Goal: Information Seeking & Learning: Learn about a topic

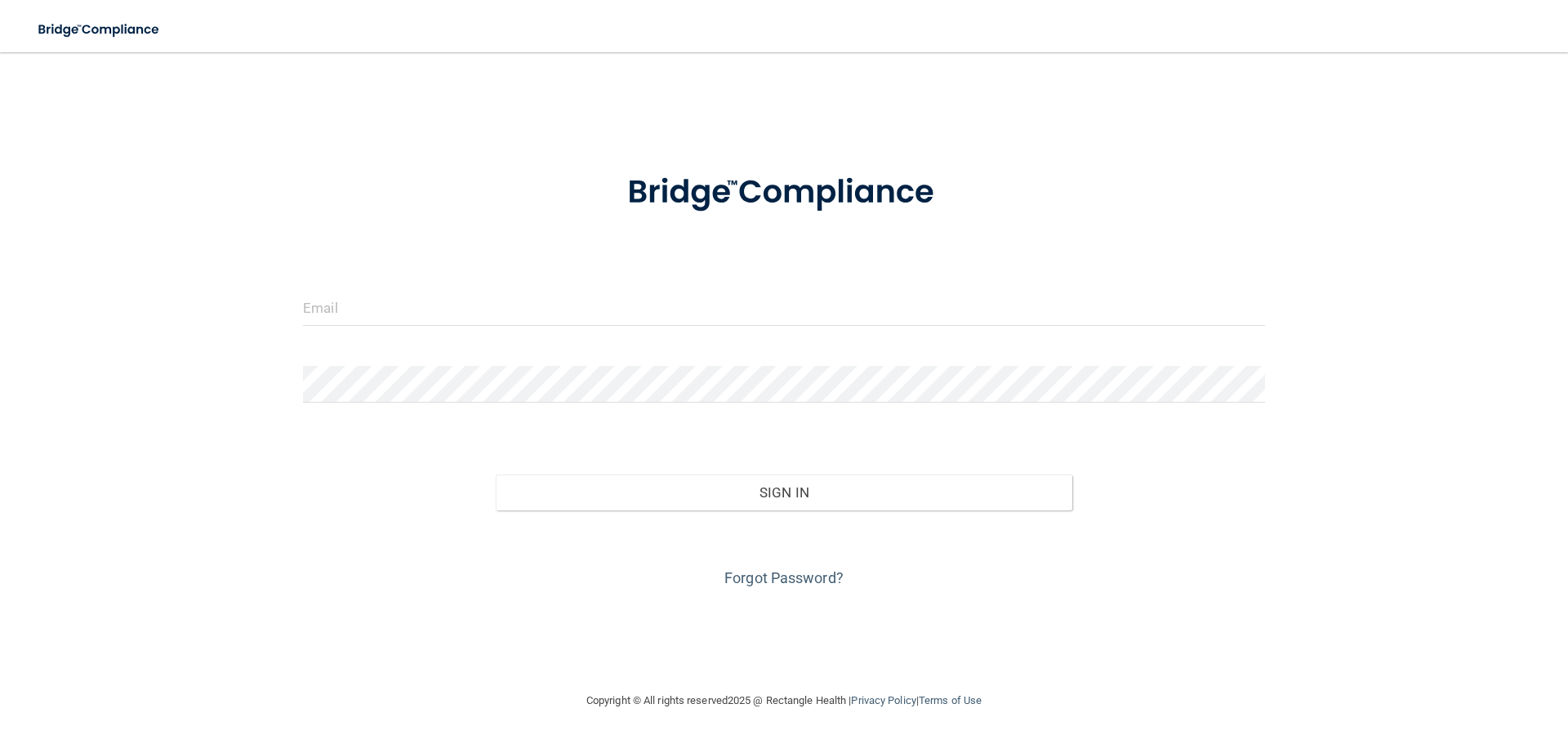
drag, startPoint x: 722, startPoint y: 338, endPoint x: 721, endPoint y: 330, distance: 8.1
click at [722, 337] on div at bounding box center [784, 313] width 987 height 49
click at [715, 322] on input "email" at bounding box center [784, 307] width 962 height 37
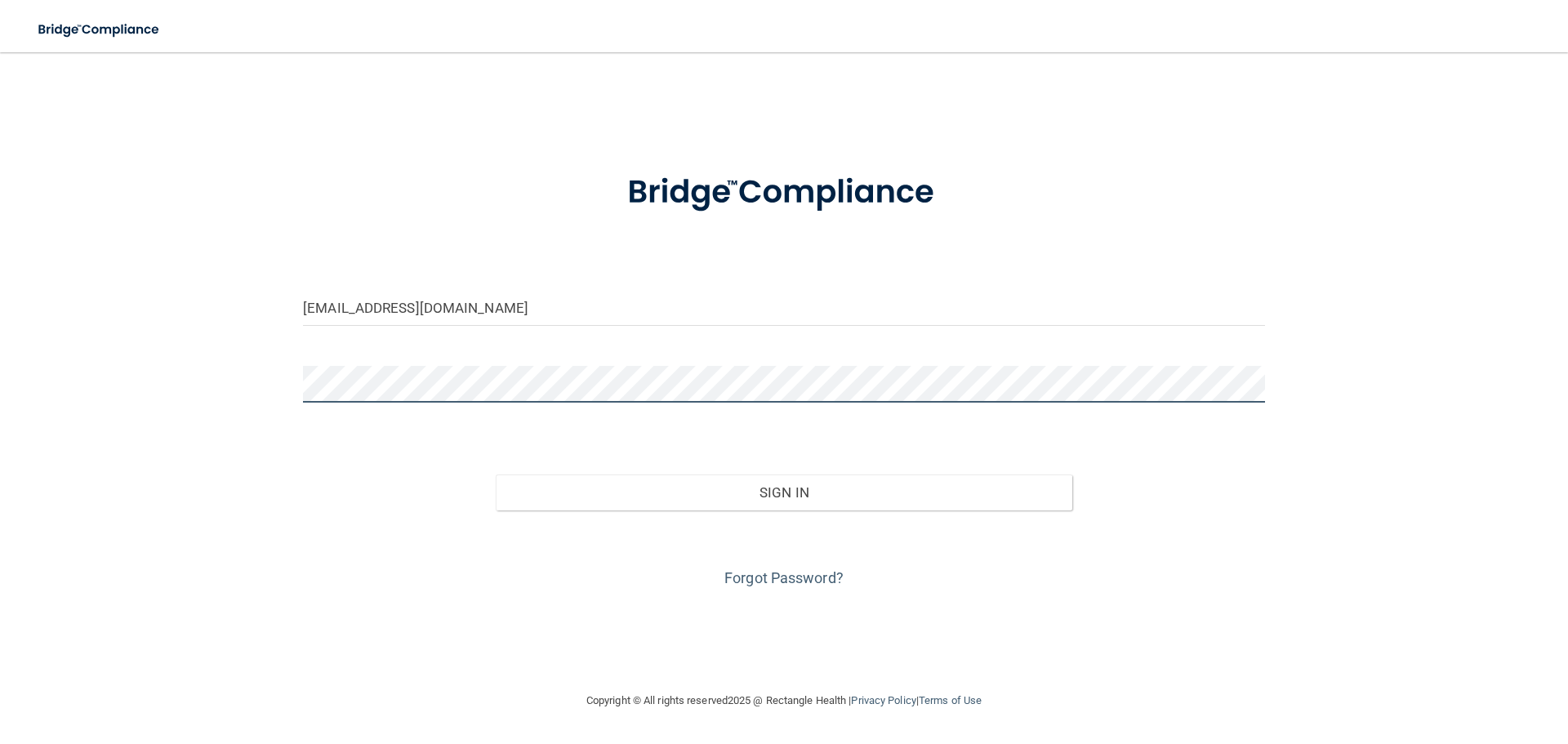
click at [496, 475] on button "Sign In" at bounding box center [784, 493] width 578 height 36
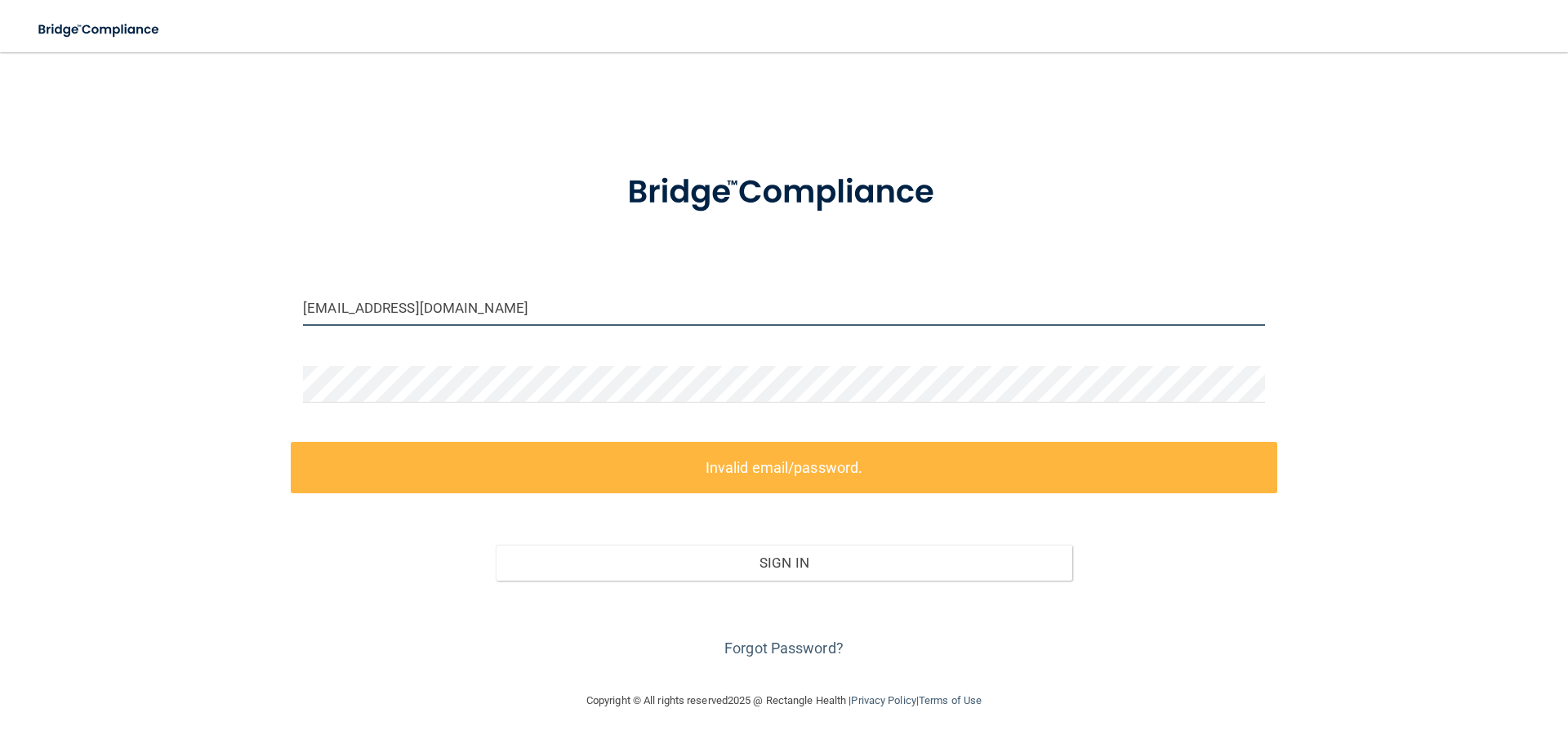
click at [501, 316] on input "[EMAIL_ADDRESS][DOMAIN_NAME]" at bounding box center [784, 307] width 962 height 37
drag, startPoint x: 501, startPoint y: 315, endPoint x: 342, endPoint y: 297, distance: 160.0
click at [342, 297] on input "[EMAIL_ADDRESS][DOMAIN_NAME]" at bounding box center [784, 307] width 962 height 37
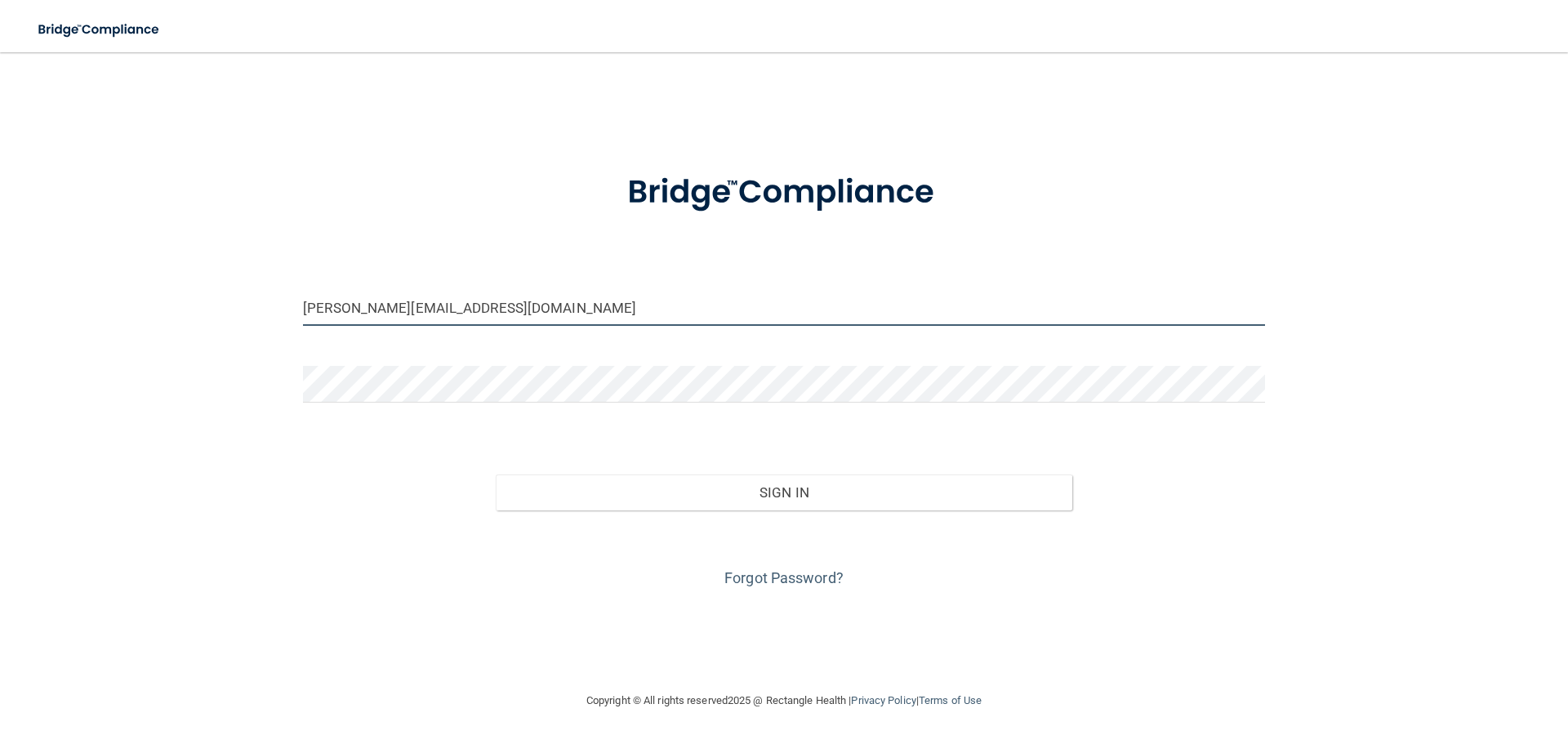
type input "[PERSON_NAME][EMAIL_ADDRESS][DOMAIN_NAME]"
click at [496, 475] on button "Sign In" at bounding box center [784, 493] width 578 height 36
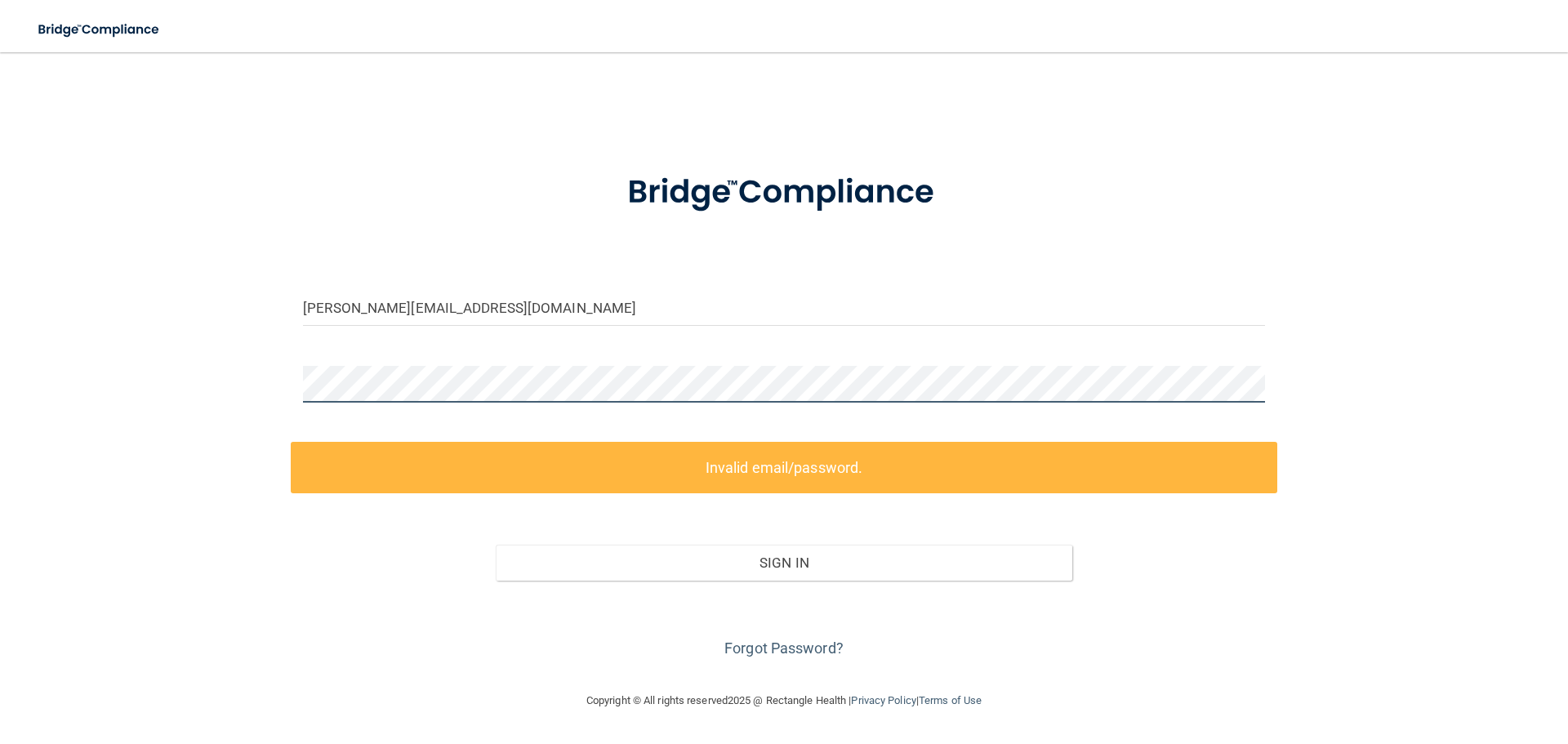
click at [222, 372] on div "[PERSON_NAME][EMAIL_ADDRESS][DOMAIN_NAME] Invalid email/password. You don't hav…" at bounding box center [784, 372] width 1503 height 606
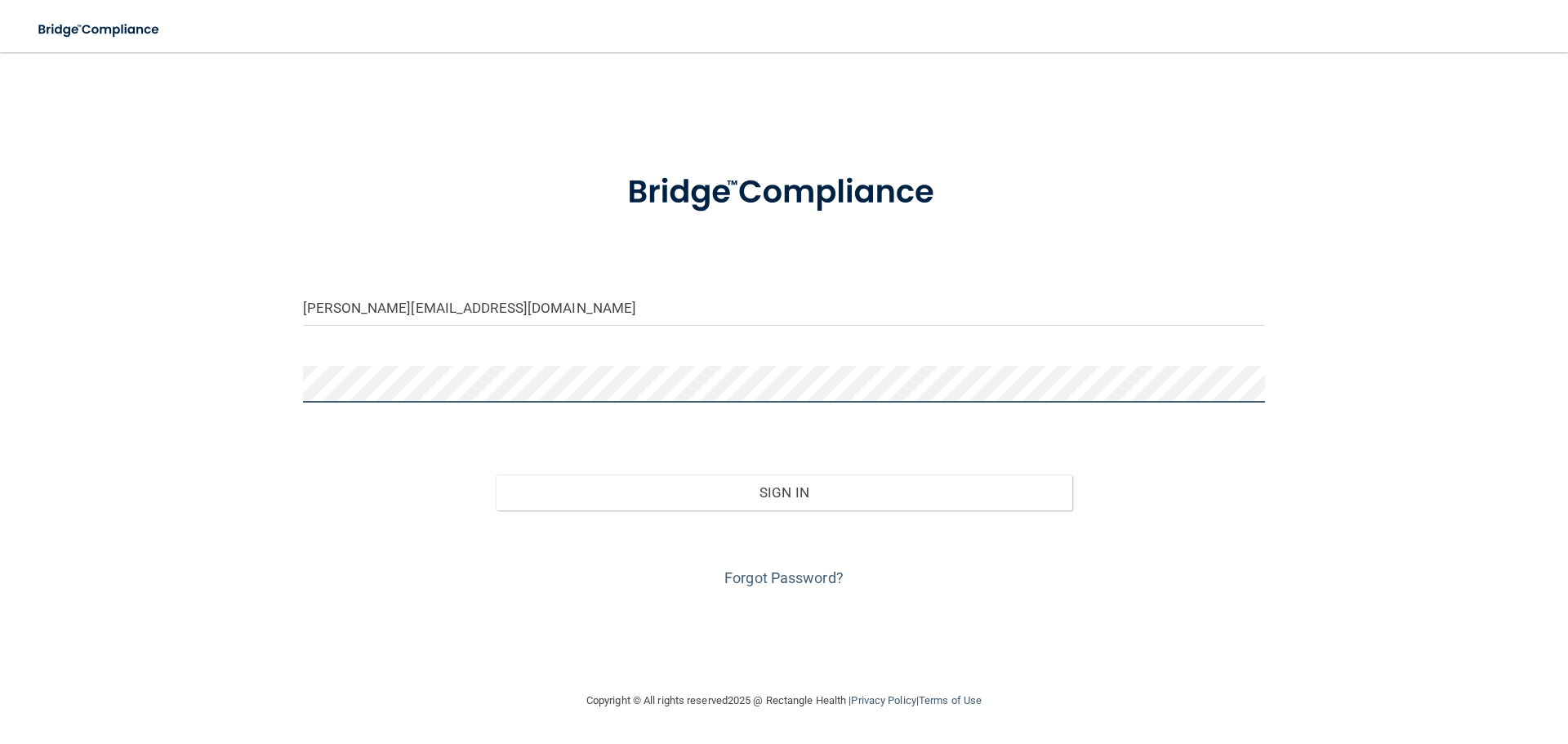
click at [496, 475] on button "Sign In" at bounding box center [784, 493] width 578 height 36
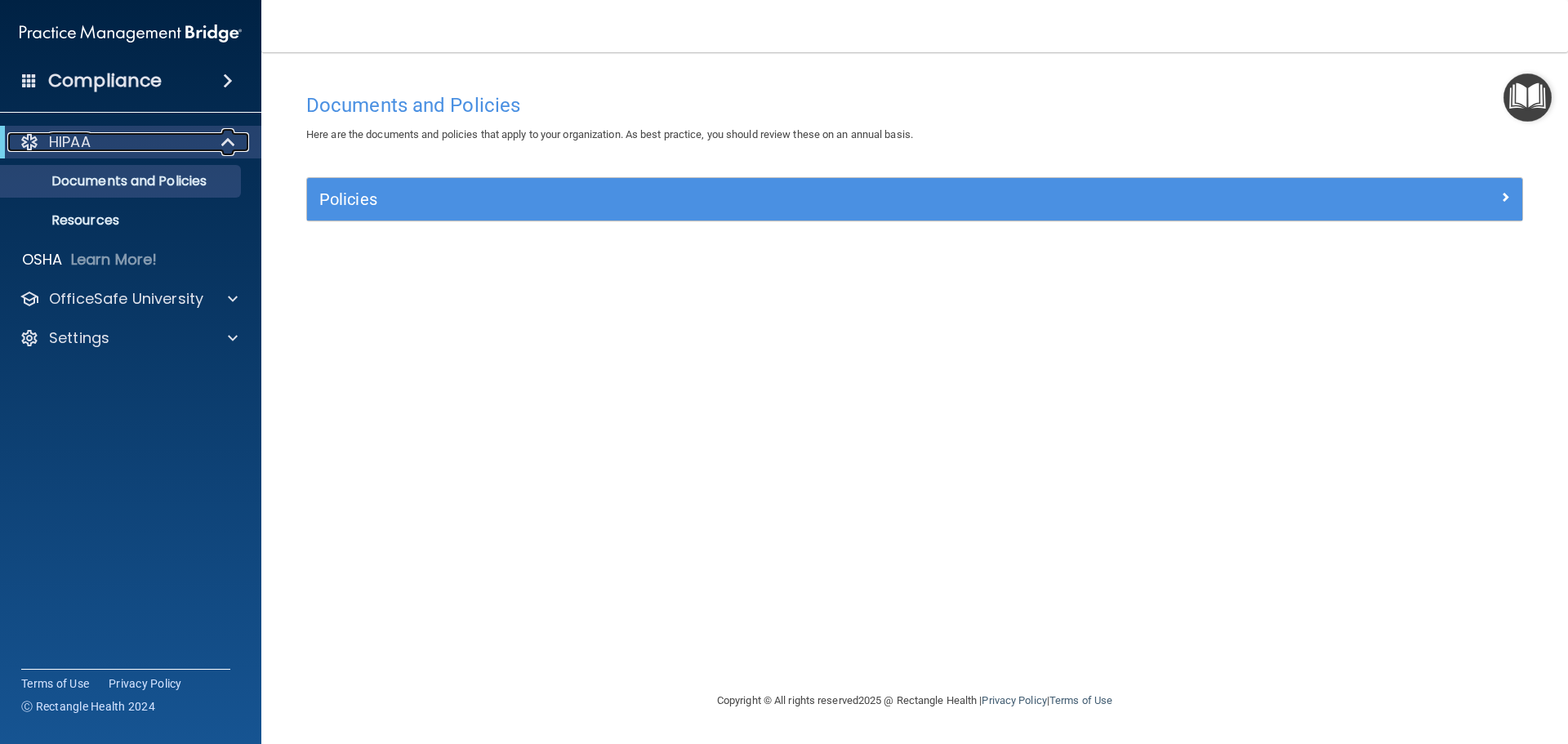
click at [129, 148] on div "HIPAA" at bounding box center [109, 142] width 202 height 20
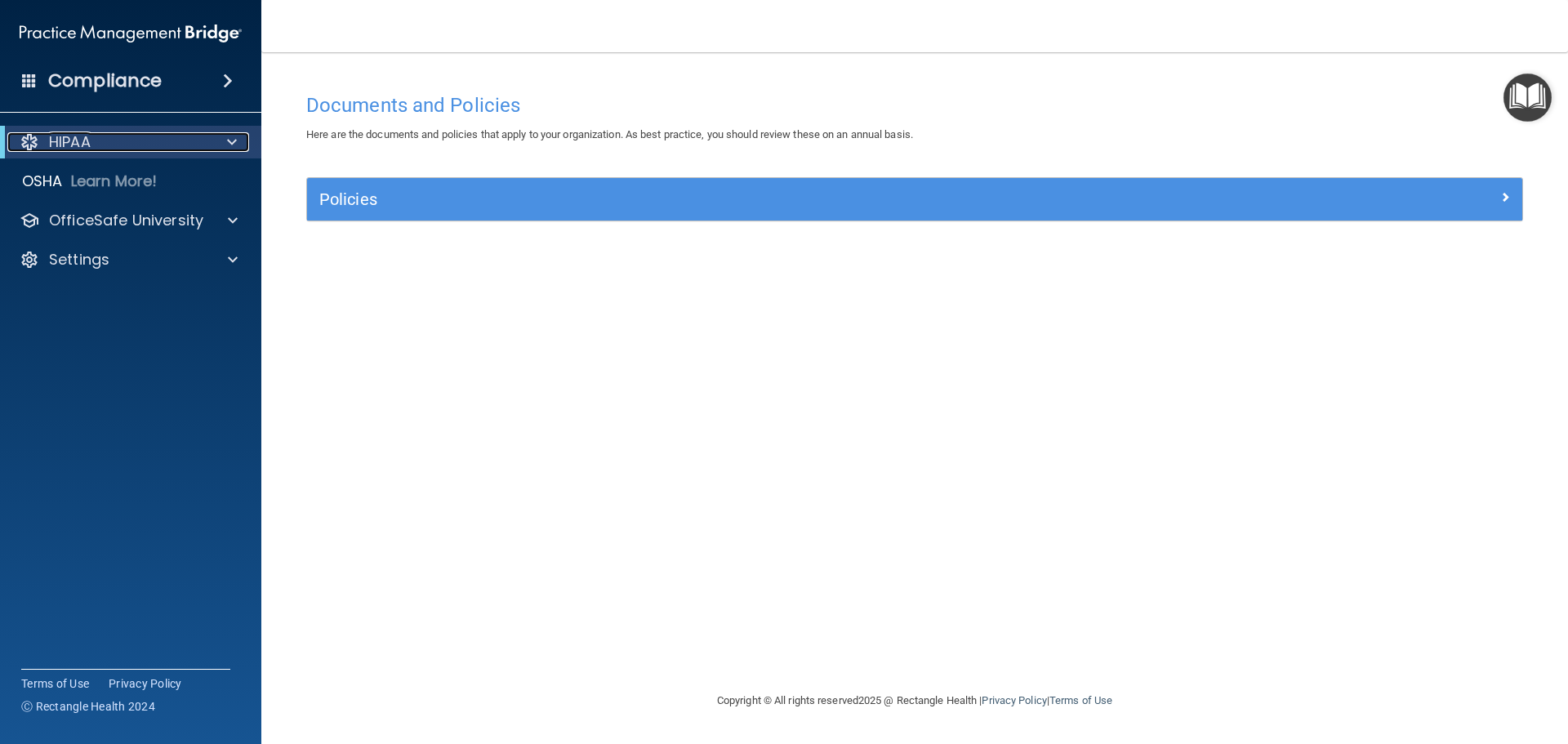
click at [146, 135] on div "HIPAA" at bounding box center [109, 142] width 202 height 20
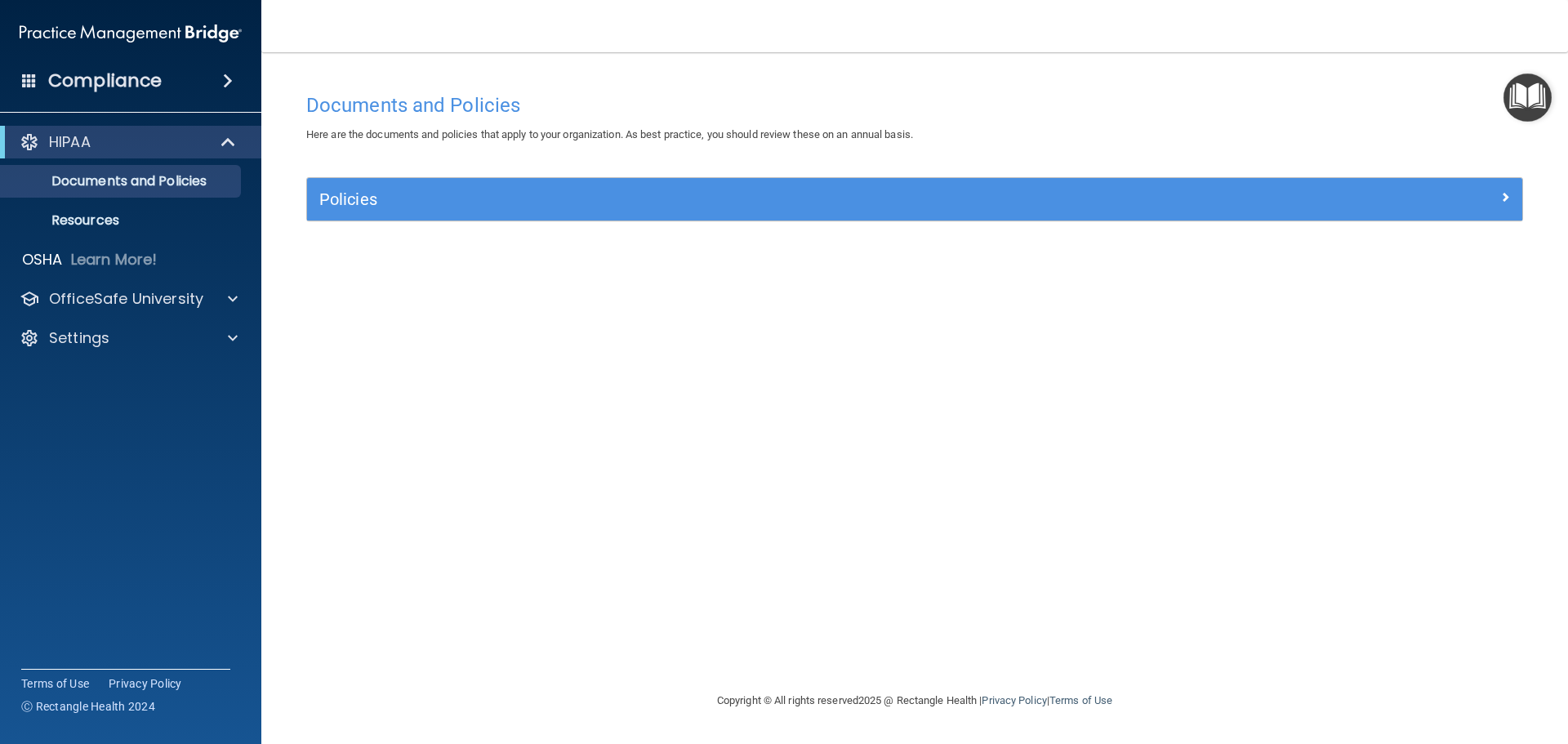
click at [166, 88] on div "Compliance" at bounding box center [130, 81] width 261 height 36
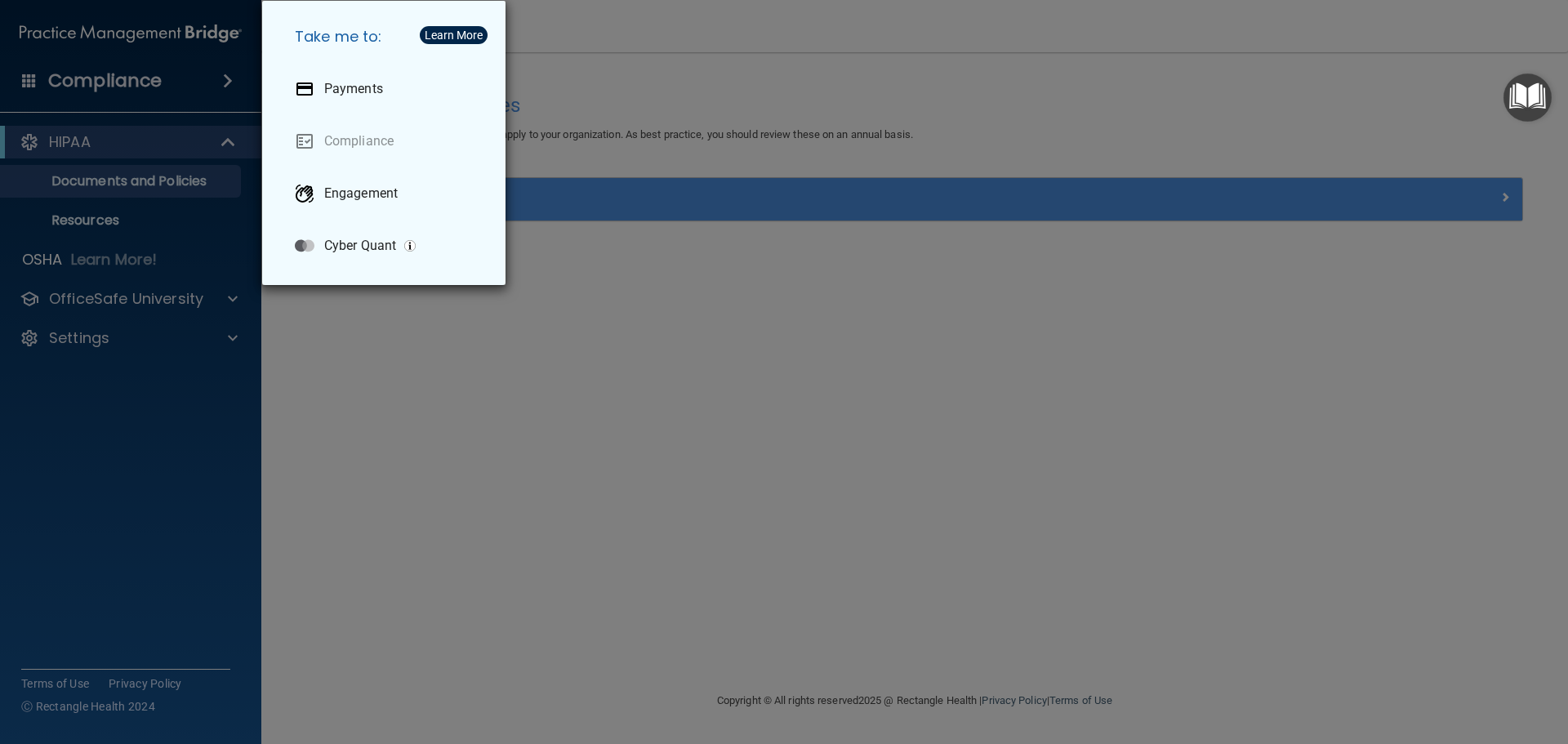
click at [166, 88] on div "Take me to: Payments Compliance Engagement Cyber Quant" at bounding box center [784, 372] width 1568 height 744
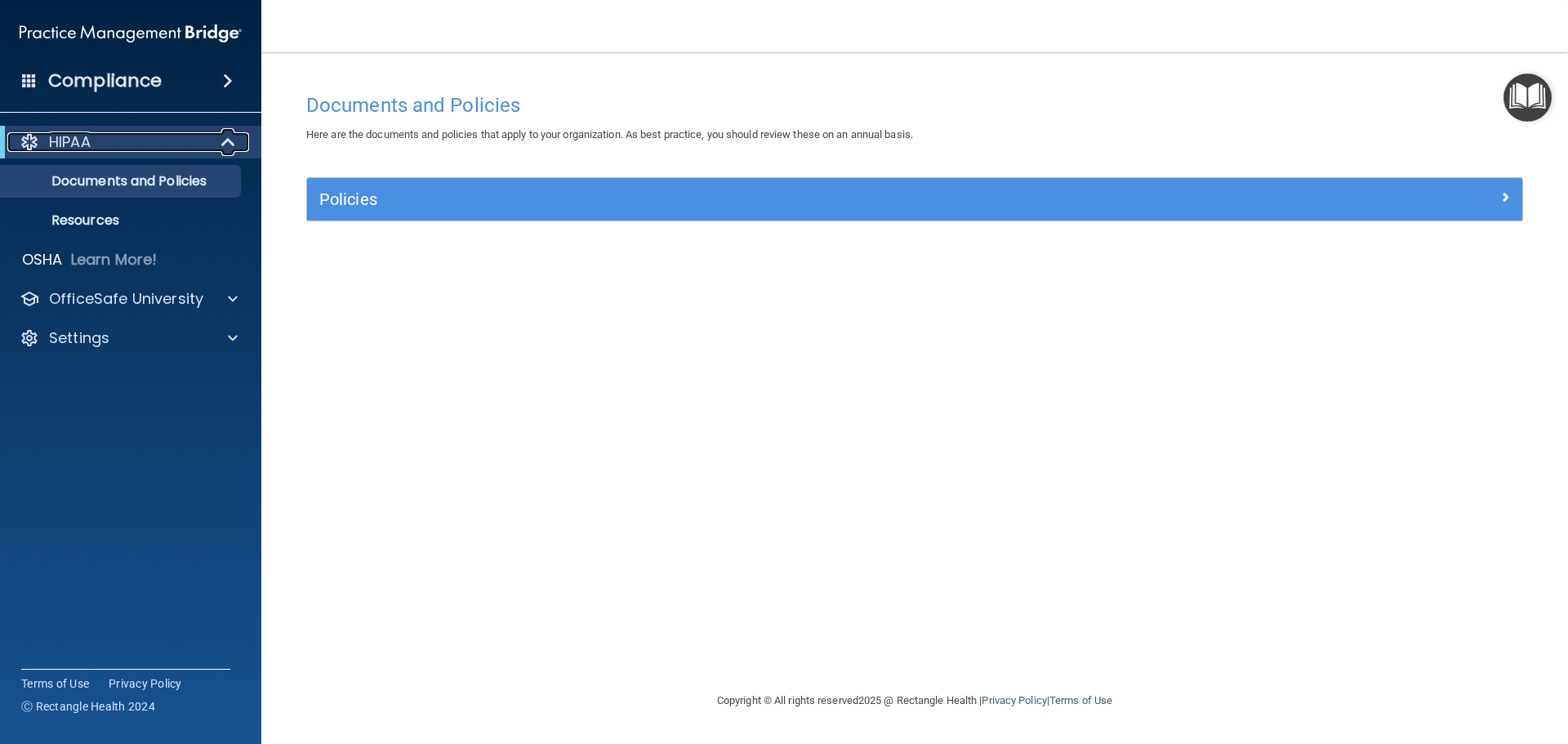
click at [155, 135] on div "HIPAA" at bounding box center [109, 142] width 202 height 20
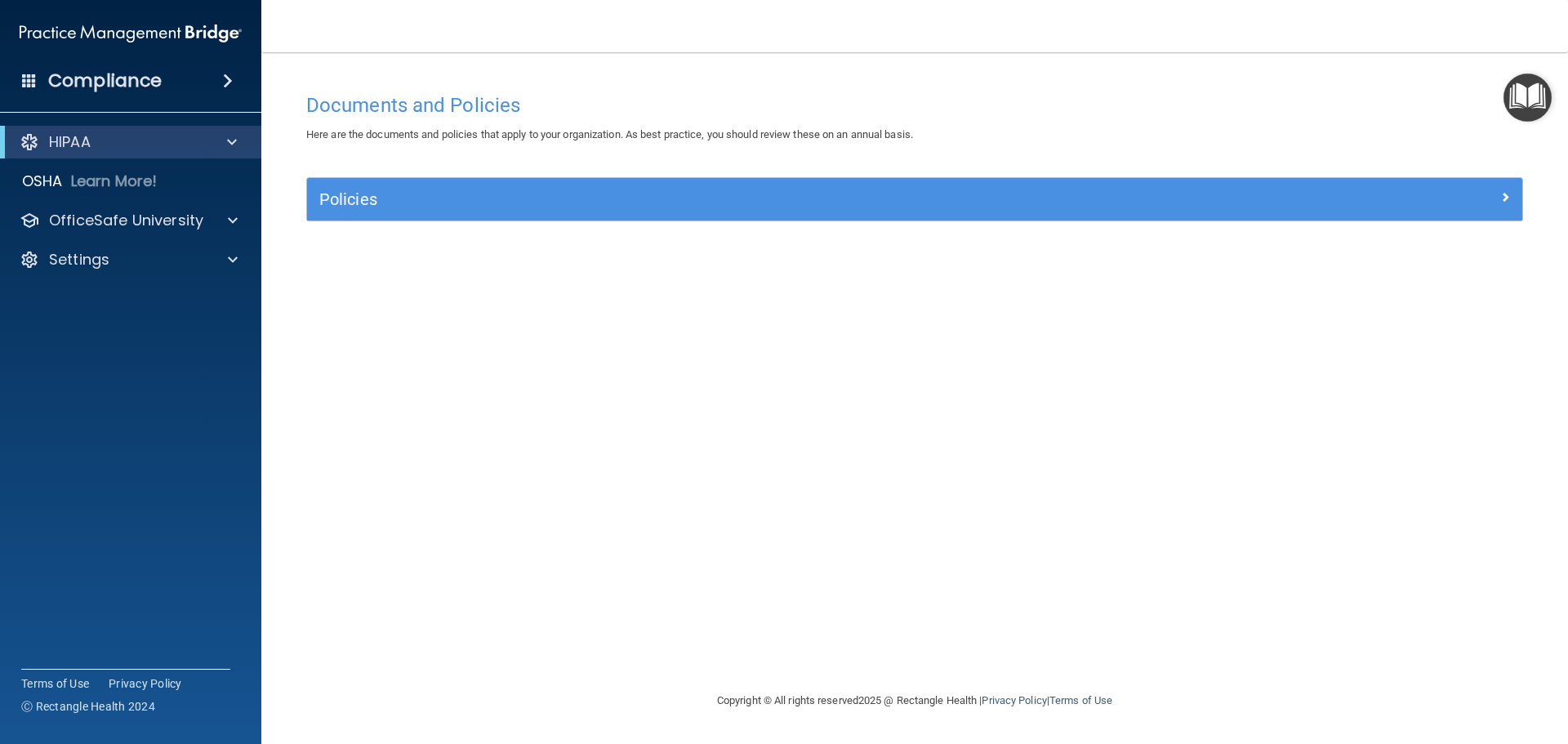
click at [129, 156] on div "HIPAA" at bounding box center [130, 142] width 261 height 33
click at [103, 222] on p "OfficeSafe University" at bounding box center [126, 220] width 154 height 20
click at [163, 261] on div "HIPAA Training" at bounding box center [122, 259] width 223 height 16
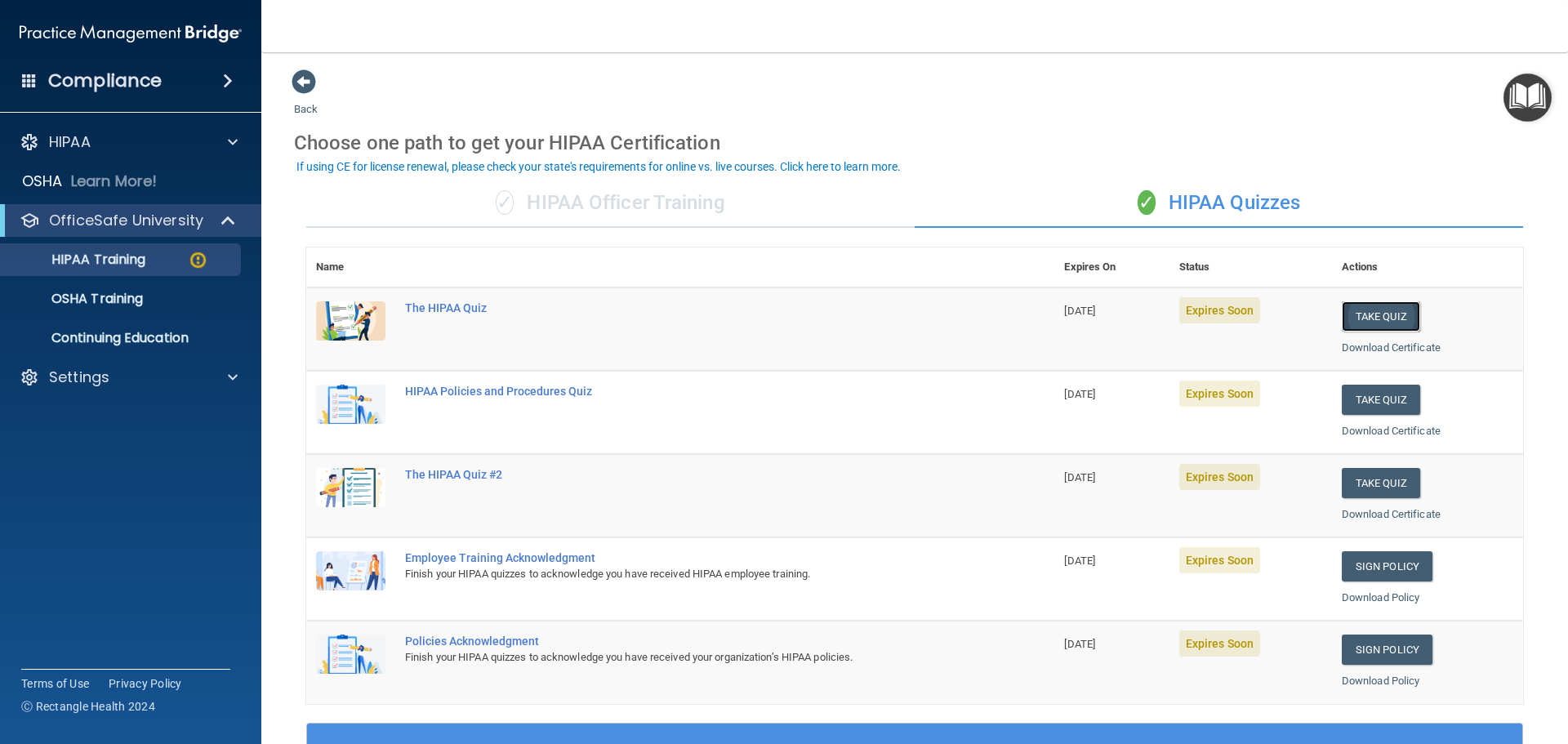
click at [1391, 316] on button "Take Quiz" at bounding box center [1381, 316] width 78 height 30
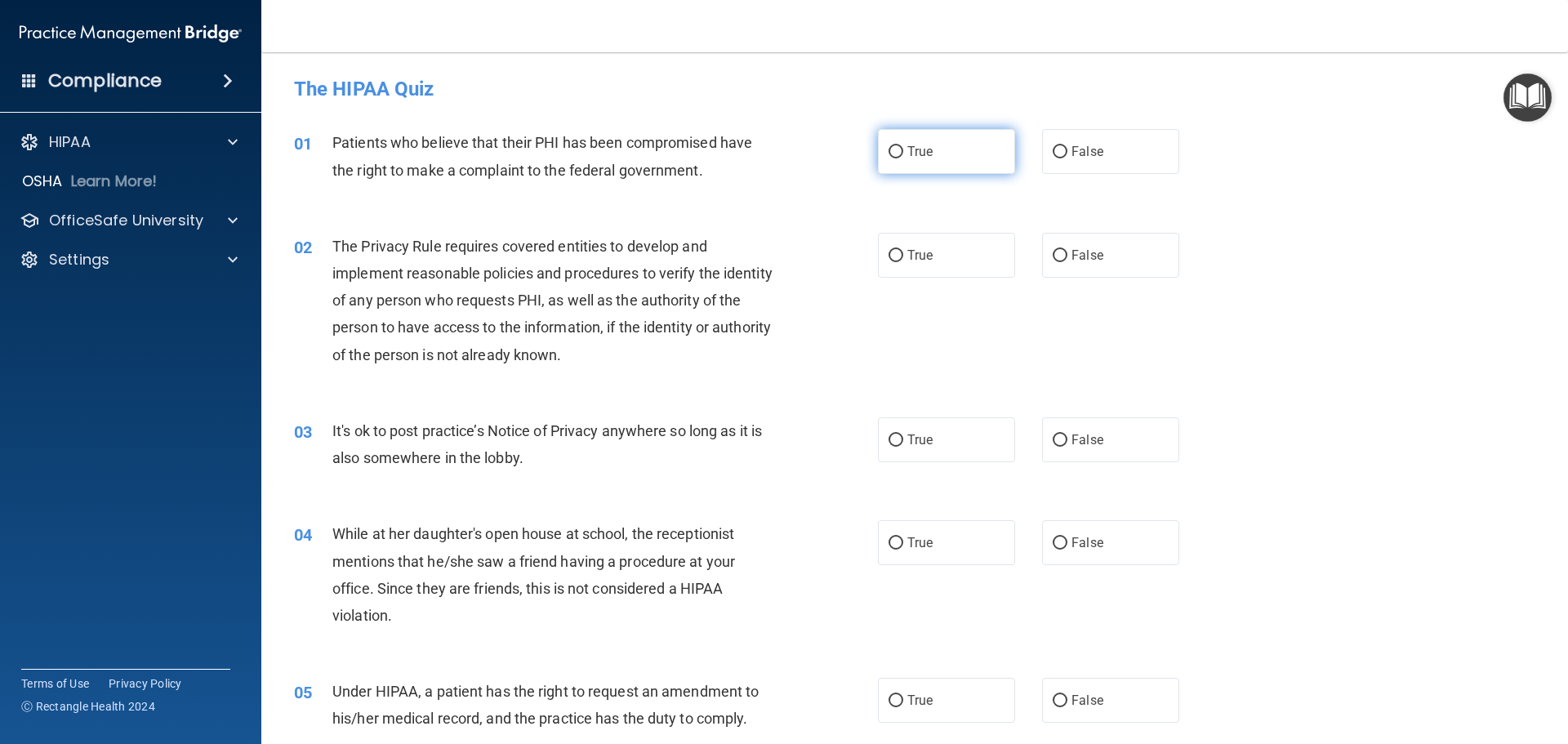
click at [882, 144] on label "True" at bounding box center [946, 152] width 137 height 45
click at [889, 147] on input "True" at bounding box center [896, 153] width 15 height 12
radio input "true"
click at [894, 250] on input "True" at bounding box center [896, 256] width 15 height 12
radio input "true"
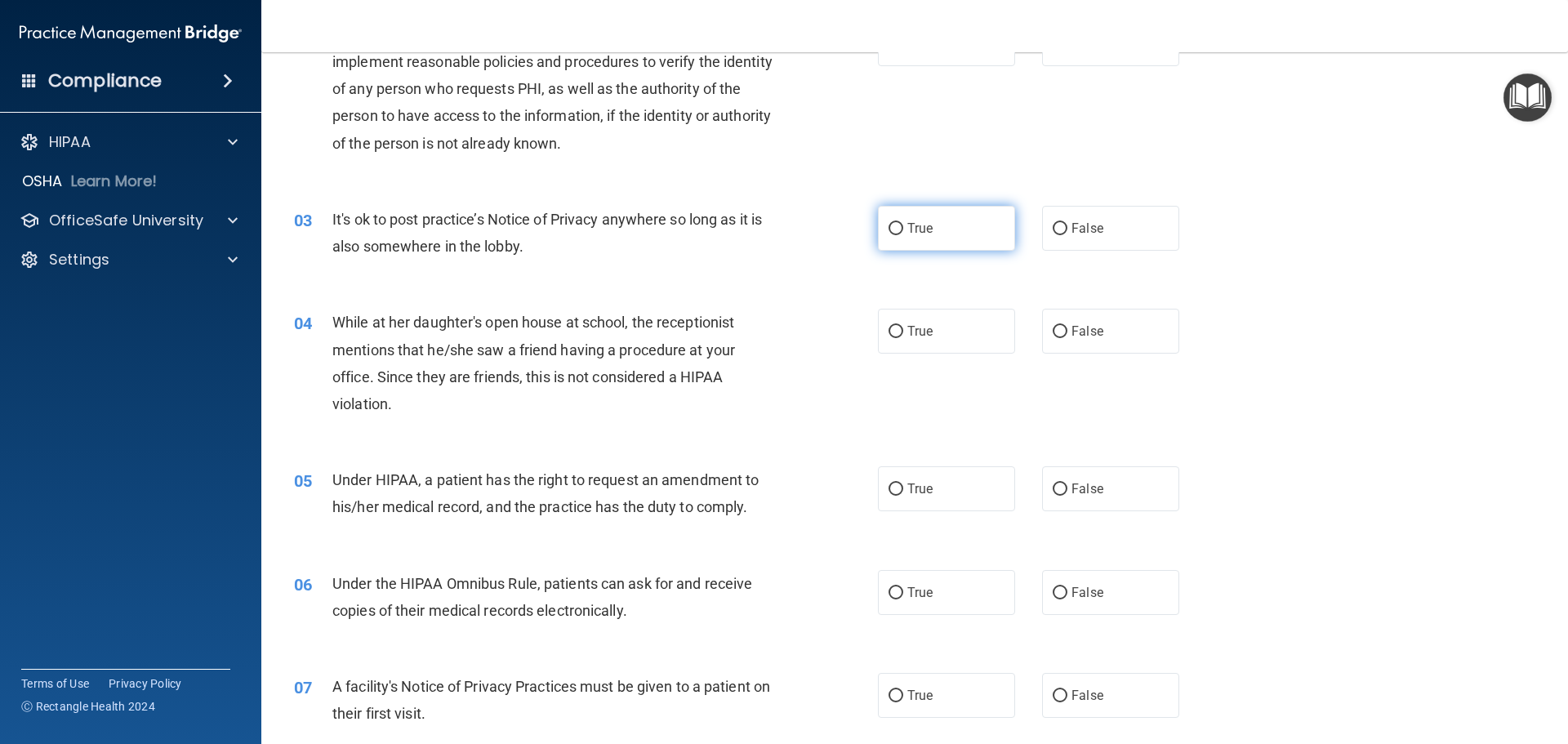
scroll to position [245, 0]
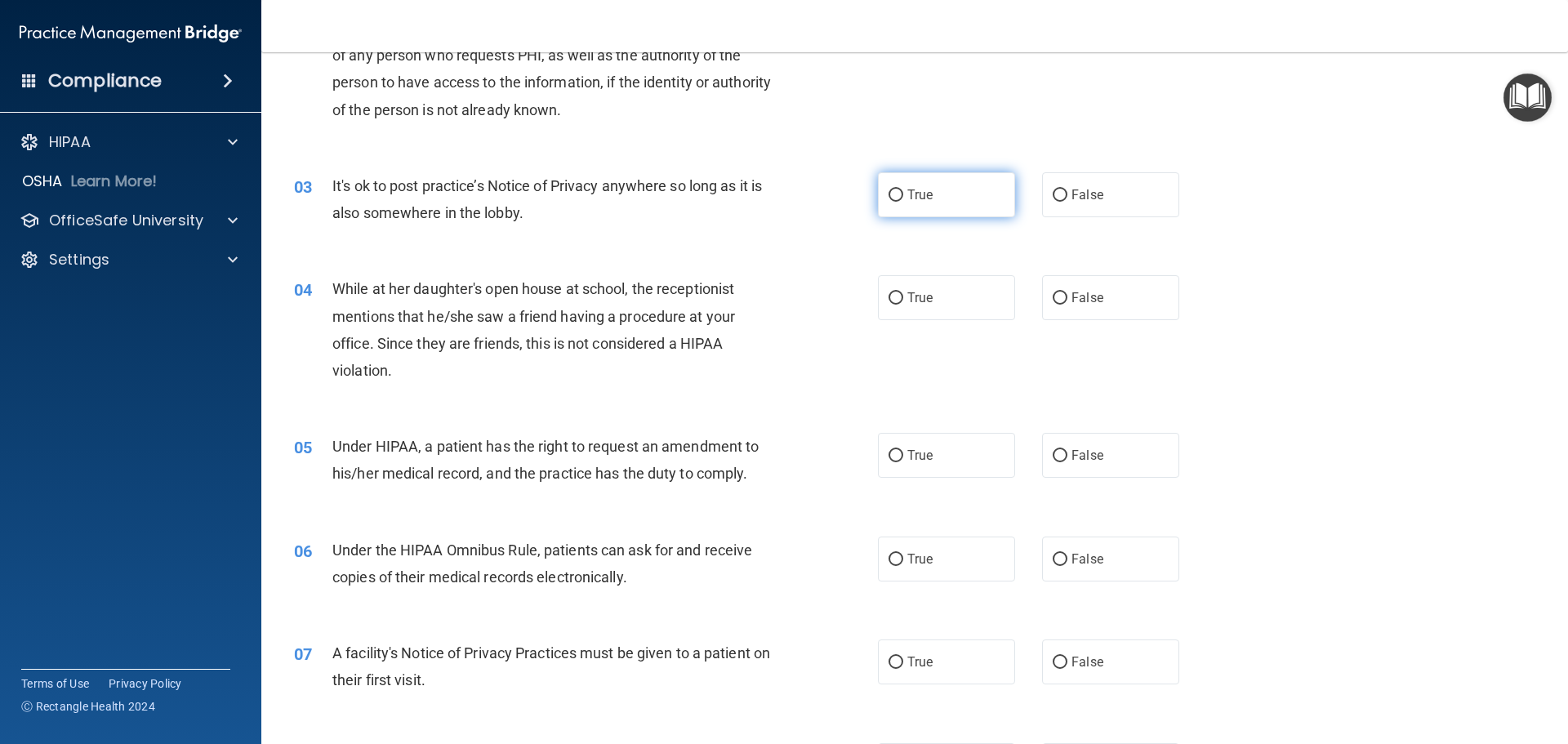
click at [931, 203] on label "True" at bounding box center [946, 195] width 137 height 45
click at [903, 202] on input "True" at bounding box center [896, 196] width 15 height 12
radio input "true"
click at [929, 291] on label "True" at bounding box center [946, 297] width 137 height 45
click at [903, 292] on input "True" at bounding box center [896, 298] width 15 height 12
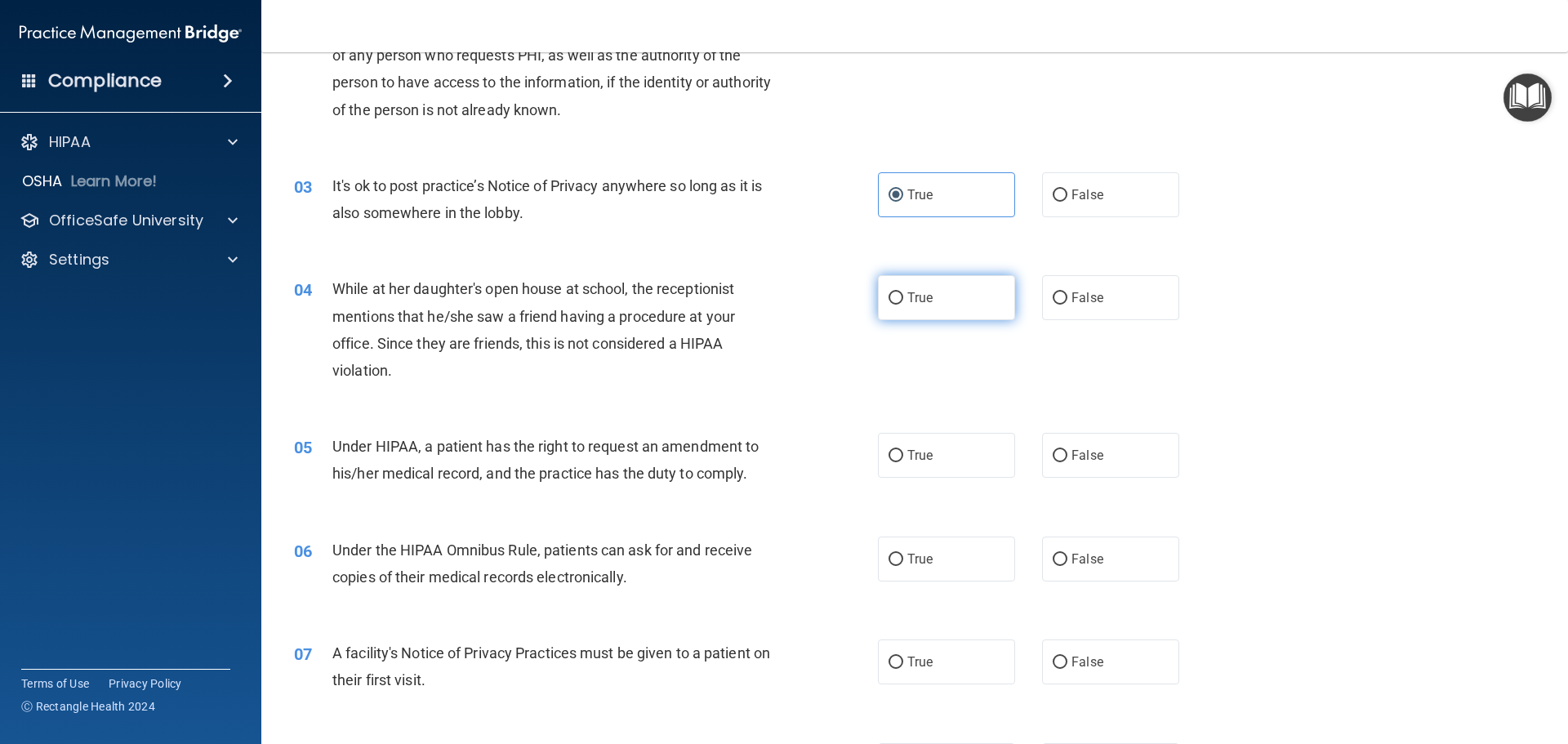
radio input "true"
click at [910, 463] on label "True" at bounding box center [946, 455] width 137 height 45
click at [903, 462] on input "True" at bounding box center [896, 456] width 15 height 12
radio input "true"
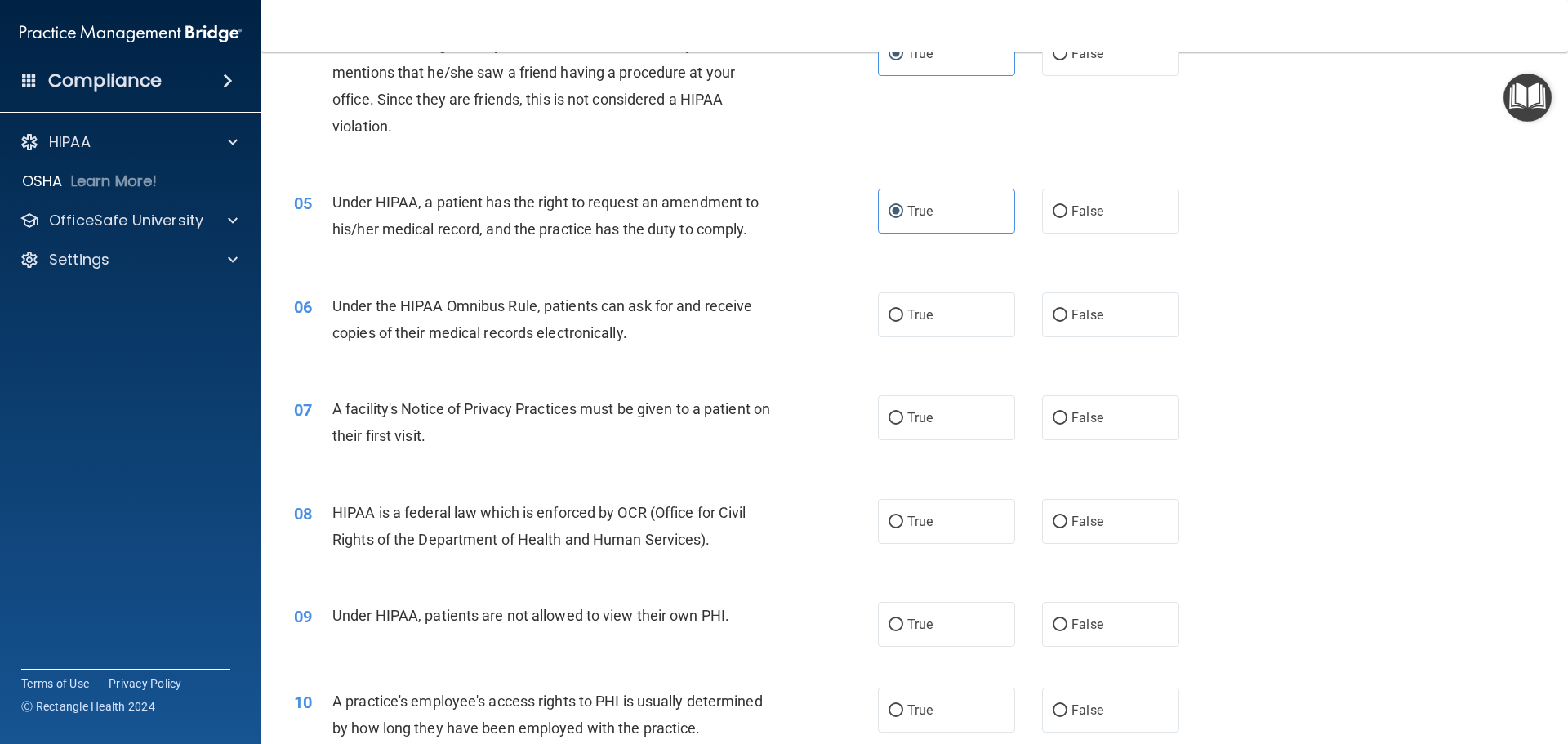
scroll to position [491, 0]
click at [923, 310] on span "True" at bounding box center [920, 314] width 25 height 16
click at [903, 310] on input "True" at bounding box center [896, 315] width 15 height 12
radio input "true"
click at [924, 422] on span "True" at bounding box center [920, 417] width 25 height 16
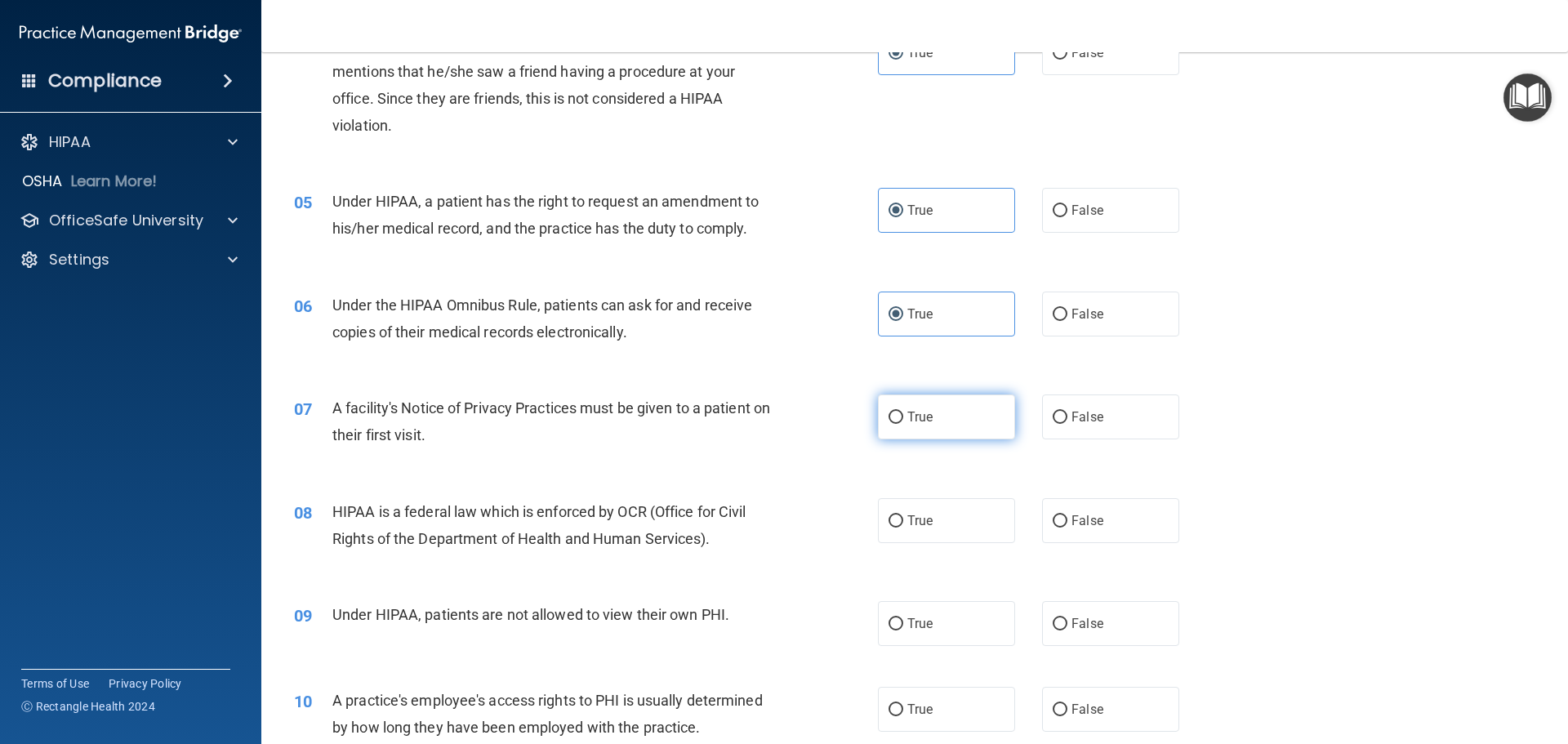
click at [903, 422] on input "True" at bounding box center [896, 418] width 15 height 12
radio input "true"
click at [897, 535] on label "True" at bounding box center [946, 521] width 137 height 45
click at [897, 528] on input "True" at bounding box center [896, 522] width 15 height 12
radio input "true"
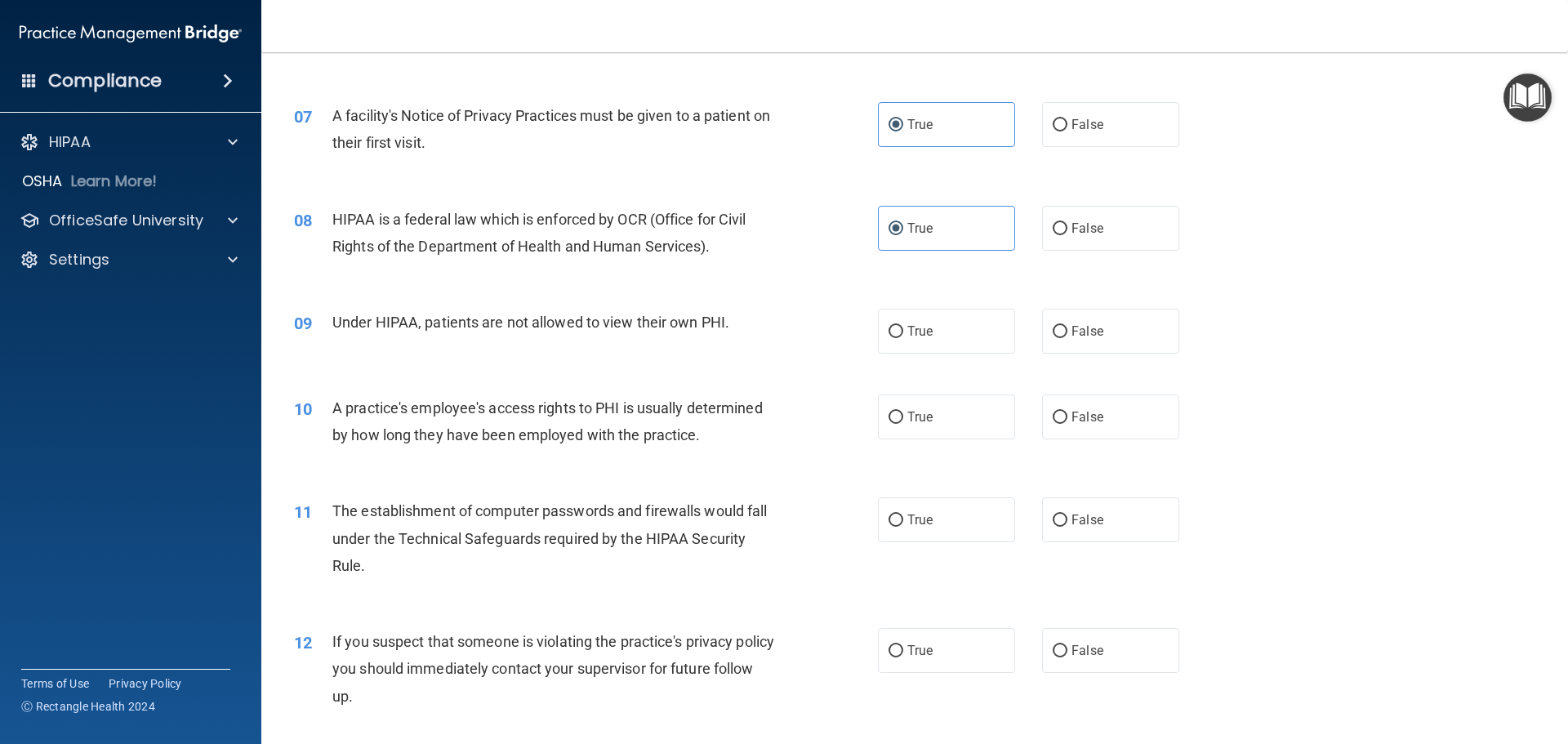
scroll to position [817, 0]
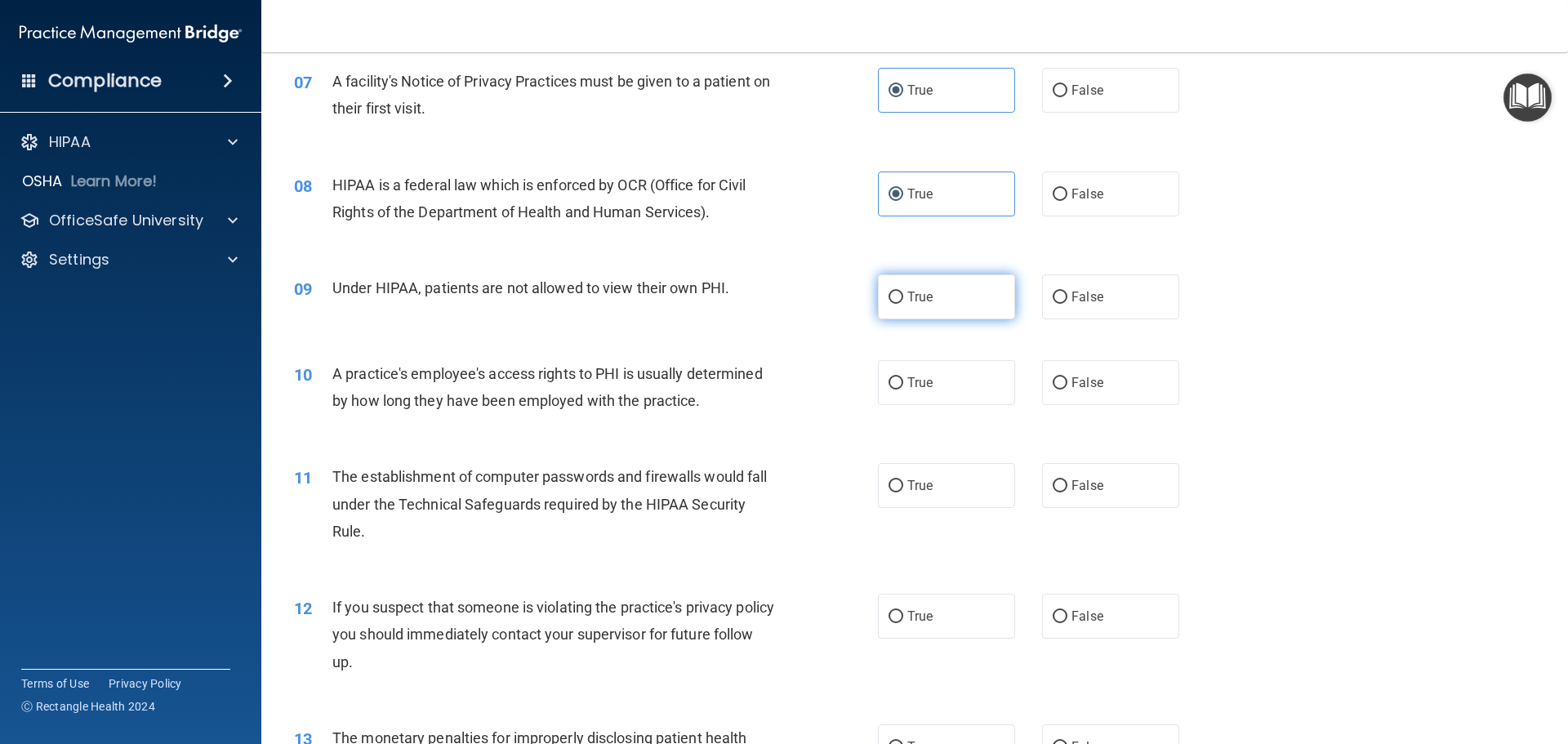
click at [920, 279] on label "True" at bounding box center [946, 297] width 137 height 45
click at [903, 291] on input "True" at bounding box center [896, 297] width 15 height 12
radio input "true"
drag, startPoint x: 924, startPoint y: 343, endPoint x: 927, endPoint y: 403, distance: 60.1
click at [927, 355] on div "10 A practice's employee's access rights to PHI is usually determined by how lo…" at bounding box center [915, 391] width 1266 height 103
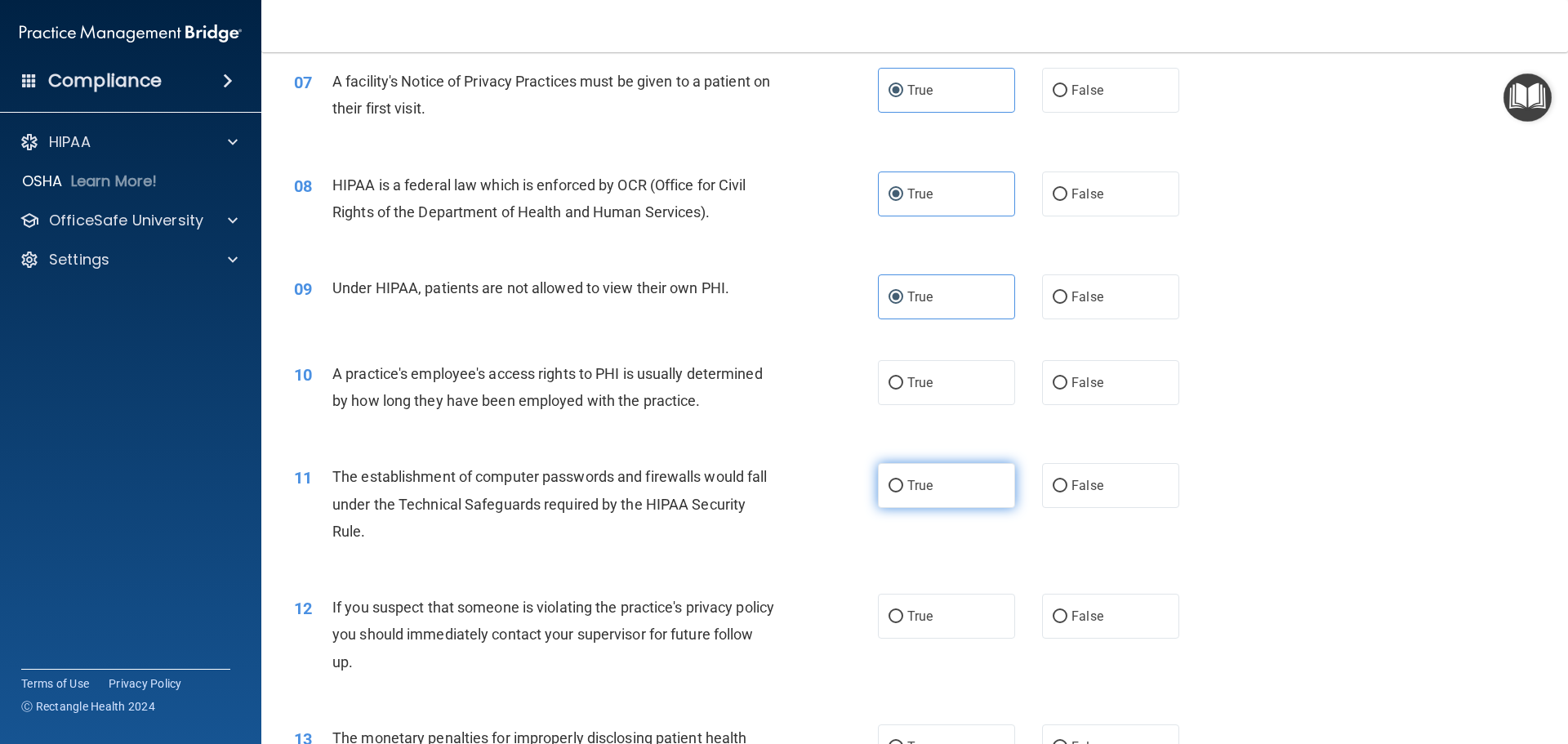
click at [912, 472] on label "True" at bounding box center [946, 485] width 137 height 45
click at [903, 480] on input "True" at bounding box center [896, 486] width 15 height 12
radio input "true"
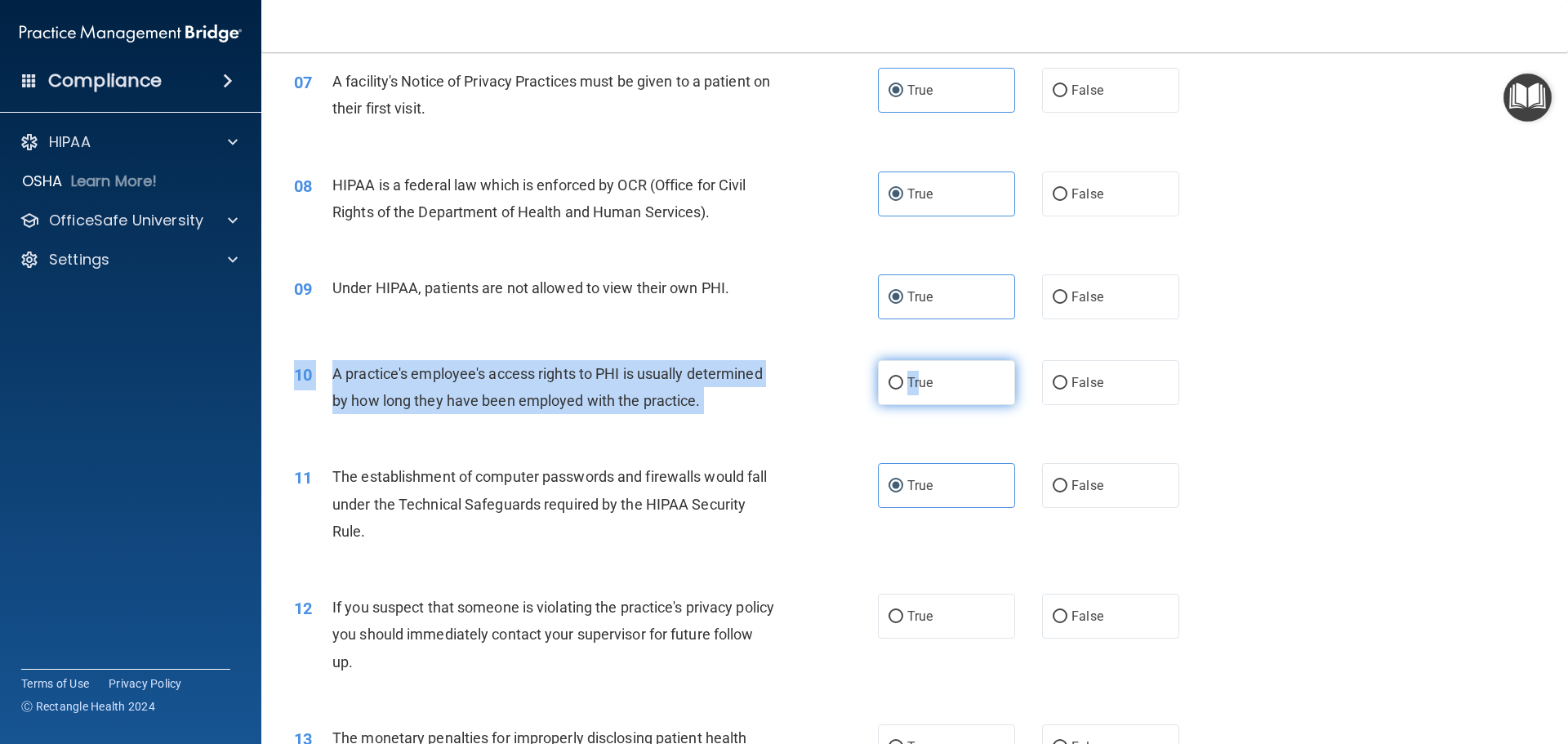
drag, startPoint x: 916, startPoint y: 405, endPoint x: 917, endPoint y: 392, distance: 13.0
click at [916, 397] on div "10 A practice's employee's access rights to PHI is usually determined by how lo…" at bounding box center [915, 391] width 1266 height 103
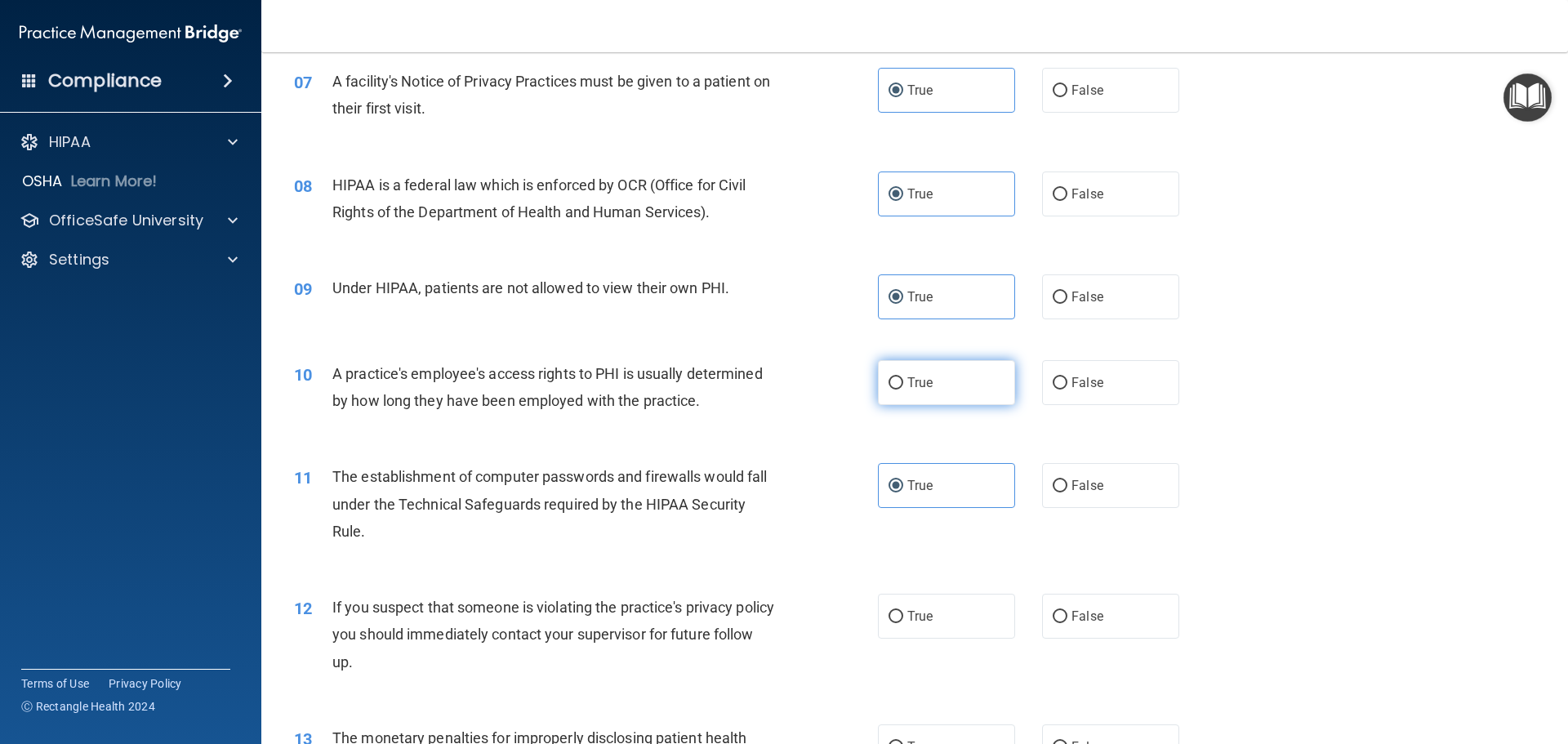
click at [946, 378] on label "True" at bounding box center [946, 383] width 137 height 45
click at [903, 378] on input "True" at bounding box center [896, 384] width 15 height 12
radio input "true"
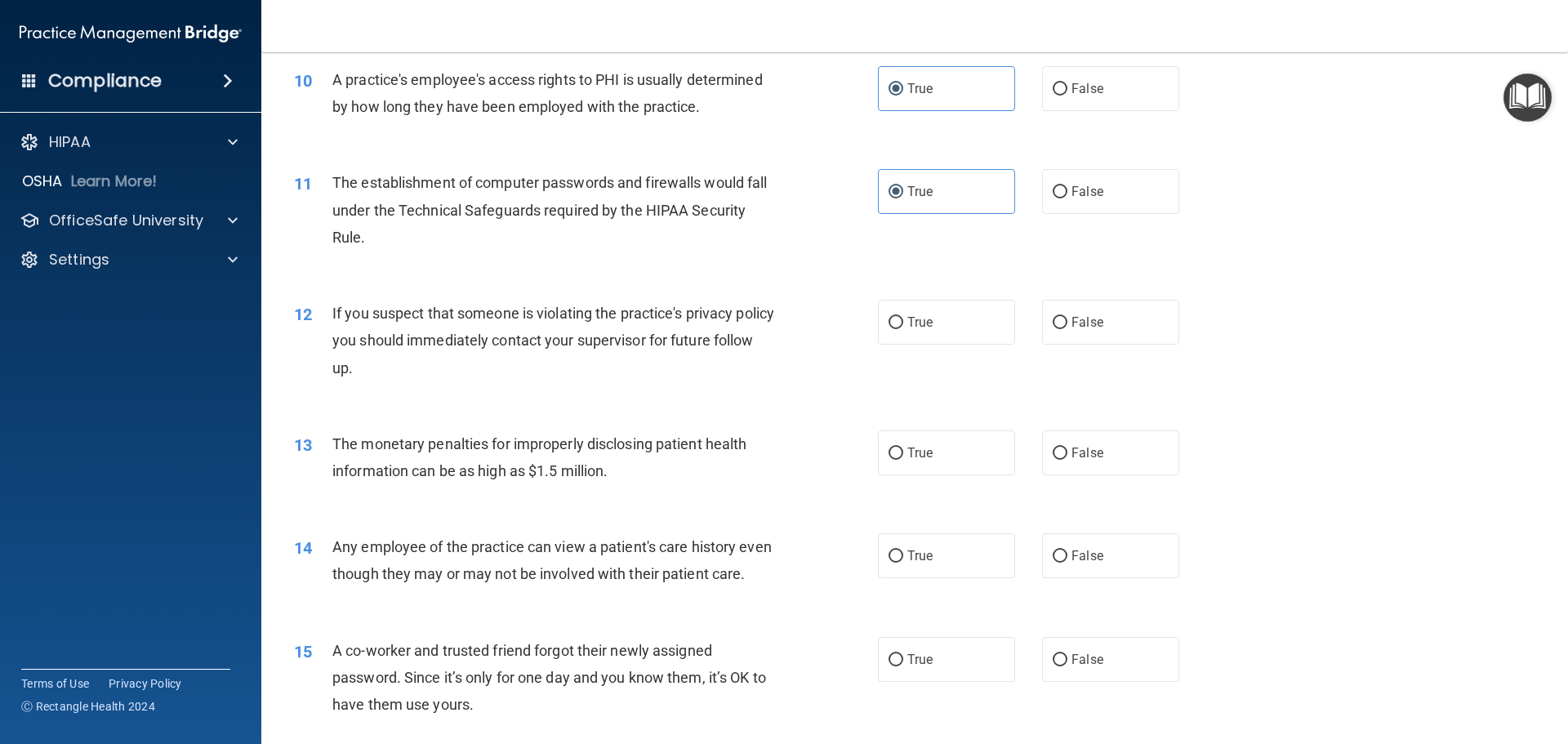
scroll to position [1144, 0]
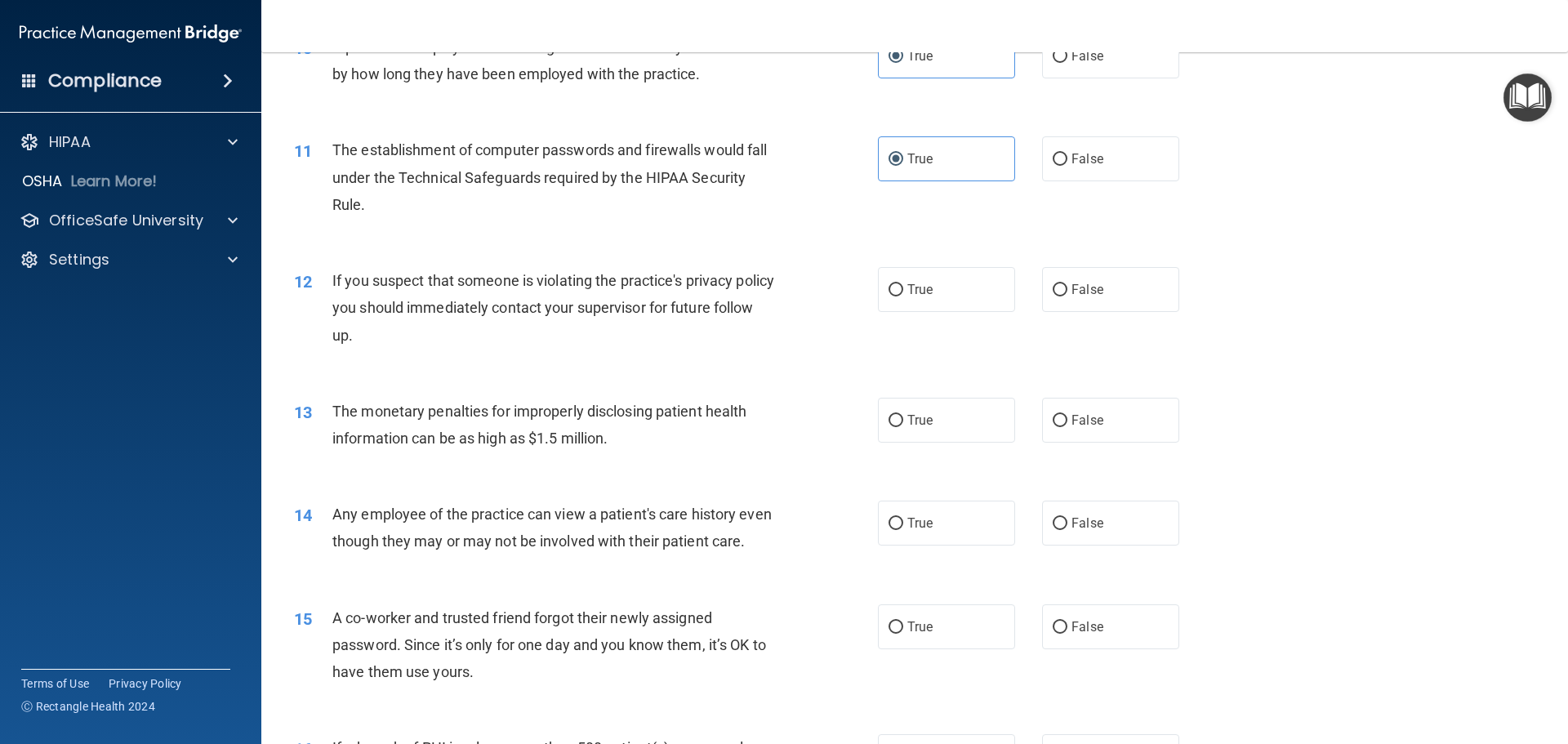
click at [906, 261] on div "12 If you suspect that someone is violating the practice's privacy policy you s…" at bounding box center [915, 312] width 1266 height 131
click at [914, 290] on span "True" at bounding box center [920, 290] width 25 height 16
click at [903, 290] on input "True" at bounding box center [896, 291] width 15 height 12
radio input "true"
drag, startPoint x: 891, startPoint y: 405, endPoint x: 892, endPoint y: 465, distance: 60.0
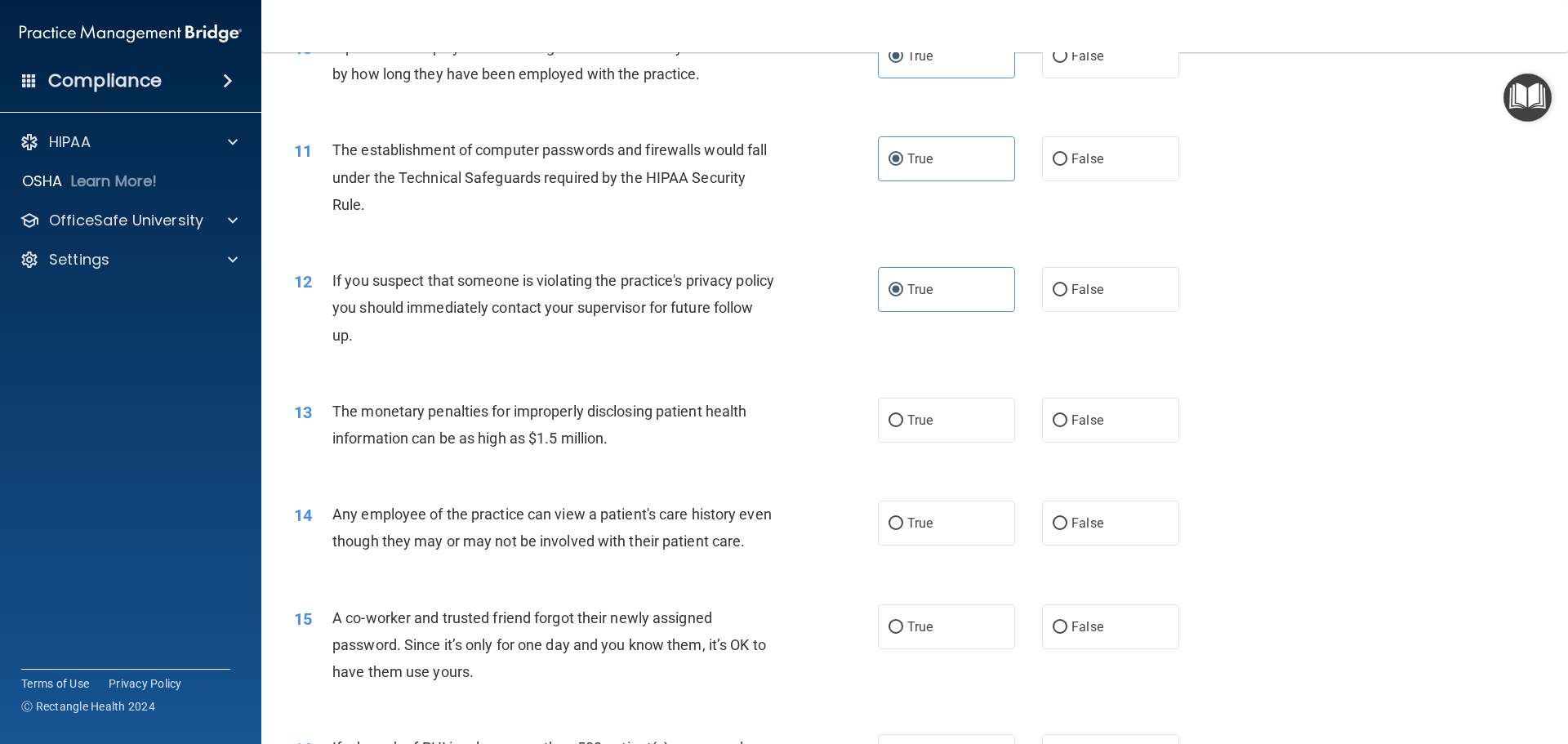
click at [892, 406] on label "True" at bounding box center [946, 420] width 137 height 45
click at [892, 415] on input "True" at bounding box center [896, 421] width 15 height 12
radio input "true"
click at [909, 530] on span "True" at bounding box center [920, 523] width 25 height 16
click at [903, 530] on input "True" at bounding box center [896, 524] width 15 height 12
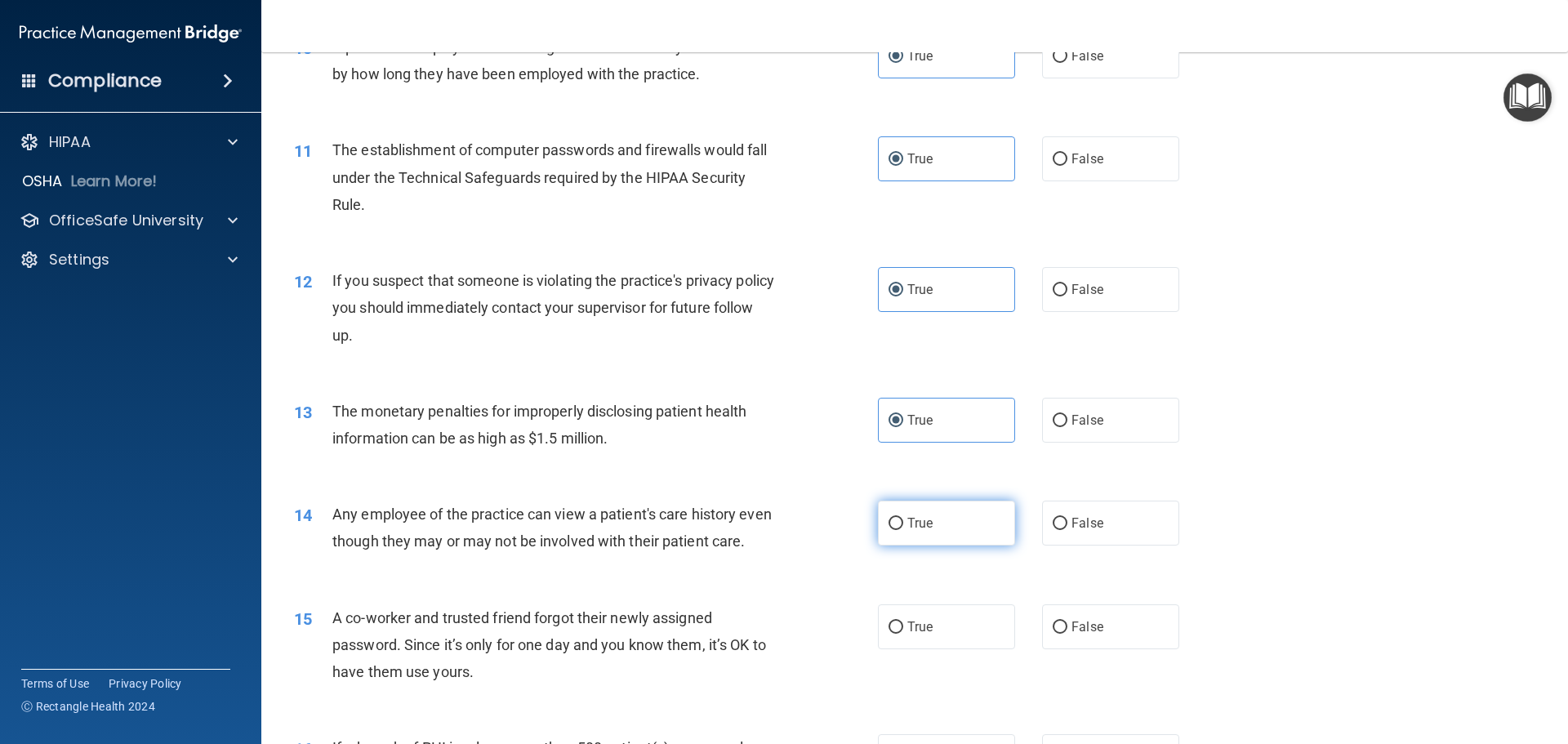
radio input "true"
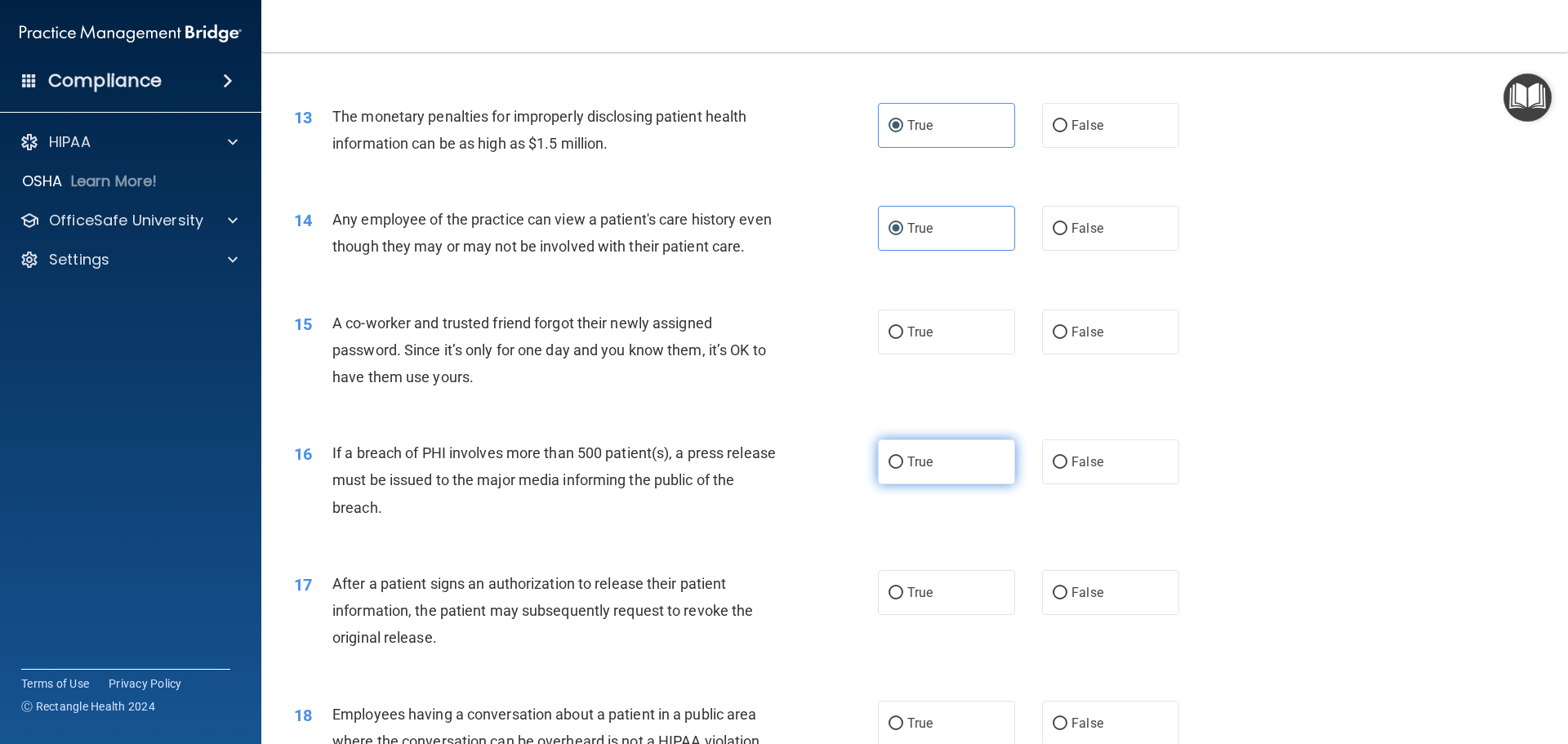
scroll to position [1471, 0]
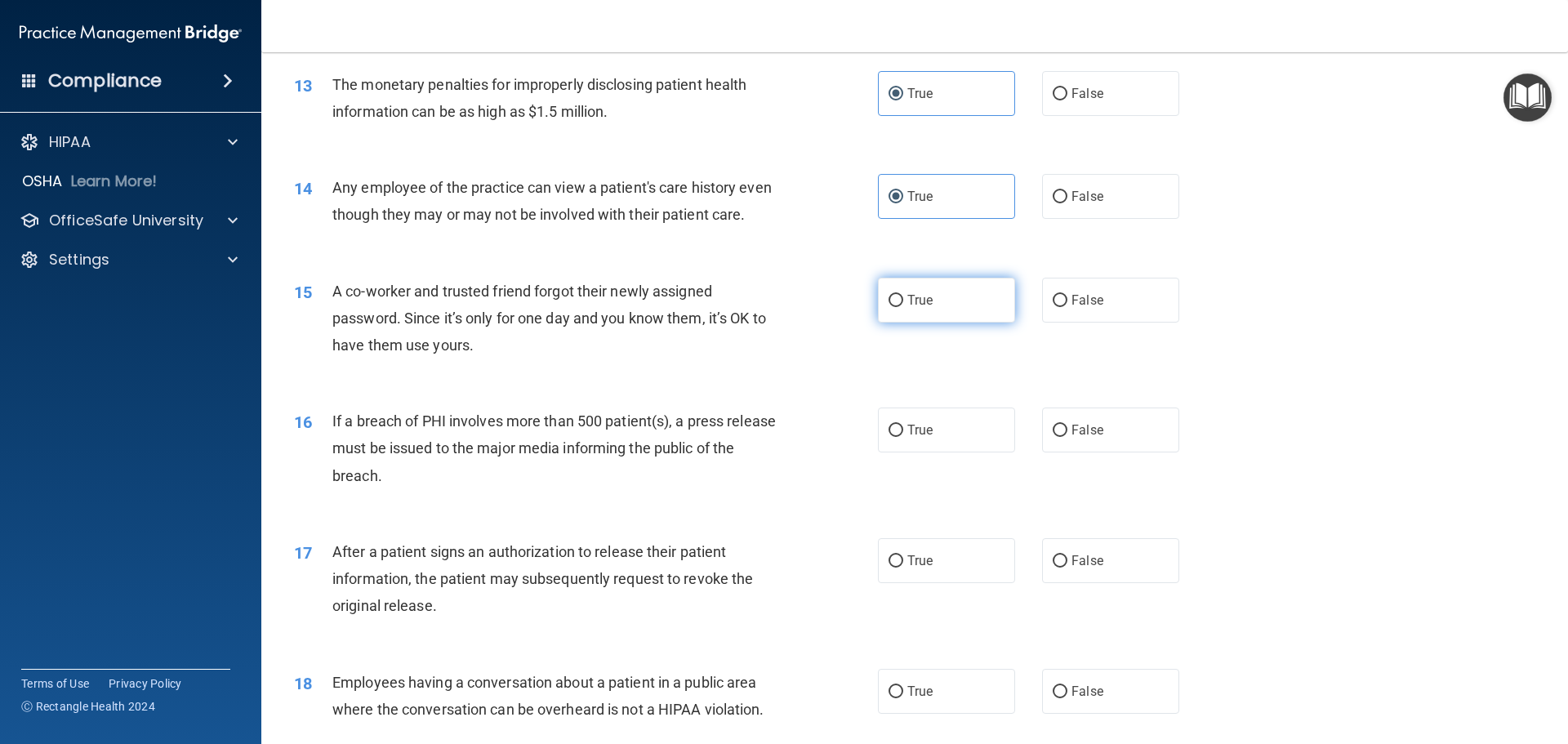
click at [902, 322] on label "True" at bounding box center [946, 300] width 137 height 45
click at [902, 307] on input "True" at bounding box center [896, 301] width 15 height 12
radio input "true"
click at [919, 433] on div "16 If a breach of PHI involves more than 500 patient(s), a press release must b…" at bounding box center [915, 453] width 1266 height 131
drag, startPoint x: 916, startPoint y: 467, endPoint x: 909, endPoint y: 497, distance: 30.8
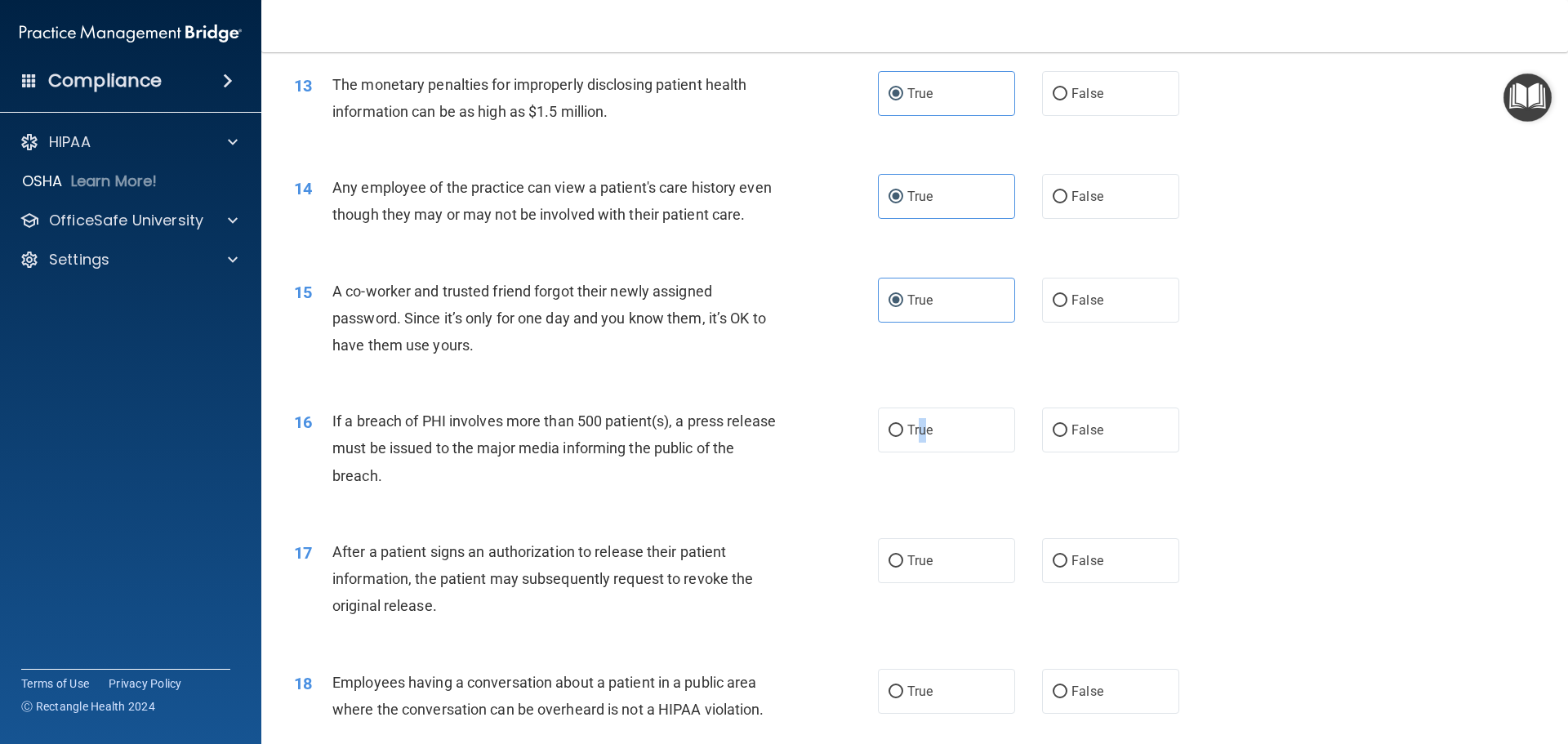
click at [917, 453] on label "True" at bounding box center [946, 430] width 137 height 45
click at [897, 584] on label "True" at bounding box center [946, 560] width 137 height 45
click at [897, 568] on input "True" at bounding box center [896, 561] width 15 height 12
radio input "true"
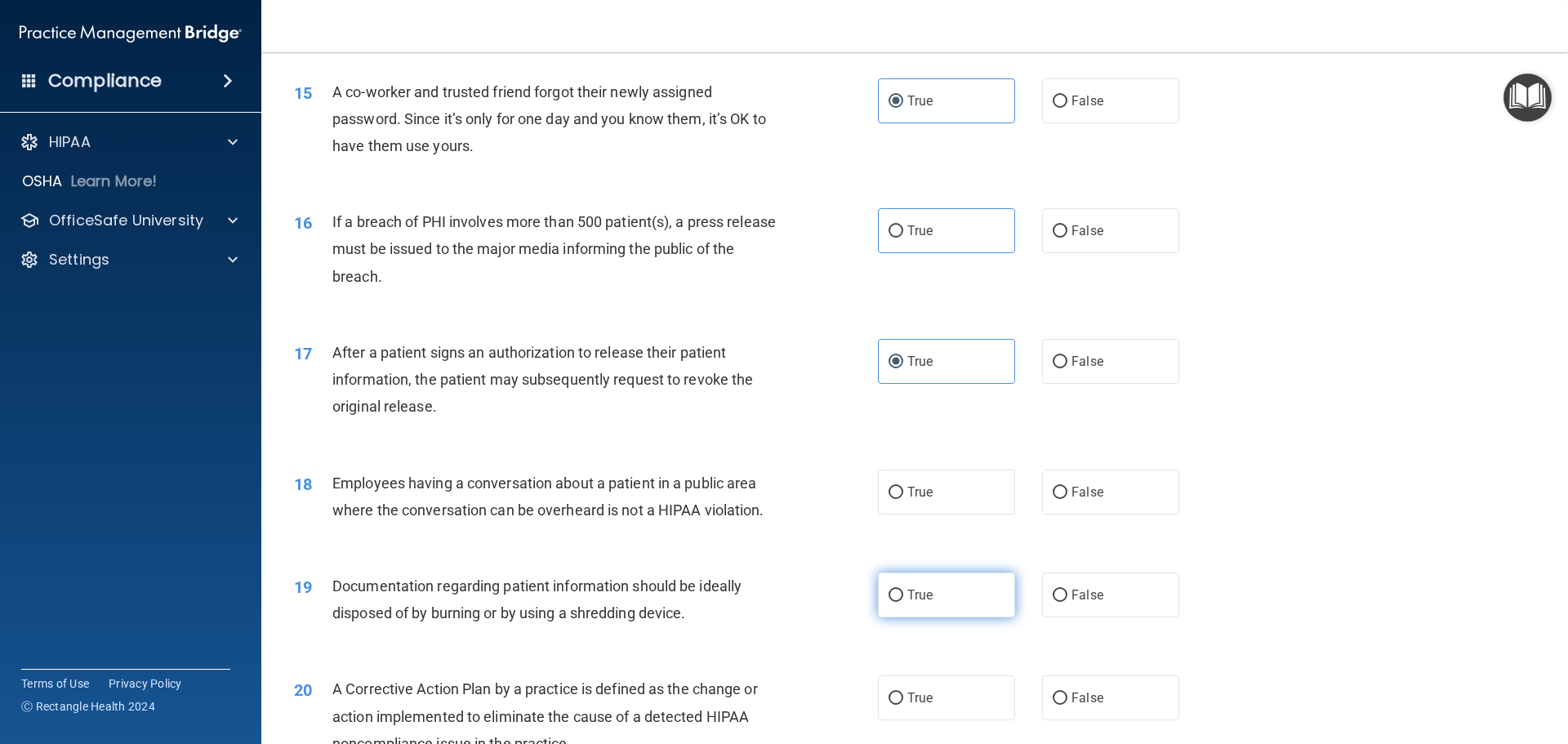
scroll to position [1879, 0]
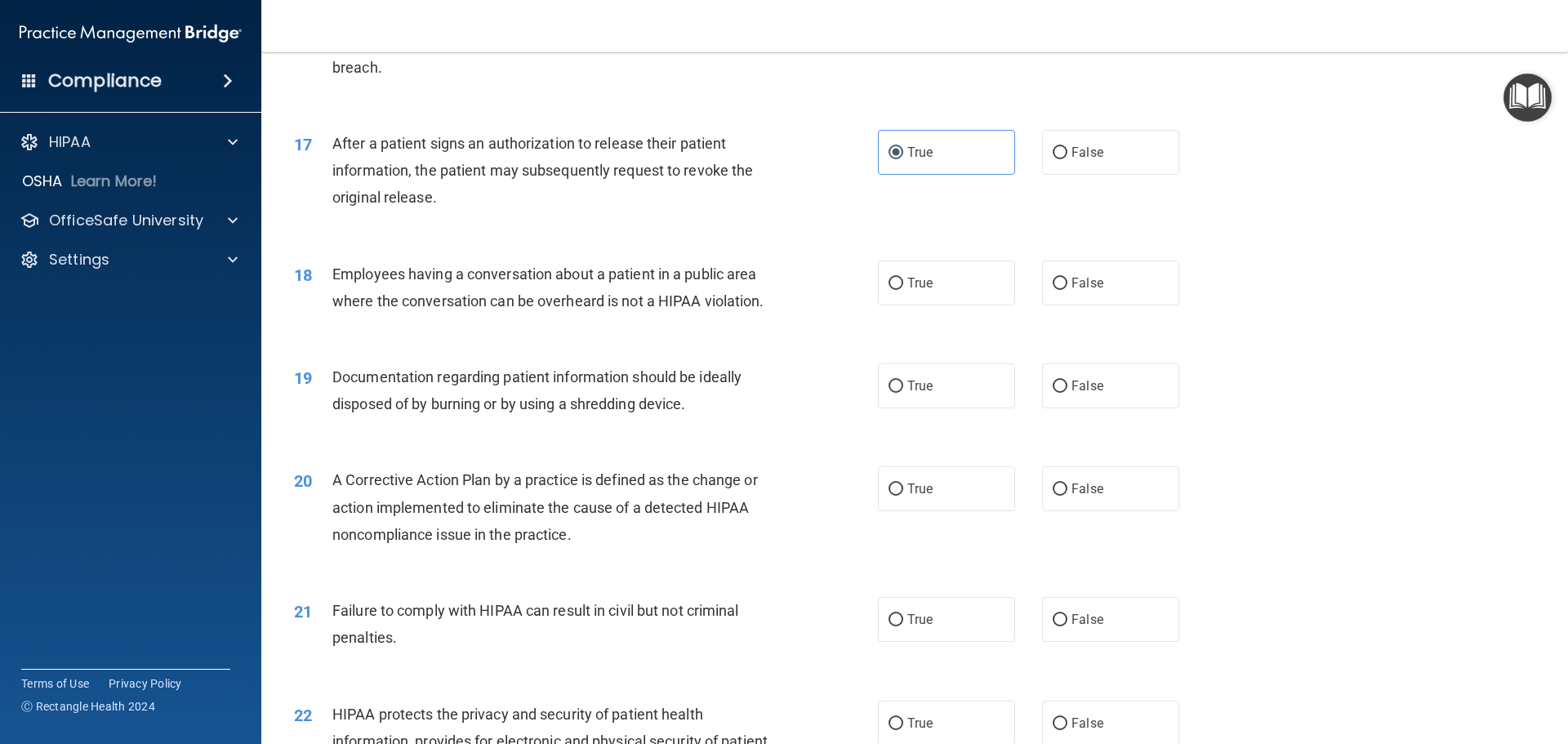
click at [912, 334] on div "18 Employees having a conversation about a patient in a public area where the c…" at bounding box center [915, 291] width 1266 height 103
click at [914, 394] on span "True" at bounding box center [920, 386] width 25 height 16
click at [903, 393] on input "True" at bounding box center [896, 387] width 15 height 12
radio input "true"
click at [908, 291] on span "True" at bounding box center [920, 283] width 25 height 16
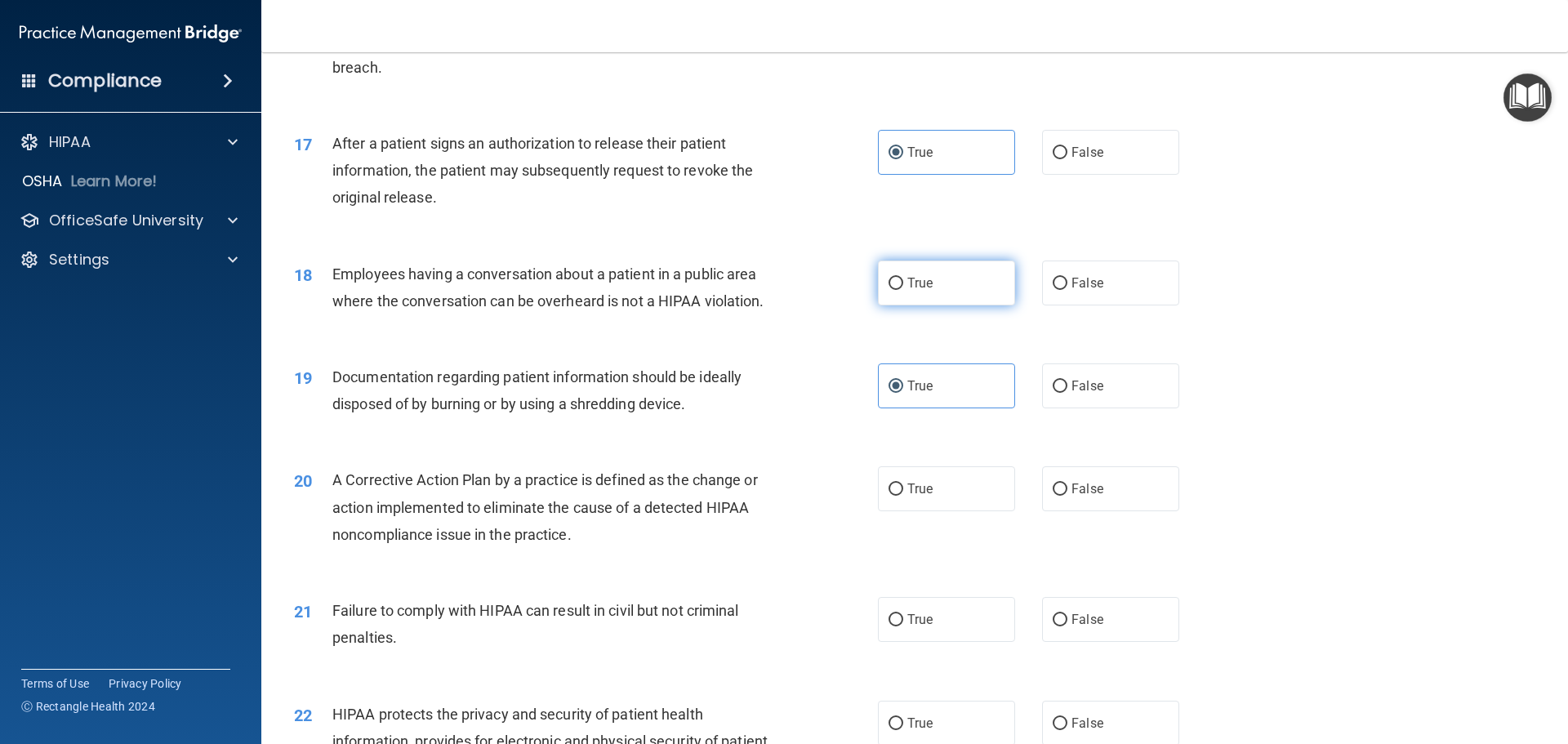
click at [903, 290] on input "True" at bounding box center [896, 284] width 15 height 12
radio input "true"
click at [932, 497] on label "True" at bounding box center [946, 489] width 137 height 45
click at [903, 496] on input "True" at bounding box center [896, 490] width 15 height 12
radio input "true"
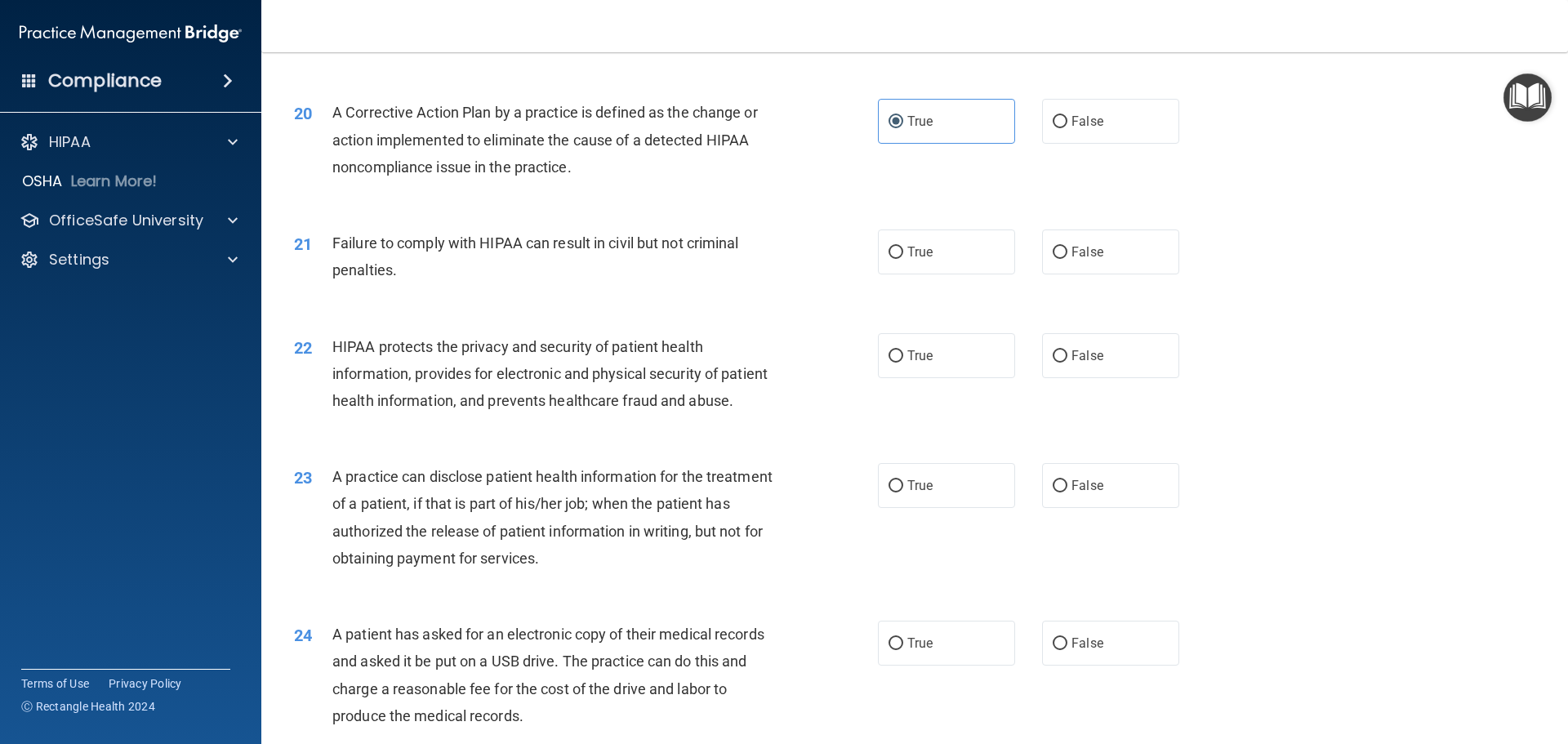
scroll to position [2287, 0]
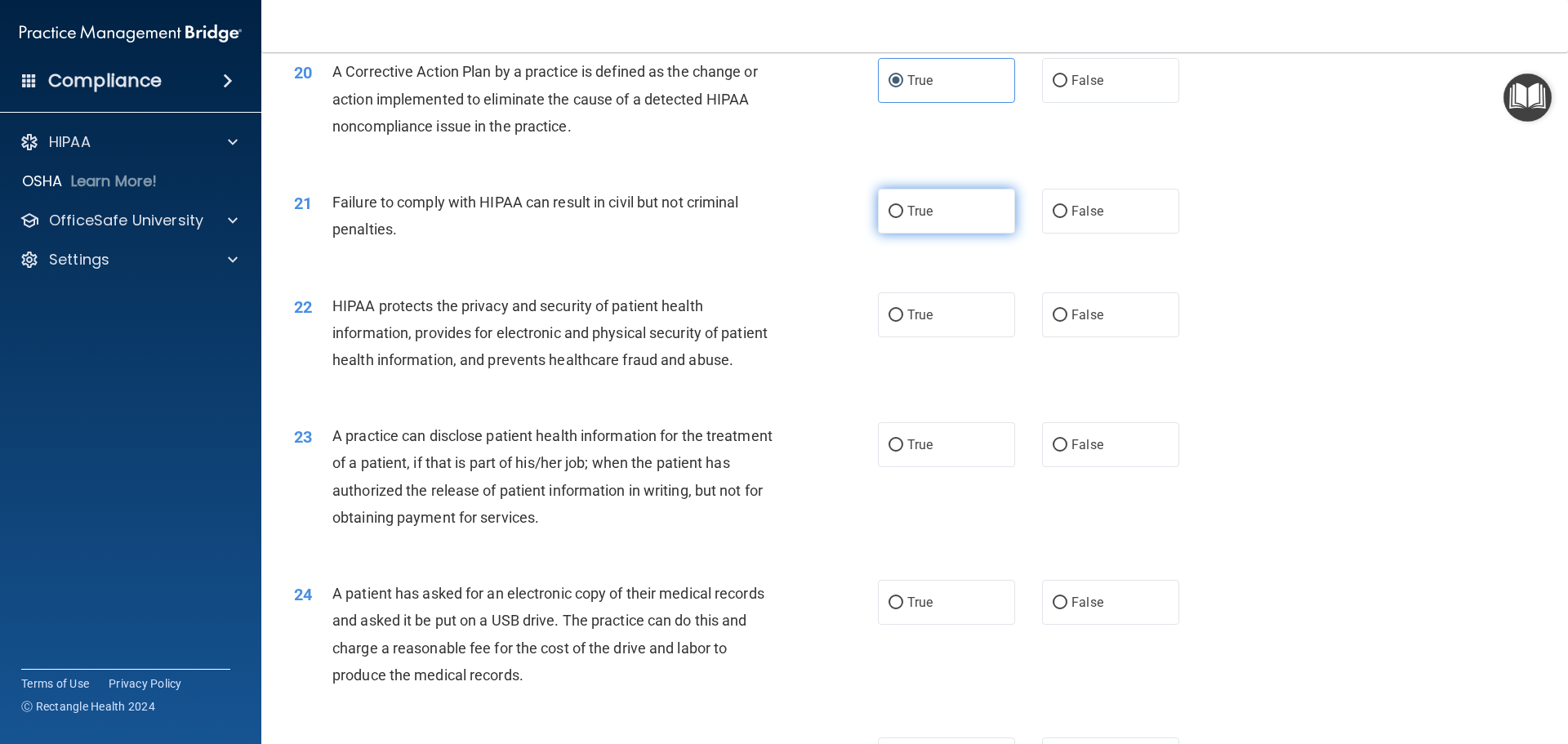
drag, startPoint x: 849, startPoint y: 241, endPoint x: 916, endPoint y: 253, distance: 68.1
click at [856, 241] on div "21 Failure to comply with HIPAA can result in civil but not criminal penalties." at bounding box center [586, 220] width 633 height 62
click at [916, 234] on label "True" at bounding box center [946, 211] width 137 height 45
click at [903, 218] on input "True" at bounding box center [896, 212] width 15 height 12
radio input "true"
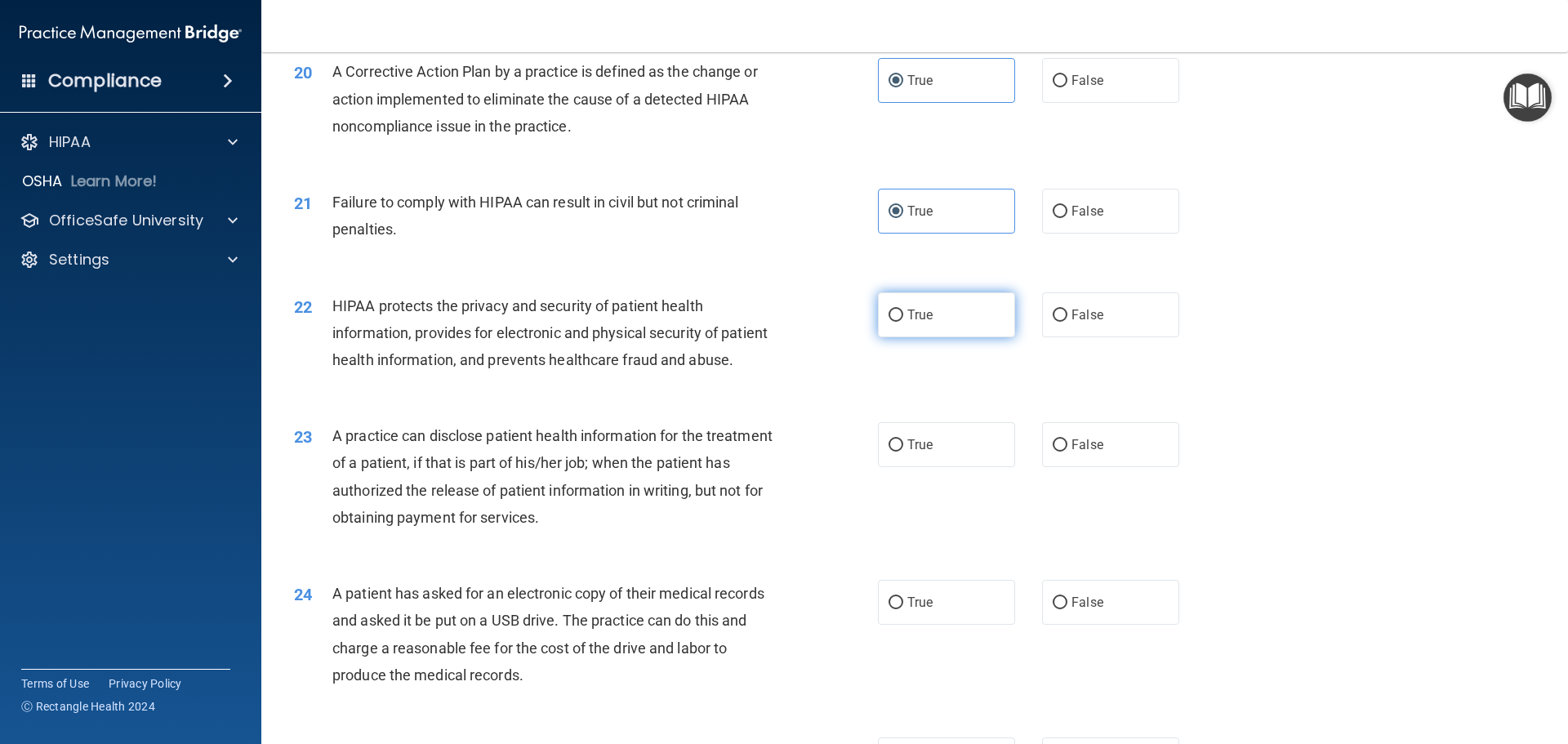
drag, startPoint x: 909, startPoint y: 331, endPoint x: 909, endPoint y: 351, distance: 20.0
click at [909, 334] on label "True" at bounding box center [946, 315] width 137 height 45
click at [903, 322] on input "True" at bounding box center [896, 316] width 15 height 12
radio input "true"
click at [908, 453] on span "True" at bounding box center [920, 445] width 25 height 16
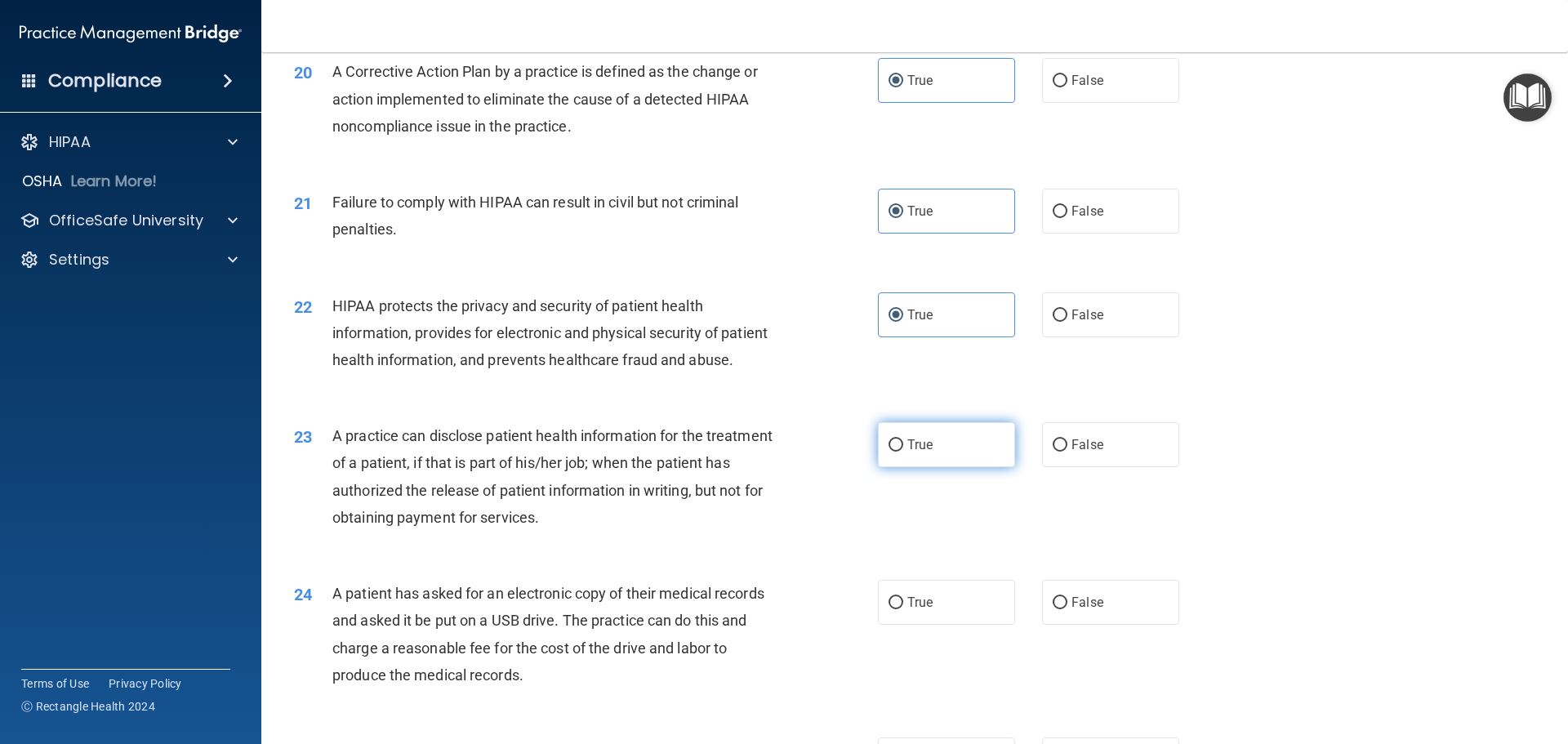
click at [903, 452] on input "True" at bounding box center [896, 446] width 15 height 12
radio input "true"
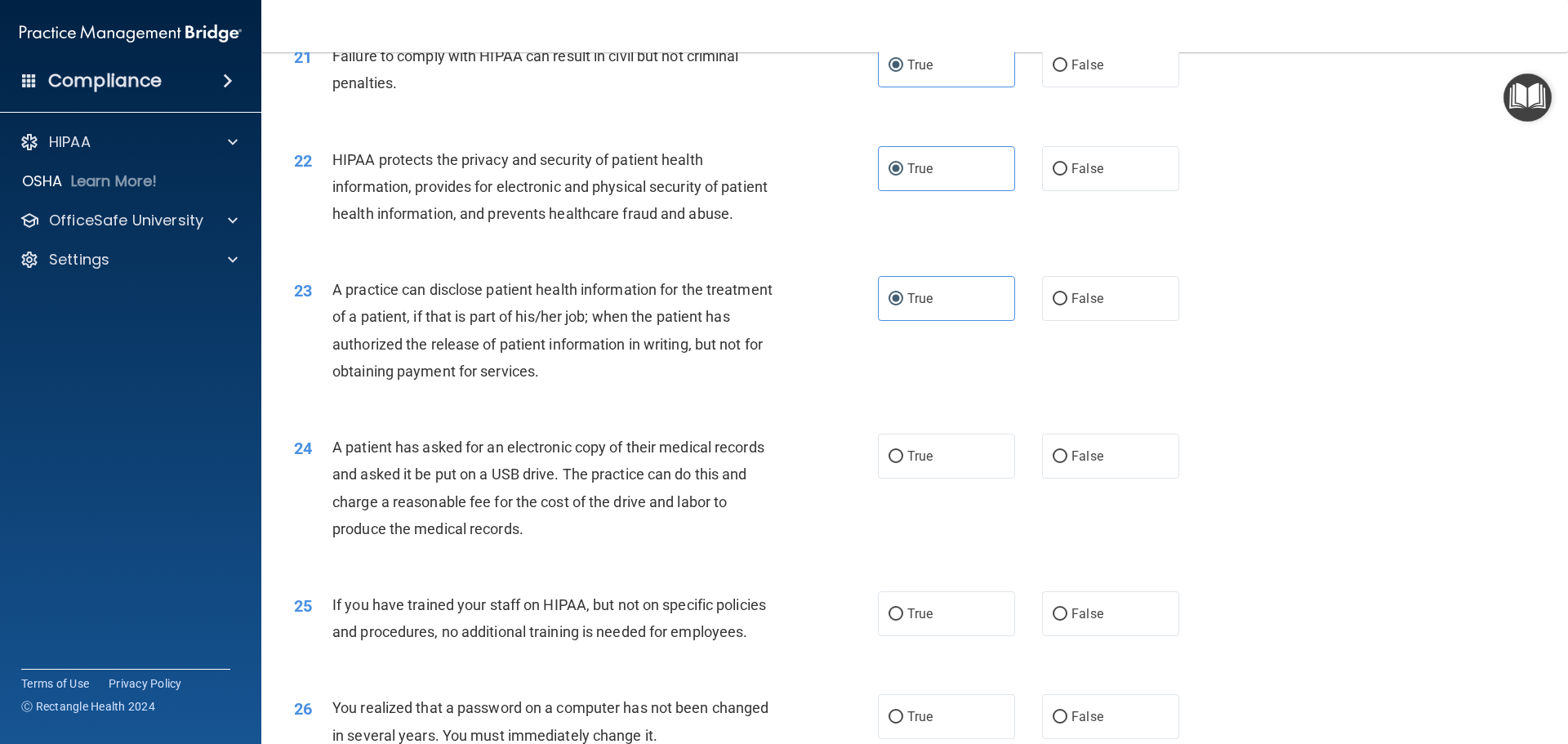
scroll to position [2696, 0]
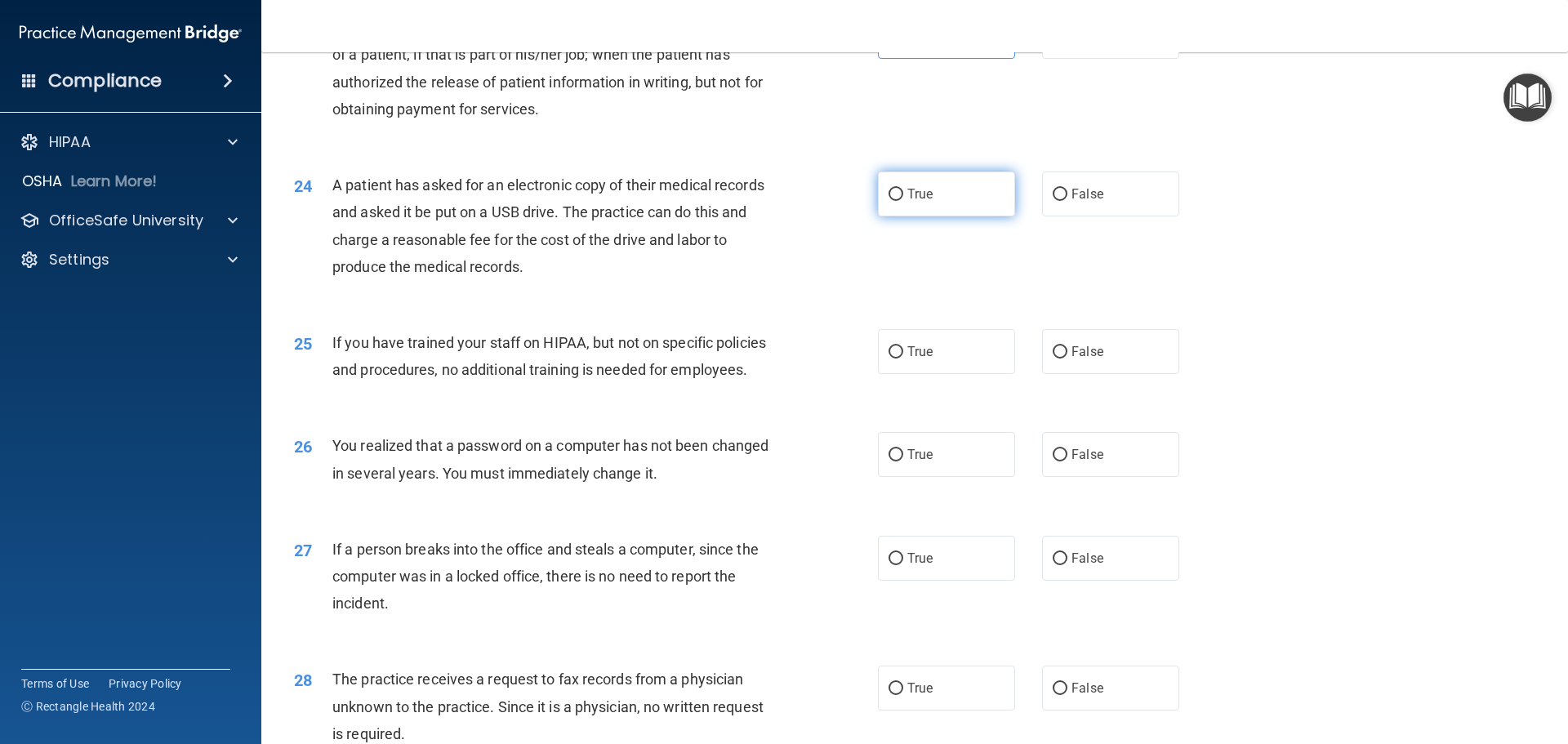
click at [908, 202] on span "True" at bounding box center [920, 194] width 25 height 16
click at [903, 201] on input "True" at bounding box center [896, 195] width 15 height 12
radio input "true"
click at [939, 374] on label "True" at bounding box center [946, 352] width 137 height 45
click at [903, 359] on input "True" at bounding box center [896, 353] width 15 height 12
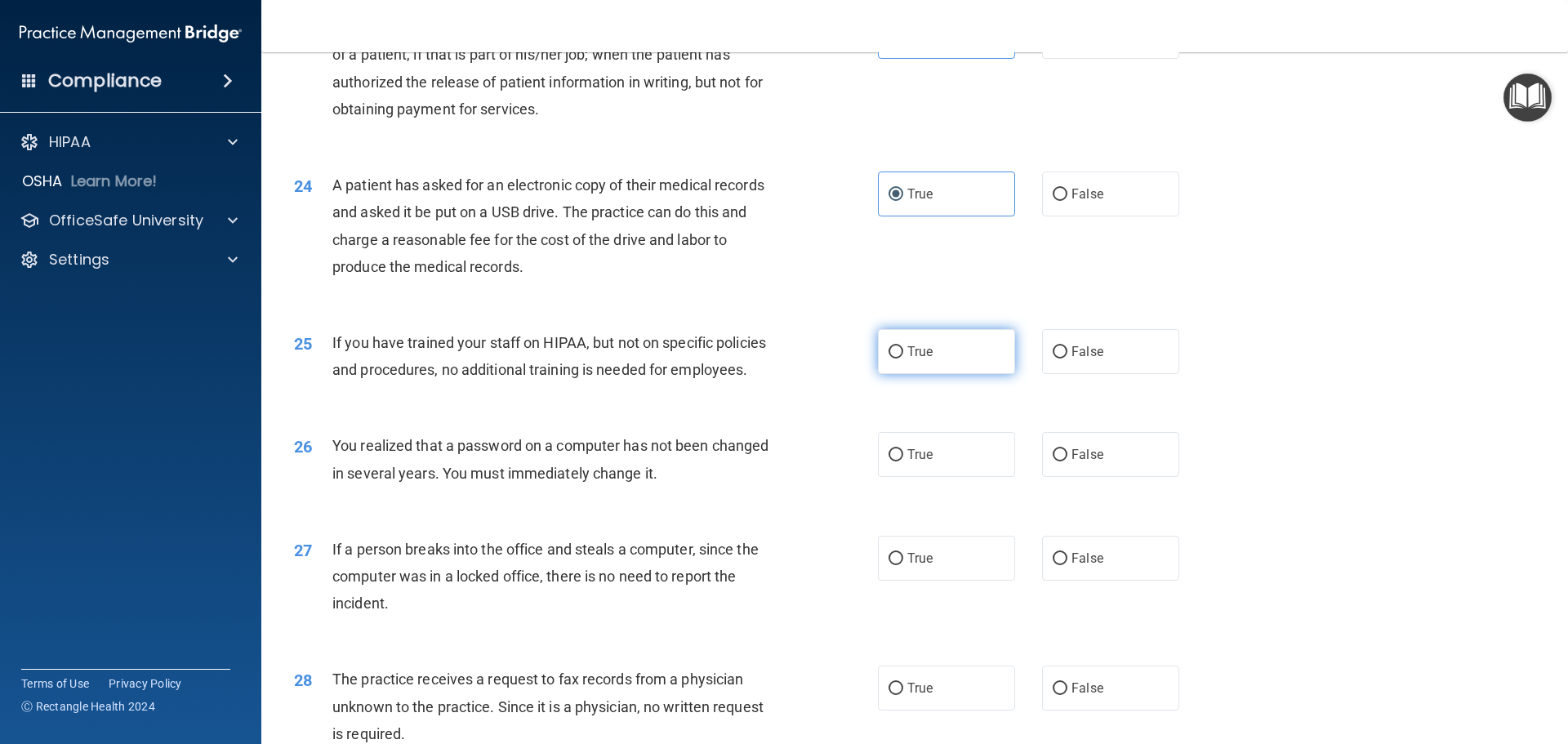
radio input "true"
click at [908, 462] on span "True" at bounding box center [920, 454] width 25 height 16
click at [903, 461] on input "True" at bounding box center [896, 455] width 15 height 12
radio input "true"
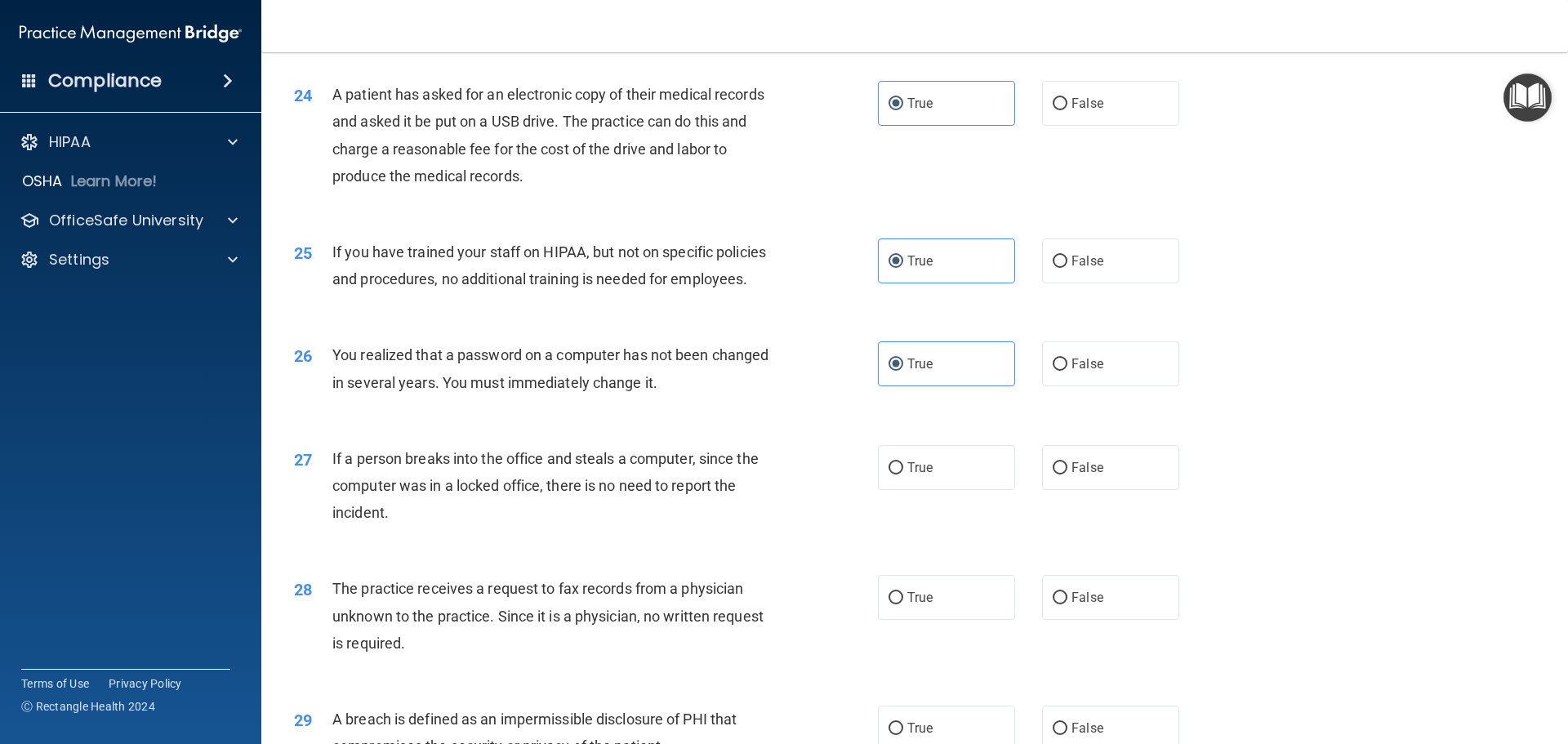
scroll to position [3023, 0]
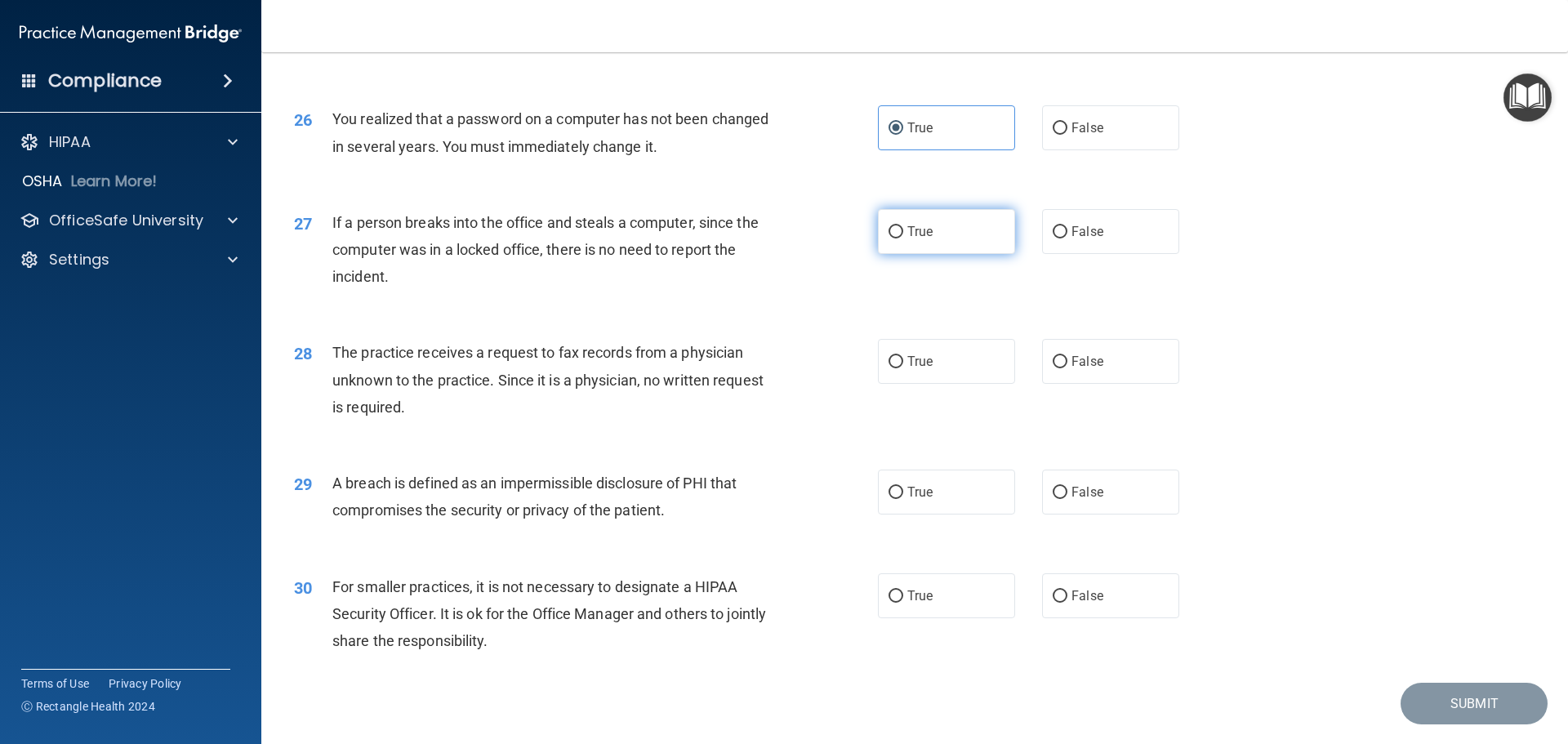
click at [919, 240] on span "True" at bounding box center [920, 232] width 25 height 16
click at [903, 239] on input "True" at bounding box center [896, 232] width 15 height 12
radio input "true"
click at [923, 384] on label "True" at bounding box center [946, 361] width 137 height 45
click at [903, 368] on input "True" at bounding box center [896, 362] width 15 height 12
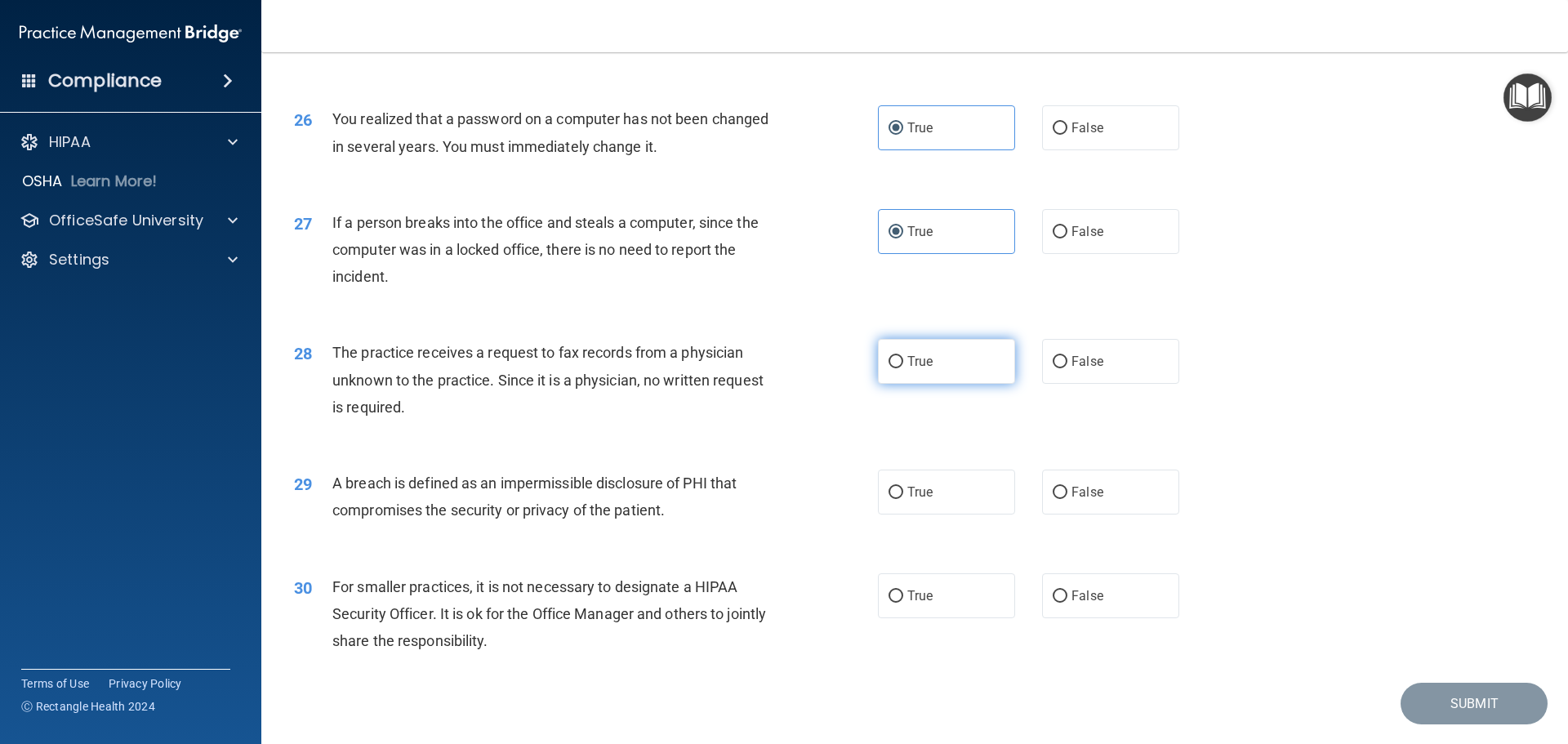
radio input "true"
click at [908, 515] on label "True" at bounding box center [946, 492] width 137 height 45
click at [903, 499] on input "True" at bounding box center [896, 493] width 15 height 12
radio input "true"
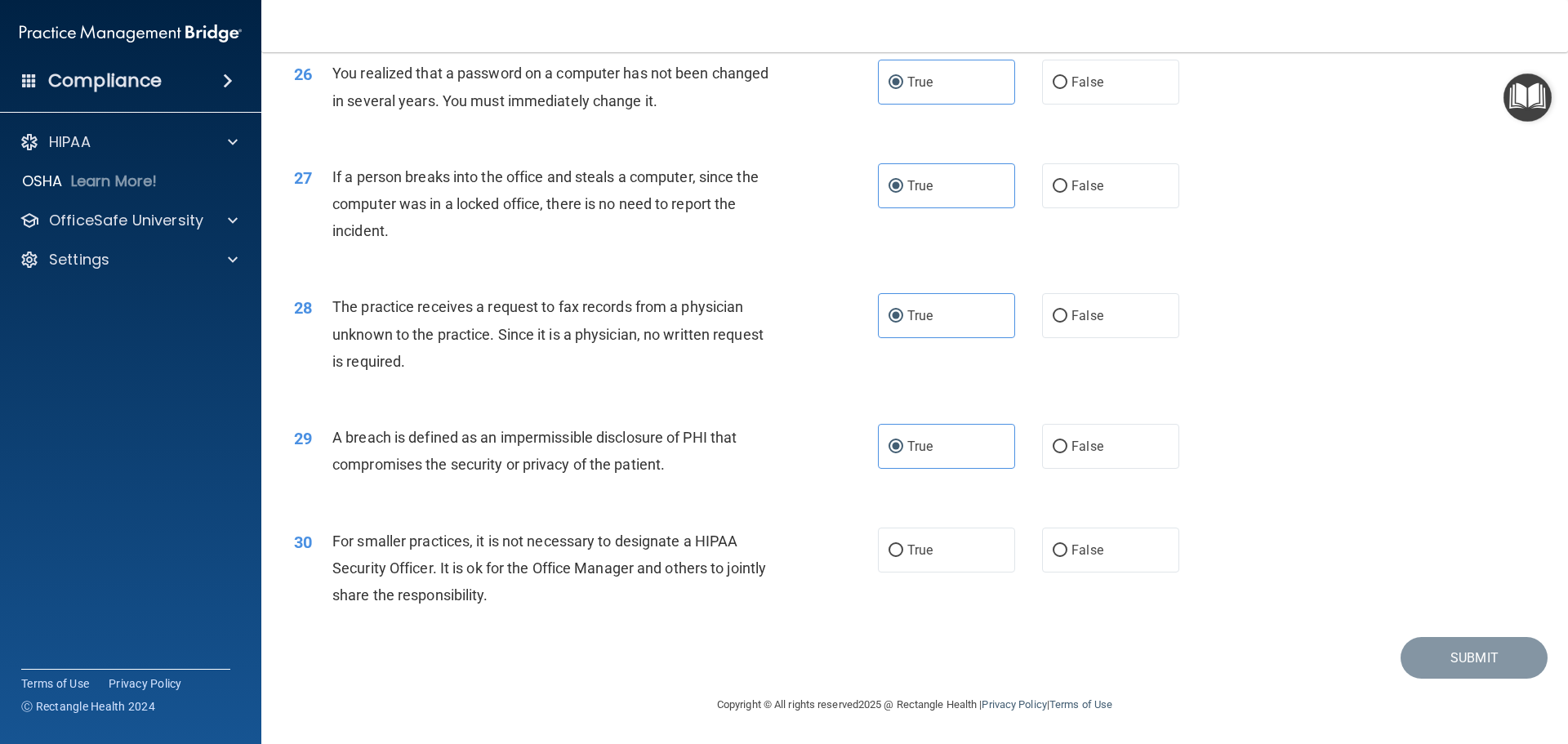
scroll to position [3123, 0]
click at [896, 561] on label "True" at bounding box center [946, 550] width 137 height 45
click at [896, 557] on input "True" at bounding box center [896, 551] width 15 height 12
radio input "true"
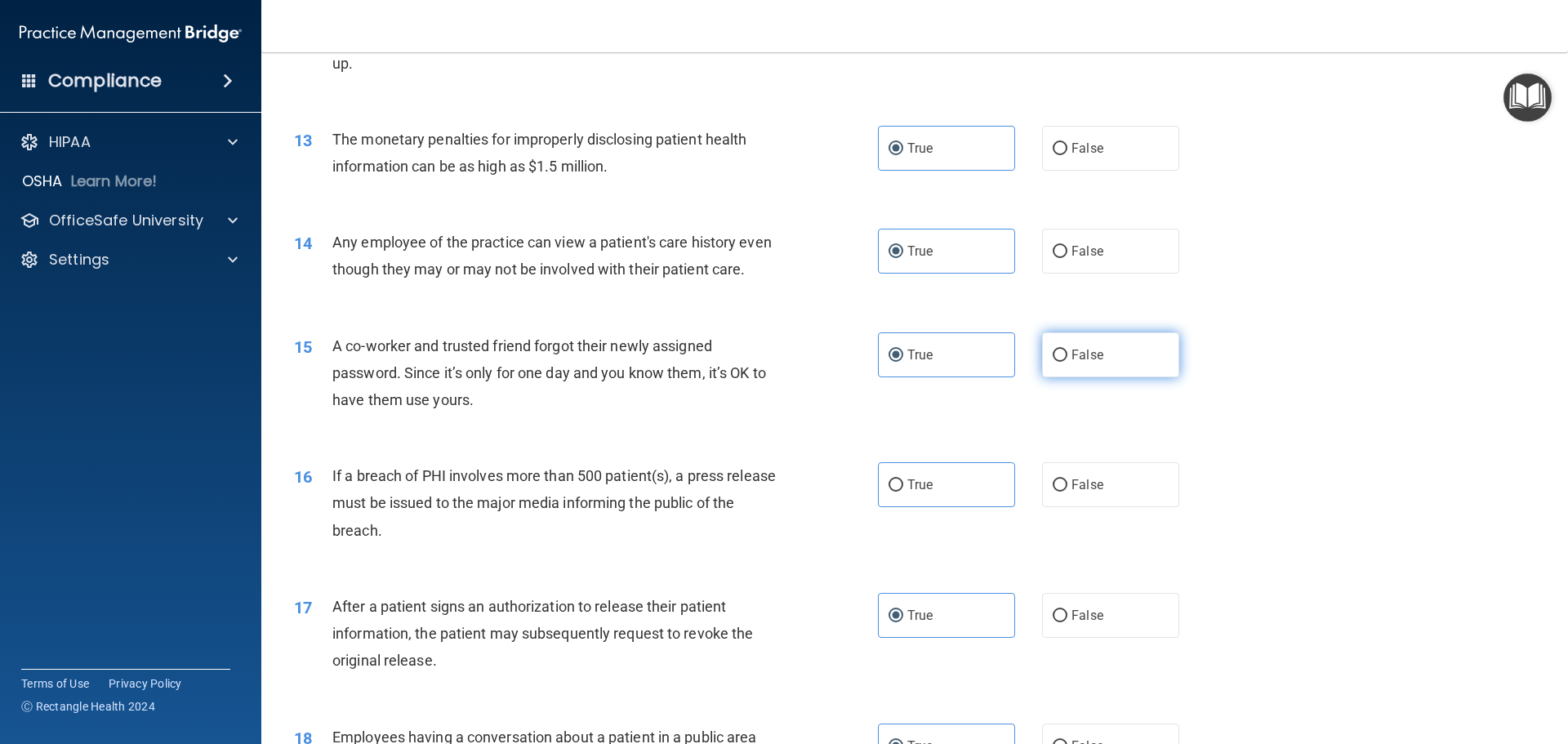
scroll to position [1407, 0]
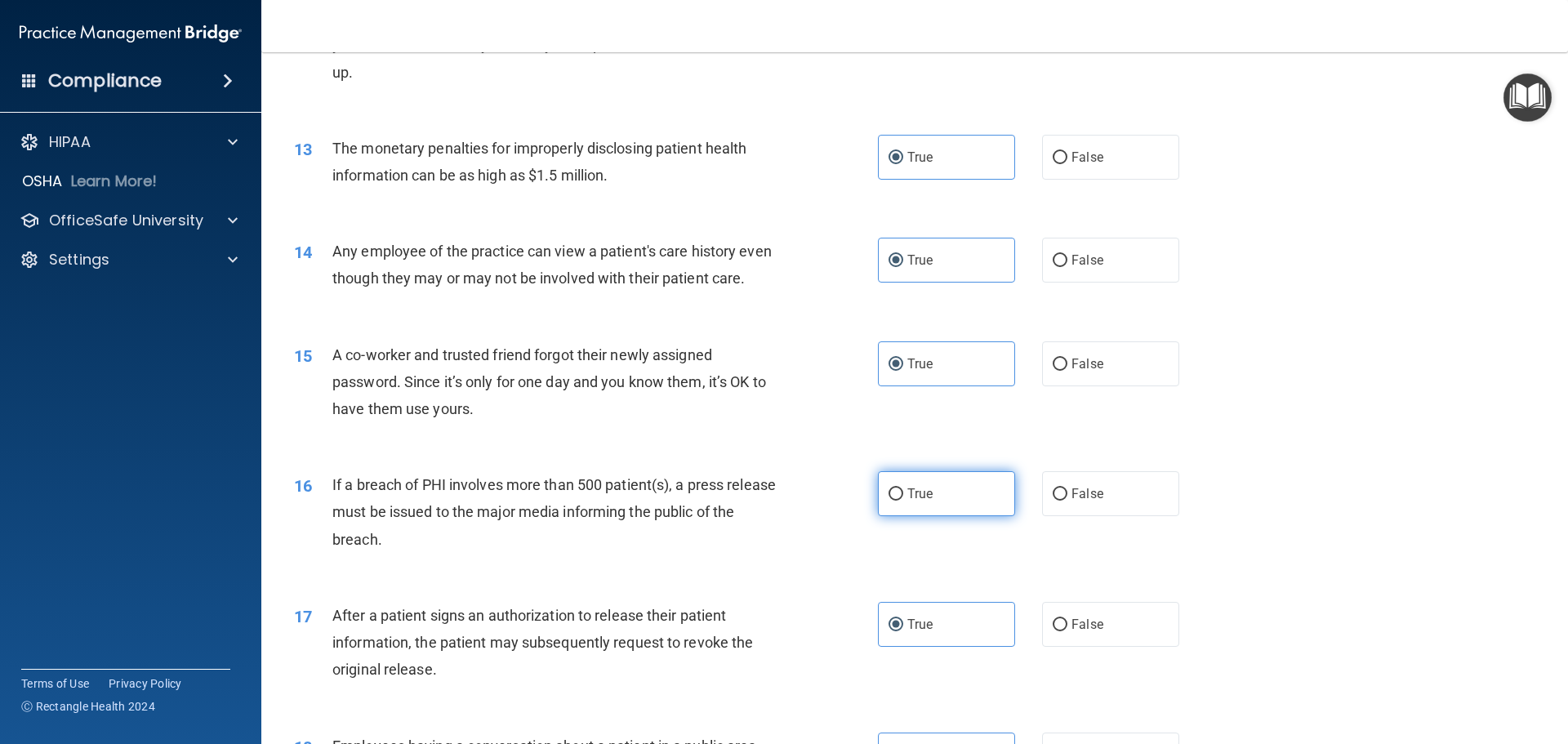
click at [945, 516] on label "True" at bounding box center [946, 494] width 137 height 45
click at [903, 501] on input "True" at bounding box center [896, 495] width 15 height 12
radio input "true"
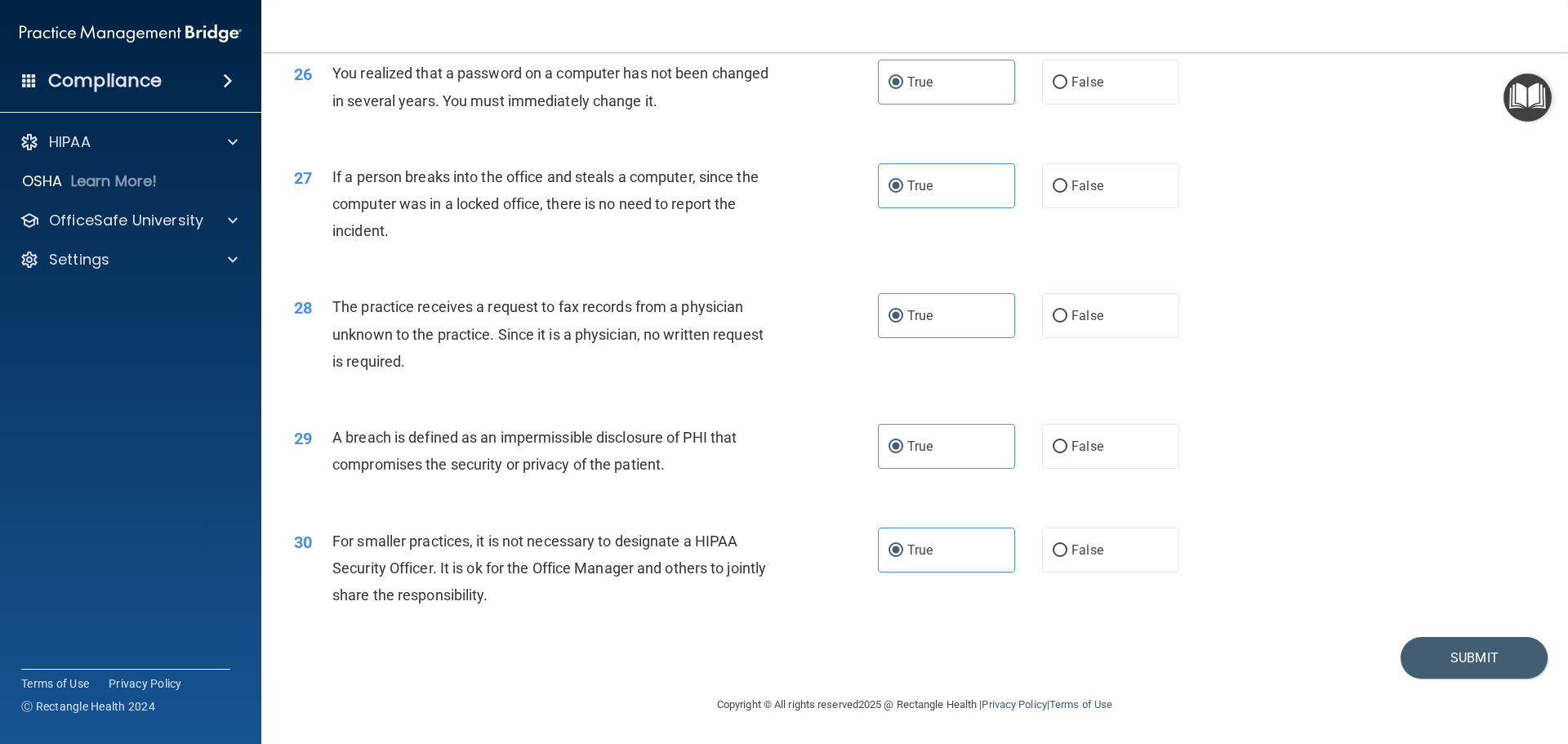
scroll to position [3123, 0]
click at [1410, 656] on button "Submit" at bounding box center [1474, 658] width 147 height 41
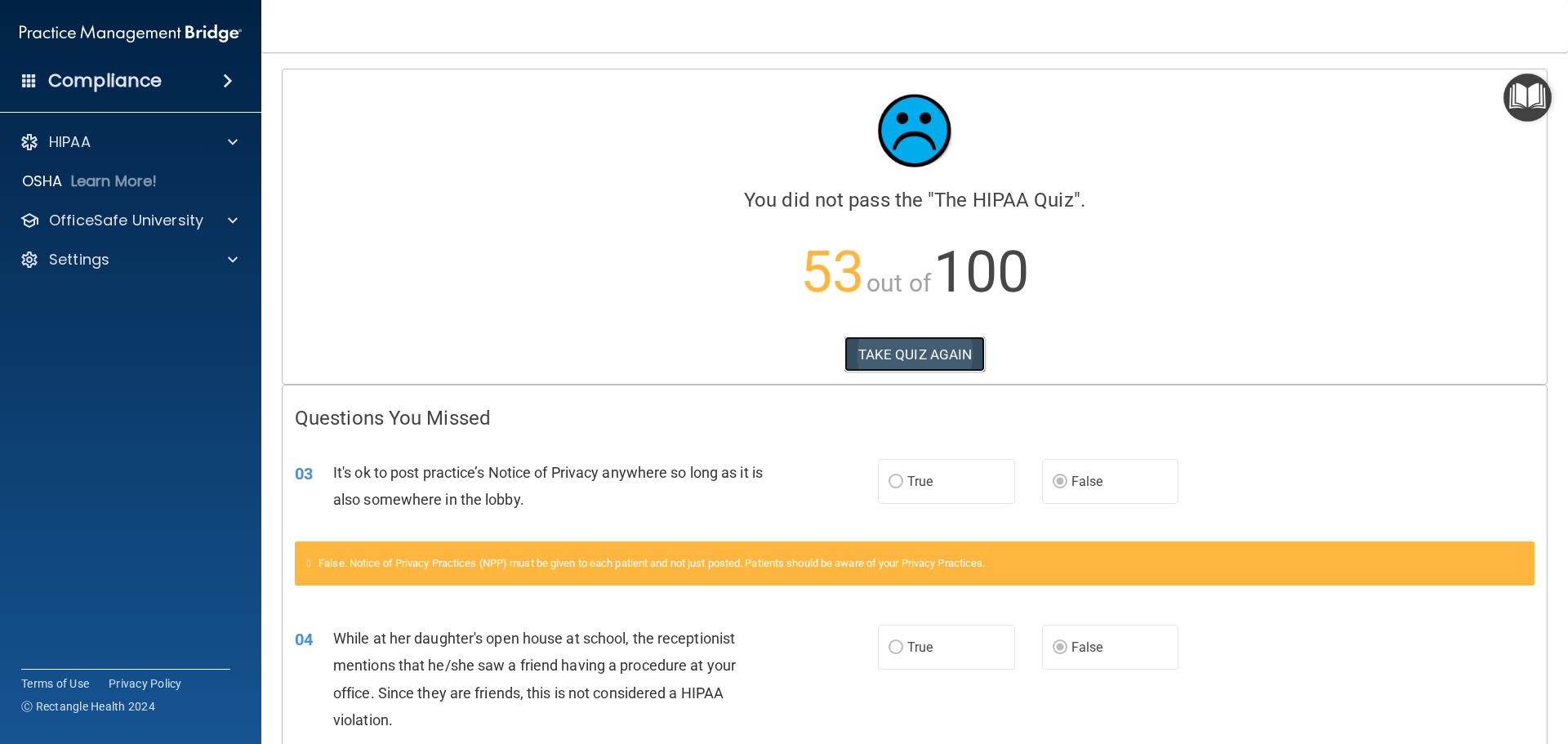
click at [935, 368] on button "TAKE QUIZ AGAIN" at bounding box center [915, 354] width 141 height 36
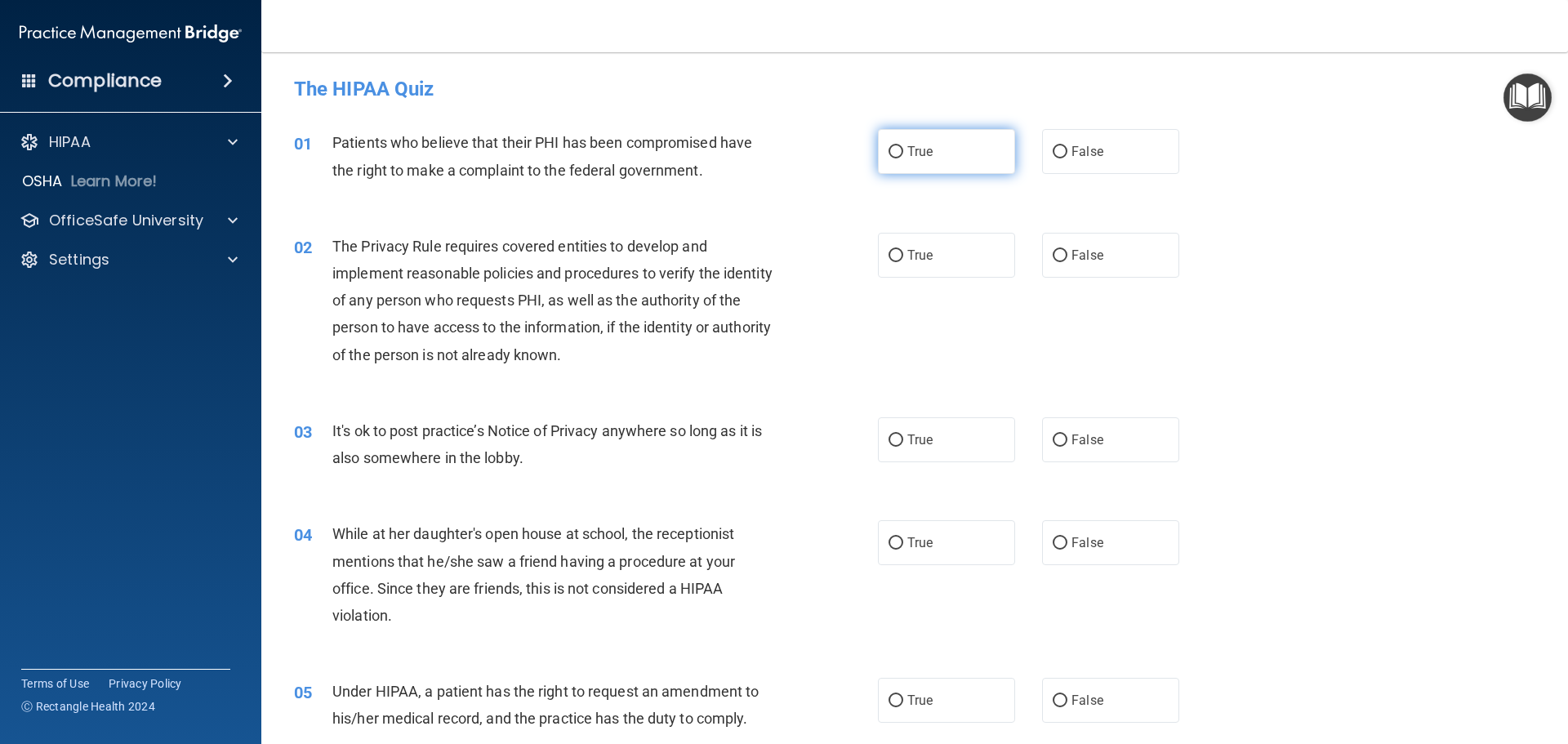
click at [940, 149] on label "True" at bounding box center [946, 152] width 137 height 45
click at [903, 149] on input "True" at bounding box center [896, 153] width 15 height 12
radio input "true"
click at [929, 250] on label "True" at bounding box center [946, 255] width 137 height 45
click at [903, 250] on input "True" at bounding box center [896, 256] width 15 height 12
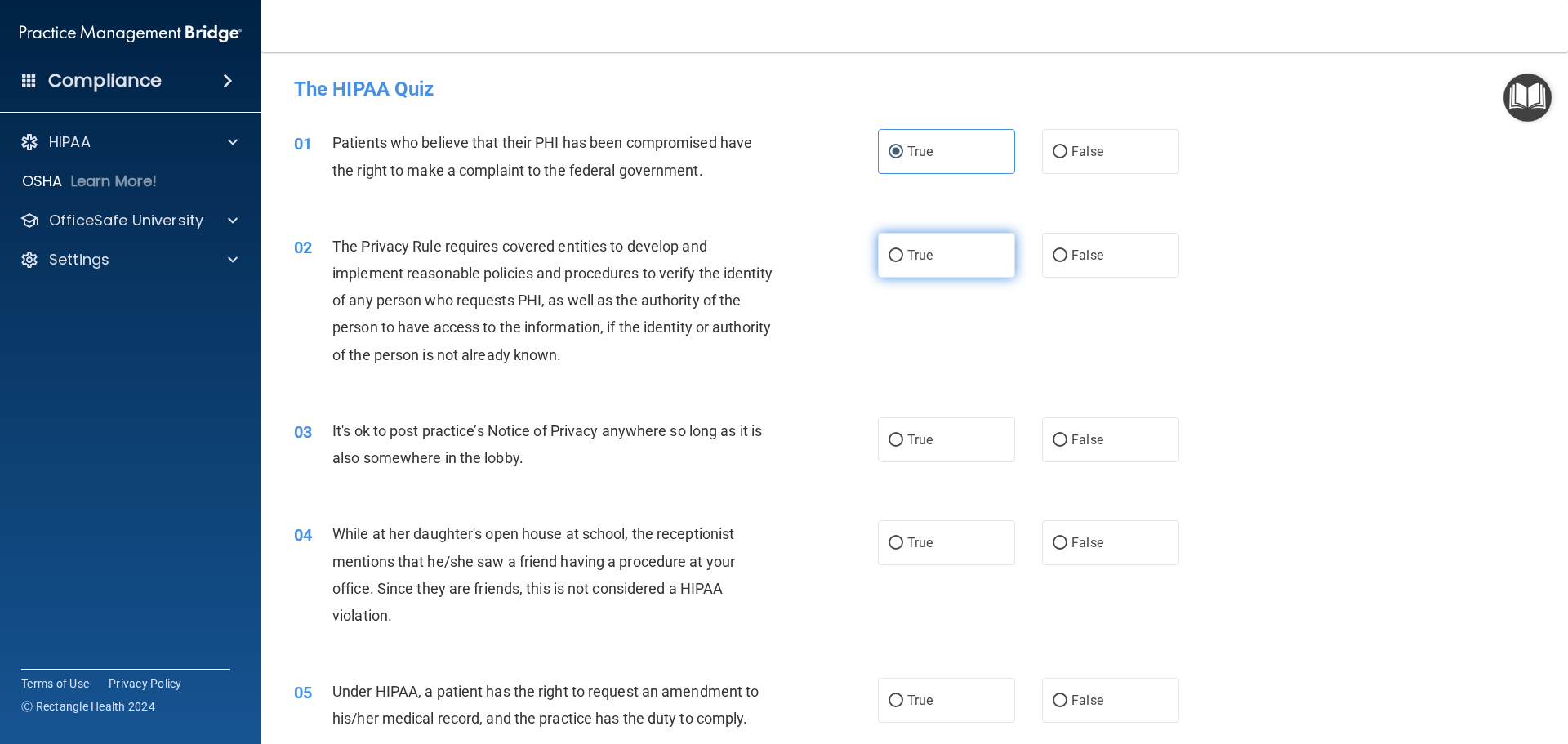
radio input "true"
click at [1071, 444] on span "False" at bounding box center [1087, 440] width 32 height 16
click at [1067, 444] on input "False" at bounding box center [1059, 441] width 15 height 12
radio input "true"
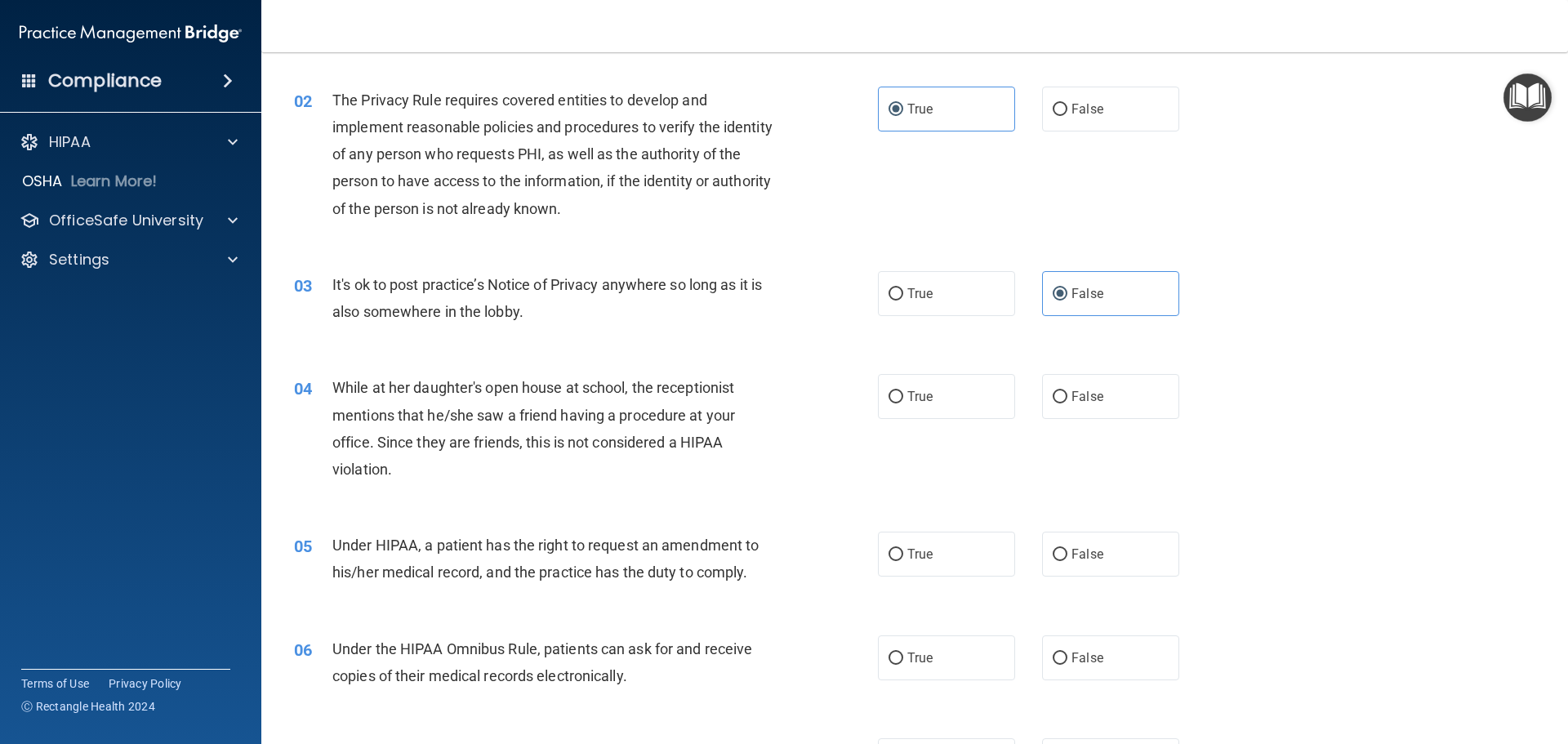
scroll to position [164, 0]
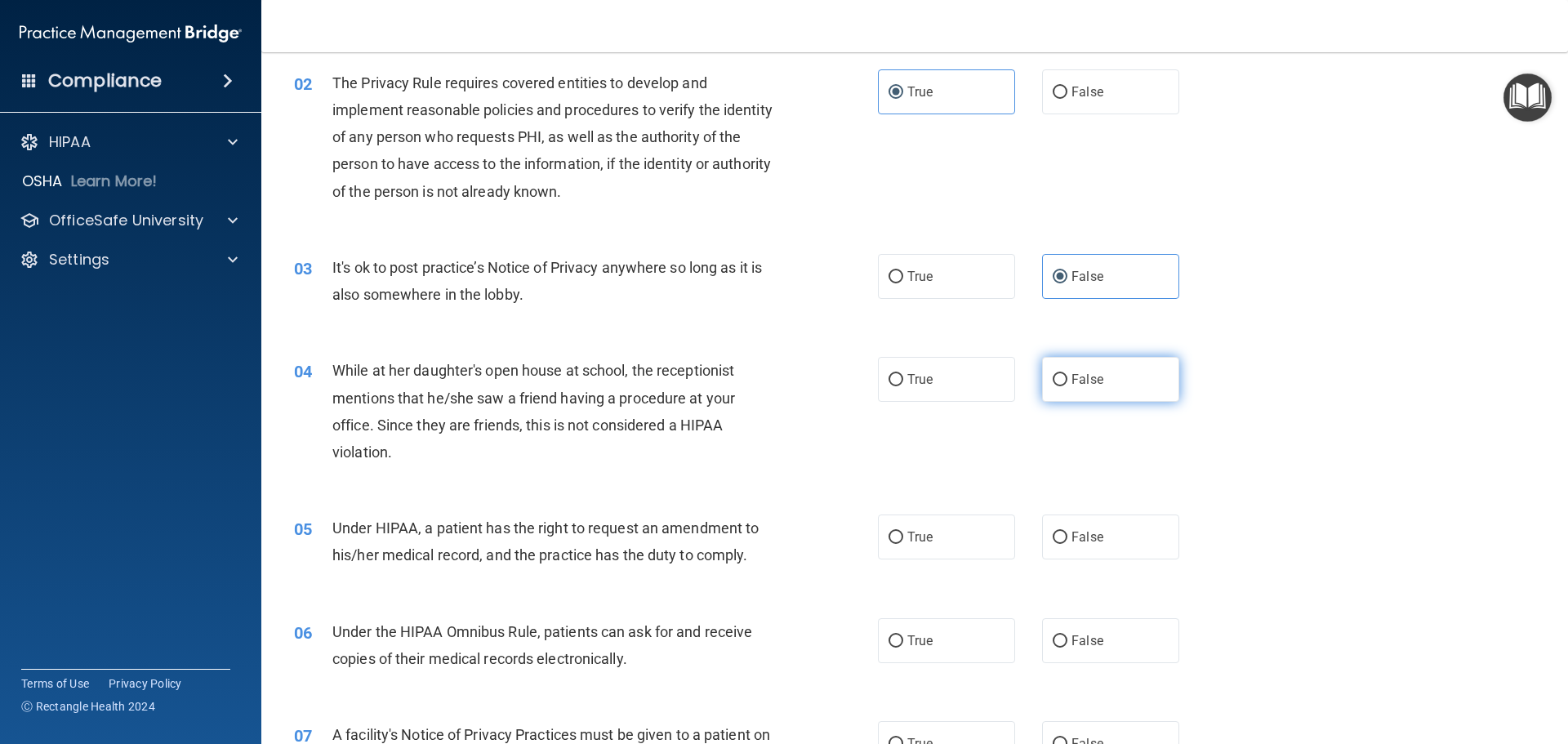
click at [1052, 390] on label "False" at bounding box center [1110, 379] width 137 height 45
click at [1053, 386] on input "False" at bounding box center [1059, 380] width 15 height 12
radio input "true"
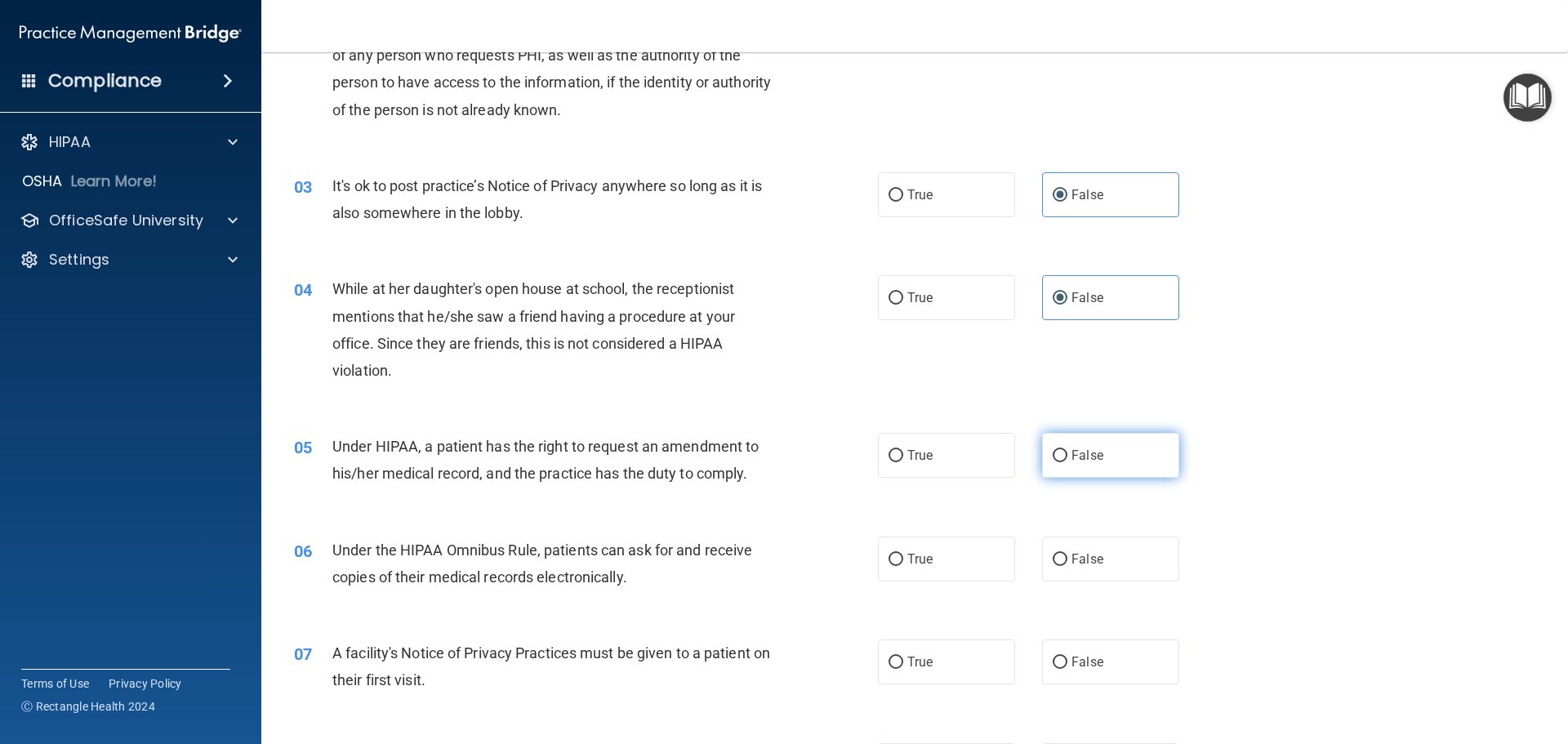
click at [1088, 459] on span "False" at bounding box center [1087, 455] width 32 height 16
click at [1067, 459] on input "False" at bounding box center [1059, 456] width 15 height 12
radio input "true"
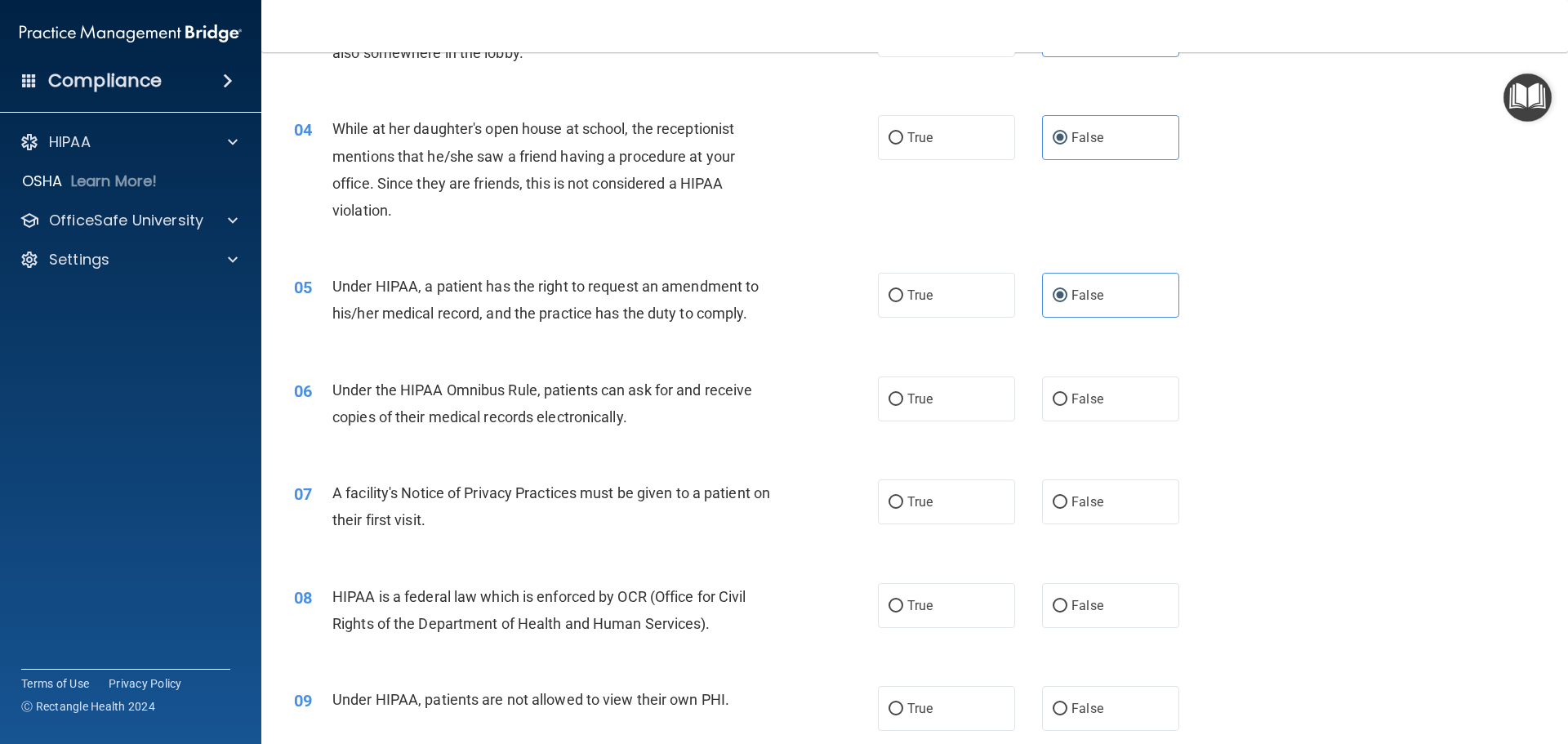
scroll to position [409, 0]
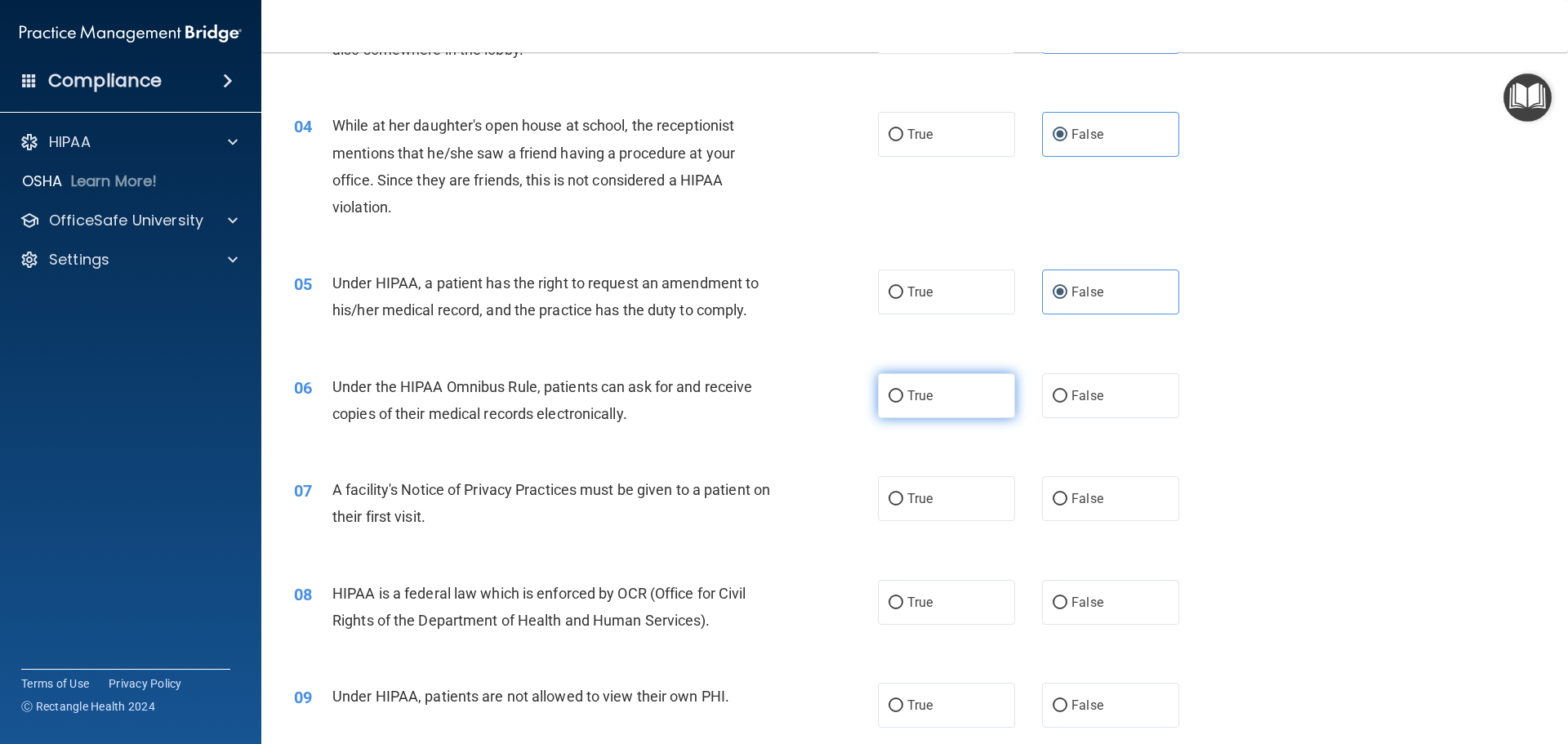
click at [917, 416] on label "True" at bounding box center [946, 396] width 137 height 45
click at [903, 403] on input "True" at bounding box center [896, 397] width 15 height 12
radio input "true"
click at [932, 481] on label "True" at bounding box center [946, 498] width 137 height 45
click at [903, 493] on input "True" at bounding box center [896, 499] width 15 height 12
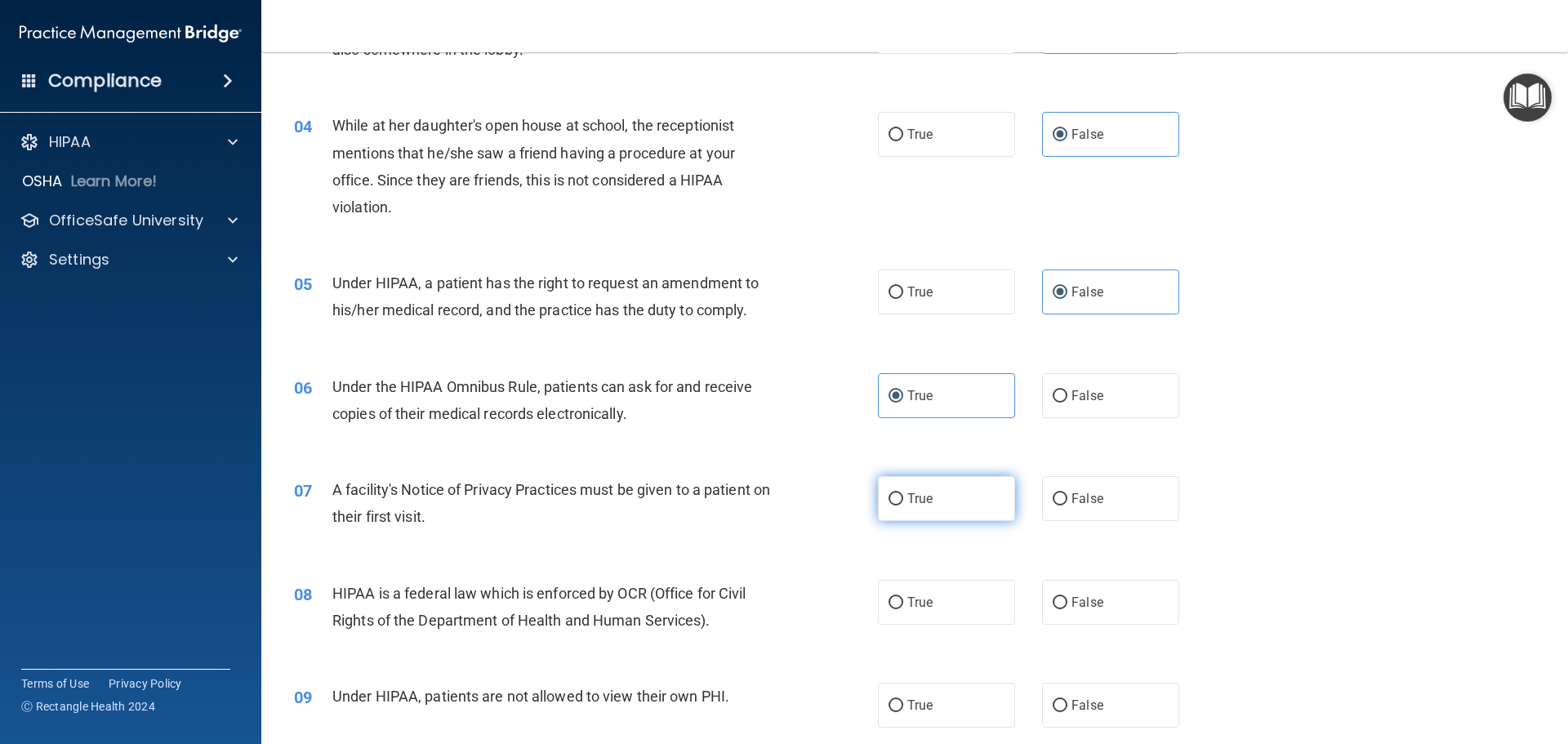
radio input "true"
click at [924, 602] on span "True" at bounding box center [920, 603] width 25 height 16
click at [903, 602] on input "True" at bounding box center [896, 603] width 15 height 12
radio input "true"
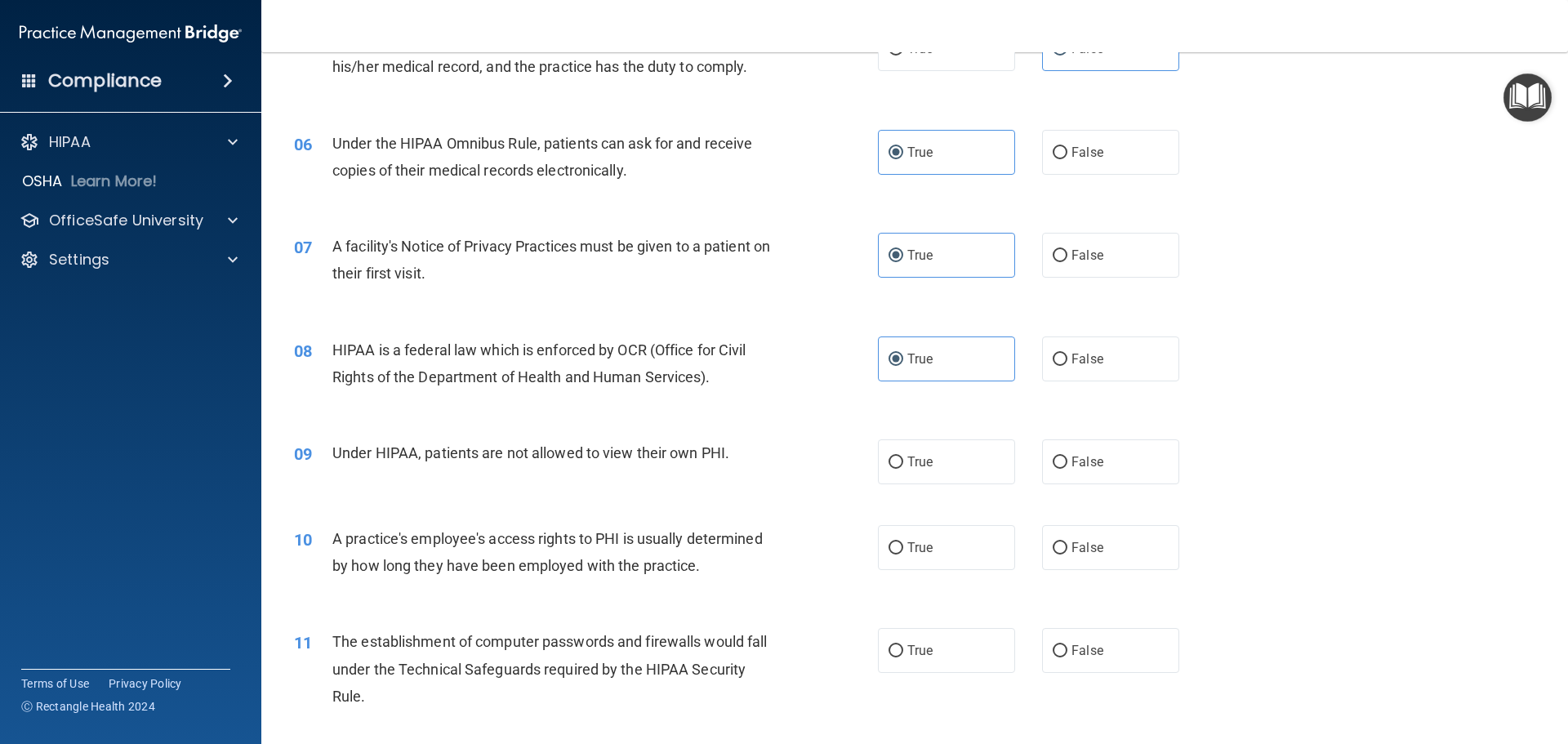
scroll to position [653, 0]
click at [1071, 473] on label "False" at bounding box center [1110, 460] width 137 height 45
click at [1067, 467] on input "False" at bounding box center [1059, 461] width 15 height 12
radio input "true"
click at [1057, 566] on label "False" at bounding box center [1110, 546] width 137 height 45
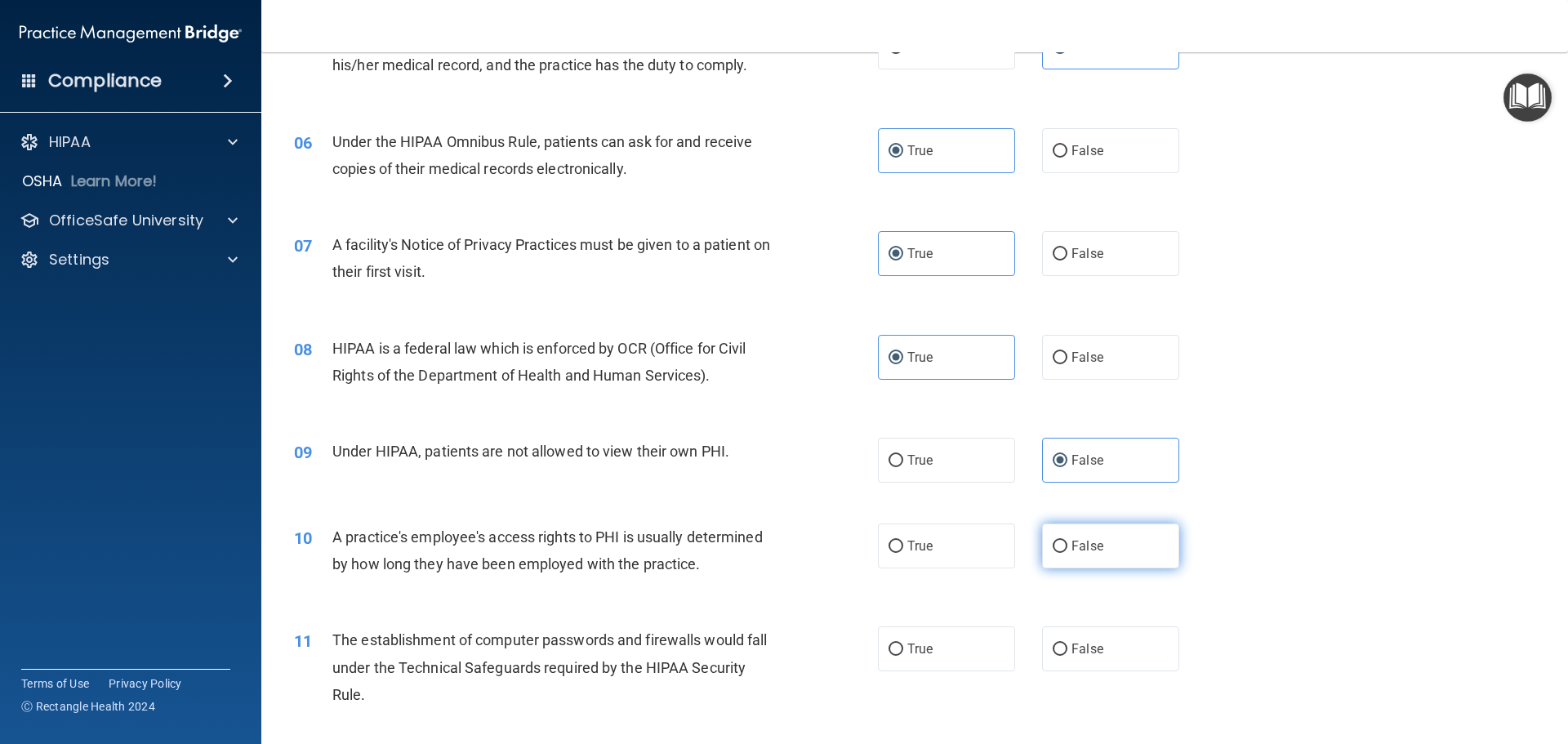
click at [1057, 553] on input "False" at bounding box center [1059, 547] width 15 height 12
radio input "true"
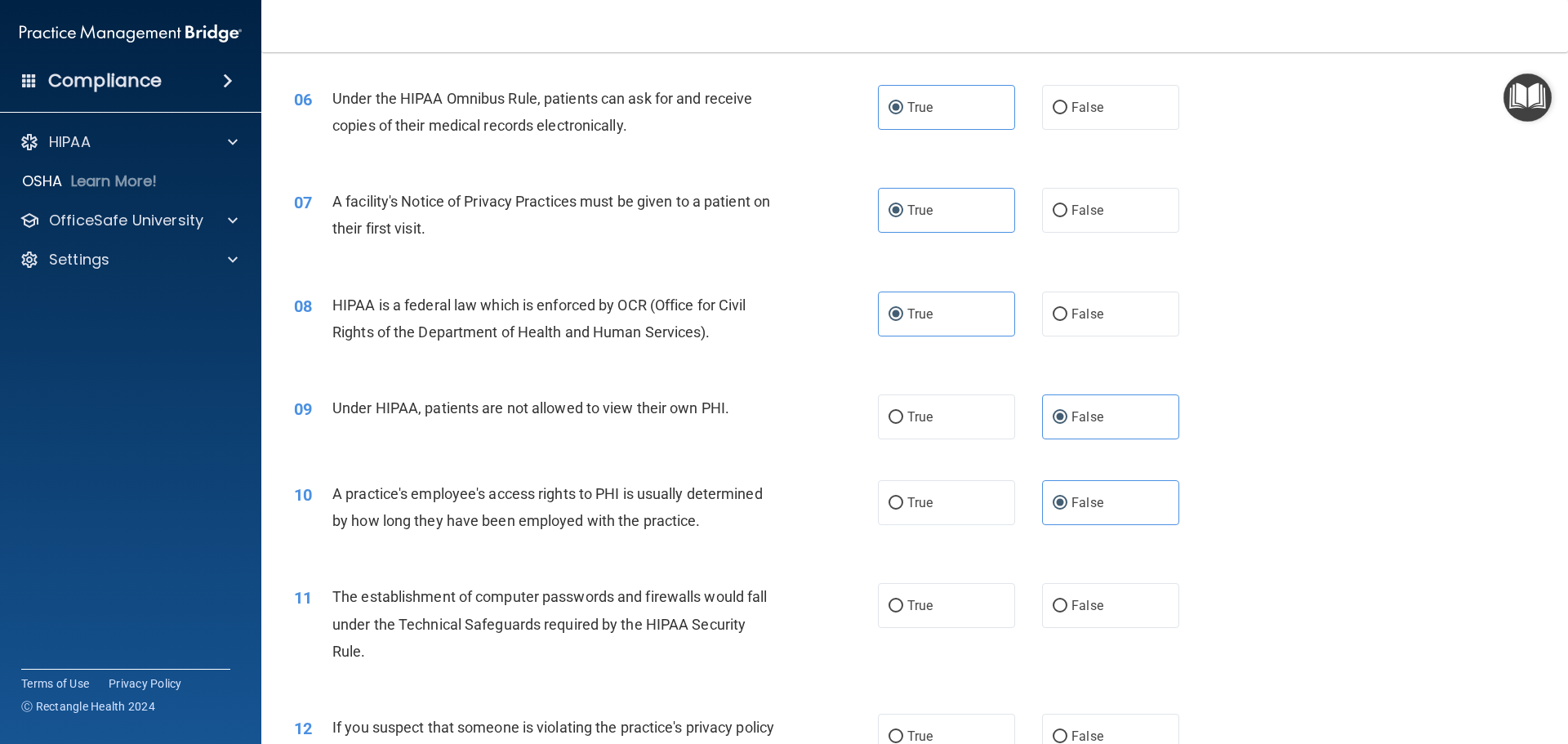
scroll to position [735, 0]
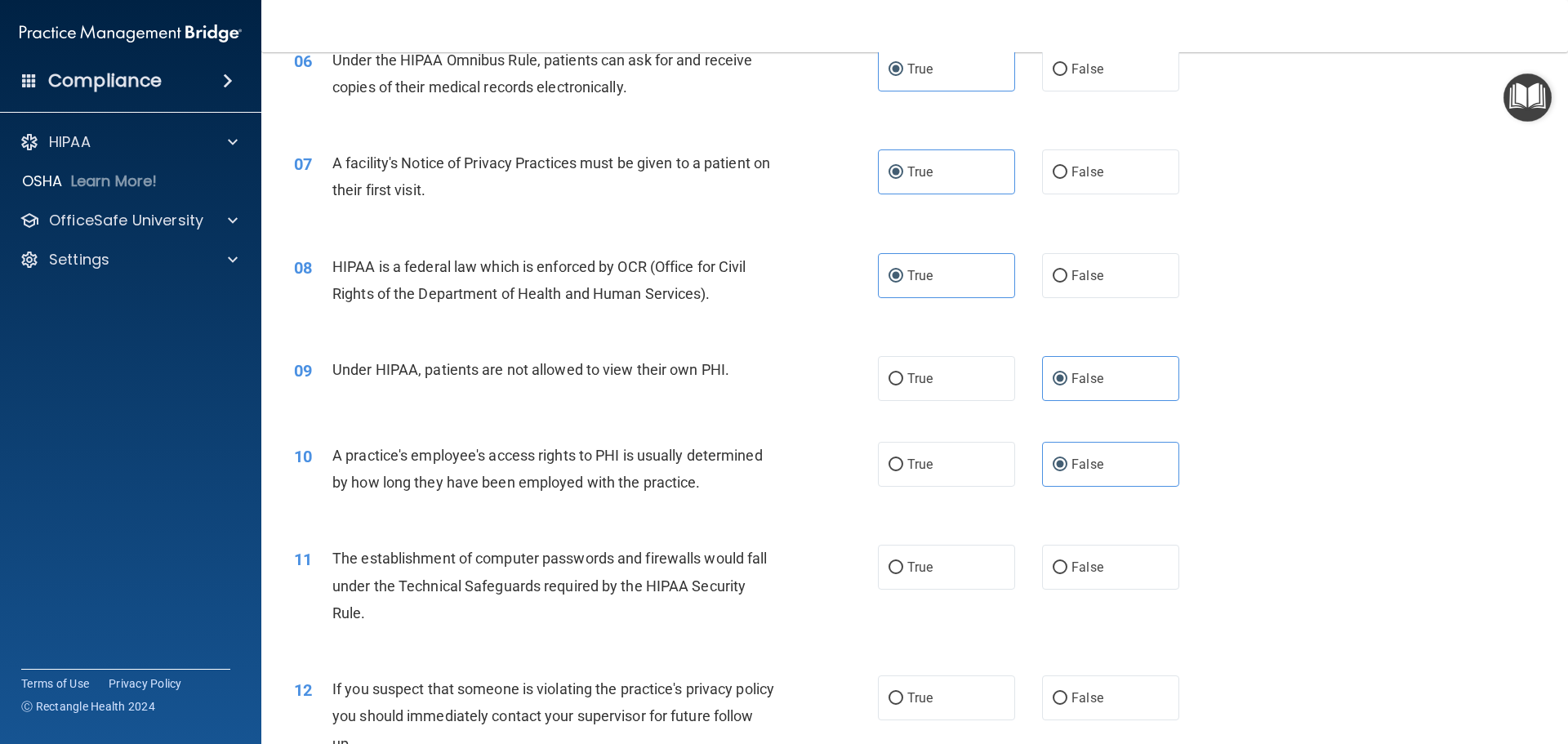
click at [1072, 544] on div "11 The establishment of computer passwords and firewalls would fall under the T…" at bounding box center [915, 590] width 1266 height 131
click at [910, 570] on span "True" at bounding box center [920, 567] width 25 height 16
click at [903, 570] on input "True" at bounding box center [896, 568] width 15 height 12
radio input "true"
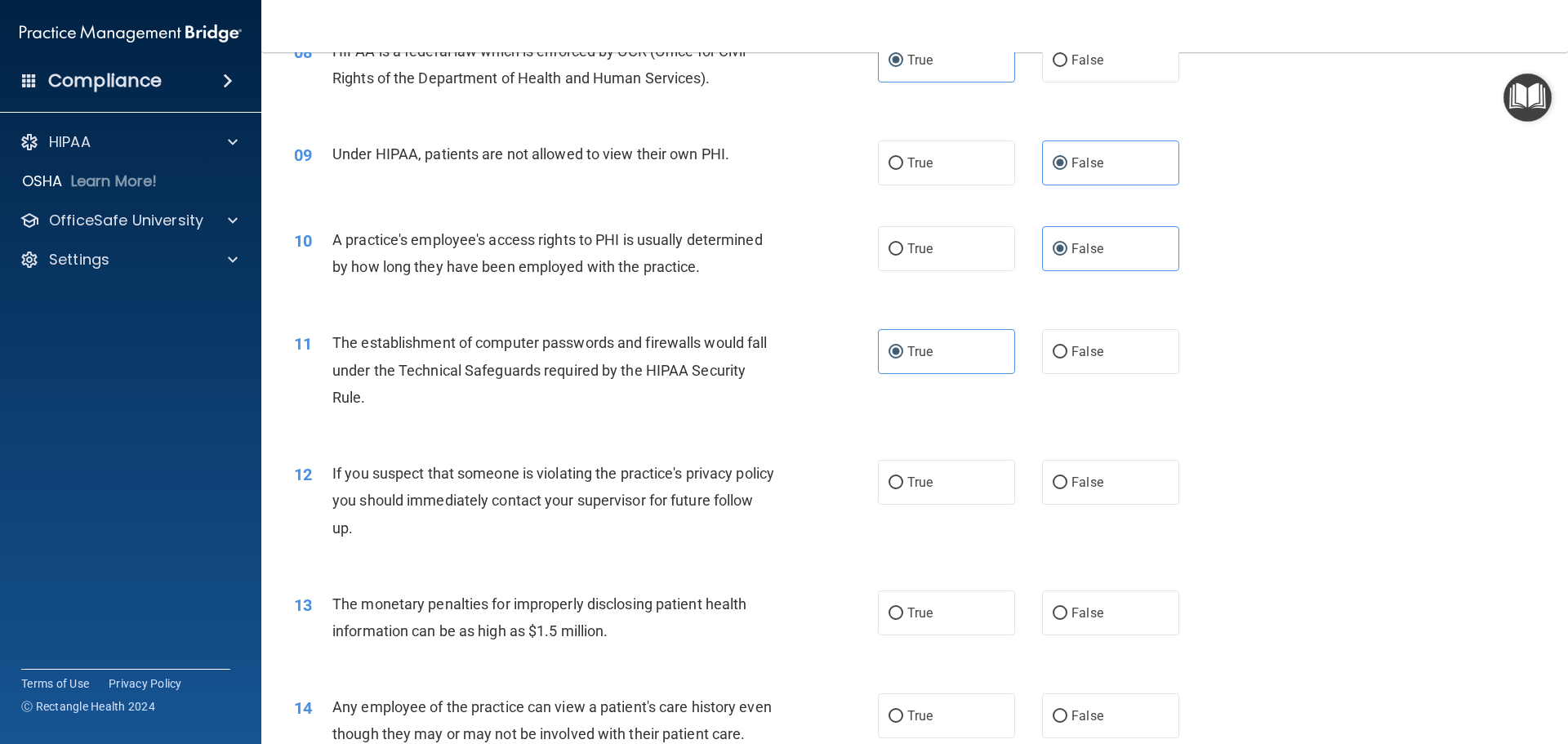
scroll to position [898, 0]
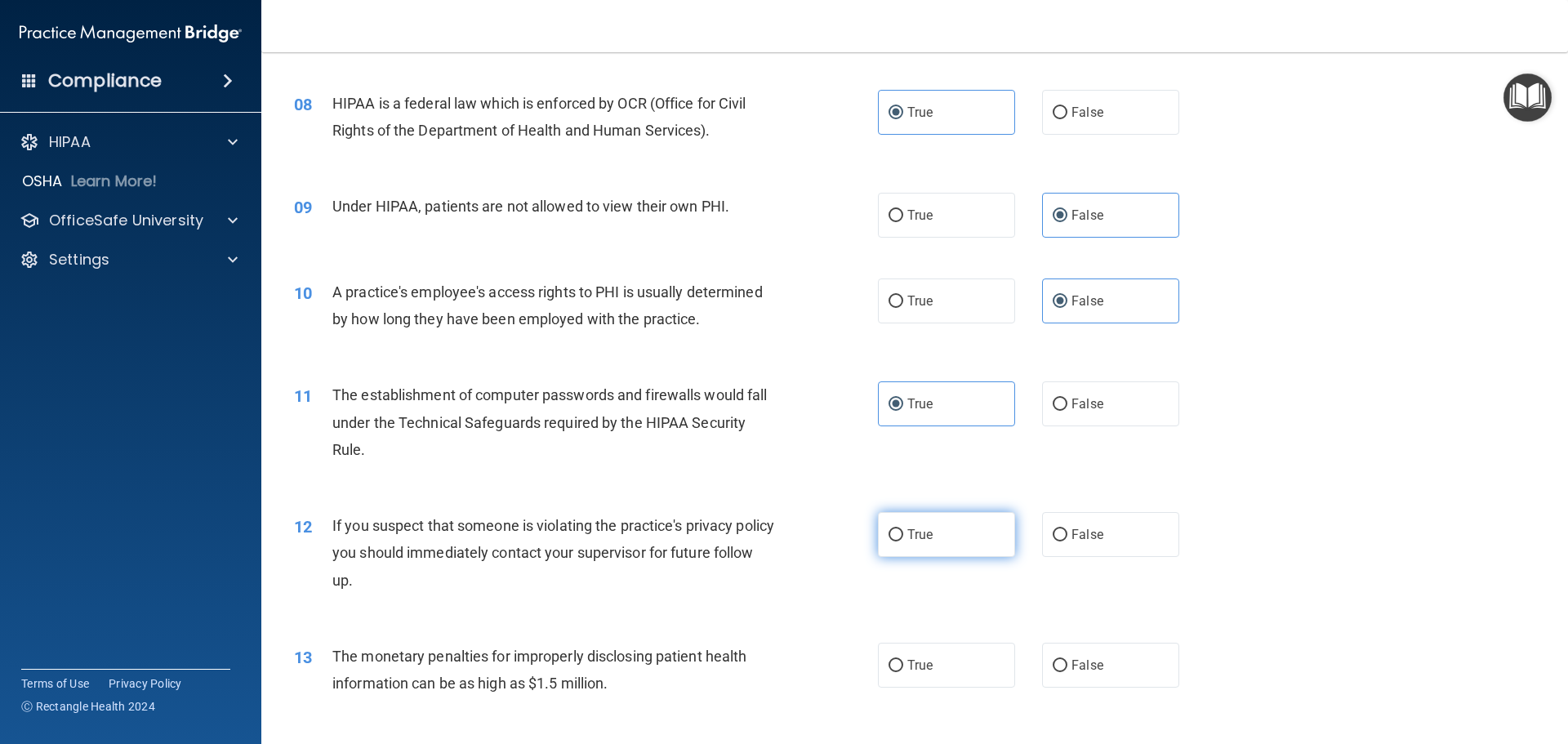
click at [908, 539] on span "True" at bounding box center [920, 535] width 25 height 16
click at [903, 539] on input "True" at bounding box center [896, 535] width 15 height 12
radio input "true"
click at [910, 656] on label "True" at bounding box center [946, 666] width 137 height 45
click at [903, 660] on input "True" at bounding box center [896, 666] width 15 height 12
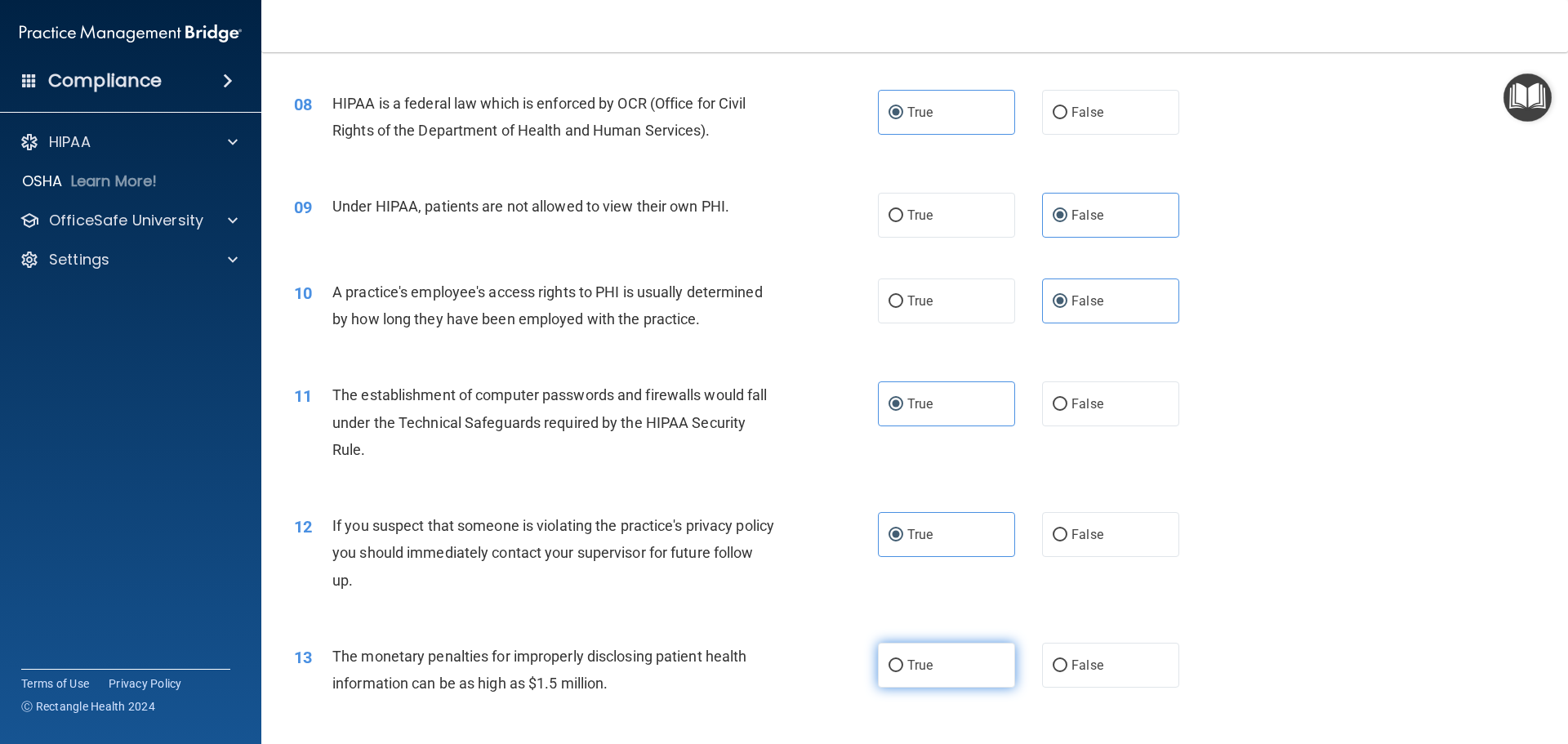
radio input "true"
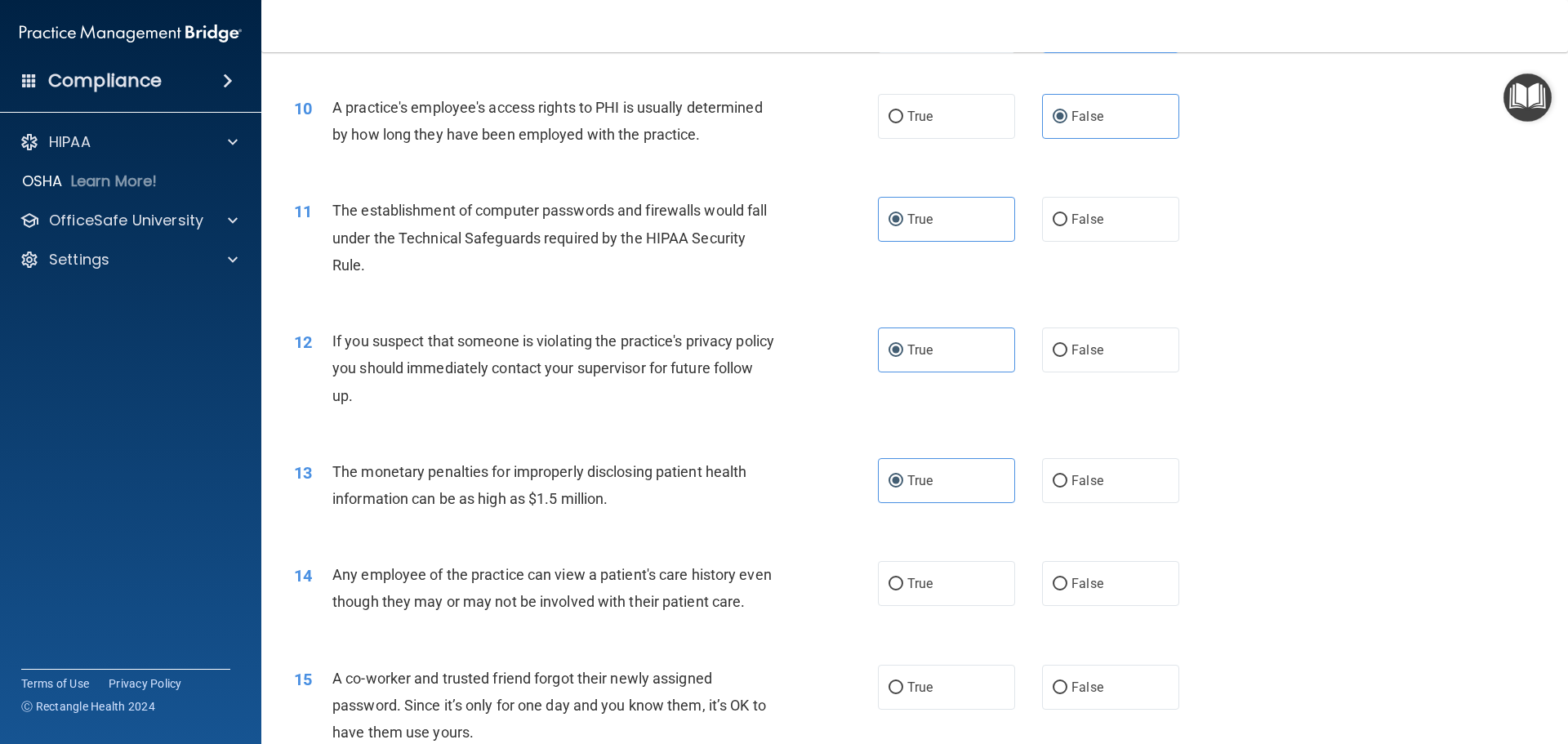
scroll to position [1144, 0]
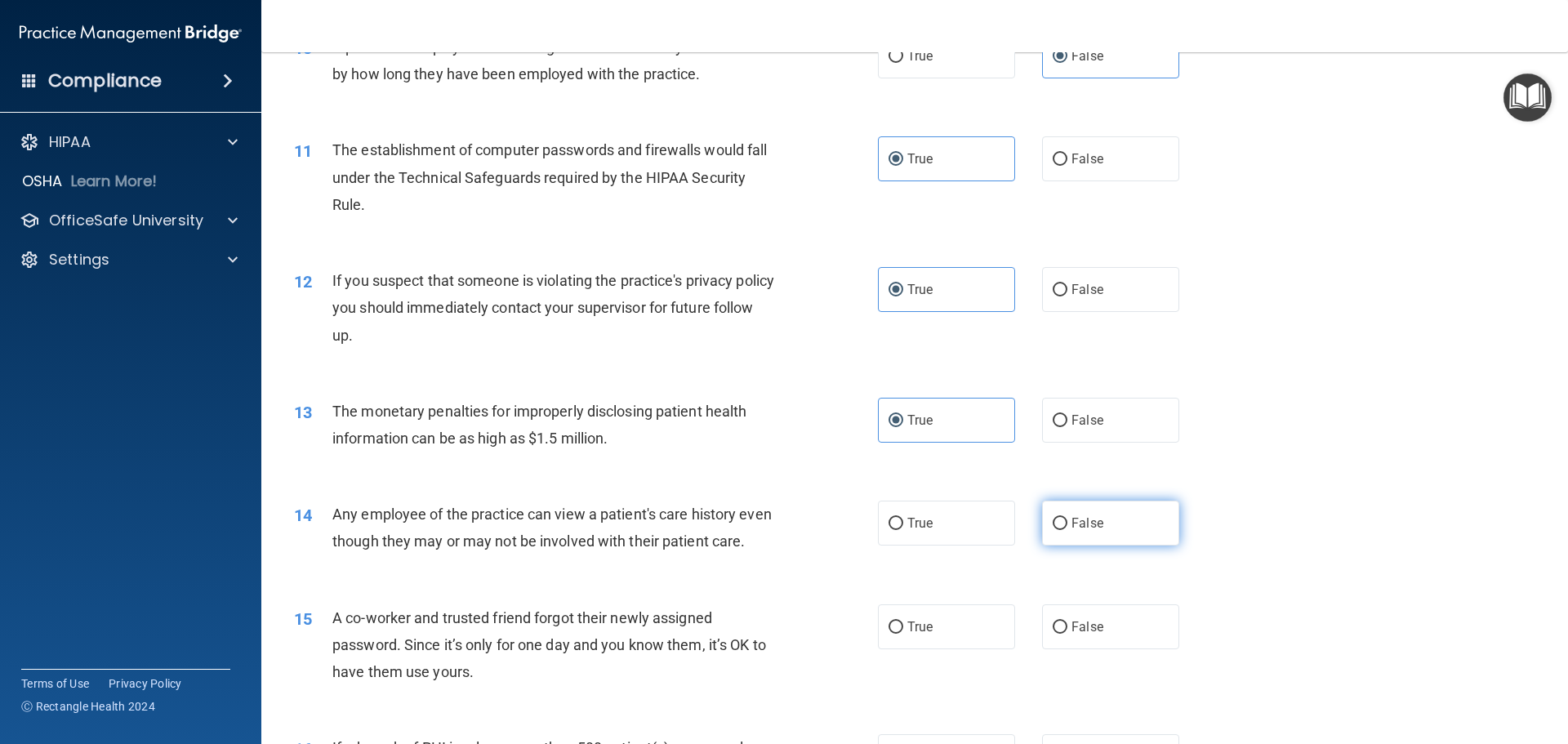
click at [1104, 519] on label "False" at bounding box center [1110, 523] width 137 height 45
click at [1067, 519] on input "False" at bounding box center [1059, 524] width 15 height 12
radio input "true"
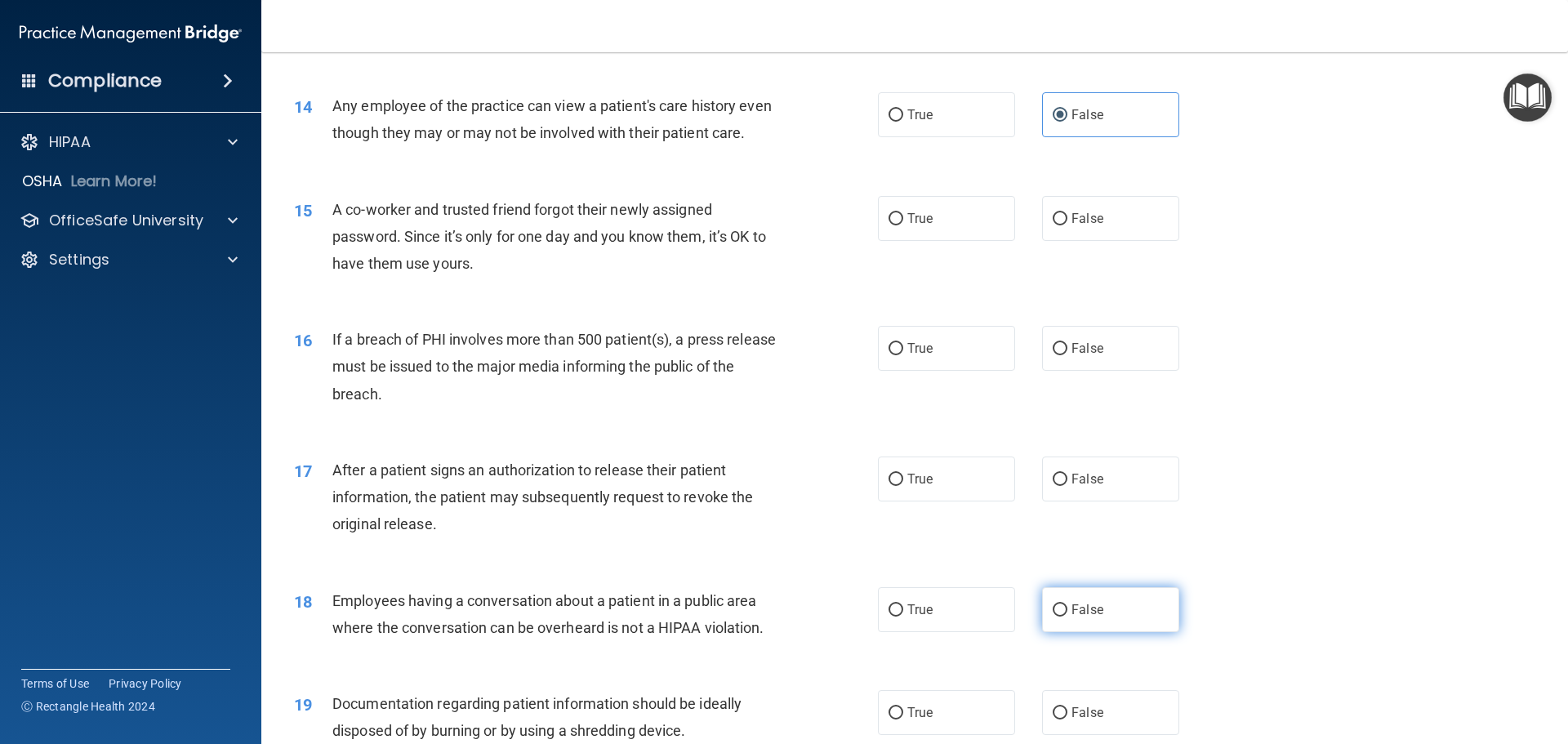
scroll to position [1634, 0]
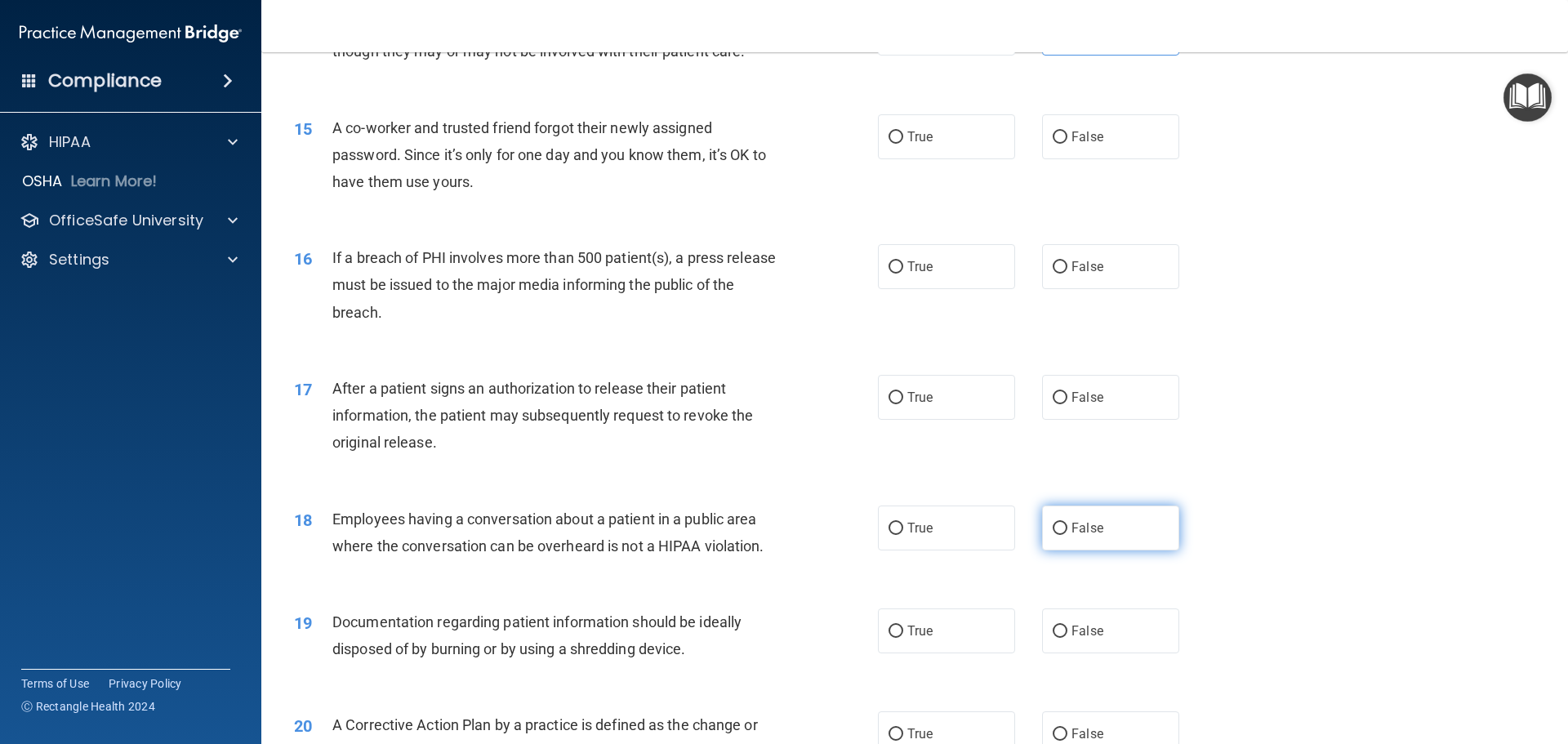
click at [1119, 551] on label "False" at bounding box center [1110, 528] width 137 height 45
click at [1067, 535] on input "False" at bounding box center [1059, 528] width 15 height 12
radio input "true"
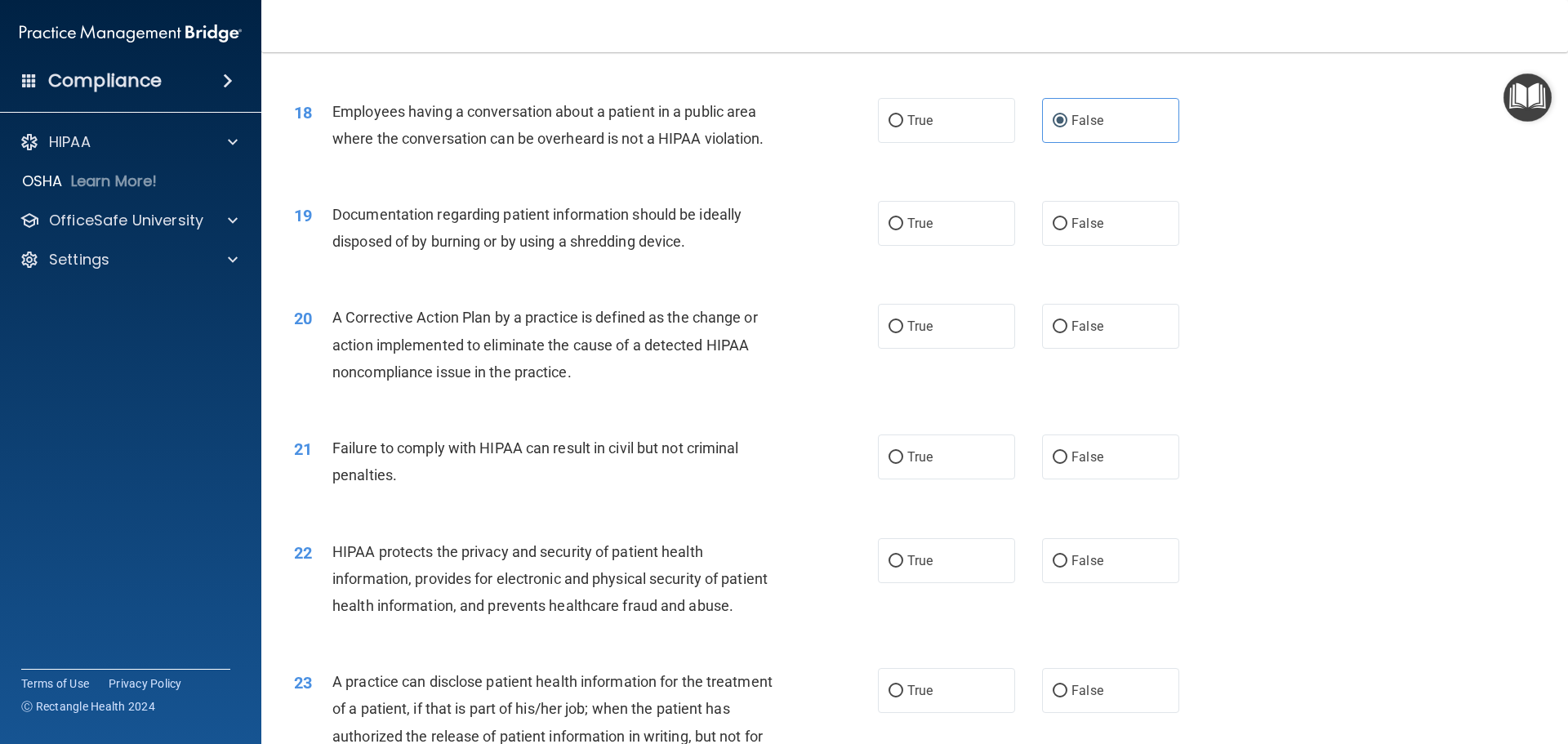
scroll to position [2042, 0]
click at [1053, 463] on input "False" at bounding box center [1059, 457] width 15 height 12
radio input "true"
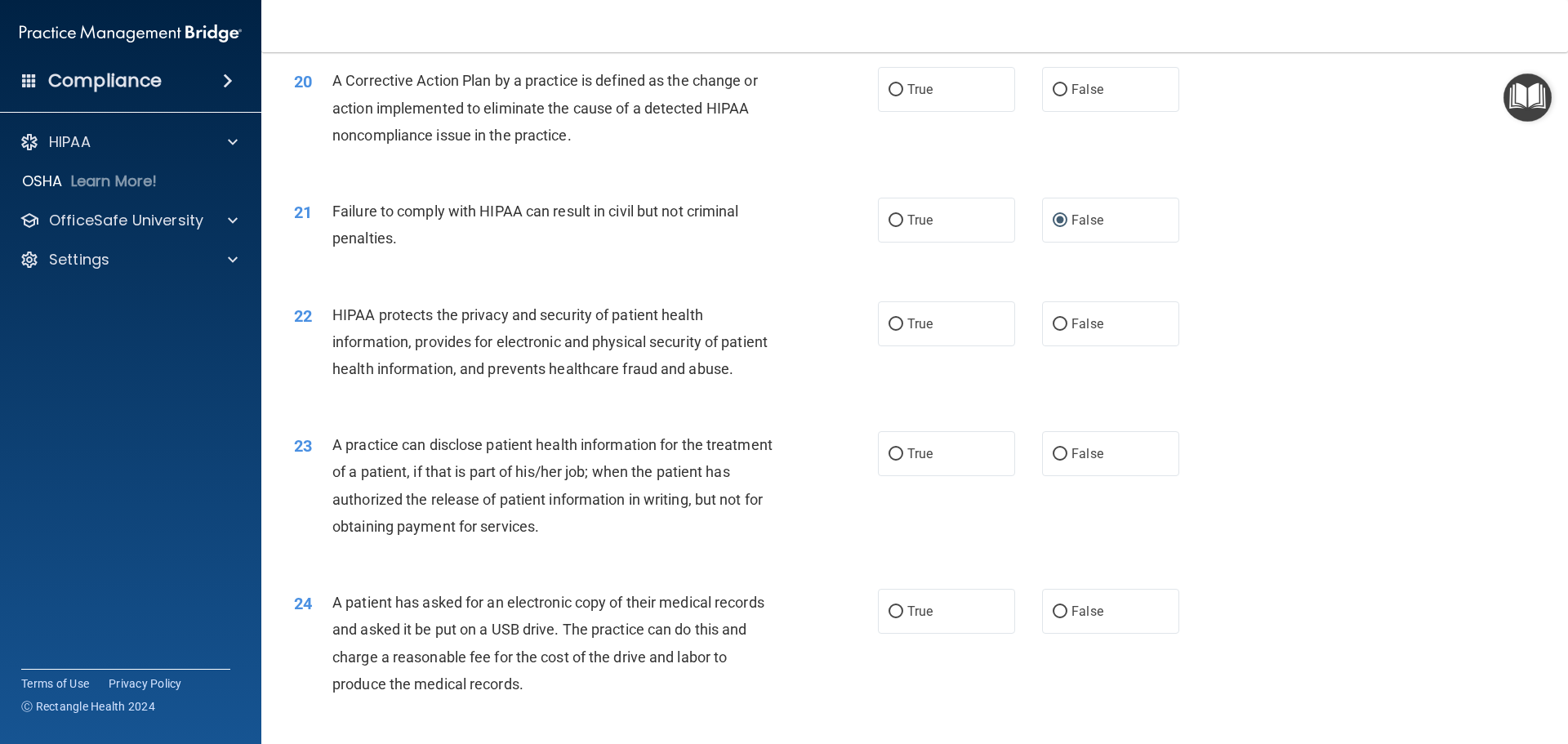
scroll to position [2287, 0]
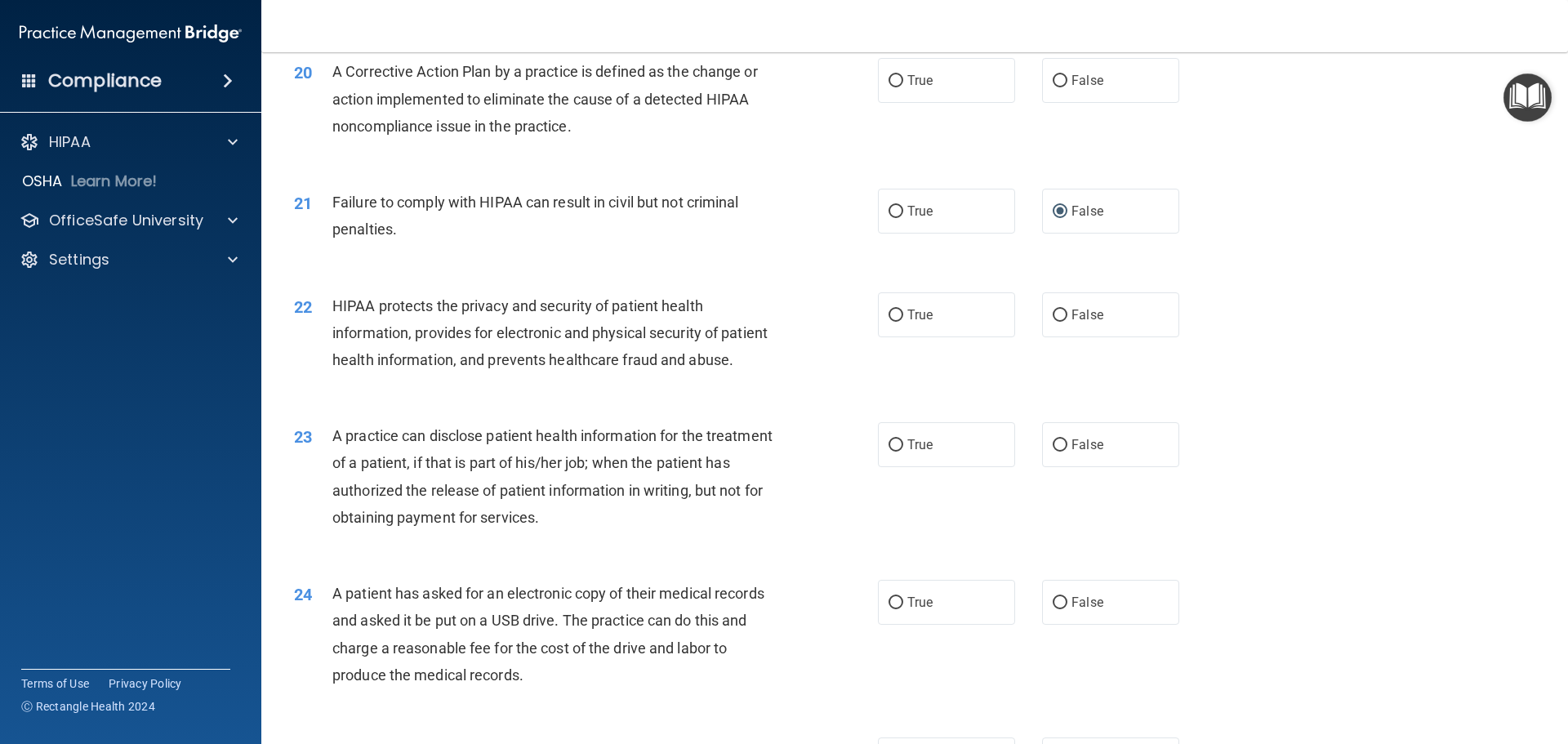
click at [1177, 536] on div "23 A practice can disclose patient health information for the treatment of a pa…" at bounding box center [915, 480] width 1266 height 158
click at [1108, 467] on label "False" at bounding box center [1110, 445] width 137 height 45
click at [1067, 452] on input "False" at bounding box center [1059, 446] width 15 height 12
radio input "true"
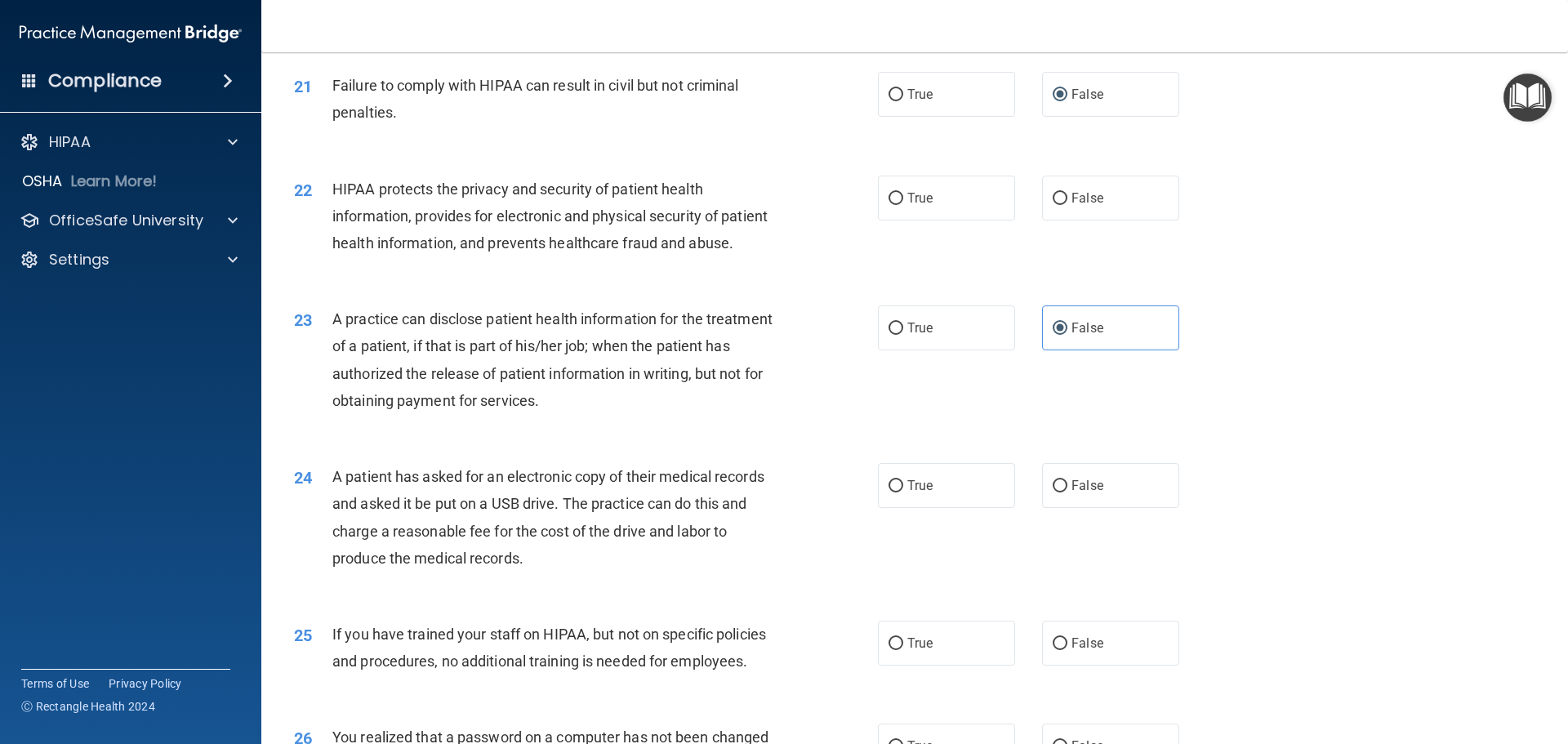
scroll to position [2533, 0]
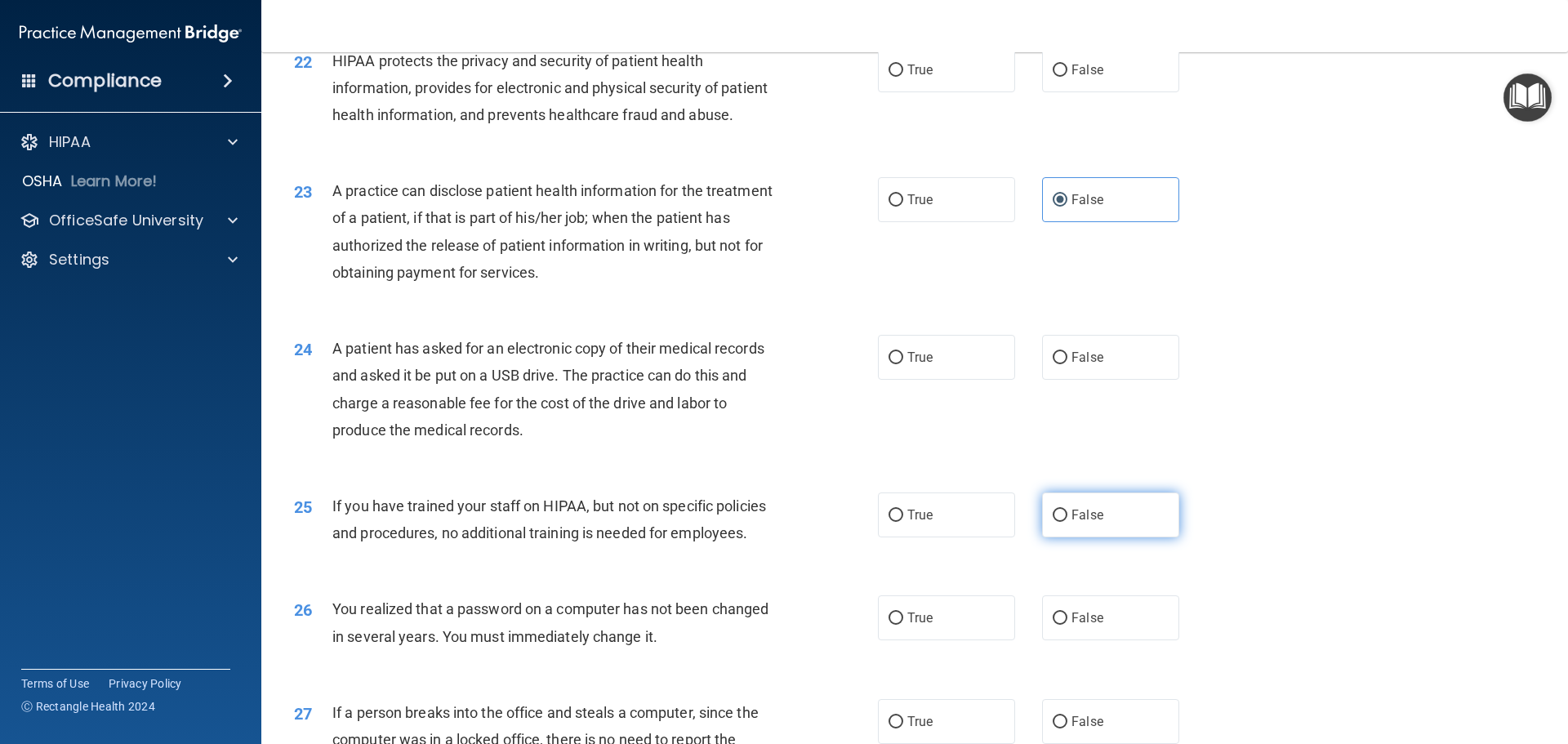
click at [1124, 538] on label "False" at bounding box center [1110, 515] width 137 height 45
click at [1067, 522] on input "False" at bounding box center [1059, 516] width 15 height 12
radio input "true"
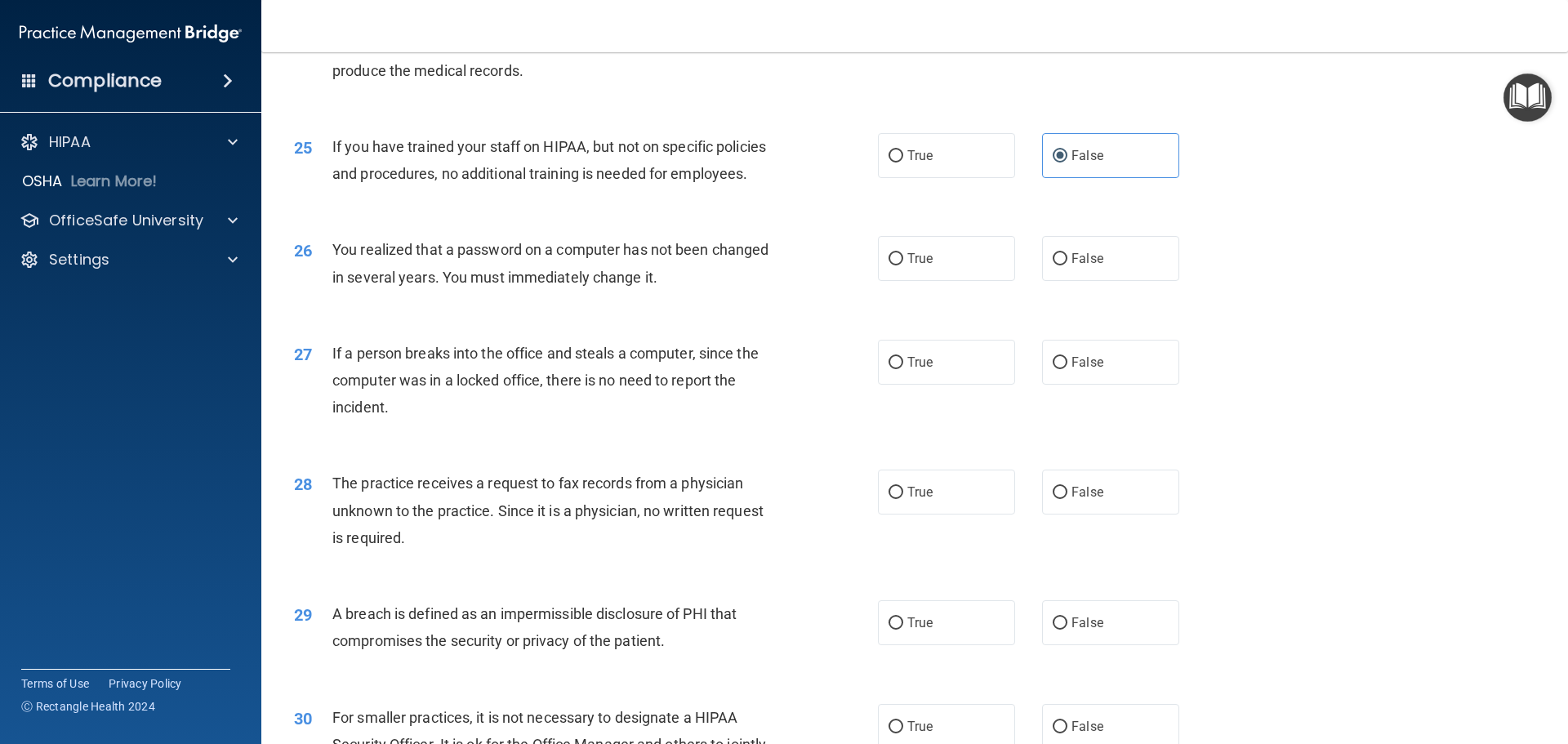
scroll to position [2941, 0]
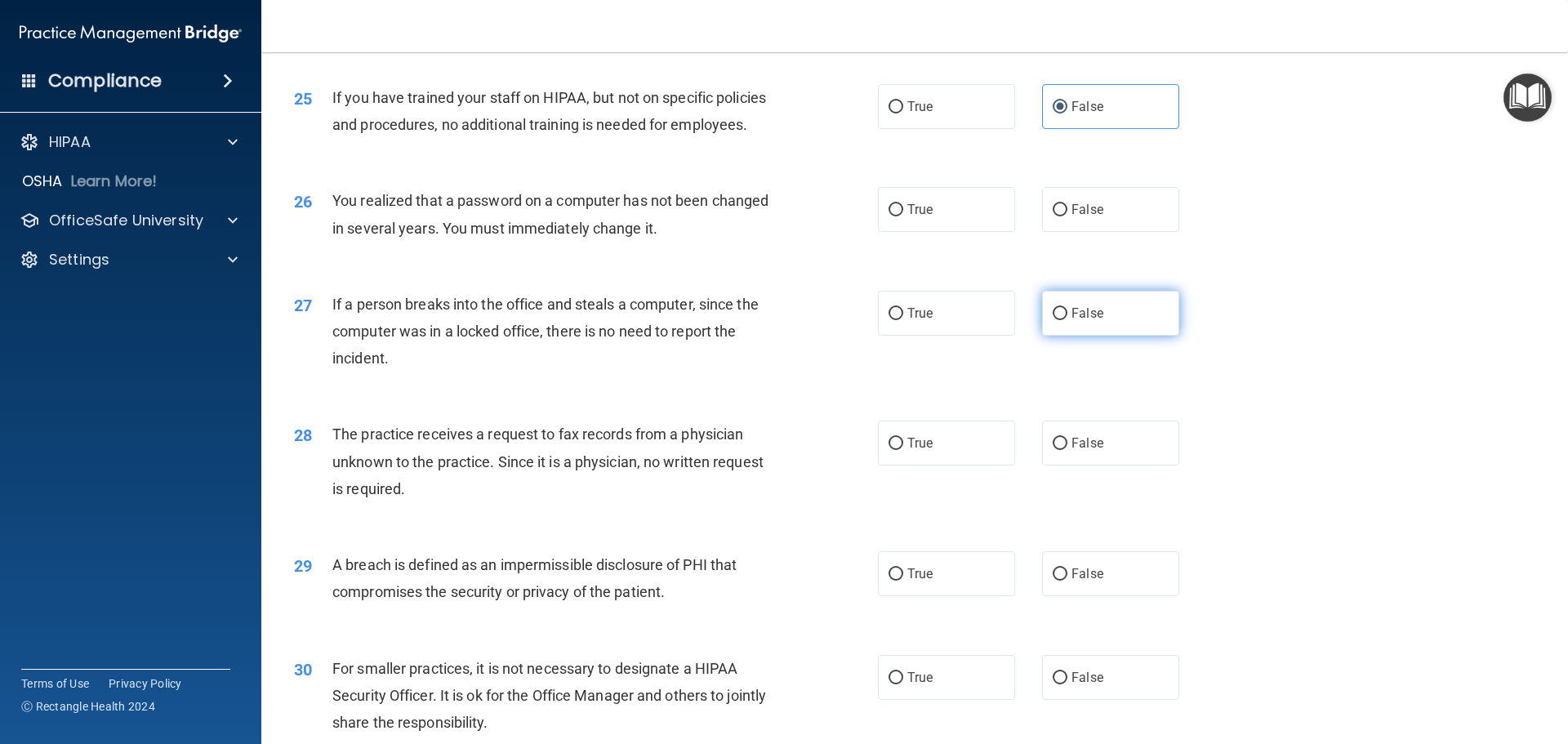
click at [1097, 335] on label "False" at bounding box center [1110, 313] width 137 height 45
click at [1067, 320] on input "False" at bounding box center [1059, 314] width 15 height 12
radio input "true"
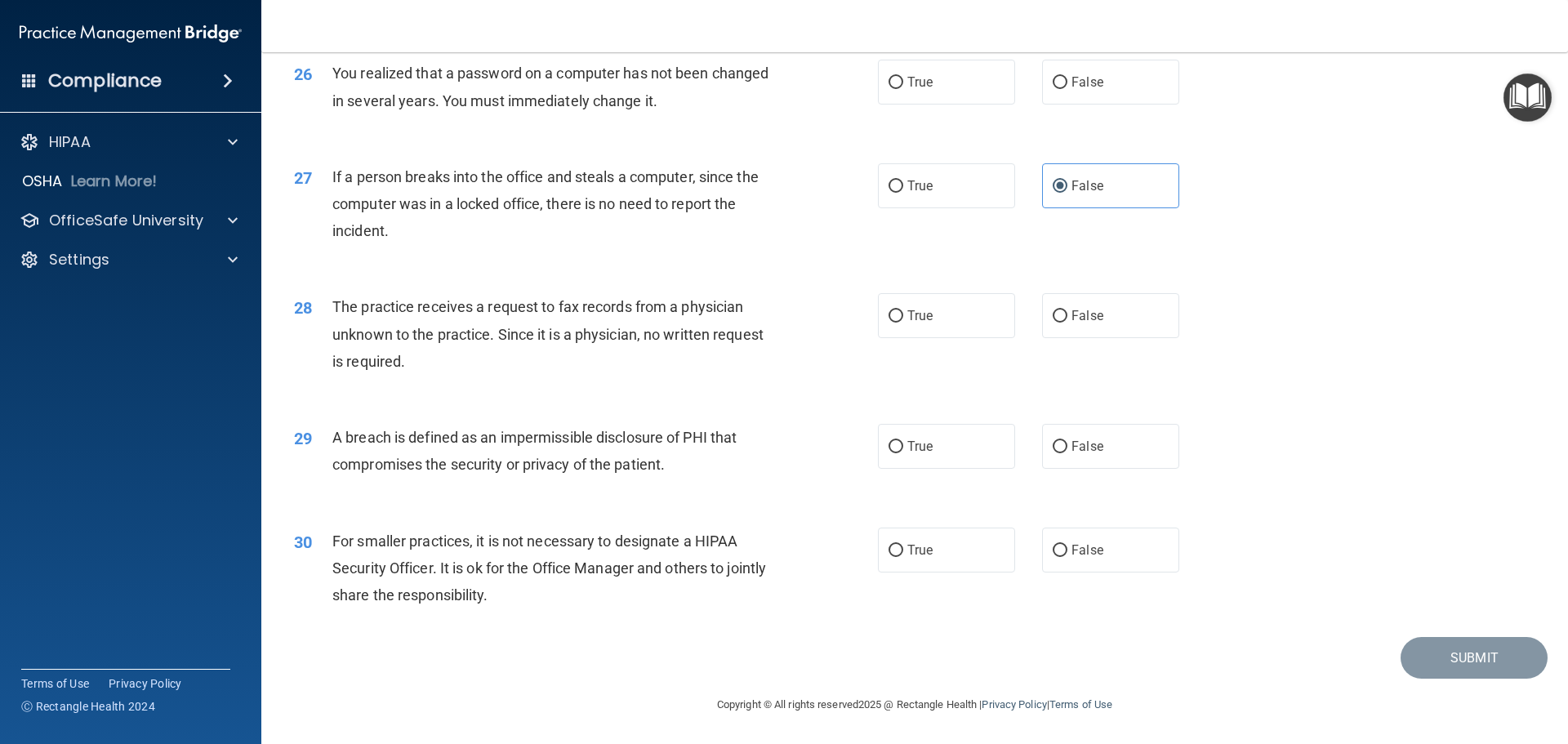
scroll to position [3123, 0]
click at [987, 349] on div "28 The practice receives a request to fax records from a physician unknown to t…" at bounding box center [915, 338] width 1266 height 131
click at [1071, 337] on label "False" at bounding box center [1110, 316] width 137 height 45
click at [1067, 322] on input "False" at bounding box center [1059, 316] width 15 height 12
radio input "true"
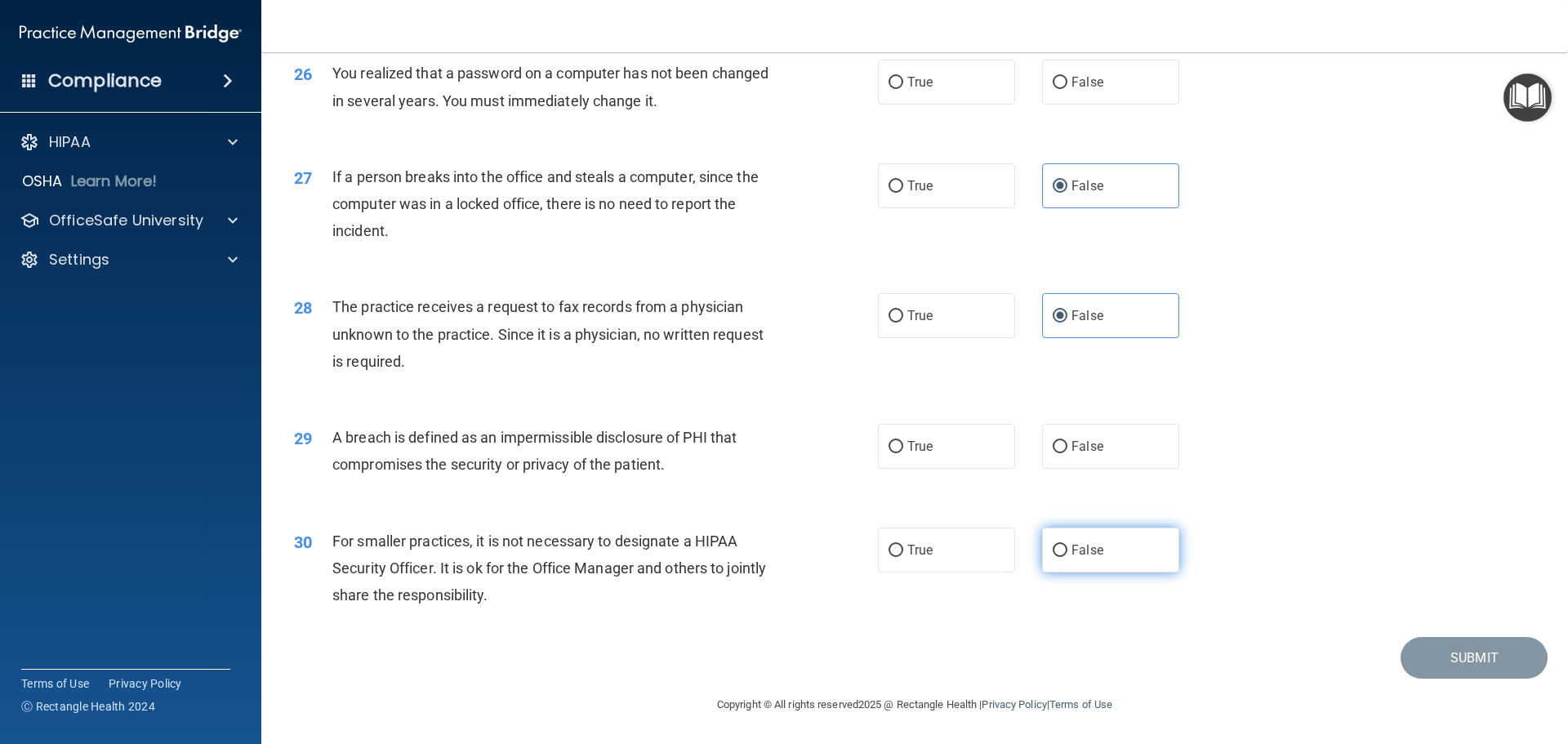
click at [1042, 547] on label "False" at bounding box center [1110, 550] width 137 height 45
click at [1053, 547] on input "False" at bounding box center [1059, 551] width 15 height 12
radio input "true"
click at [958, 447] on label "True" at bounding box center [946, 447] width 137 height 45
click at [903, 447] on input "True" at bounding box center [896, 447] width 15 height 12
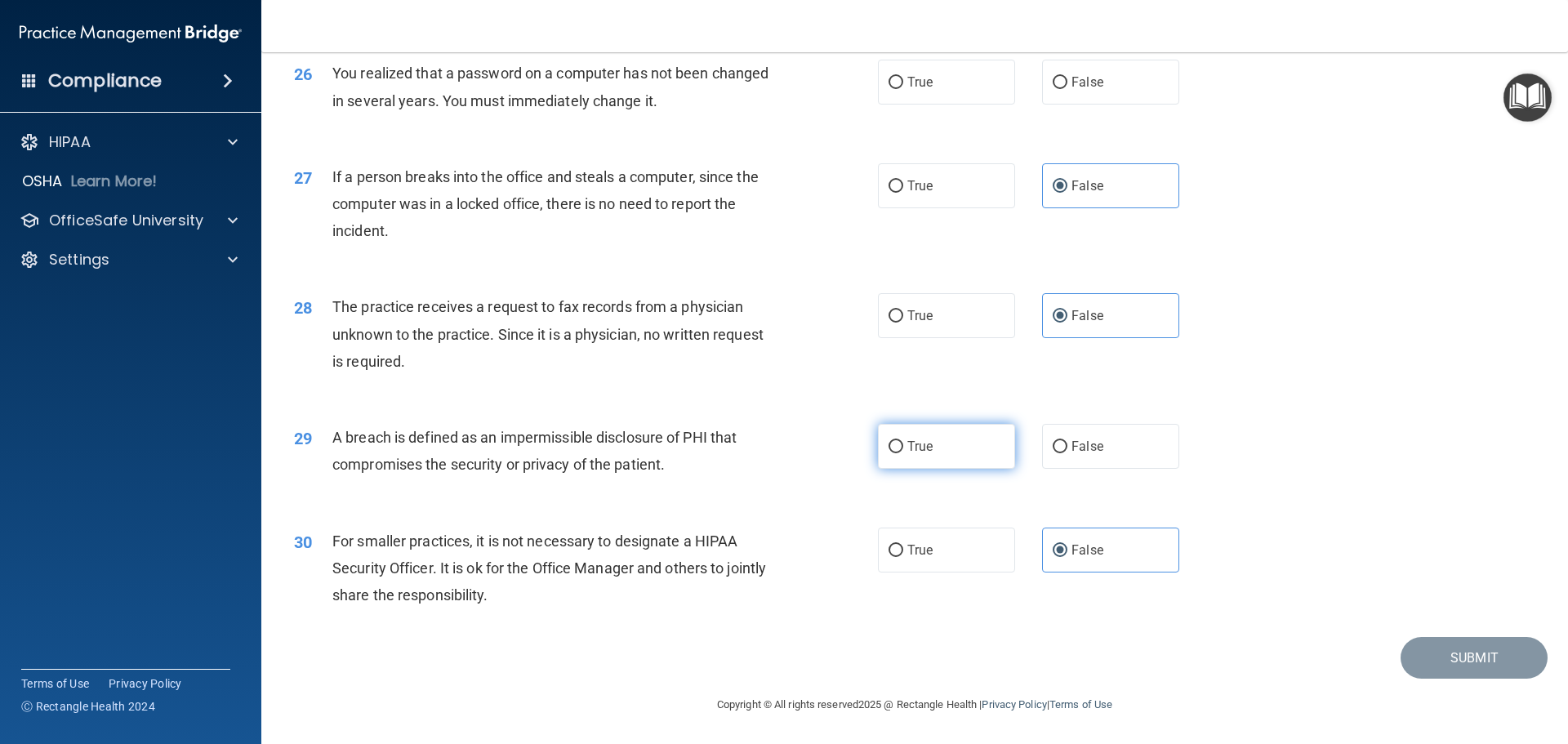
radio input "true"
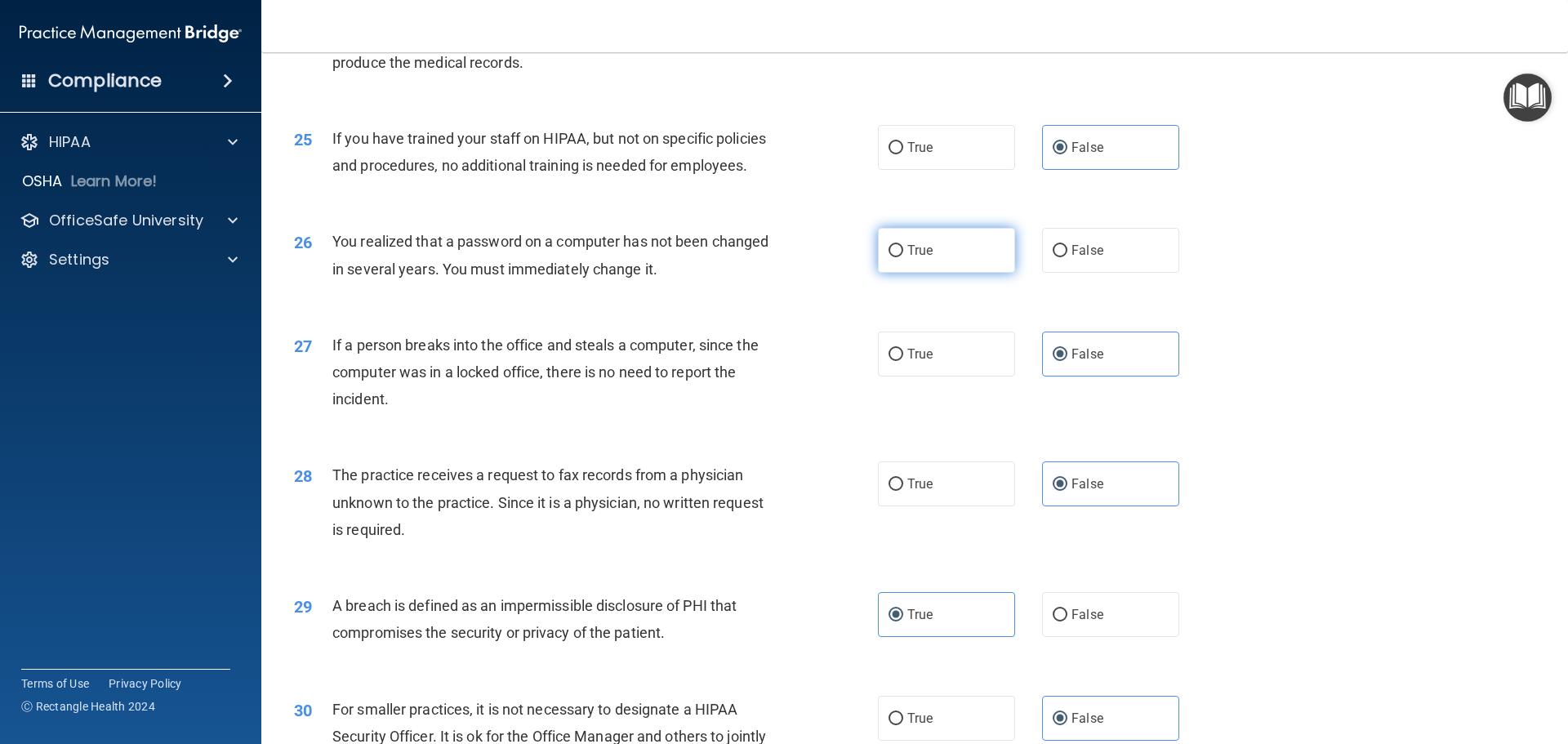
scroll to position [2877, 0]
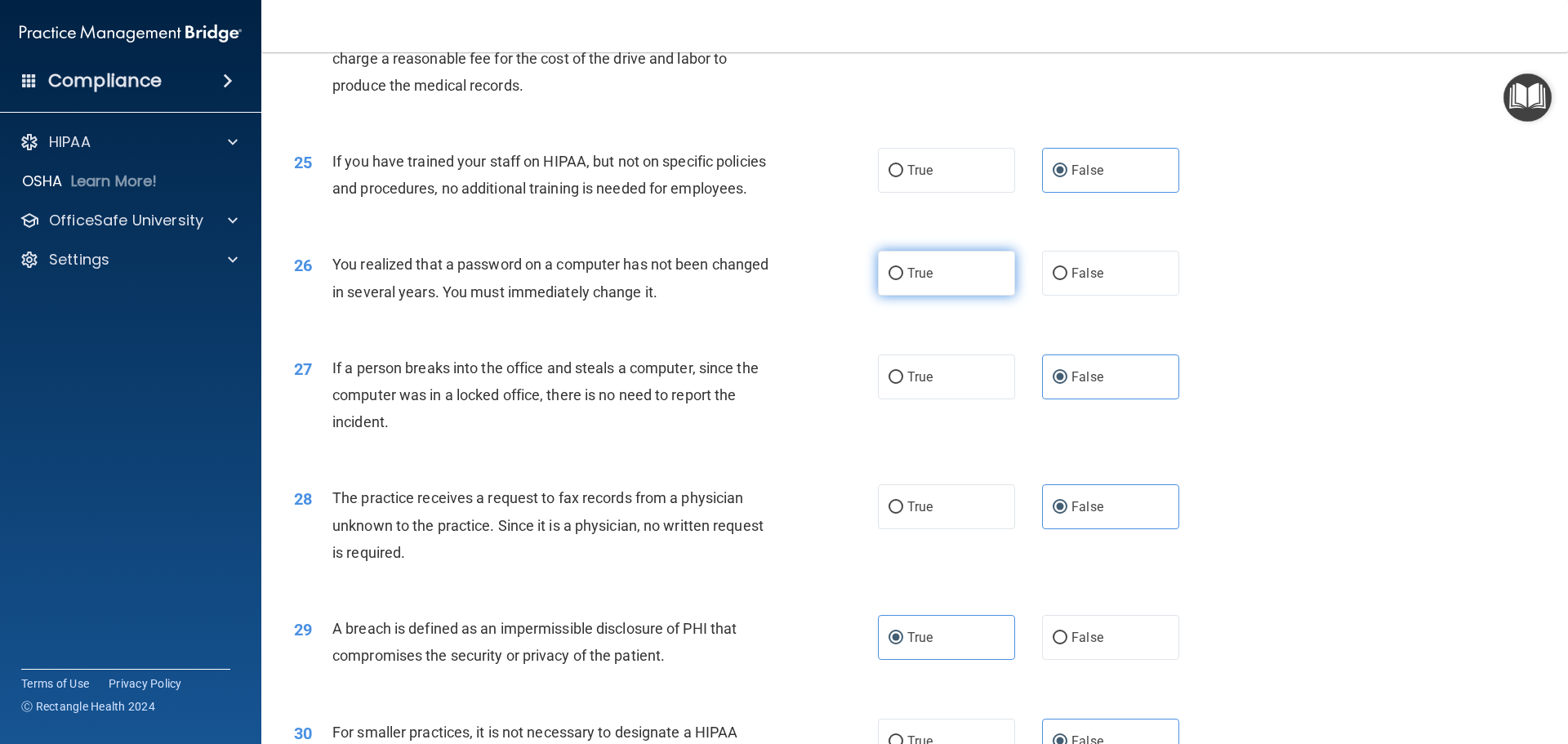
click at [952, 296] on label "True" at bounding box center [946, 273] width 137 height 45
click at [903, 280] on input "True" at bounding box center [896, 274] width 15 height 12
radio input "true"
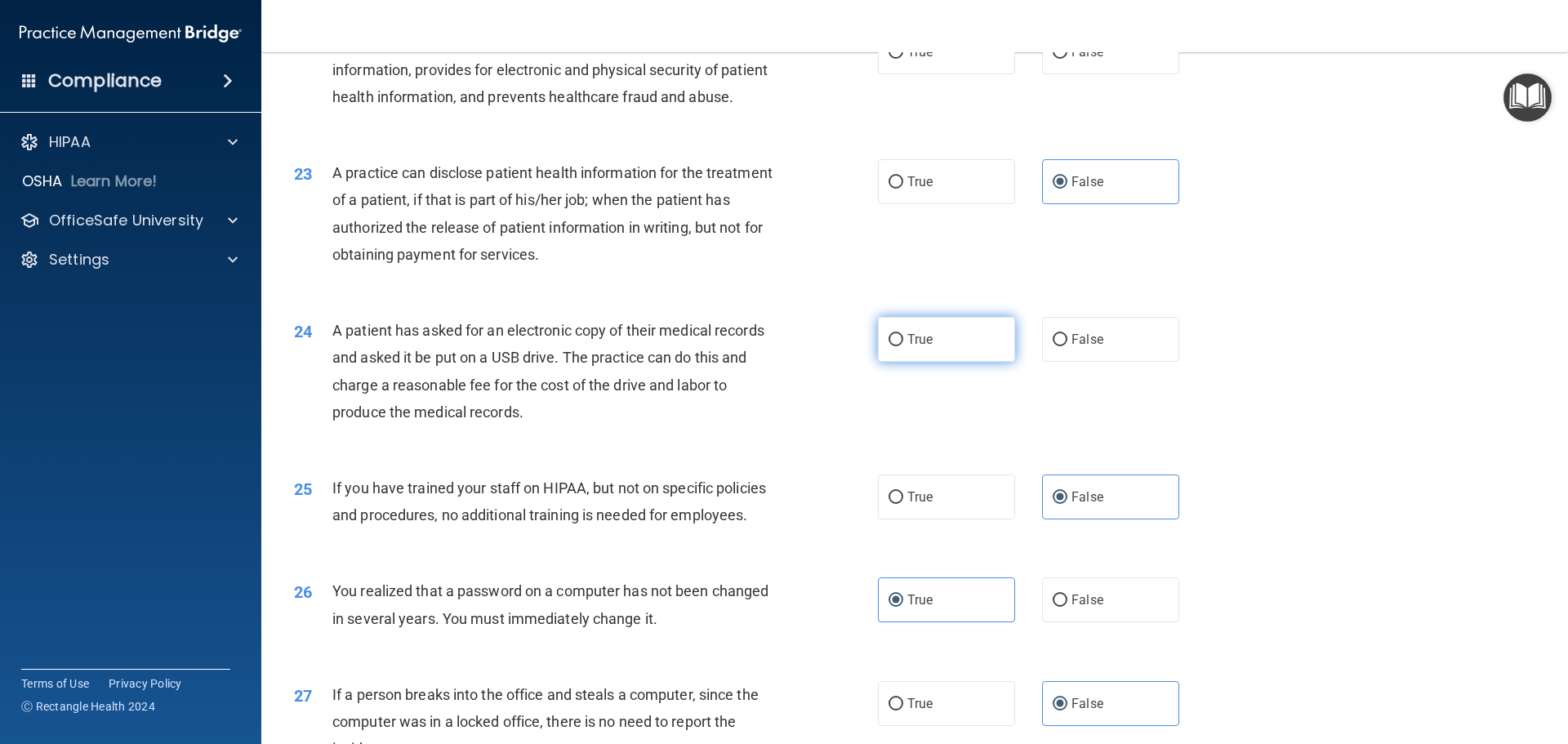
click at [942, 362] on label "True" at bounding box center [946, 340] width 137 height 45
click at [903, 347] on input "True" at bounding box center [896, 341] width 15 height 12
radio input "true"
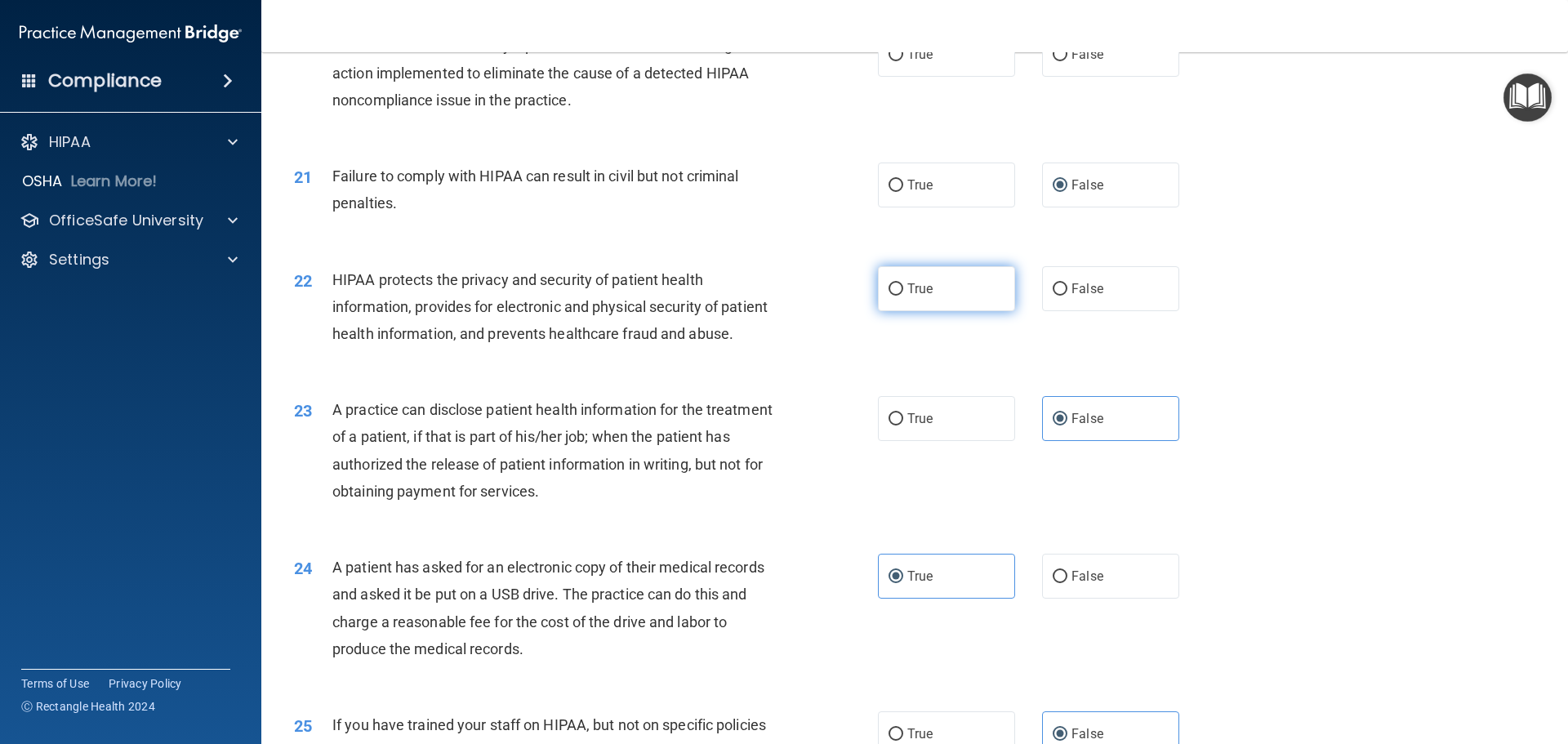
scroll to position [2305, 0]
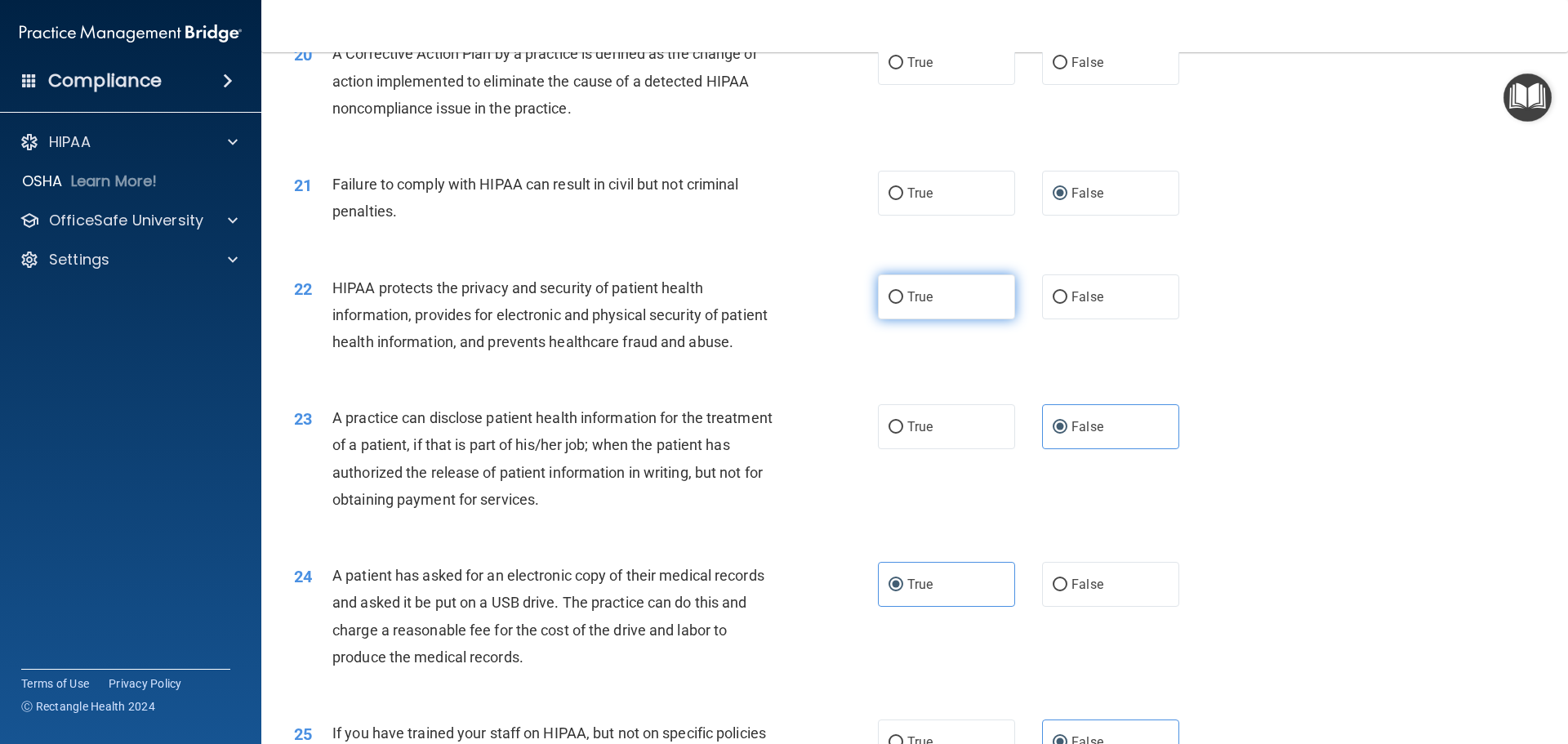
click at [952, 320] on label "True" at bounding box center [946, 297] width 137 height 45
click at [903, 304] on input "True" at bounding box center [896, 297] width 15 height 12
radio input "true"
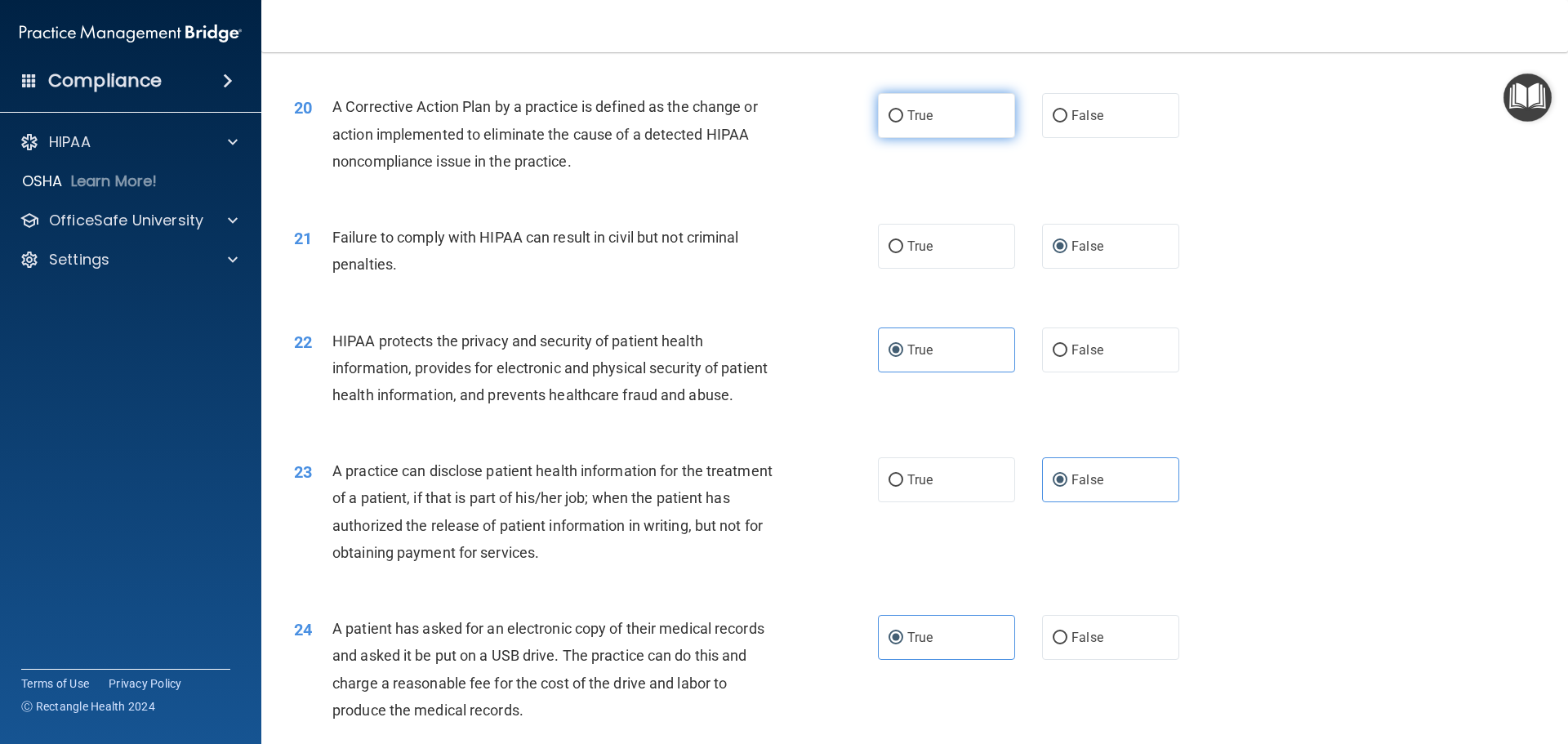
scroll to position [2223, 0]
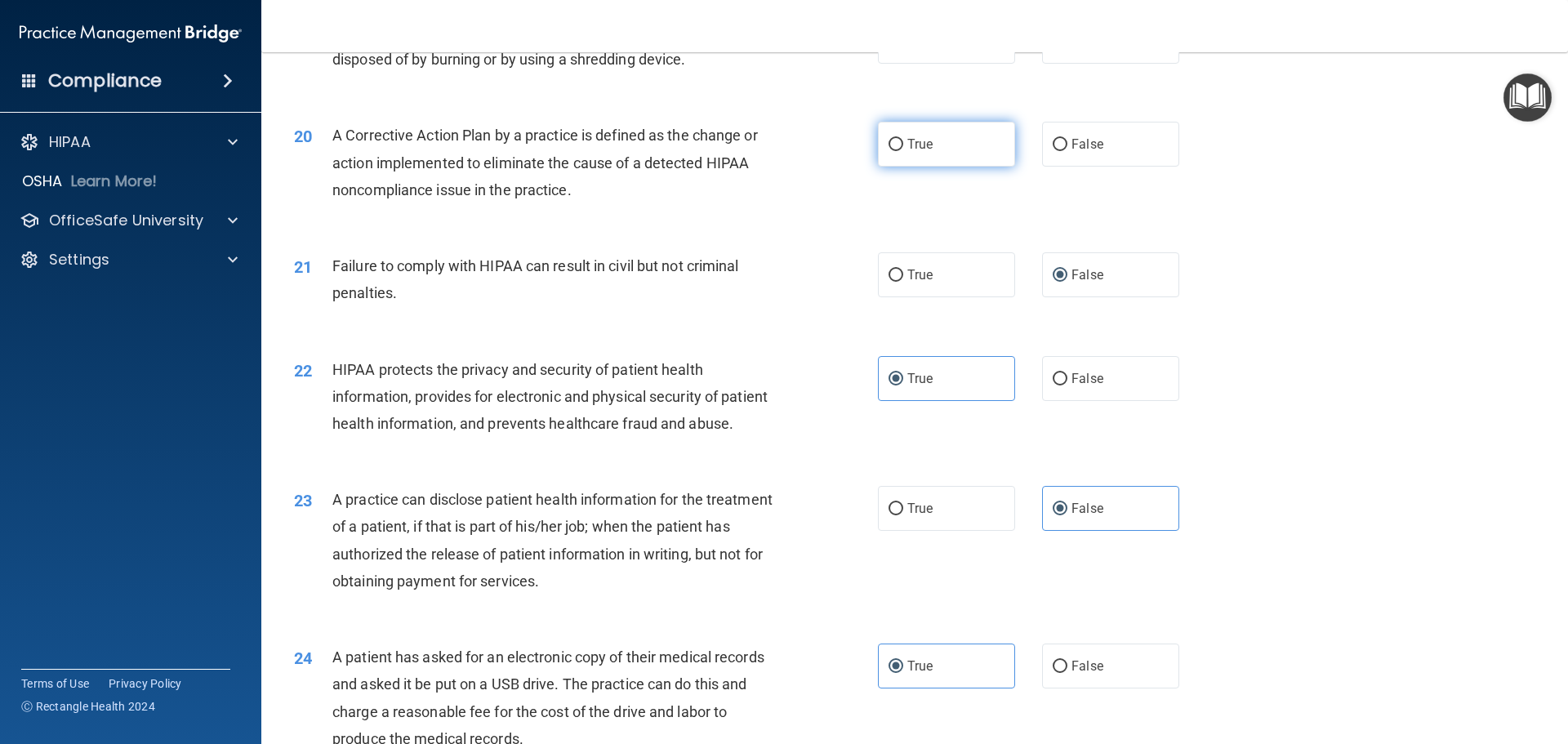
click at [946, 166] on label "True" at bounding box center [946, 144] width 137 height 45
click at [903, 151] on input "True" at bounding box center [896, 145] width 15 height 12
radio input "true"
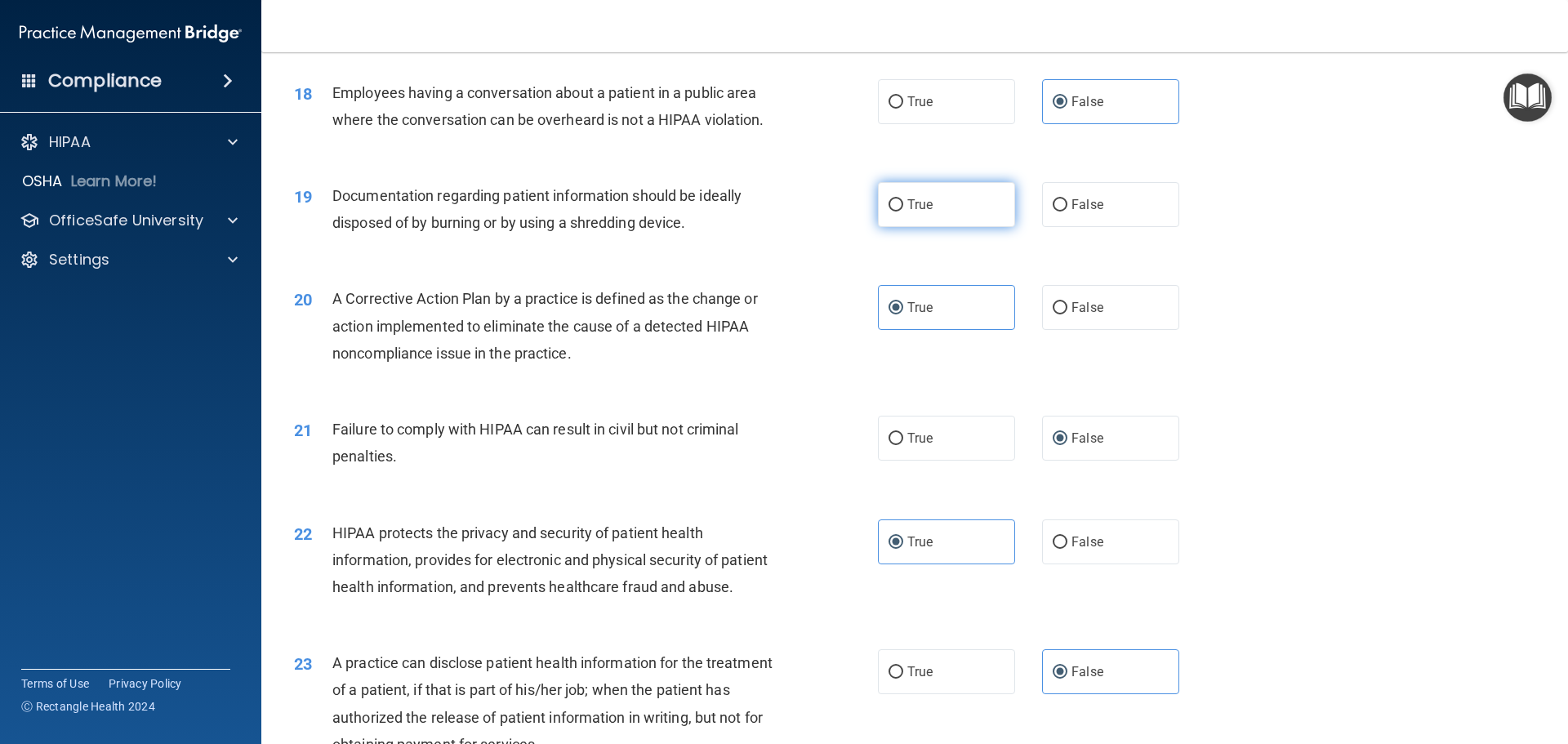
click at [949, 219] on label "True" at bounding box center [946, 204] width 137 height 45
click at [903, 211] on input "True" at bounding box center [896, 205] width 15 height 12
radio input "true"
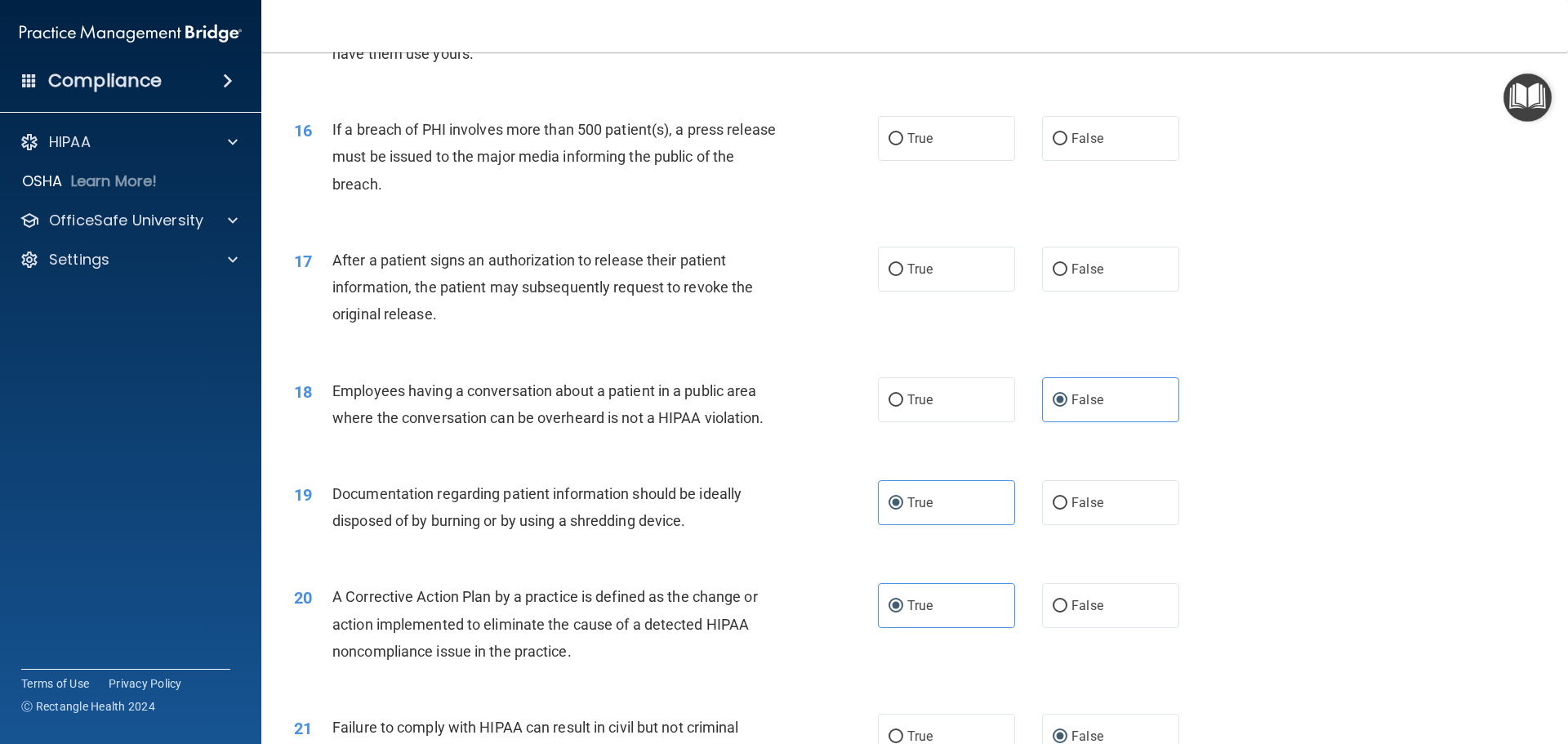
scroll to position [1734, 0]
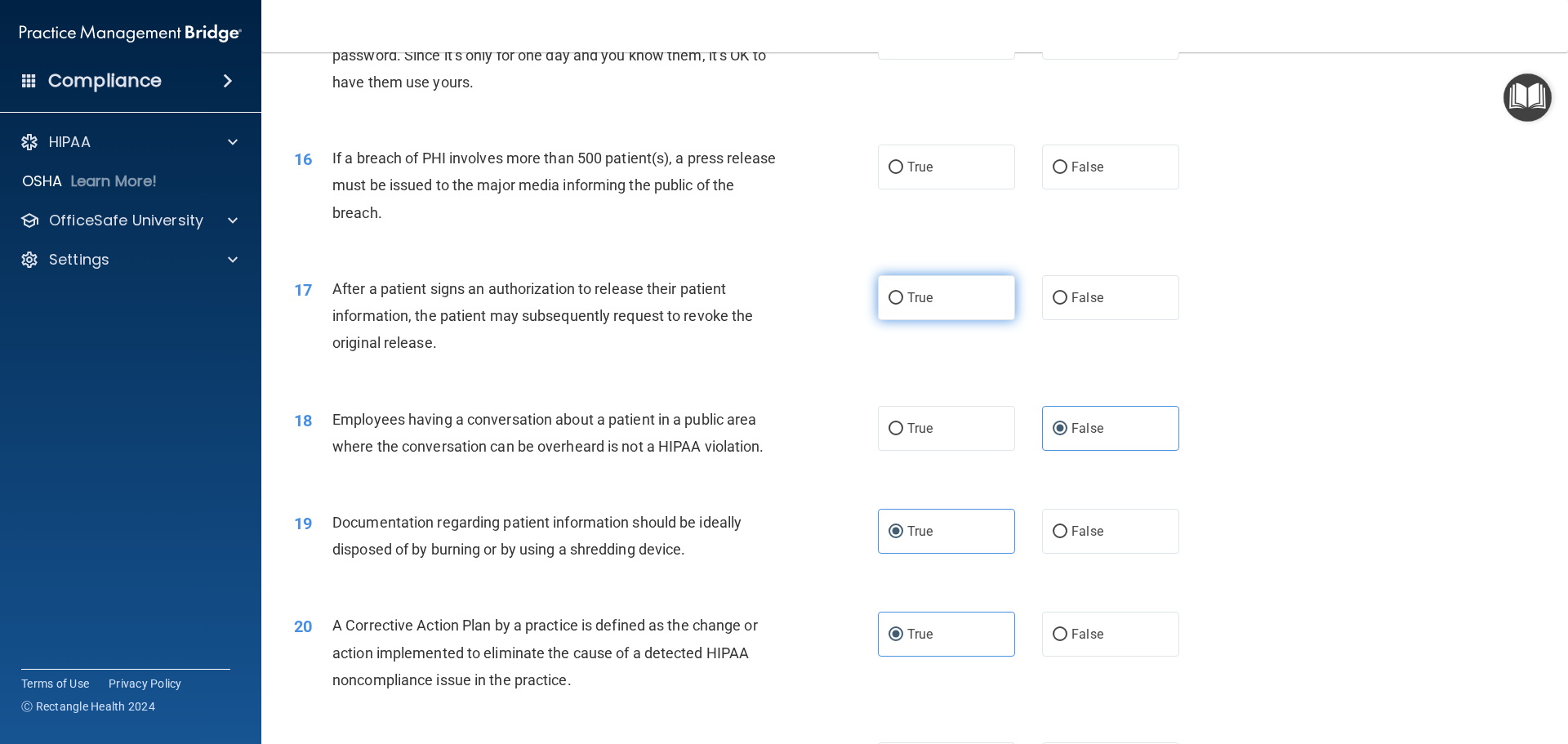
click at [969, 320] on label "True" at bounding box center [946, 297] width 137 height 45
click at [903, 304] on input "True" at bounding box center [896, 298] width 15 height 12
radio input "true"
click at [947, 167] on div "16 If a breach of PHI involves more than 500 patient(s), a press release must b…" at bounding box center [915, 190] width 1266 height 131
click at [955, 190] on label "True" at bounding box center [946, 167] width 137 height 45
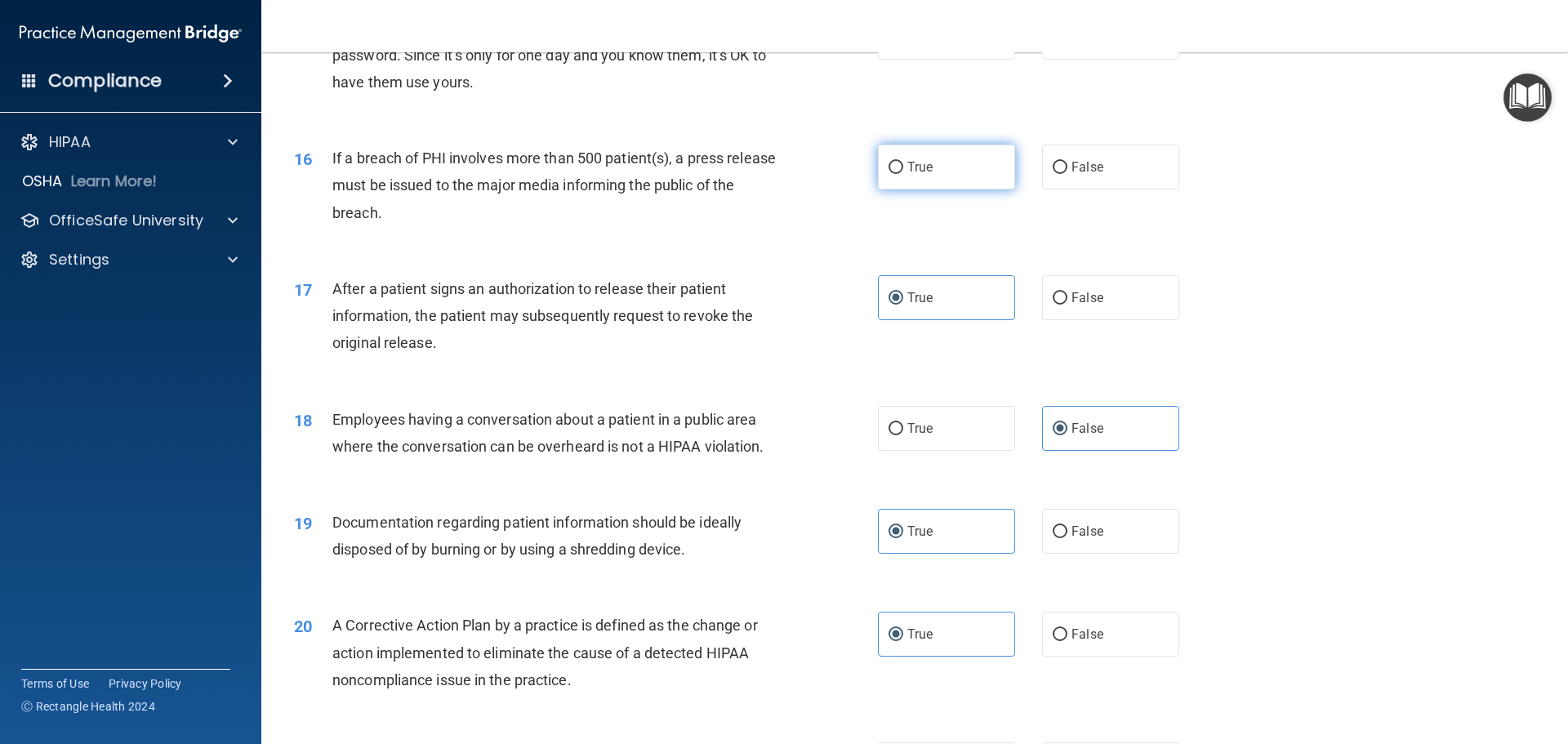
click at [903, 174] on input "True" at bounding box center [896, 168] width 15 height 12
radio input "true"
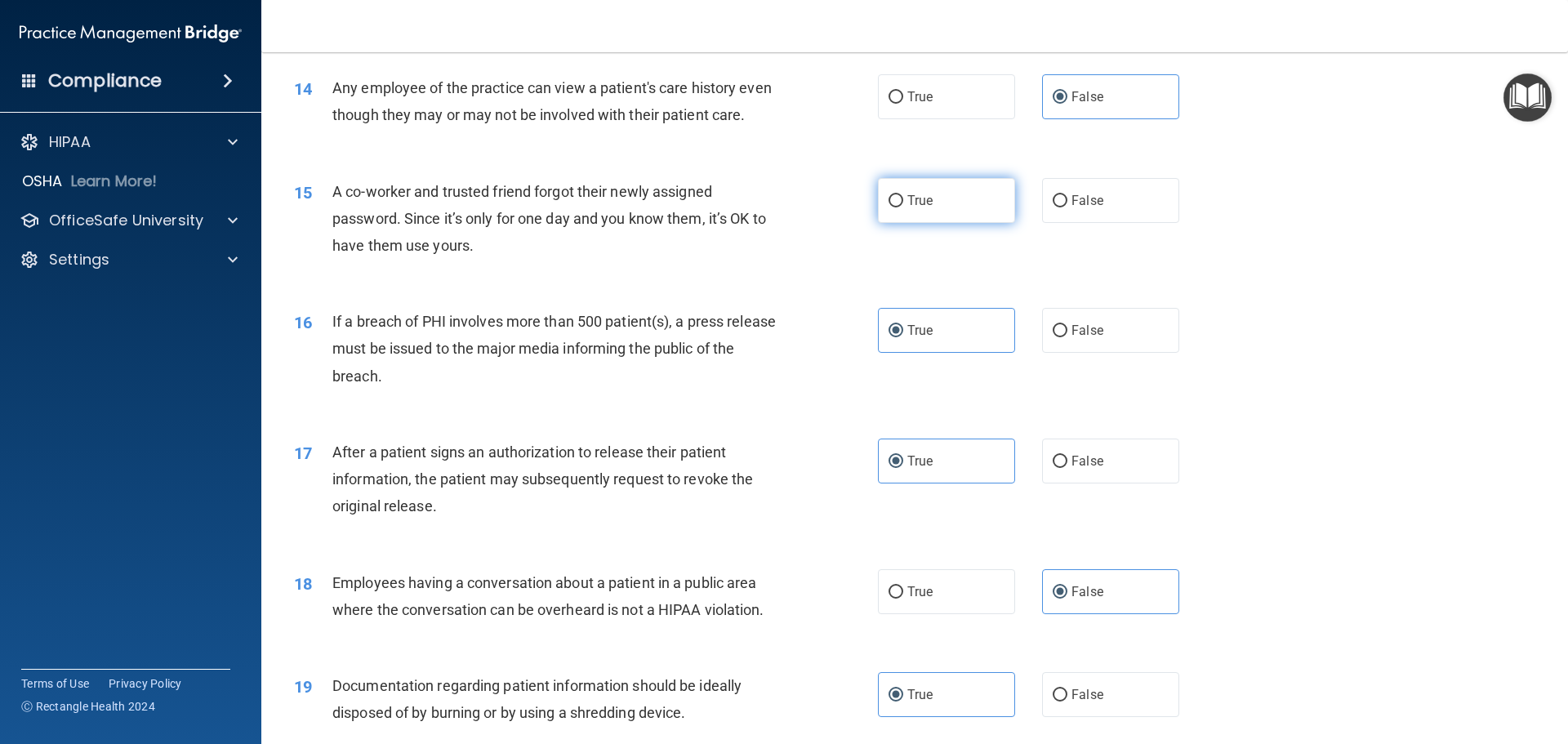
click at [961, 222] on label "True" at bounding box center [946, 201] width 137 height 45
click at [903, 208] on input "True" at bounding box center [896, 201] width 15 height 12
radio input "true"
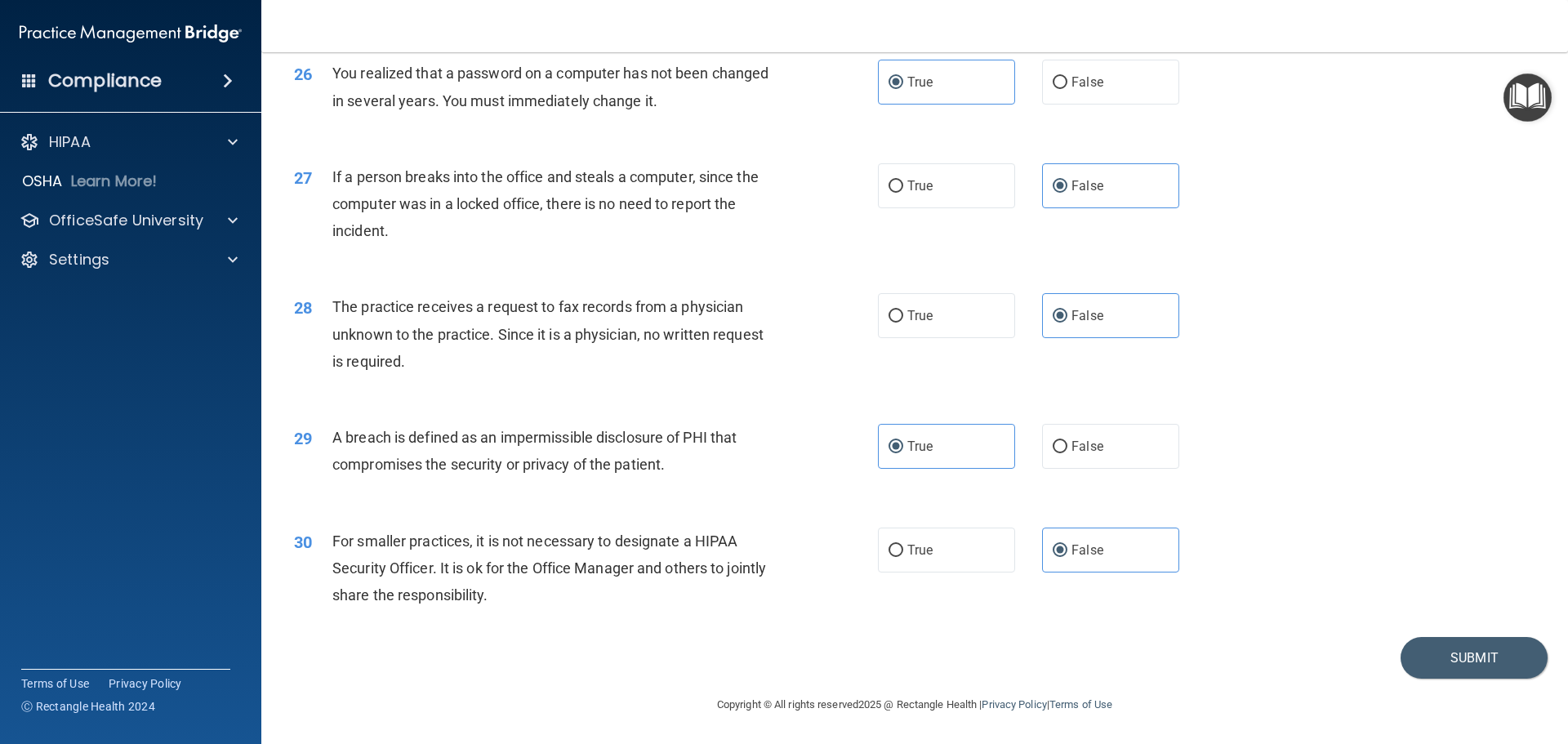
scroll to position [3123, 0]
click at [1434, 653] on button "Submit" at bounding box center [1474, 658] width 147 height 41
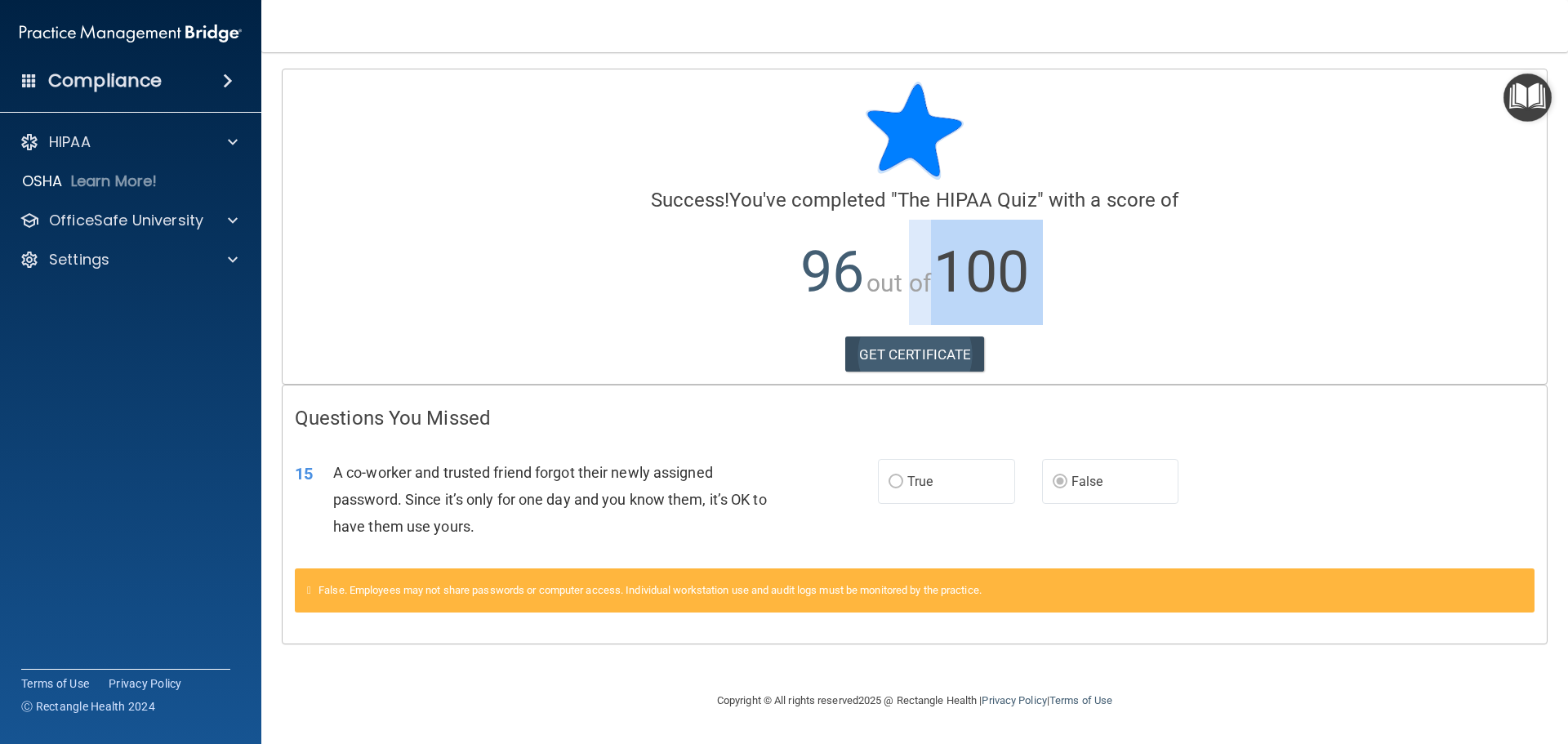
click at [899, 370] on div "Calculating your score.... Success! You've completed " The HIPAA Quiz " with a …" at bounding box center [915, 227] width 1265 height 315
click at [907, 359] on link "GET CERTIFICATE" at bounding box center [915, 354] width 140 height 36
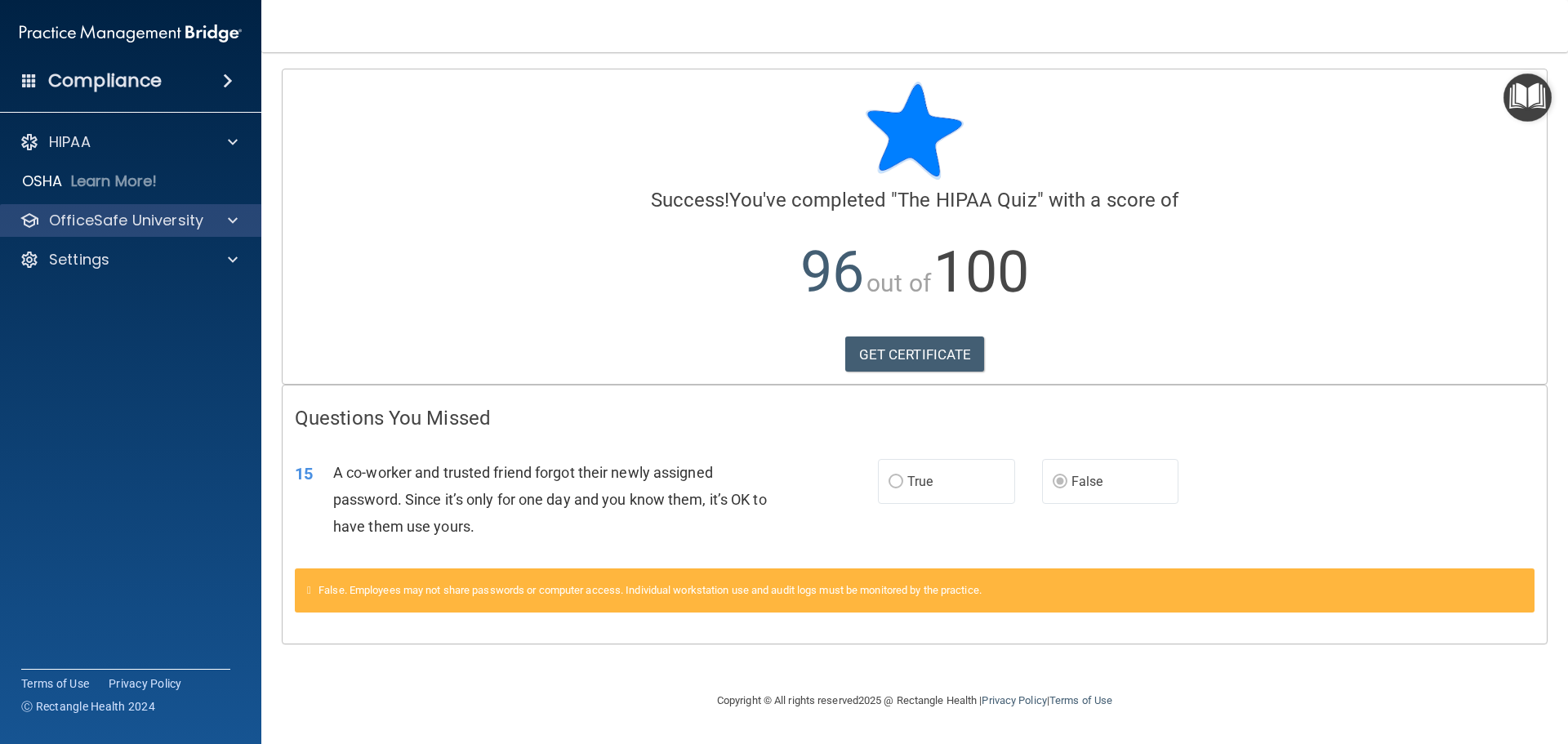
click at [188, 205] on div "OfficeSafe University" at bounding box center [131, 221] width 262 height 33
click at [198, 228] on p "OfficeSafe University" at bounding box center [126, 220] width 154 height 20
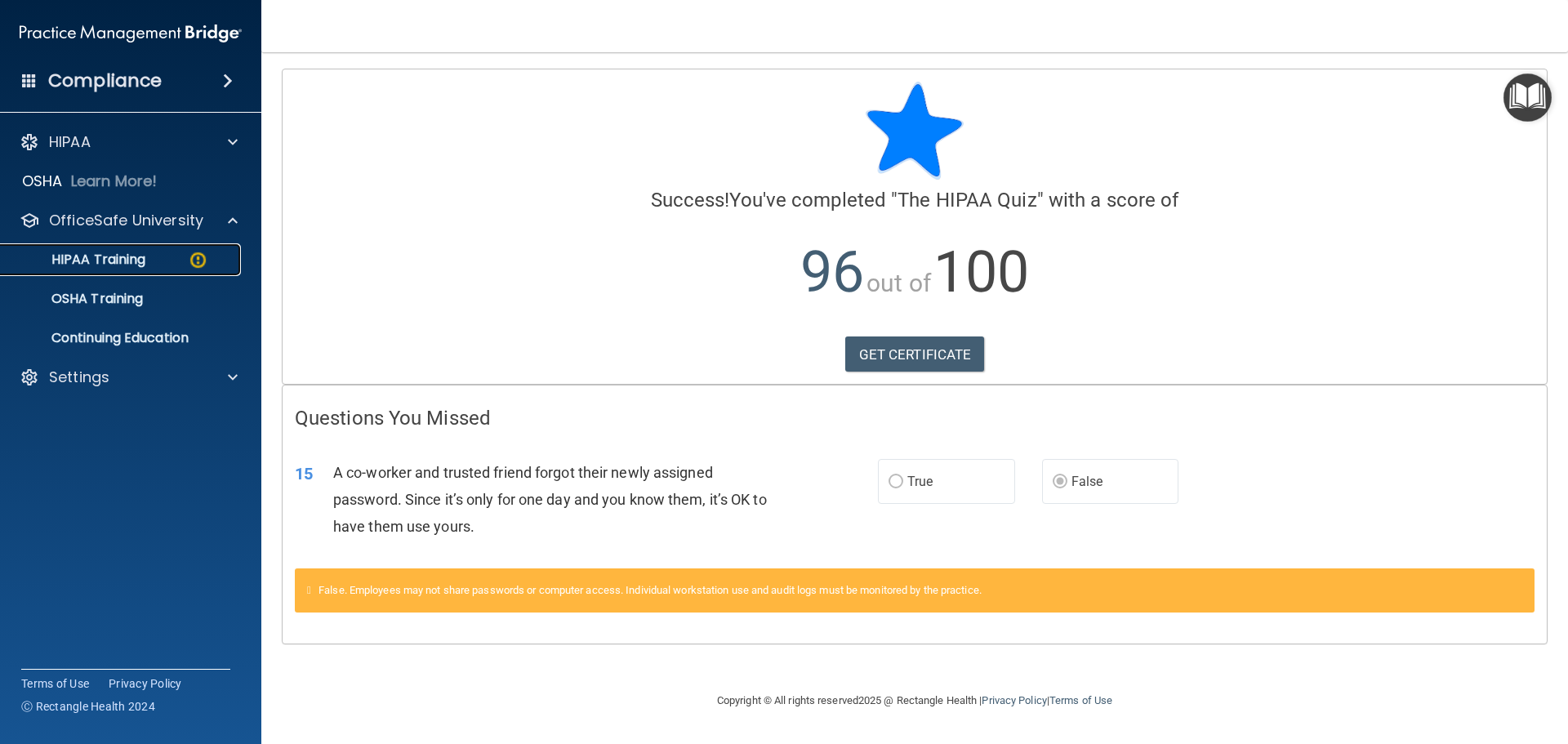
click at [203, 256] on img at bounding box center [198, 260] width 21 height 21
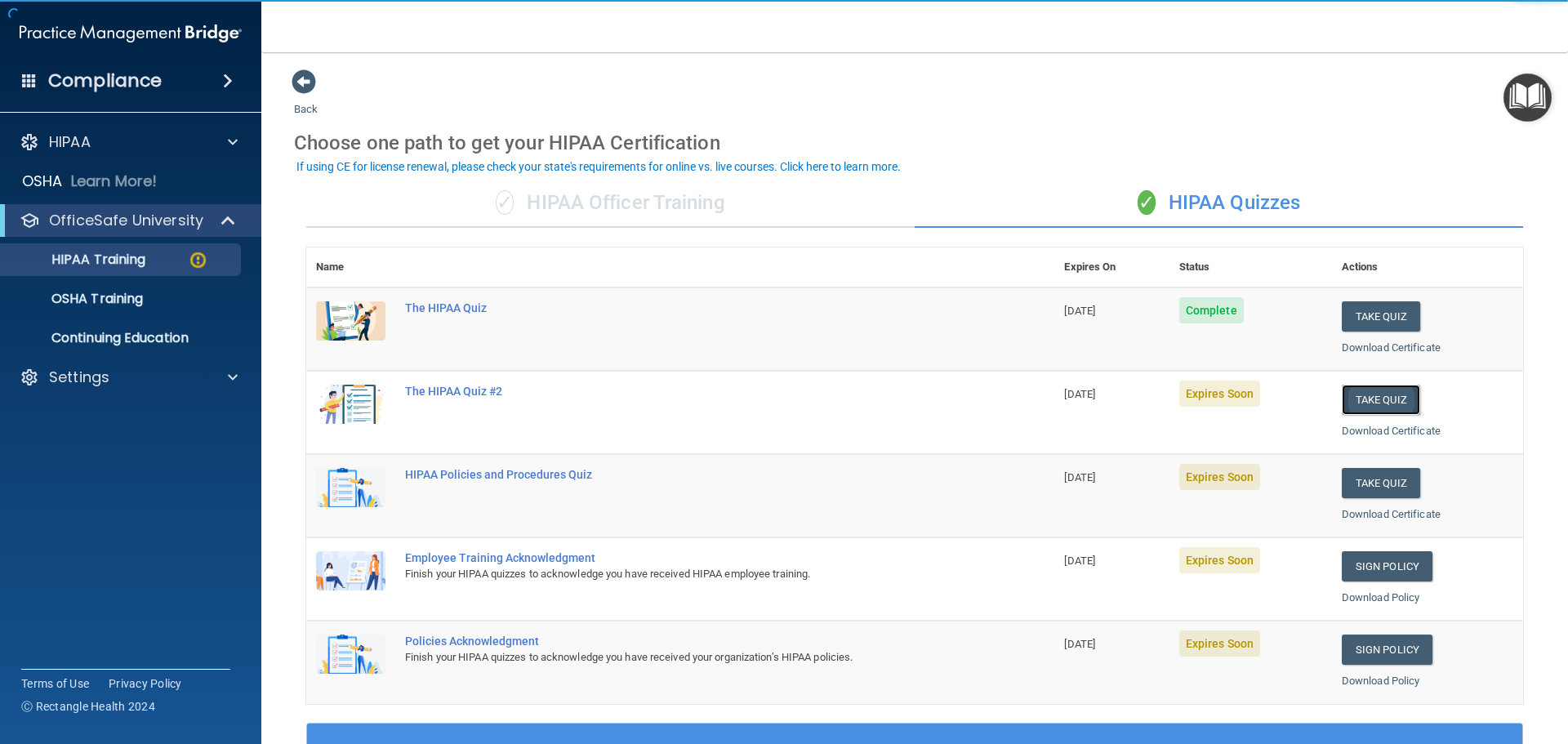
click at [1382, 397] on button "Take Quiz" at bounding box center [1381, 399] width 78 height 30
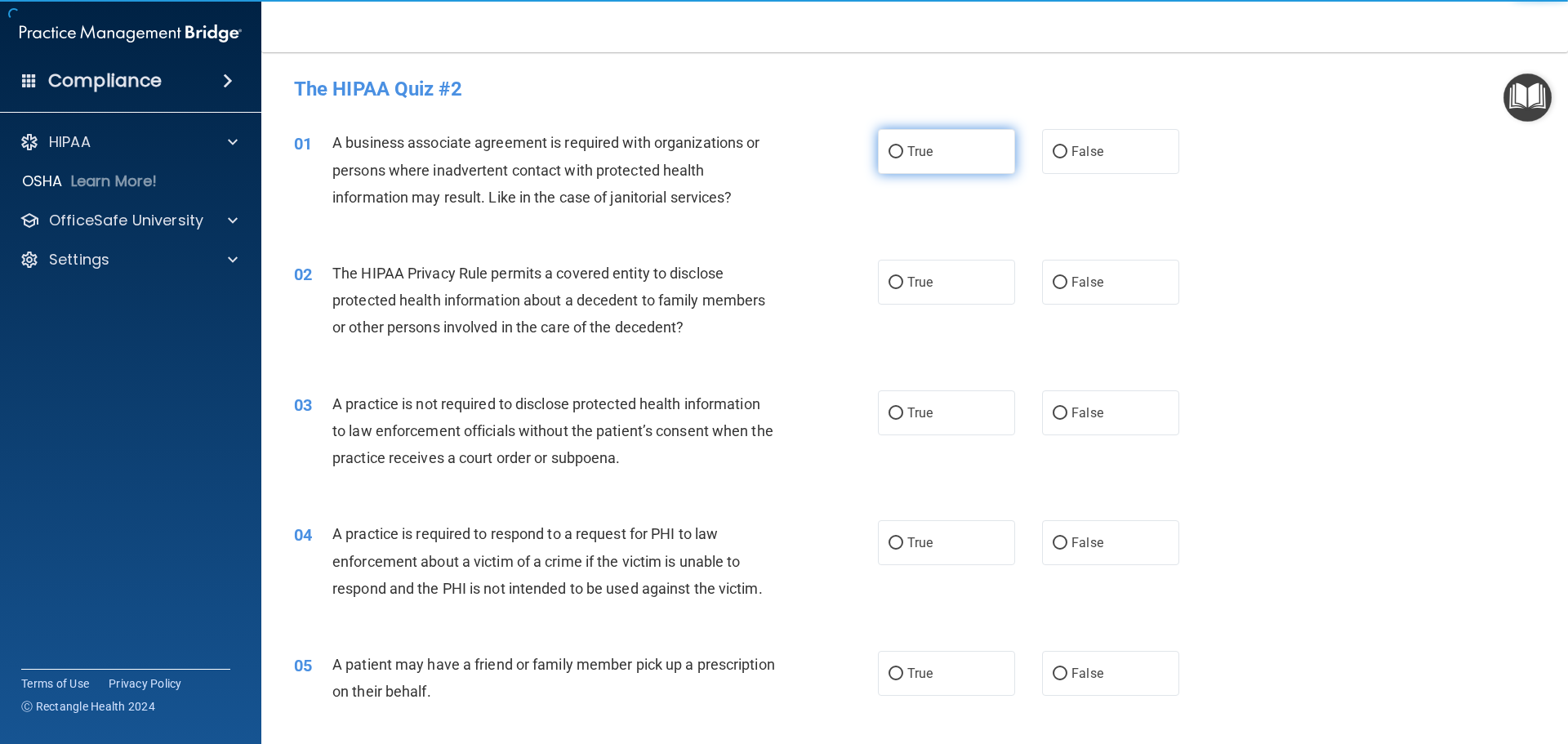
click at [941, 153] on label "True" at bounding box center [946, 152] width 137 height 45
click at [903, 153] on input "True" at bounding box center [896, 153] width 15 height 12
radio input "true"
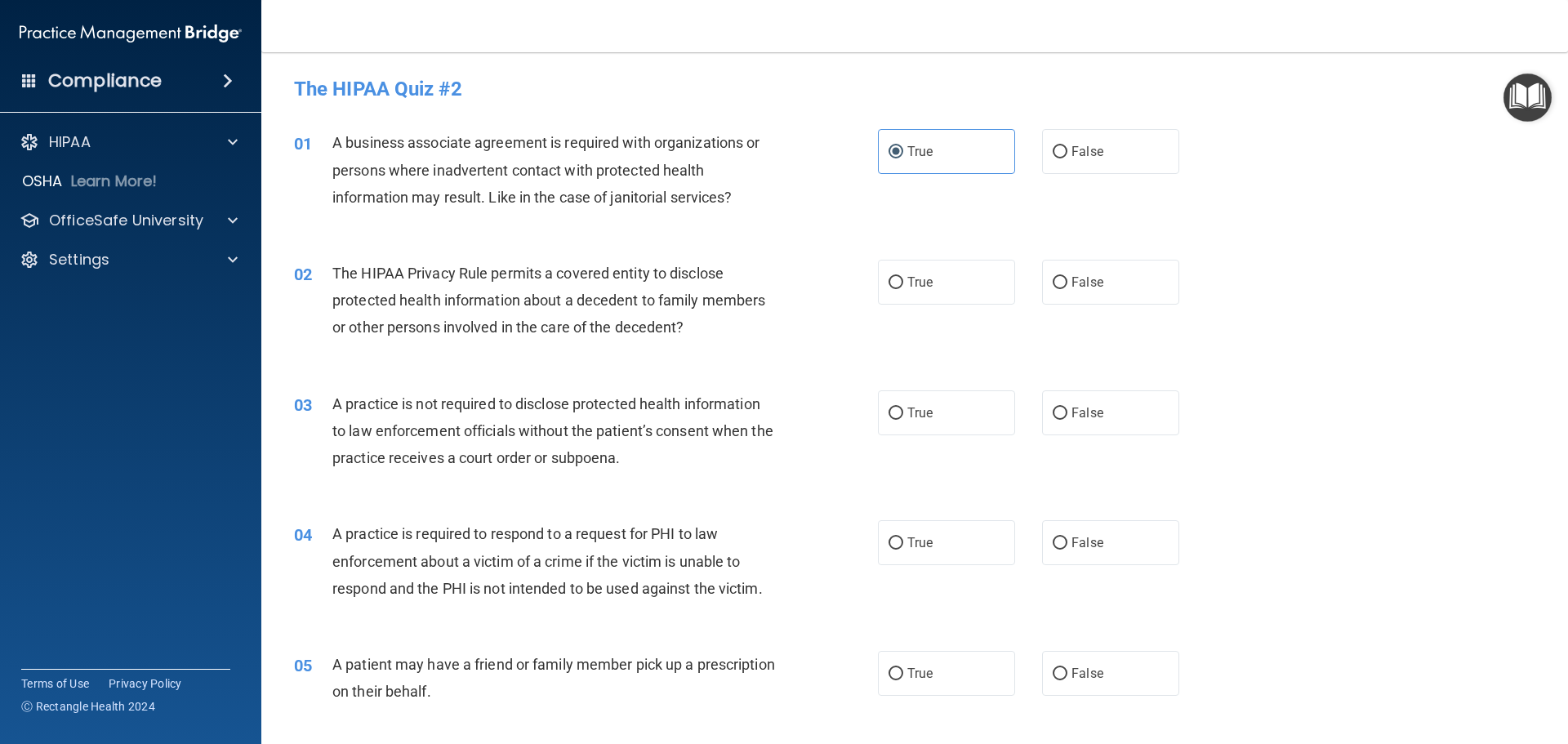
click at [944, 306] on div "02 The HIPAA Privacy Rule permits a covered entity to disclose protected health…" at bounding box center [915, 305] width 1266 height 131
drag, startPoint x: 945, startPoint y: 289, endPoint x: 928, endPoint y: 347, distance: 60.4
click at [944, 292] on label "True" at bounding box center [946, 282] width 137 height 45
click at [903, 289] on input "True" at bounding box center [896, 283] width 15 height 12
radio input "true"
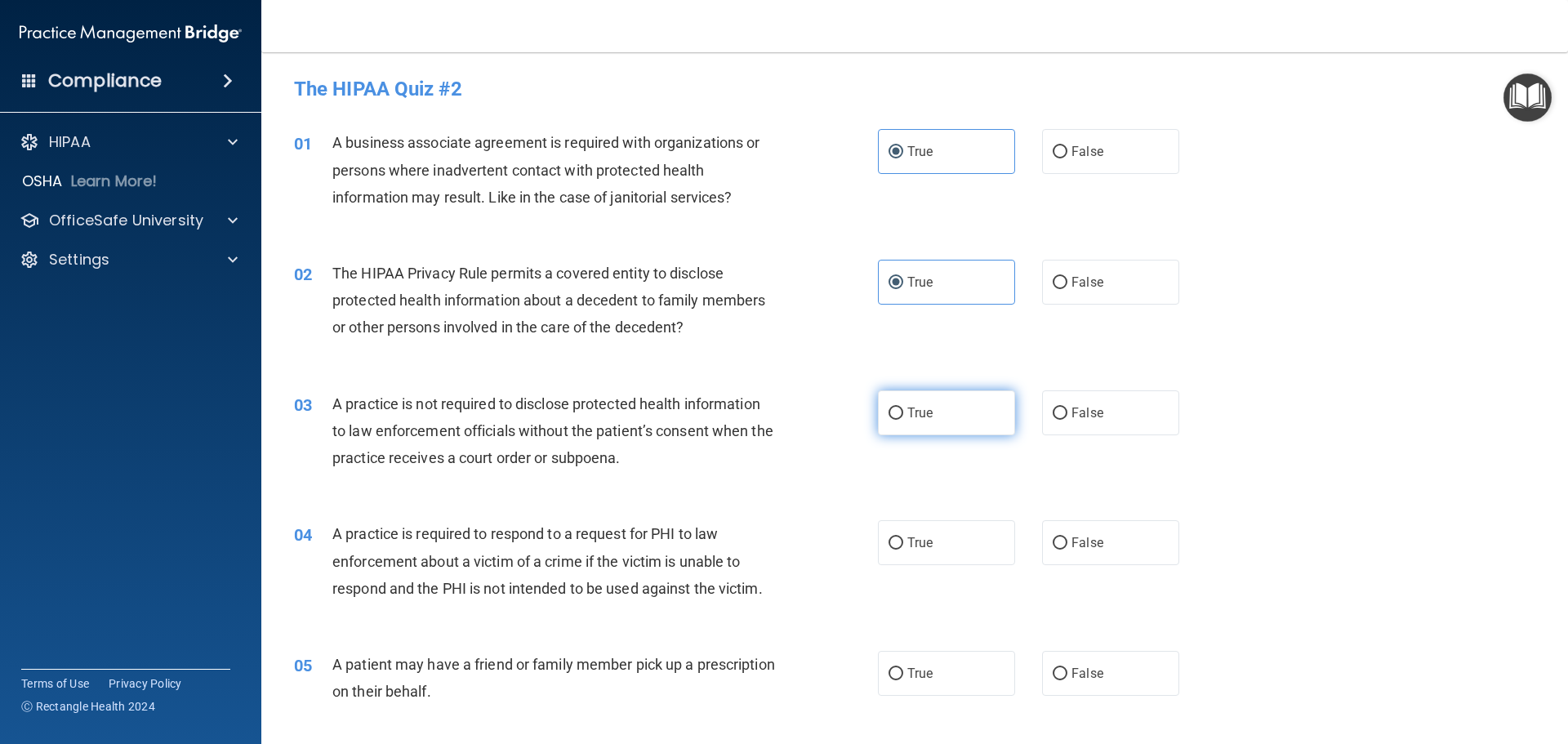
click at [922, 400] on label "True" at bounding box center [946, 413] width 137 height 45
click at [903, 408] on input "True" at bounding box center [896, 414] width 15 height 12
radio input "true"
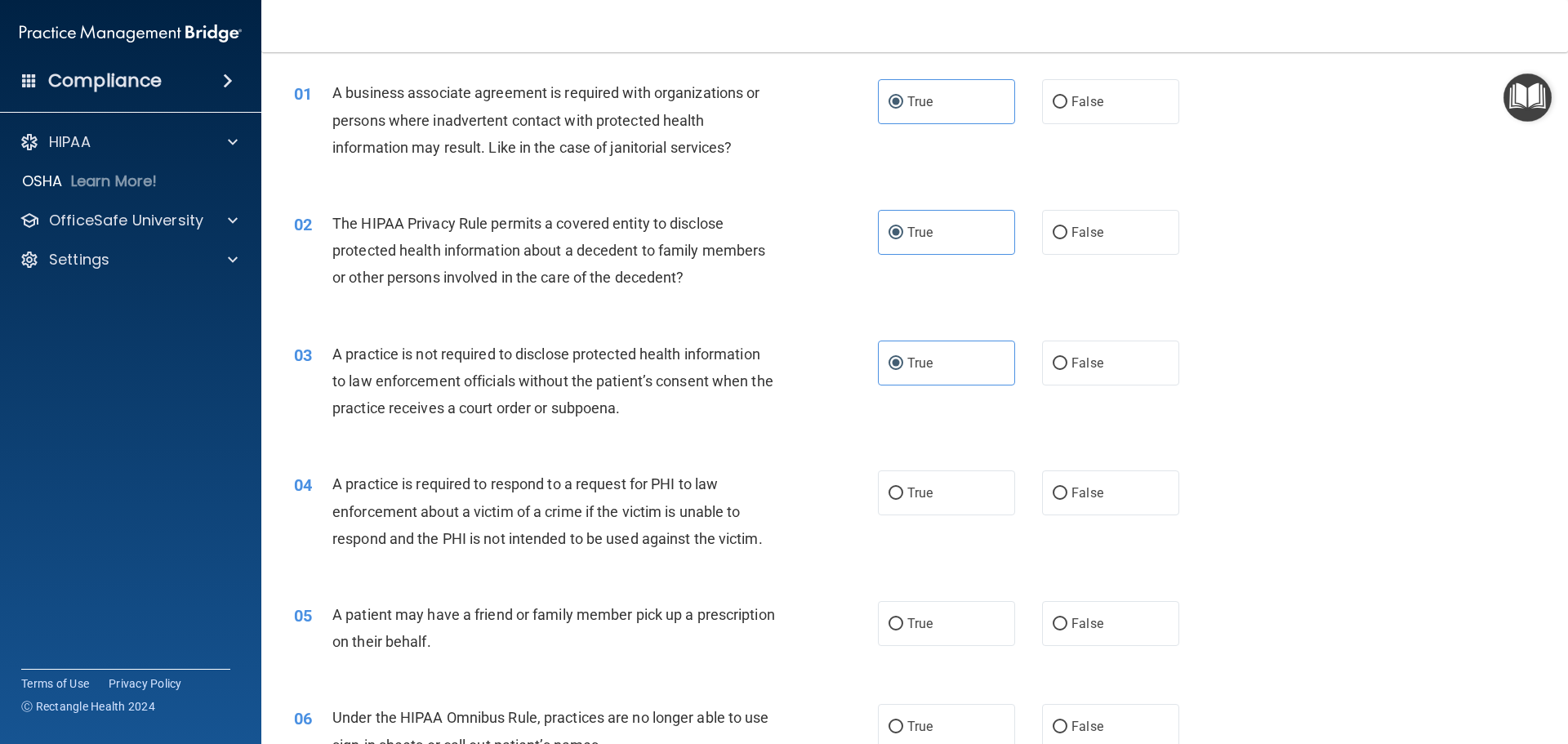
scroll to position [164, 0]
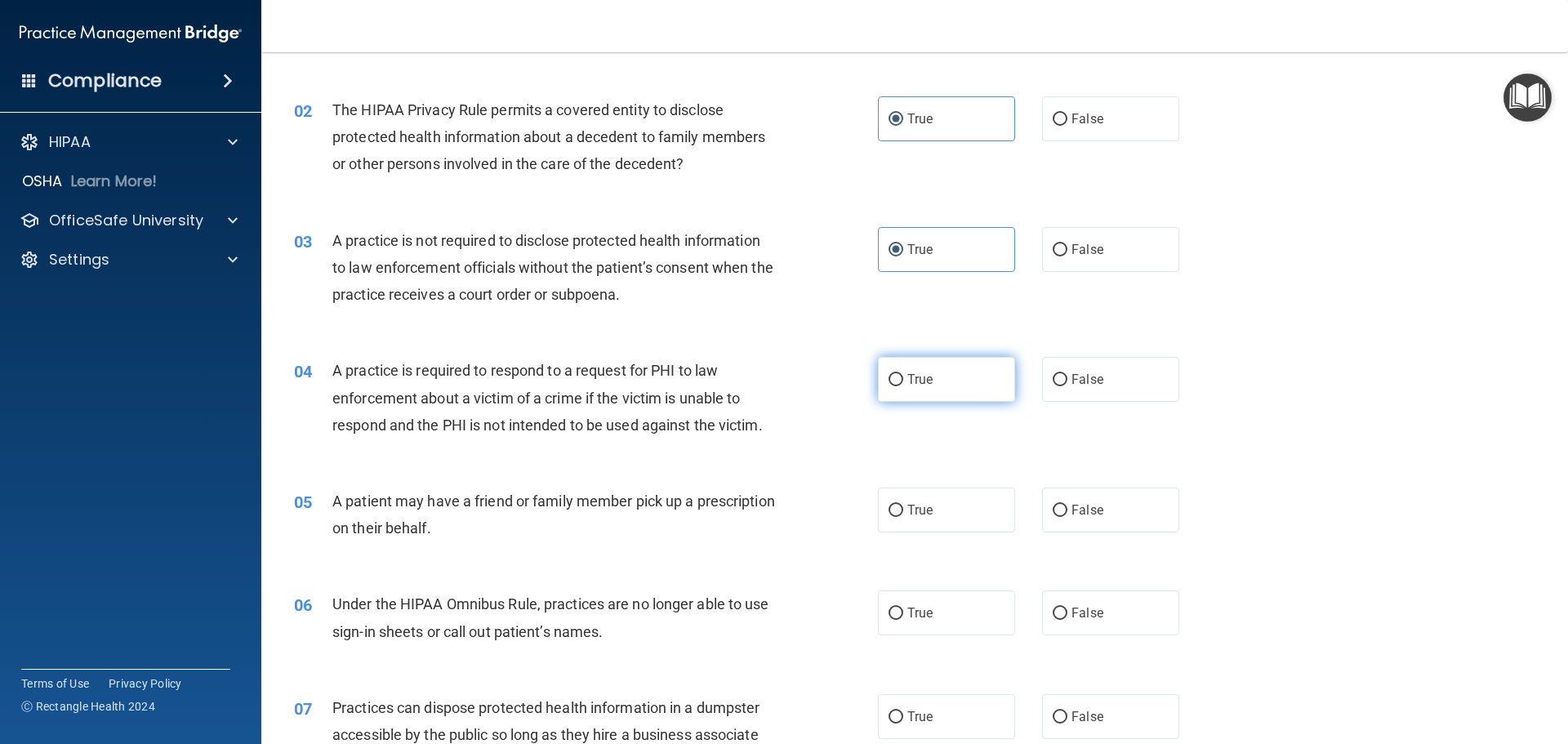
click at [921, 383] on span "True" at bounding box center [920, 379] width 25 height 16
click at [903, 383] on input "True" at bounding box center [896, 380] width 15 height 12
radio input "true"
click at [908, 516] on span "True" at bounding box center [920, 510] width 25 height 16
click at [903, 516] on input "True" at bounding box center [896, 511] width 15 height 12
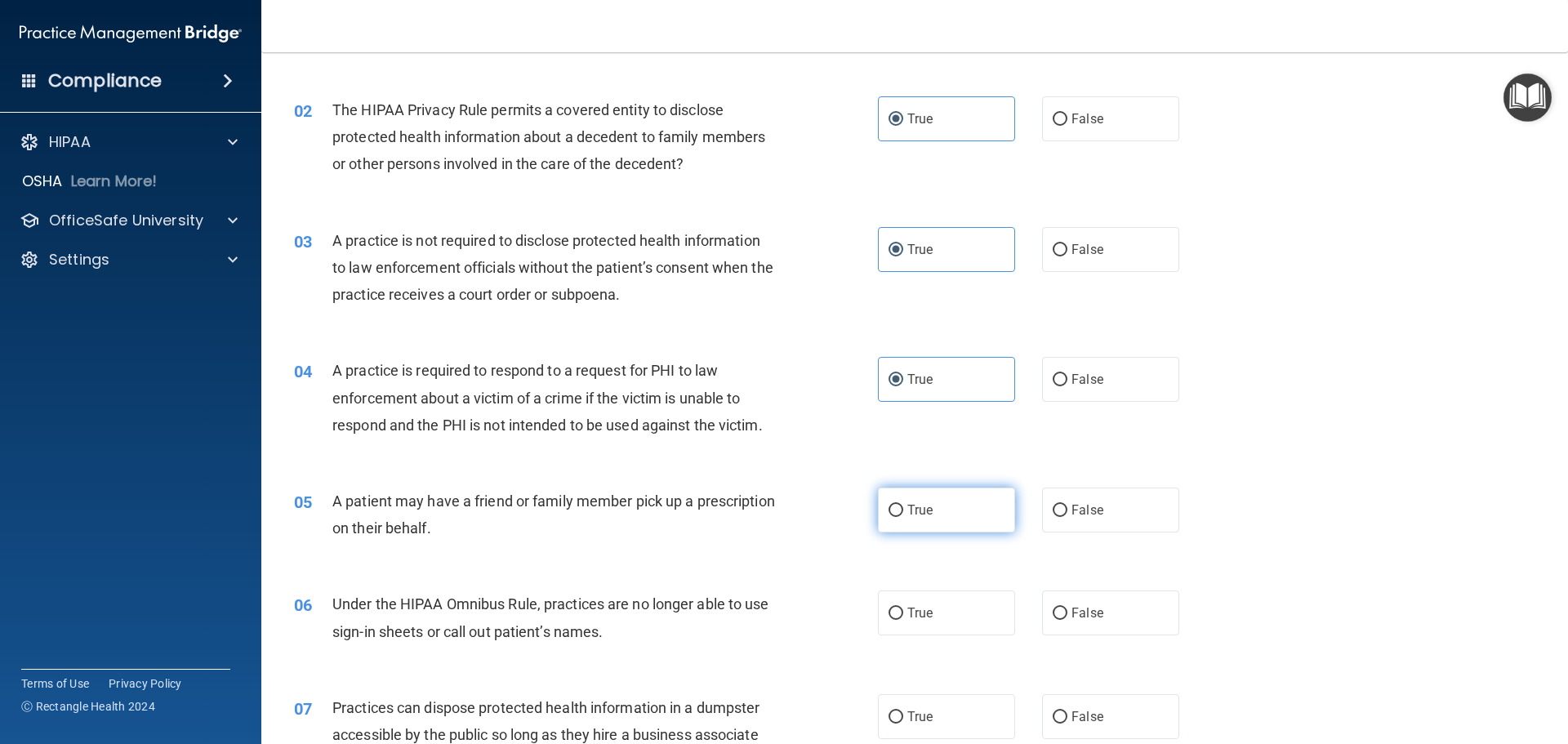
radio input "true"
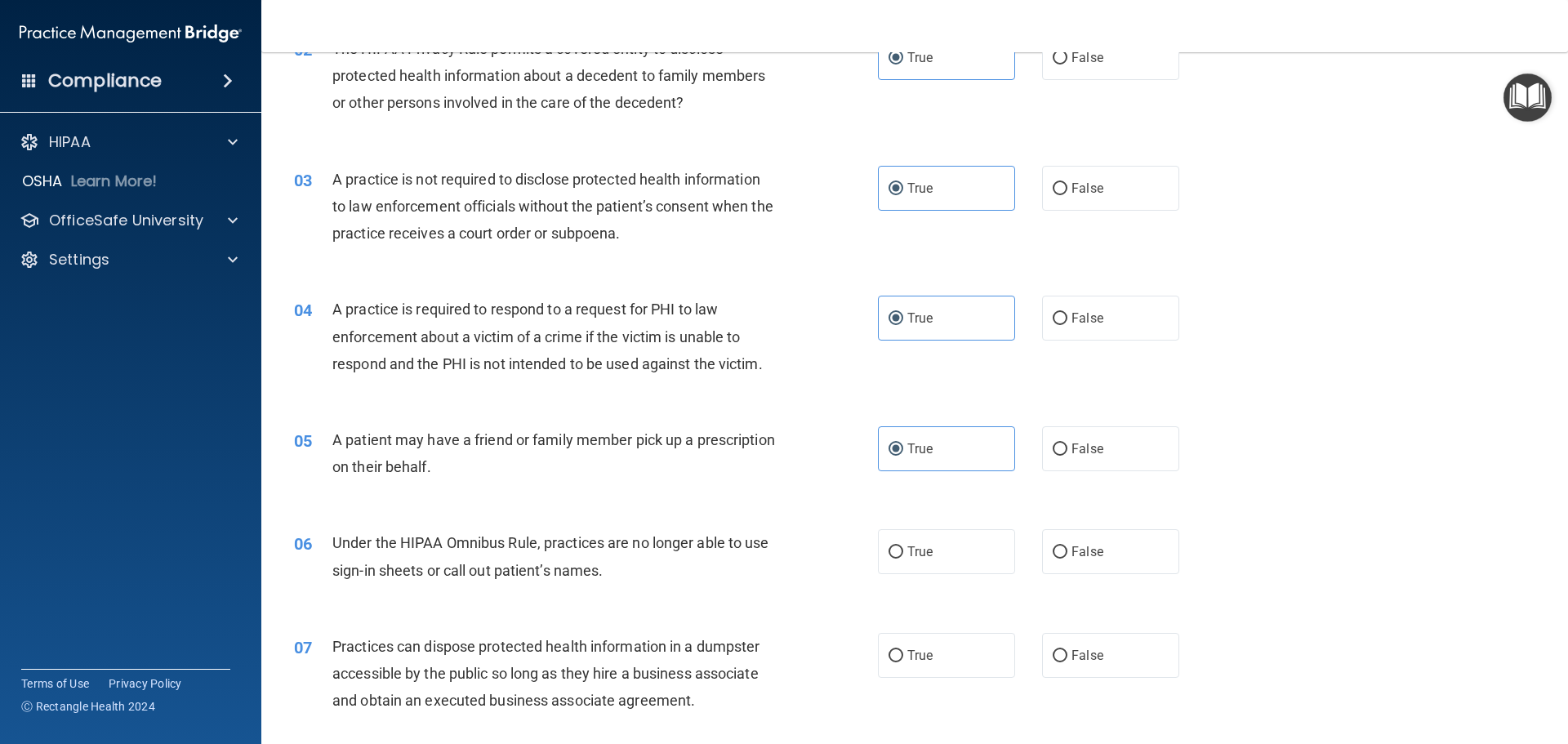
scroll to position [327, 0]
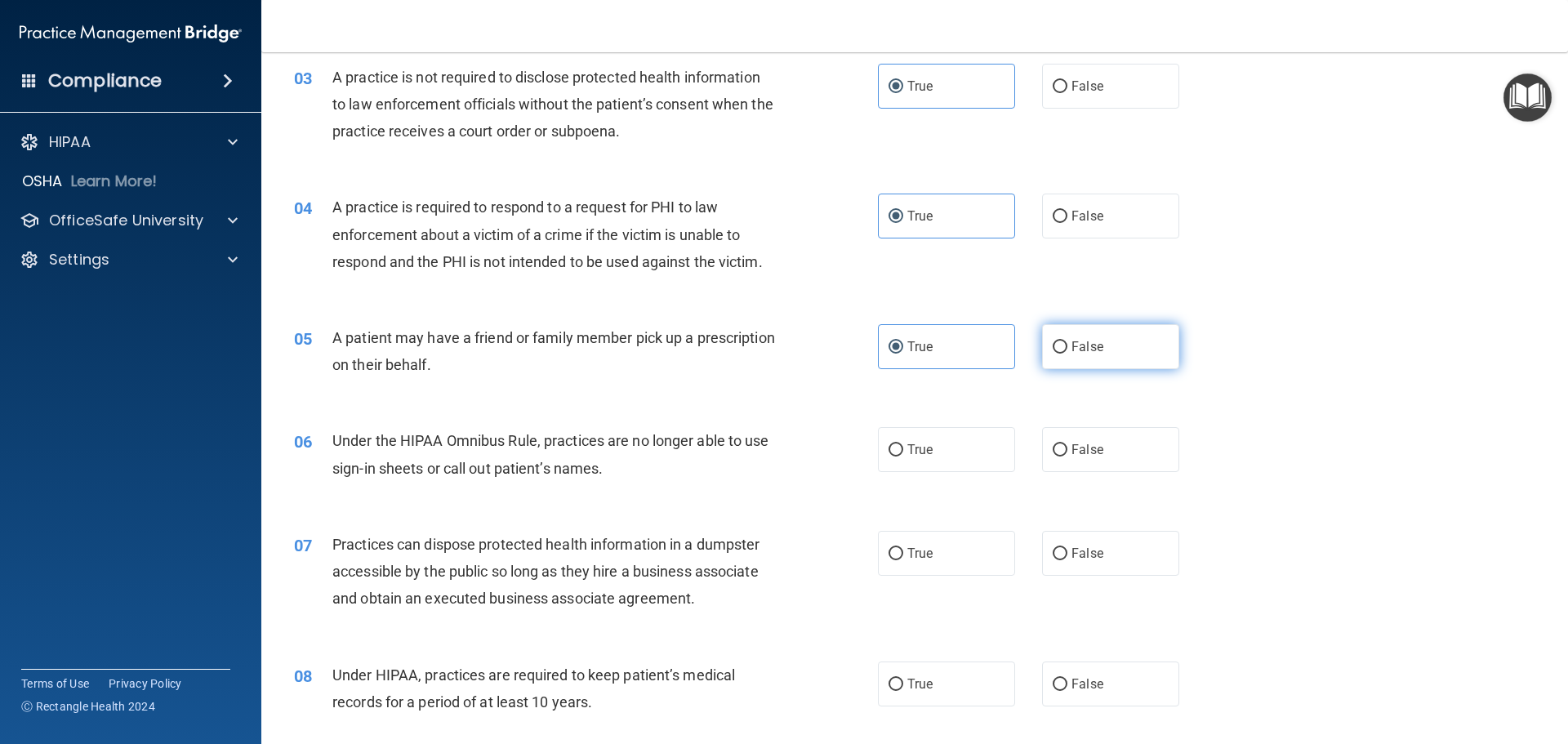
click at [1121, 367] on label "False" at bounding box center [1110, 347] width 137 height 45
click at [1067, 353] on input "False" at bounding box center [1059, 347] width 15 height 12
radio input "true"
radio input "false"
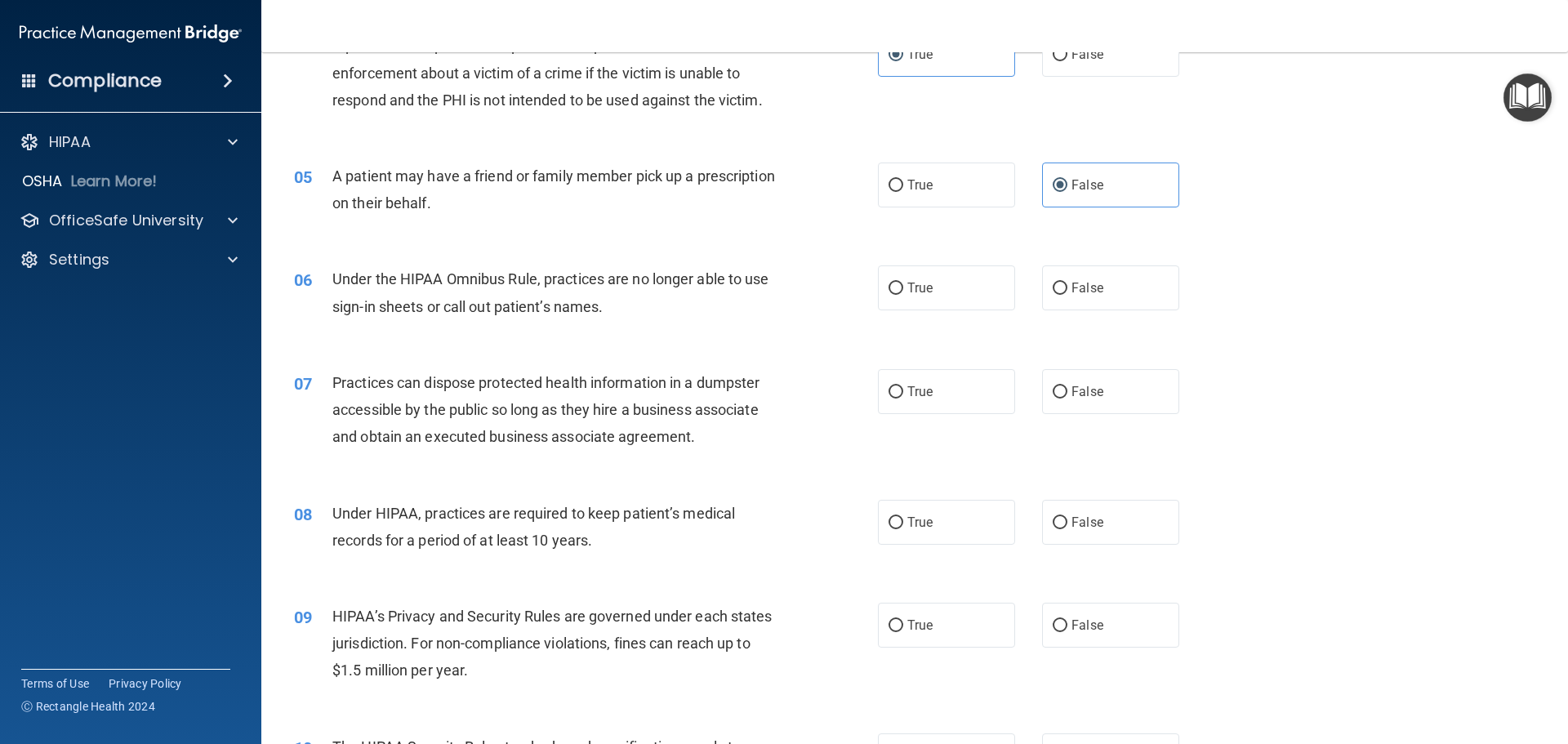
scroll to position [491, 0]
click at [959, 277] on label "True" at bounding box center [946, 286] width 137 height 45
click at [903, 281] on input "True" at bounding box center [896, 287] width 15 height 12
radio input "true"
click at [943, 386] on label "True" at bounding box center [946, 390] width 137 height 45
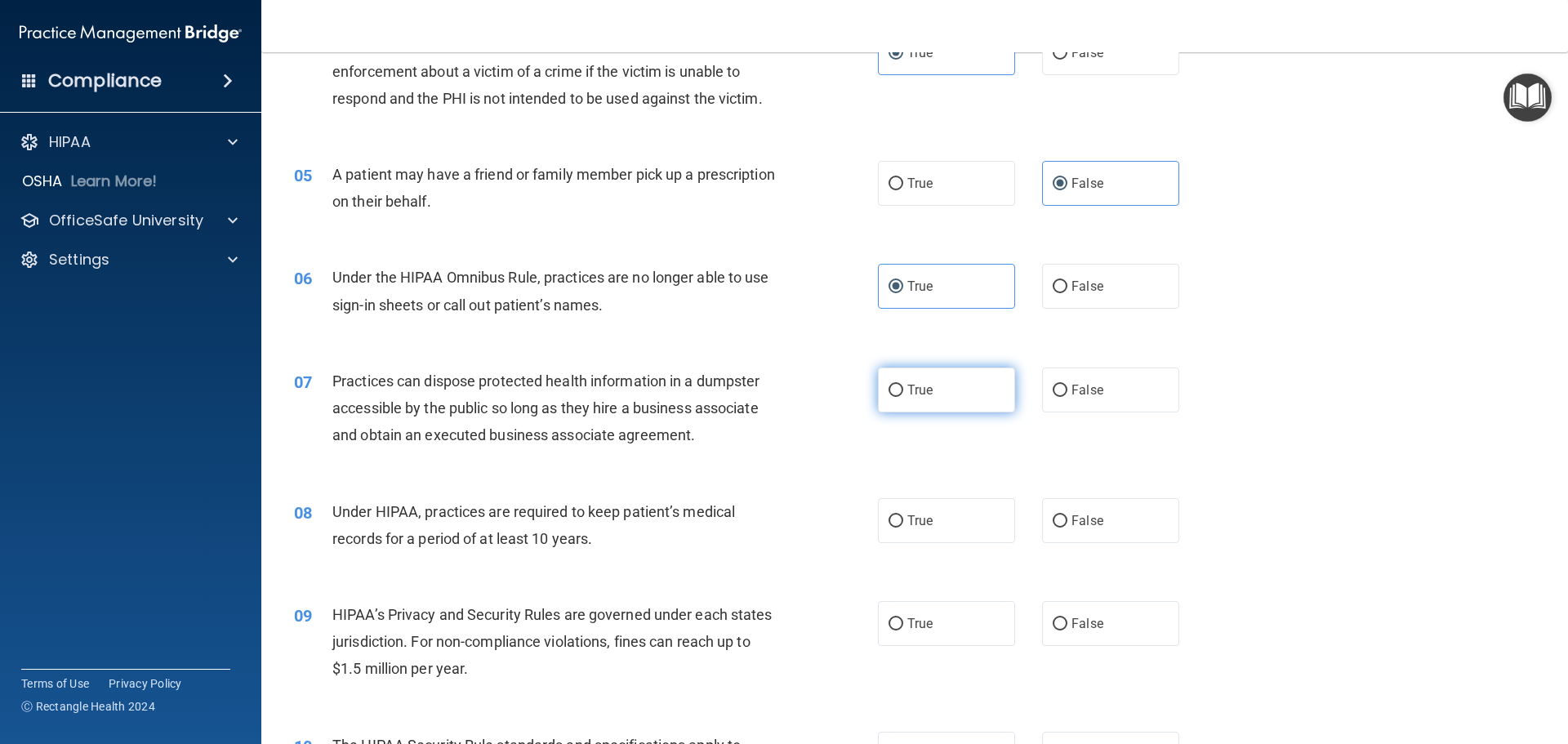
click at [903, 386] on input "True" at bounding box center [896, 391] width 15 height 12
radio input "true"
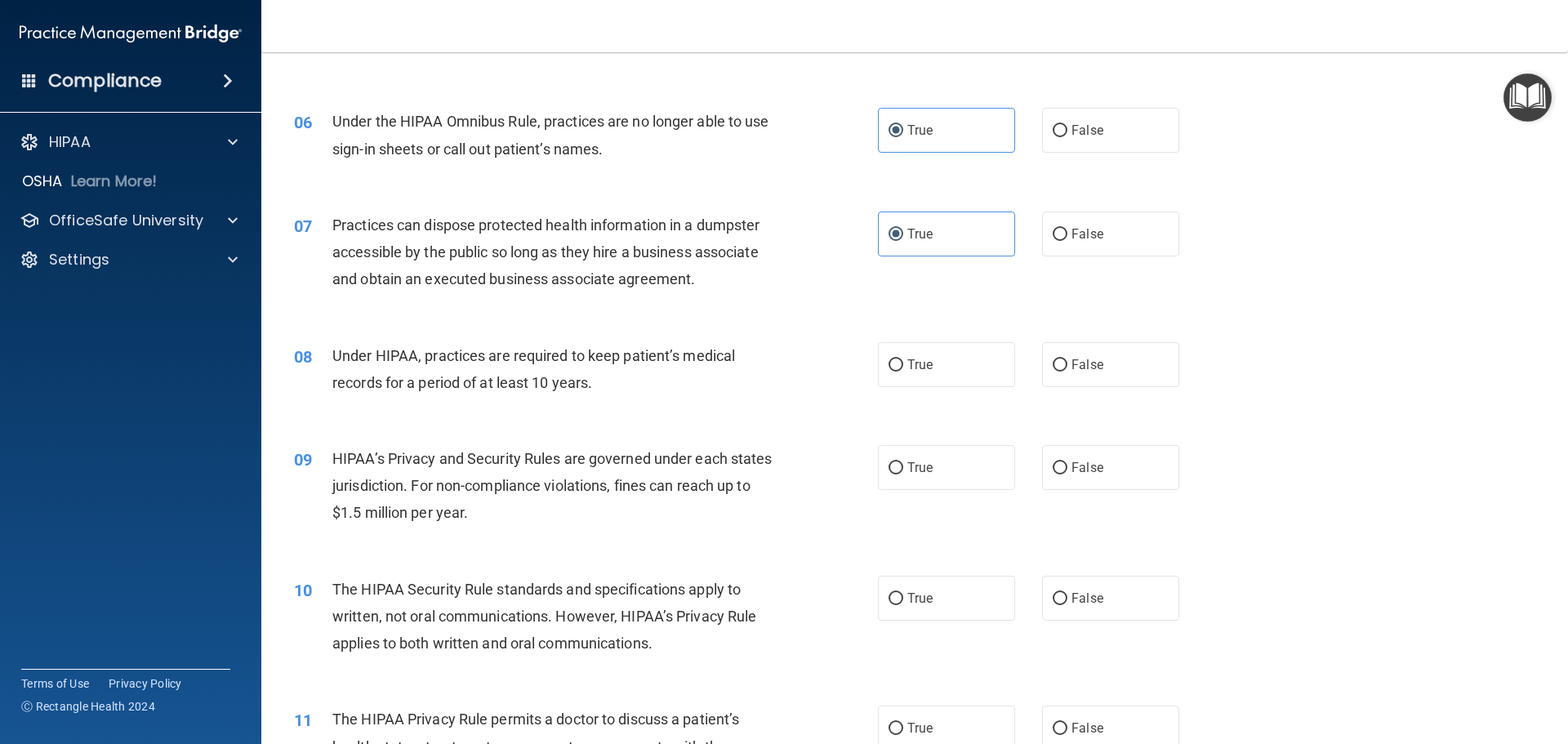
scroll to position [653, 0]
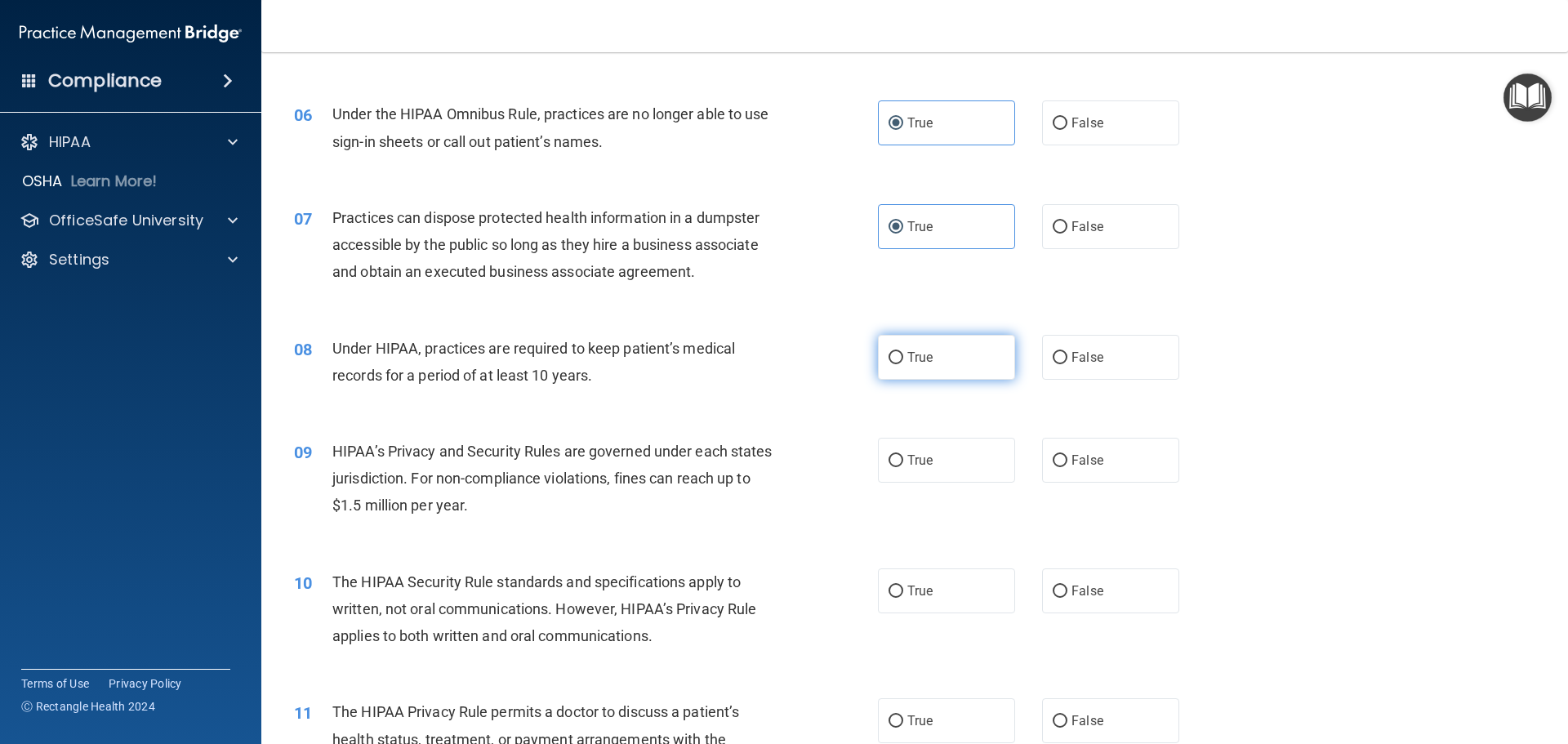
click at [909, 354] on span "True" at bounding box center [920, 358] width 25 height 16
click at [903, 354] on input "True" at bounding box center [896, 358] width 15 height 12
radio input "true"
click at [941, 468] on label "True" at bounding box center [946, 460] width 137 height 45
click at [903, 467] on input "True" at bounding box center [896, 461] width 15 height 12
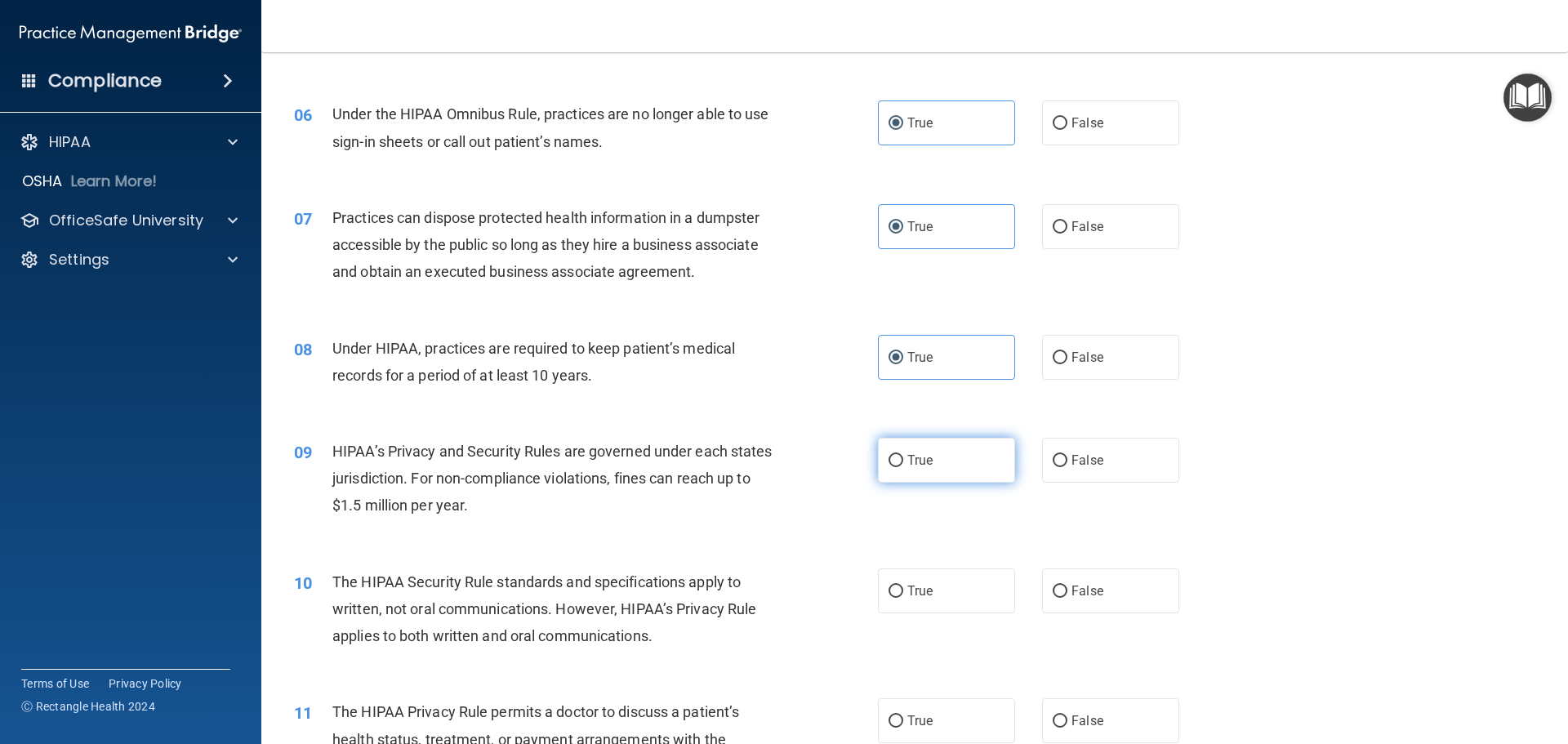
radio input "true"
click at [1053, 466] on input "False" at bounding box center [1059, 461] width 15 height 12
radio input "true"
click at [941, 458] on label "True" at bounding box center [946, 460] width 137 height 45
click at [903, 458] on input "True" at bounding box center [896, 461] width 15 height 12
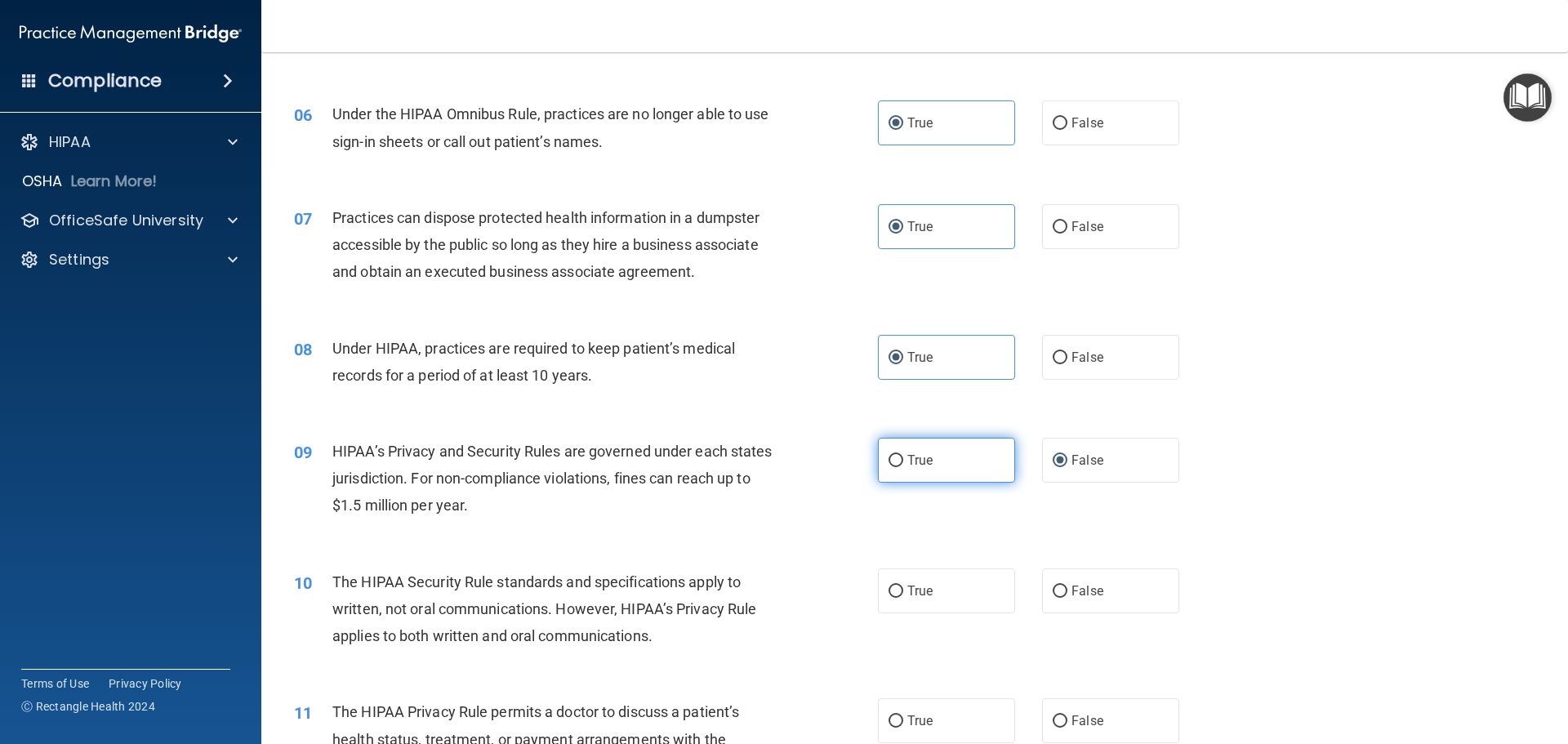
radio input "true"
radio input "false"
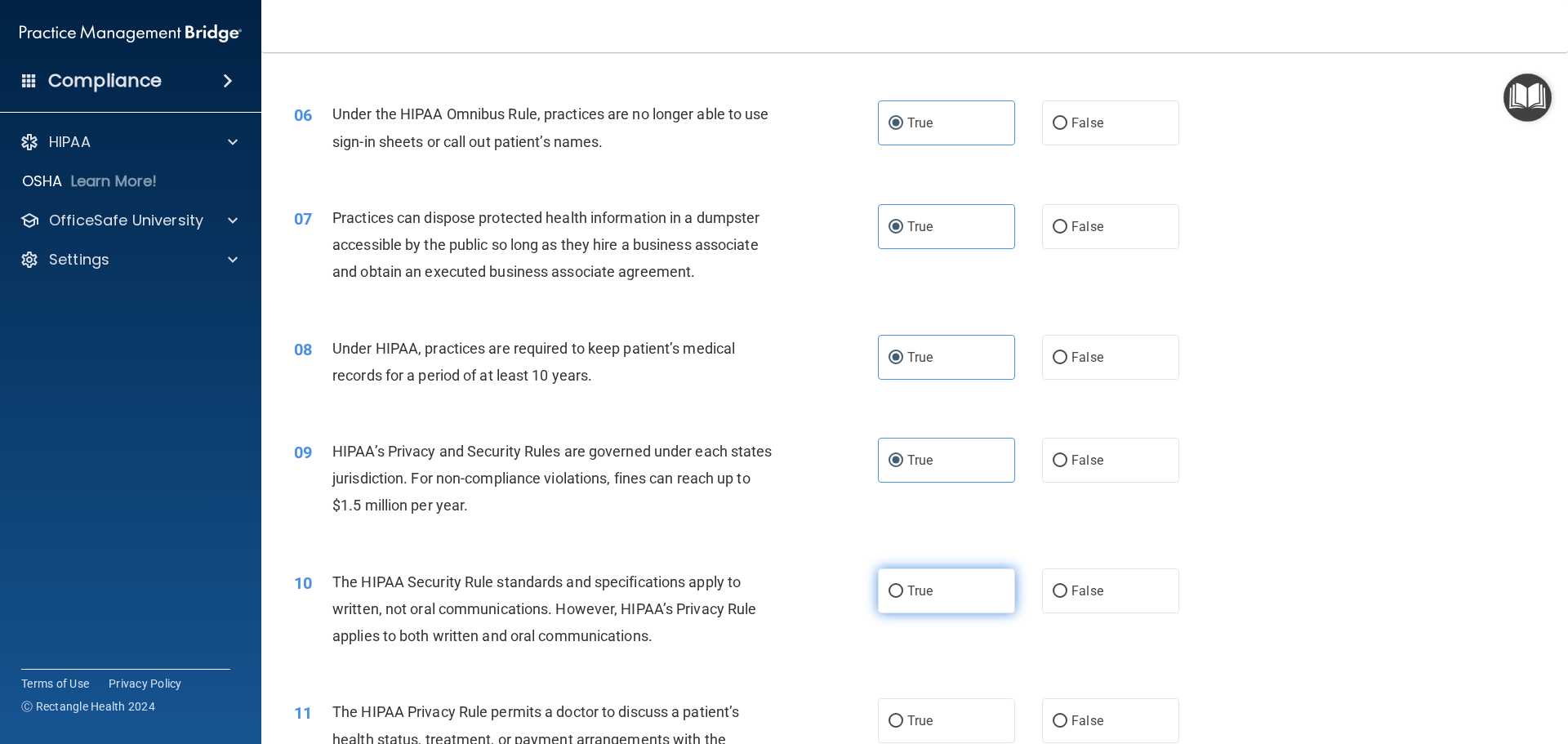
click at [908, 585] on span "True" at bounding box center [920, 591] width 25 height 16
click at [903, 585] on input "True" at bounding box center [896, 591] width 15 height 12
radio input "true"
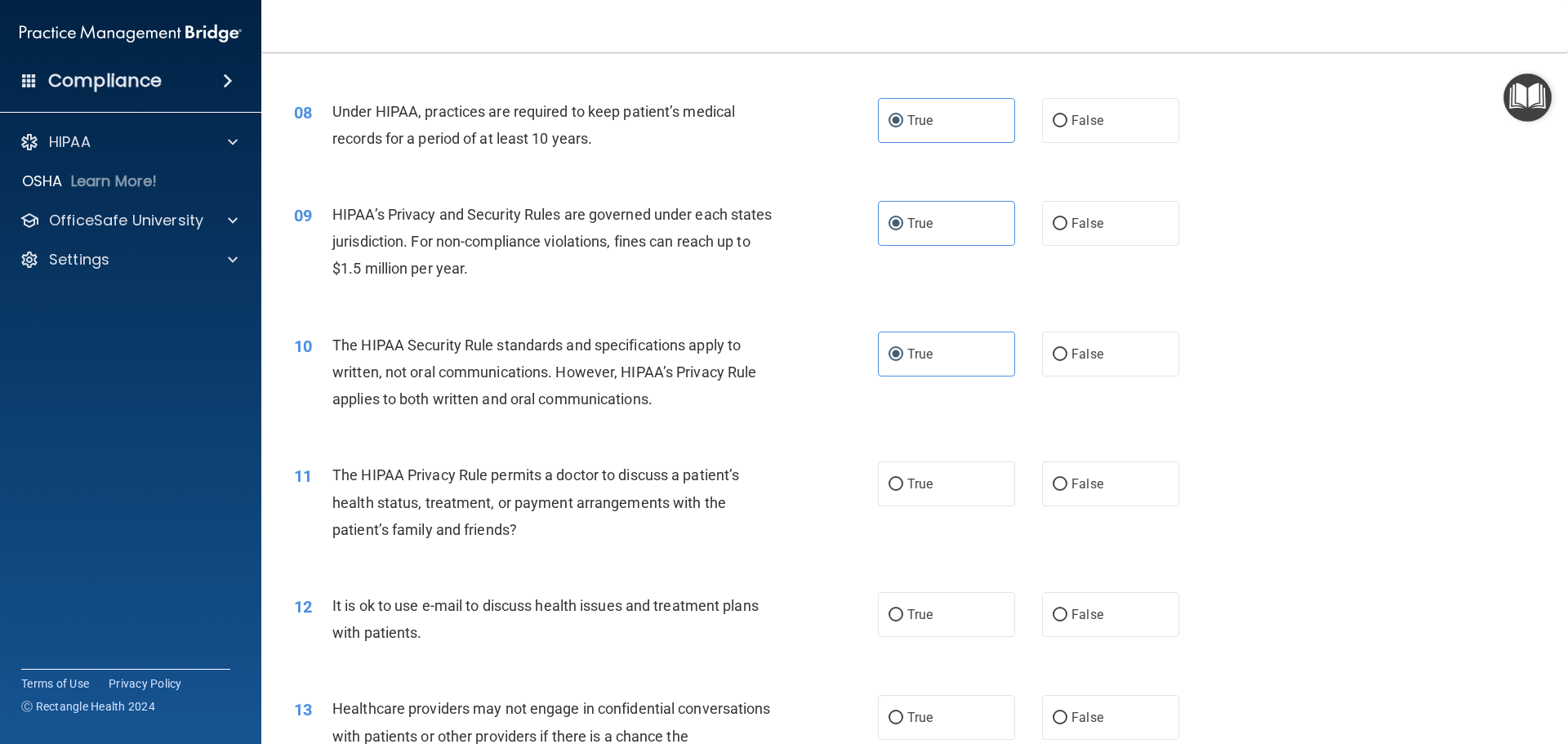
scroll to position [1062, 0]
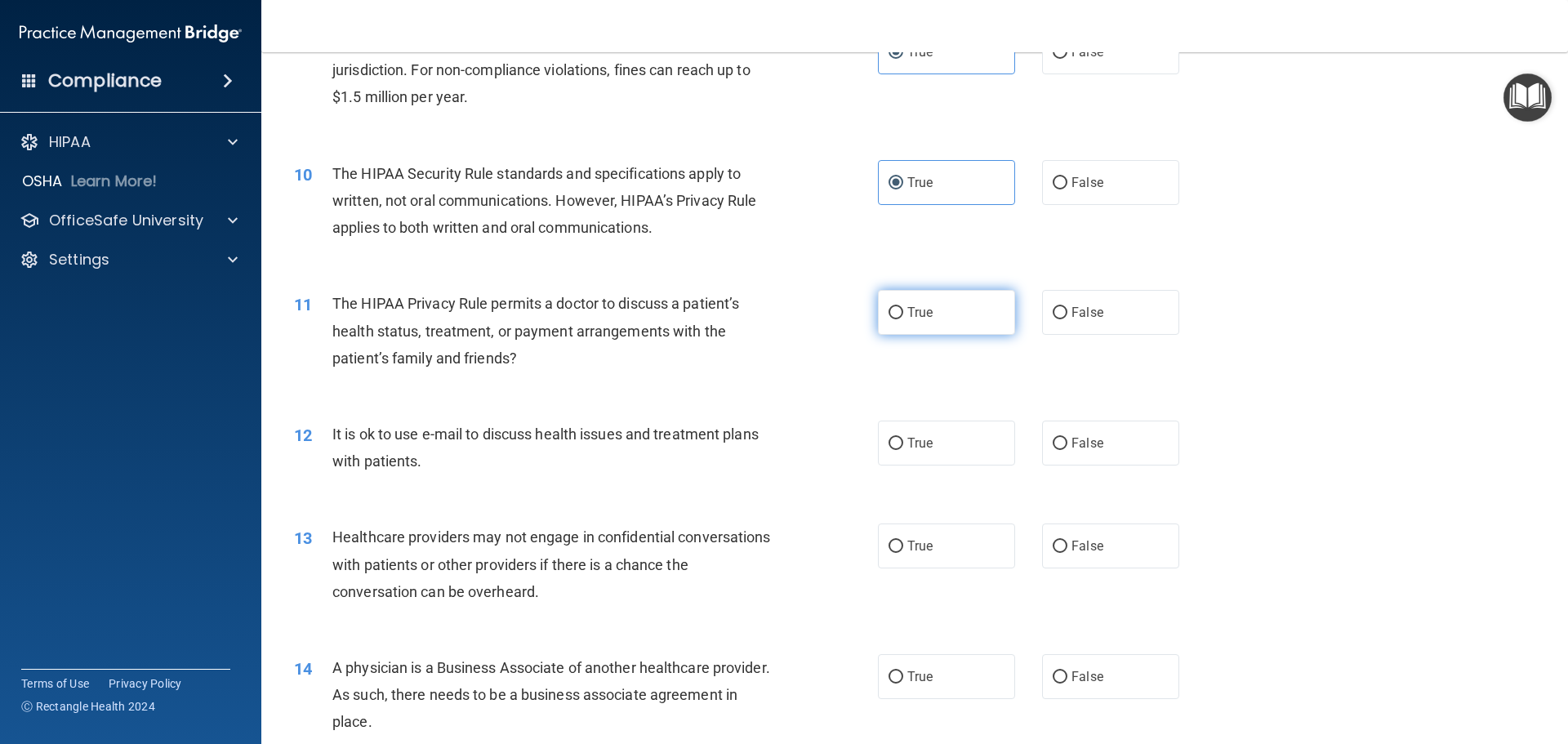
click at [919, 323] on label "True" at bounding box center [946, 312] width 137 height 45
click at [903, 320] on input "True" at bounding box center [896, 313] width 15 height 12
radio input "true"
click at [924, 444] on span "True" at bounding box center [920, 443] width 25 height 16
click at [903, 444] on input "True" at bounding box center [896, 444] width 15 height 12
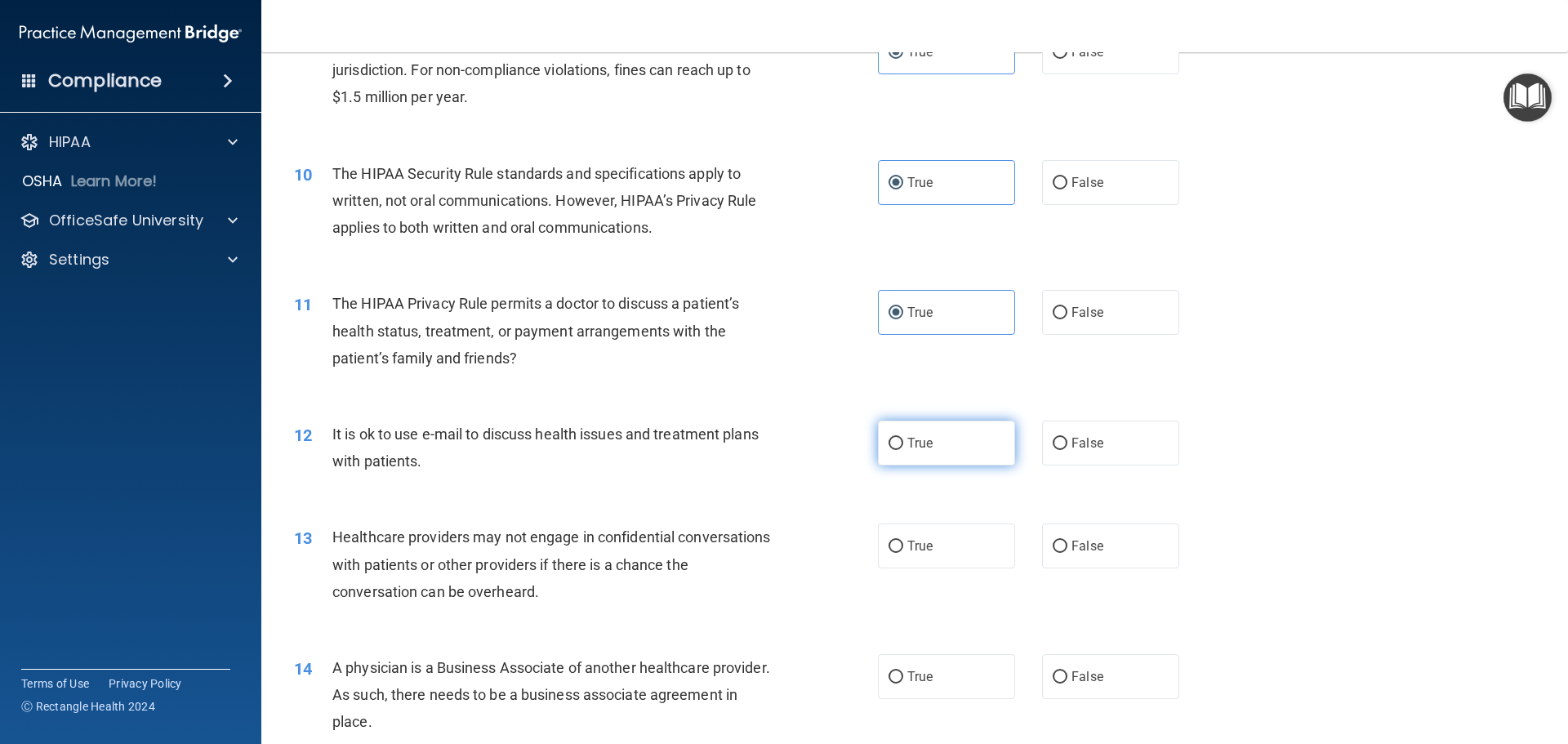
radio input "true"
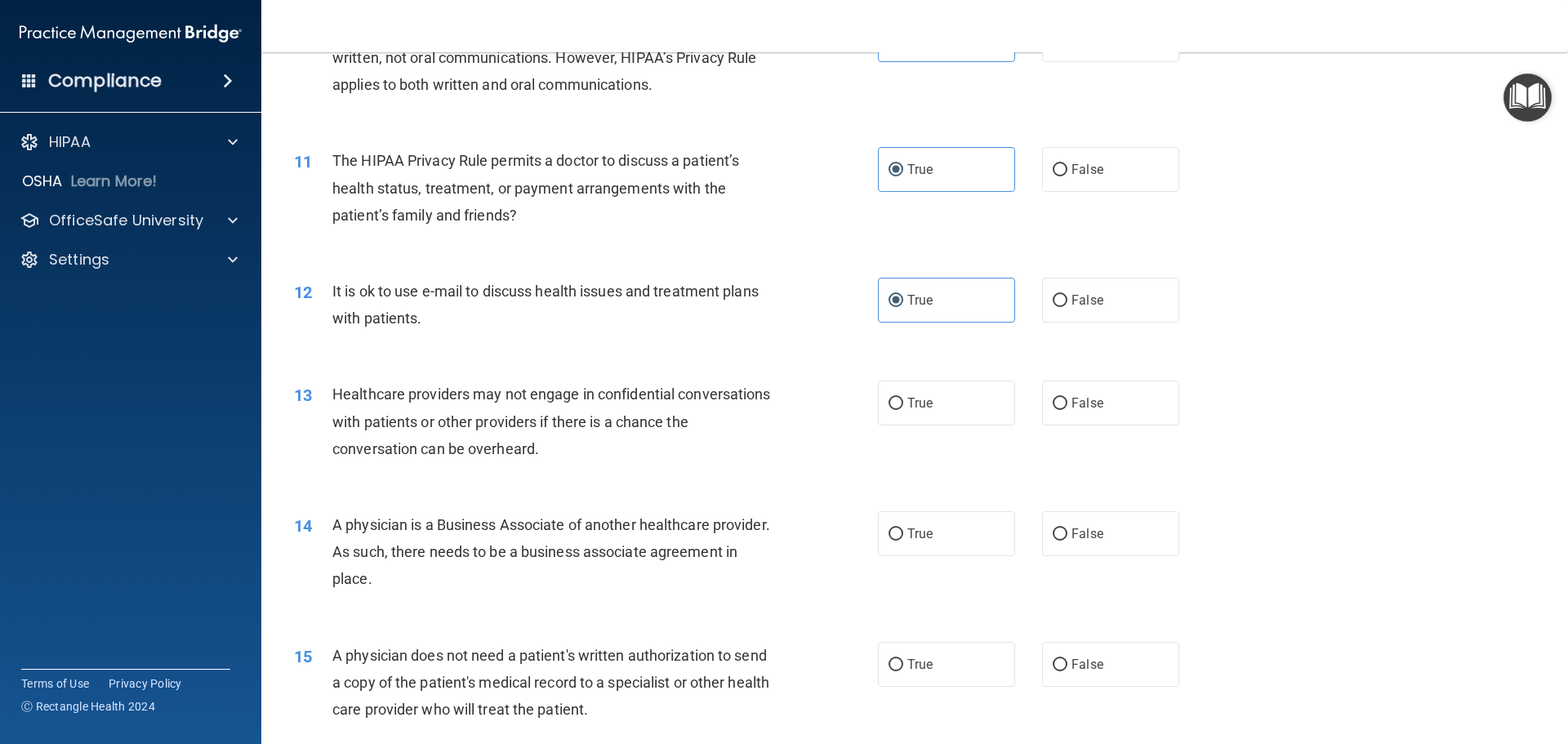
scroll to position [1389, 0]
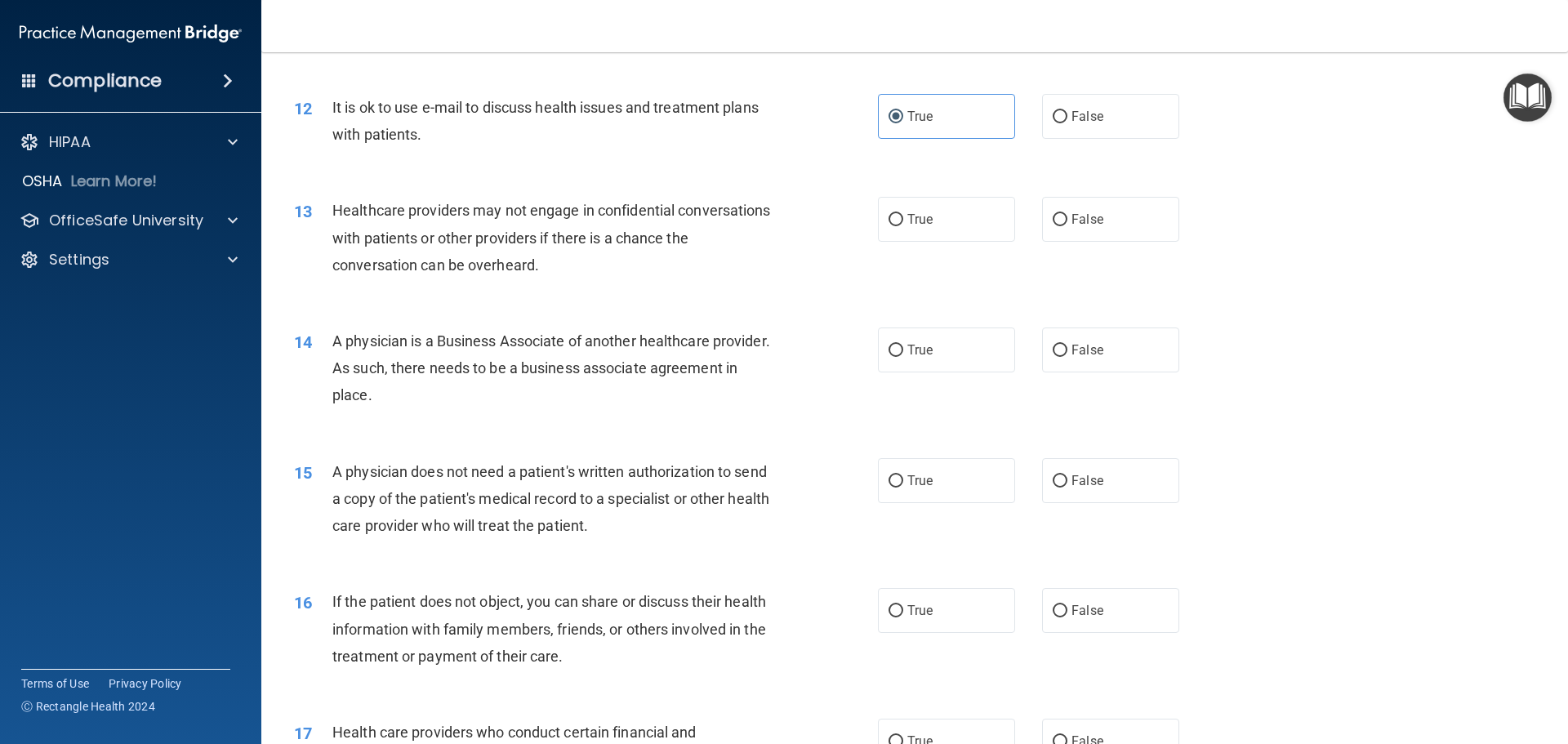
click at [946, 248] on div "13 Healthcare providers may not engage in confidential conversations with patie…" at bounding box center [915, 242] width 1266 height 131
click at [938, 227] on label "True" at bounding box center [946, 219] width 137 height 45
click at [903, 226] on input "True" at bounding box center [896, 220] width 15 height 12
radio input "true"
drag, startPoint x: 933, startPoint y: 342, endPoint x: 857, endPoint y: 309, distance: 82.9
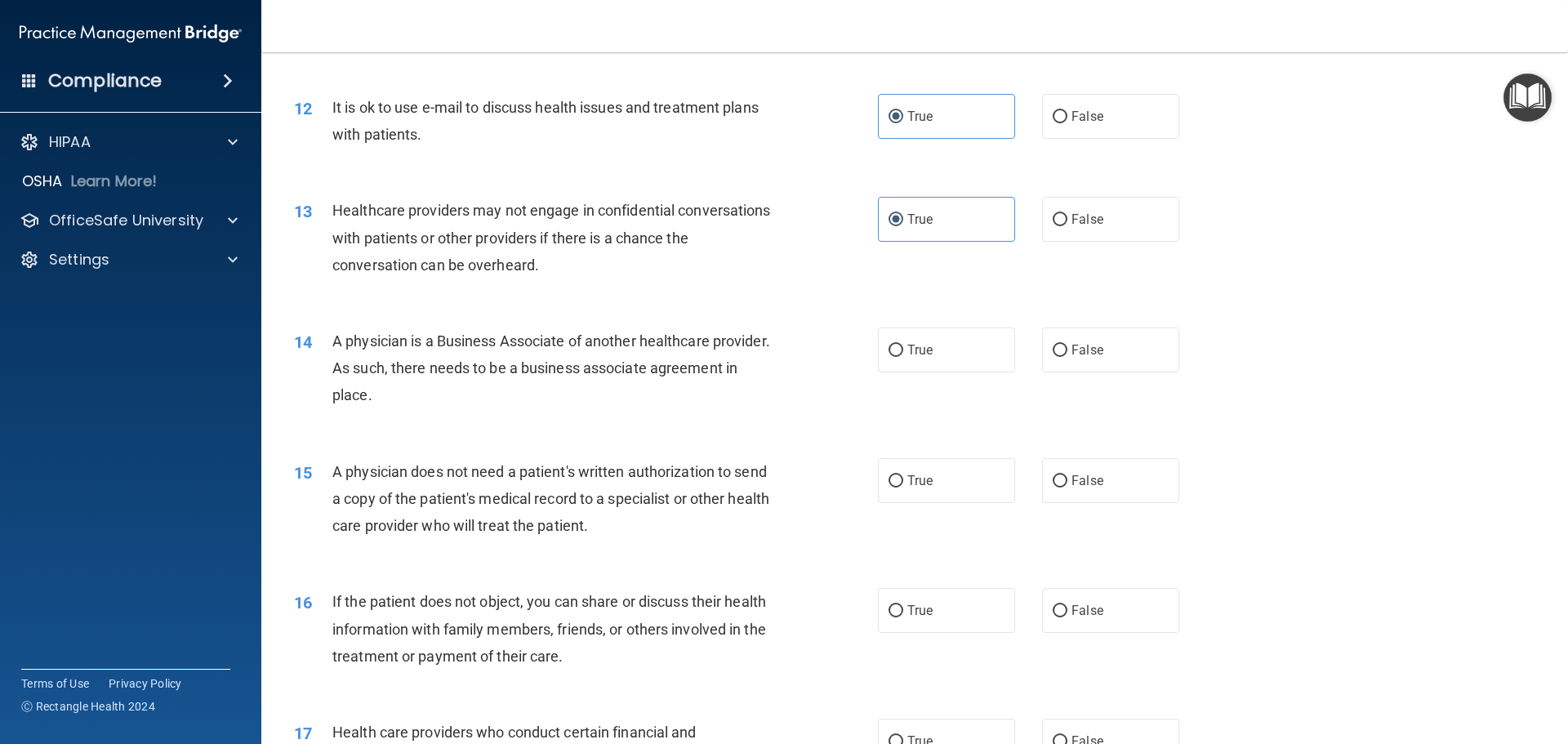
click at [933, 341] on label "True" at bounding box center [946, 350] width 137 height 45
click at [903, 345] on input "True" at bounding box center [896, 351] width 15 height 12
radio input "true"
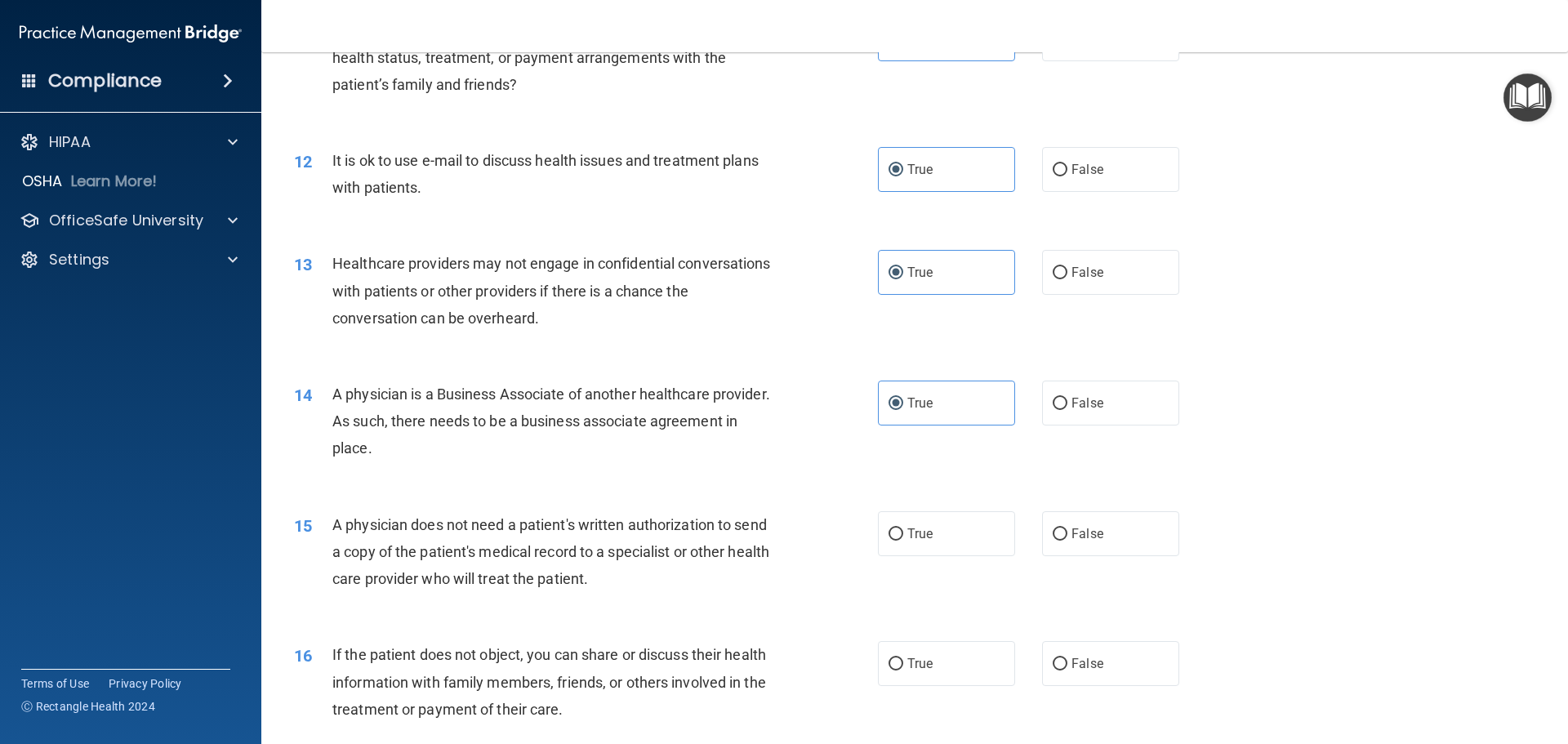
scroll to position [1307, 0]
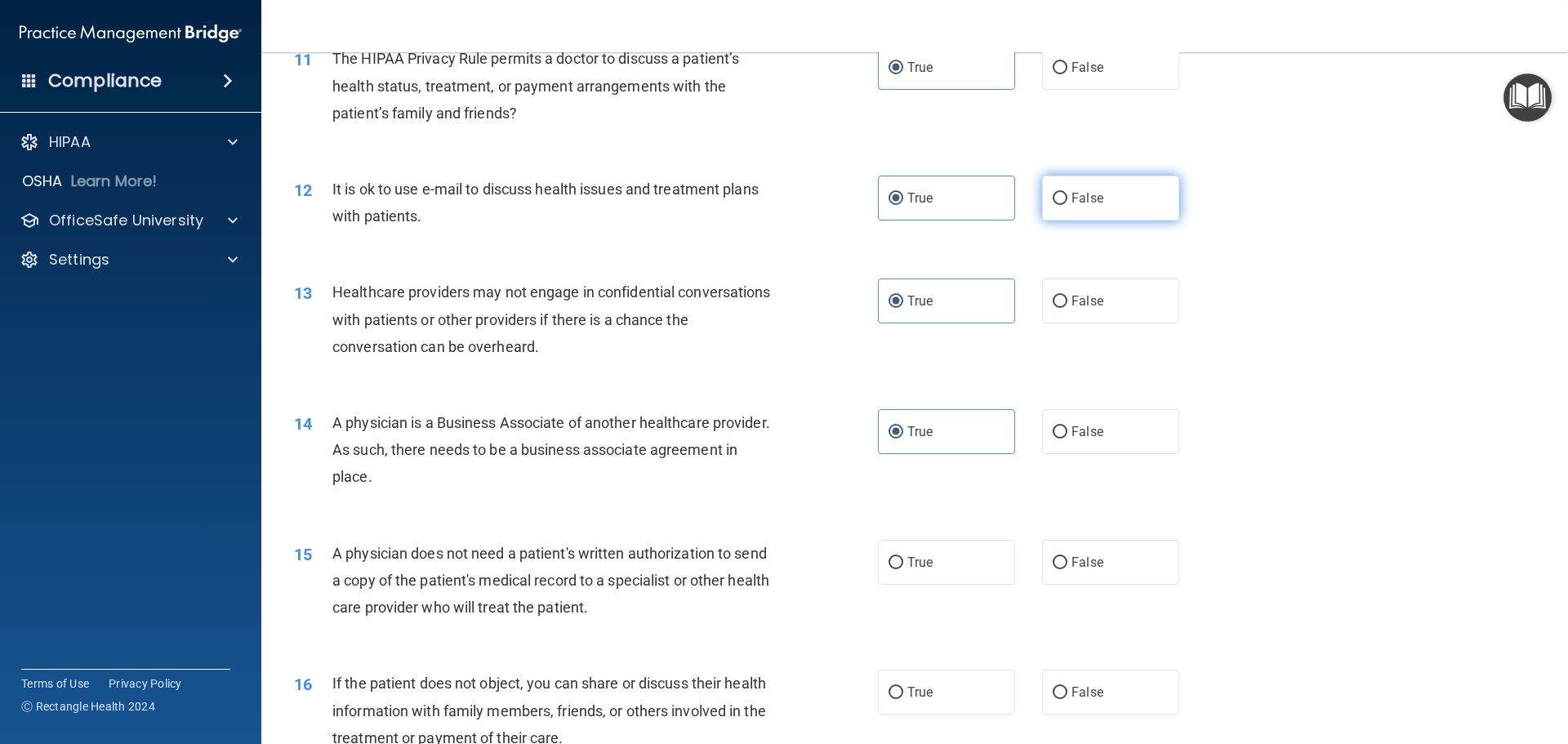
click at [1042, 209] on label "False" at bounding box center [1110, 198] width 137 height 45
click at [1053, 205] on input "False" at bounding box center [1059, 199] width 15 height 12
radio input "true"
radio input "false"
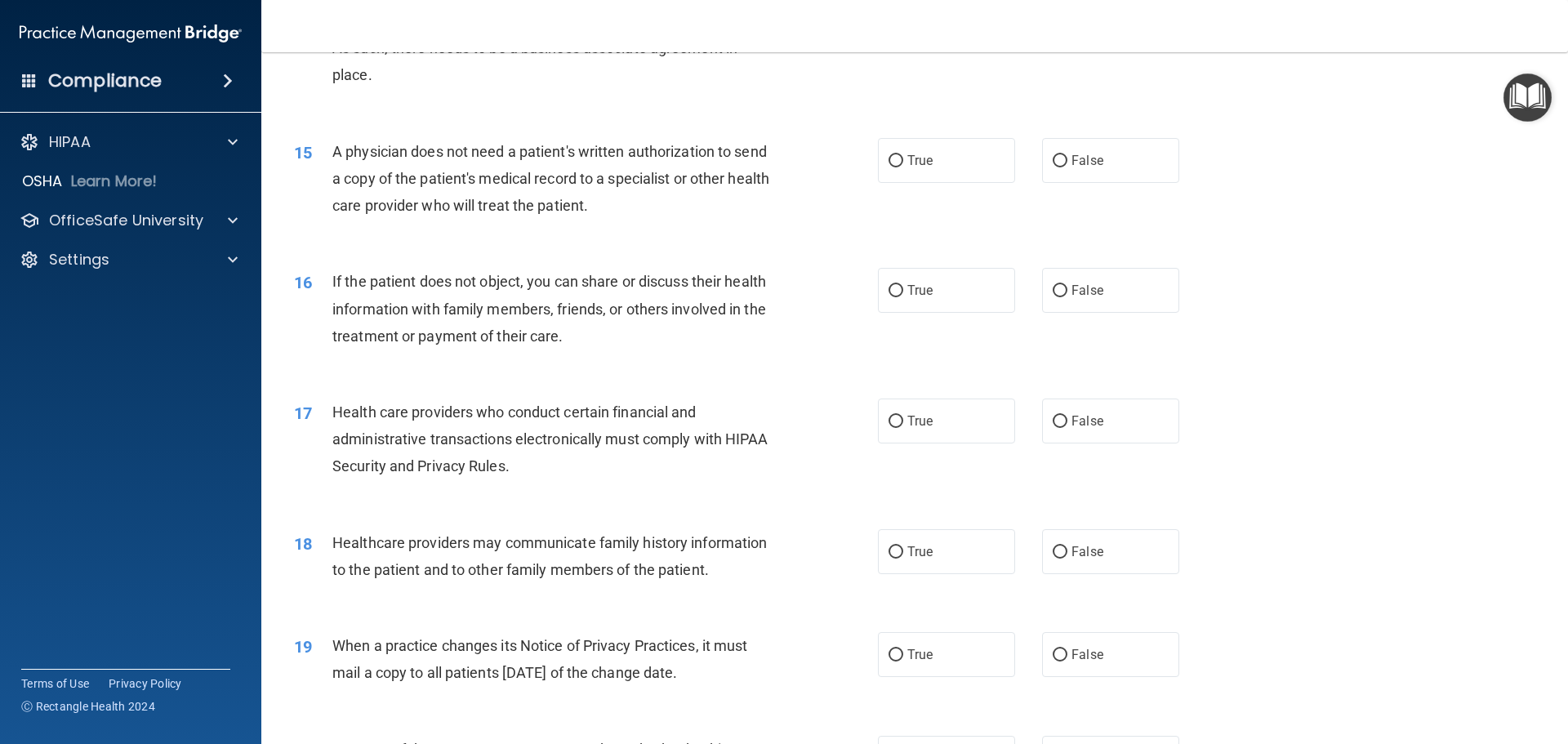
scroll to position [1716, 0]
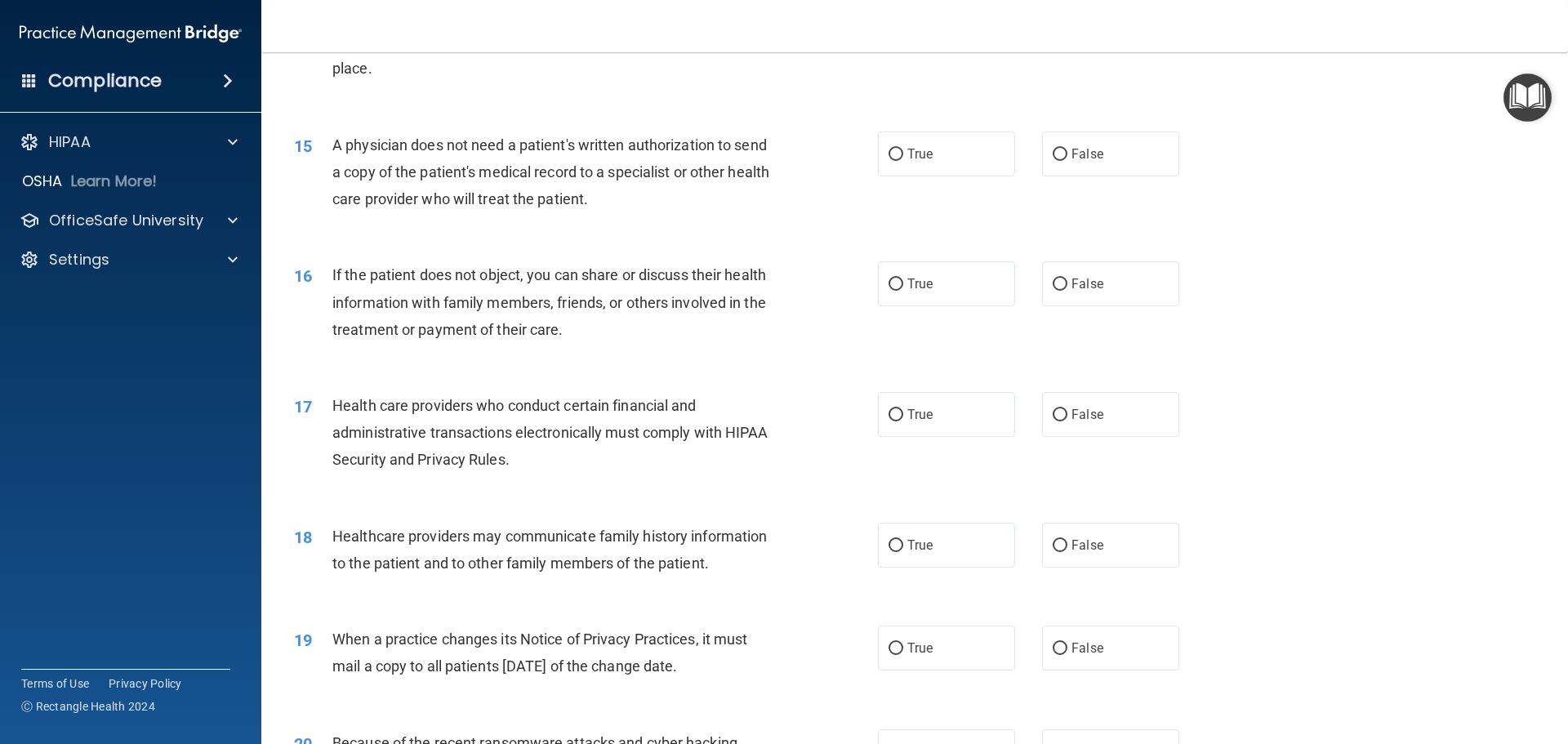
drag, startPoint x: 919, startPoint y: 273, endPoint x: 913, endPoint y: 190, distance: 83.2
click at [919, 269] on label "True" at bounding box center [946, 284] width 137 height 45
click at [903, 278] on input "True" at bounding box center [896, 284] width 15 height 12
radio input "true"
click at [922, 168] on label "True" at bounding box center [946, 154] width 137 height 45
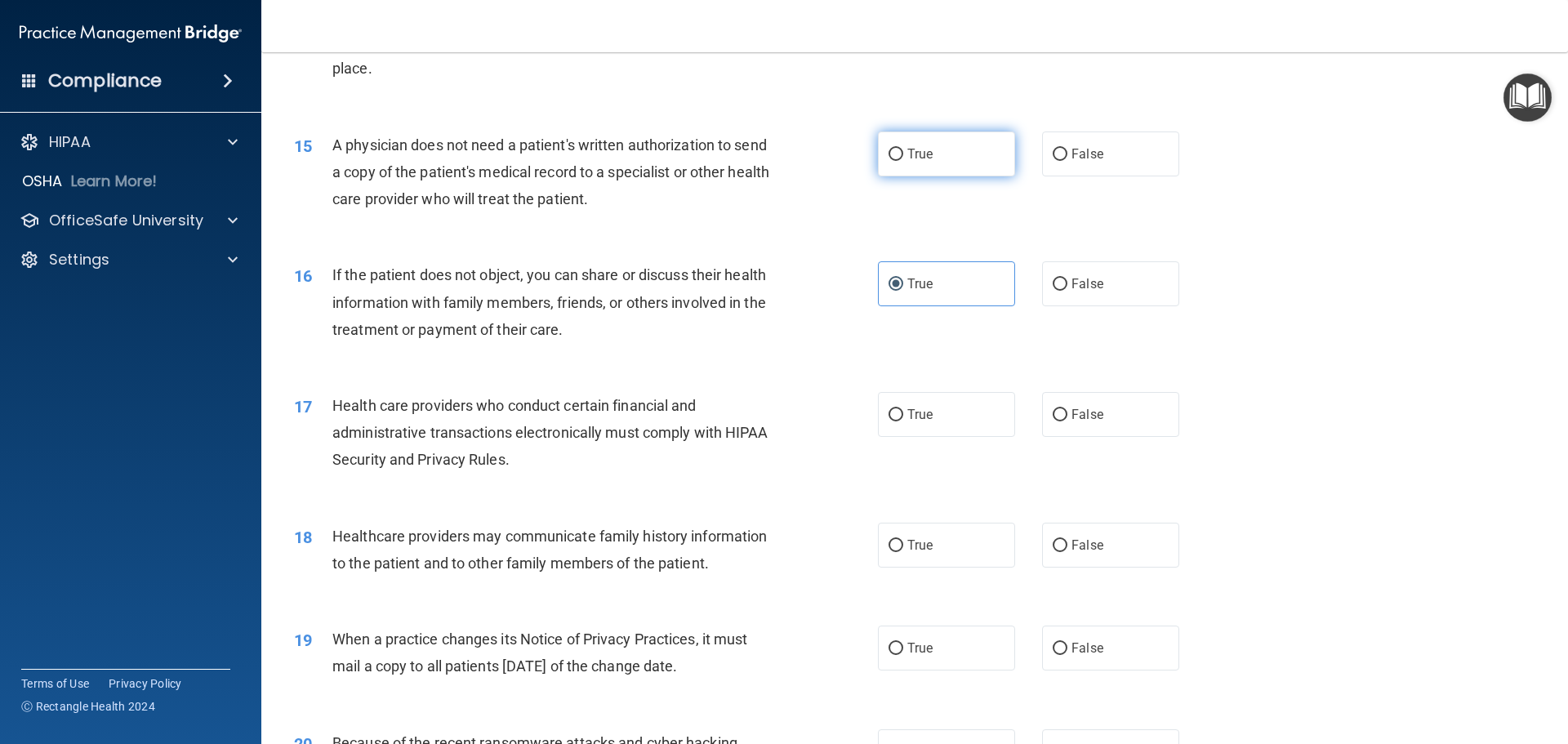
click at [903, 161] on input "True" at bounding box center [896, 154] width 15 height 12
radio input "true"
click at [941, 431] on label "True" at bounding box center [946, 415] width 137 height 45
click at [903, 422] on input "True" at bounding box center [896, 416] width 15 height 12
radio input "true"
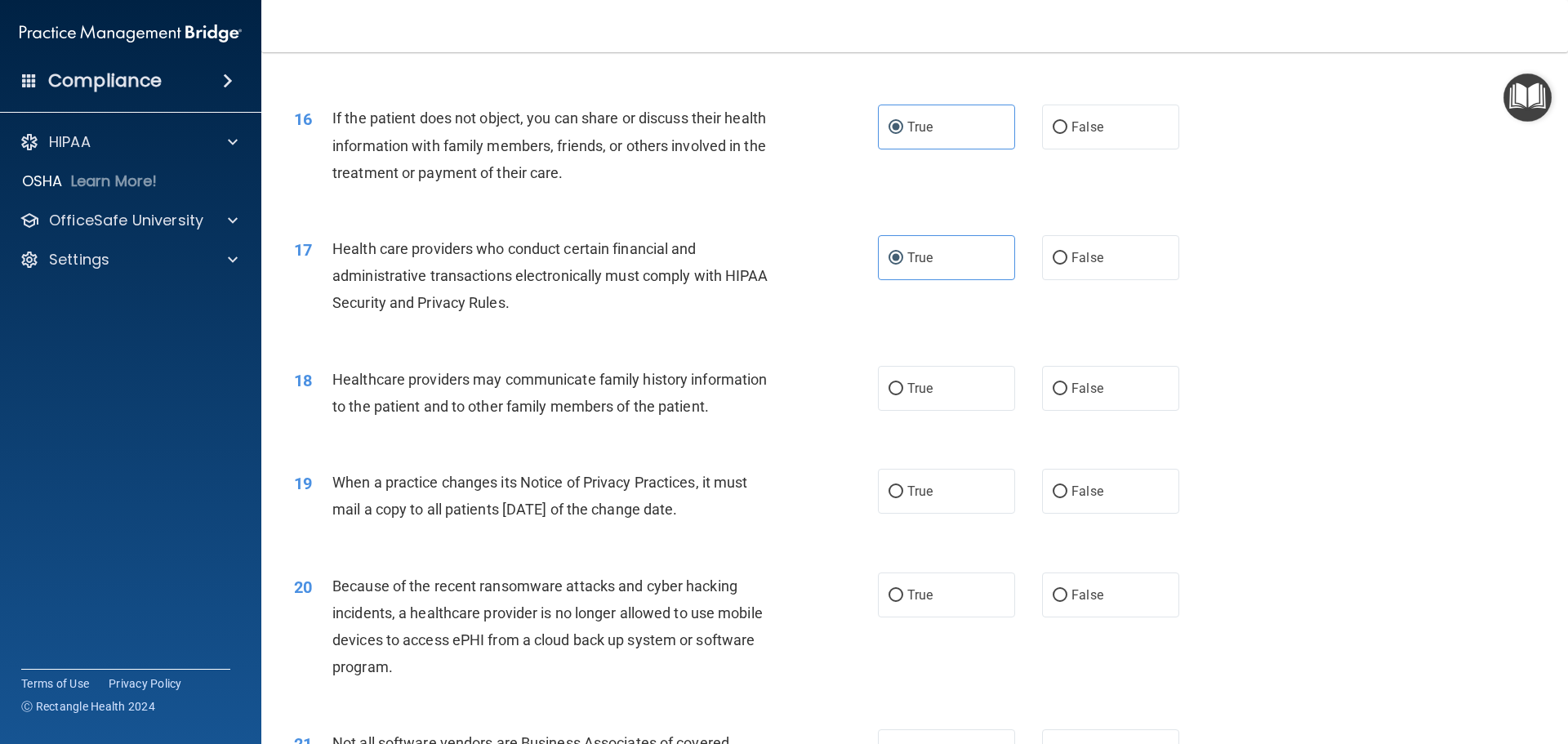
scroll to position [1879, 0]
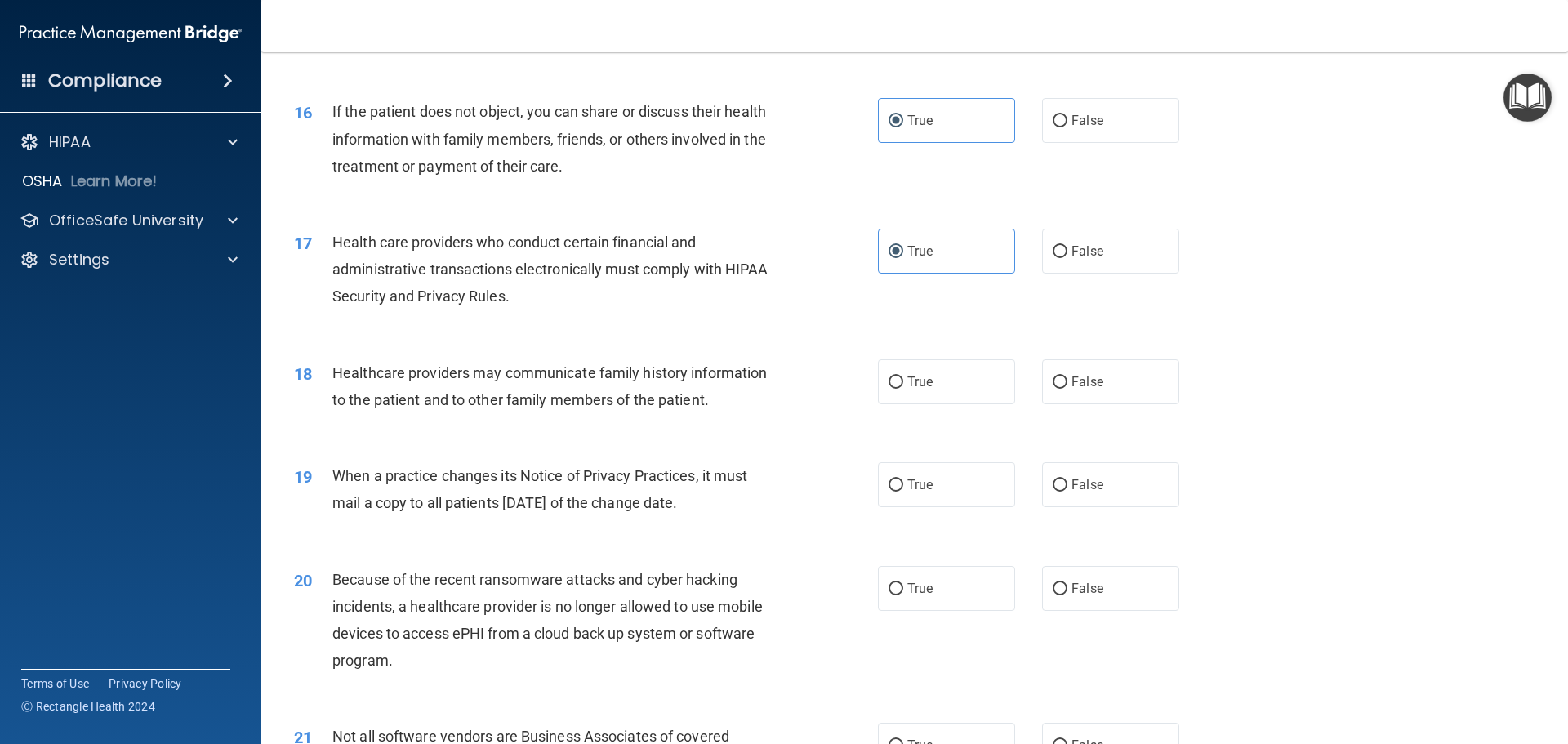
drag, startPoint x: 960, startPoint y: 391, endPoint x: 959, endPoint y: 405, distance: 14.0
click at [959, 391] on label "True" at bounding box center [946, 382] width 137 height 45
click at [903, 389] on input "True" at bounding box center [896, 383] width 15 height 12
radio input "true"
click at [943, 479] on label "True" at bounding box center [946, 485] width 137 height 45
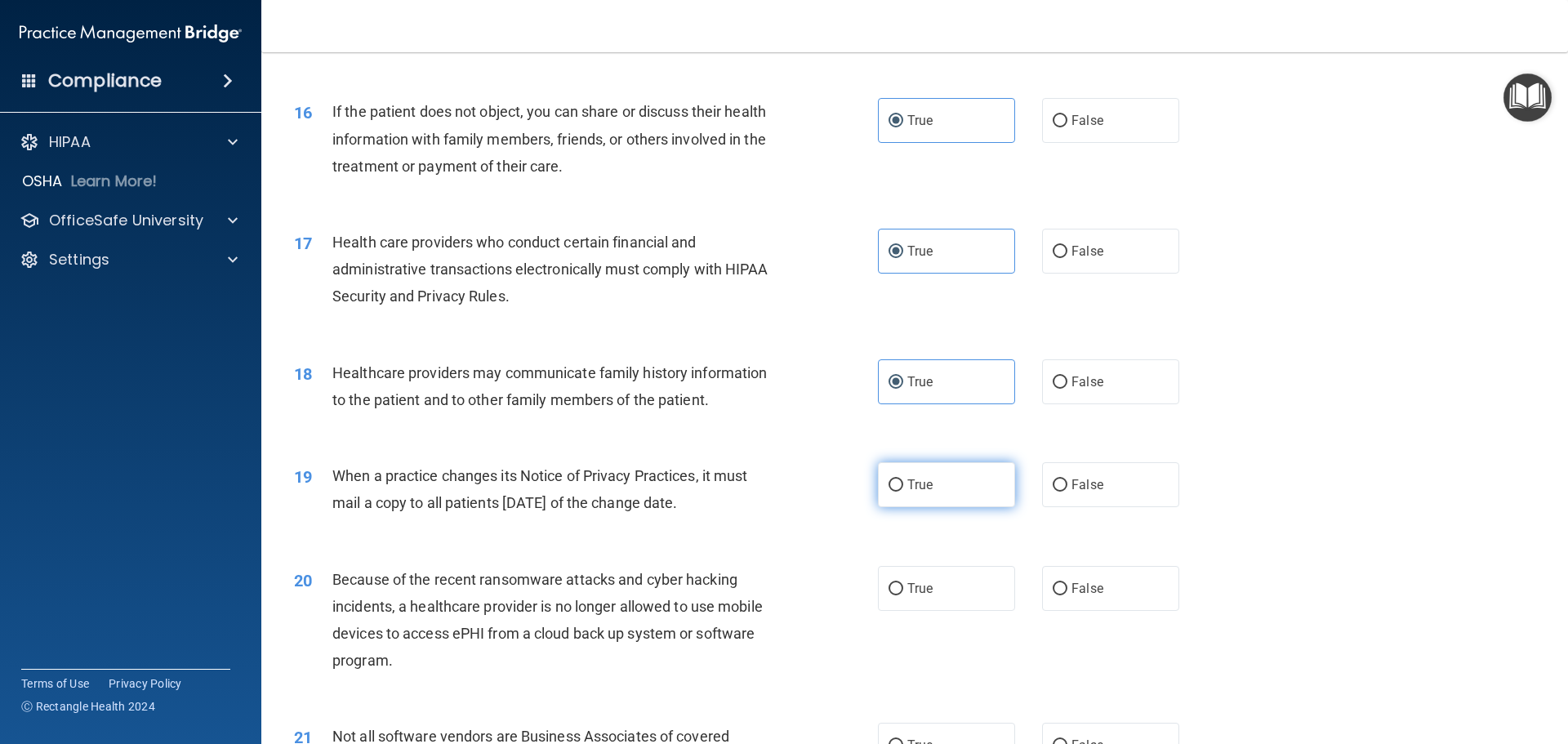
click at [903, 479] on input "True" at bounding box center [896, 485] width 15 height 12
radio input "true"
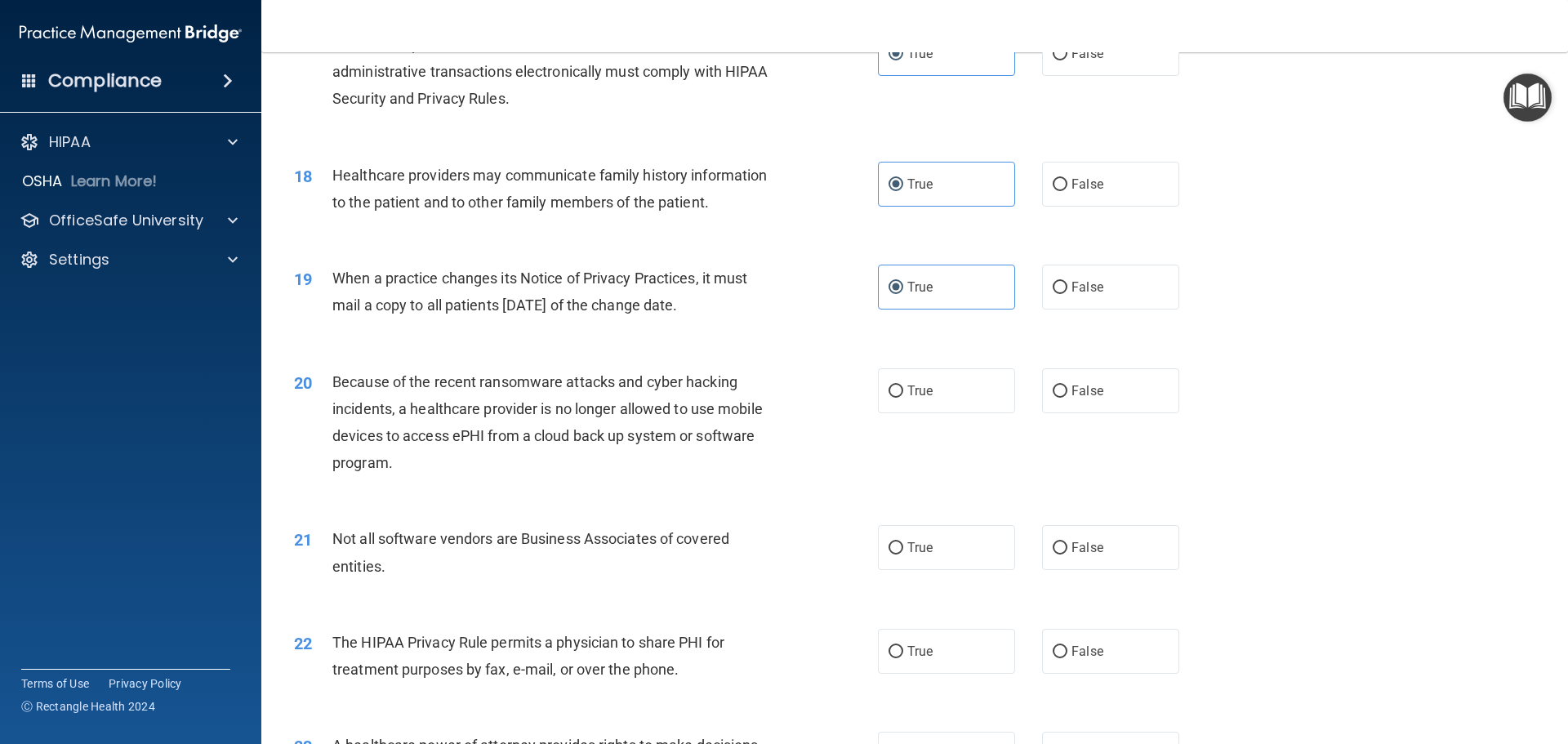
scroll to position [2124, 0]
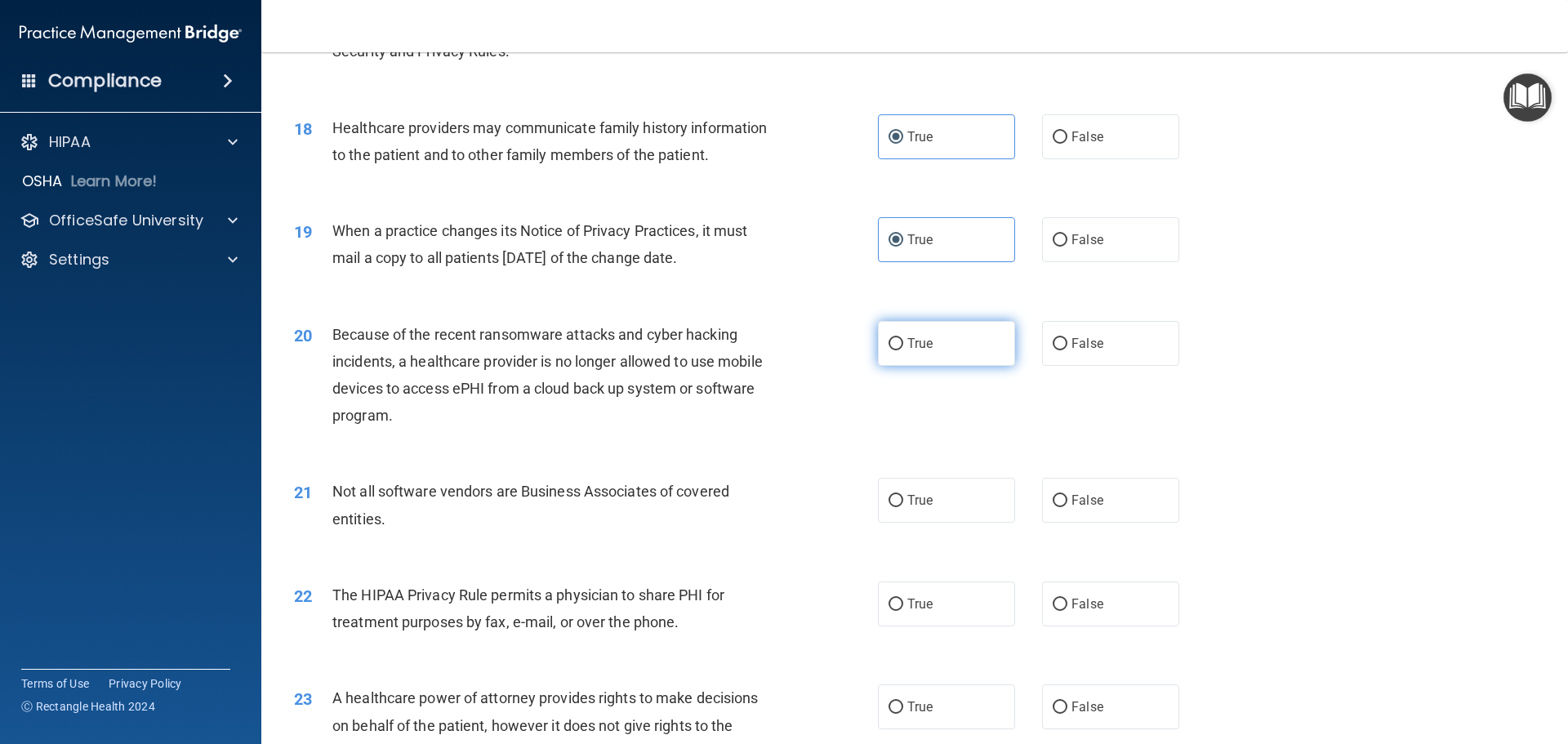
click at [984, 359] on label "True" at bounding box center [946, 343] width 137 height 45
click at [903, 351] on input "True" at bounding box center [896, 344] width 15 height 12
radio input "true"
click at [961, 505] on label "True" at bounding box center [946, 500] width 137 height 45
click at [903, 505] on input "True" at bounding box center [896, 501] width 15 height 12
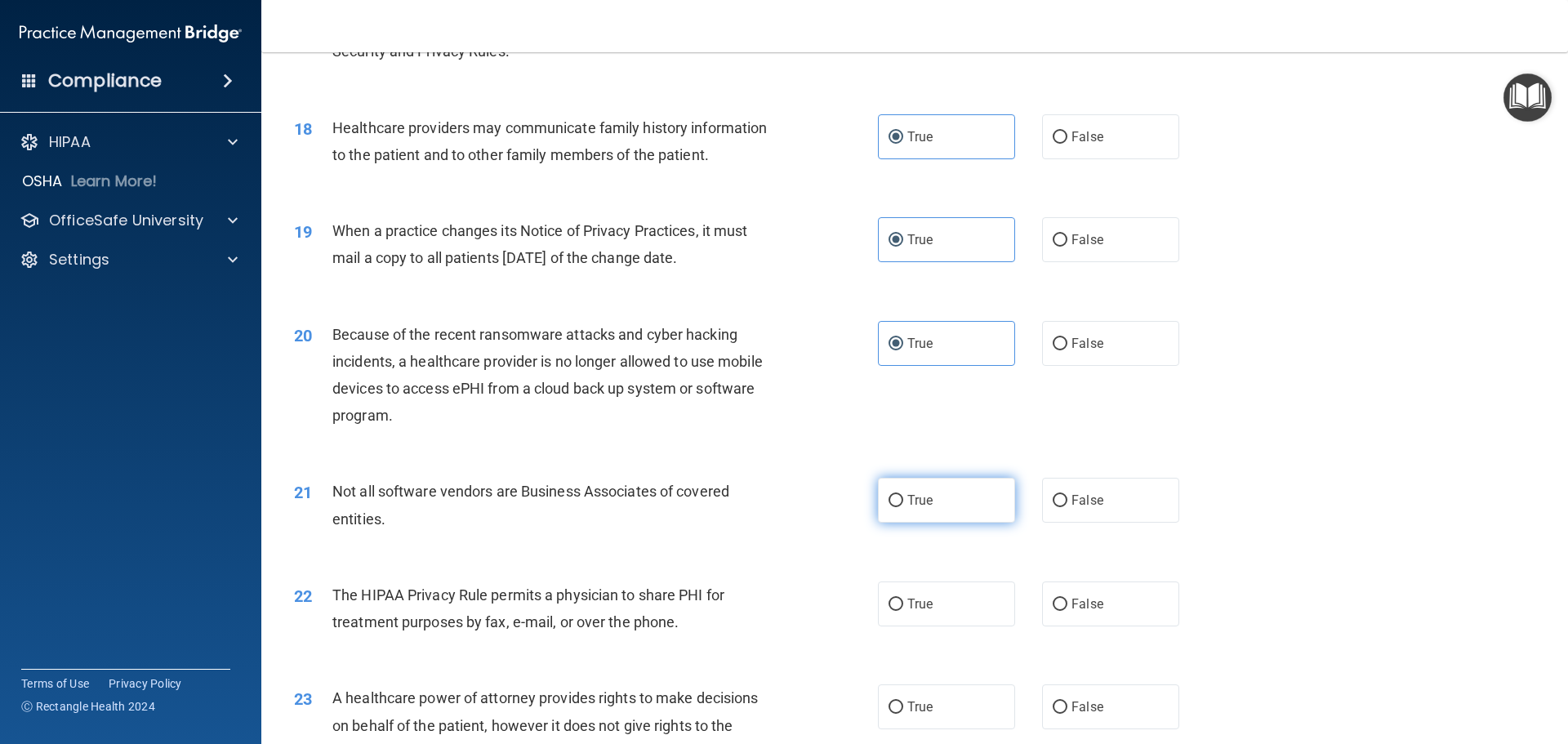
radio input "true"
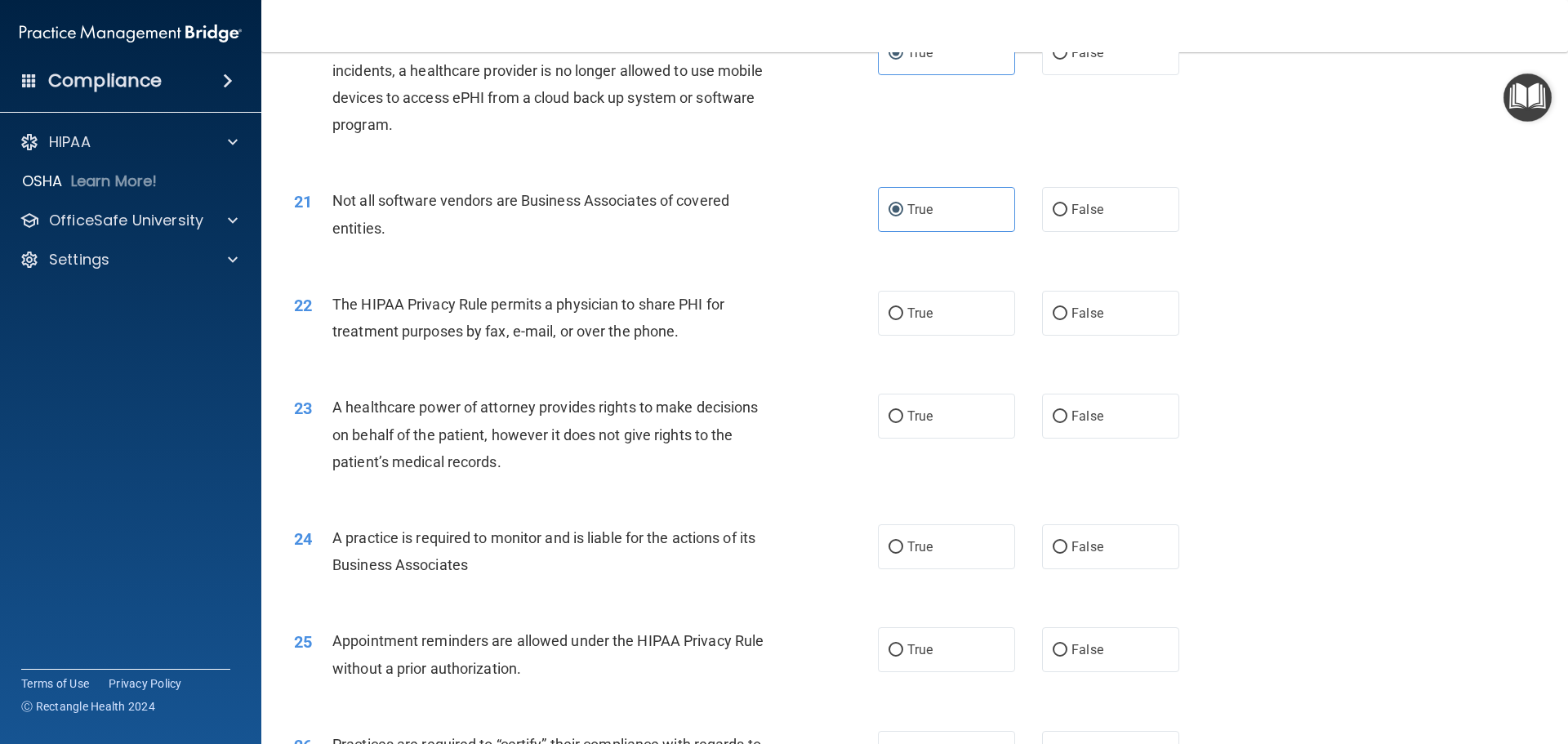
scroll to position [2451, 0]
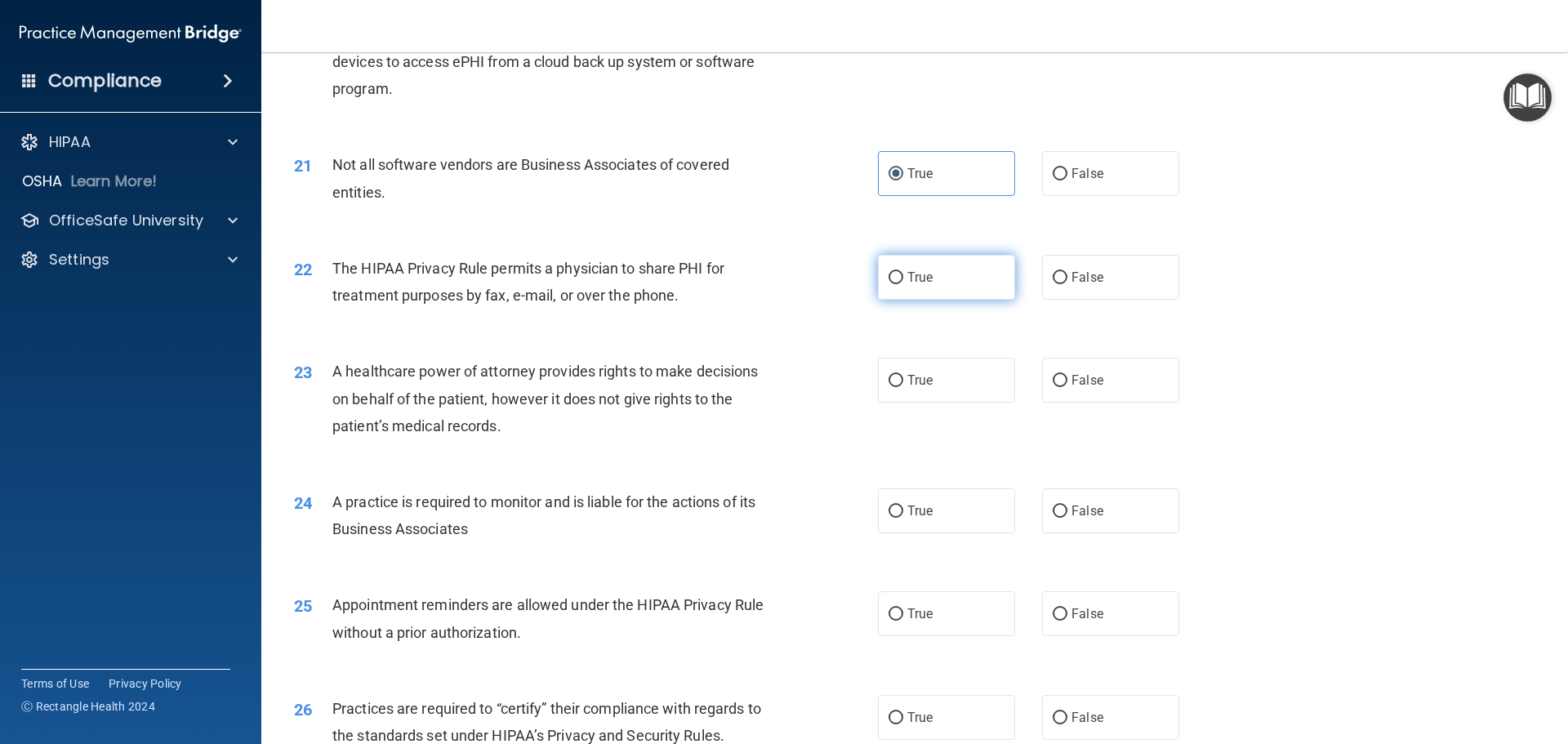
click at [924, 288] on label "True" at bounding box center [946, 278] width 137 height 45
click at [903, 284] on input "True" at bounding box center [896, 278] width 15 height 12
radio input "true"
click at [928, 375] on label "True" at bounding box center [946, 380] width 137 height 45
click at [903, 375] on input "True" at bounding box center [896, 381] width 15 height 12
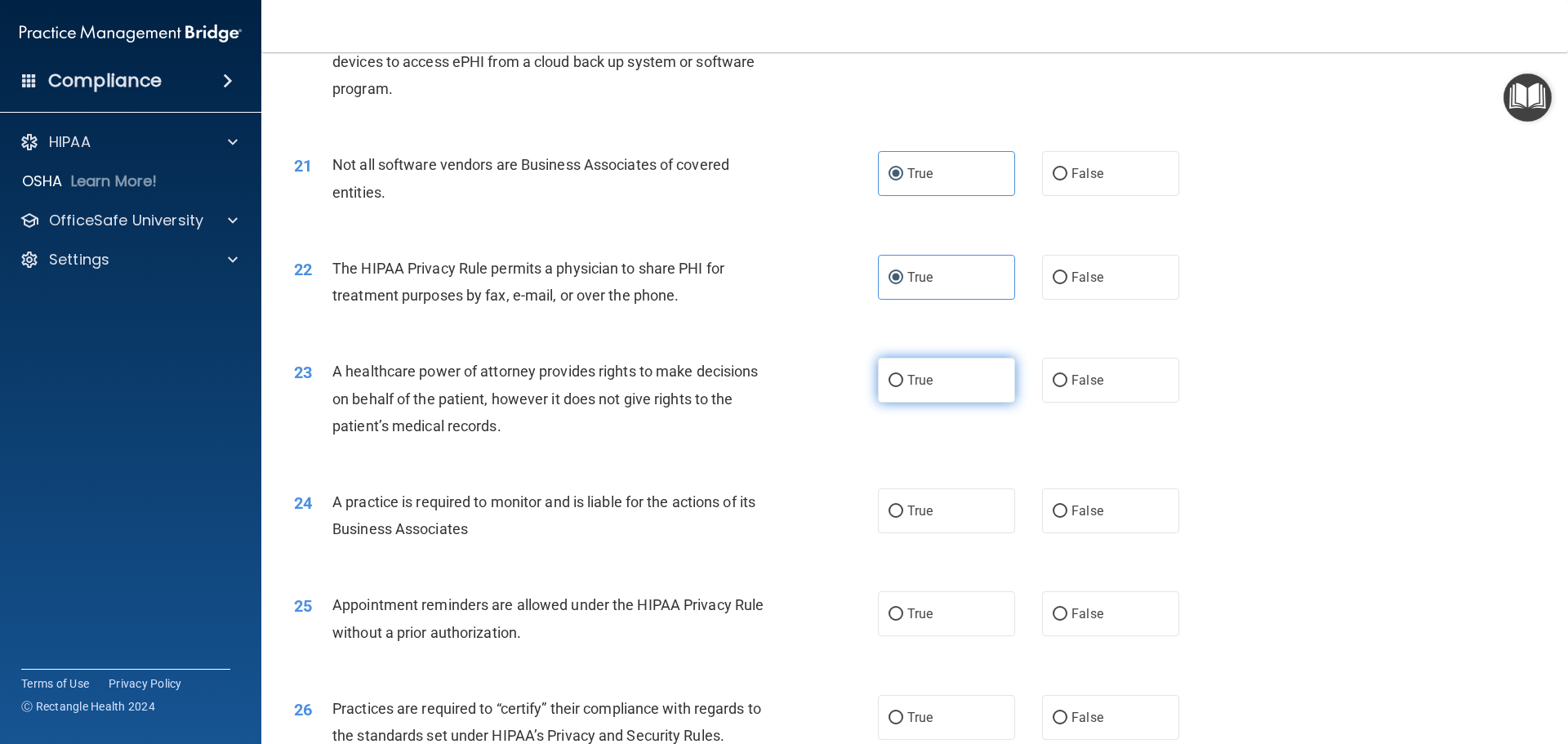
radio input "true"
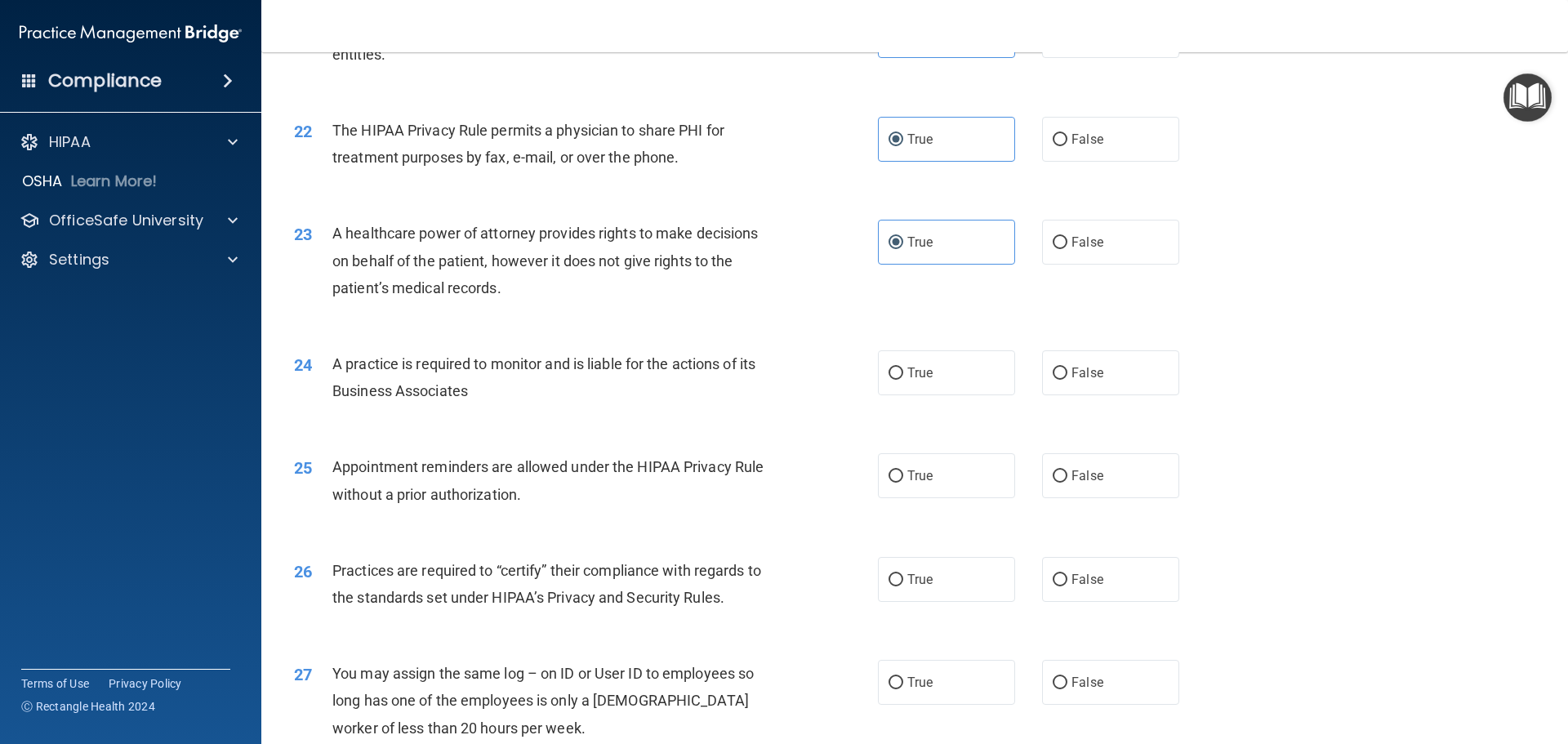
scroll to position [2778, 0]
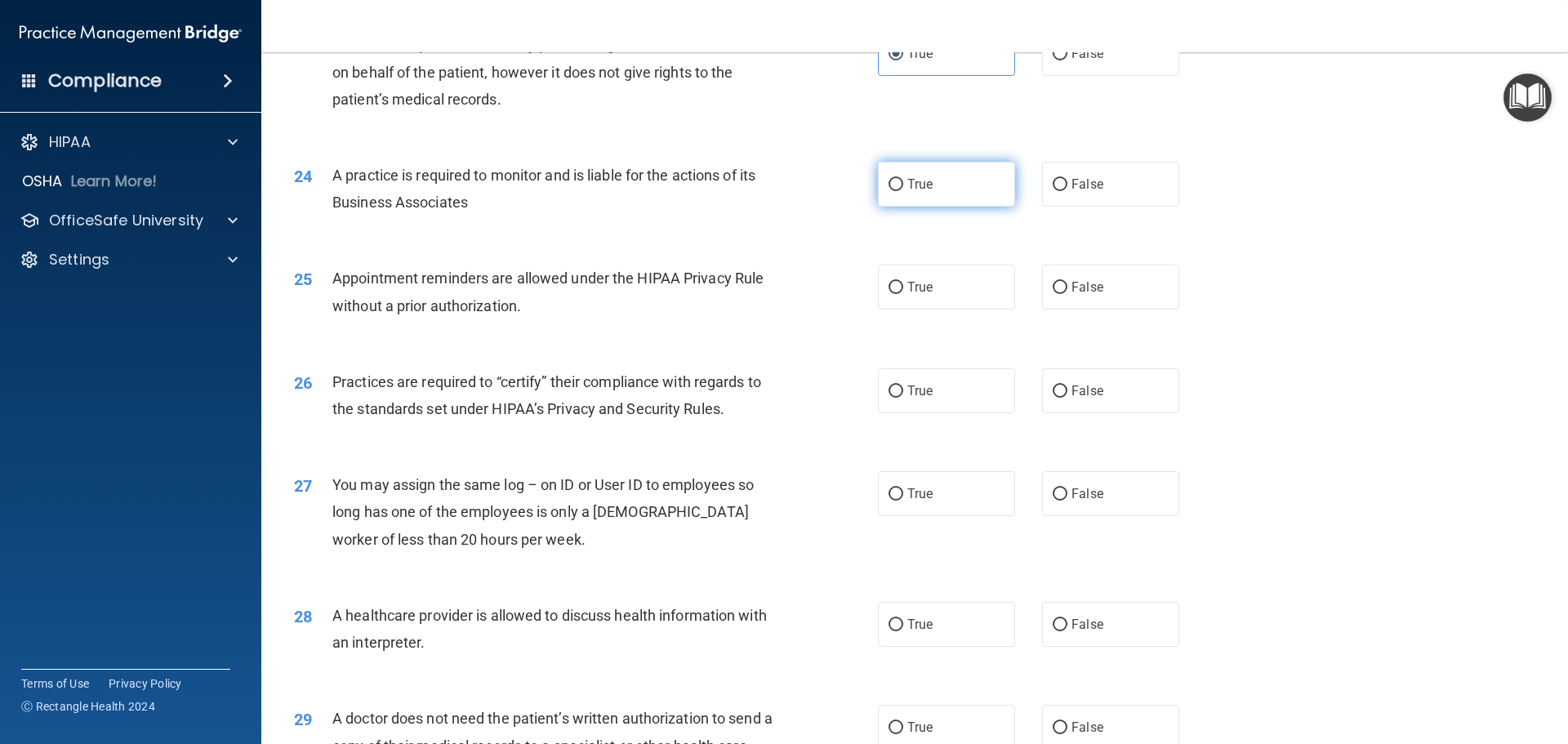
click at [915, 195] on label "True" at bounding box center [946, 184] width 137 height 45
click at [903, 191] on input "True" at bounding box center [896, 185] width 15 height 12
radio input "true"
click at [931, 322] on div "25 Appointment reminders are allowed under the HIPAA Privacy Rule without a pri…" at bounding box center [915, 295] width 1266 height 103
click at [935, 297] on label "True" at bounding box center [946, 287] width 137 height 45
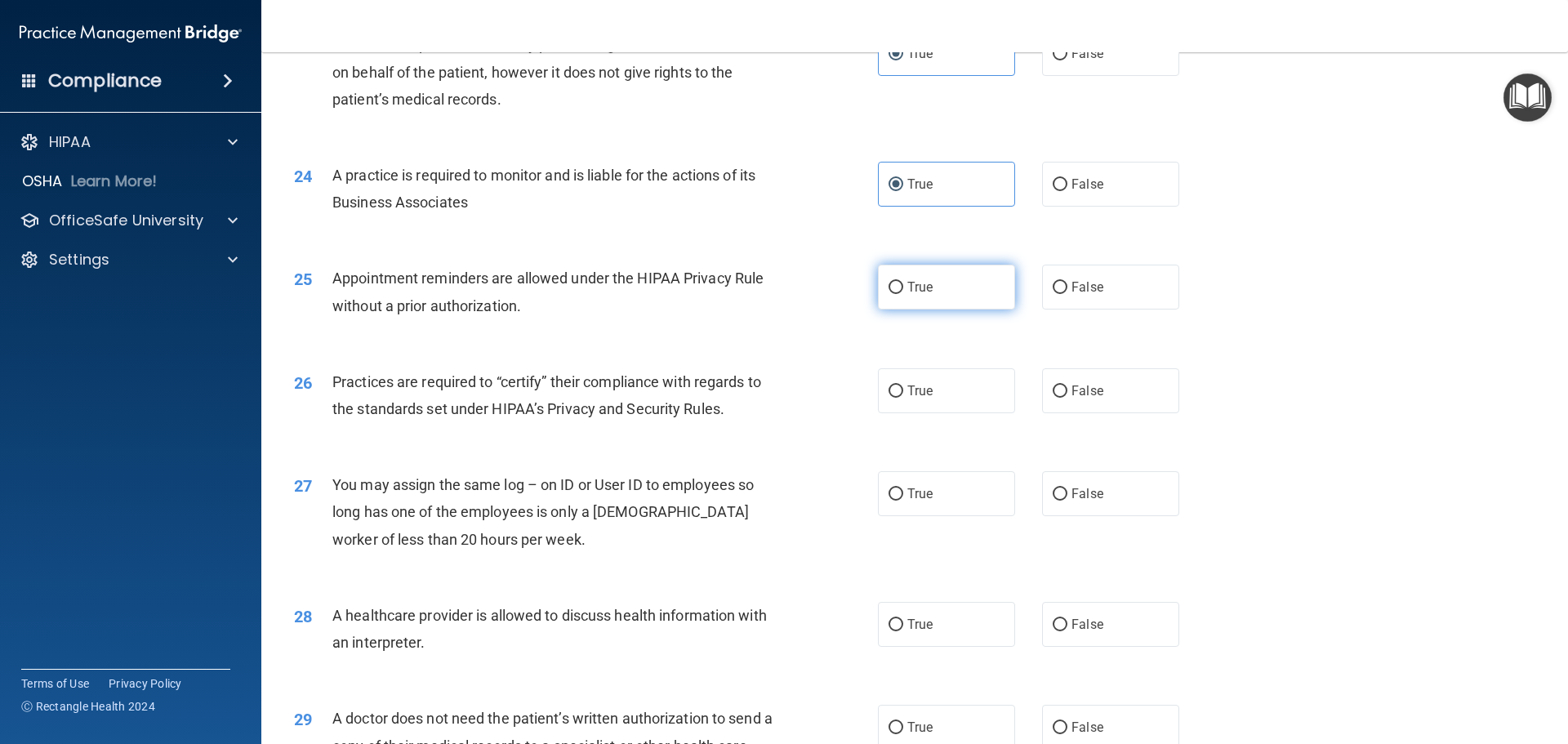
click at [903, 294] on input "True" at bounding box center [896, 288] width 15 height 12
radio input "true"
drag, startPoint x: 933, startPoint y: 379, endPoint x: 932, endPoint y: 457, distance: 78.0
click at [932, 383] on label "True" at bounding box center [946, 391] width 137 height 45
click at [903, 385] on input "True" at bounding box center [896, 391] width 15 height 12
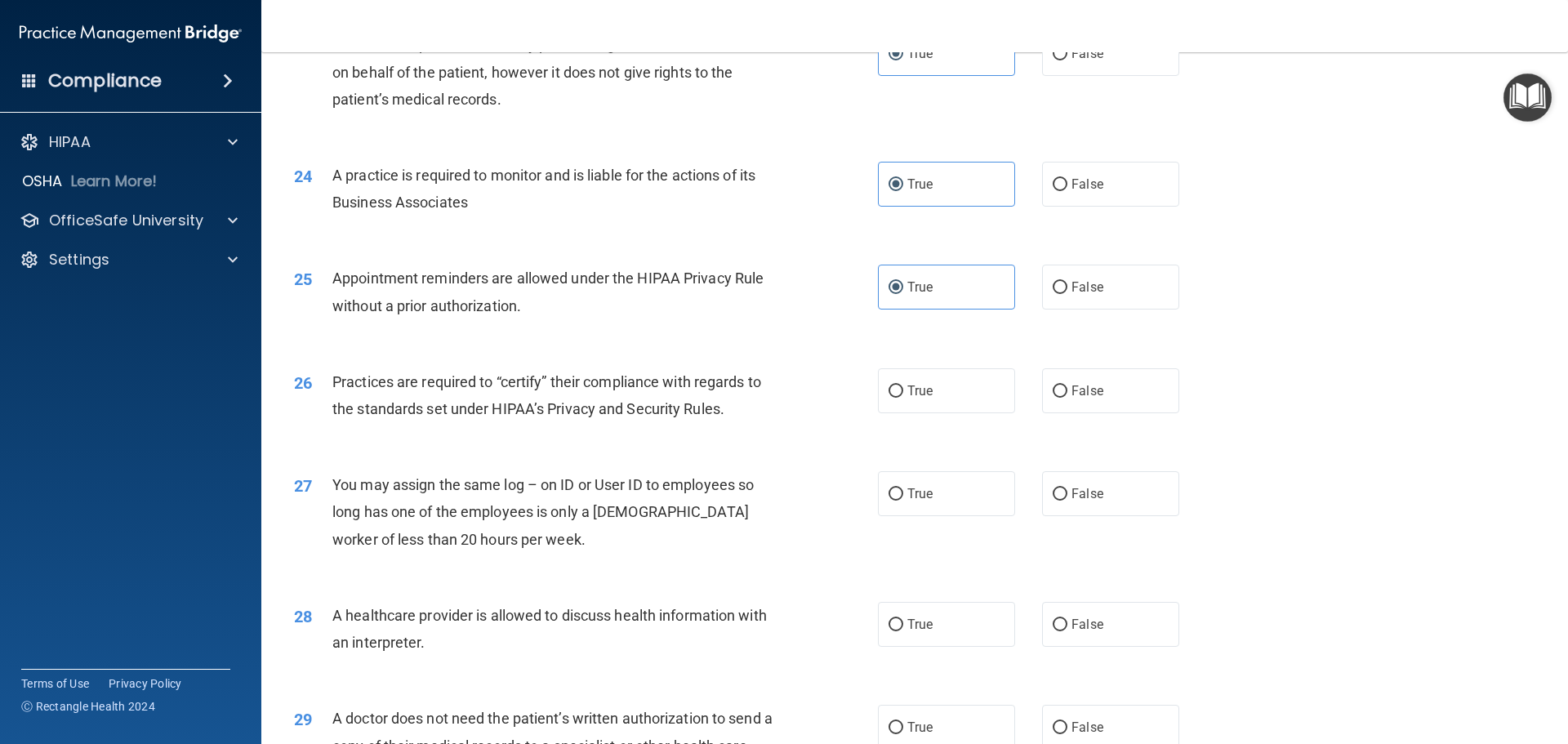
radio input "true"
click at [930, 496] on label "True" at bounding box center [946, 494] width 137 height 45
click at [903, 496] on input "True" at bounding box center [896, 495] width 15 height 12
radio input "true"
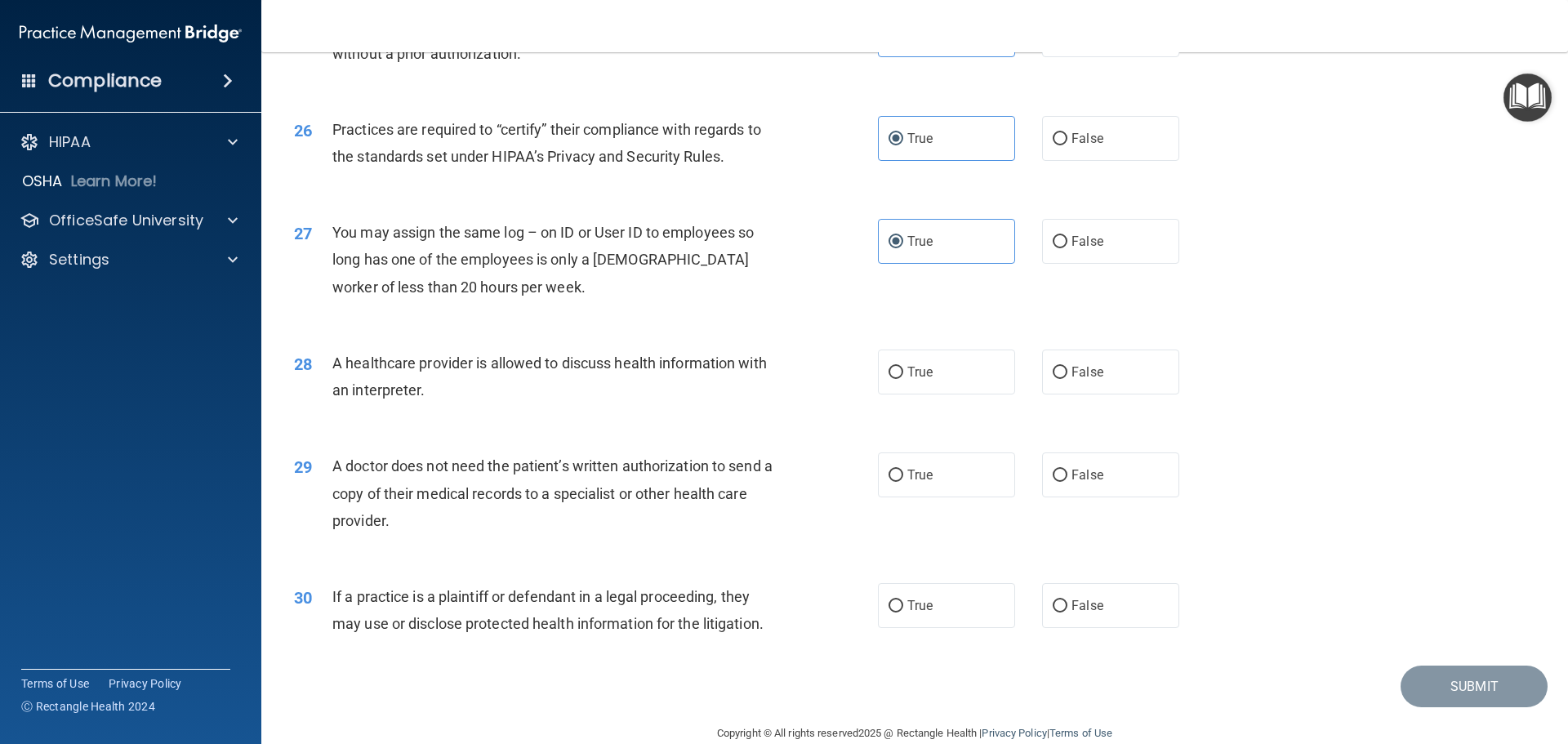
scroll to position [3059, 0]
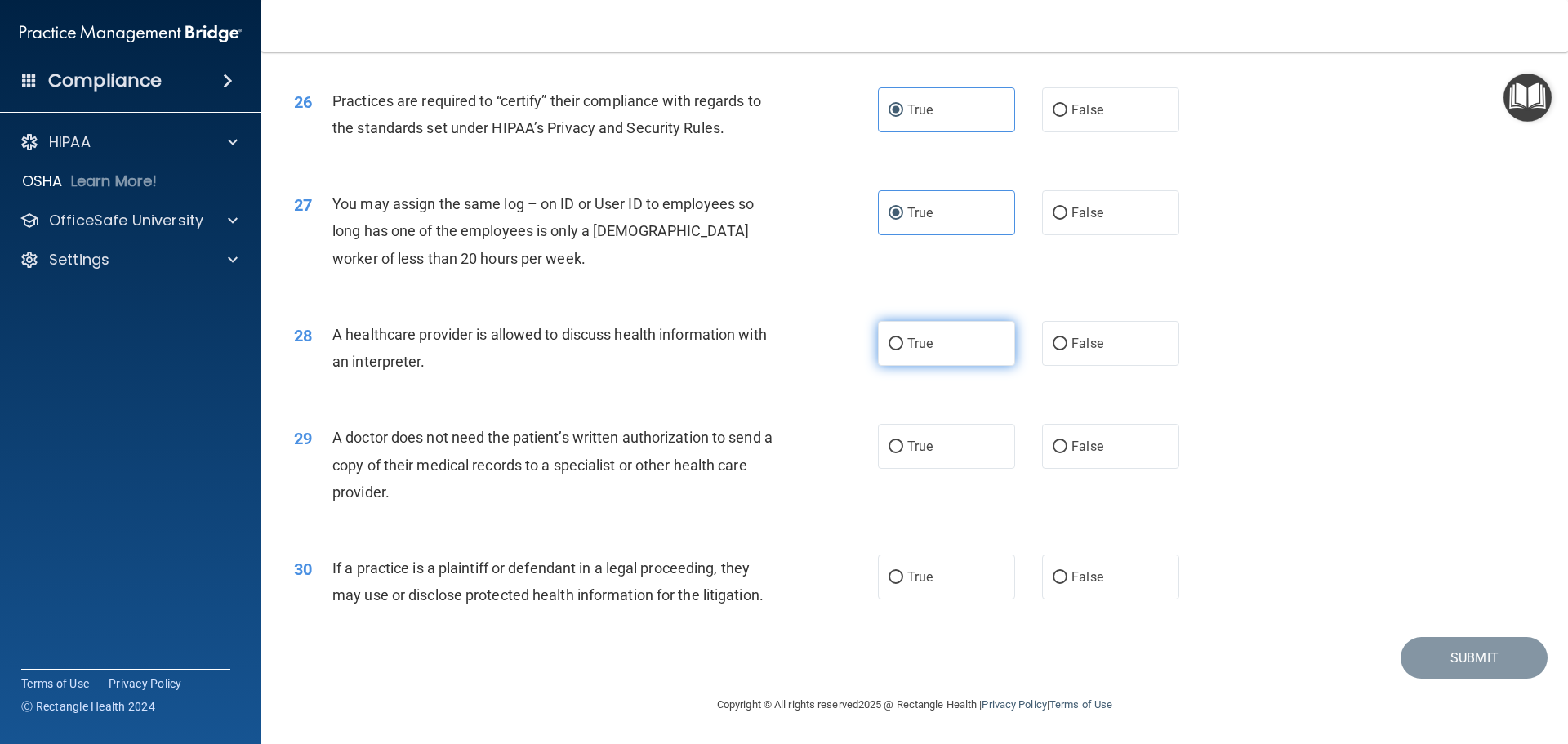
click at [927, 350] on label "True" at bounding box center [946, 343] width 137 height 45
click at [903, 350] on input "True" at bounding box center [896, 344] width 15 height 12
radio input "true"
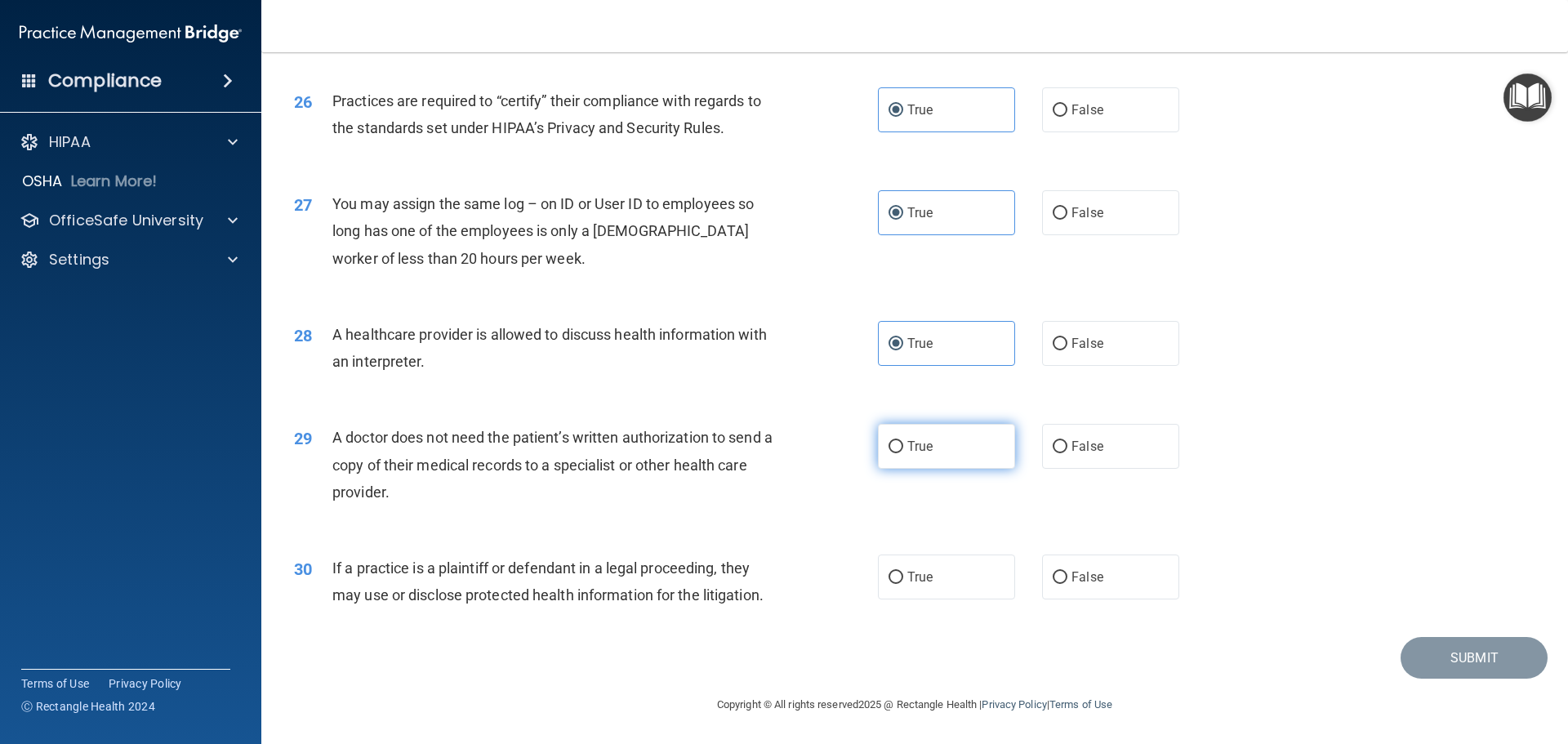
click at [917, 451] on span "True" at bounding box center [920, 447] width 25 height 16
click at [903, 451] on input "True" at bounding box center [896, 447] width 15 height 12
radio input "true"
click at [943, 566] on label "True" at bounding box center [946, 577] width 137 height 45
click at [903, 572] on input "True" at bounding box center [896, 578] width 15 height 12
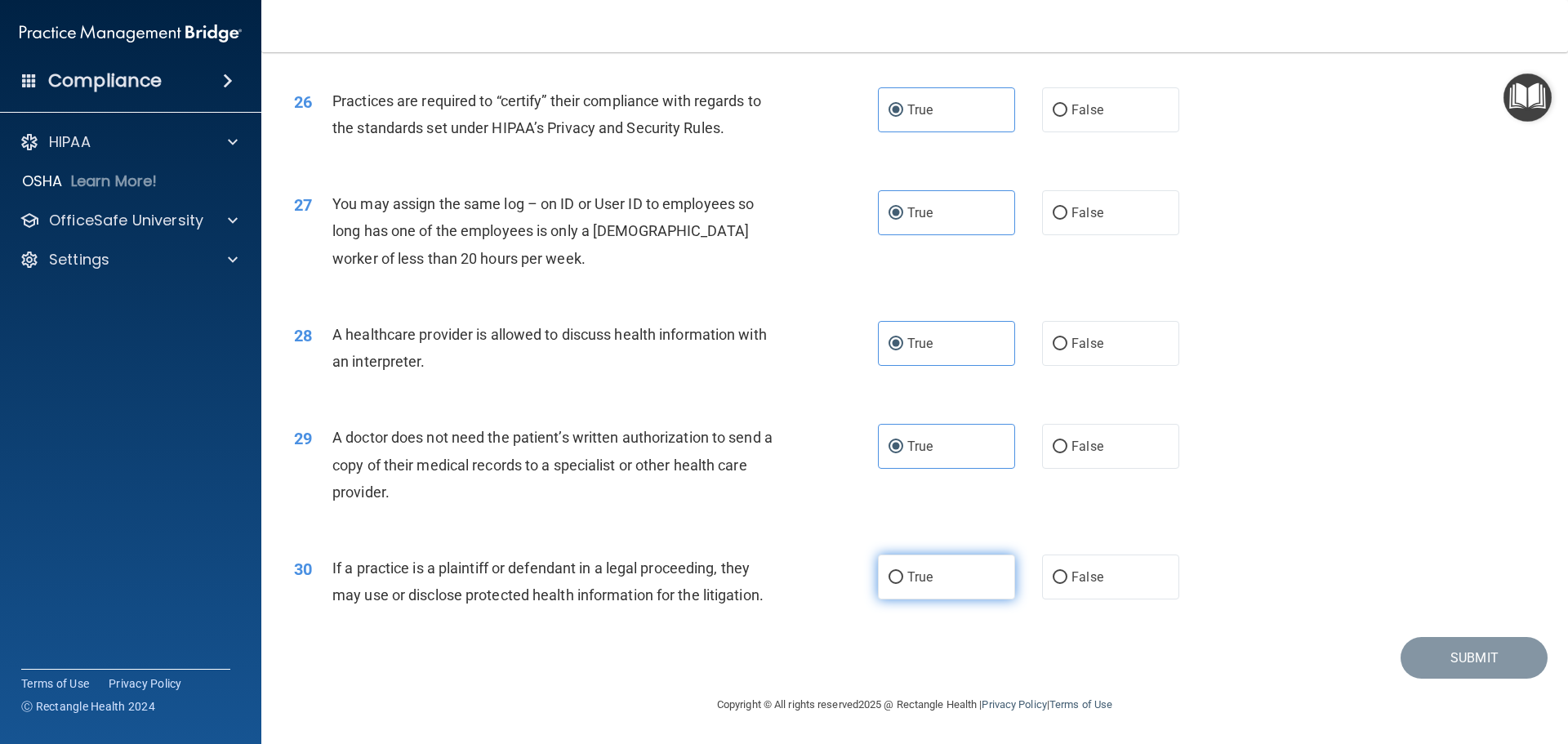
radio input "true"
click at [1431, 659] on button "Submit" at bounding box center [1474, 658] width 147 height 41
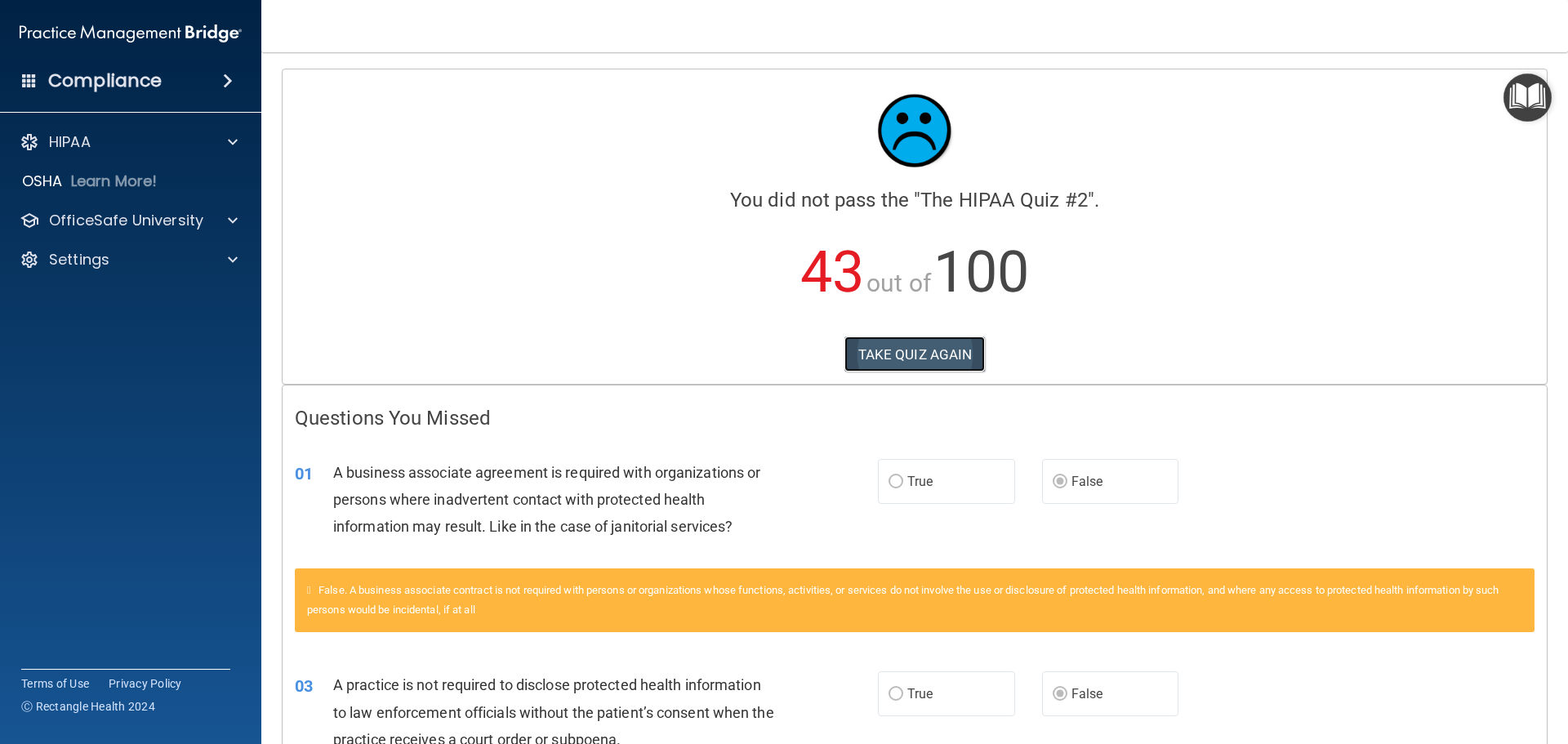
click at [940, 354] on button "TAKE QUIZ AGAIN" at bounding box center [915, 354] width 141 height 36
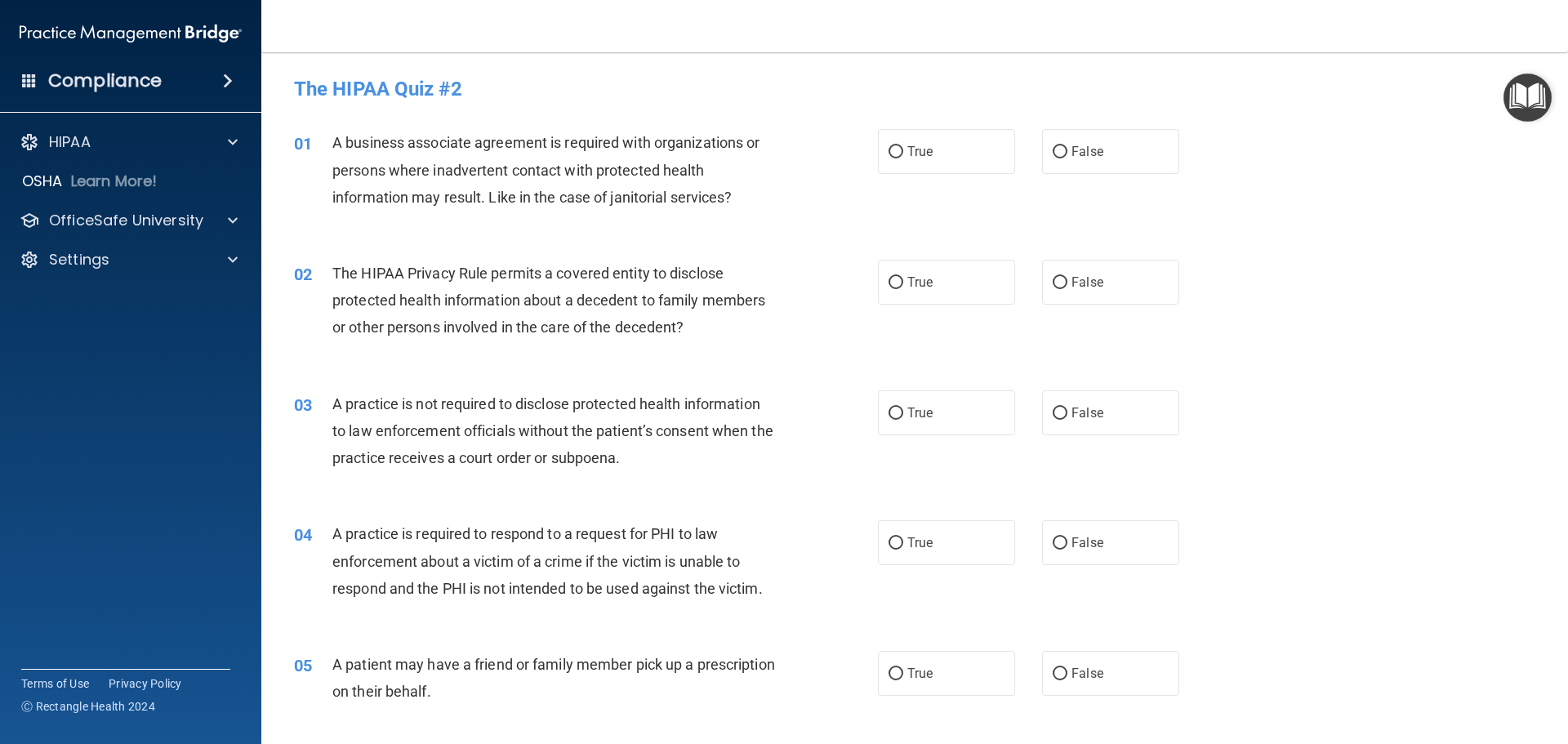
click at [957, 179] on div "01 A business associate agreement is required with organizations or persons whe…" at bounding box center [915, 174] width 1266 height 131
click at [957, 164] on label "True" at bounding box center [946, 152] width 137 height 45
click at [903, 159] on input "True" at bounding box center [896, 153] width 15 height 12
radio input "true"
click at [1075, 177] on div "01 A business associate agreement is required with organizations or persons whe…" at bounding box center [915, 174] width 1266 height 131
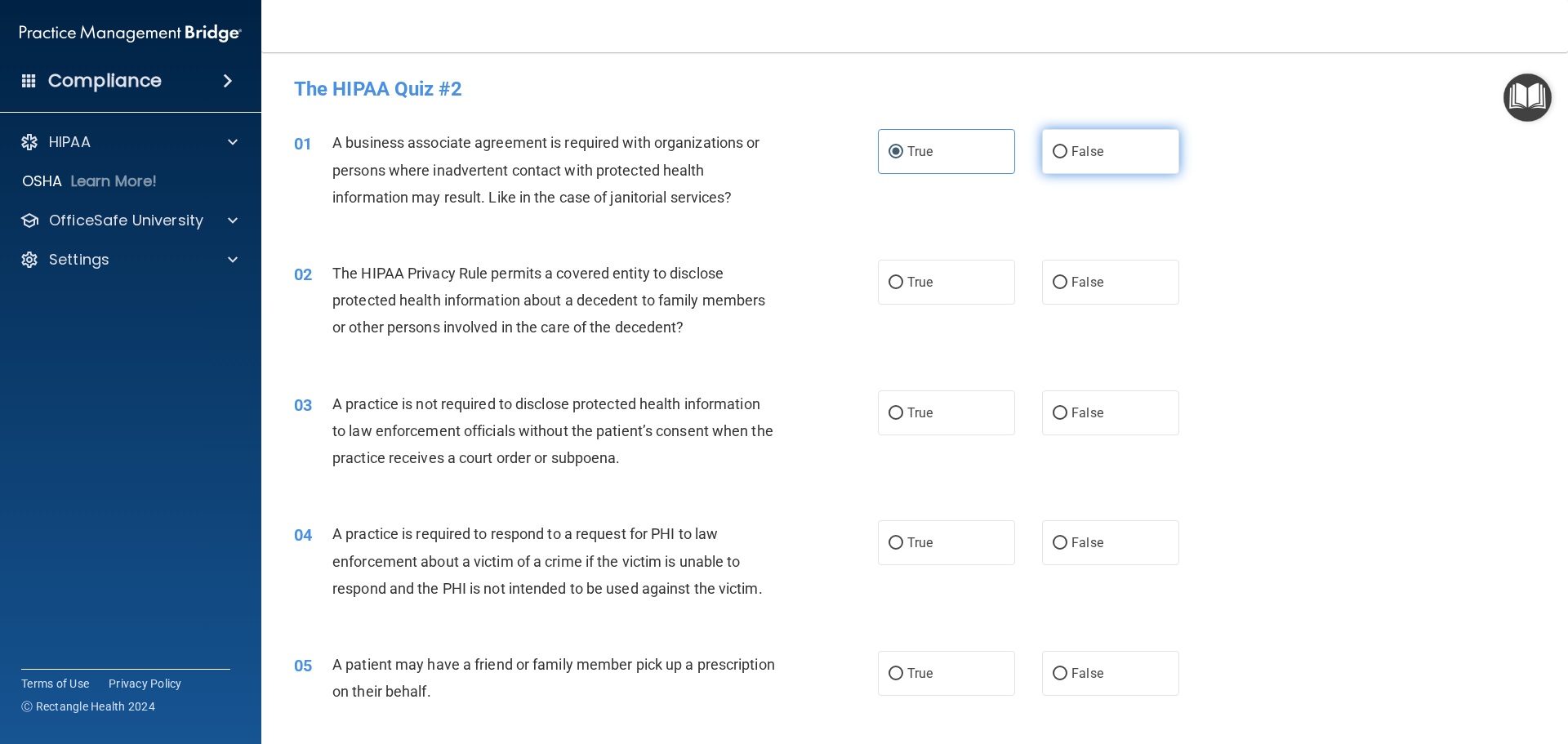
click at [1084, 149] on span "False" at bounding box center [1087, 152] width 32 height 16
click at [1067, 149] on input "False" at bounding box center [1059, 153] width 15 height 12
radio input "true"
radio input "false"
click at [1053, 410] on input "False" at bounding box center [1059, 414] width 15 height 12
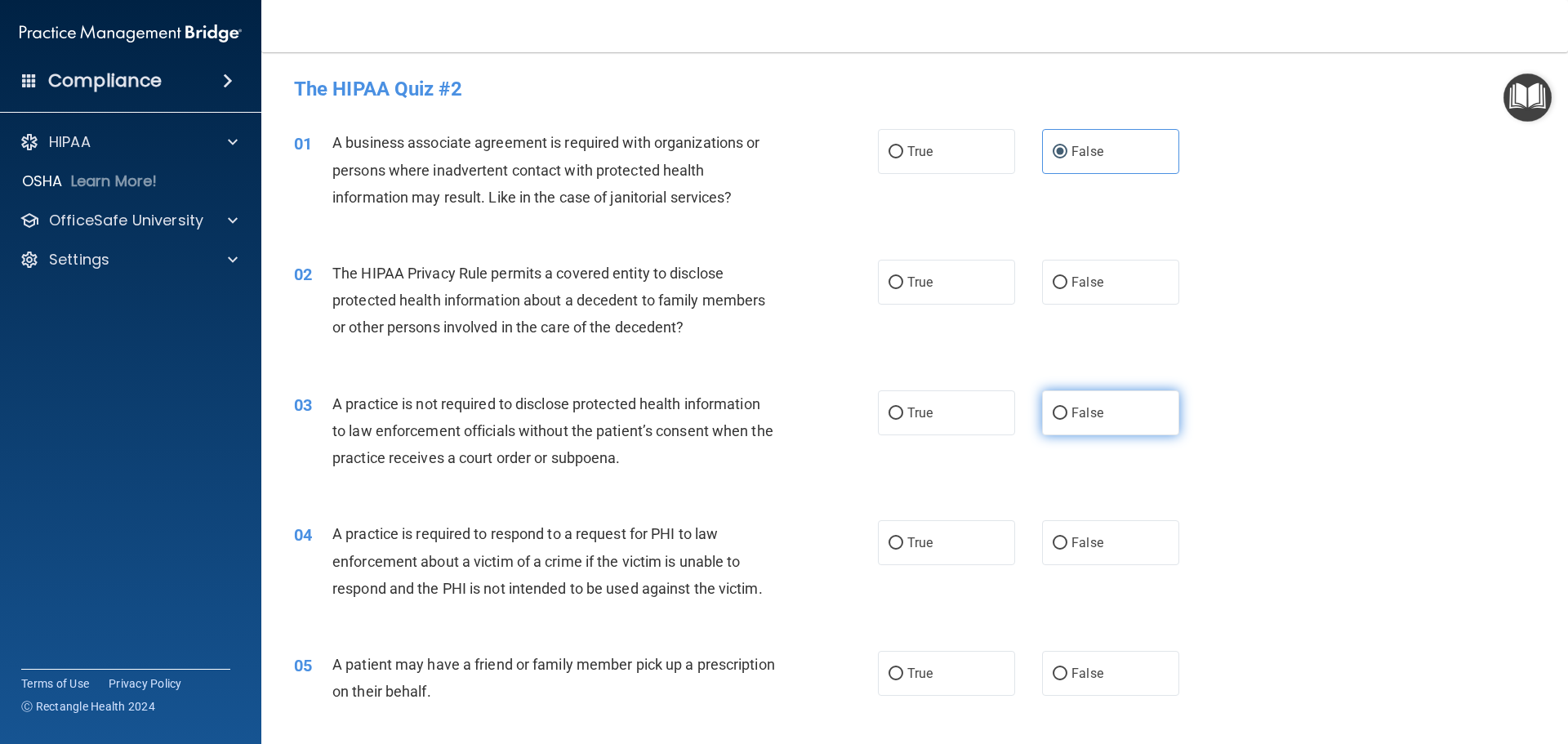
radio input "true"
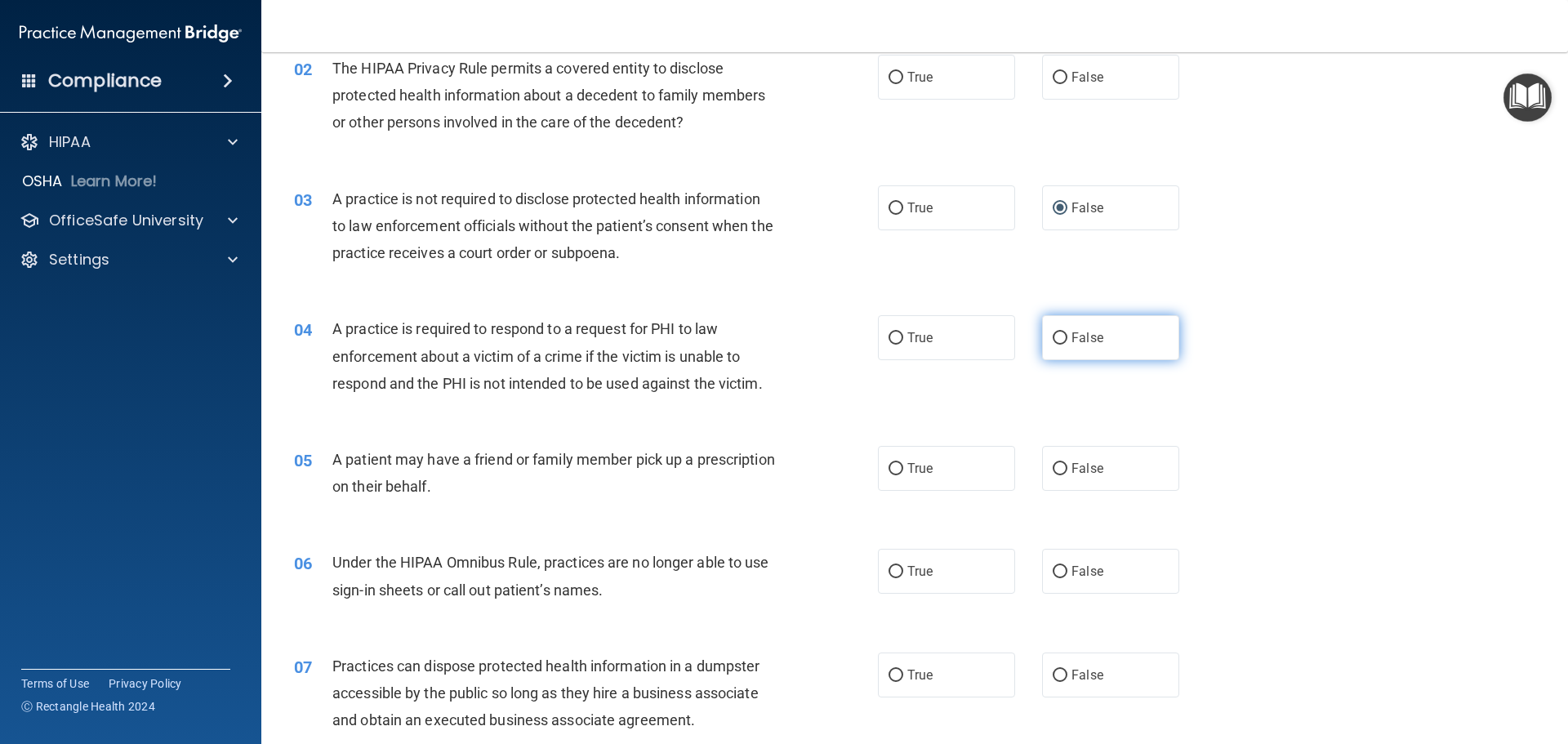
scroll to position [245, 0]
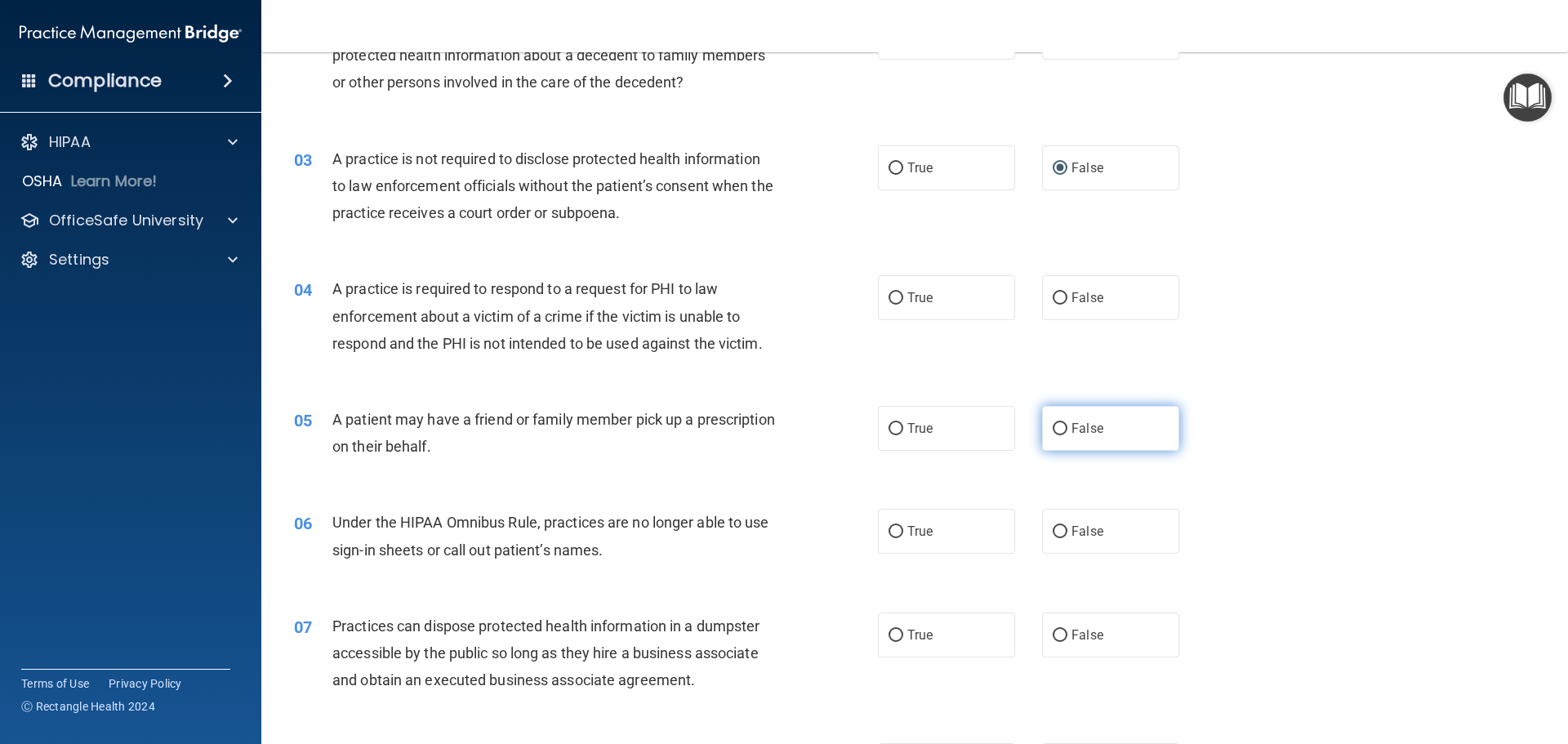
click at [1108, 443] on label "False" at bounding box center [1110, 428] width 137 height 45
click at [1067, 435] on input "False" at bounding box center [1059, 429] width 15 height 12
radio input "true"
click at [965, 437] on label "True" at bounding box center [946, 428] width 137 height 45
click at [903, 435] on input "True" at bounding box center [896, 429] width 15 height 12
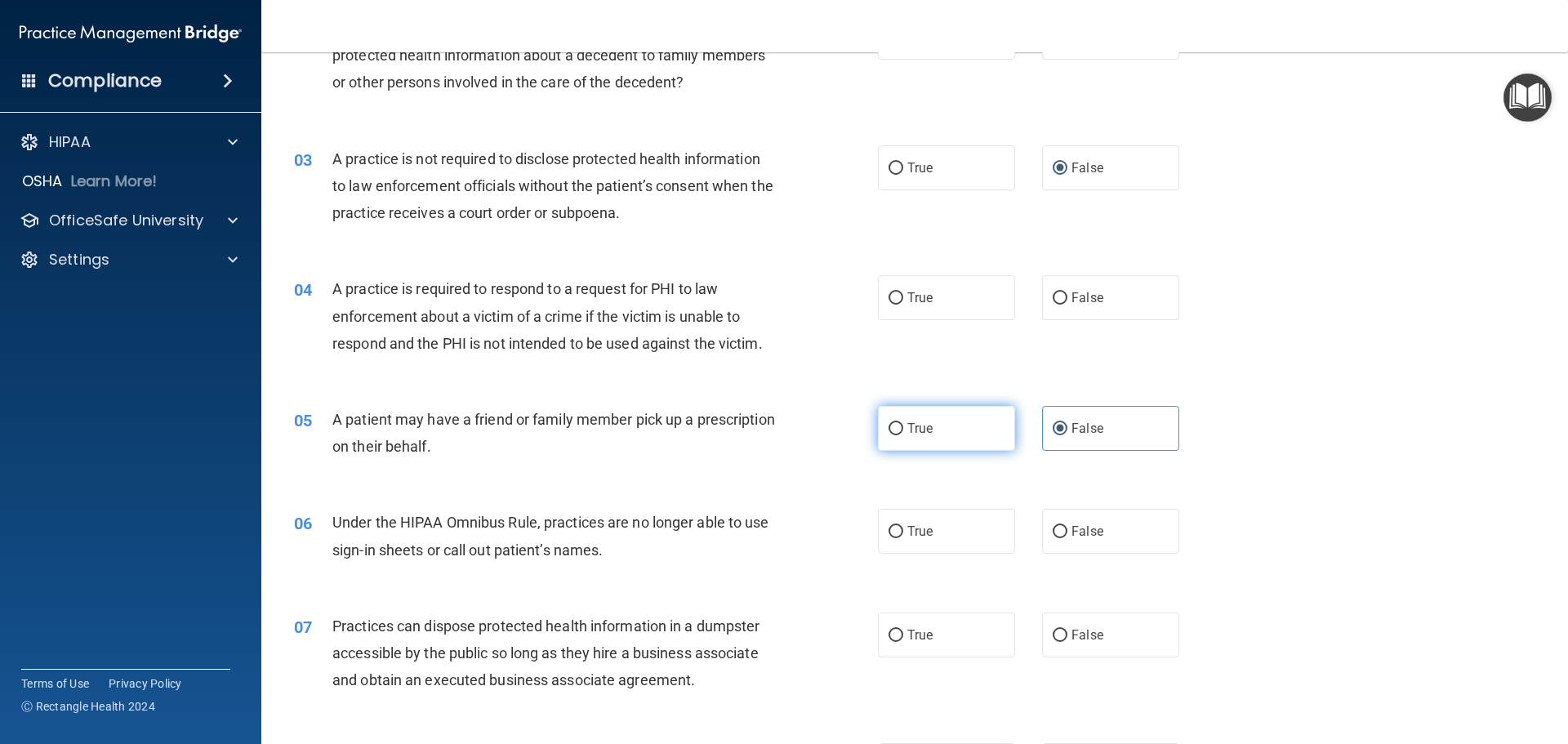
radio input "true"
radio input "false"
click at [1099, 537] on label "False" at bounding box center [1110, 531] width 137 height 45
click at [1067, 537] on input "False" at bounding box center [1059, 532] width 15 height 12
radio input "true"
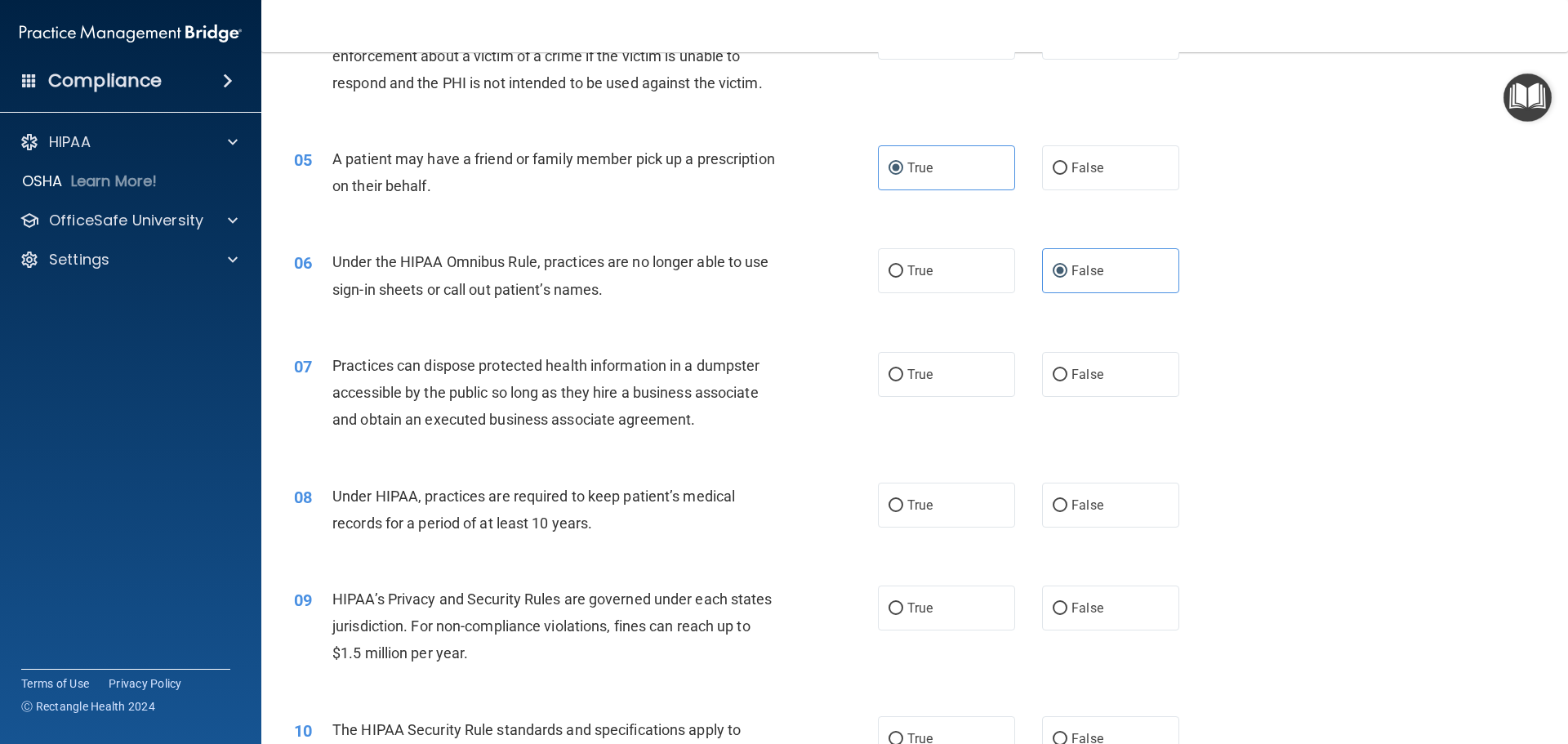
scroll to position [572, 0]
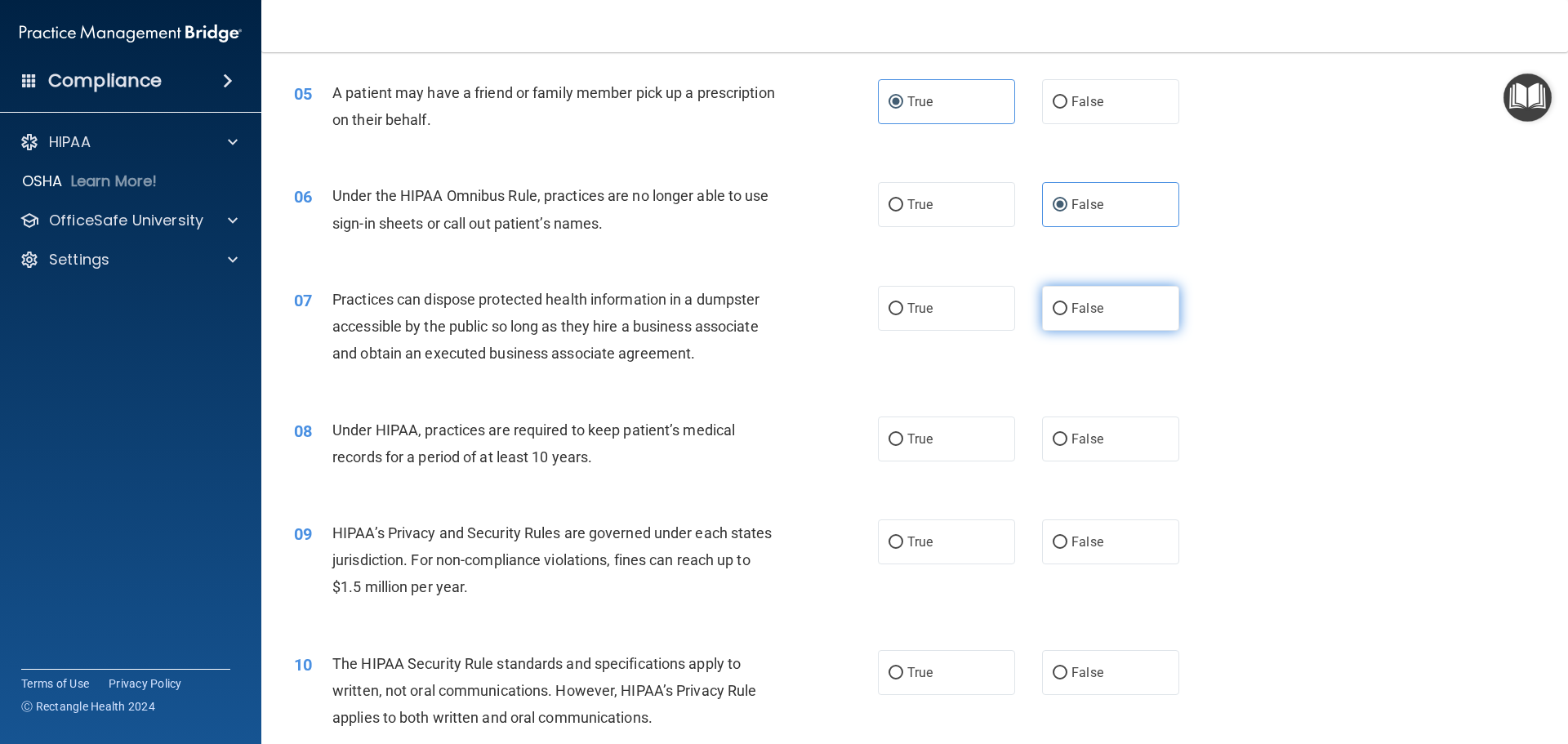
click at [1096, 316] on label "False" at bounding box center [1110, 309] width 137 height 45
click at [1067, 316] on input "False" at bounding box center [1059, 309] width 15 height 12
radio input "true"
click at [1102, 382] on div "07 Practices can dispose protected health information in a dumpster accessible …" at bounding box center [915, 331] width 1266 height 131
click at [1077, 428] on label "False" at bounding box center [1110, 439] width 137 height 45
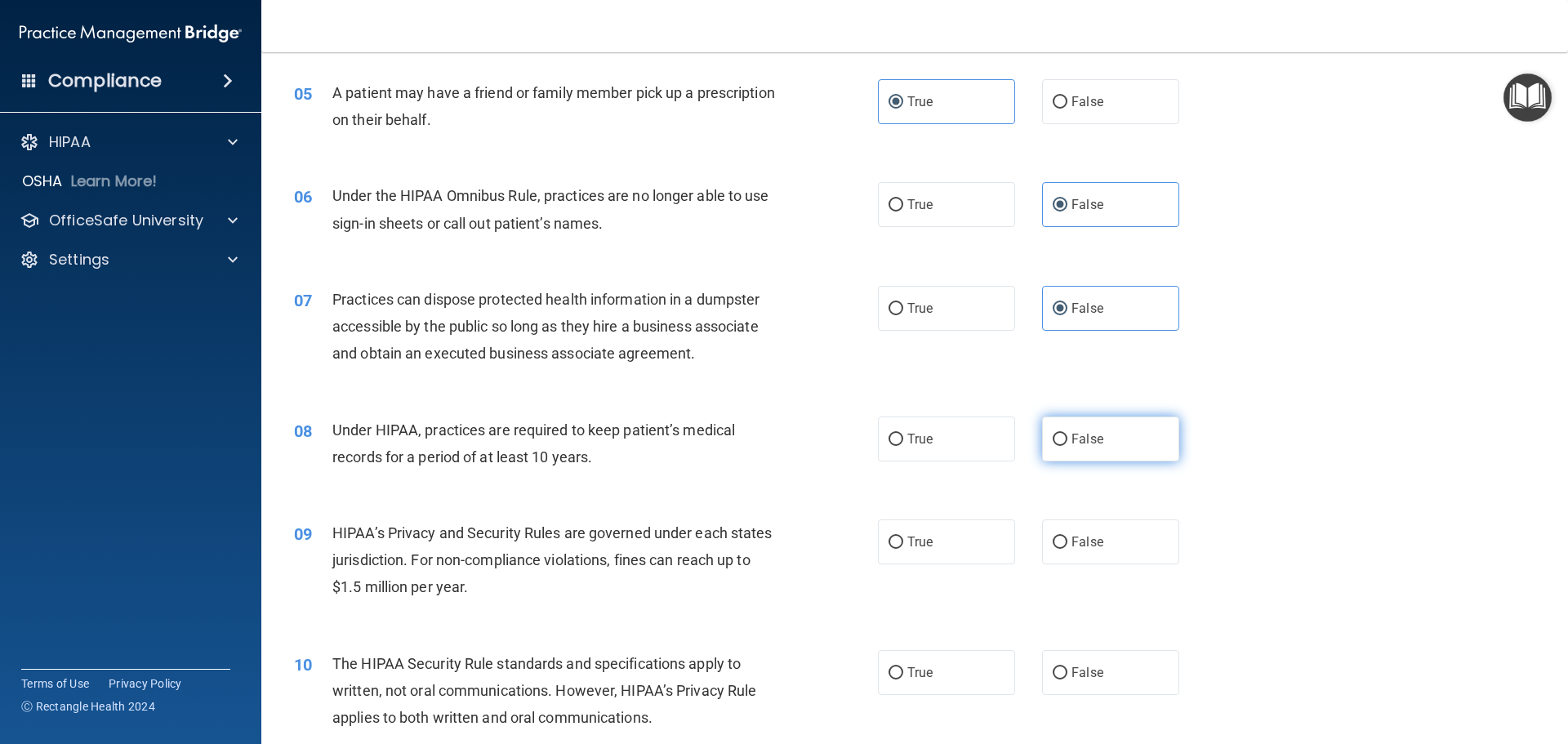
click at [1067, 434] on input "False" at bounding box center [1059, 440] width 15 height 12
radio input "true"
click at [1060, 553] on label "False" at bounding box center [1110, 542] width 137 height 45
click at [1060, 549] on input "False" at bounding box center [1059, 543] width 15 height 12
radio input "true"
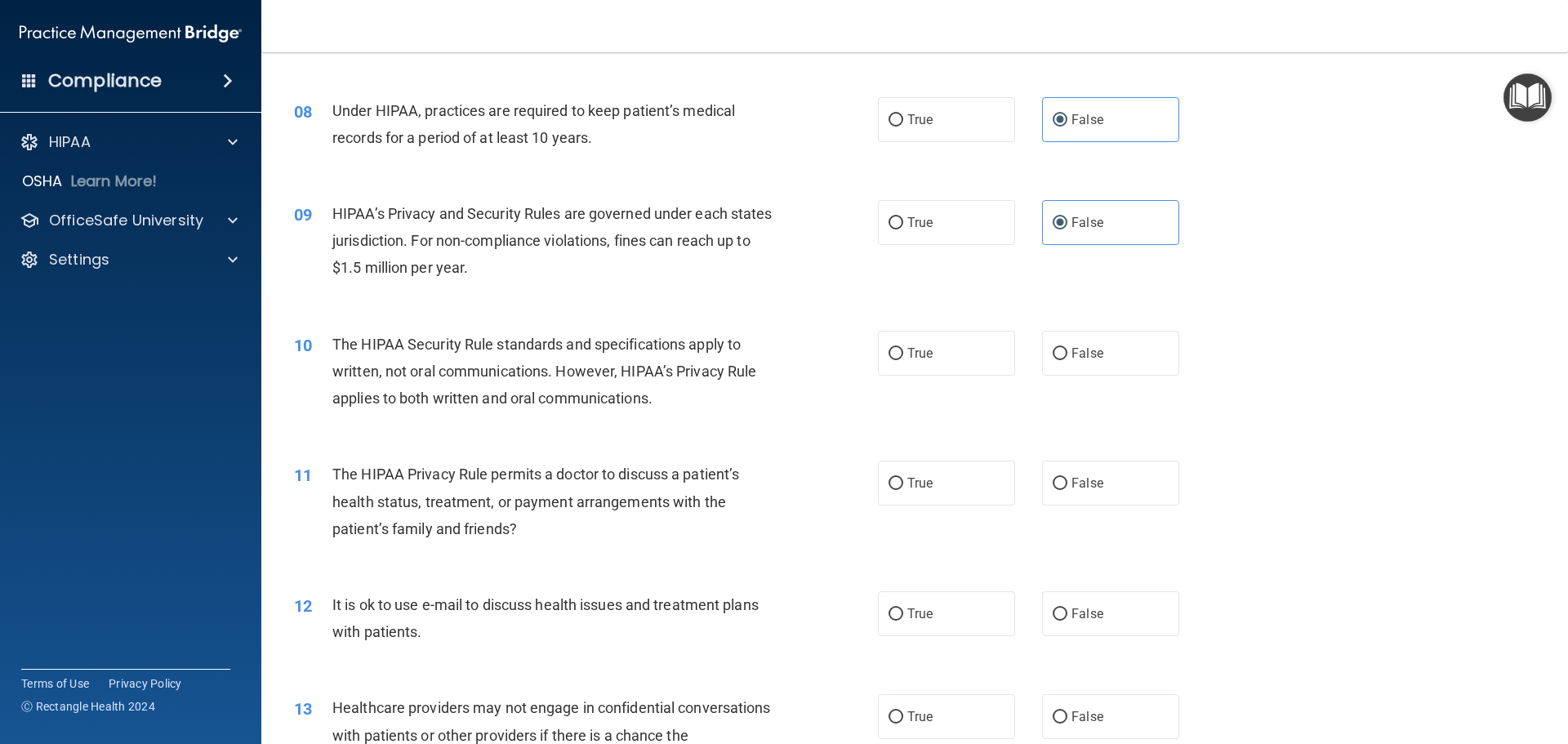
scroll to position [898, 0]
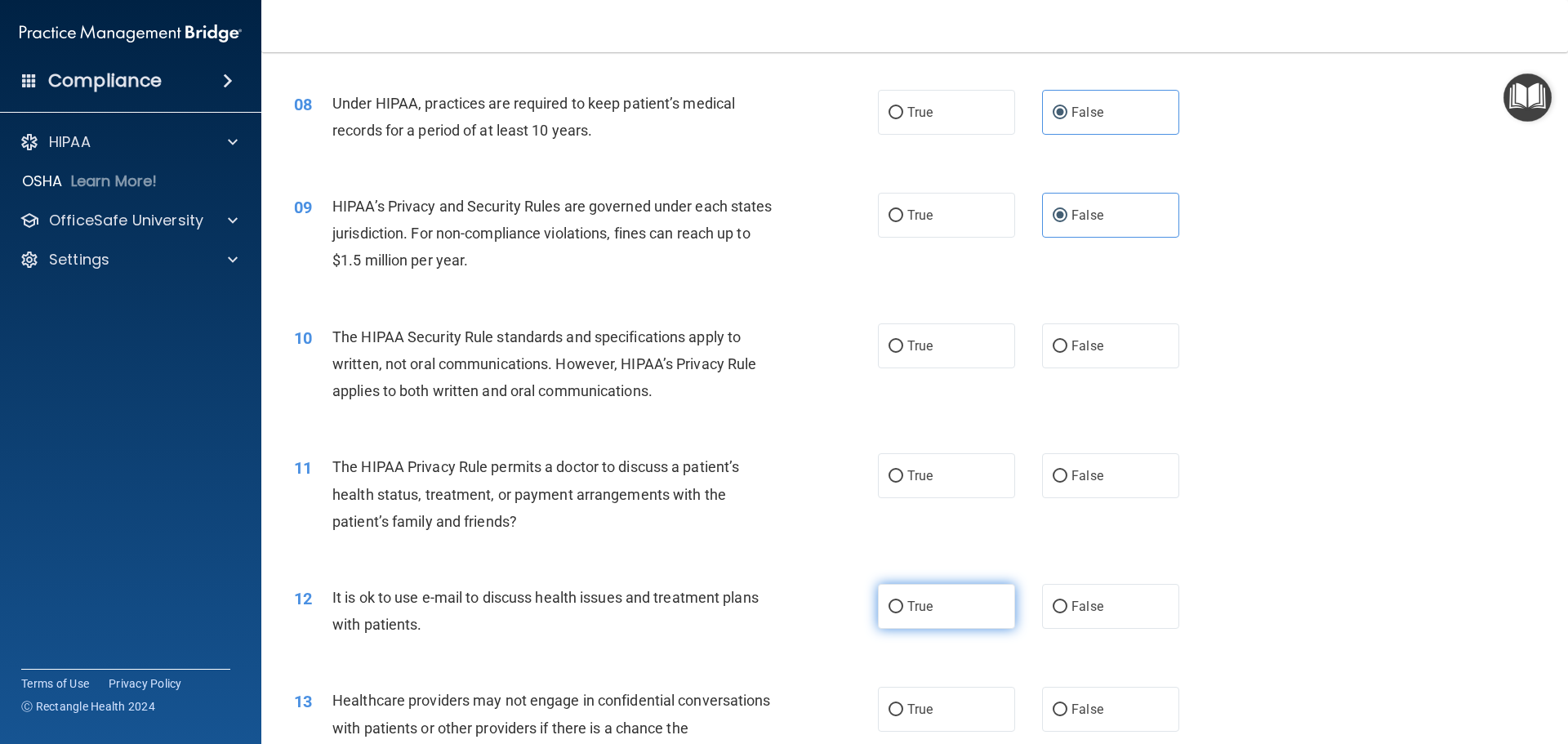
click at [945, 603] on label "True" at bounding box center [946, 607] width 137 height 45
click at [903, 603] on input "True" at bounding box center [896, 607] width 15 height 12
radio input "true"
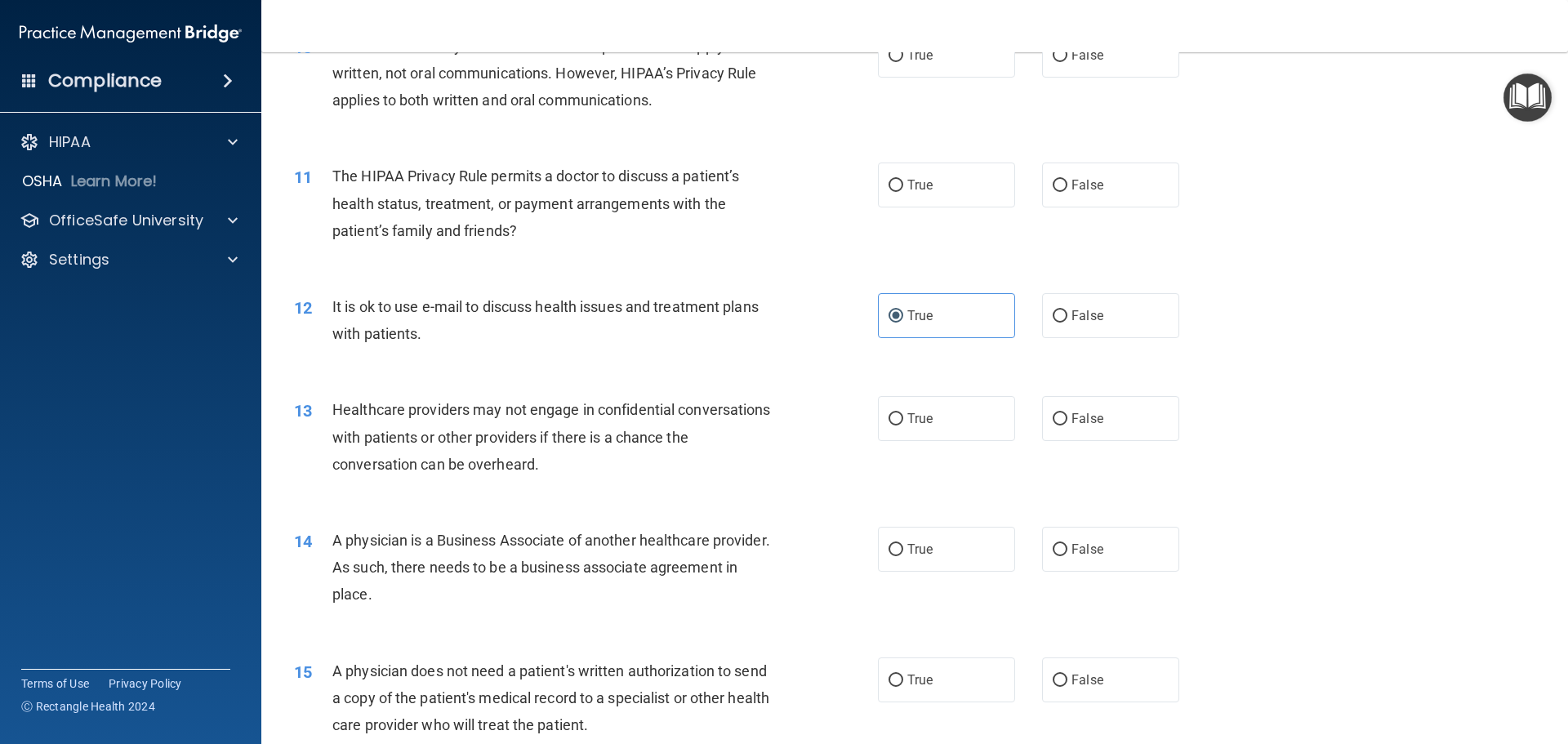
scroll to position [1225, 0]
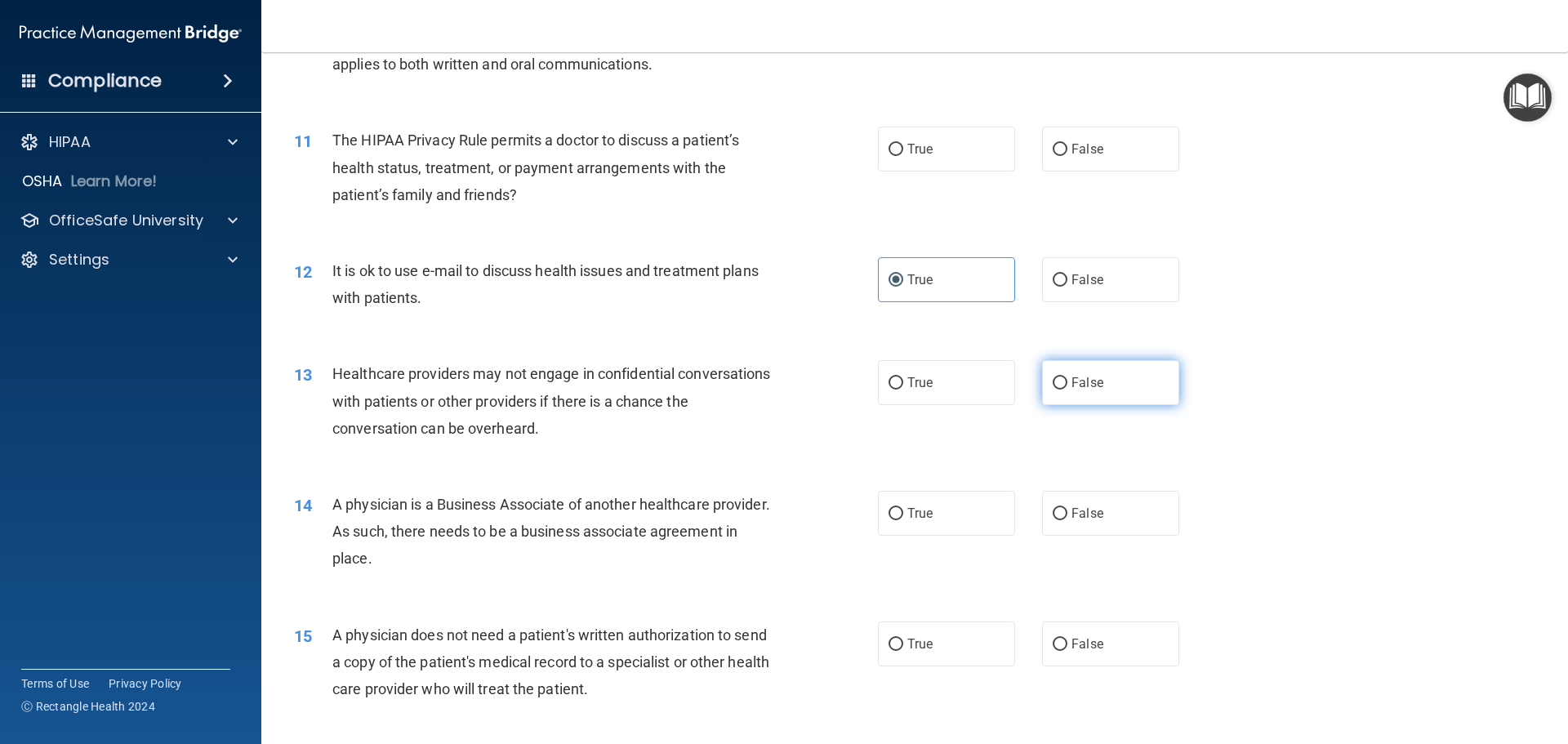
click at [1071, 388] on span "False" at bounding box center [1087, 383] width 32 height 16
click at [1066, 388] on input "False" at bounding box center [1059, 384] width 15 height 12
radio input "true"
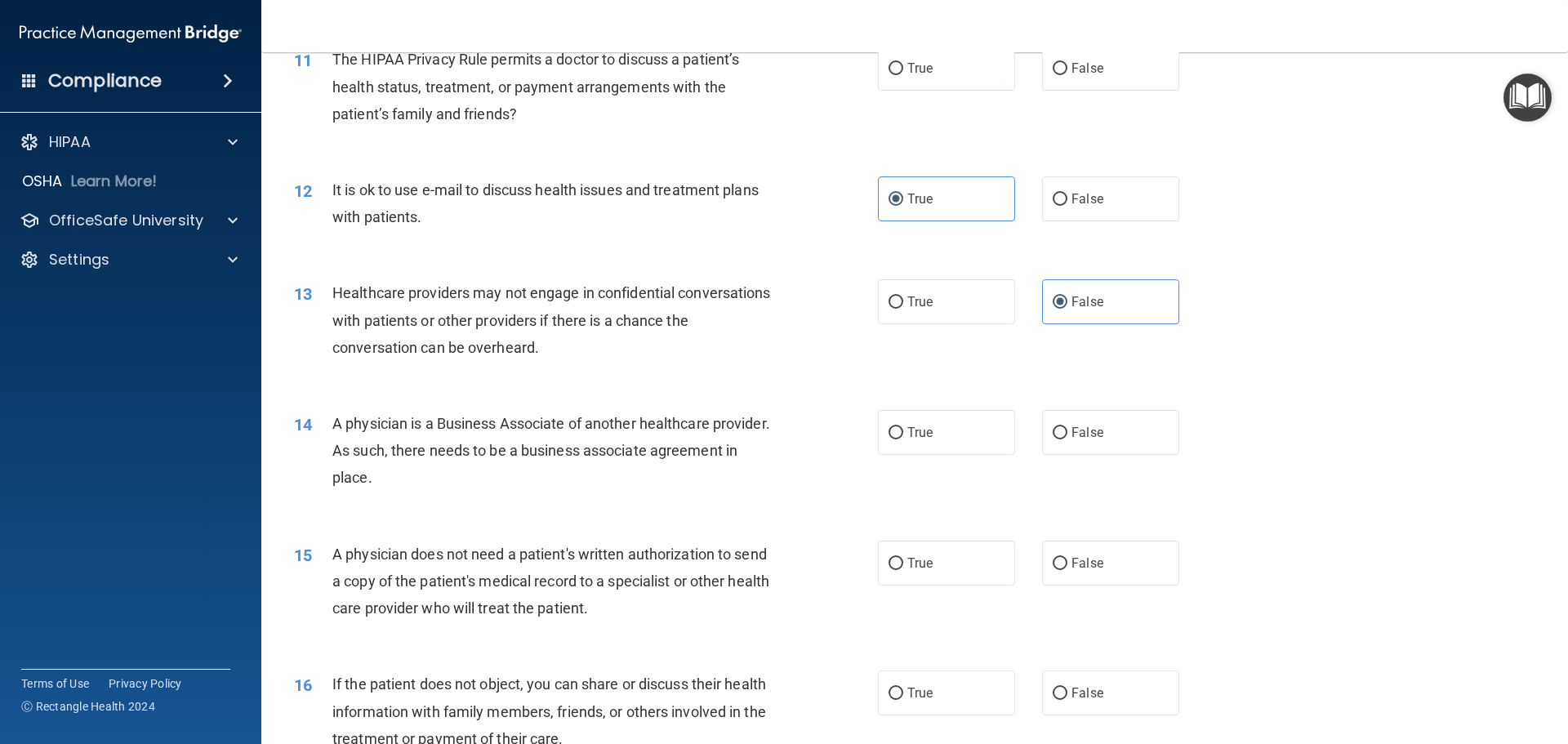
scroll to position [1307, 0]
click at [1116, 446] on label "False" at bounding box center [1110, 432] width 137 height 45
click at [1067, 439] on input "False" at bounding box center [1059, 433] width 15 height 12
radio input "true"
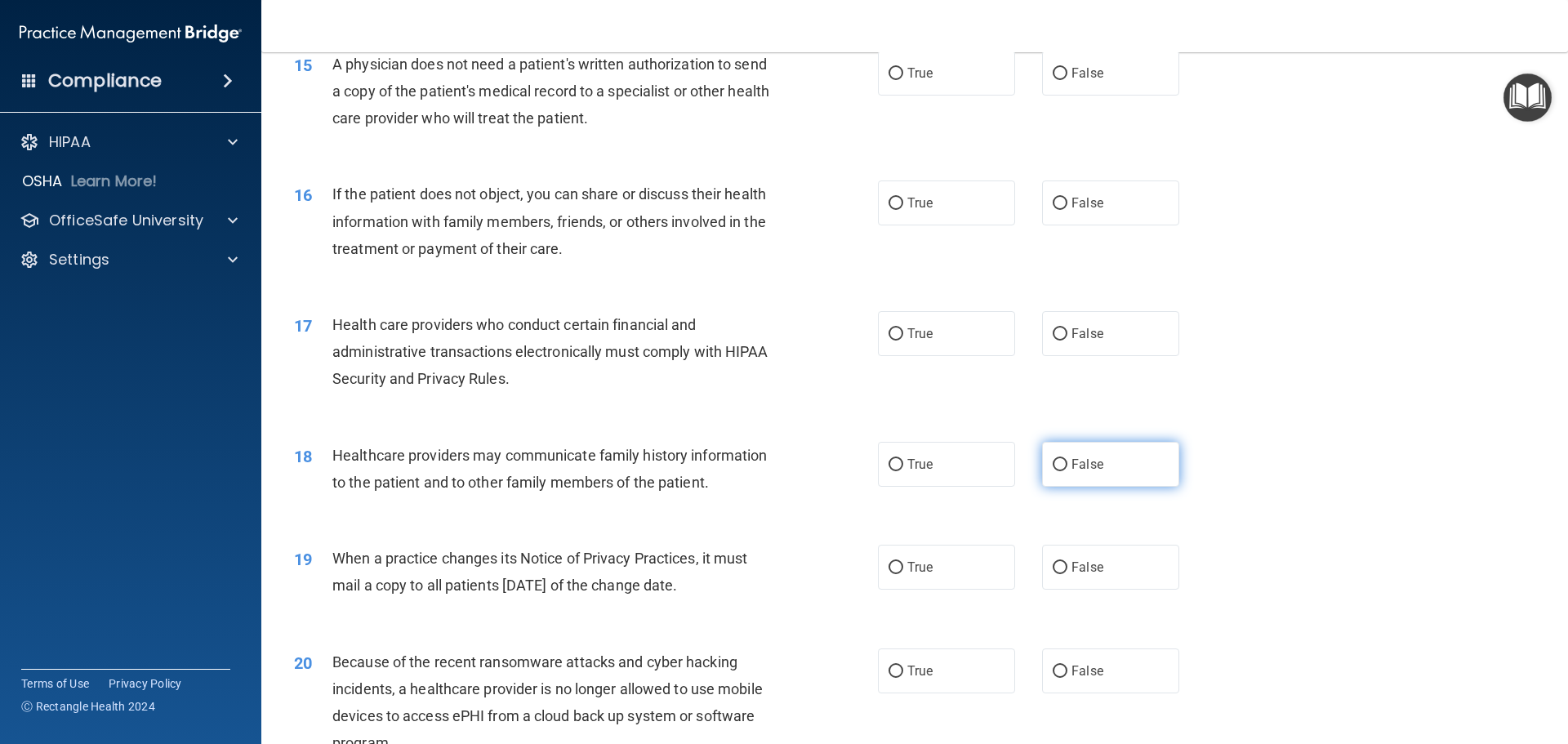
scroll to position [1797, 0]
click at [1111, 453] on label "False" at bounding box center [1110, 464] width 137 height 45
click at [1067, 459] on input "False" at bounding box center [1059, 465] width 15 height 12
radio input "true"
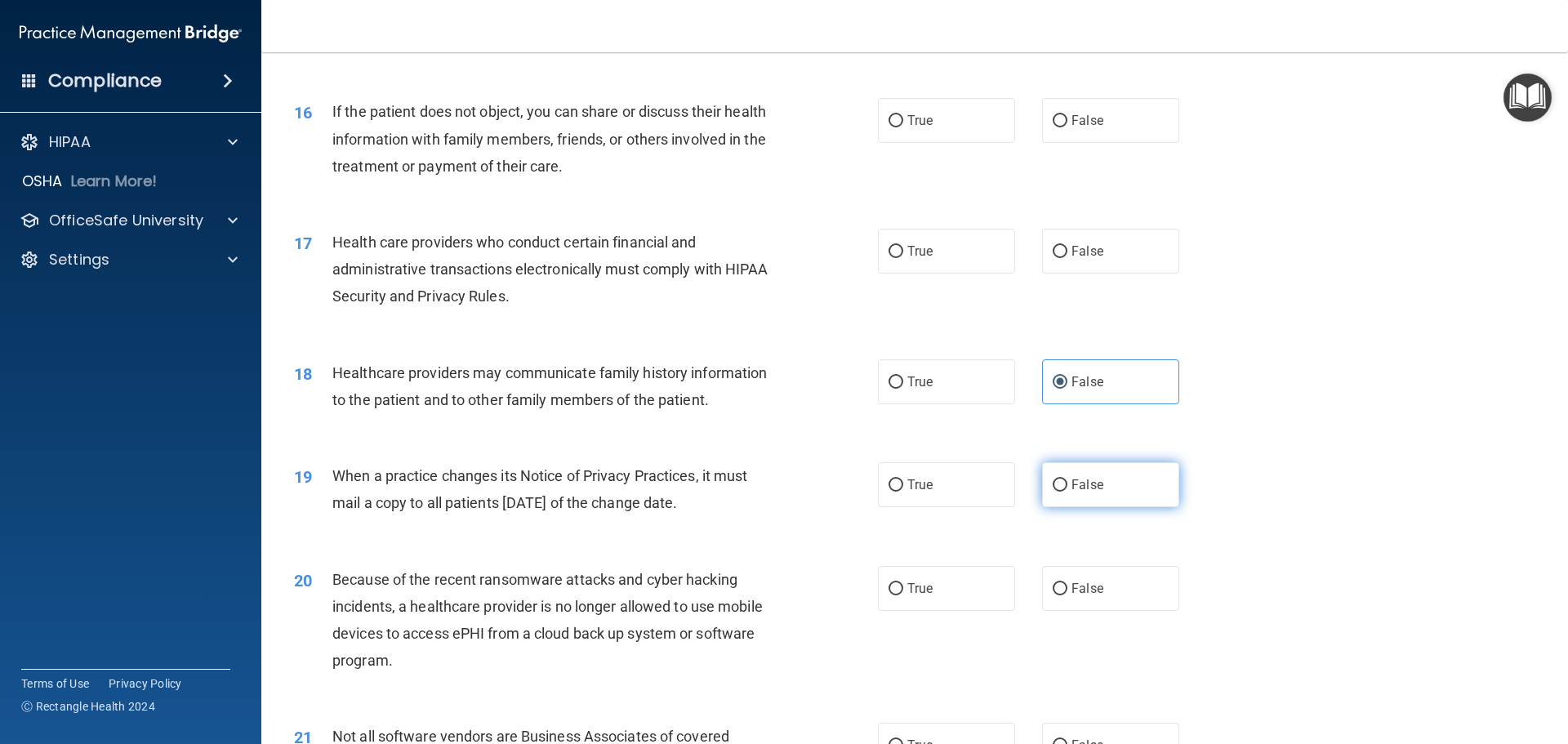
click at [1113, 488] on label "False" at bounding box center [1110, 485] width 137 height 45
click at [1067, 488] on input "False" at bounding box center [1059, 485] width 15 height 12
radio input "true"
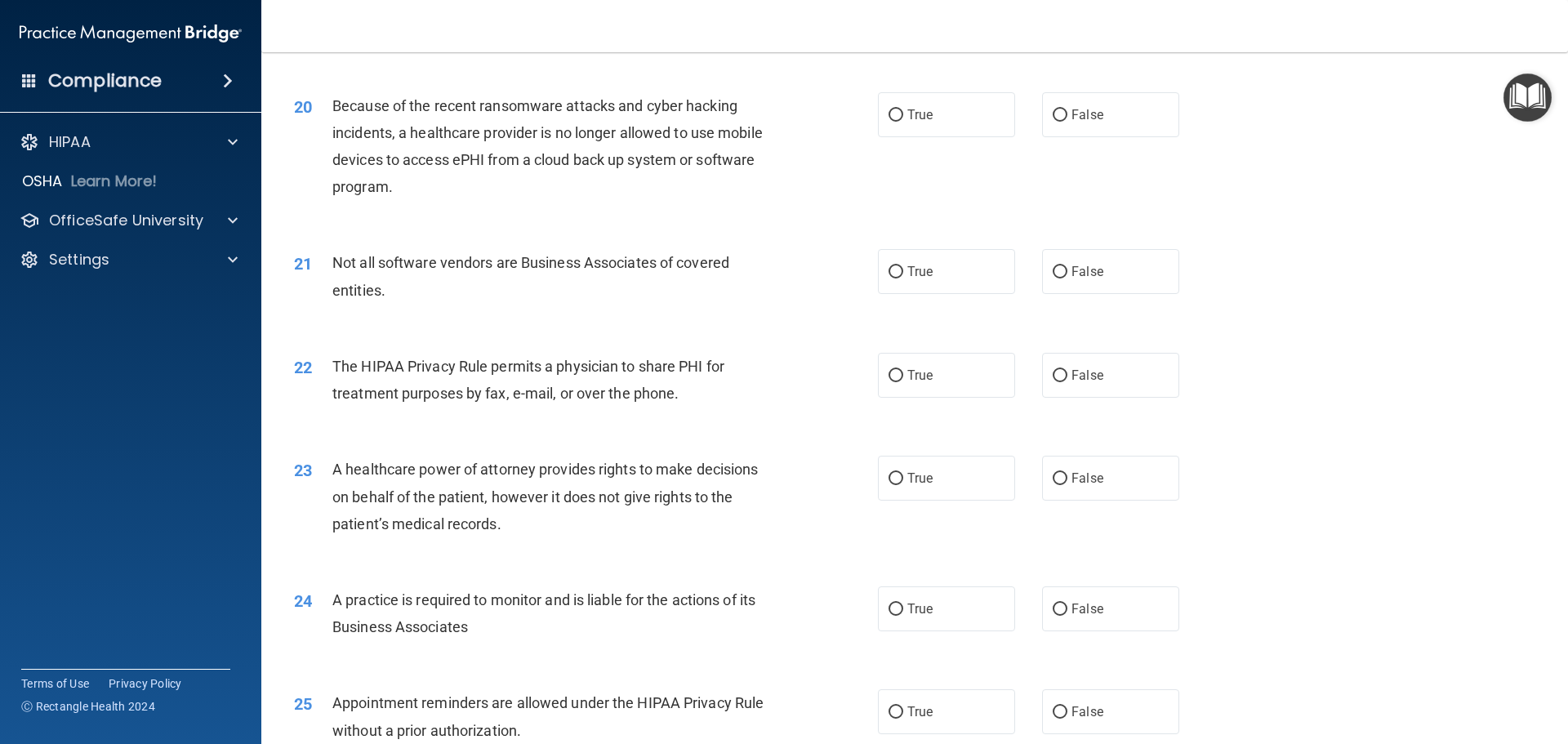
scroll to position [2451, 0]
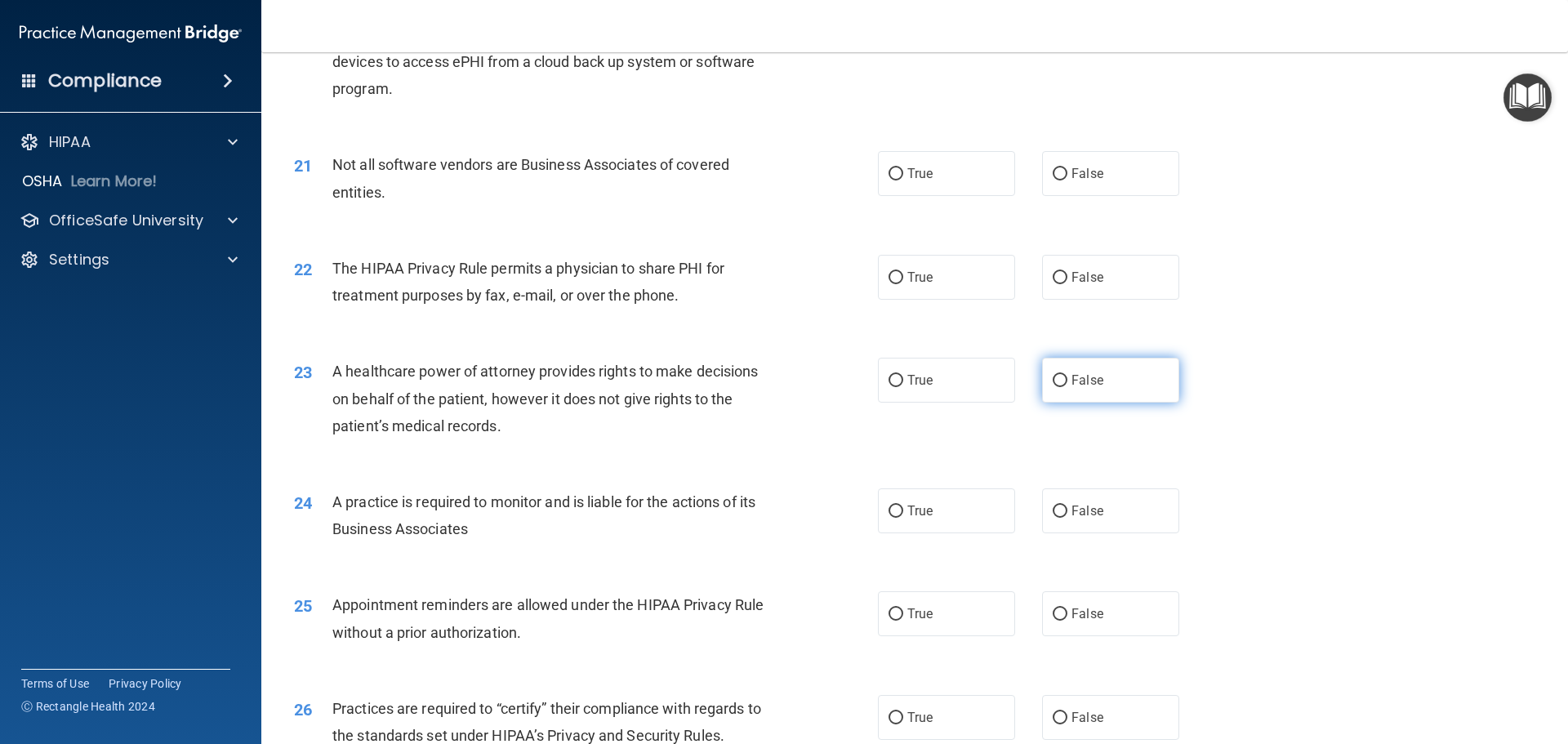
click at [1071, 380] on span "False" at bounding box center [1087, 380] width 32 height 16
click at [1067, 380] on input "False" at bounding box center [1059, 381] width 15 height 12
radio input "true"
click at [1085, 520] on label "False" at bounding box center [1110, 511] width 137 height 45
click at [1067, 518] on input "False" at bounding box center [1059, 512] width 15 height 12
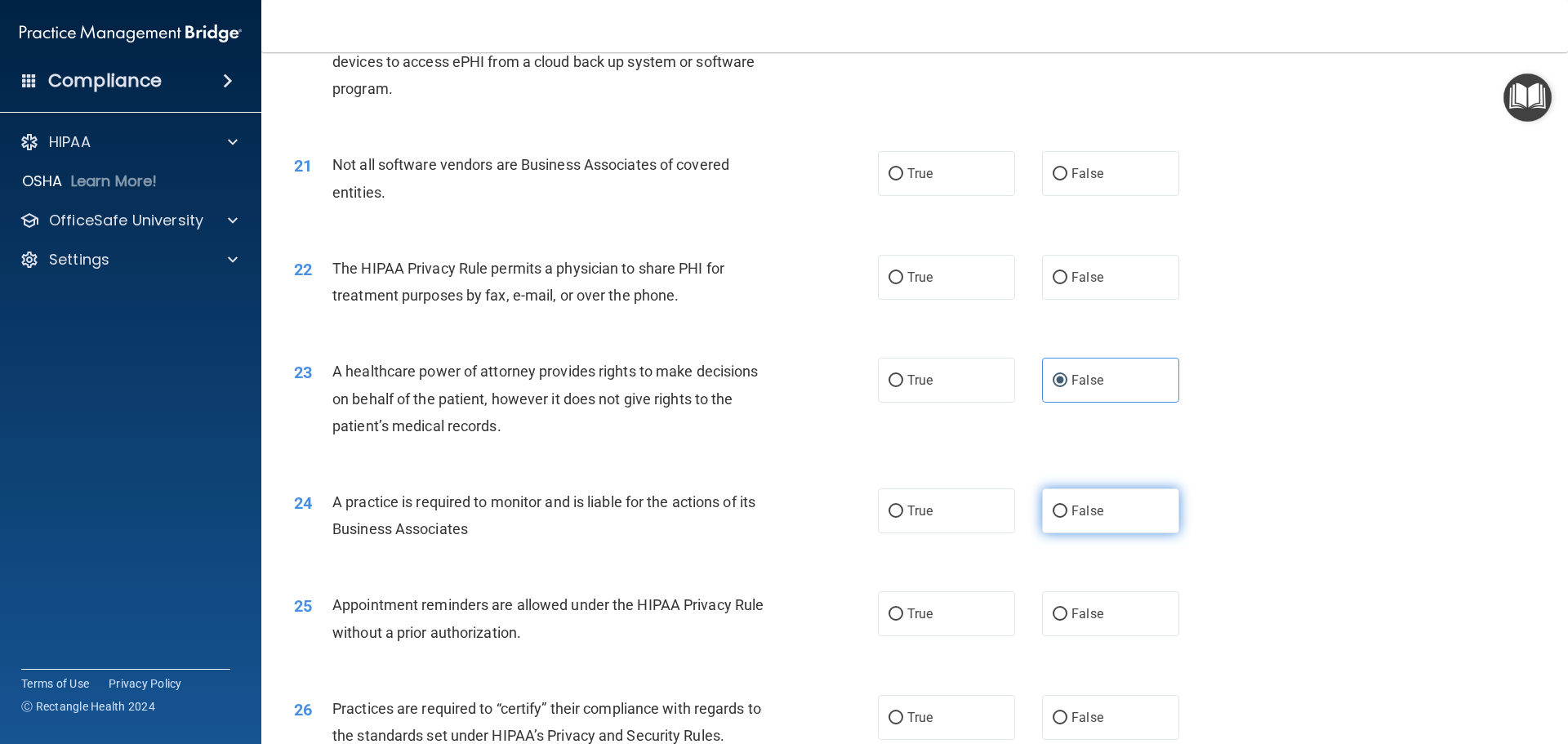
radio input "true"
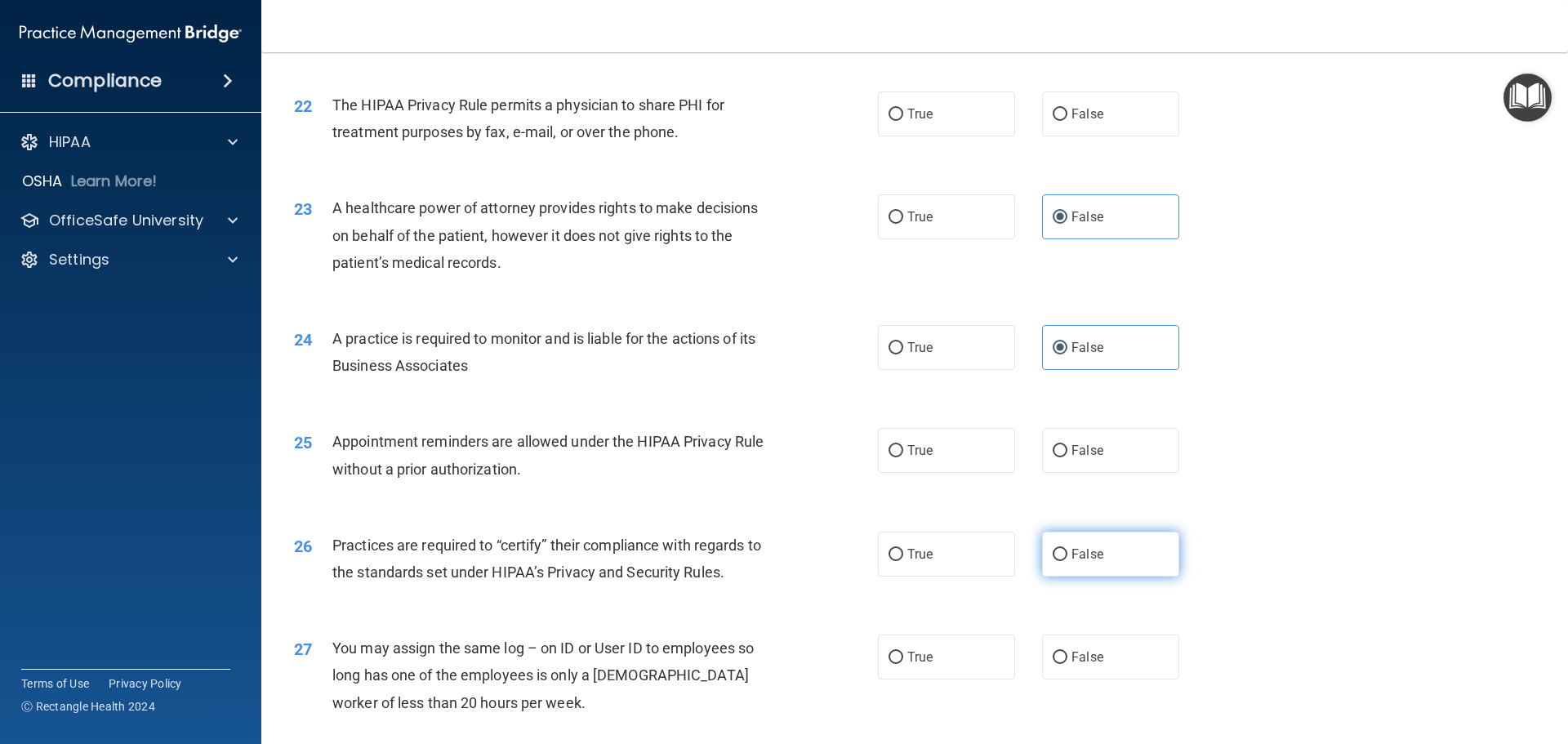
click at [1091, 540] on label "False" at bounding box center [1110, 554] width 137 height 45
click at [1067, 549] on input "False" at bounding box center [1059, 555] width 15 height 12
radio input "true"
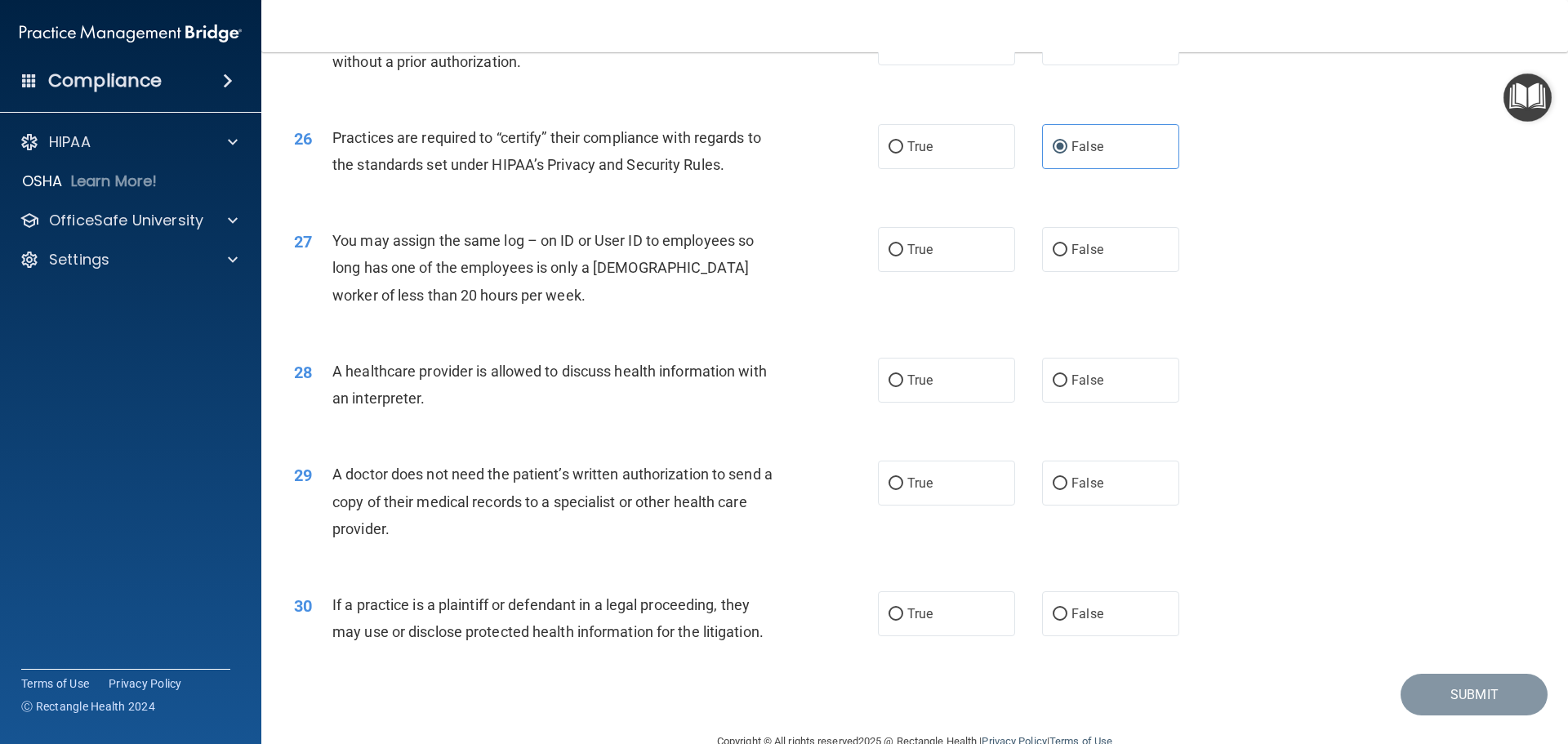
scroll to position [3023, 0]
click at [1101, 247] on label "False" at bounding box center [1110, 248] width 137 height 45
click at [1067, 247] on input "False" at bounding box center [1059, 249] width 15 height 12
radio input "true"
click at [896, 363] on label "True" at bounding box center [946, 379] width 137 height 45
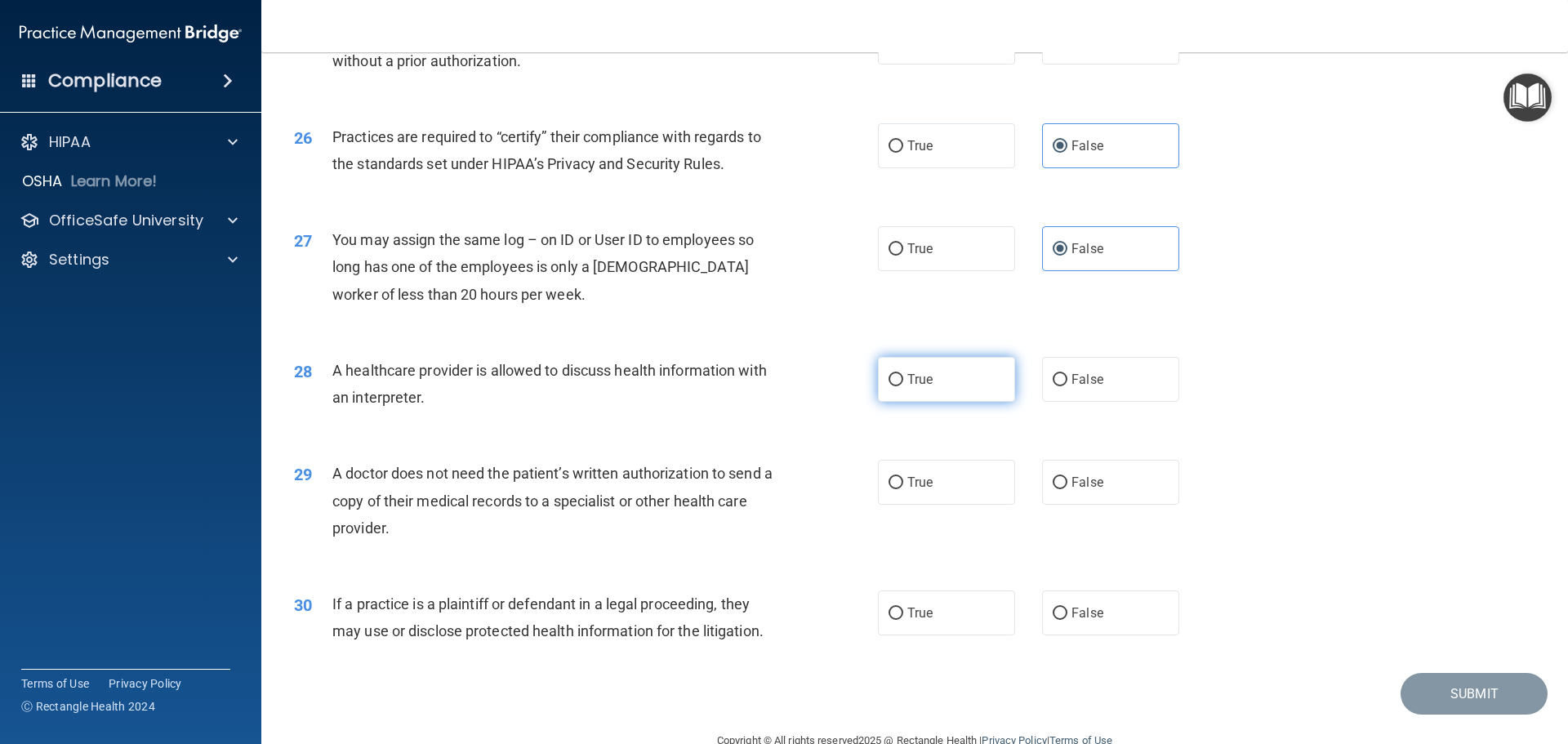
click at [896, 374] on input "True" at bounding box center [896, 380] width 15 height 12
radio input "true"
drag, startPoint x: 914, startPoint y: 448, endPoint x: 920, endPoint y: 510, distance: 62.3
click at [914, 449] on div "29 A doctor does not need the patient’s written authorization to send a copy of…" at bounding box center [915, 505] width 1266 height 131
click at [920, 510] on div "29 A doctor does not need the patient’s written authorization to send a copy of…" at bounding box center [915, 505] width 1266 height 131
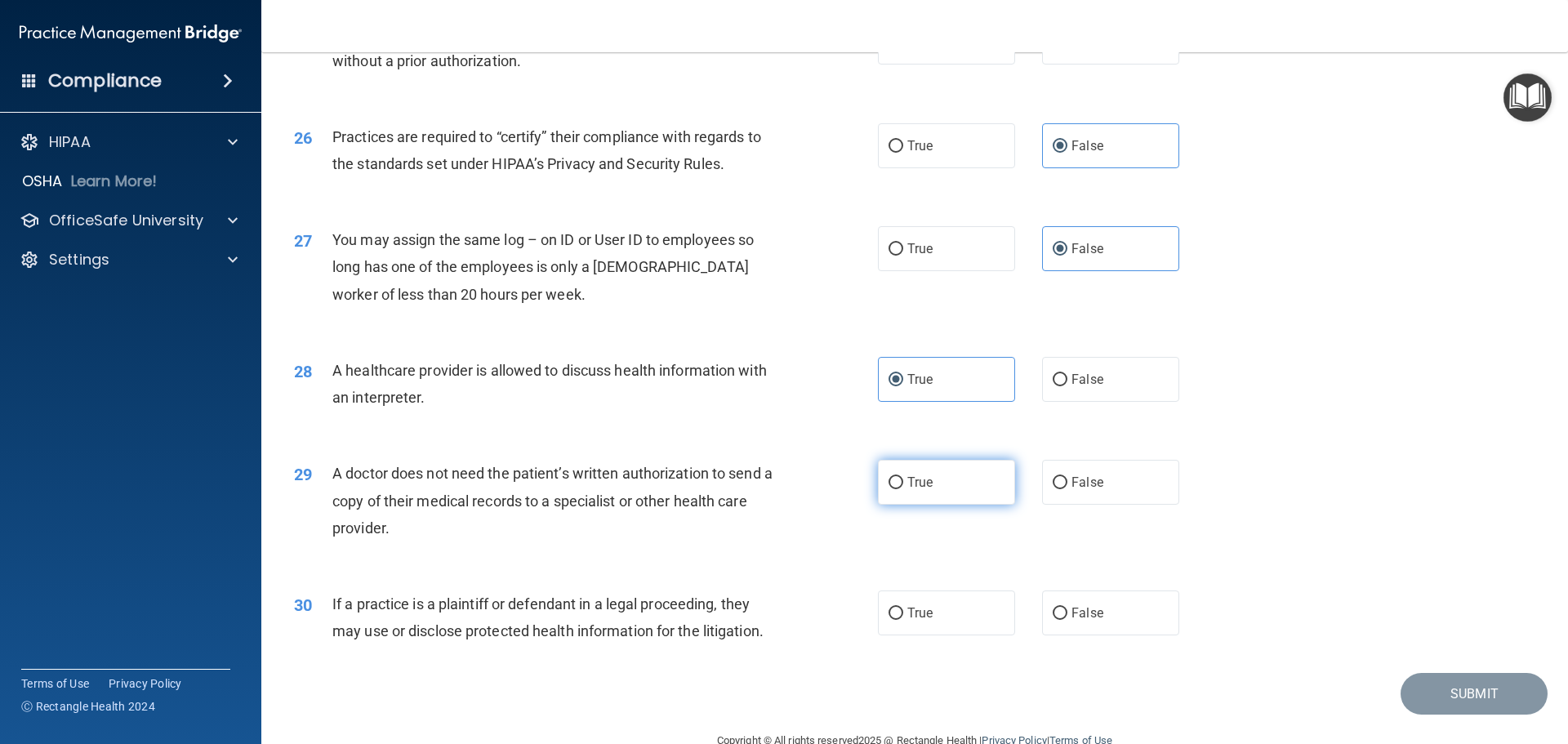
click at [943, 478] on label "True" at bounding box center [946, 482] width 137 height 45
click at [903, 478] on input "True" at bounding box center [896, 483] width 15 height 12
radio input "true"
click at [915, 624] on label "True" at bounding box center [946, 613] width 137 height 45
click at [903, 620] on input "True" at bounding box center [896, 614] width 15 height 12
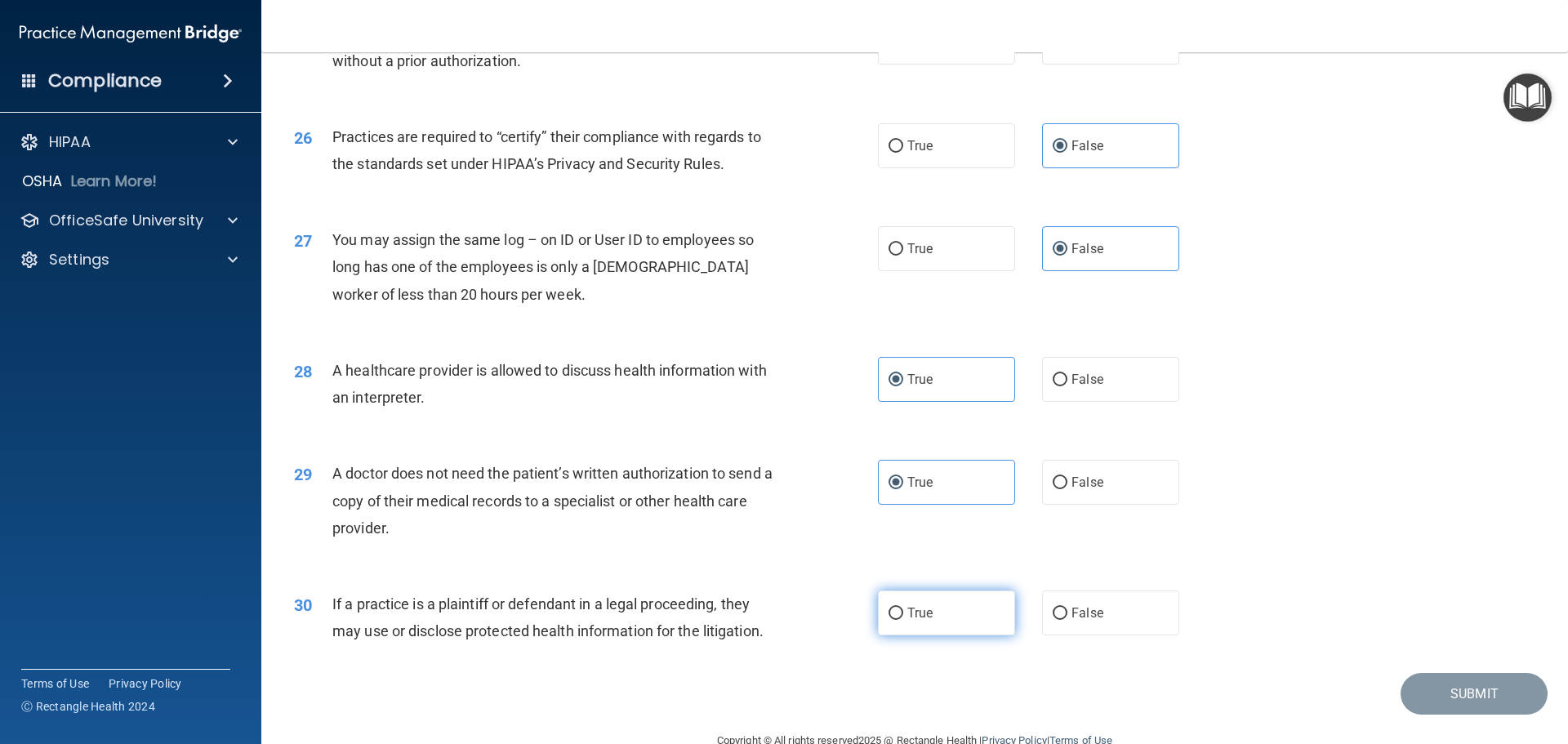
radio input "true"
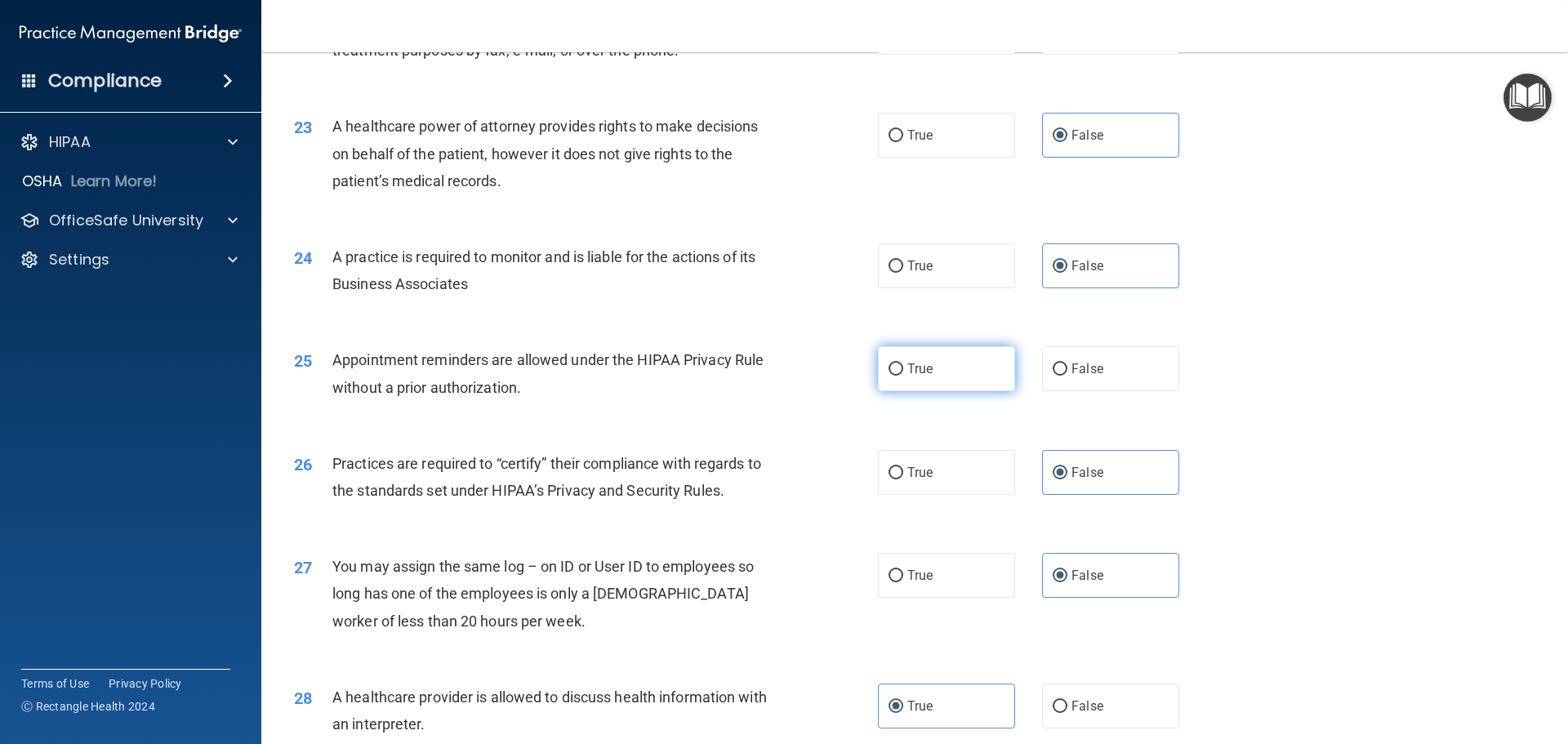
click at [889, 364] on input "True" at bounding box center [896, 370] width 15 height 12
radio input "true"
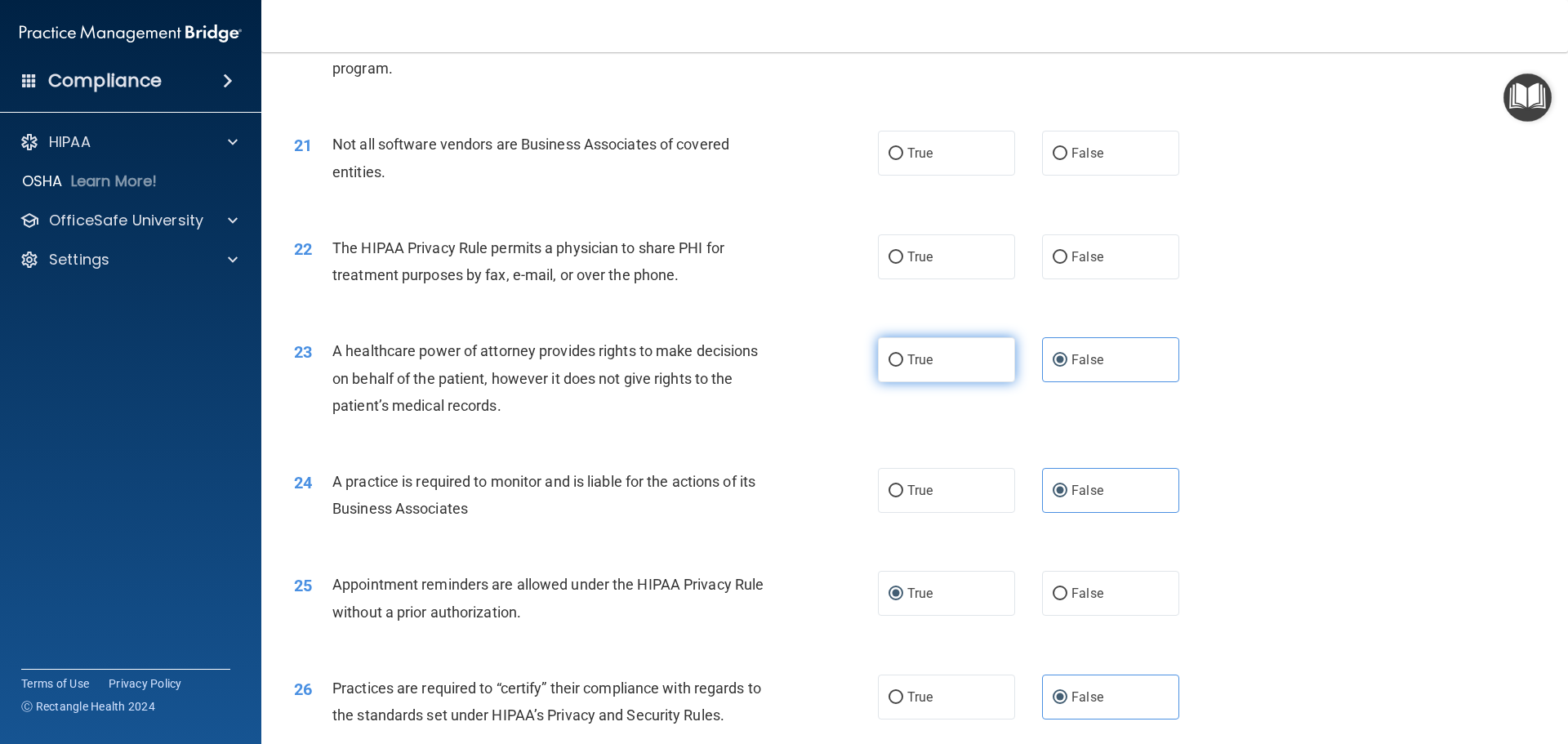
scroll to position [2369, 0]
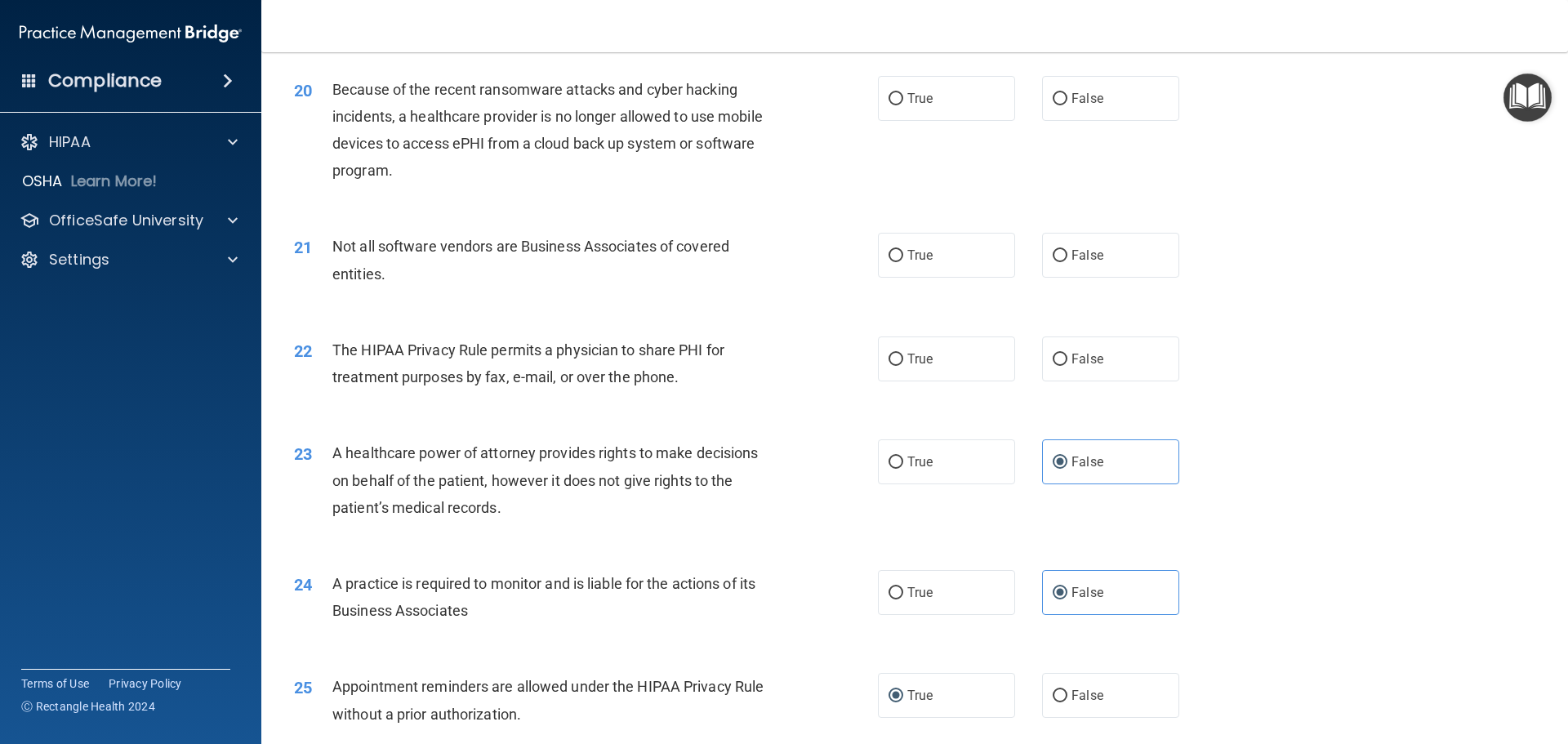
drag, startPoint x: 942, startPoint y: 335, endPoint x: 935, endPoint y: 301, distance: 34.7
click at [941, 333] on div "22 The HIPAA Privacy Rule permits a physician to share PHI for treatment purpos…" at bounding box center [915, 367] width 1266 height 103
drag, startPoint x: 929, startPoint y: 366, endPoint x: 927, endPoint y: 350, distance: 16.1
click at [927, 358] on label "True" at bounding box center [946, 359] width 137 height 45
click at [903, 358] on input "True" at bounding box center [896, 359] width 15 height 12
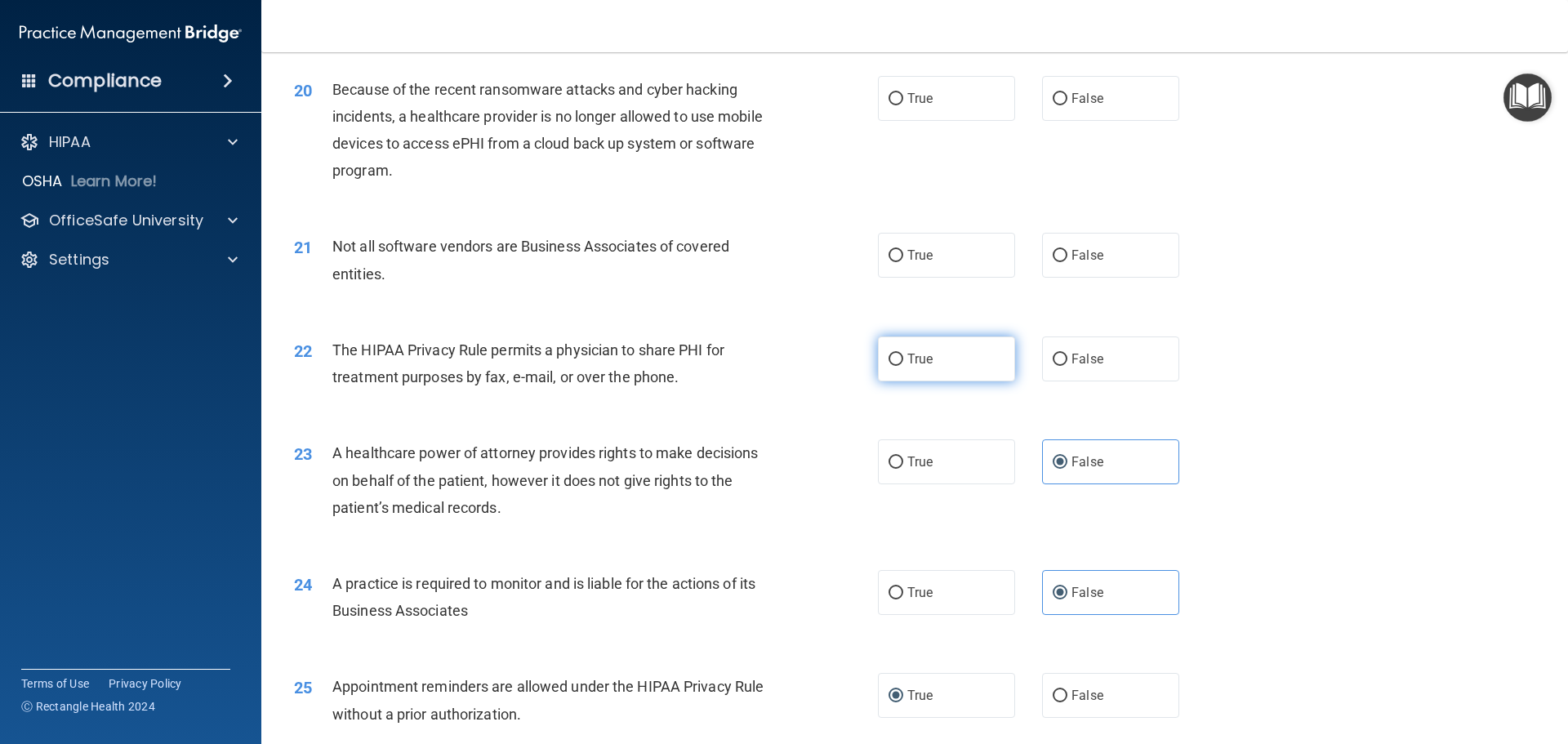
radio input "true"
click at [933, 235] on label "True" at bounding box center [946, 255] width 137 height 45
click at [903, 250] on input "True" at bounding box center [896, 256] width 15 height 12
radio input "true"
click at [919, 98] on span "True" at bounding box center [920, 98] width 25 height 16
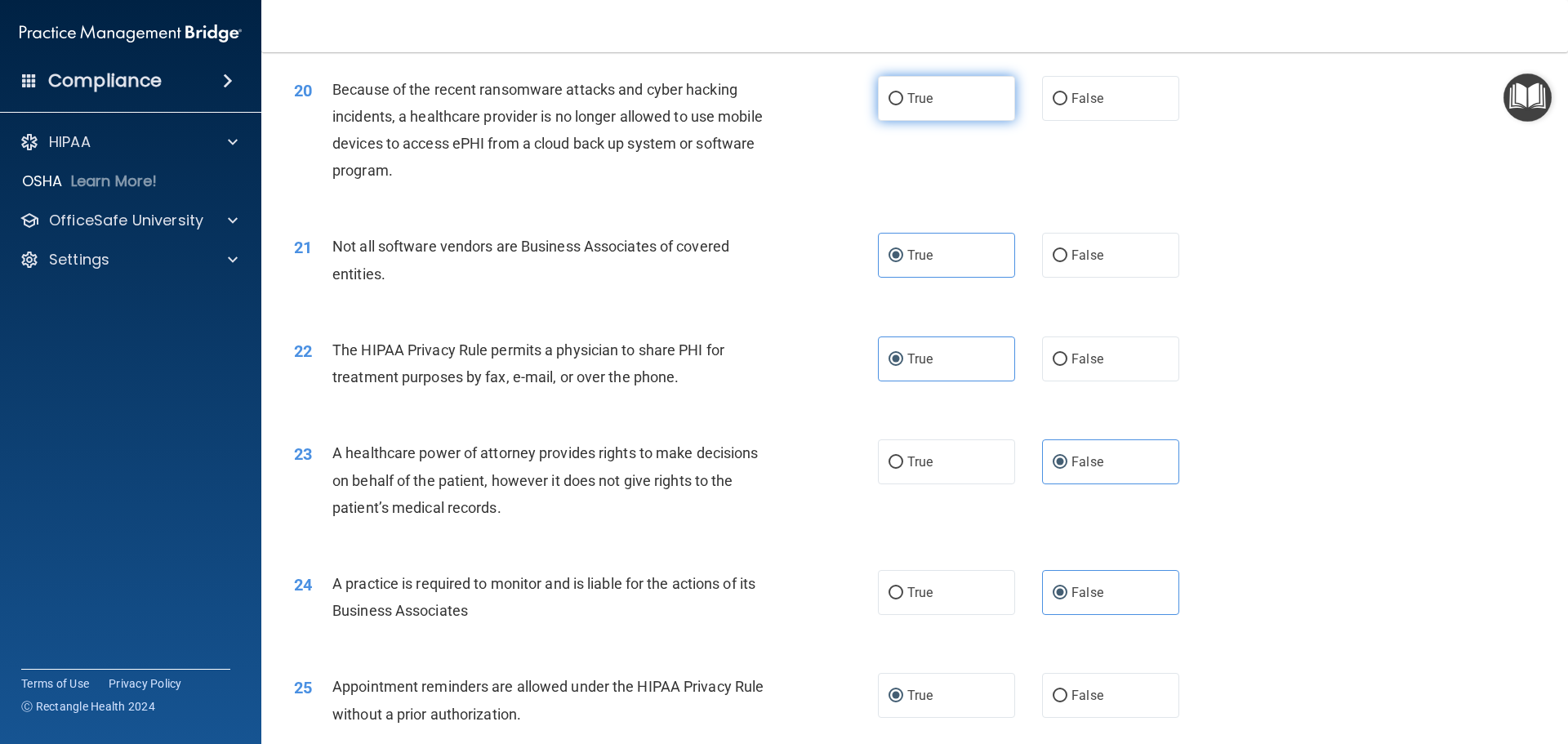
click at [903, 98] on input "True" at bounding box center [896, 99] width 15 height 12
radio input "true"
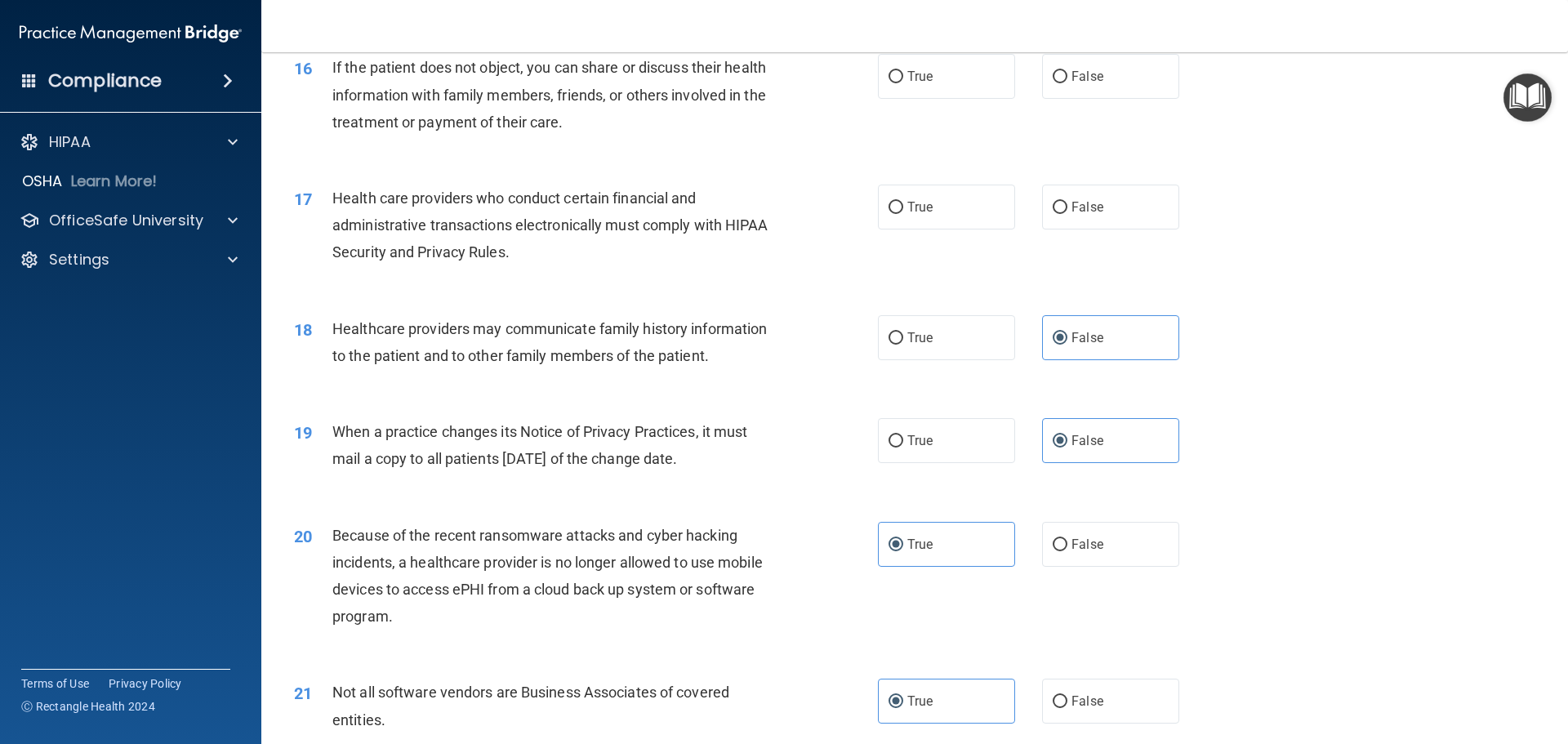
scroll to position [1716, 0]
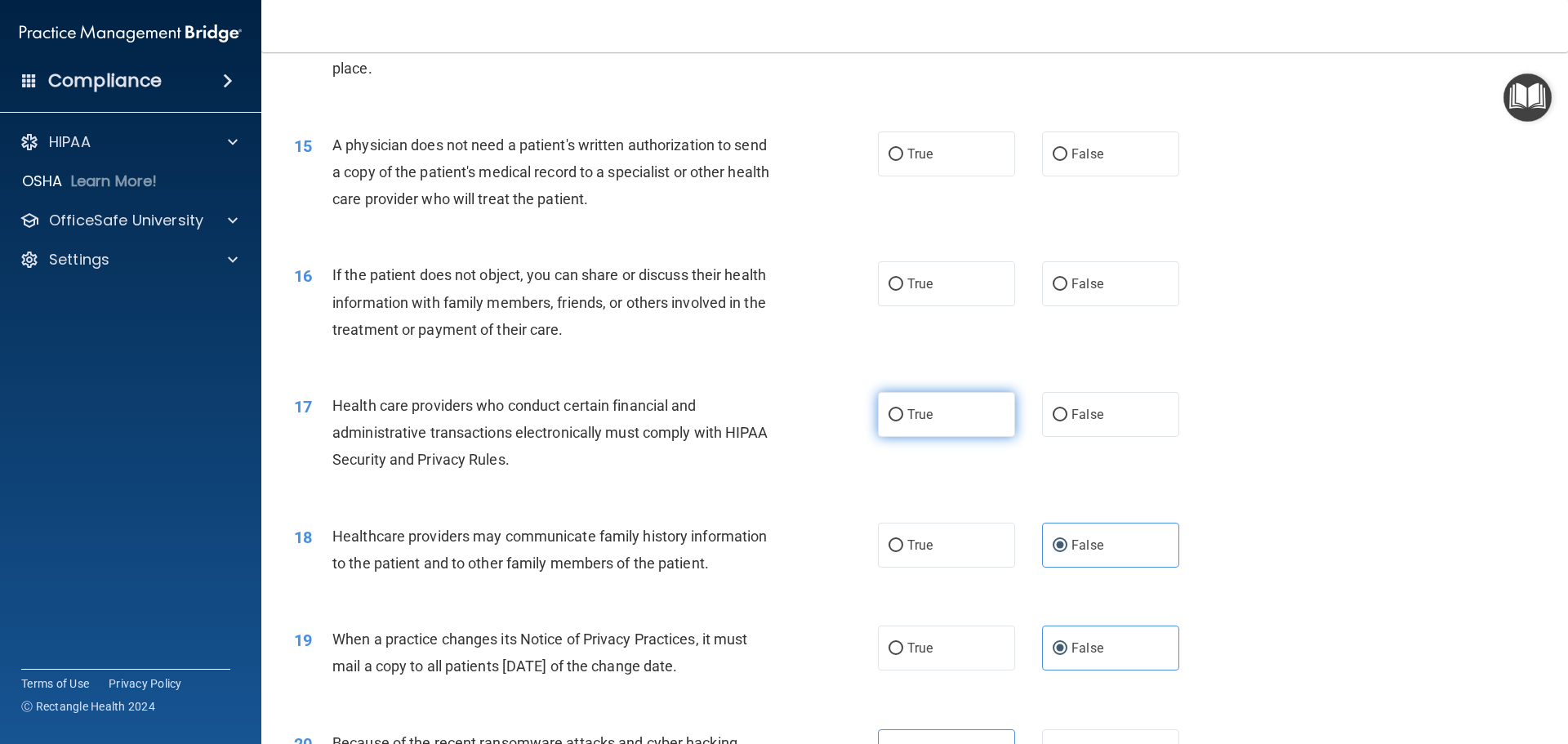
click at [909, 402] on label "True" at bounding box center [946, 415] width 137 height 45
click at [903, 410] on input "True" at bounding box center [896, 416] width 15 height 12
radio input "true"
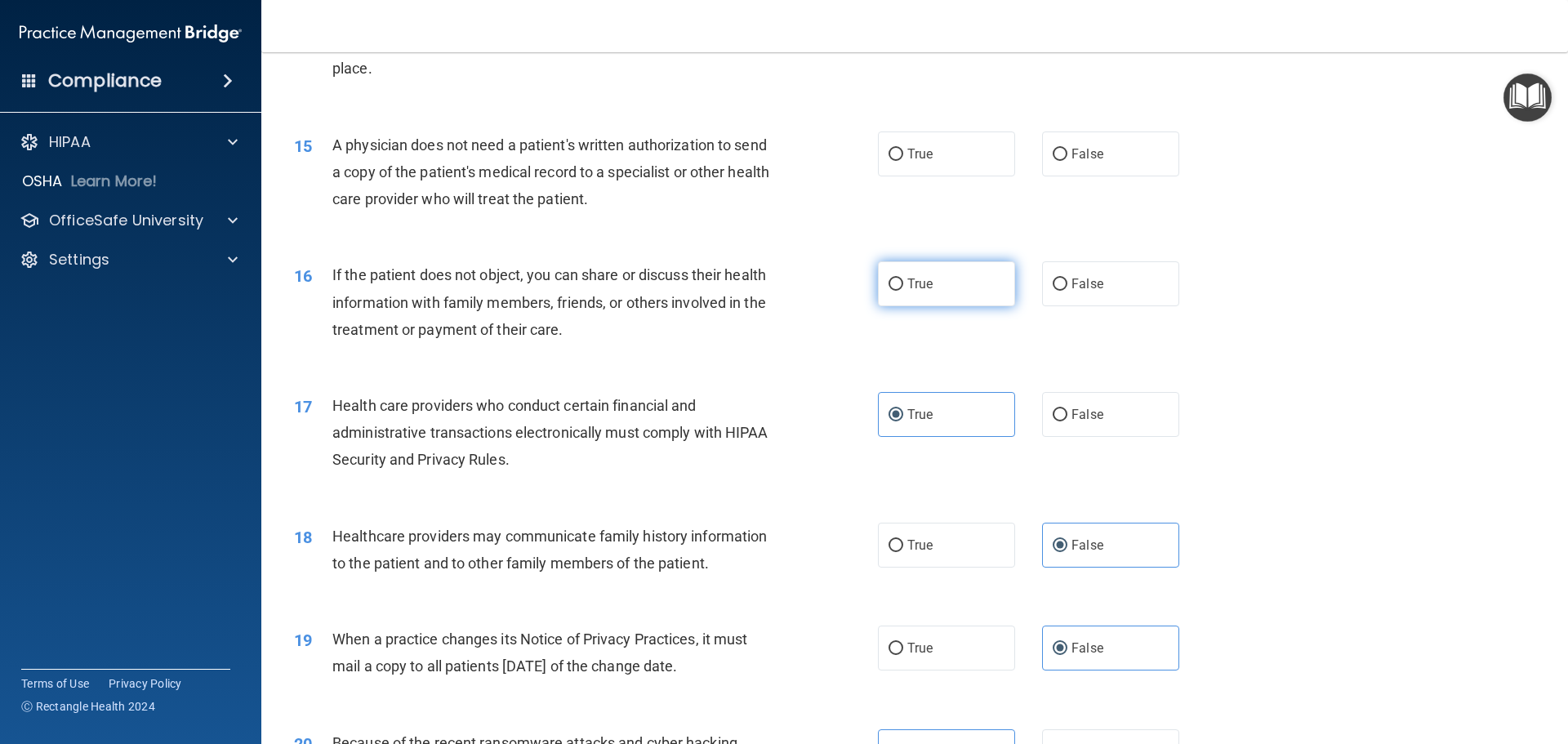
click at [894, 278] on input "True" at bounding box center [896, 284] width 15 height 12
radio input "true"
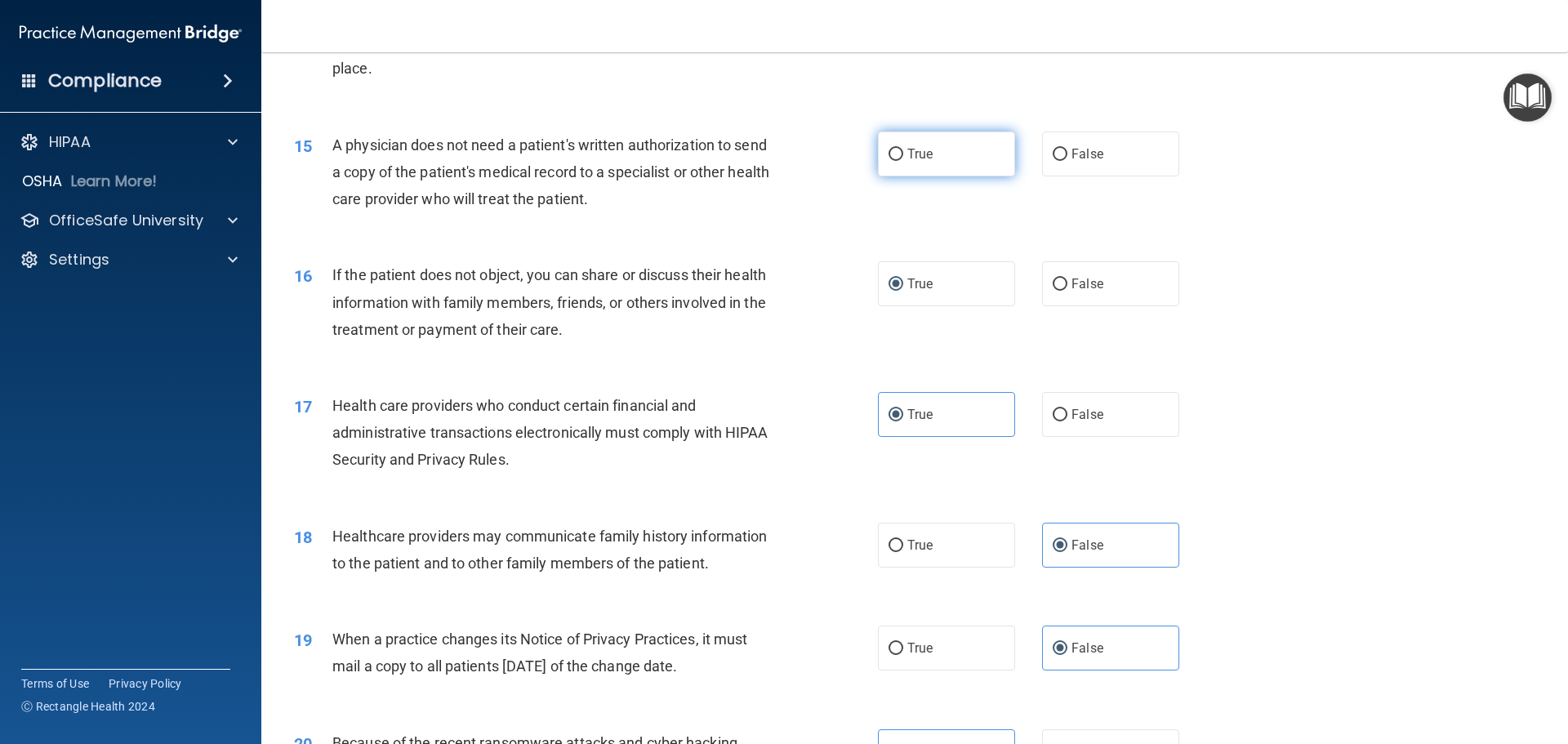
click at [921, 152] on span "True" at bounding box center [920, 154] width 25 height 16
click at [903, 152] on input "True" at bounding box center [896, 154] width 15 height 12
radio input "true"
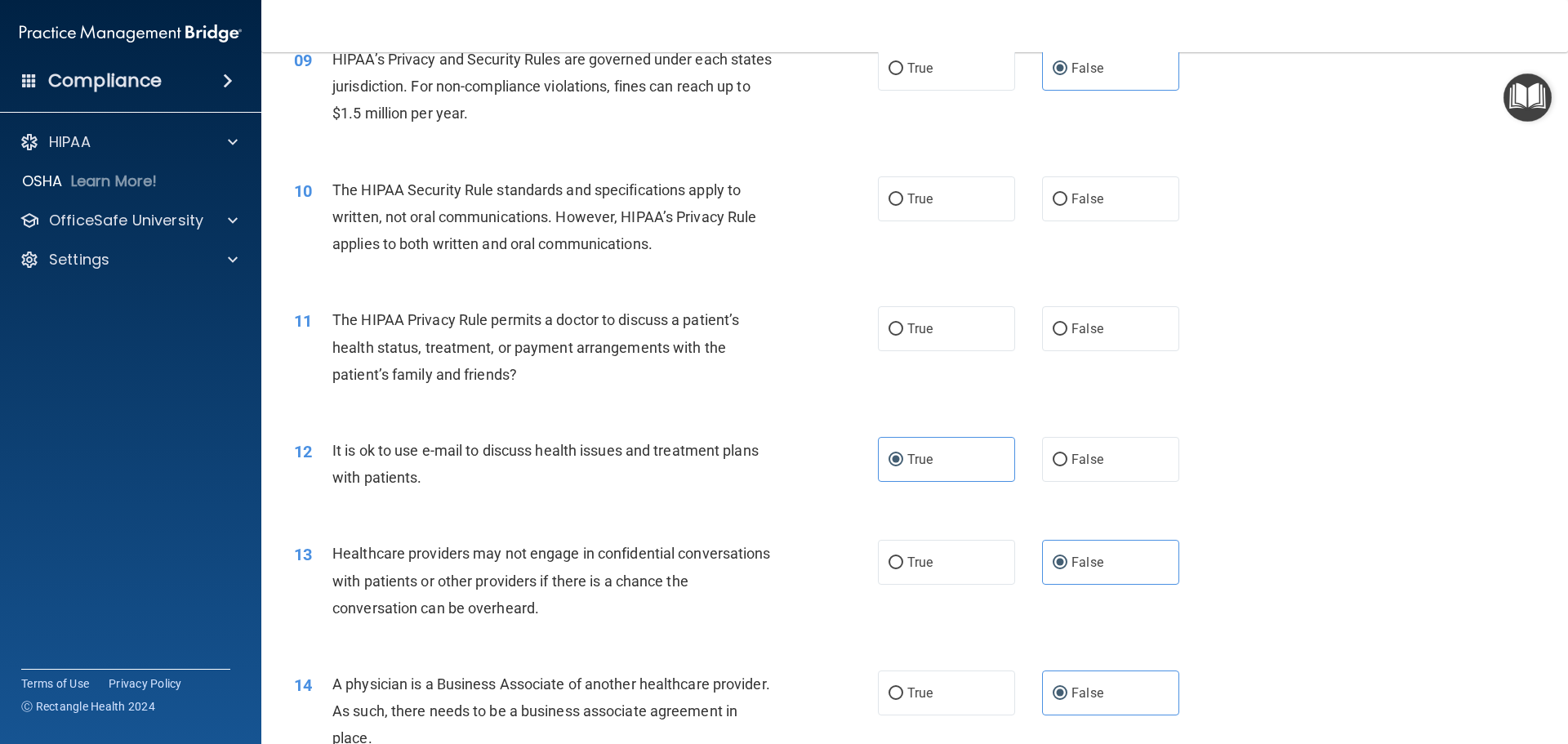
scroll to position [980, 0]
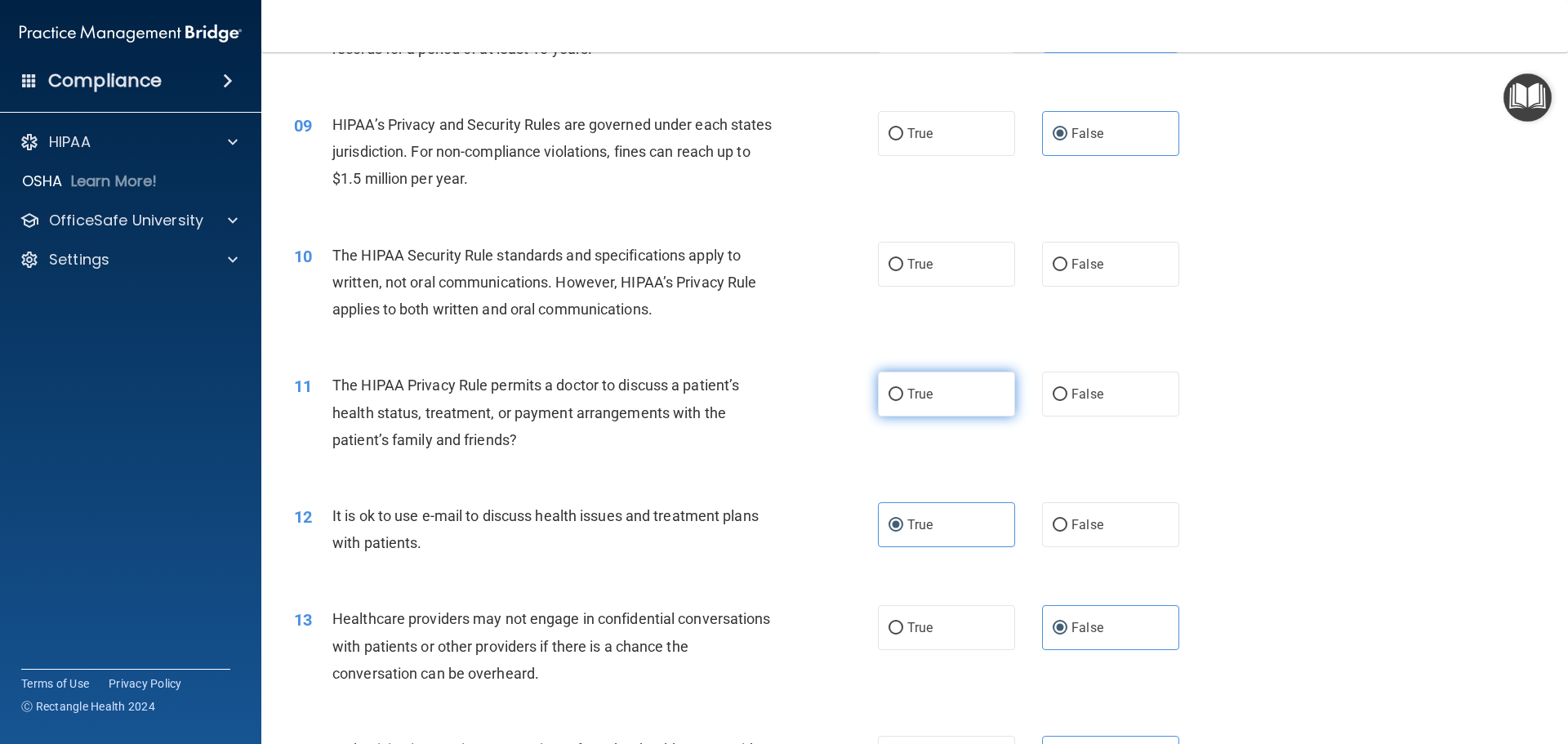
click at [934, 401] on label "True" at bounding box center [946, 394] width 137 height 45
click at [903, 401] on input "True" at bounding box center [896, 395] width 15 height 12
radio input "true"
click at [933, 237] on div "10 The HIPAA Security Rule standards and specifications apply to written, not o…" at bounding box center [915, 287] width 1266 height 131
click at [929, 248] on label "True" at bounding box center [946, 264] width 137 height 45
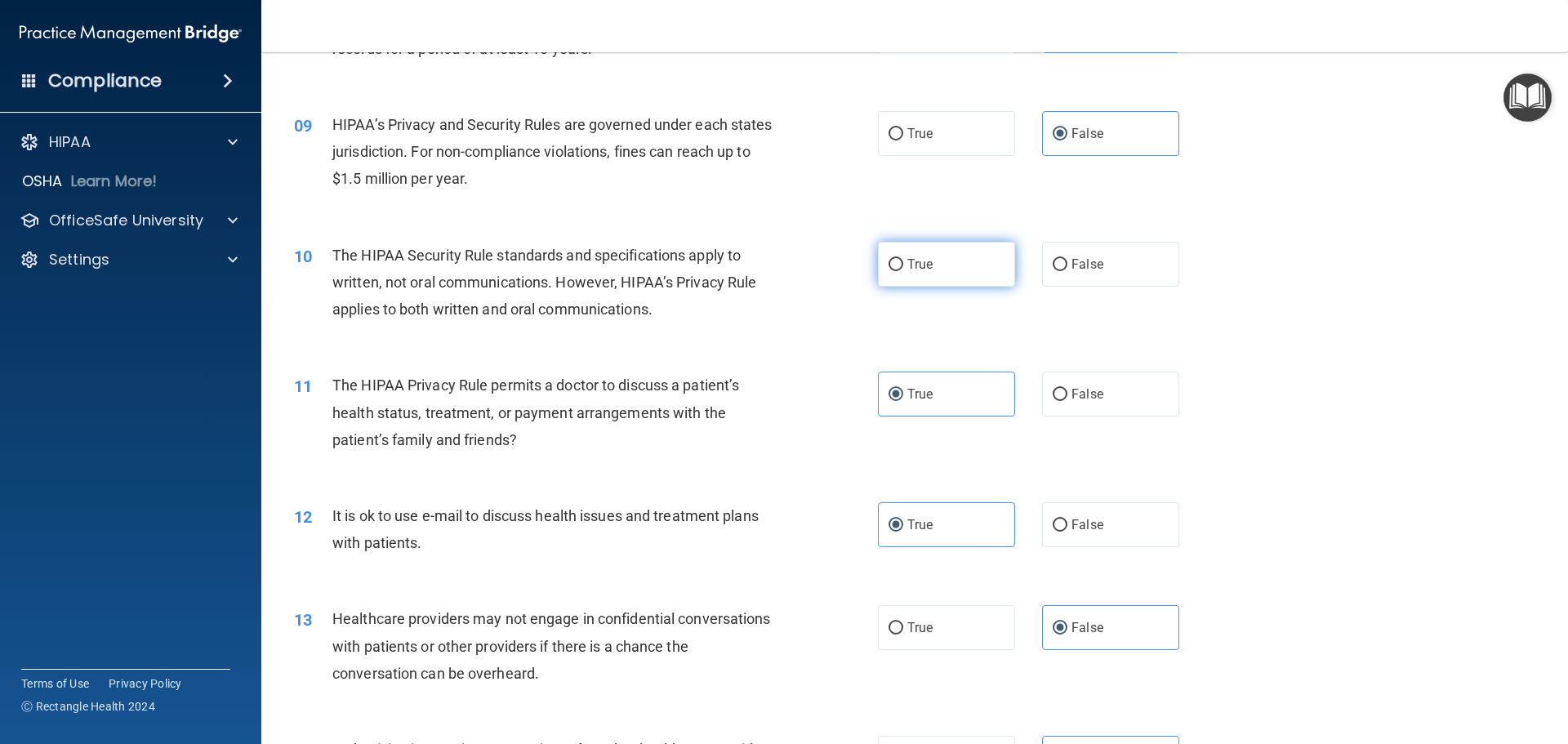
click at [903, 259] on input "True" at bounding box center [896, 265] width 15 height 12
radio input "true"
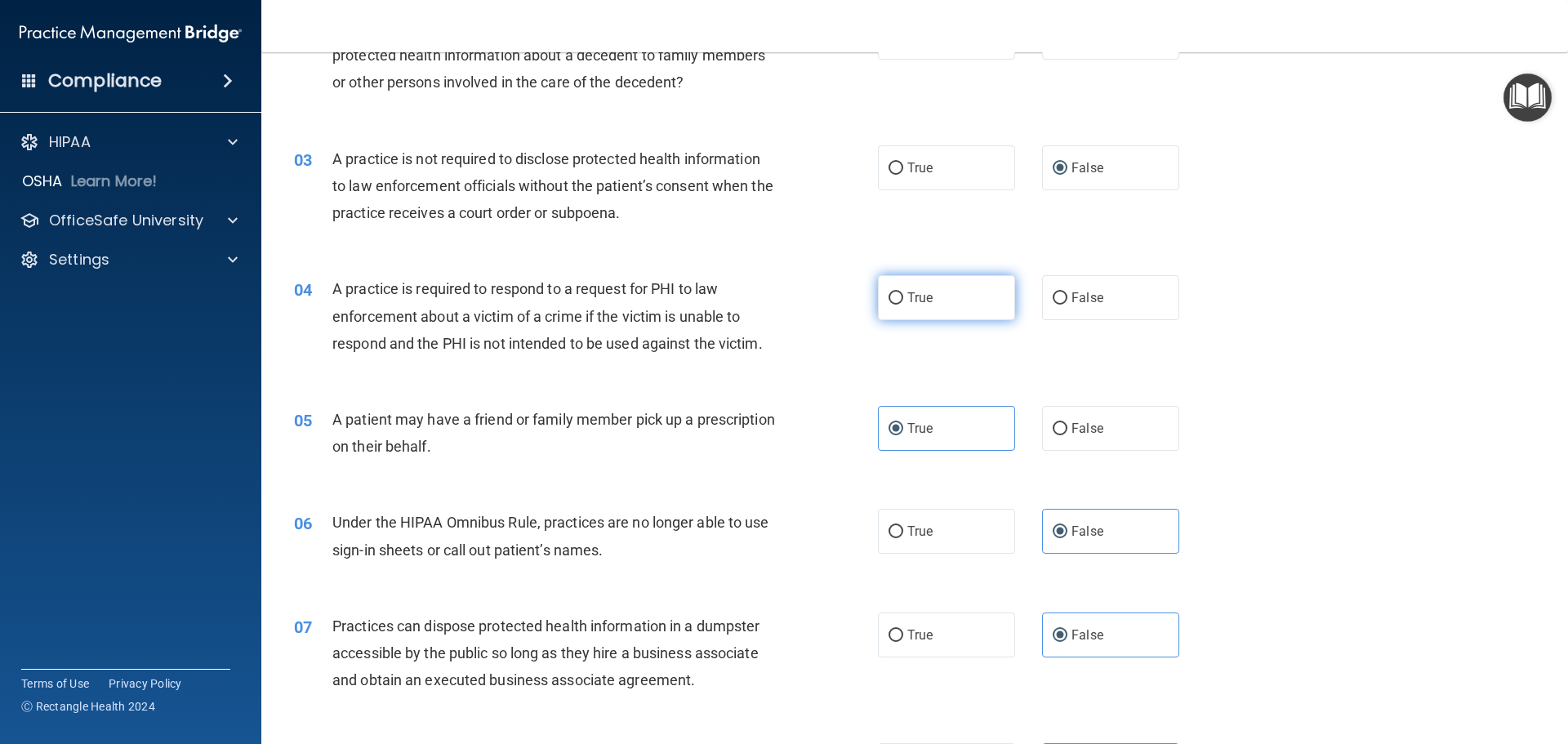
click at [954, 314] on label "True" at bounding box center [946, 297] width 137 height 45
click at [903, 304] on input "True" at bounding box center [896, 298] width 15 height 12
radio input "true"
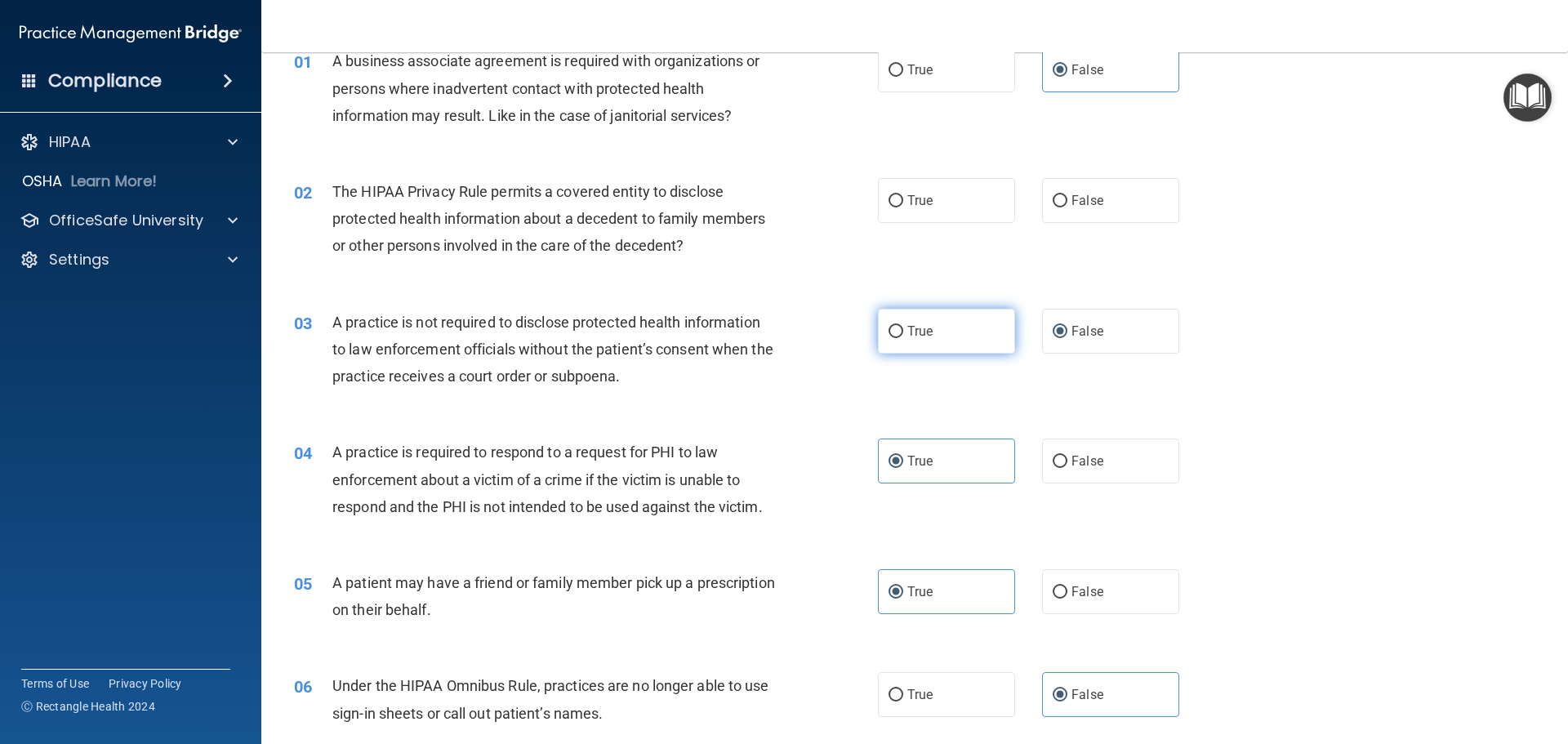
click at [933, 313] on label "True" at bounding box center [946, 331] width 137 height 45
click at [903, 326] on input "True" at bounding box center [896, 332] width 15 height 12
radio input "true"
radio input "false"
click at [933, 203] on label "True" at bounding box center [946, 201] width 137 height 45
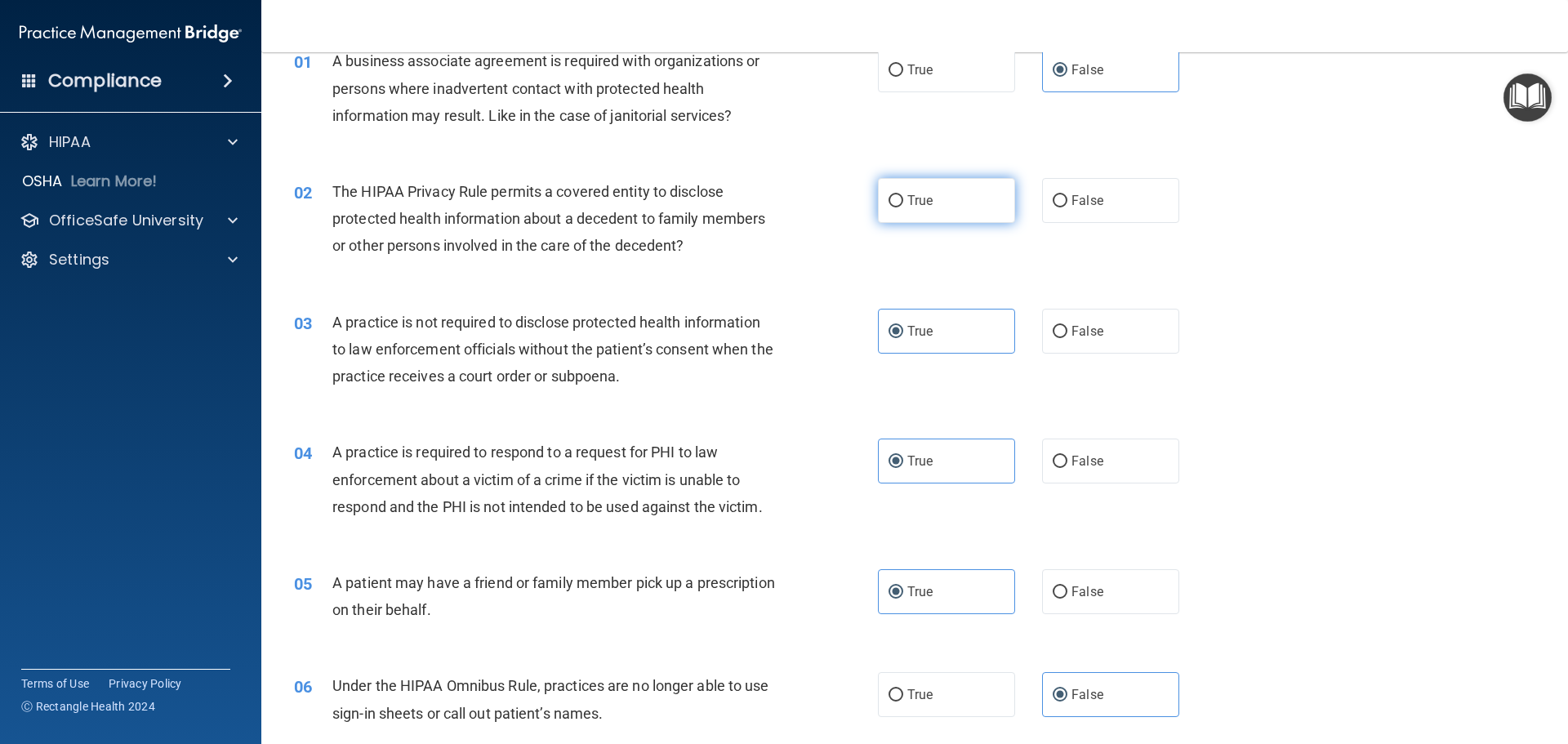
click at [903, 203] on input "True" at bounding box center [896, 201] width 15 height 12
radio input "true"
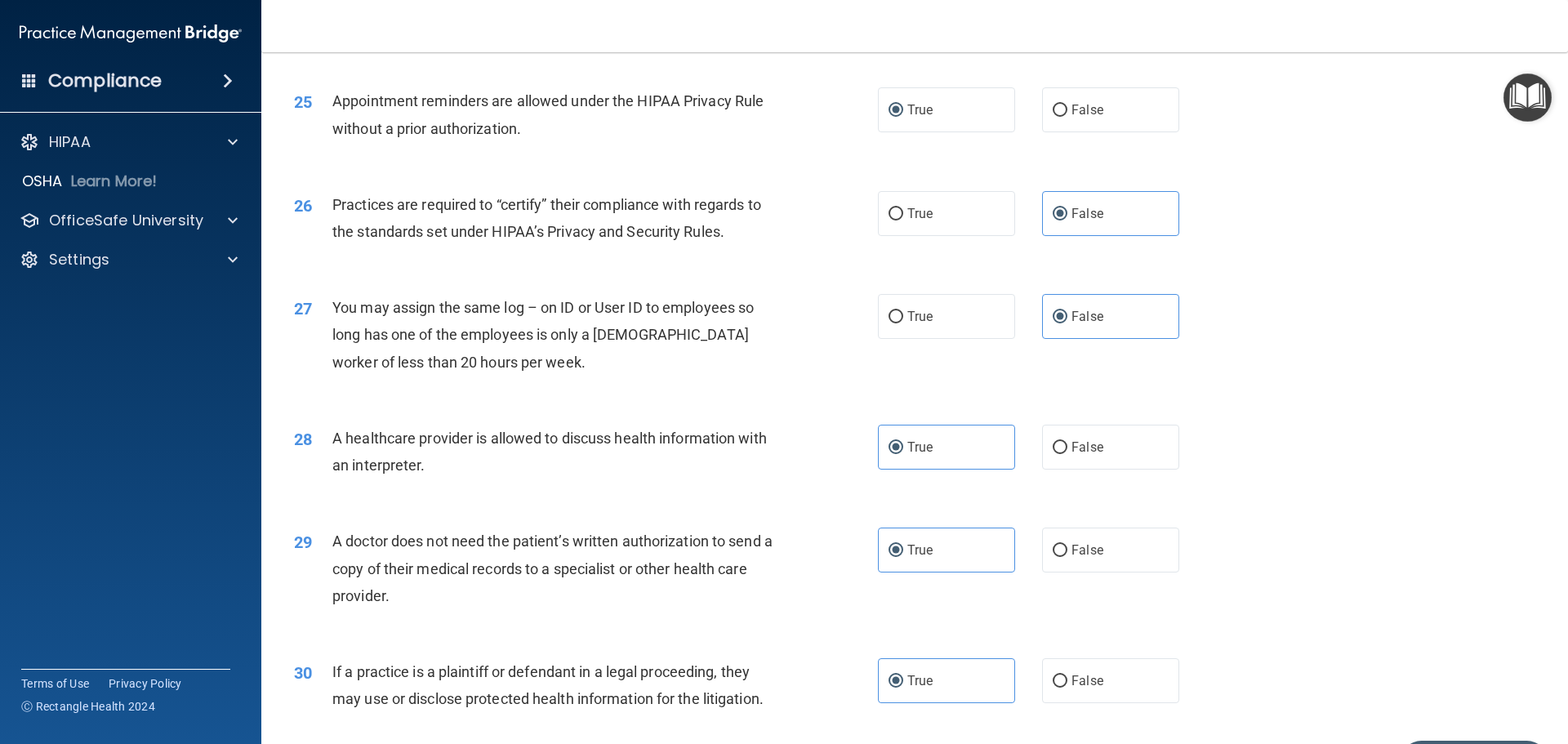
scroll to position [3059, 0]
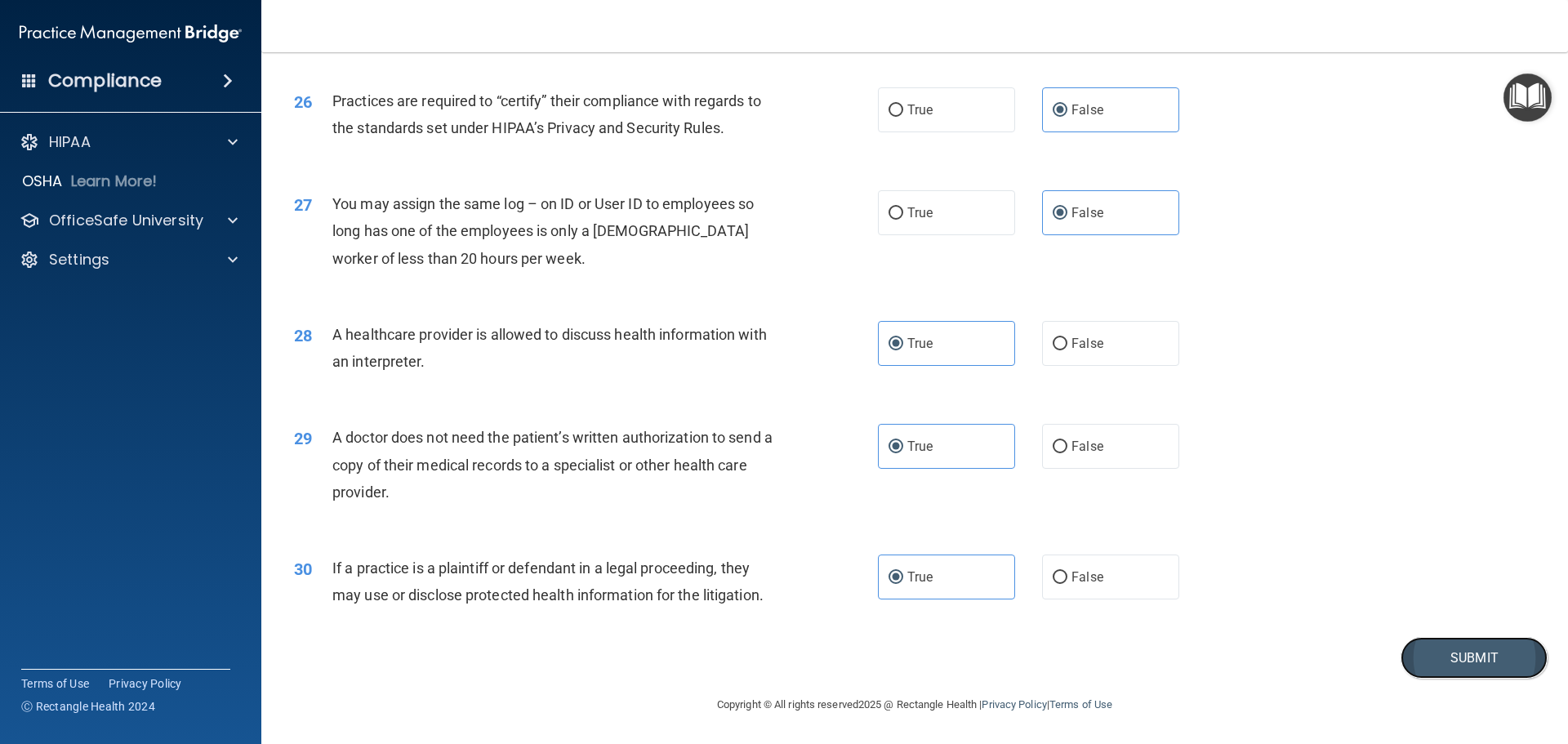
click at [1480, 666] on button "Submit" at bounding box center [1474, 658] width 147 height 41
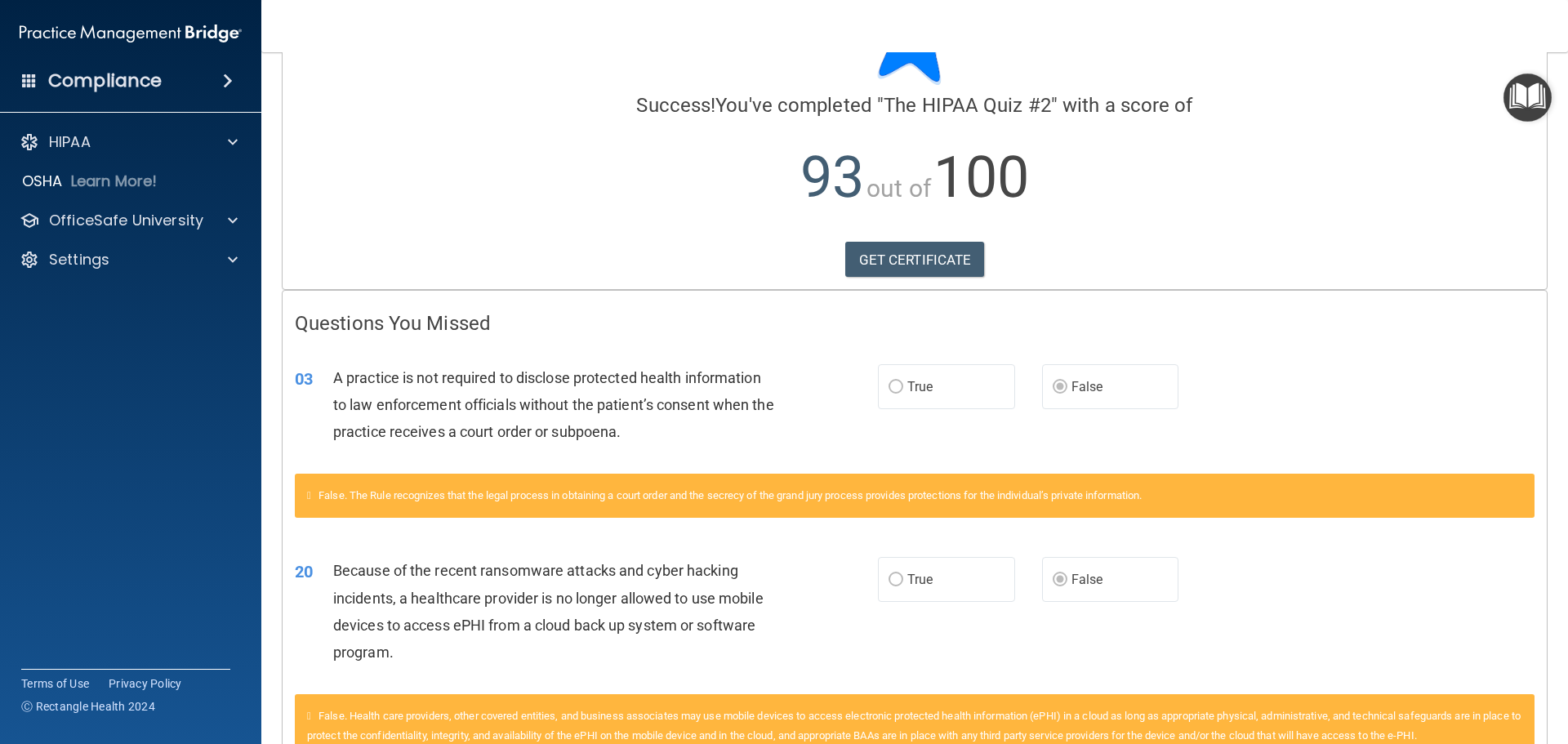
scroll to position [206, 0]
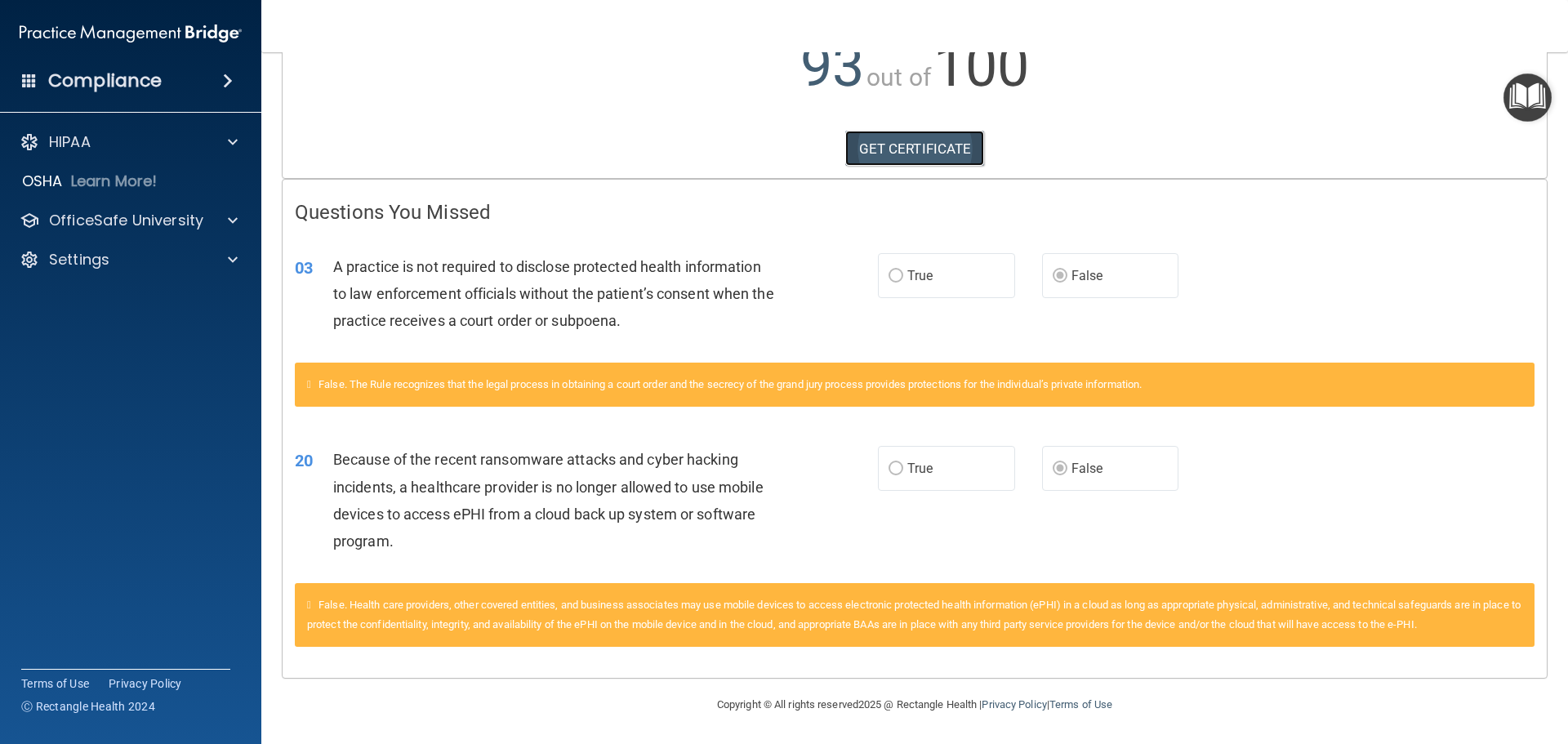
click at [902, 153] on link "GET CERTIFICATE" at bounding box center [915, 149] width 140 height 36
click at [91, 215] on p "OfficeSafe University" at bounding box center [126, 220] width 154 height 20
click at [125, 265] on p "HIPAA Training" at bounding box center [78, 259] width 134 height 16
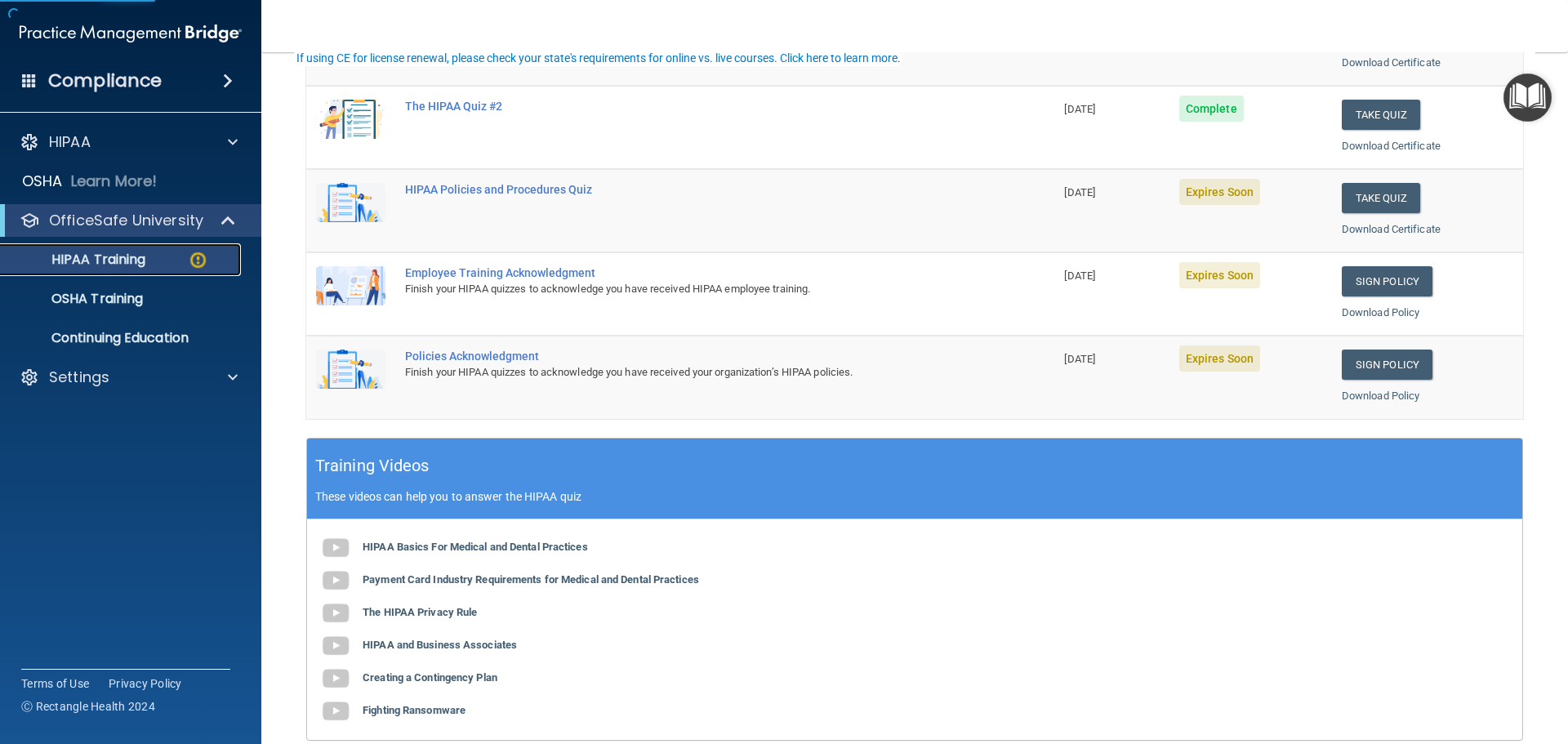
scroll to position [78, 0]
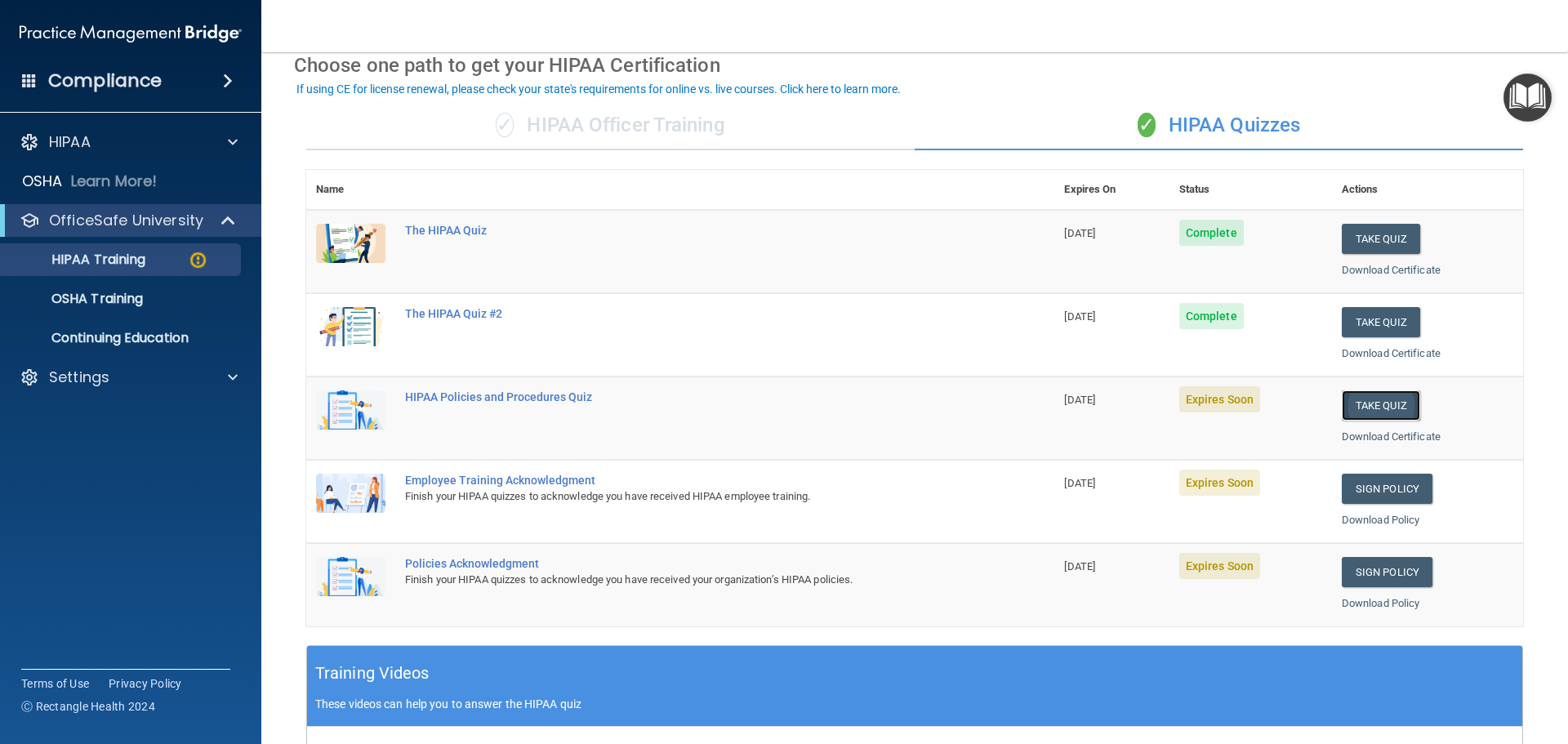
click at [1354, 408] on button "Take Quiz" at bounding box center [1381, 405] width 78 height 30
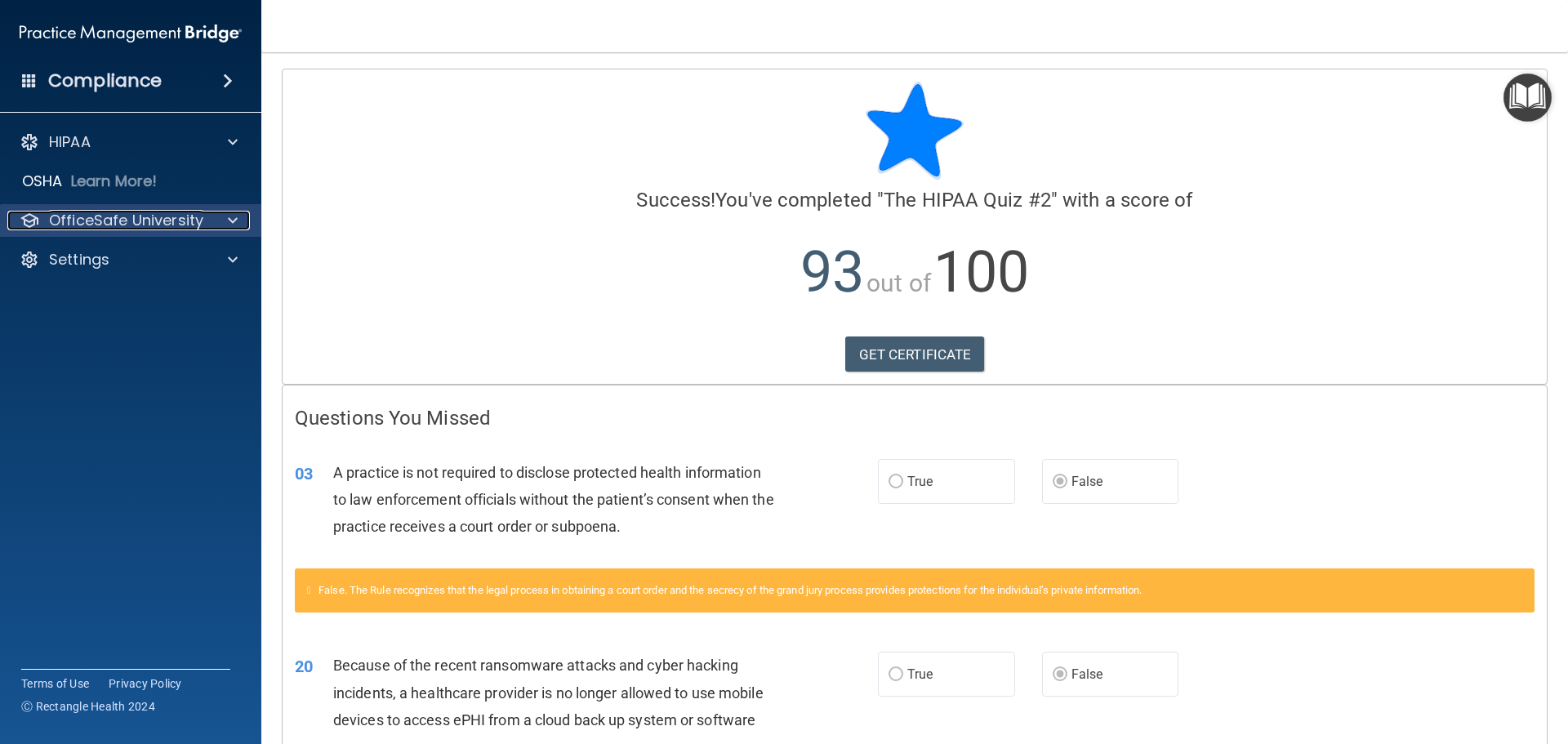
click at [165, 219] on p "OfficeSafe University" at bounding box center [126, 220] width 154 height 20
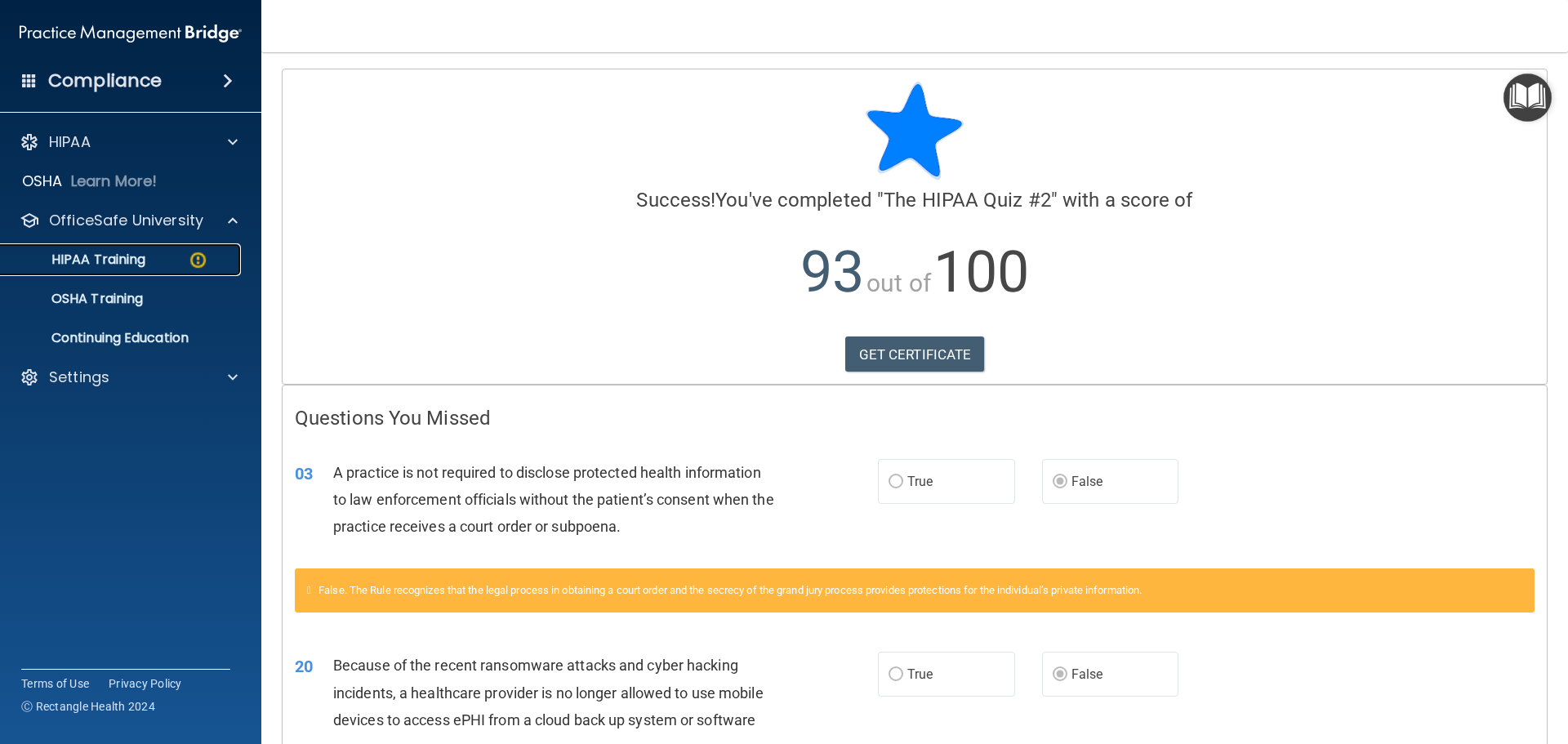
click at [174, 246] on link "HIPAA Training" at bounding box center [112, 259] width 257 height 33
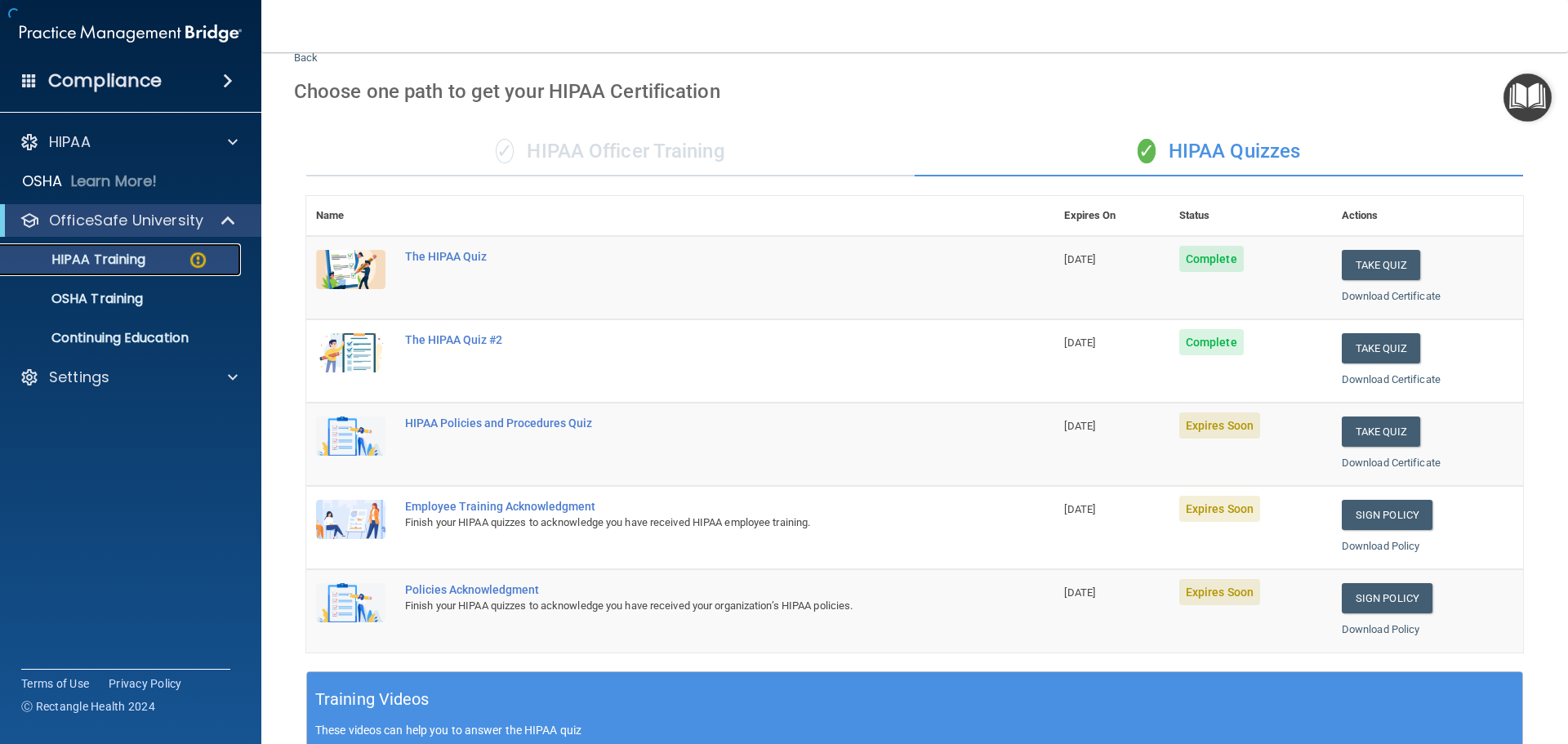
scroll to position [409, 0]
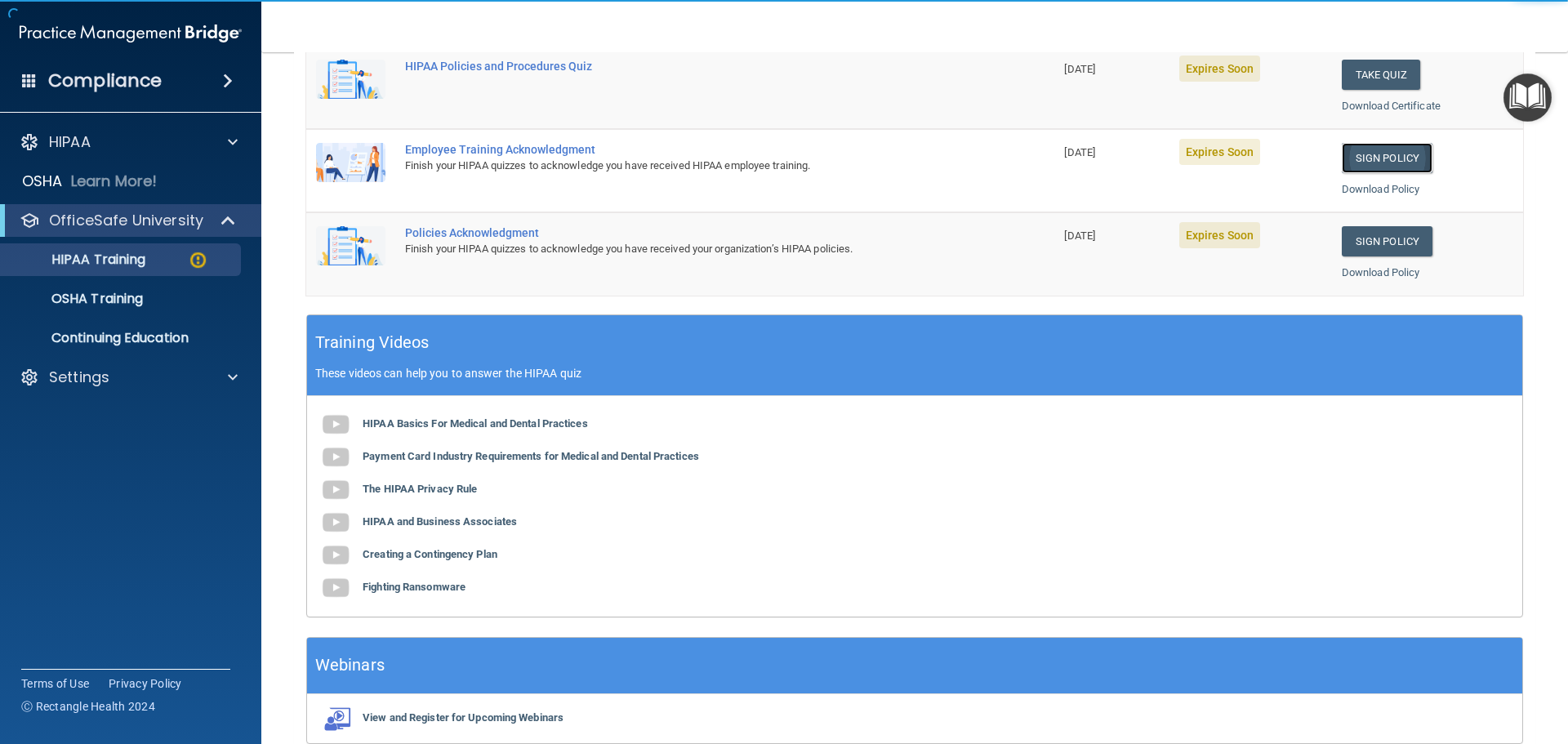
click at [1388, 148] on link "Sign Policy" at bounding box center [1387, 158] width 91 height 30
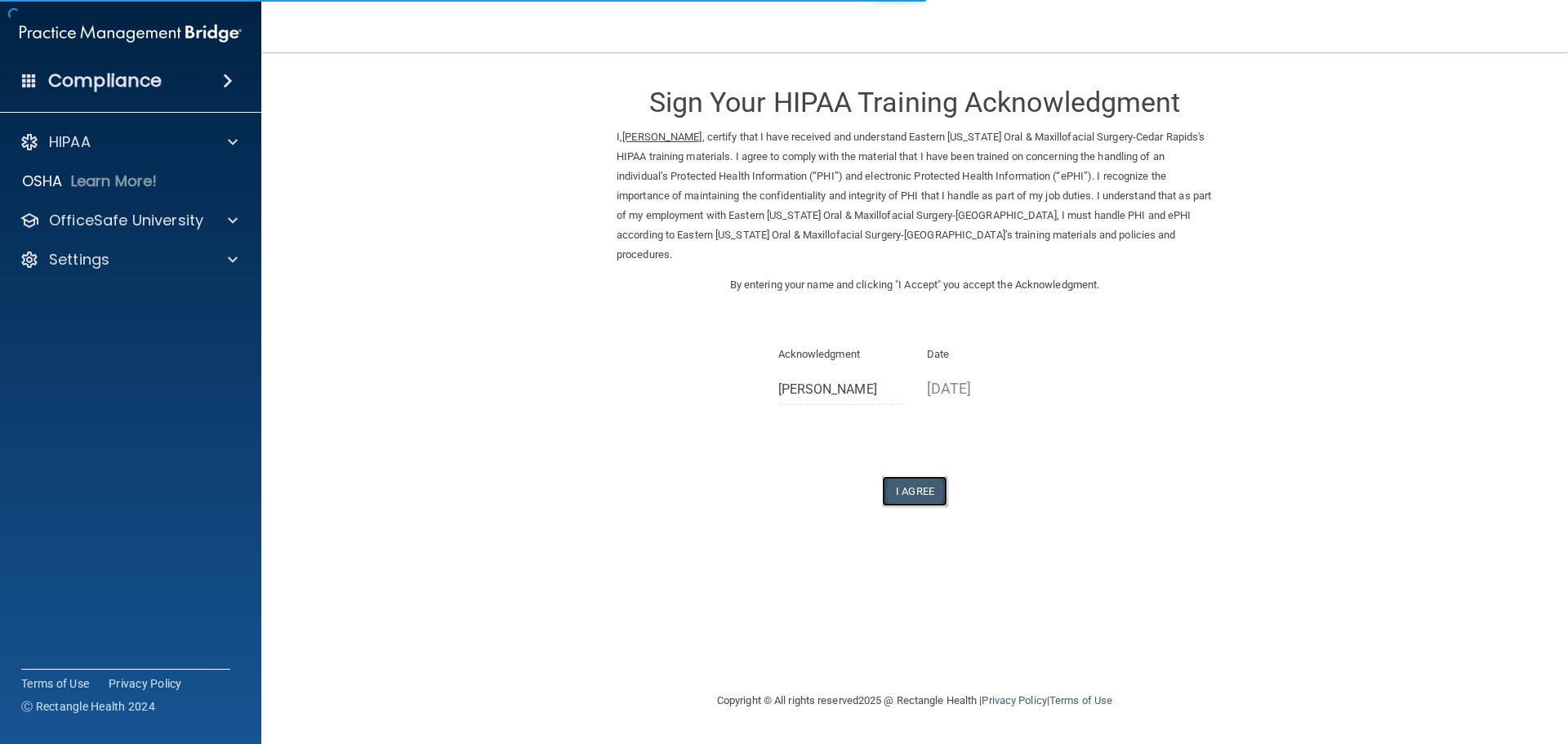
click at [918, 476] on button "I Agree" at bounding box center [915, 491] width 66 height 30
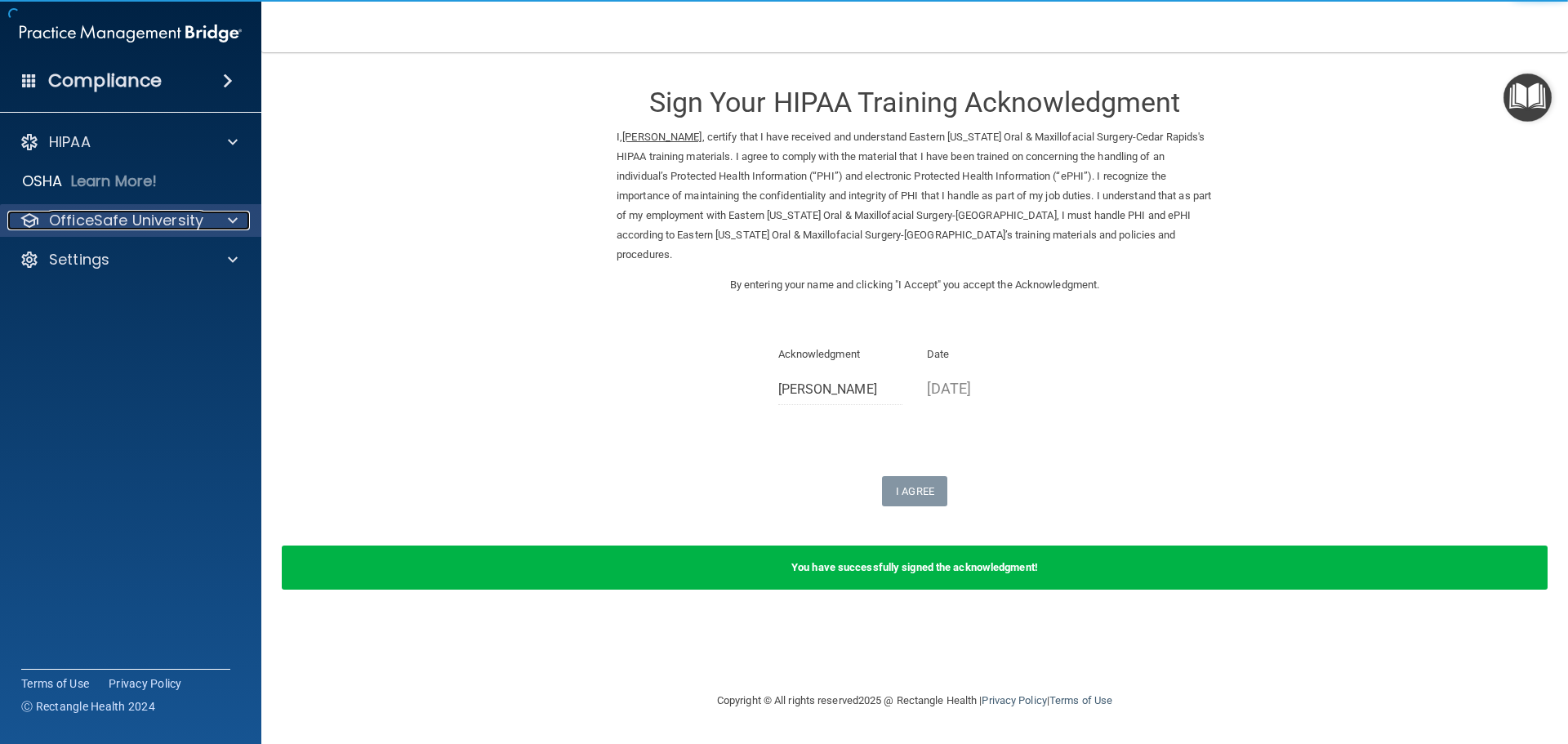
click at [141, 226] on p "OfficeSafe University" at bounding box center [126, 220] width 154 height 20
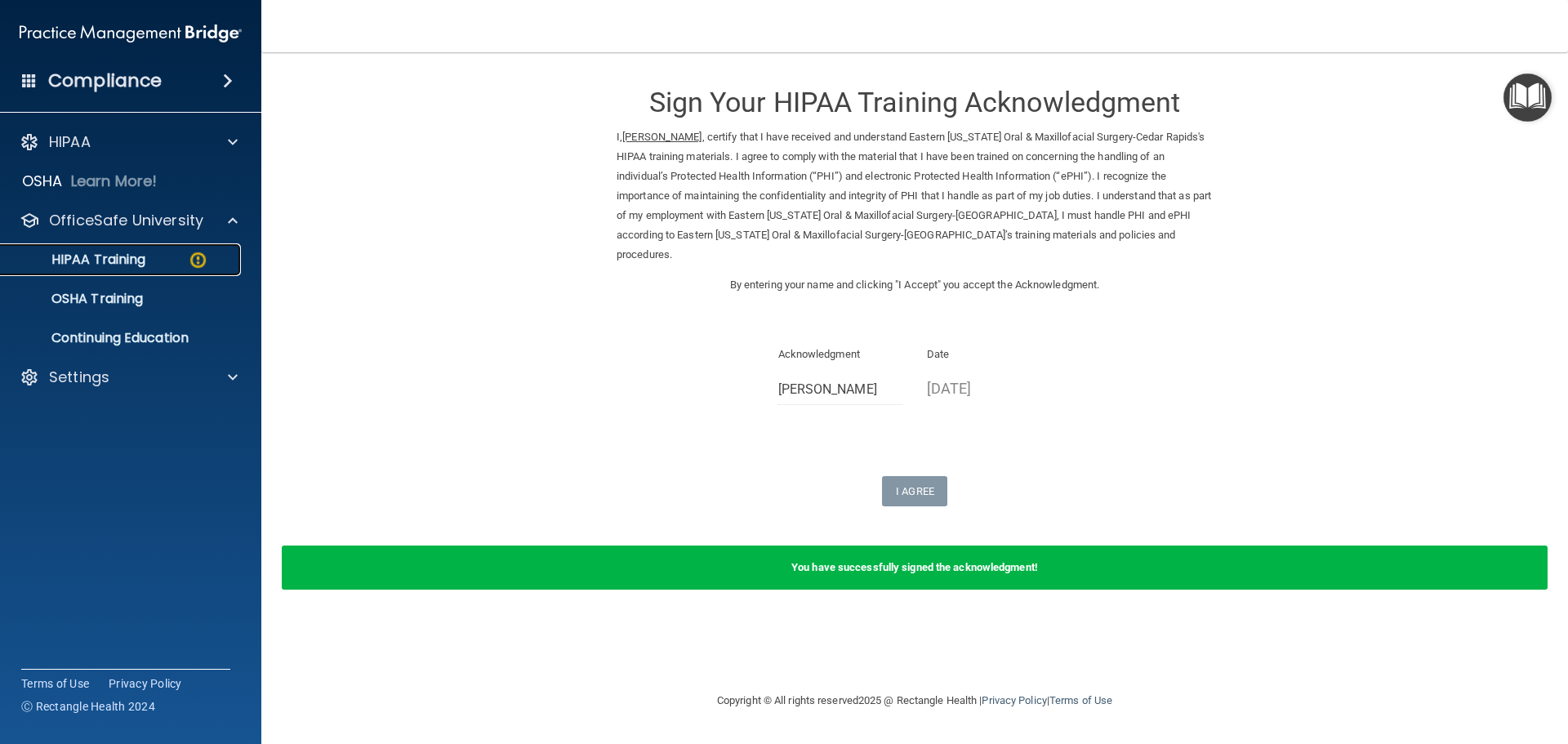
click at [176, 257] on div "HIPAA Training" at bounding box center [122, 259] width 223 height 16
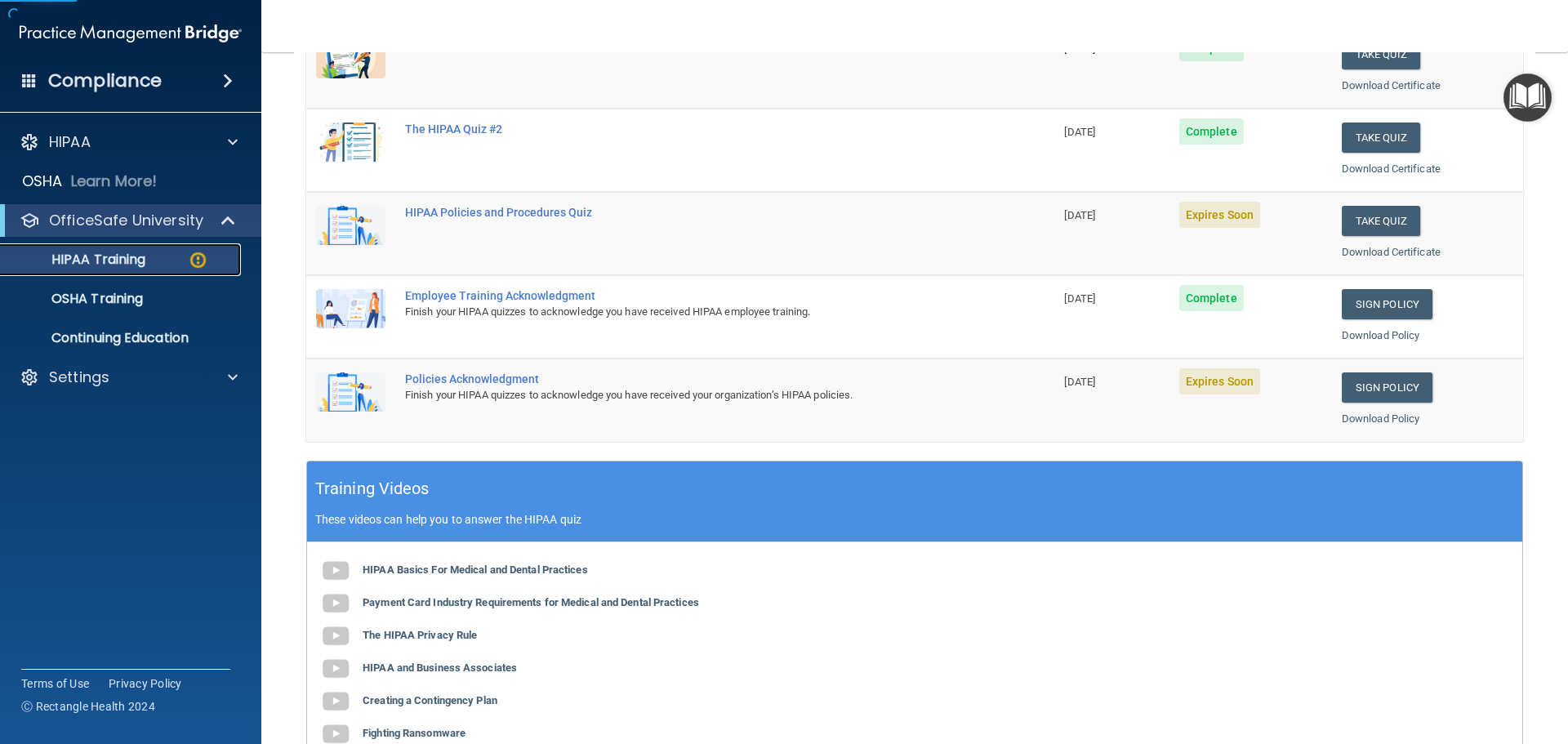
scroll to position [327, 0]
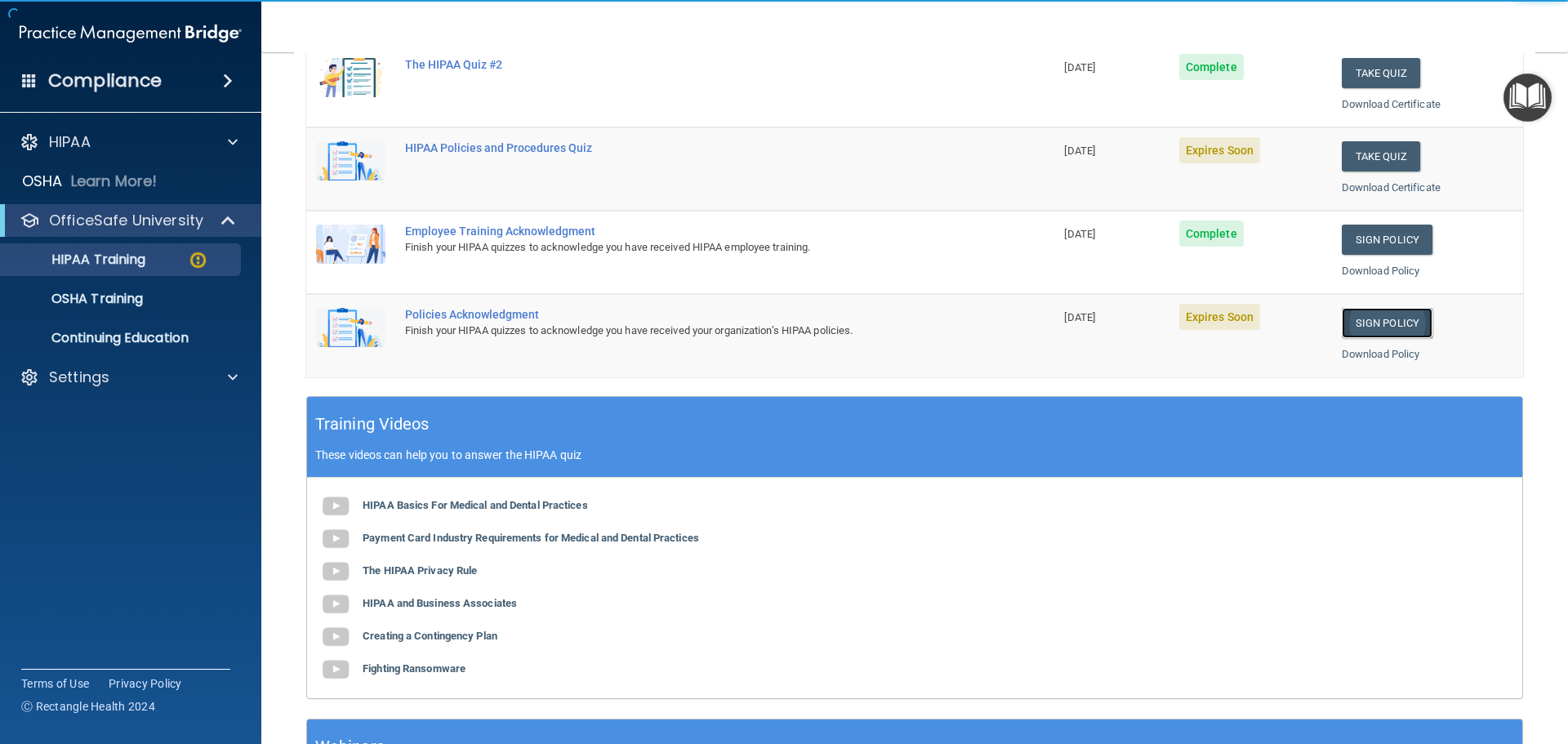
click at [1400, 324] on link "Sign Policy" at bounding box center [1387, 322] width 91 height 30
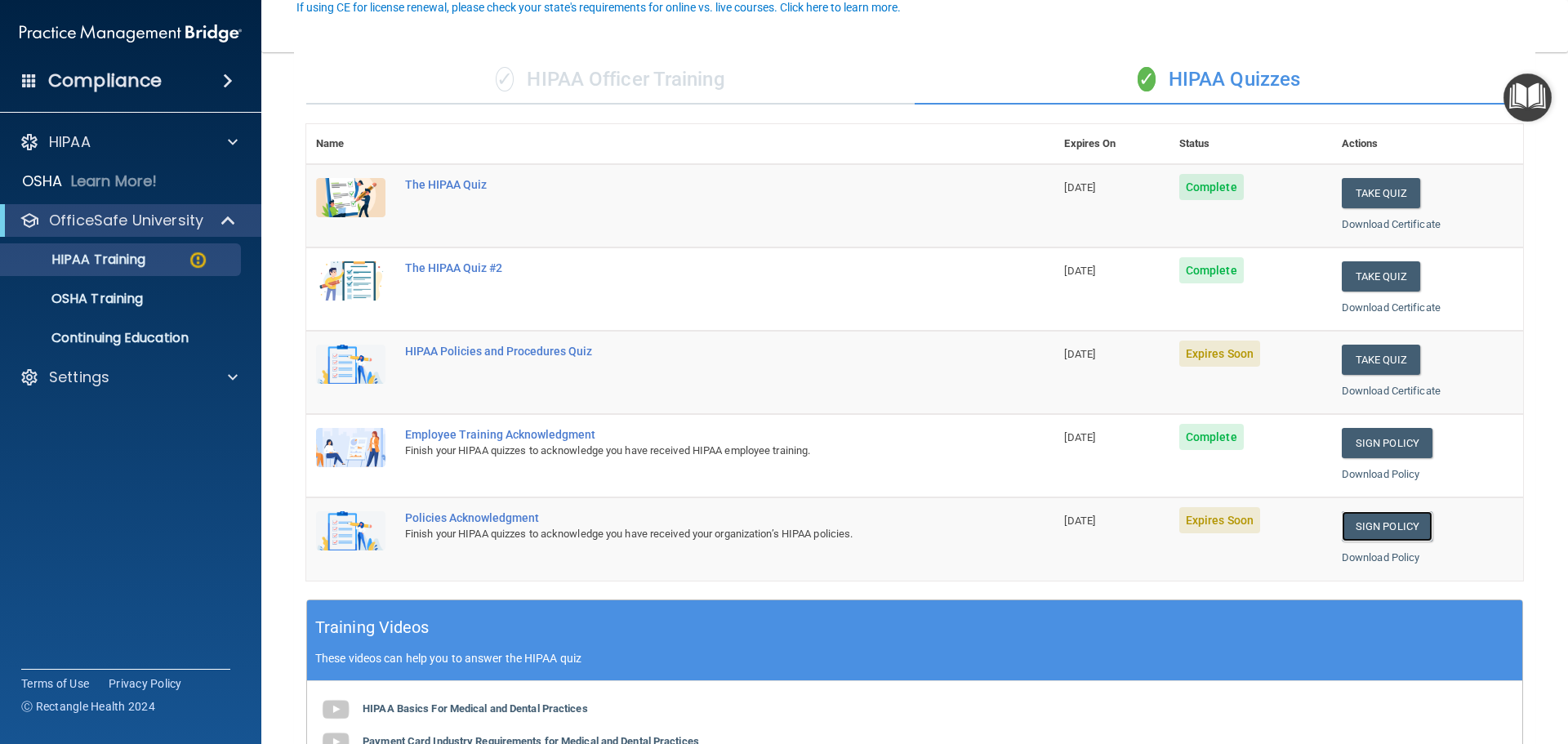
scroll to position [82, 0]
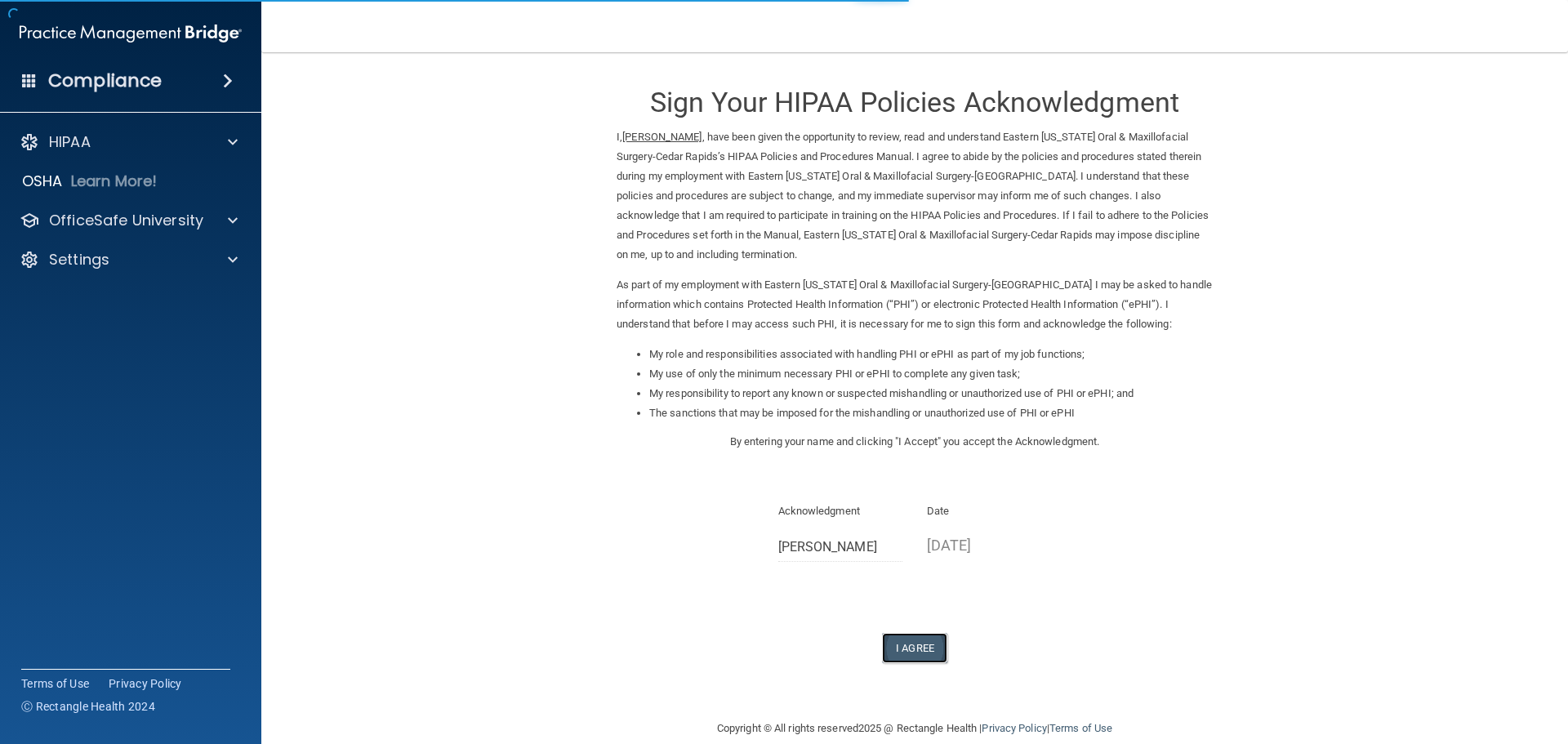
click at [921, 651] on button "I Agree" at bounding box center [915, 647] width 66 height 30
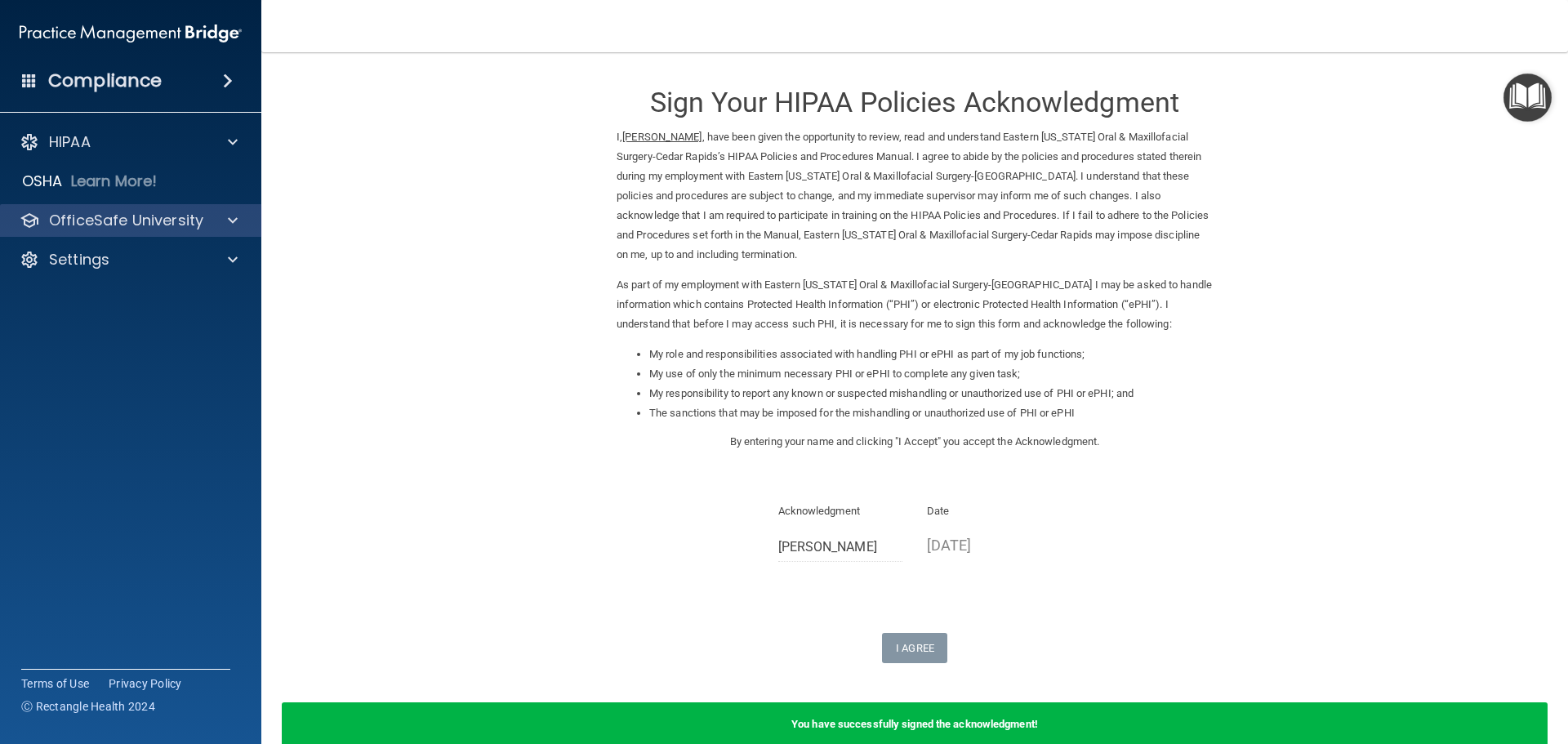
click at [141, 234] on div "OfficeSafe University" at bounding box center [131, 221] width 262 height 33
click at [149, 226] on p "OfficeSafe University" at bounding box center [126, 220] width 154 height 20
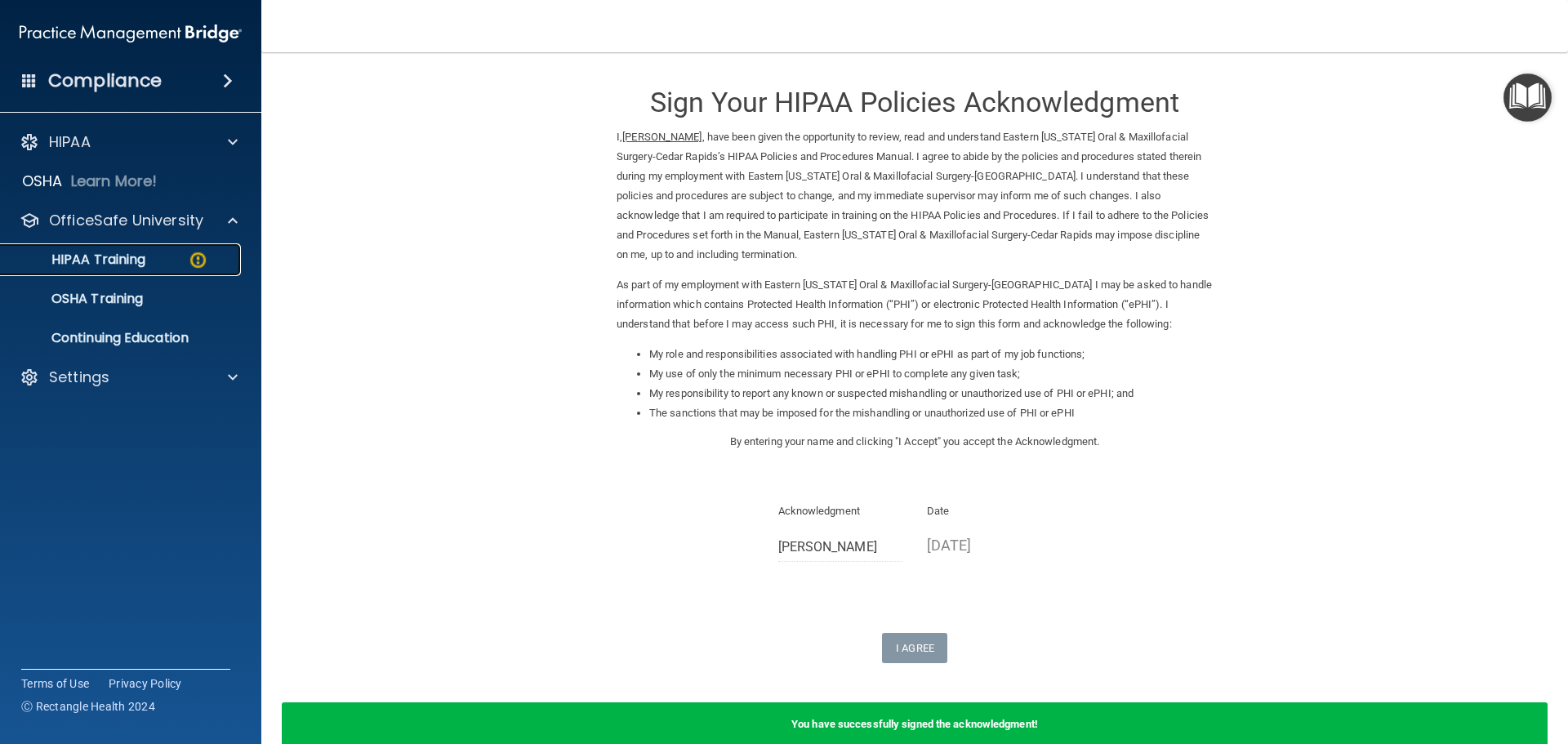
click at [151, 266] on div "HIPAA Training" at bounding box center [122, 259] width 223 height 16
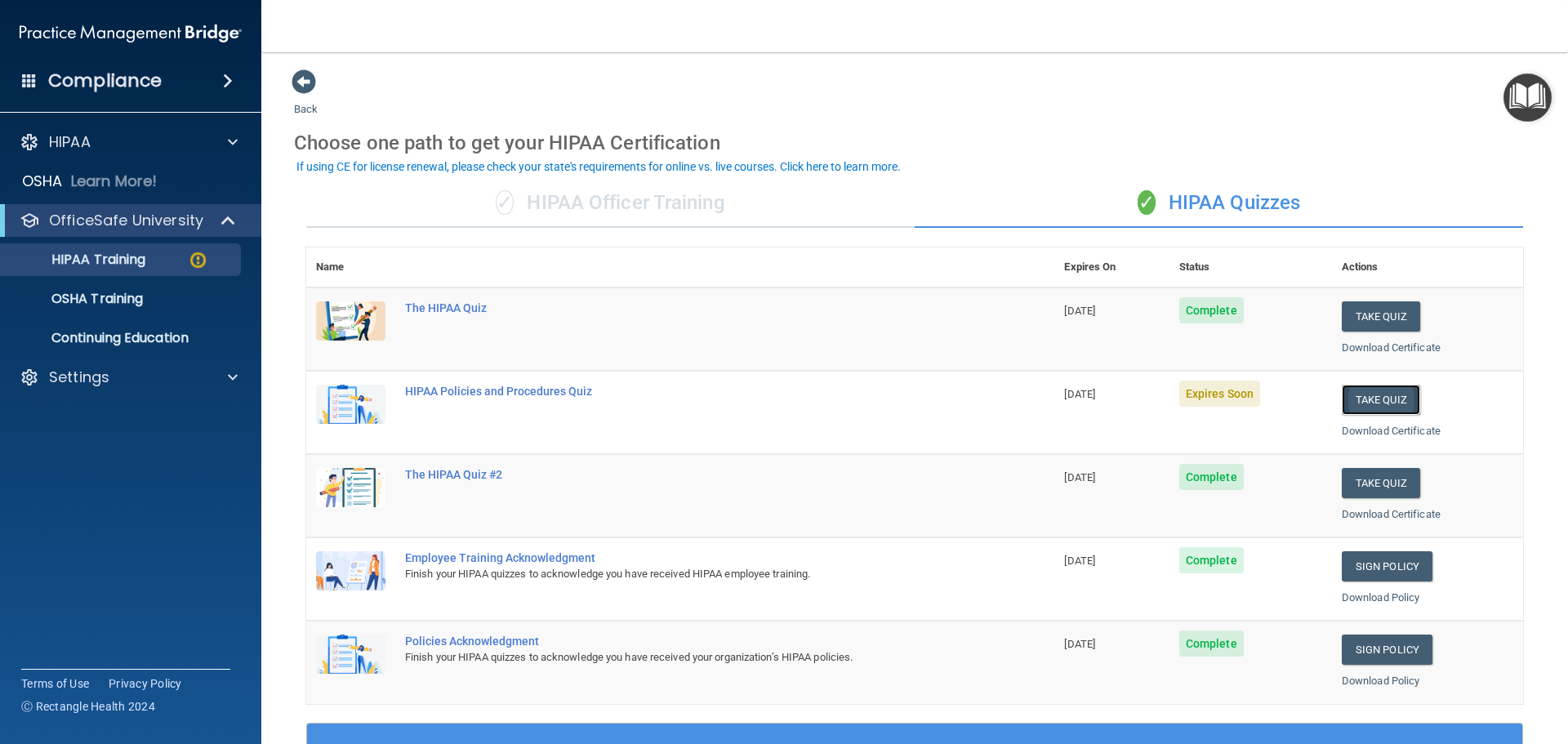
click at [1360, 393] on button "Take Quiz" at bounding box center [1381, 399] width 78 height 30
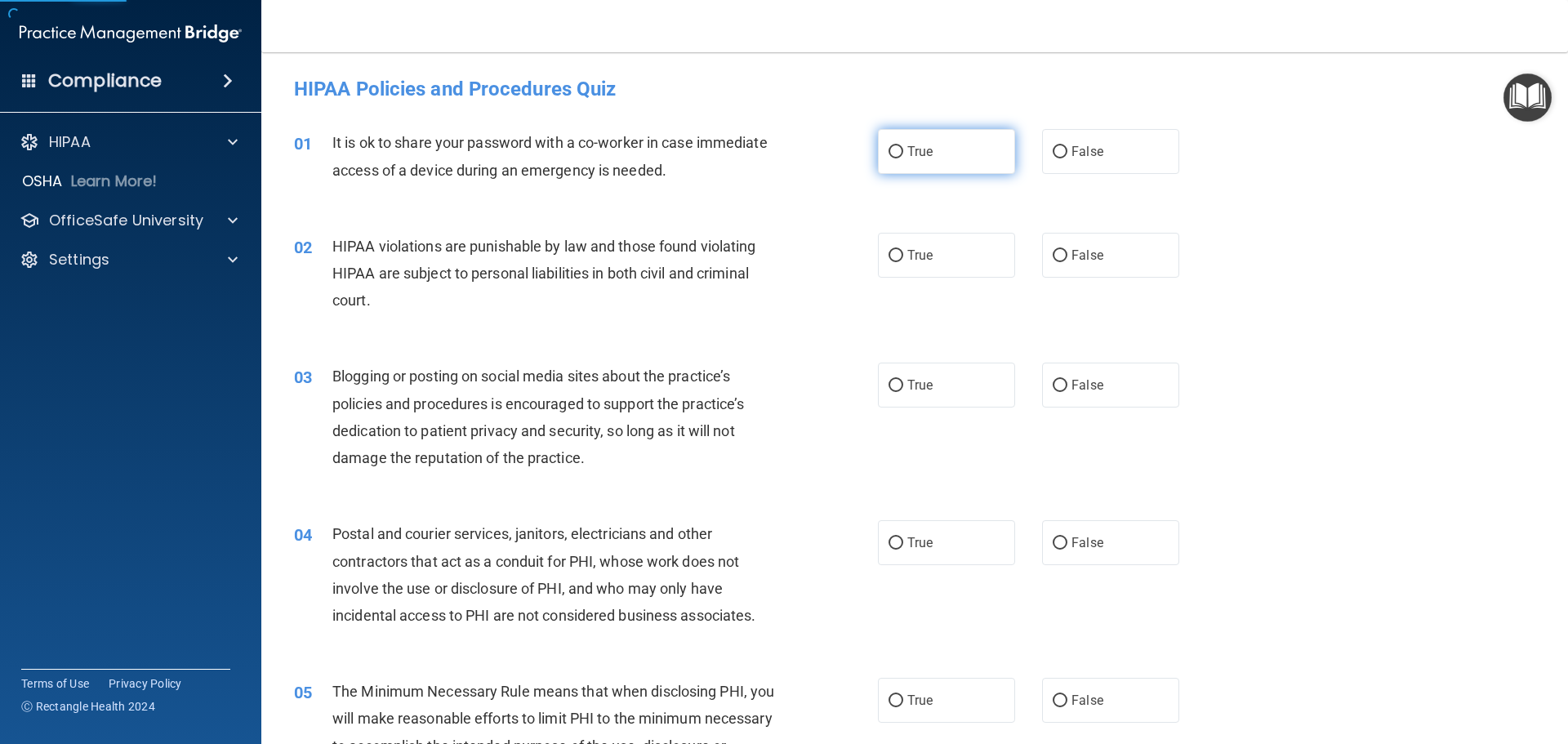
click at [942, 169] on label "True" at bounding box center [946, 152] width 137 height 45
click at [903, 159] on input "True" at bounding box center [896, 153] width 15 height 12
radio input "true"
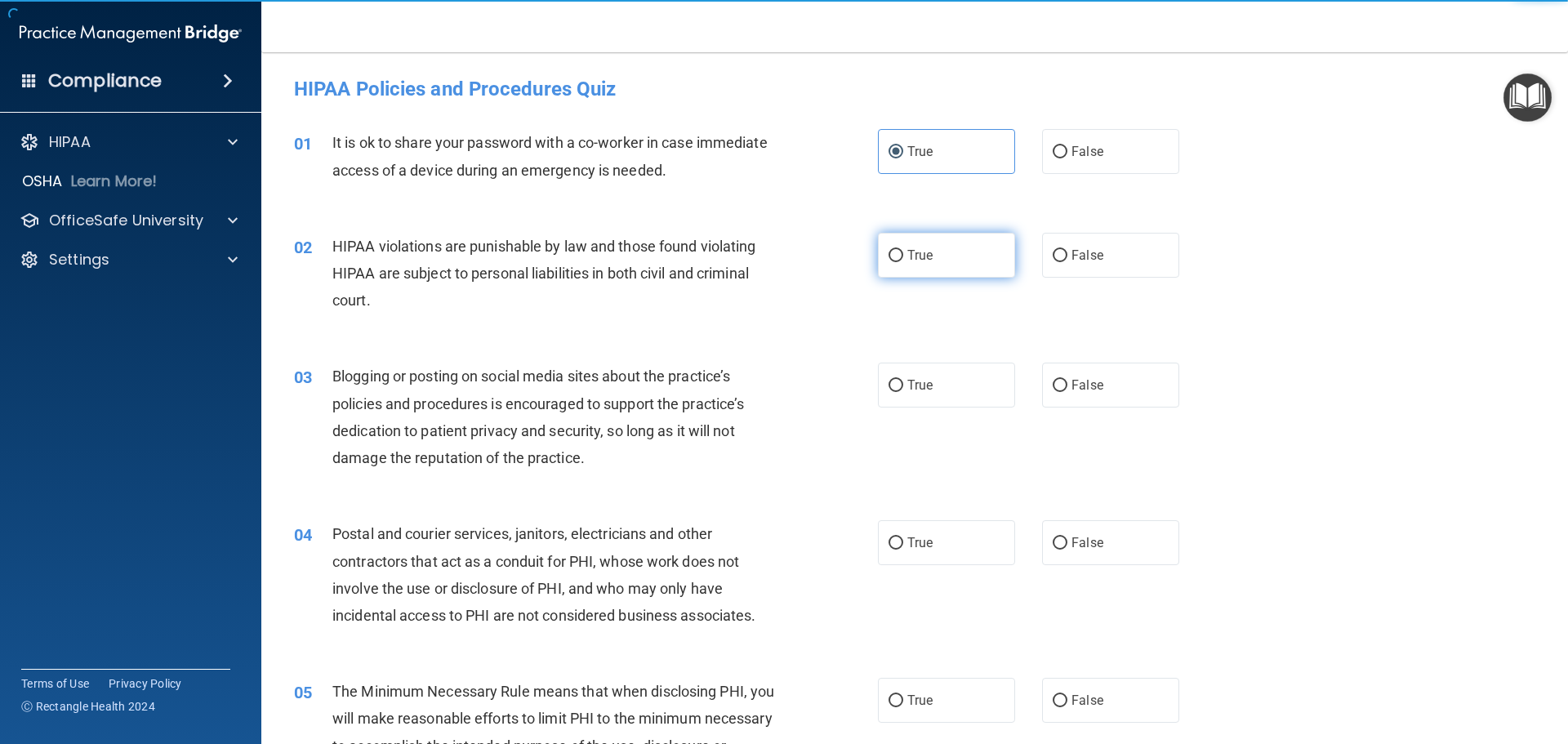
click at [946, 270] on label "True" at bounding box center [946, 255] width 137 height 45
click at [903, 262] on input "True" at bounding box center [896, 256] width 15 height 12
radio input "true"
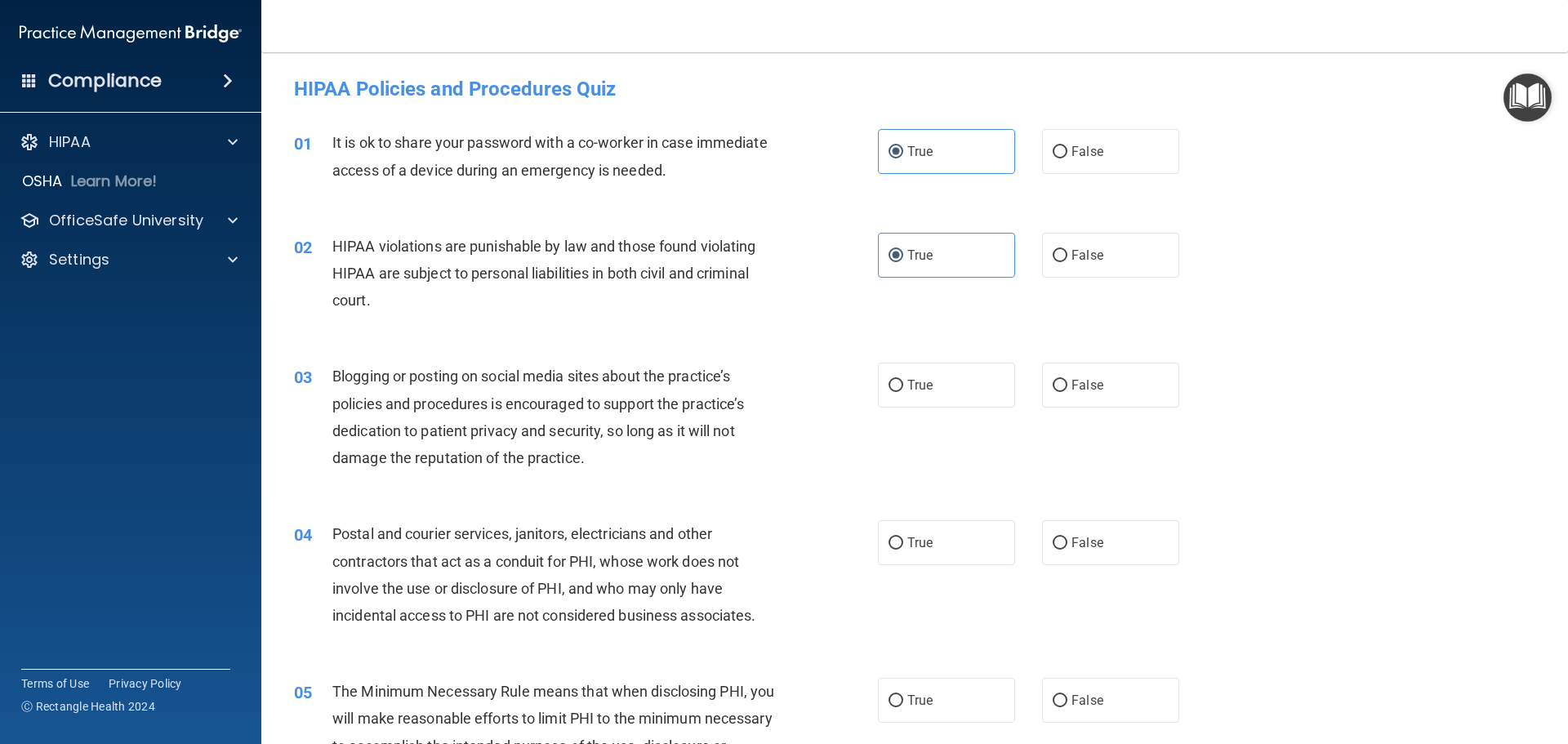
click at [926, 410] on div "03 Blogging or posting on social media sites about the practice’s policies and …" at bounding box center [915, 421] width 1266 height 158
click at [924, 391] on span "True" at bounding box center [920, 385] width 25 height 16
click at [903, 391] on input "True" at bounding box center [896, 386] width 15 height 12
radio input "true"
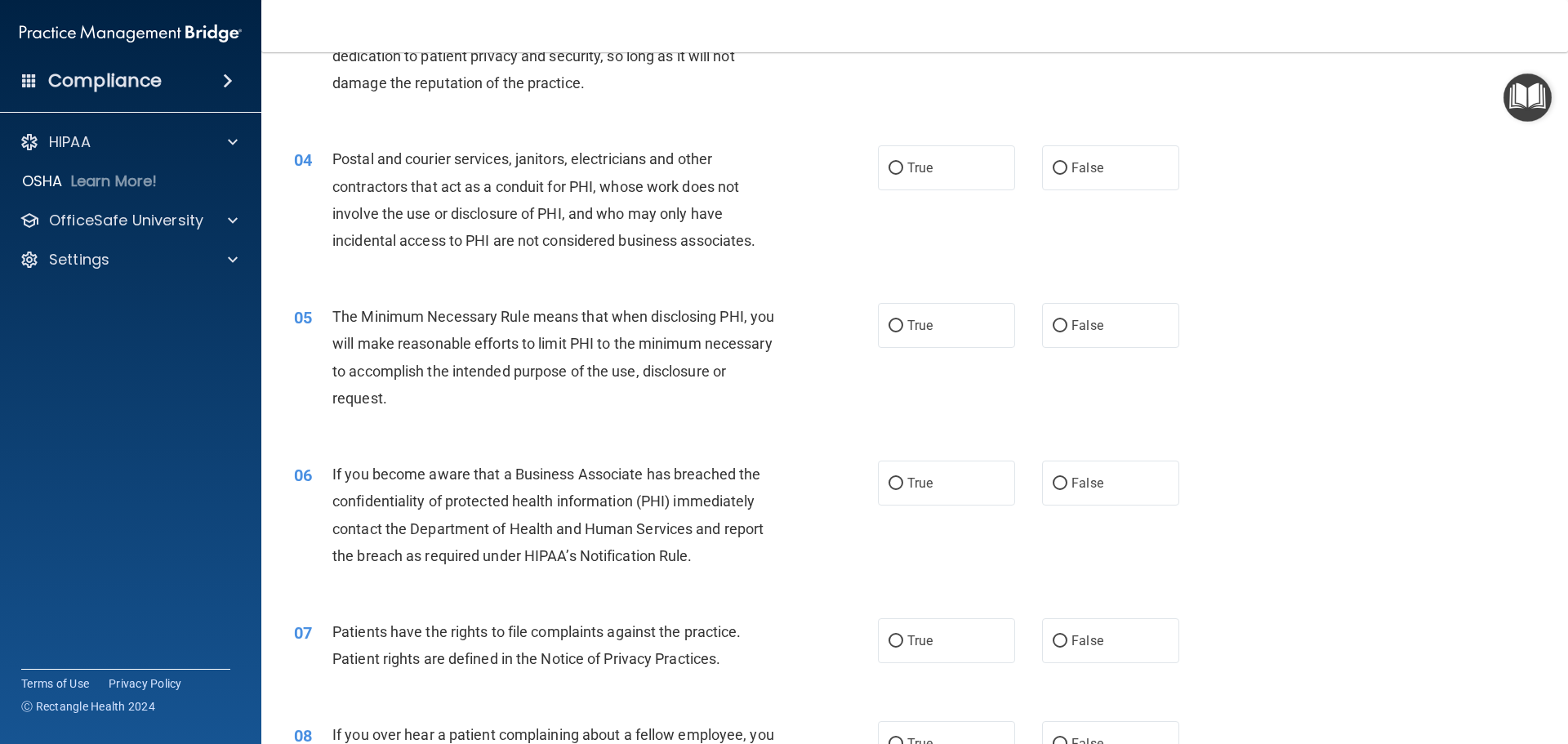
scroll to position [409, 0]
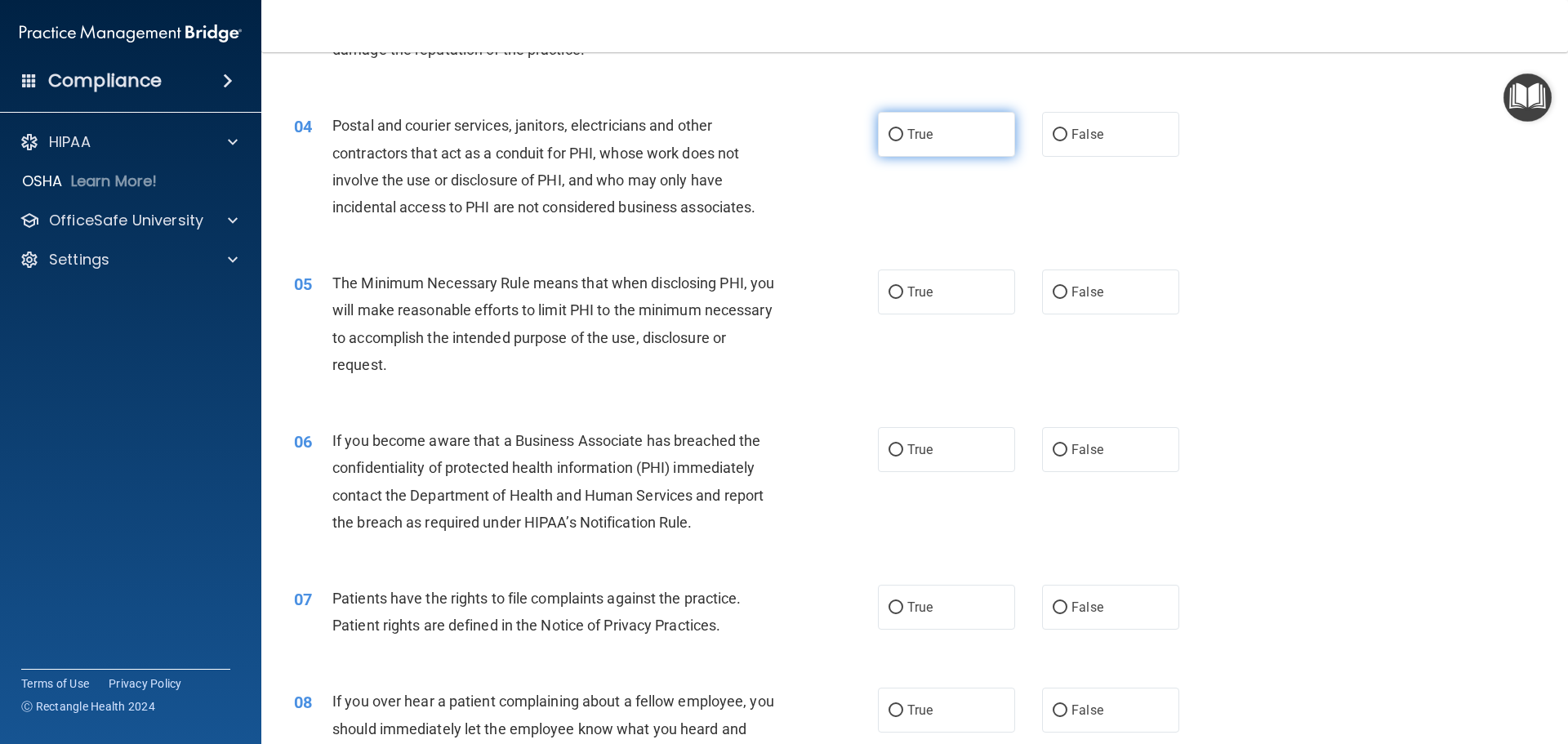
click at [932, 146] on label "True" at bounding box center [946, 134] width 137 height 45
click at [903, 141] on input "True" at bounding box center [896, 135] width 15 height 12
radio input "true"
click at [951, 311] on label "True" at bounding box center [946, 292] width 137 height 45
click at [903, 299] on input "True" at bounding box center [896, 293] width 15 height 12
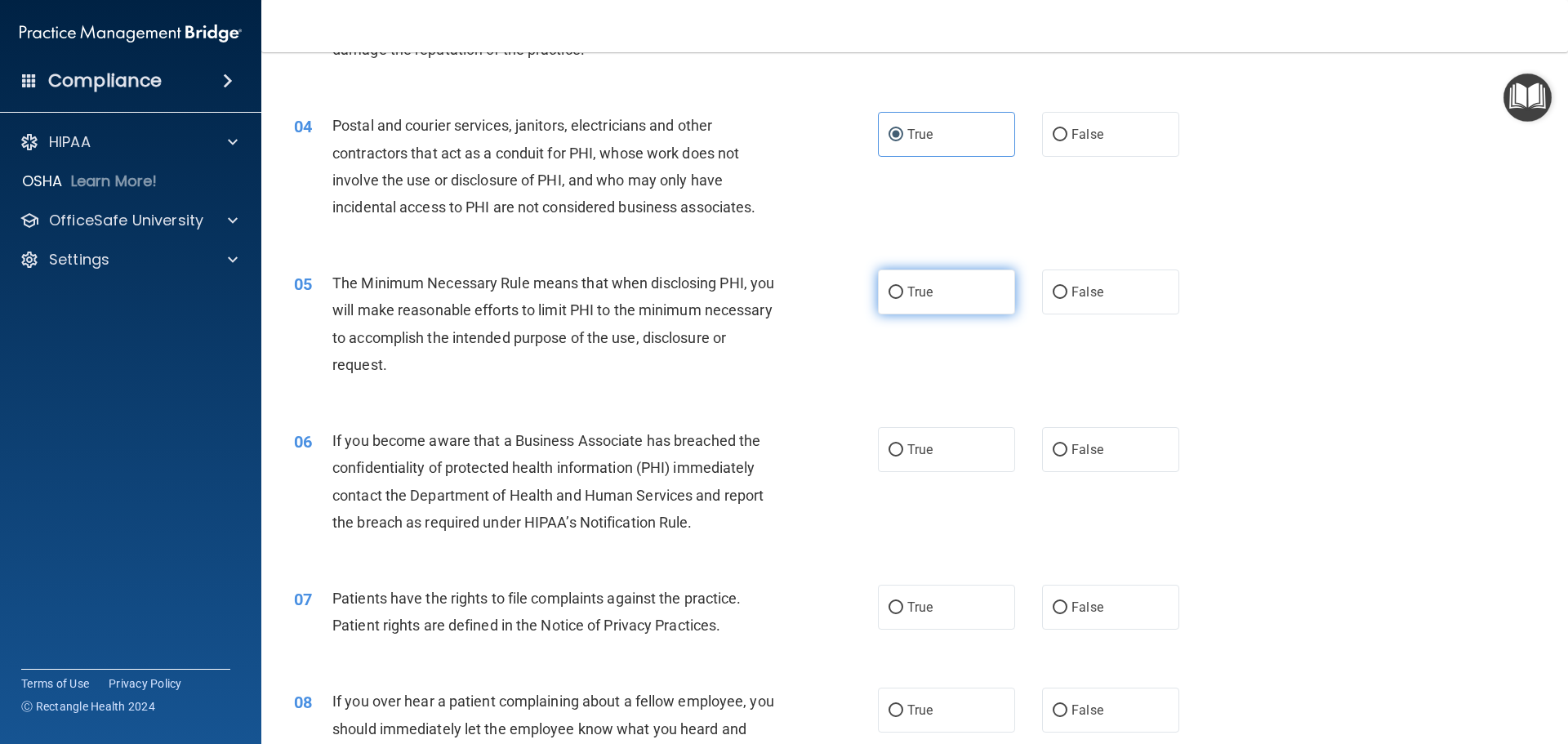
radio input "true"
click at [939, 447] on label "True" at bounding box center [946, 450] width 137 height 45
click at [903, 447] on input "True" at bounding box center [896, 450] width 15 height 12
radio input "true"
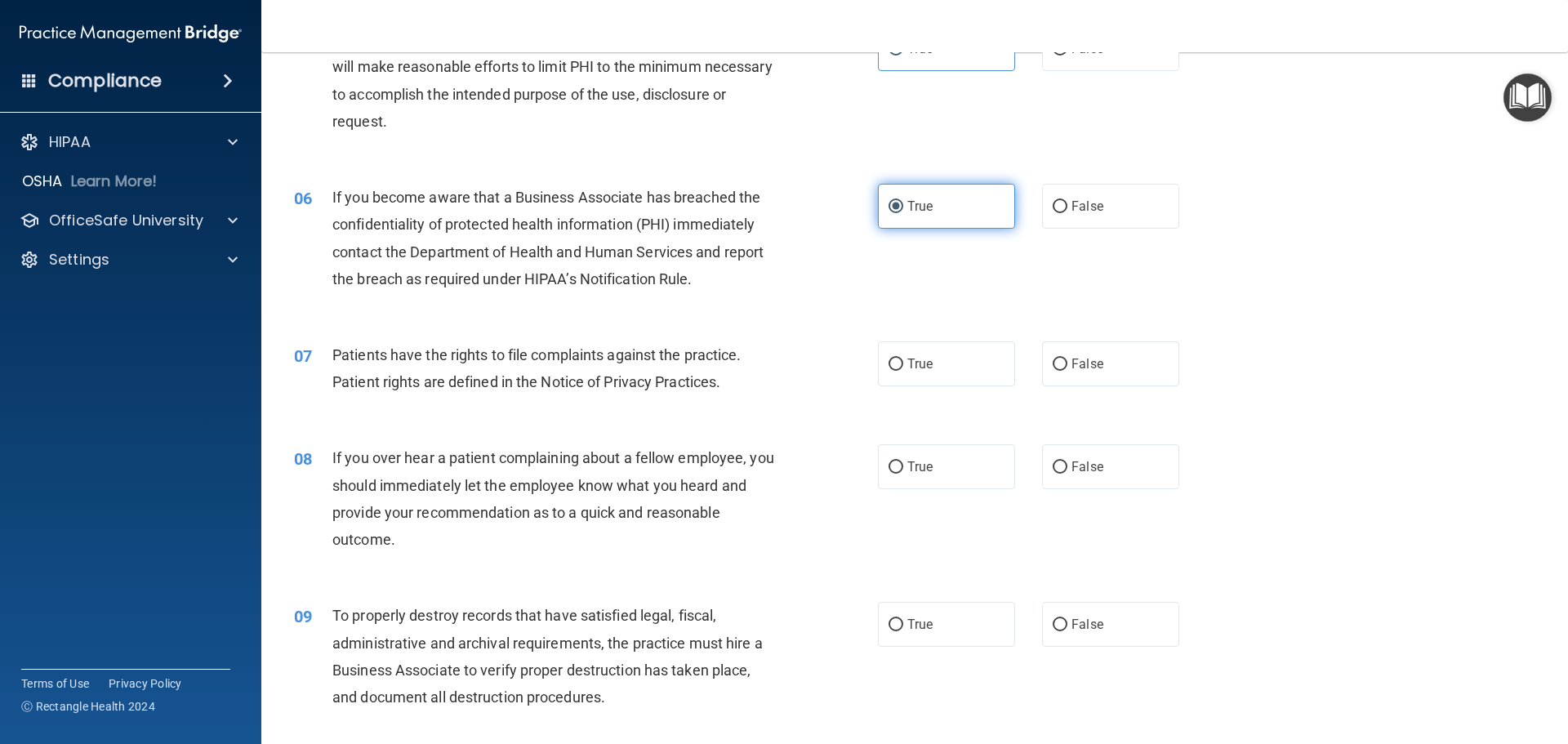
scroll to position [653, 0]
click at [916, 359] on span "True" at bounding box center [920, 362] width 25 height 16
click at [903, 359] on input "True" at bounding box center [896, 363] width 15 height 12
radio input "true"
click at [904, 456] on label "True" at bounding box center [946, 466] width 137 height 45
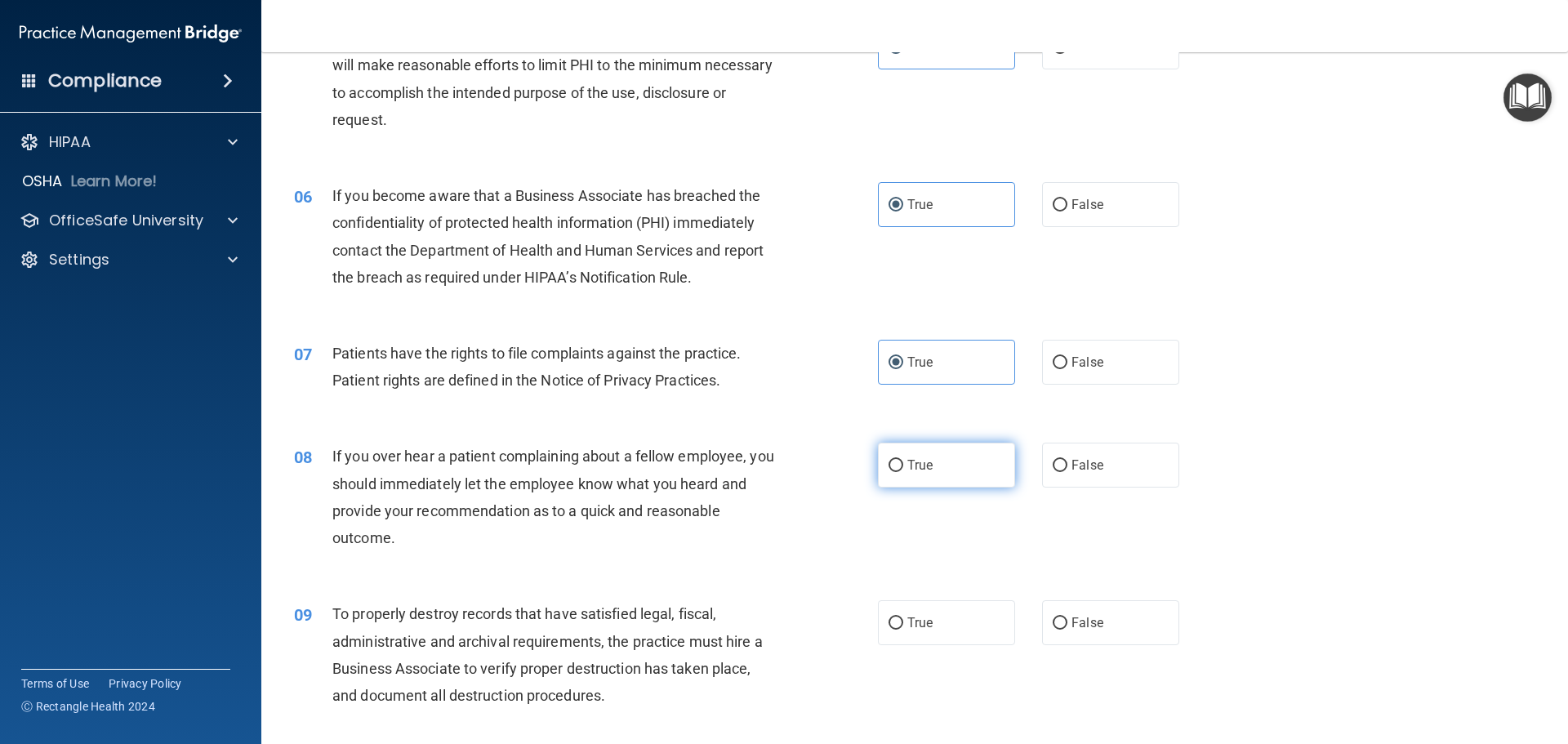
click at [903, 460] on input "True" at bounding box center [896, 466] width 15 height 12
radio input "true"
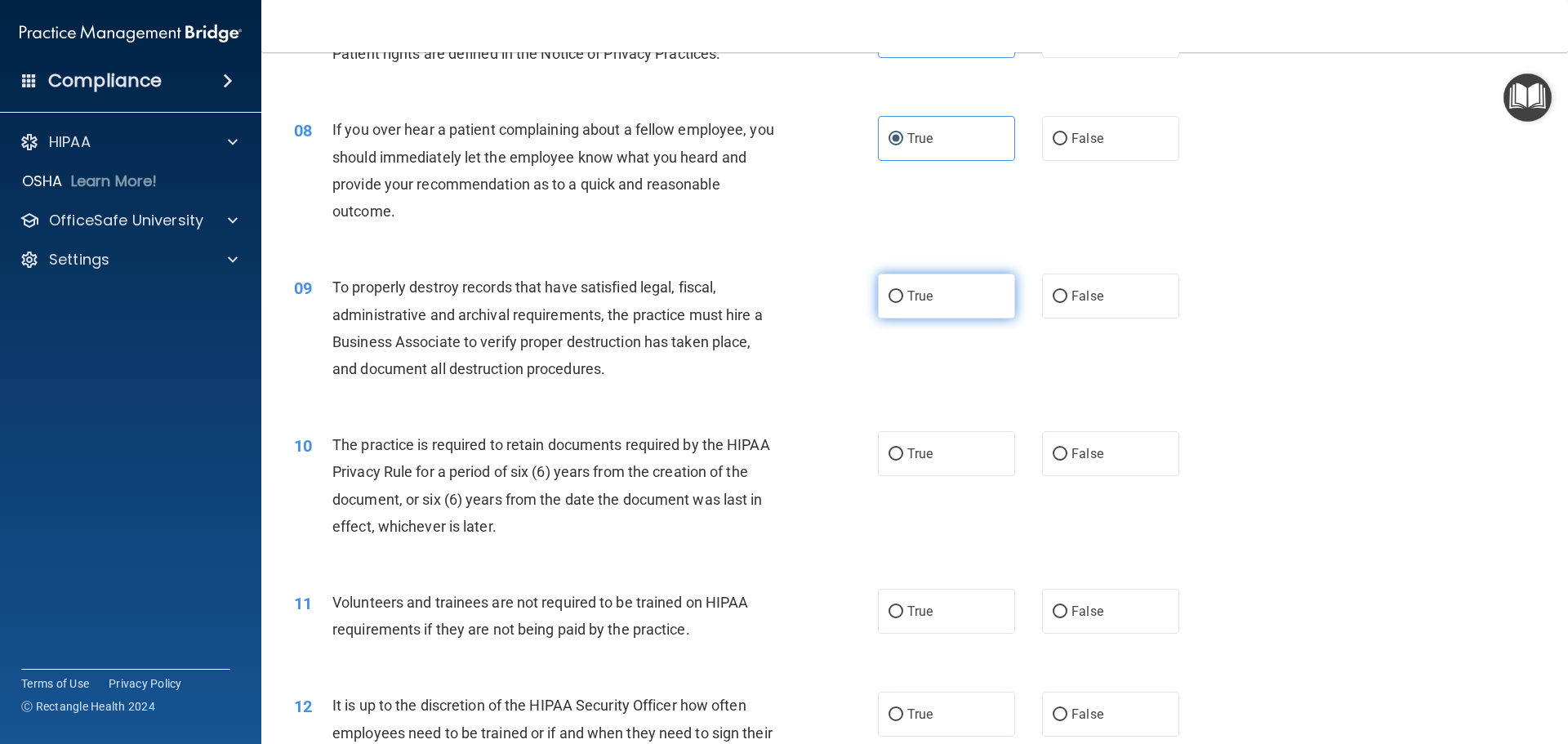
click at [909, 286] on label "True" at bounding box center [946, 296] width 137 height 45
click at [903, 291] on input "True" at bounding box center [896, 297] width 15 height 12
radio input "true"
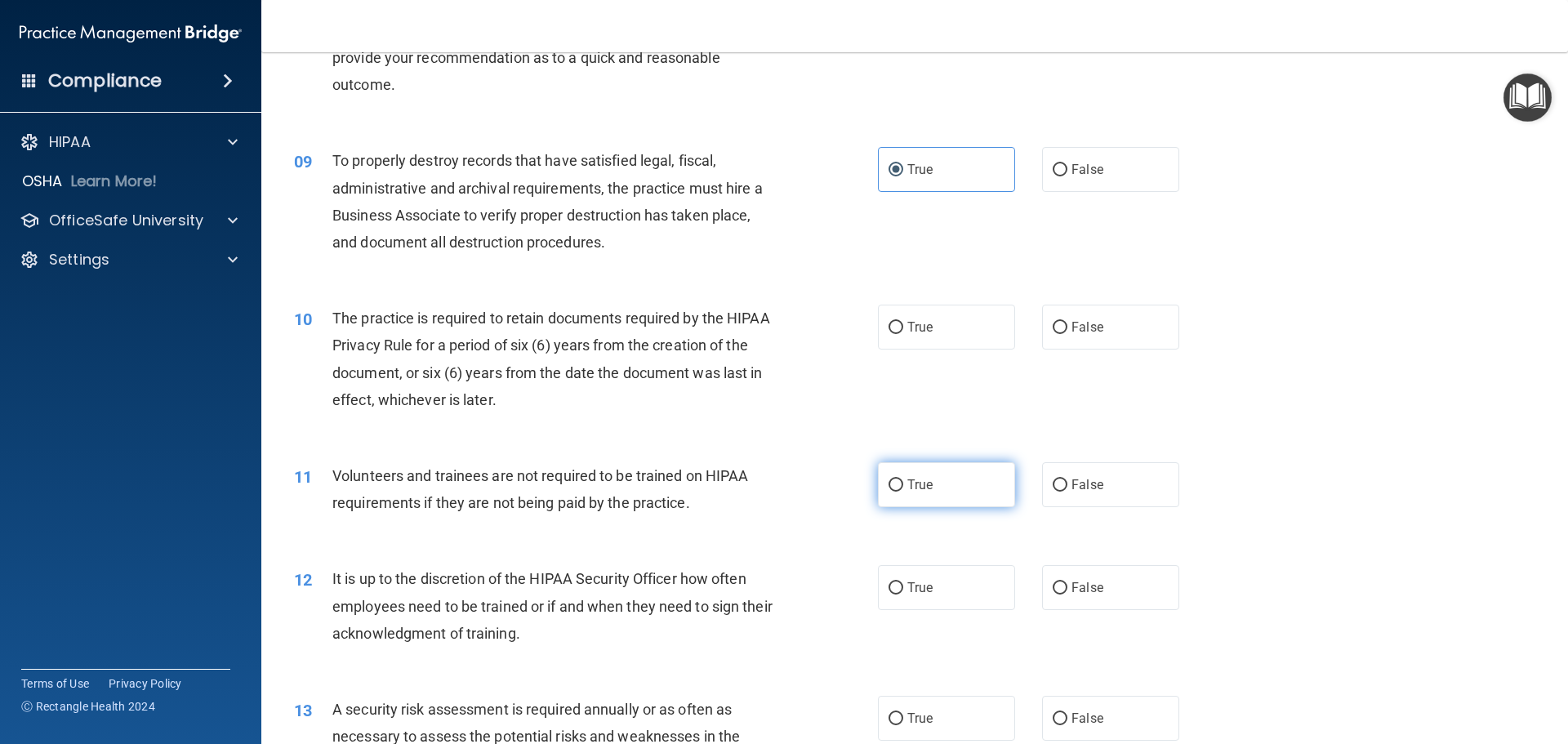
scroll to position [1307, 0]
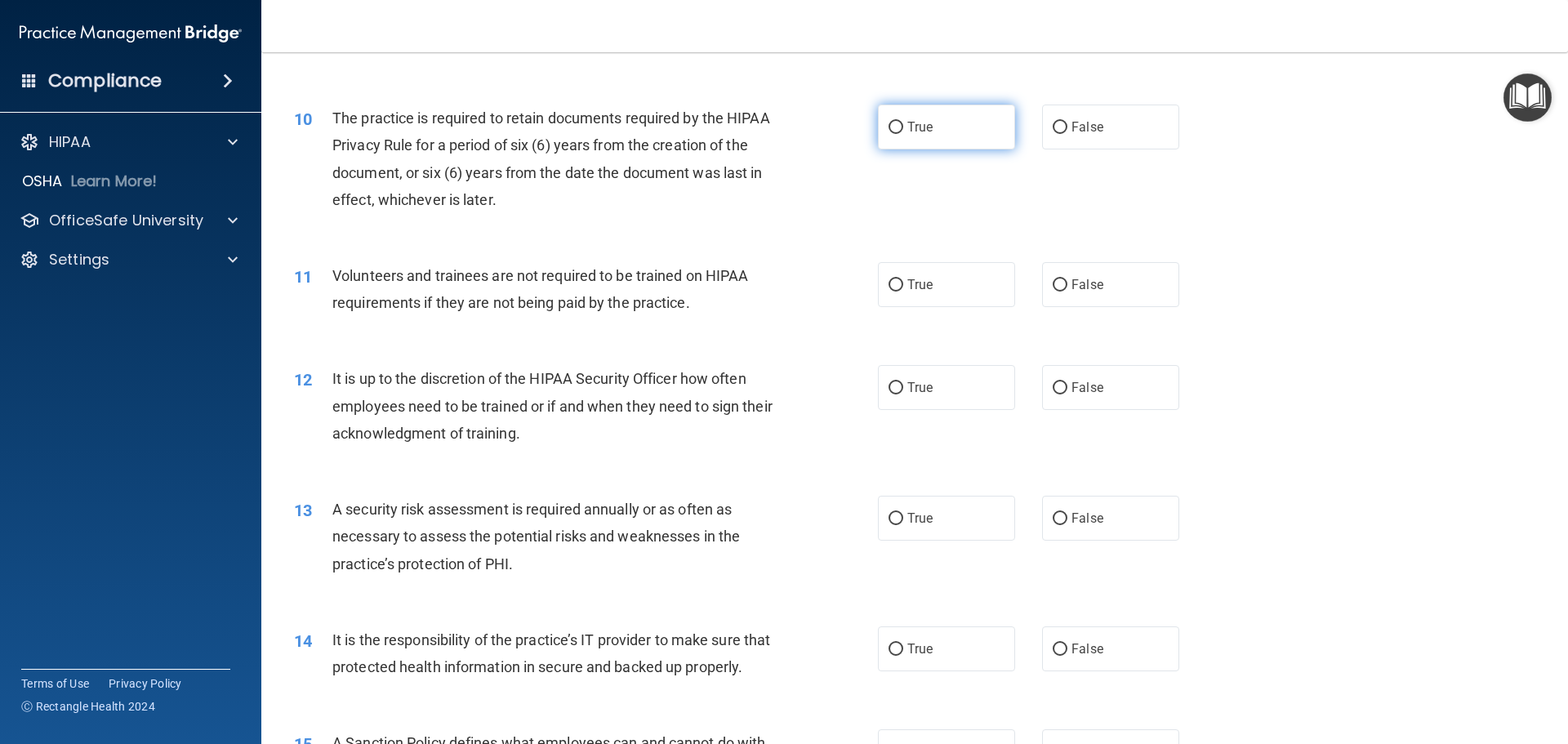
click at [925, 110] on label "True" at bounding box center [946, 127] width 137 height 45
click at [903, 122] on input "True" at bounding box center [896, 128] width 15 height 12
radio input "true"
click at [956, 265] on label "True" at bounding box center [946, 284] width 137 height 45
click at [903, 279] on input "True" at bounding box center [896, 285] width 15 height 12
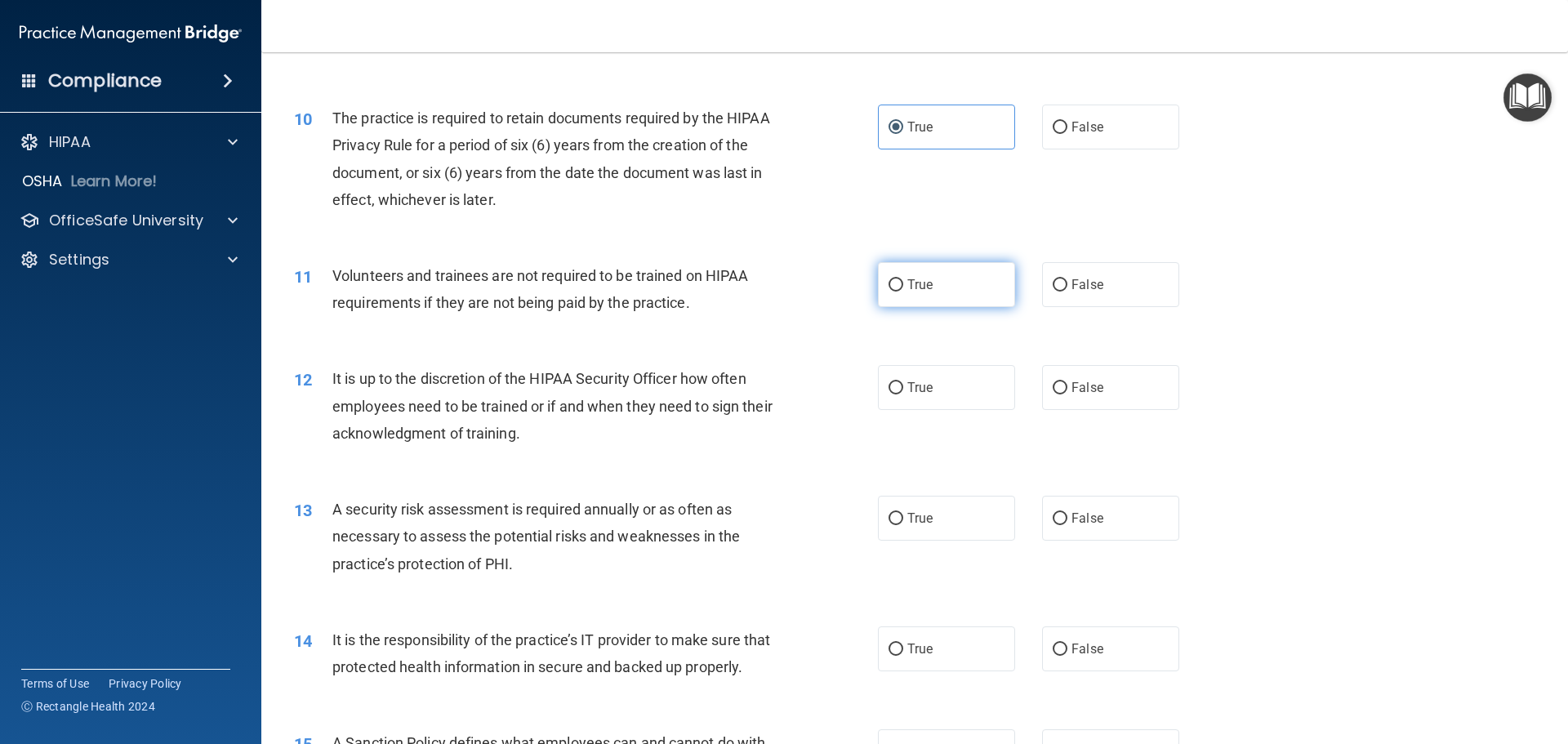
radio input "true"
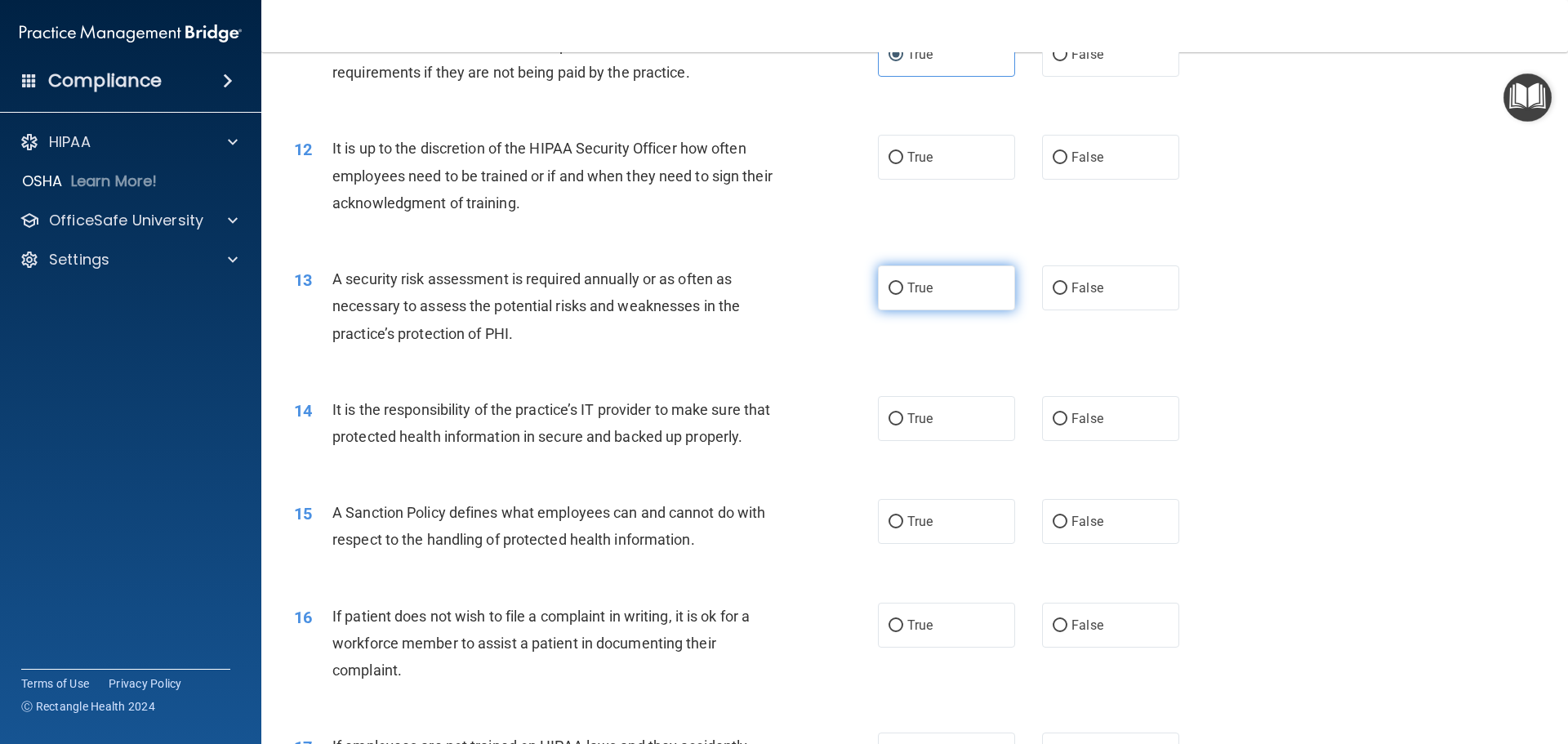
scroll to position [1552, 0]
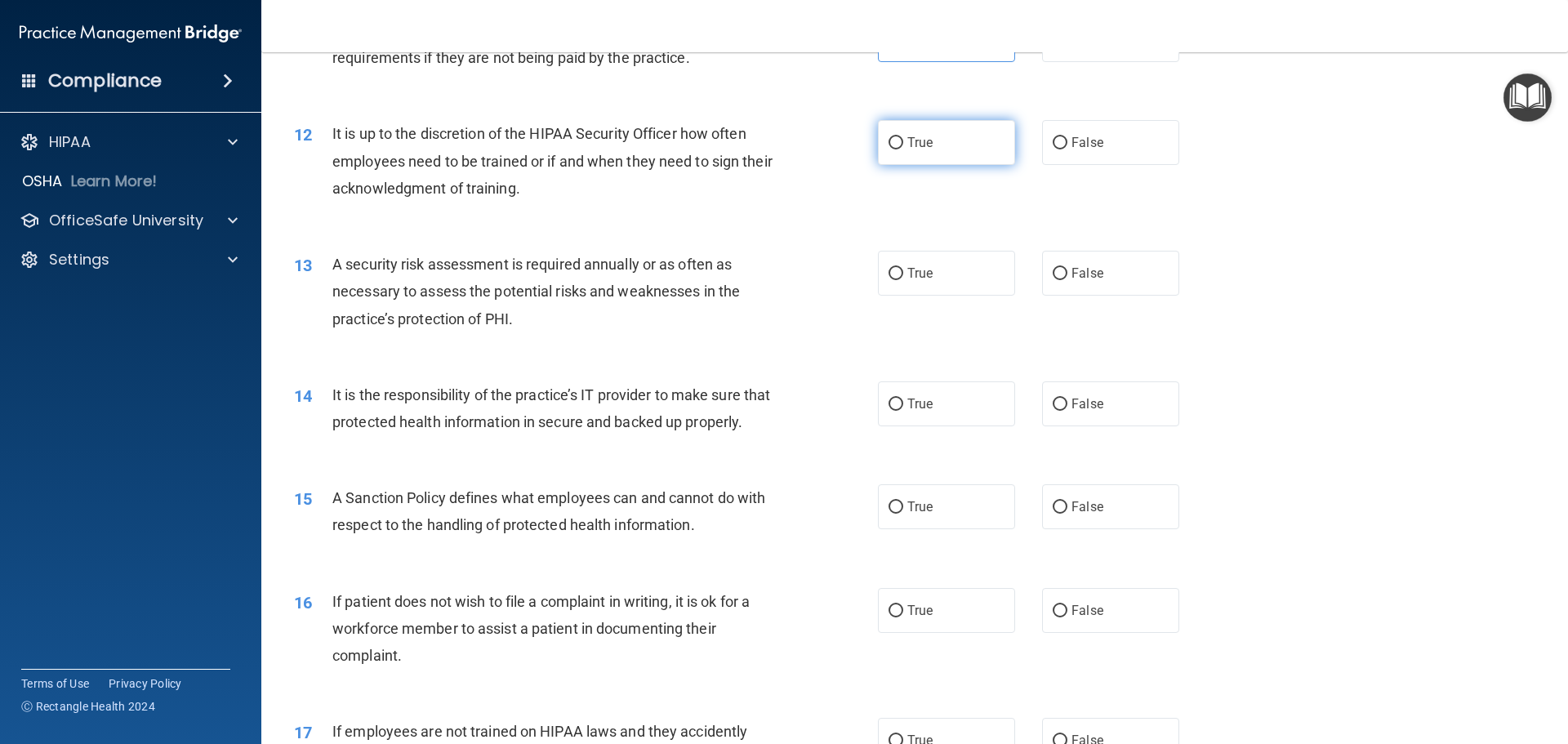
drag, startPoint x: 923, startPoint y: 125, endPoint x: 955, endPoint y: 223, distance: 103.1
click at [923, 128] on label "True" at bounding box center [946, 142] width 137 height 45
click at [903, 137] on input "True" at bounding box center [896, 143] width 15 height 12
radio input "true"
click at [977, 297] on div "13 A security risk assessment is required annually or as often as necessary to …" at bounding box center [915, 296] width 1266 height 131
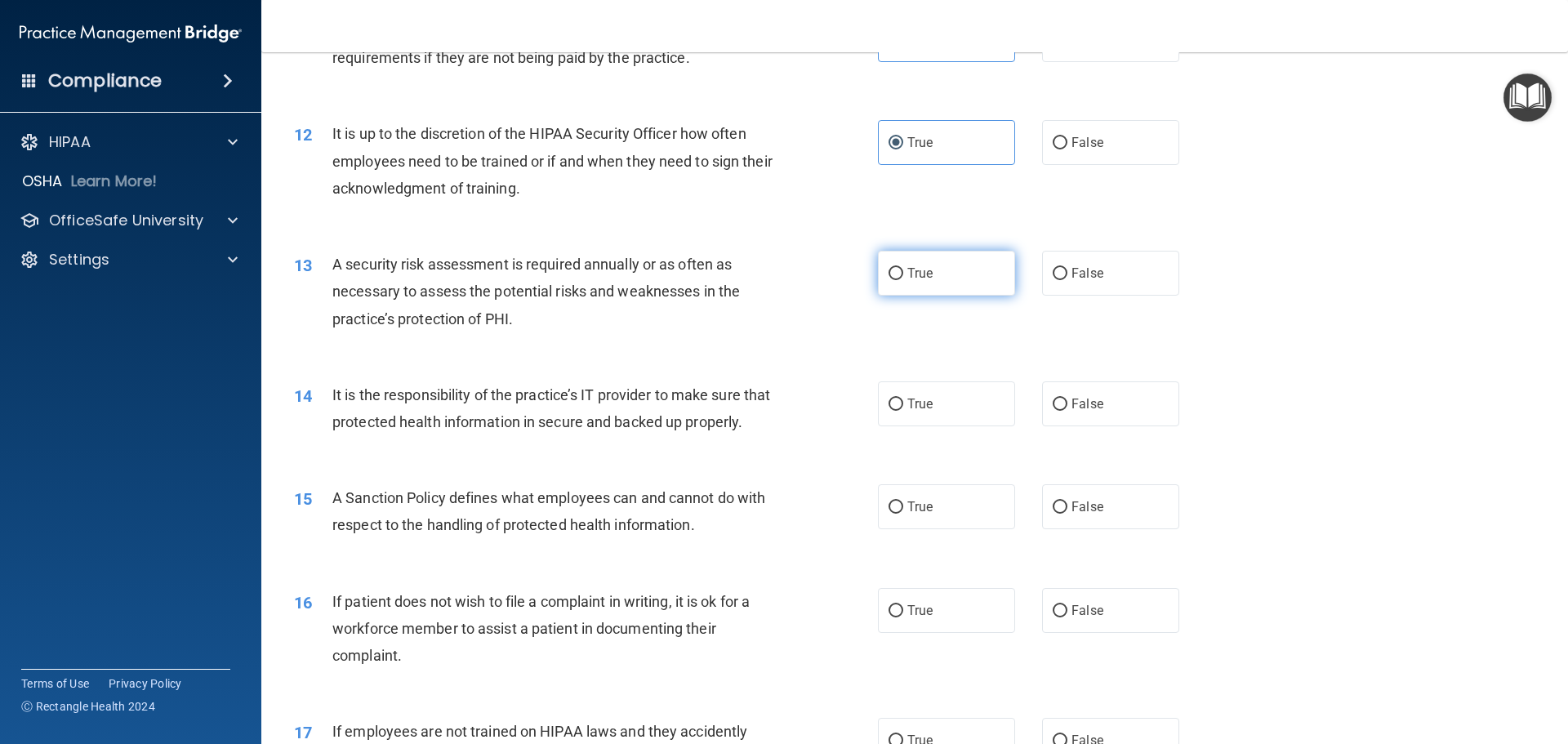
click at [973, 291] on label "True" at bounding box center [946, 273] width 137 height 45
click at [903, 280] on input "True" at bounding box center [896, 274] width 15 height 12
radio input "true"
click at [964, 420] on label "True" at bounding box center [946, 404] width 137 height 45
click at [903, 411] on input "True" at bounding box center [896, 404] width 15 height 12
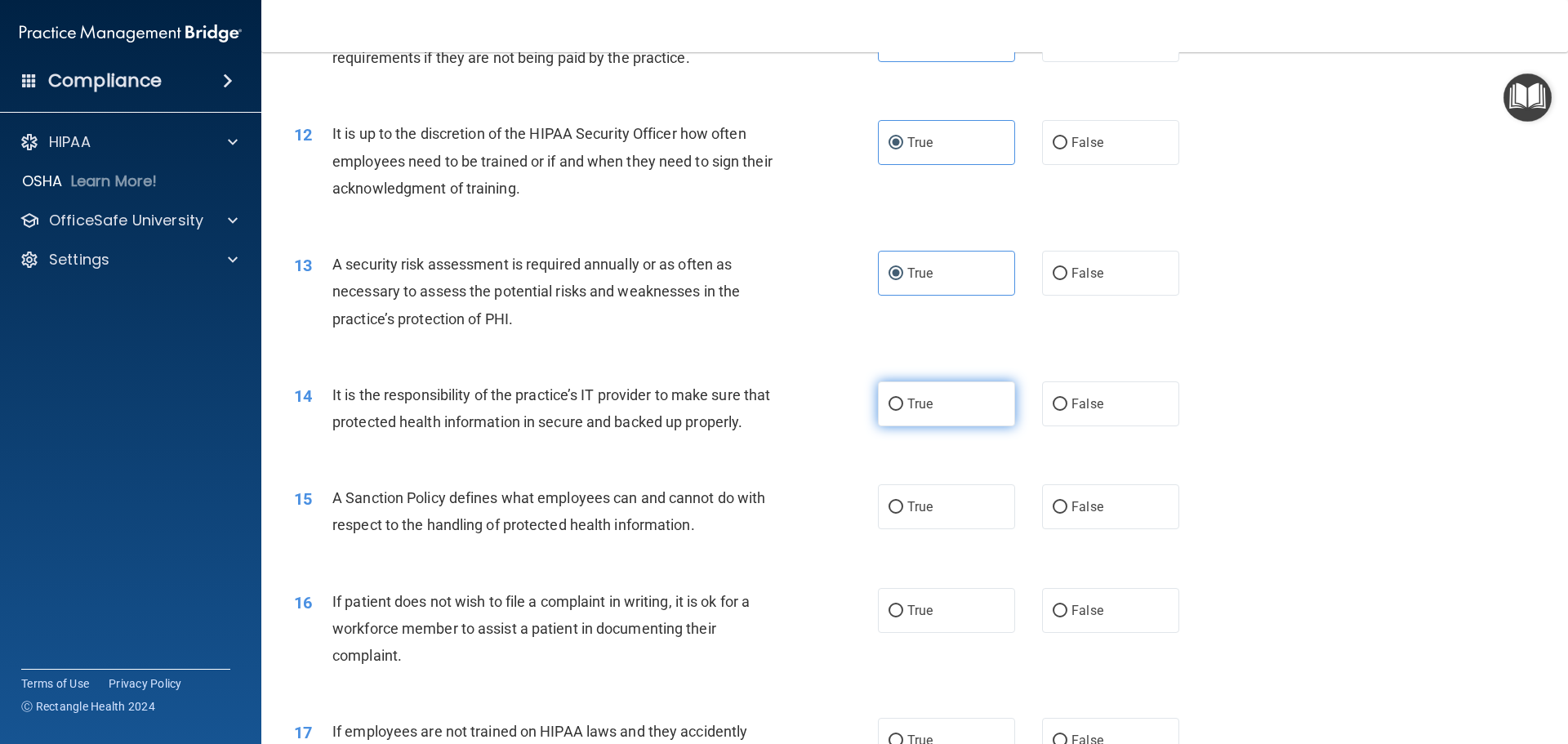
radio input "true"
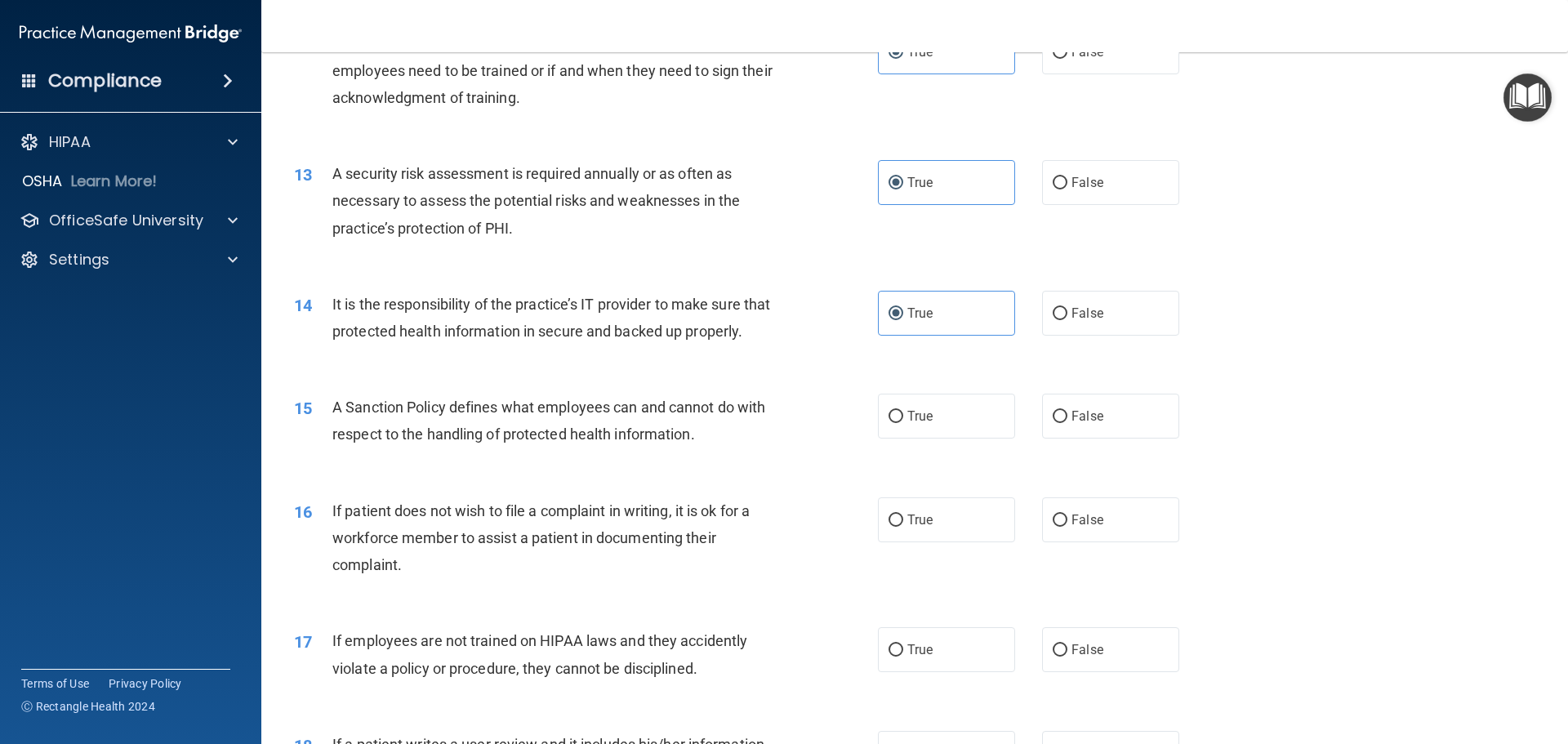
scroll to position [1960, 0]
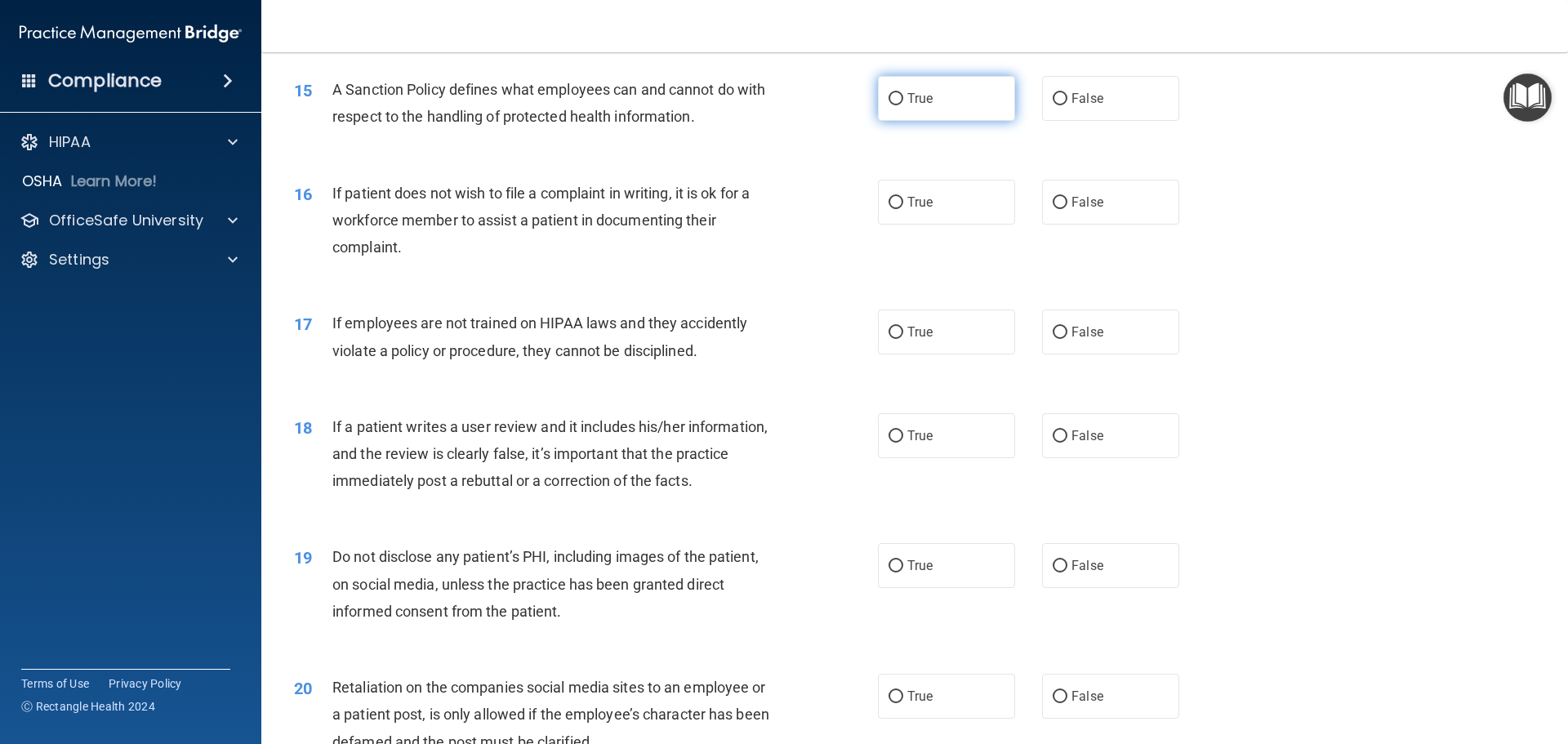
click at [960, 121] on label "True" at bounding box center [946, 98] width 137 height 45
click at [903, 105] on input "True" at bounding box center [896, 99] width 15 height 12
radio input "true"
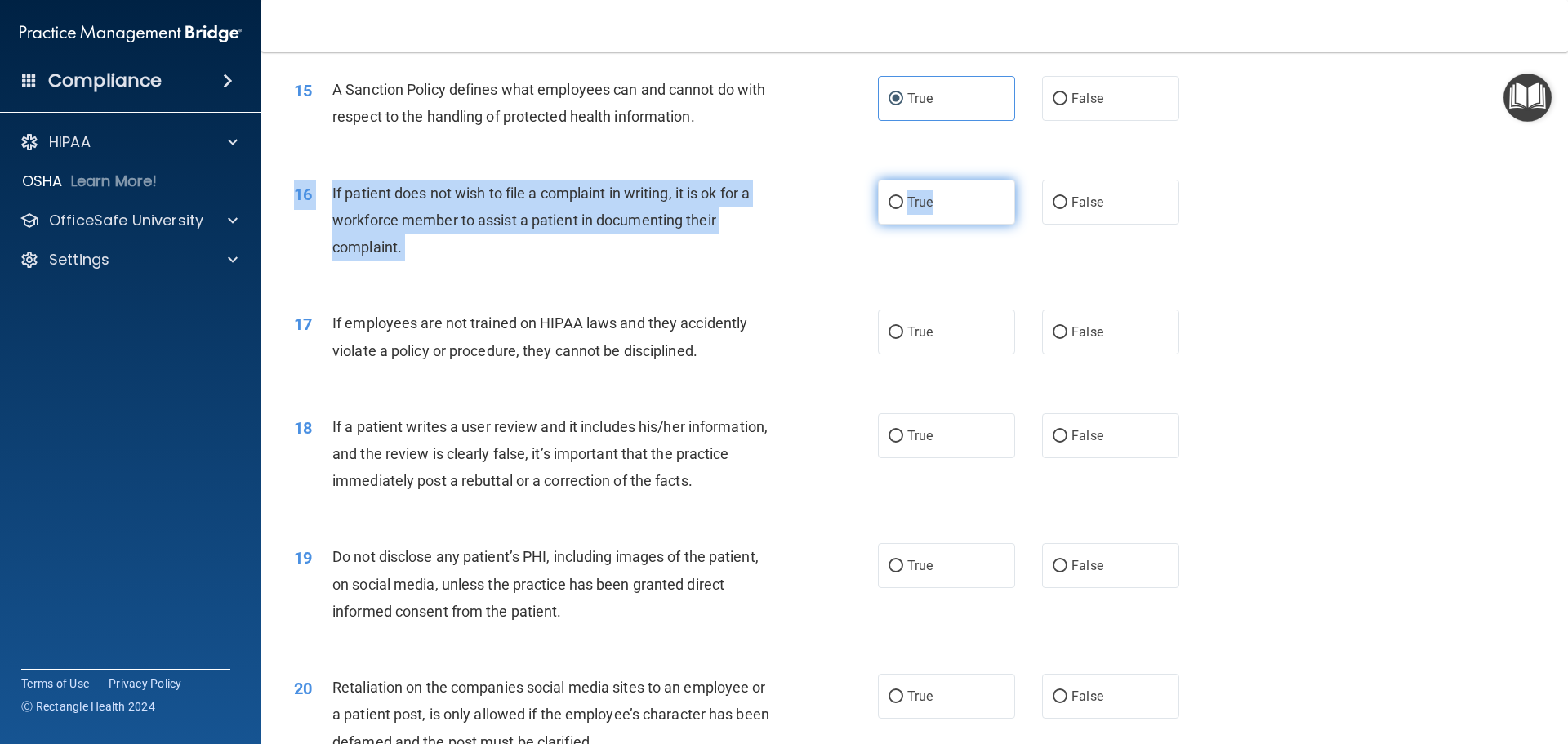
drag, startPoint x: 962, startPoint y: 195, endPoint x: 960, endPoint y: 210, distance: 15.1
click at [960, 210] on div "16 If patient does not wish to file a complaint in writing, it is ok for a work…" at bounding box center [915, 225] width 1266 height 131
click at [955, 225] on label "True" at bounding box center [946, 202] width 137 height 45
click at [903, 209] on input "True" at bounding box center [896, 203] width 15 height 12
radio input "true"
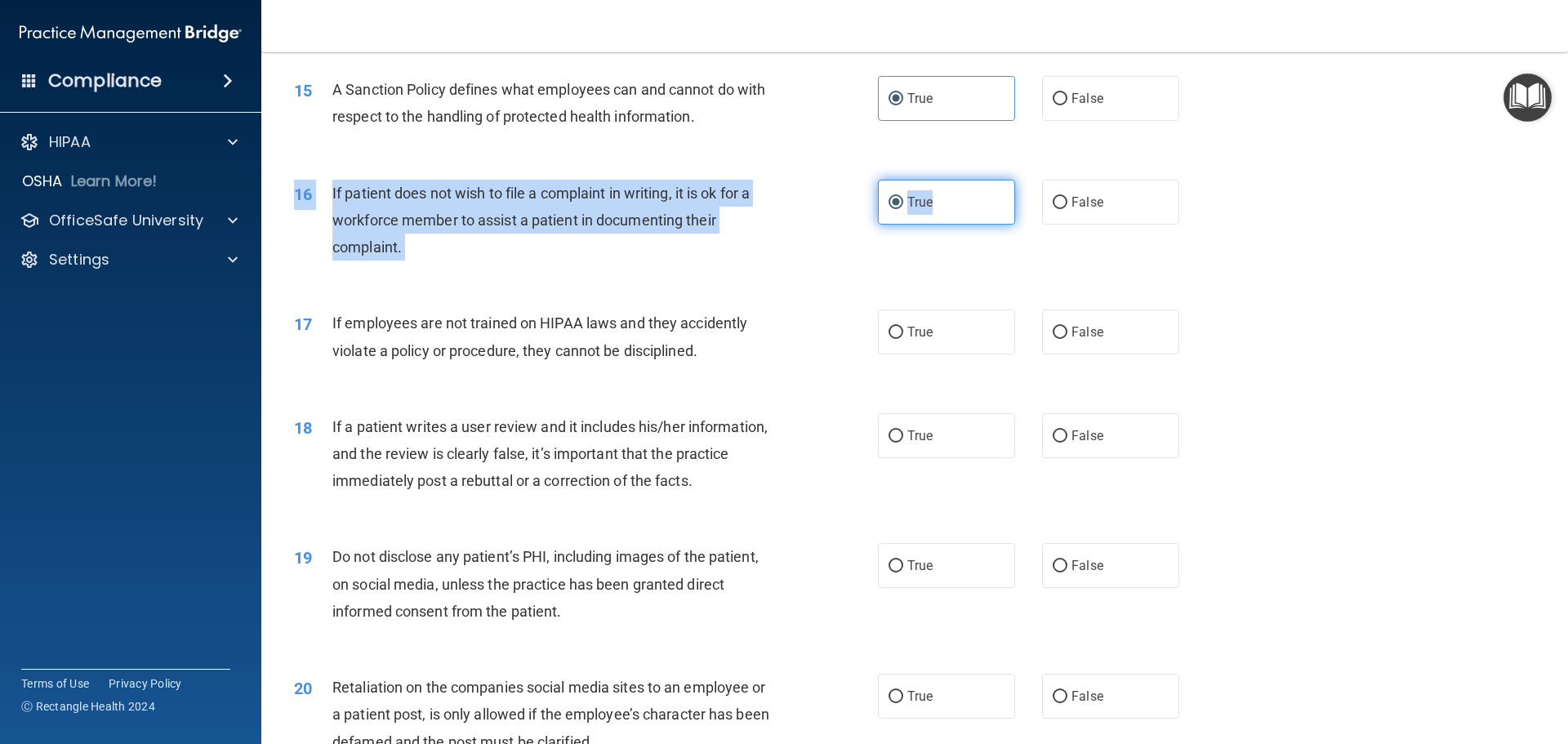
click at [945, 225] on label "True" at bounding box center [946, 202] width 137 height 45
click at [903, 209] on input "True" at bounding box center [896, 203] width 15 height 12
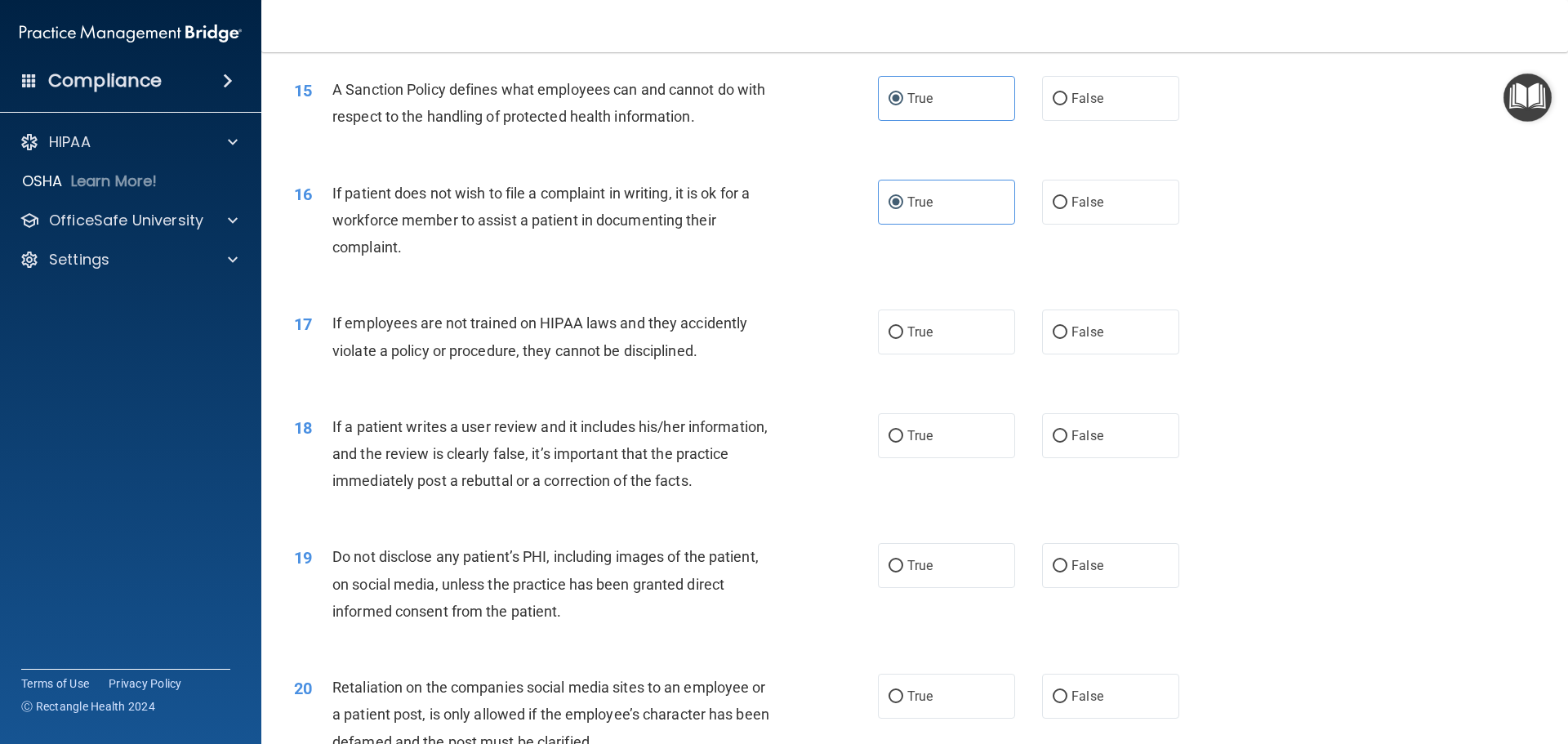
click at [656, 195] on div "16 If patient does not wish to file a complaint in writing, it is ok for a work…" at bounding box center [915, 225] width 1266 height 131
click at [958, 354] on label "True" at bounding box center [946, 332] width 137 height 45
click at [903, 339] on input "True" at bounding box center [896, 333] width 15 height 12
radio input "true"
click at [984, 459] on label "True" at bounding box center [946, 435] width 137 height 45
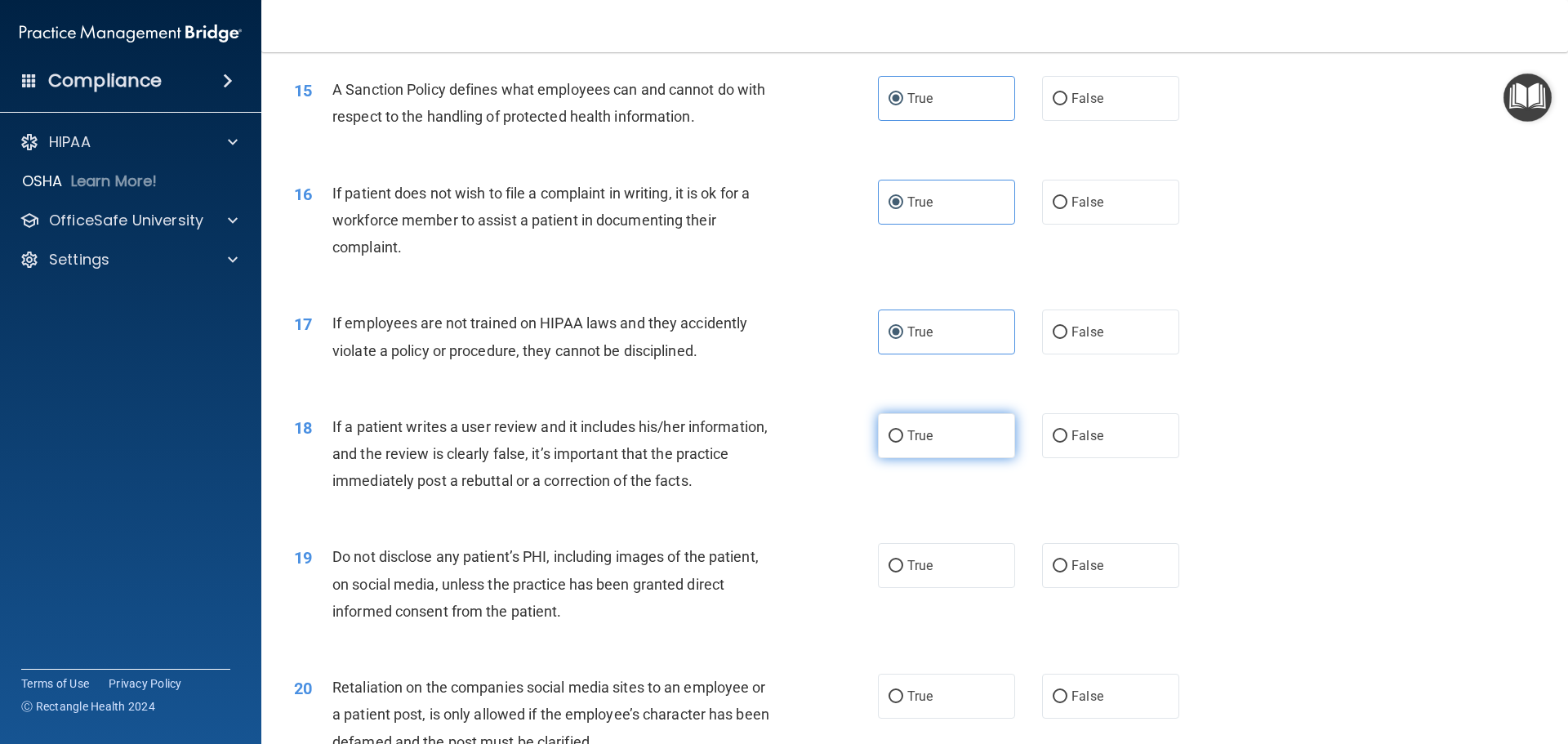
click at [903, 443] on input "True" at bounding box center [896, 436] width 15 height 12
radio input "true"
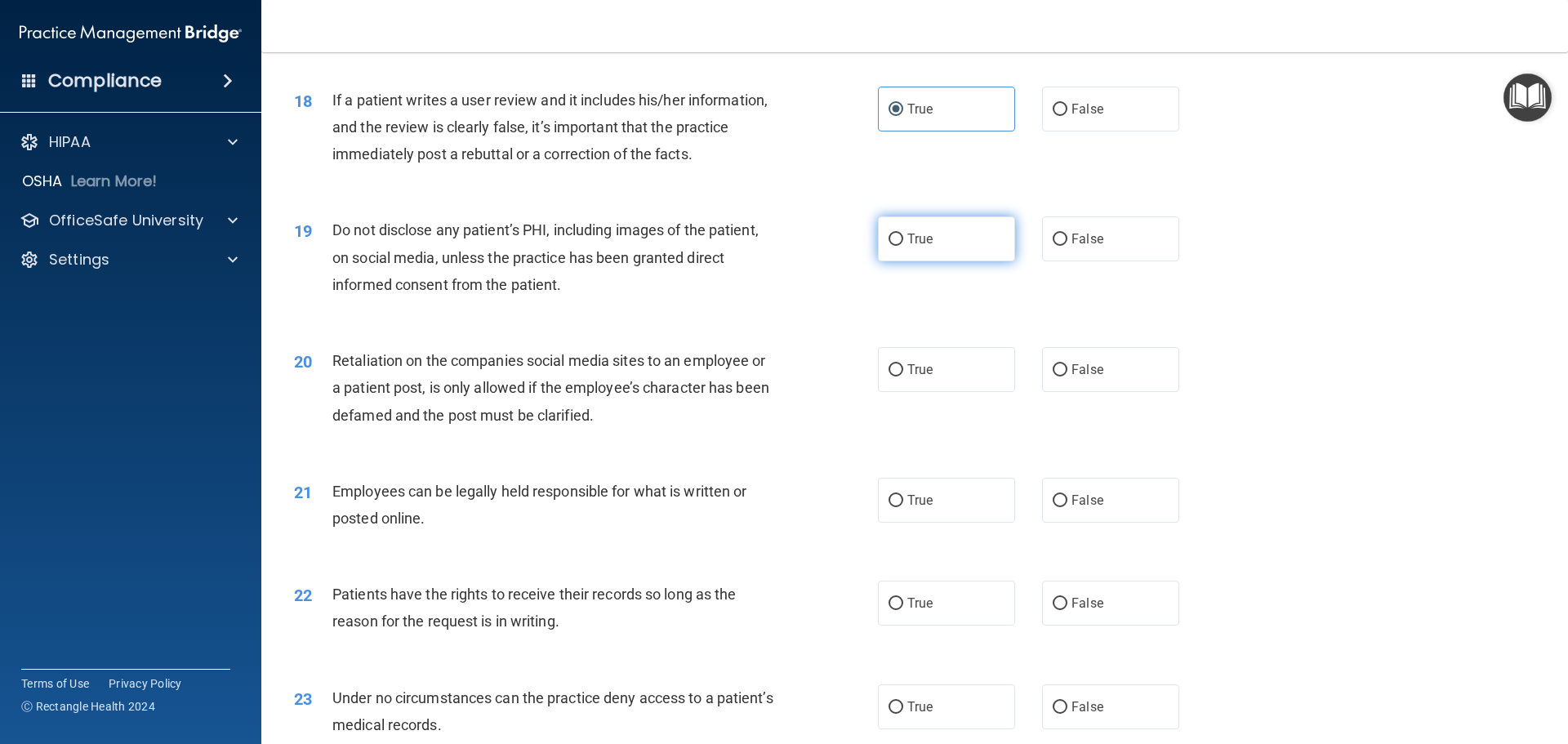
click at [947, 251] on label "True" at bounding box center [946, 239] width 137 height 45
click at [903, 246] on input "True" at bounding box center [896, 240] width 15 height 12
radio input "true"
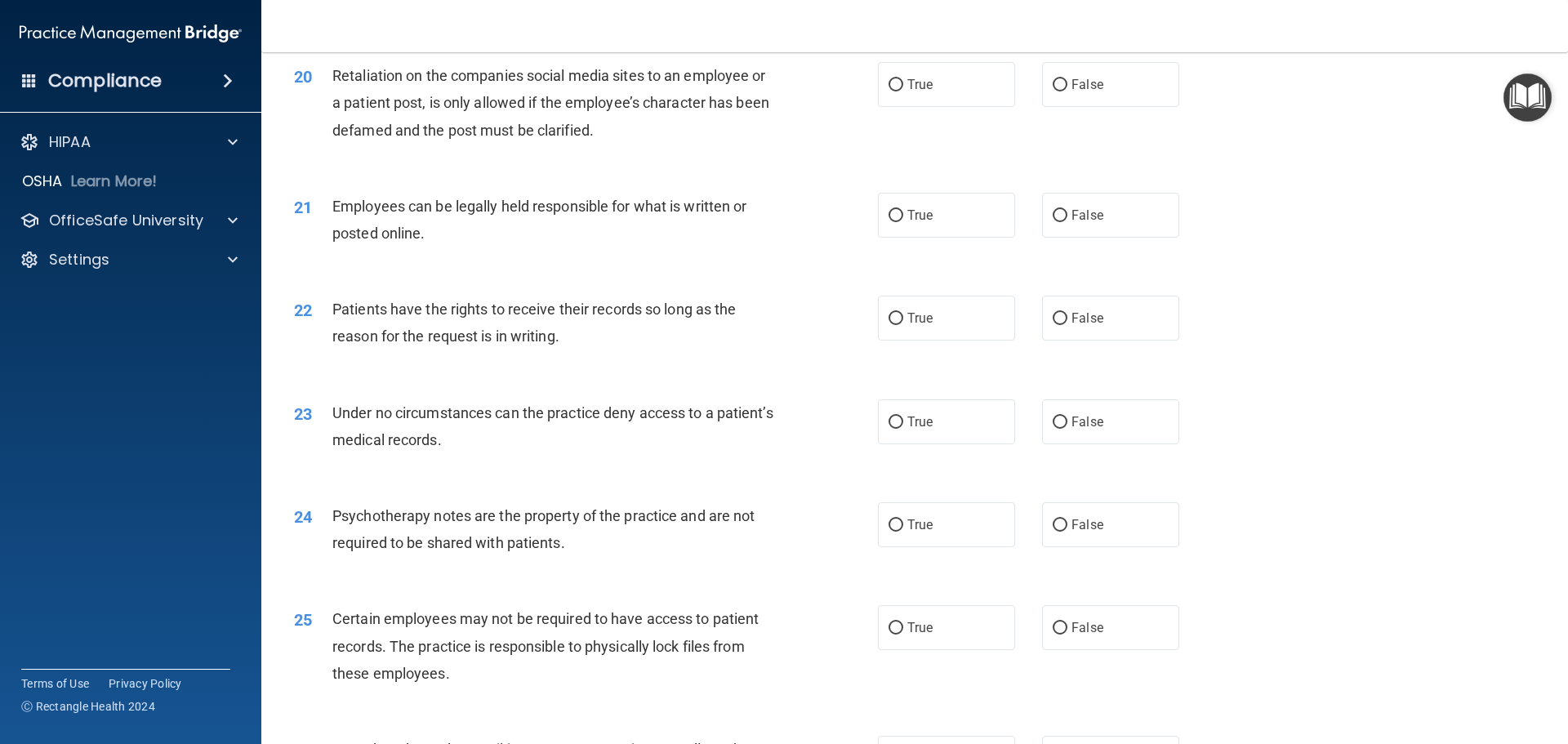
scroll to position [2614, 0]
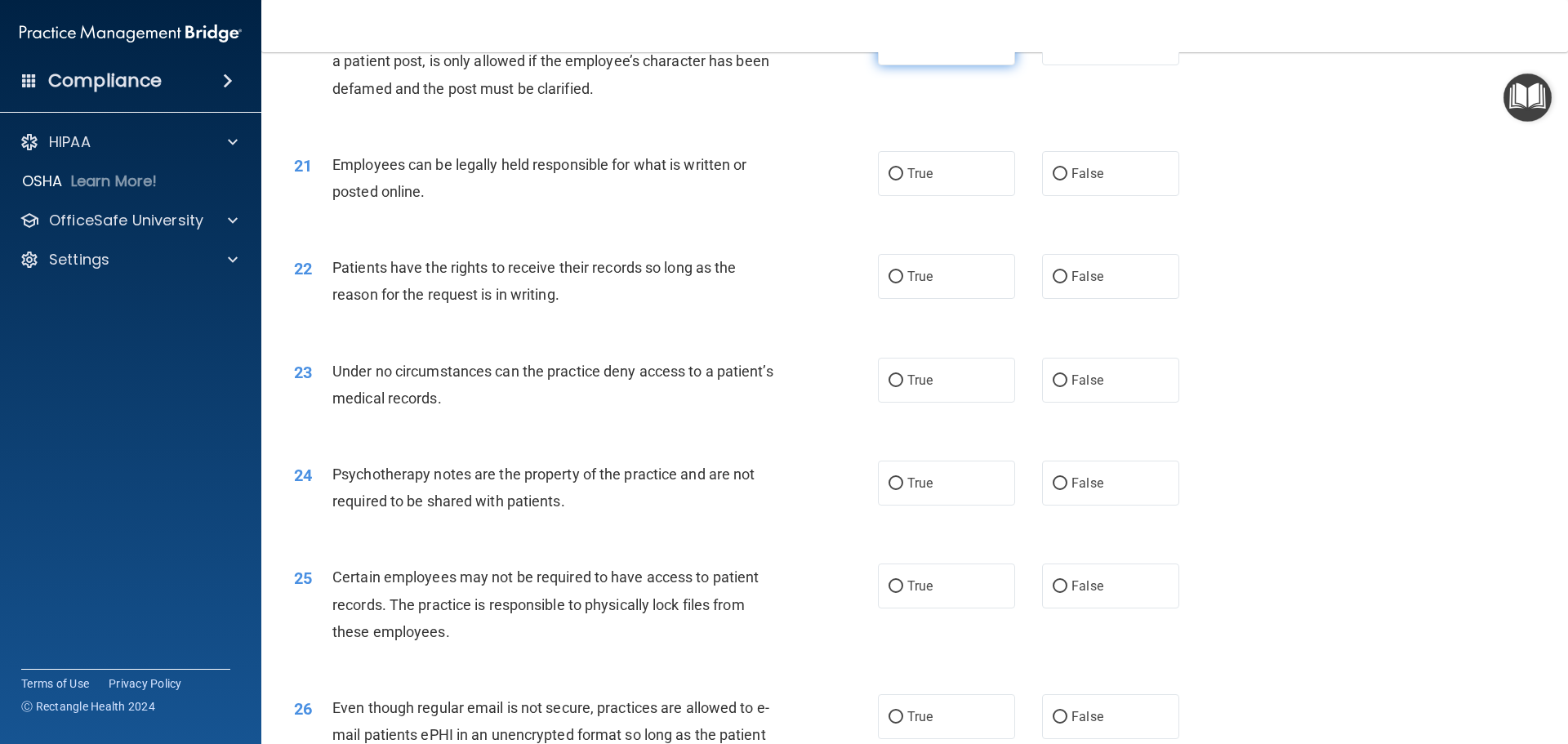
click at [912, 66] on label "True" at bounding box center [946, 43] width 137 height 45
click at [903, 50] on input "True" at bounding box center [896, 44] width 15 height 12
radio input "true"
drag, startPoint x: 922, startPoint y: 258, endPoint x: 920, endPoint y: 220, distance: 38.1
click at [920, 234] on div "21 Employees can be legally held responsible for what is written or posted onli…" at bounding box center [915, 182] width 1266 height 103
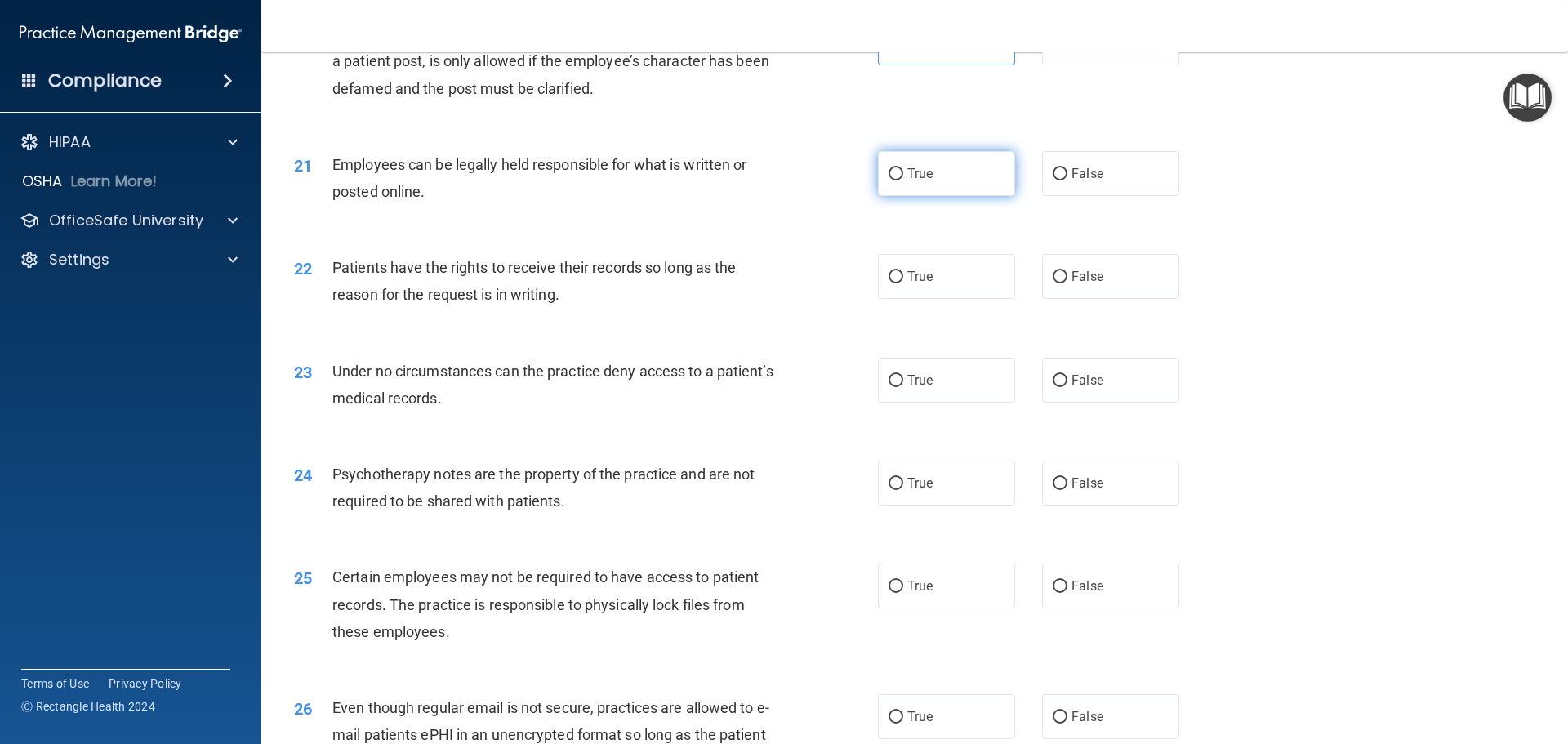
click at [920, 196] on label "True" at bounding box center [946, 173] width 137 height 45
click at [903, 180] on input "True" at bounding box center [896, 174] width 15 height 12
radio input "true"
click at [925, 284] on span "True" at bounding box center [920, 277] width 25 height 16
click at [903, 284] on input "True" at bounding box center [896, 278] width 15 height 12
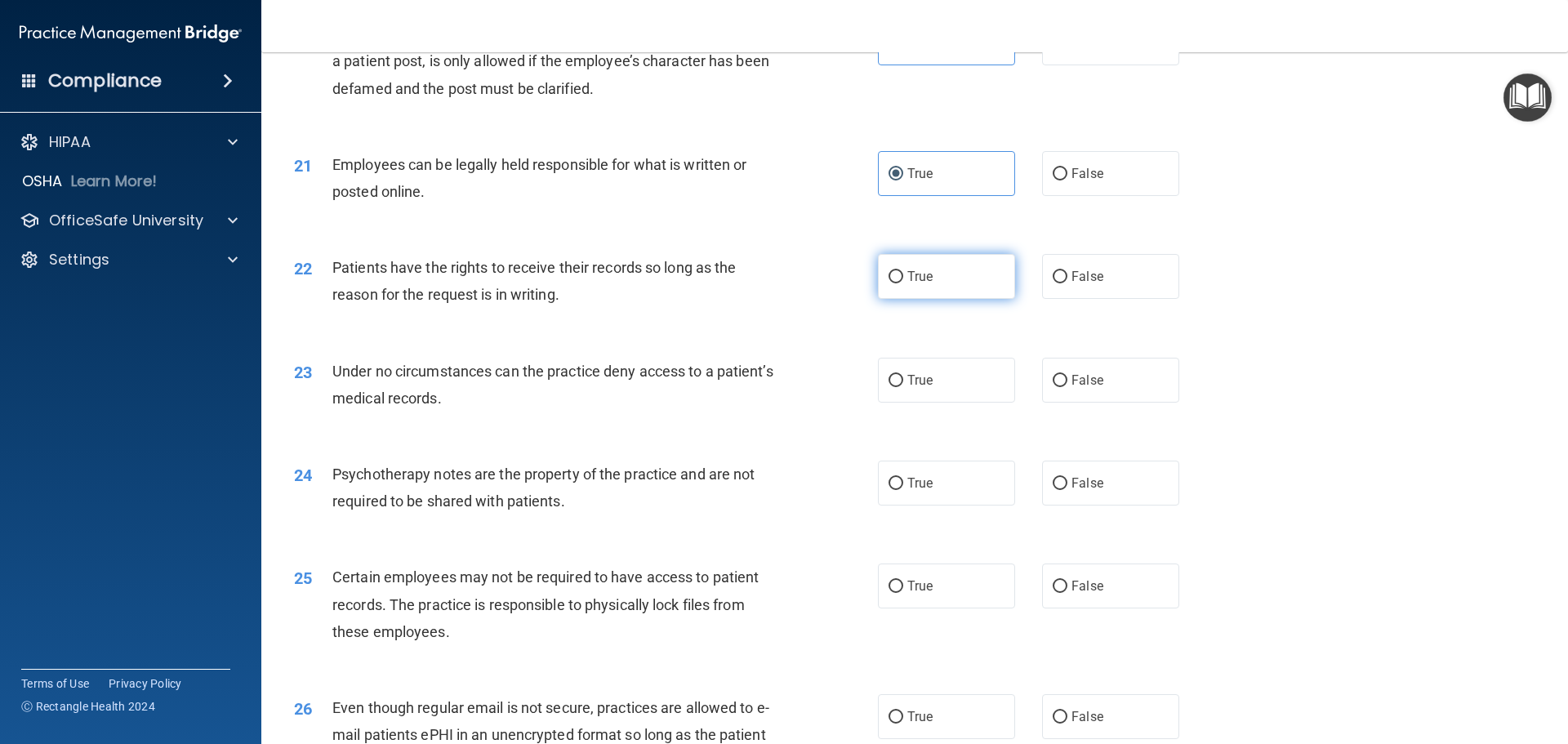
radio input "true"
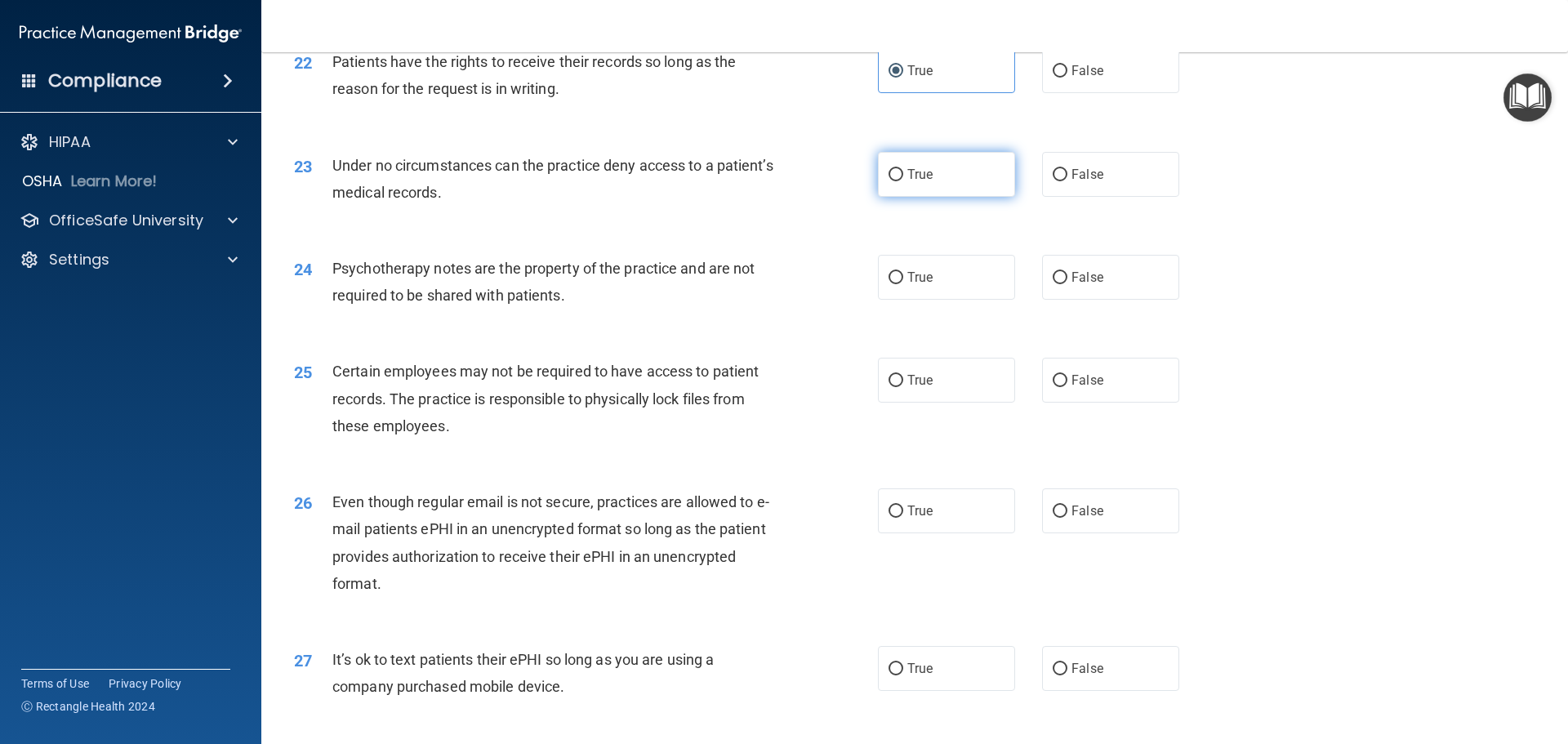
scroll to position [2860, 0]
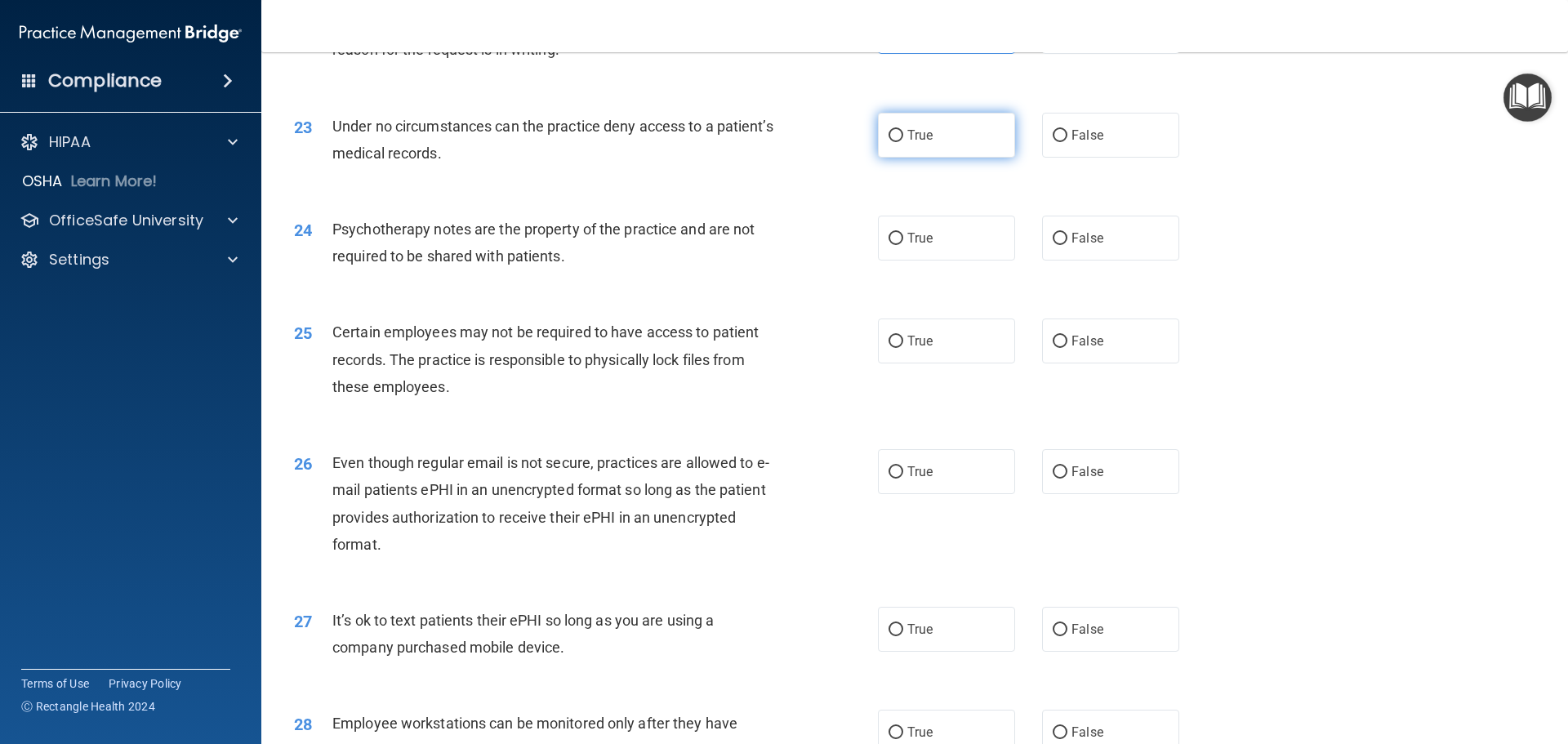
click at [946, 154] on label "True" at bounding box center [946, 135] width 137 height 45
click at [903, 142] on input "True" at bounding box center [896, 136] width 15 height 12
radio input "true"
drag, startPoint x: 921, startPoint y: 235, endPoint x: 918, endPoint y: 266, distance: 31.1
click at [919, 255] on div "24 Psychotherapy notes are the property of the practice and are not required to…" at bounding box center [915, 246] width 1266 height 103
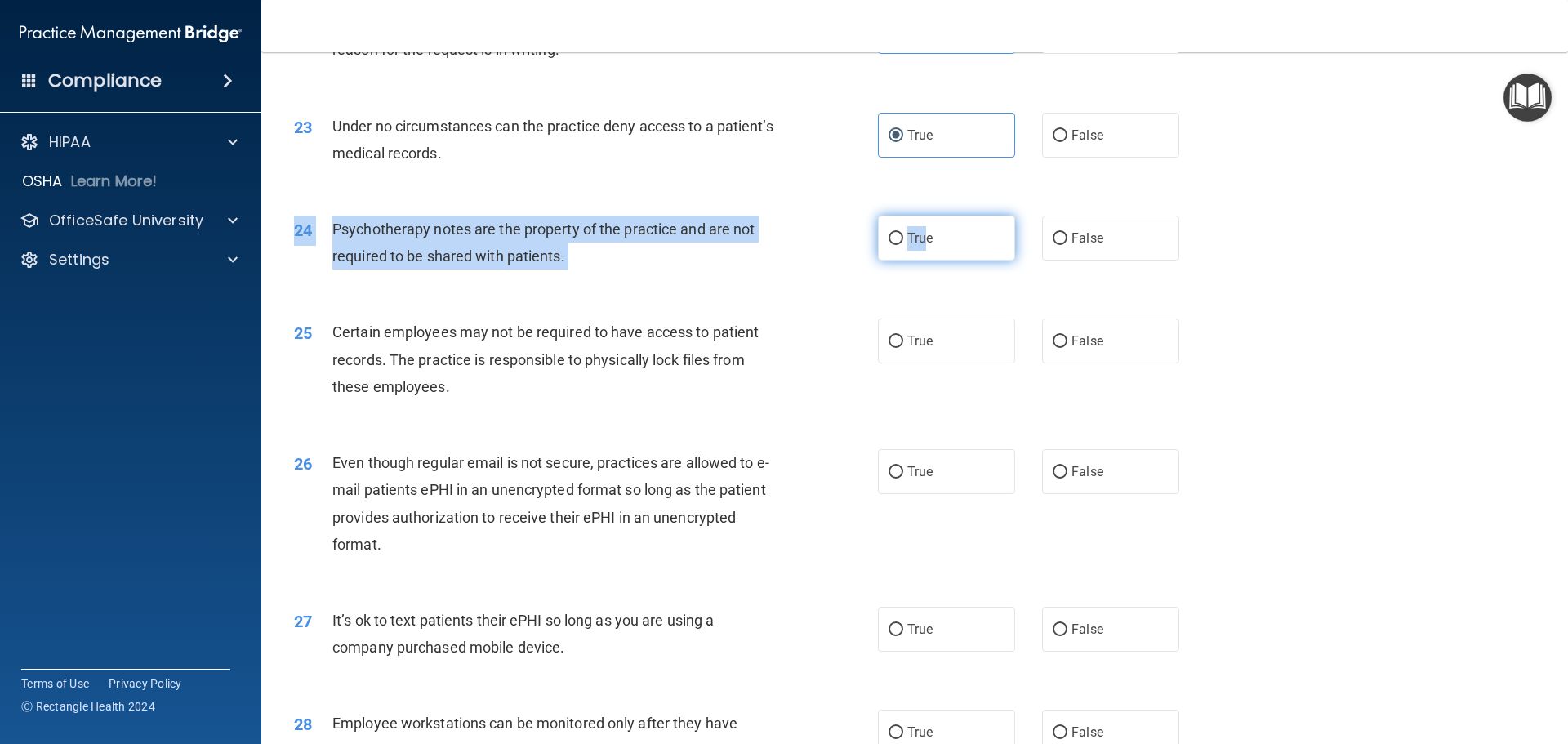
click at [920, 246] on span "True" at bounding box center [920, 238] width 25 height 16
click at [903, 245] on input "True" at bounding box center [896, 239] width 15 height 12
radio input "true"
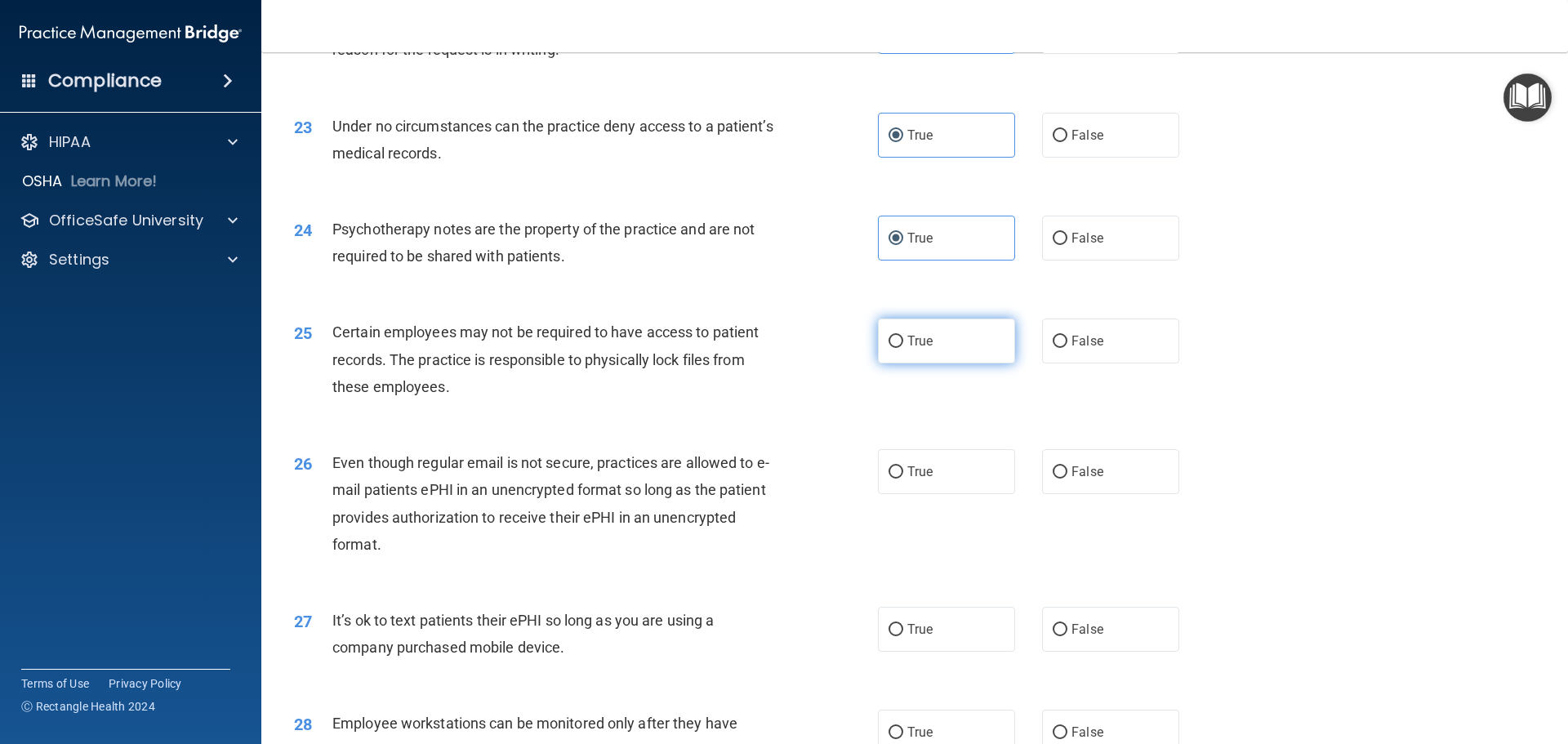
click at [932, 364] on label "True" at bounding box center [946, 341] width 137 height 45
click at [903, 348] on input "True" at bounding box center [896, 341] width 15 height 12
radio input "true"
click at [920, 479] on span "True" at bounding box center [920, 472] width 25 height 16
click at [903, 478] on input "True" at bounding box center [896, 472] width 15 height 12
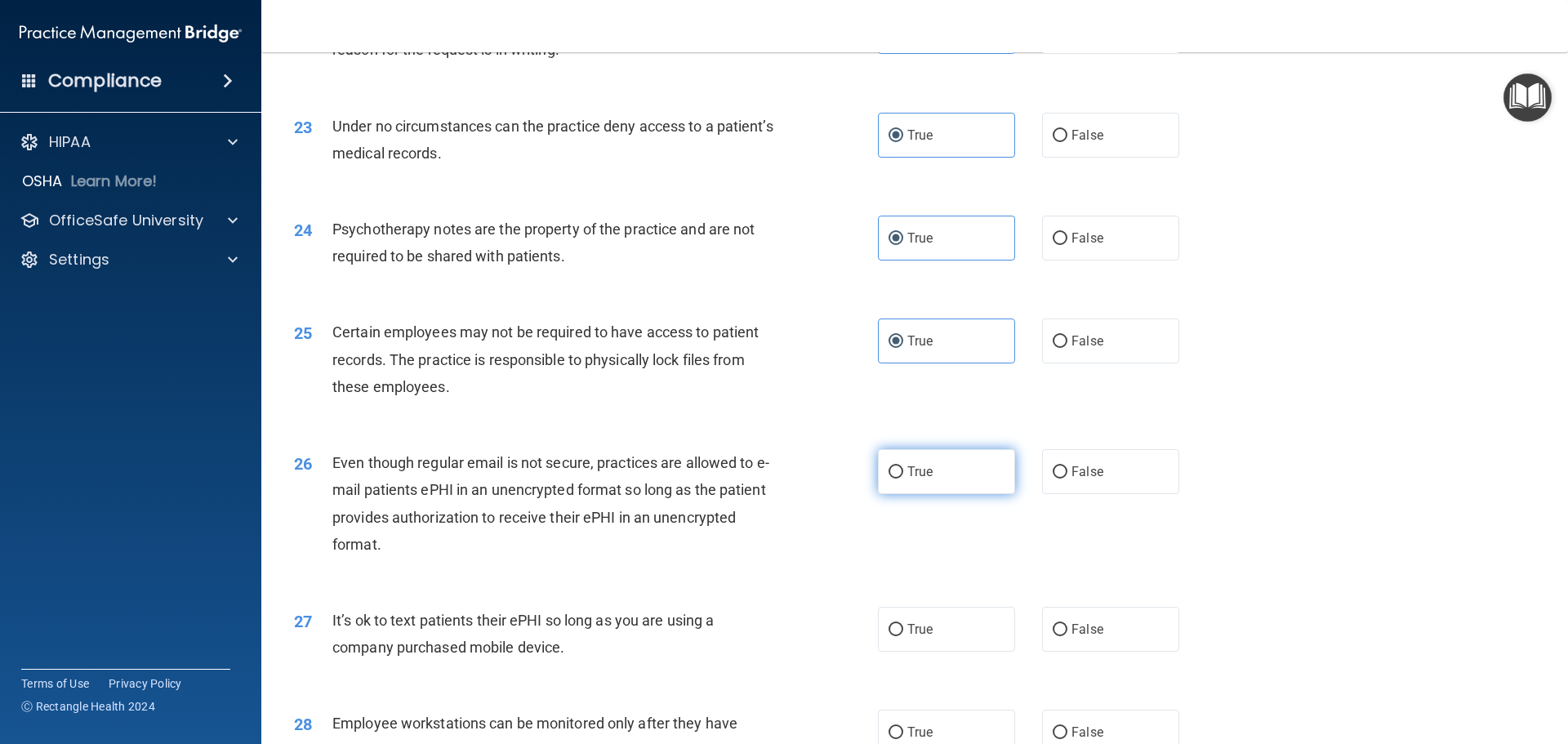
radio input "true"
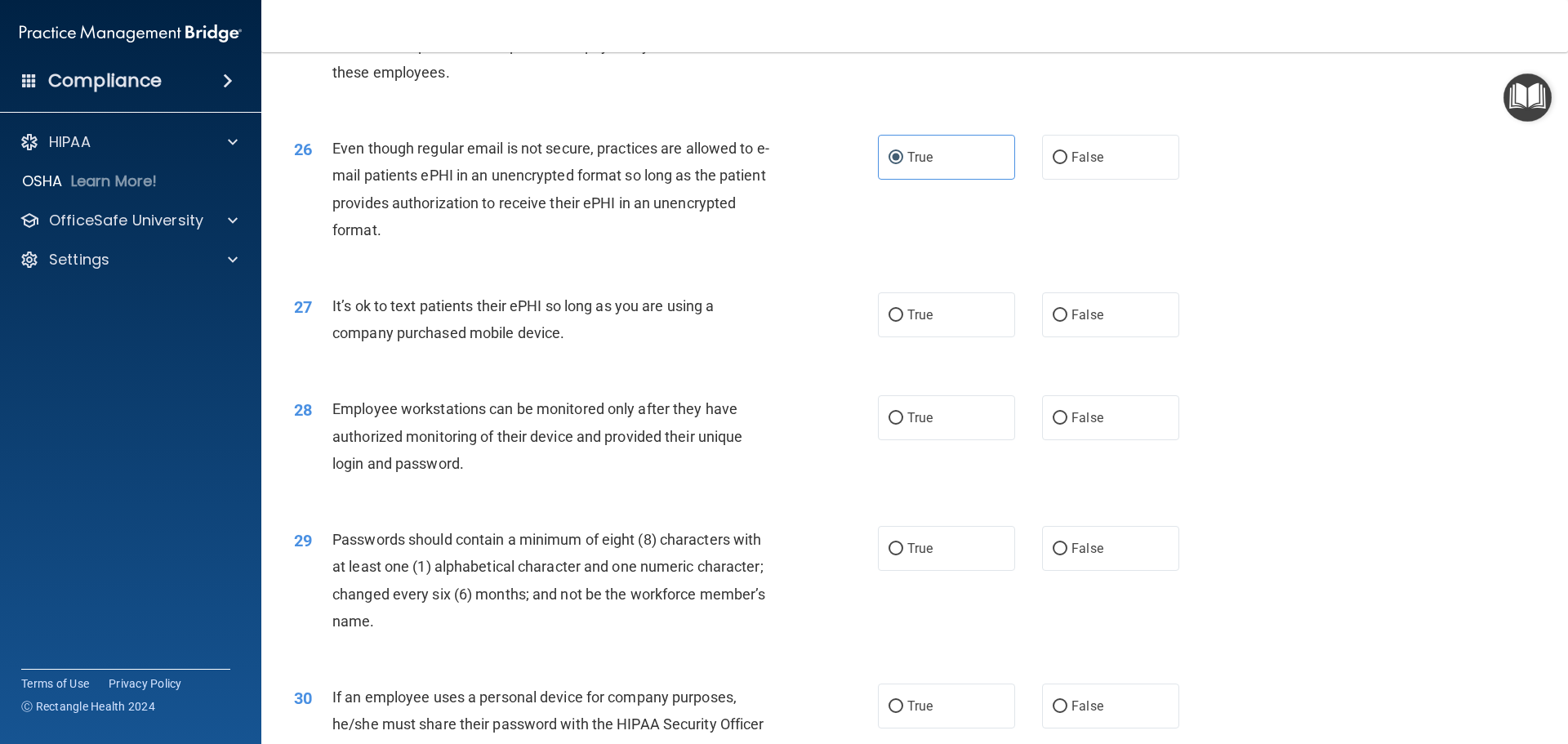
scroll to position [3186, 0]
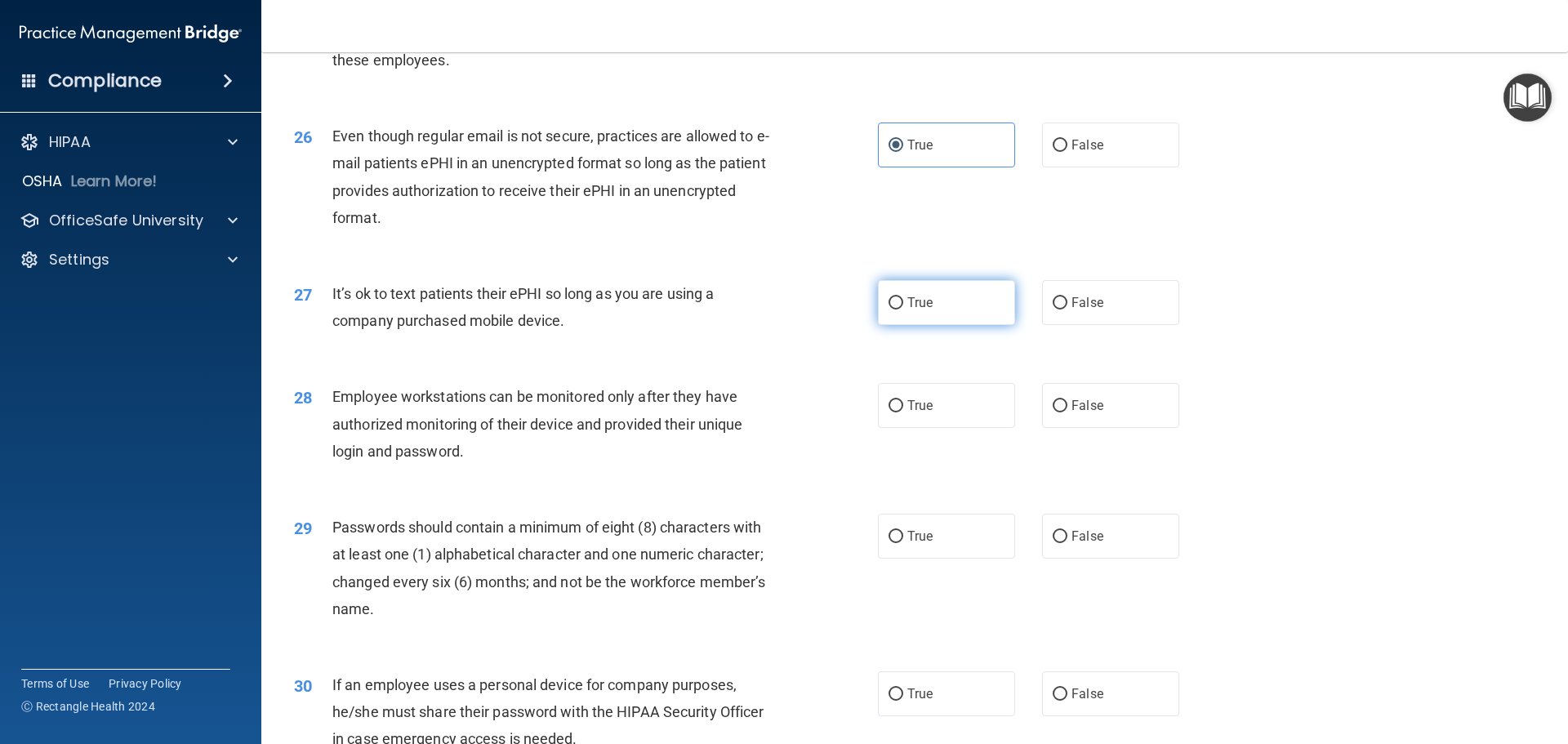
click at [935, 325] on label "True" at bounding box center [946, 303] width 137 height 45
click at [903, 309] on input "True" at bounding box center [896, 303] width 15 height 12
radio input "true"
click at [928, 425] on label "True" at bounding box center [946, 405] width 137 height 45
click at [903, 413] on input "True" at bounding box center [896, 406] width 15 height 12
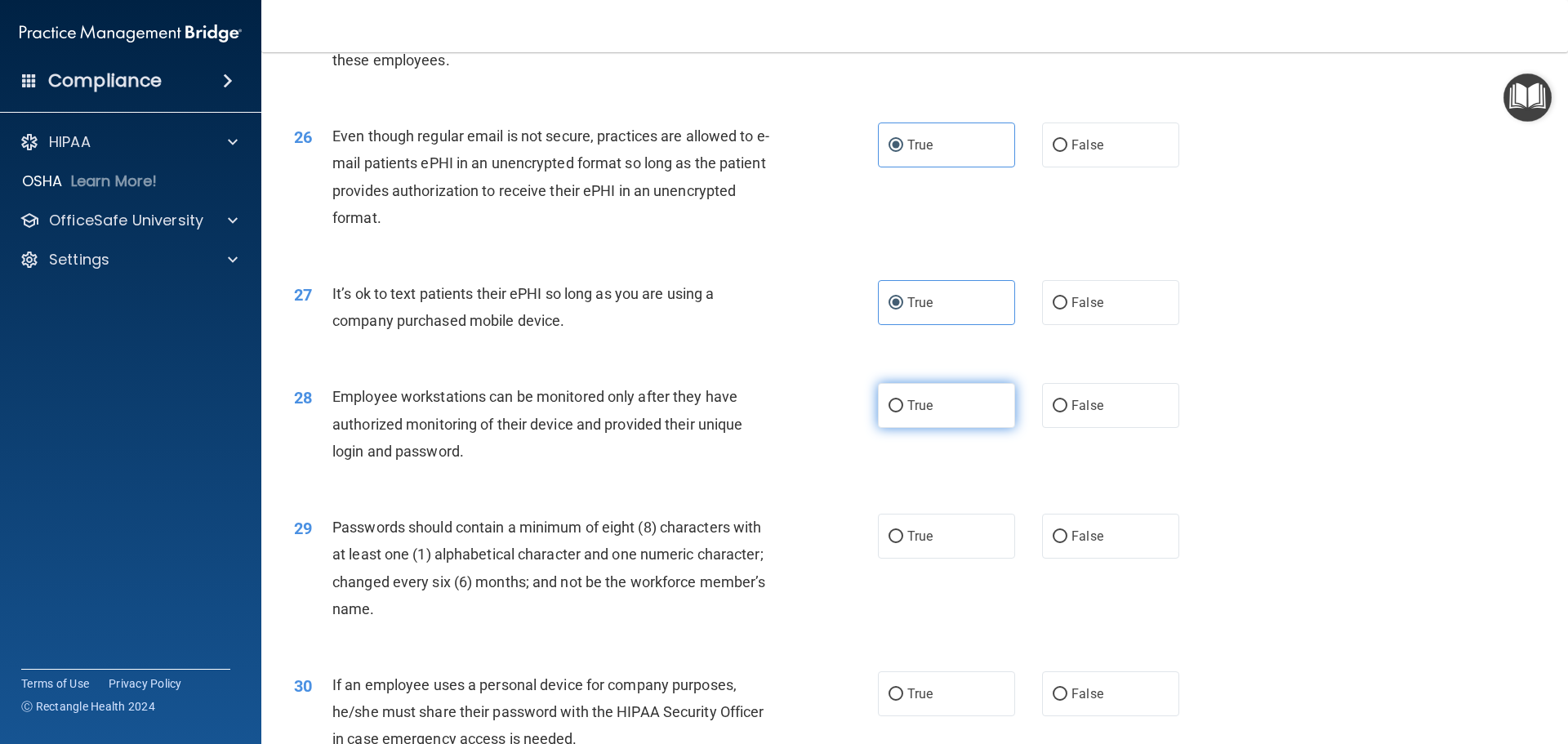
radio input "true"
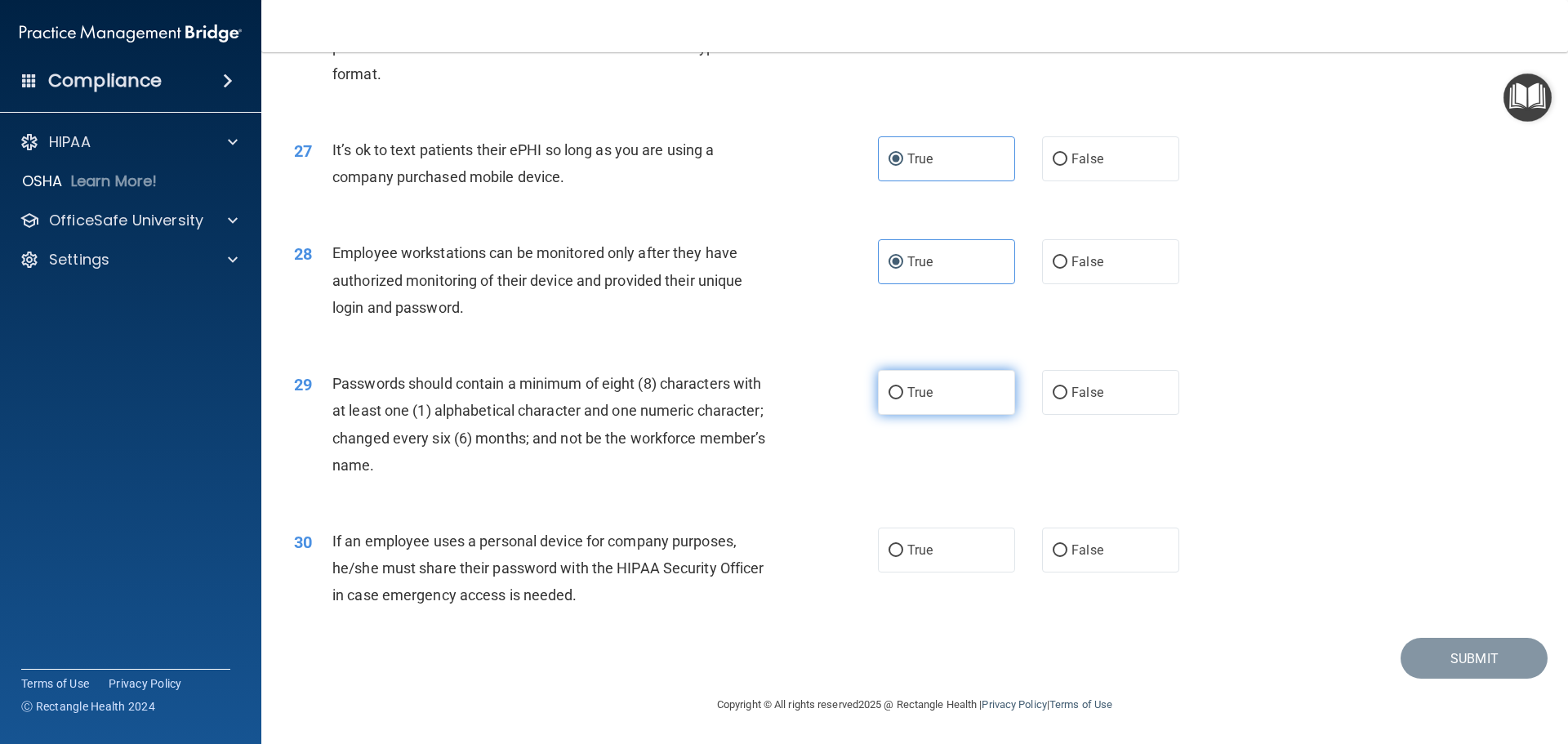
click at [879, 396] on label "True" at bounding box center [946, 392] width 137 height 45
click at [889, 396] on input "True" at bounding box center [896, 393] width 15 height 12
radio input "true"
click at [936, 553] on label "True" at bounding box center [946, 550] width 137 height 45
click at [903, 553] on input "True" at bounding box center [896, 551] width 15 height 12
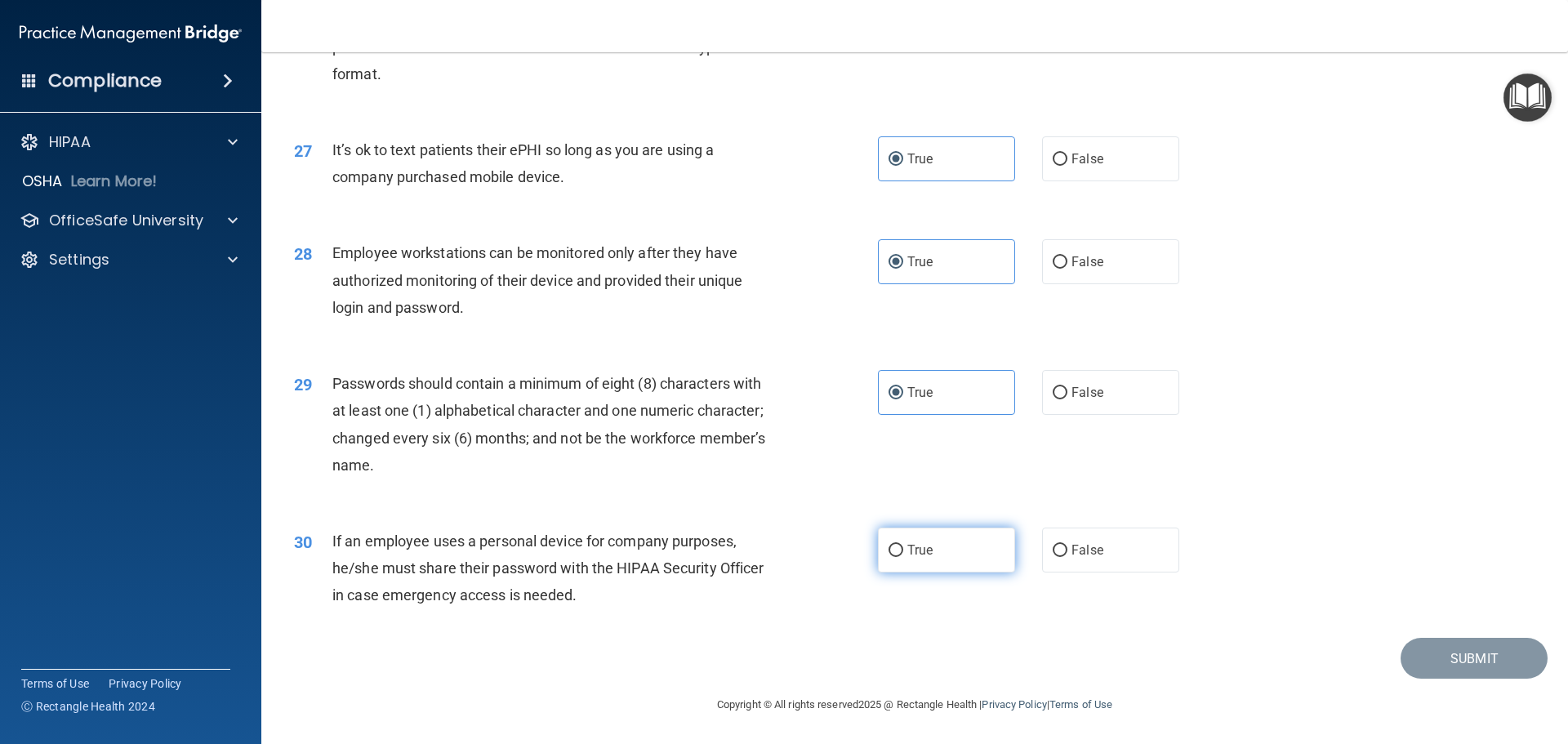
radio input "true"
click at [1474, 662] on button "Submit" at bounding box center [1474, 659] width 147 height 41
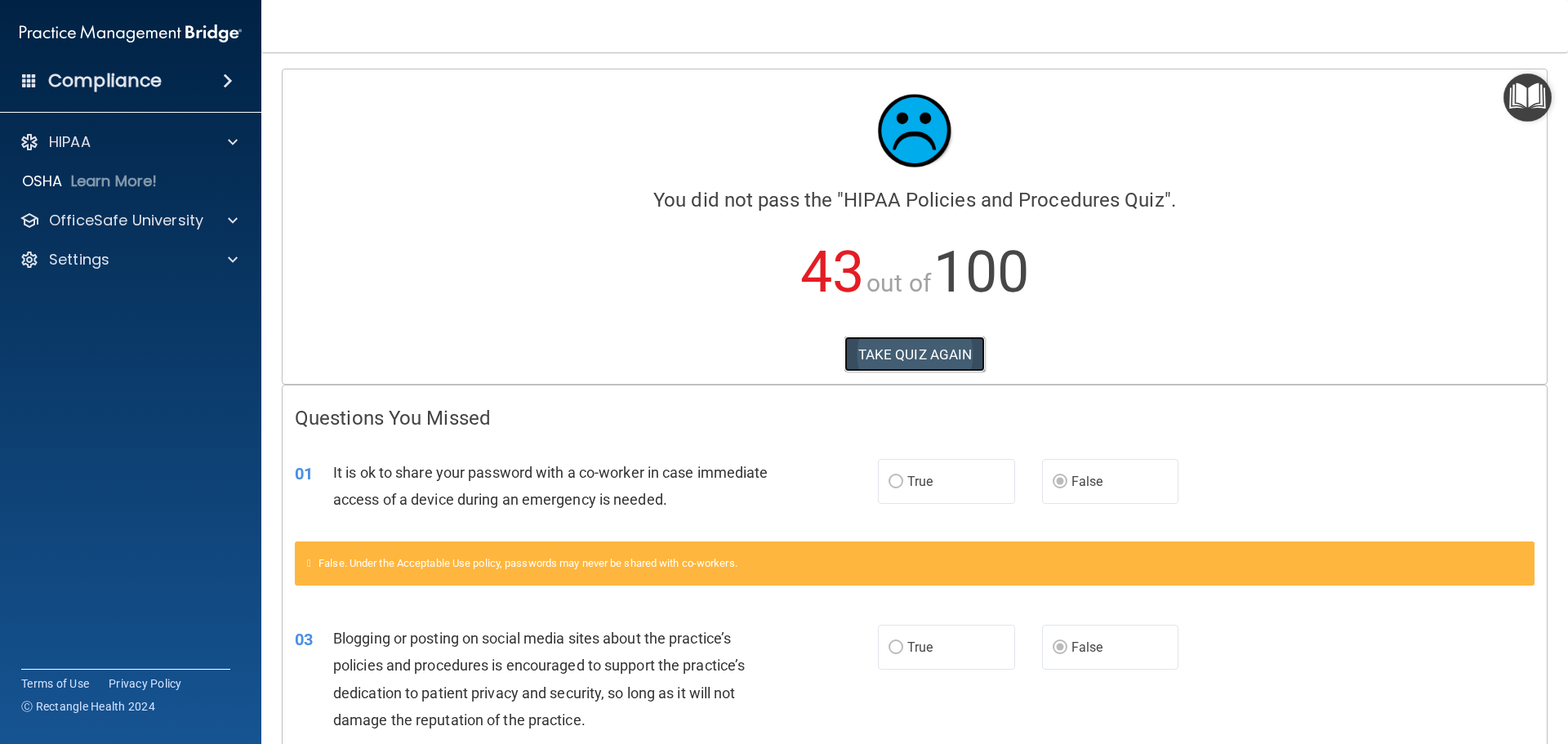
click at [917, 359] on button "TAKE QUIZ AGAIN" at bounding box center [915, 354] width 141 height 36
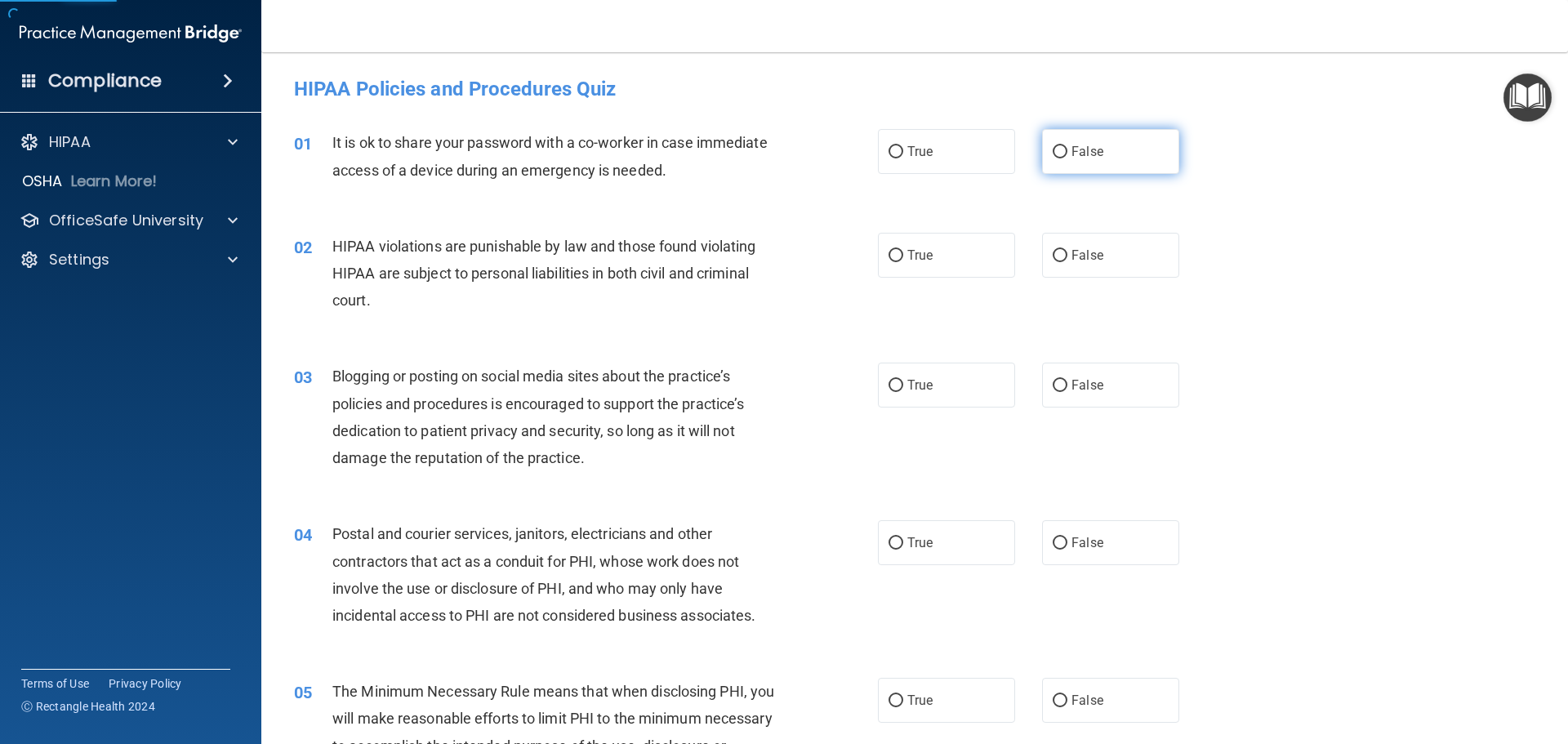
click at [1058, 172] on label "False" at bounding box center [1110, 152] width 137 height 45
click at [1058, 159] on input "False" at bounding box center [1059, 153] width 15 height 12
radio input "true"
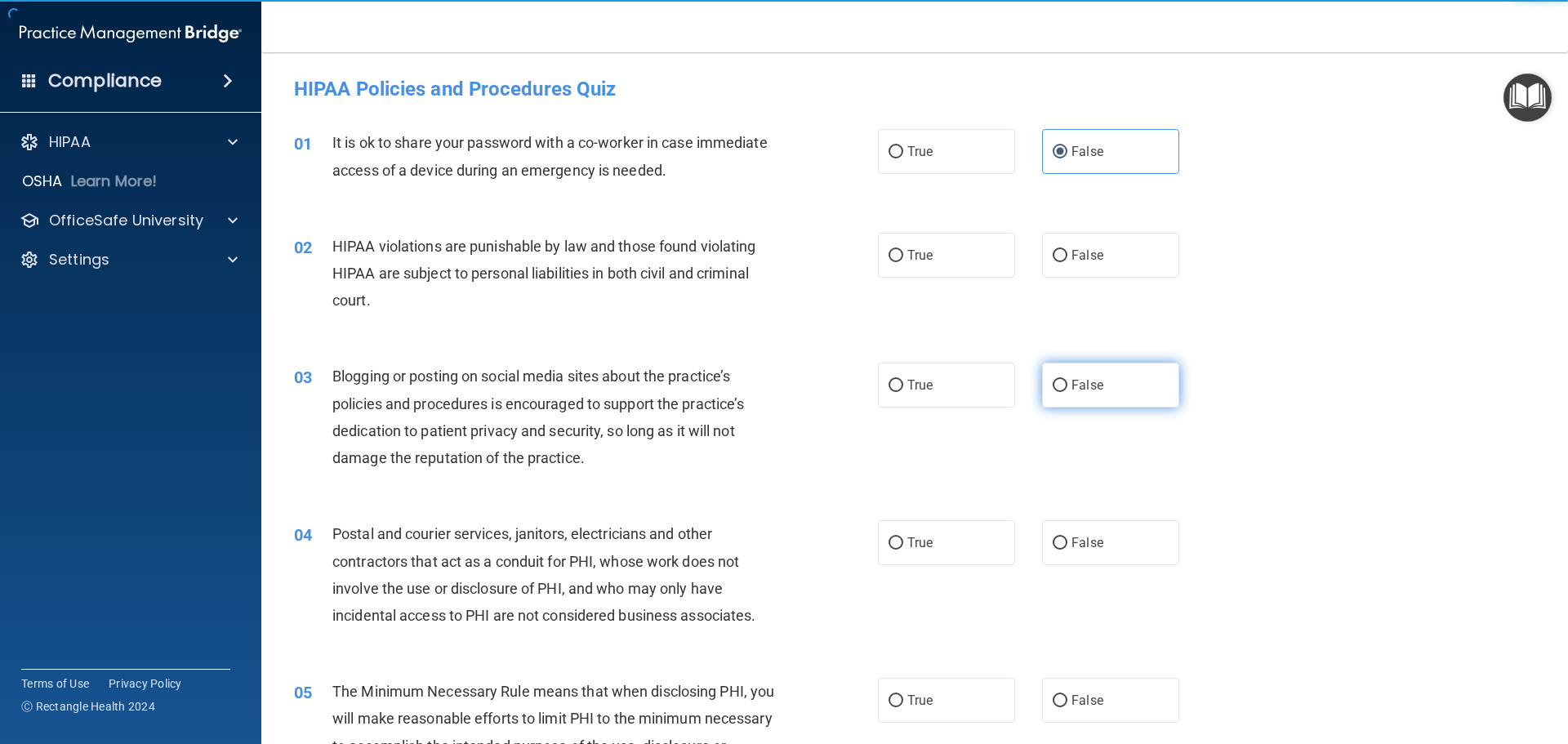
click at [1073, 394] on label "False" at bounding box center [1110, 385] width 137 height 45
click at [1067, 392] on input "False" at bounding box center [1059, 386] width 15 height 12
radio input "true"
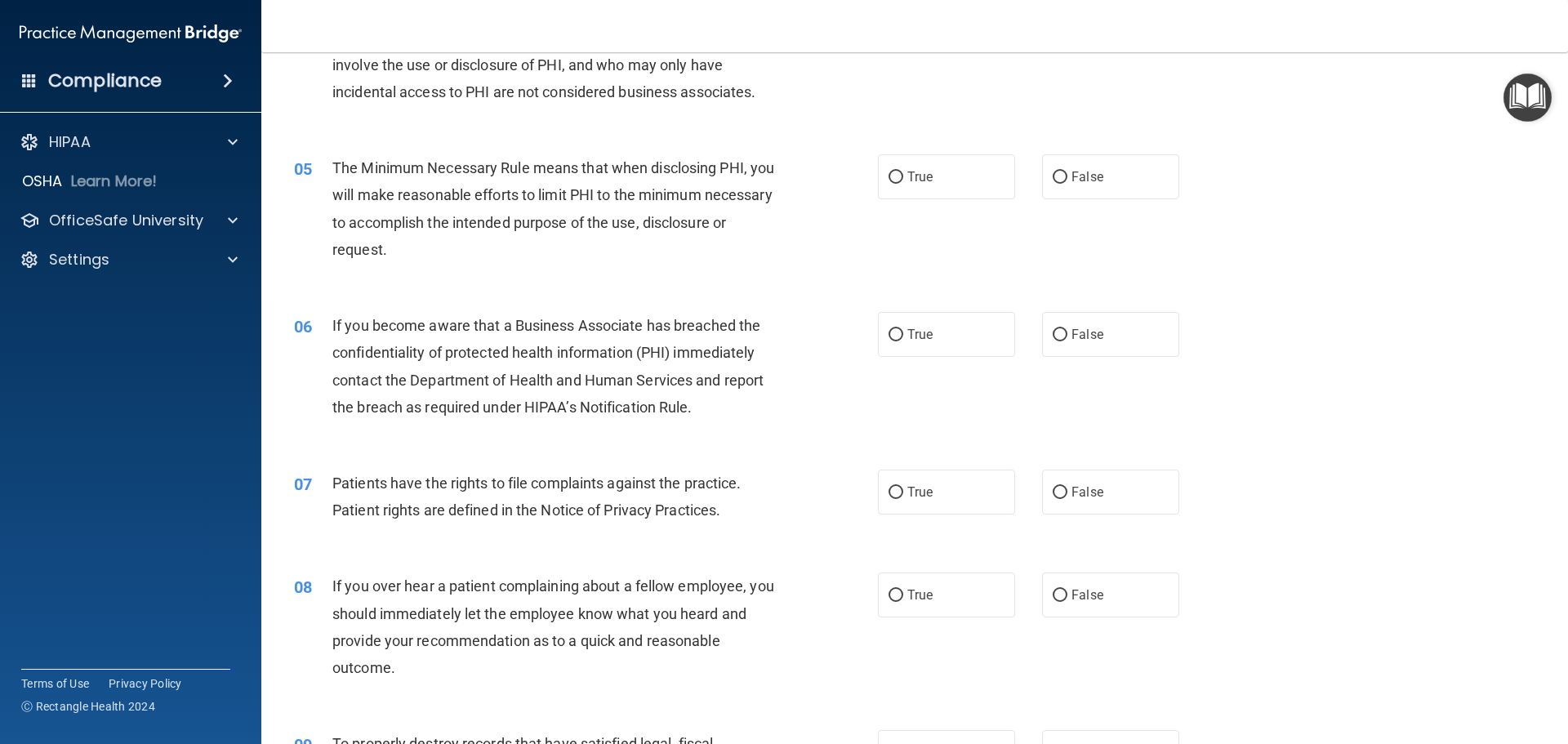
scroll to position [572, 0]
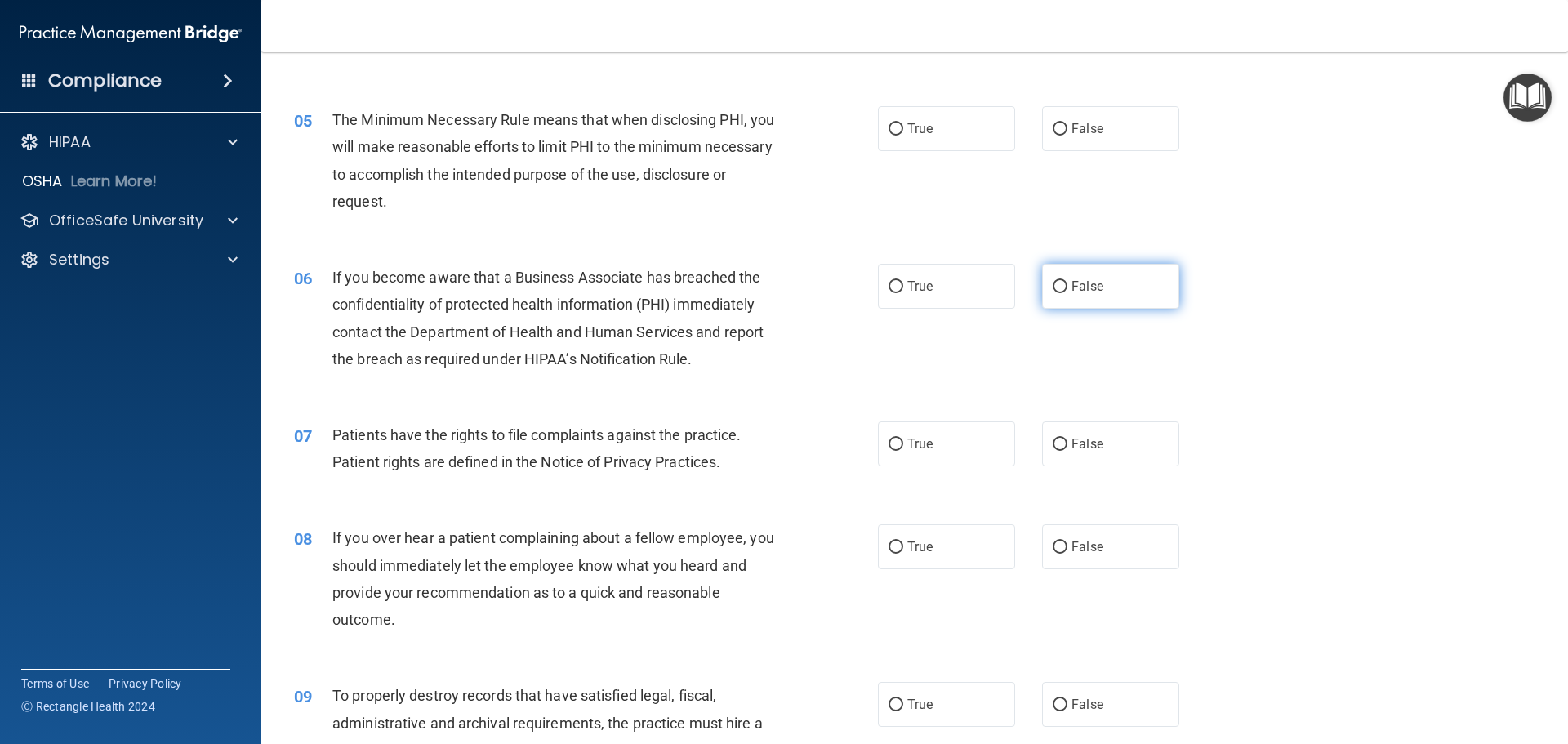
click at [1098, 274] on label "False" at bounding box center [1110, 286] width 137 height 45
click at [1067, 281] on input "False" at bounding box center [1059, 287] width 15 height 12
radio input "true"
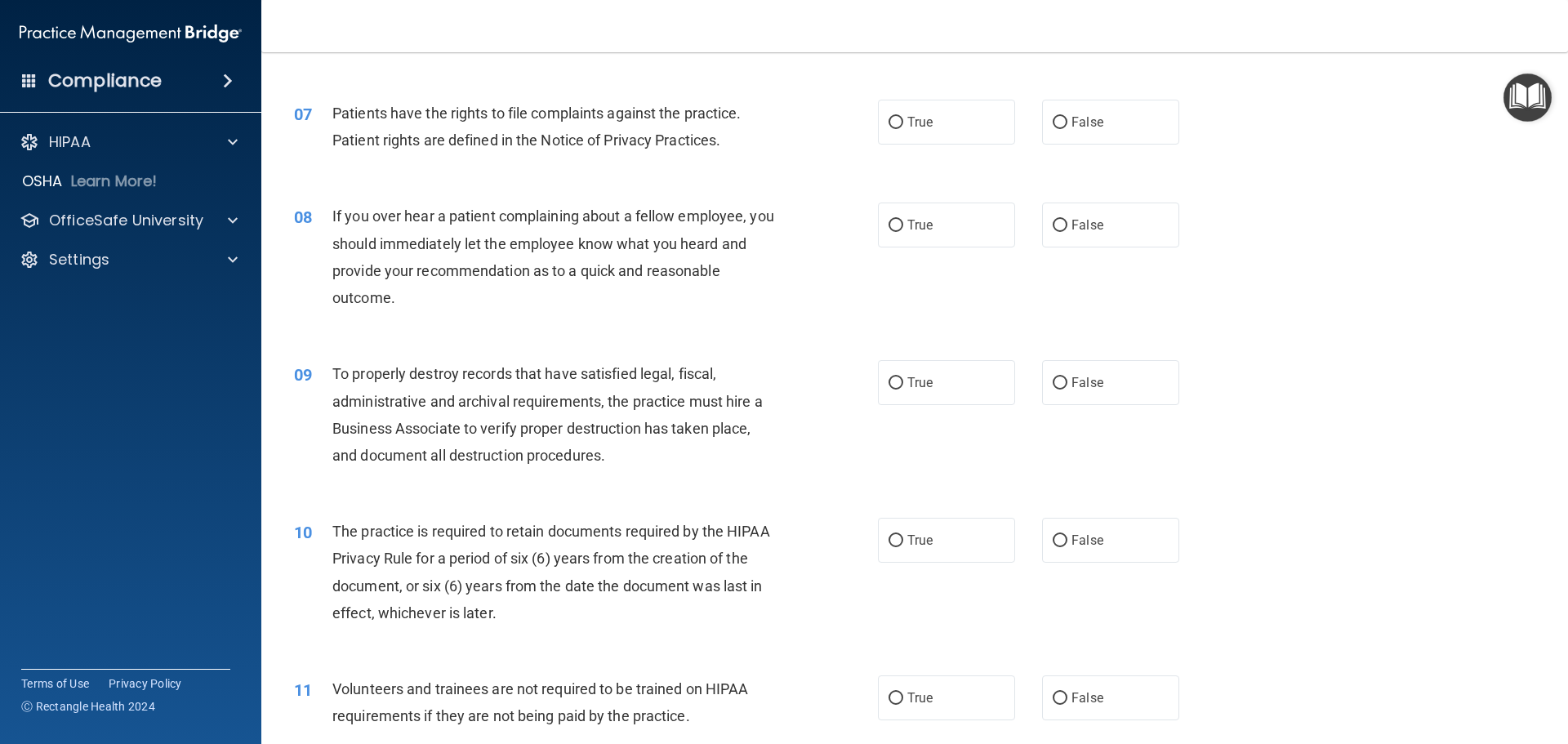
scroll to position [898, 0]
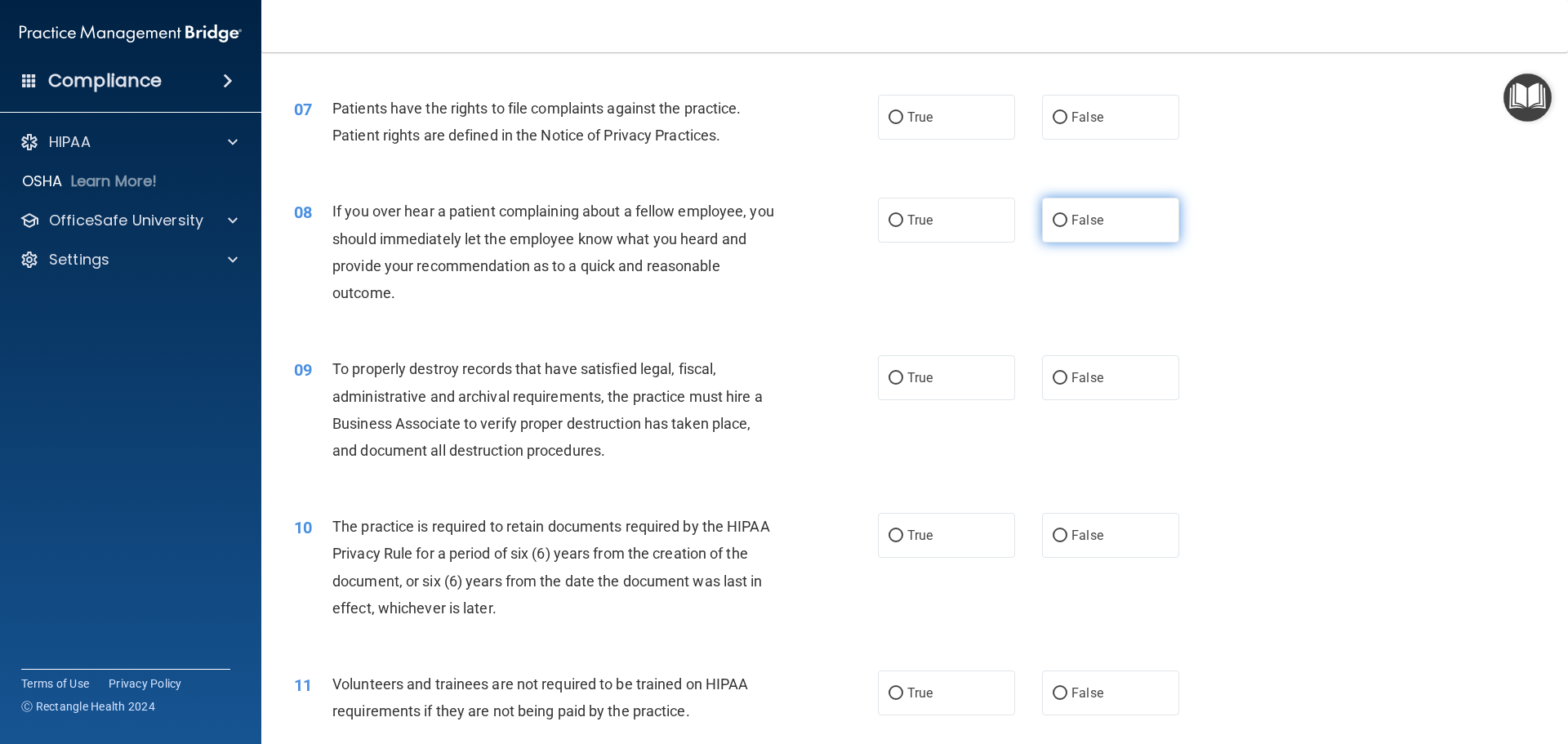
click at [1106, 226] on label "False" at bounding box center [1110, 220] width 137 height 45
click at [1067, 226] on input "False" at bounding box center [1059, 221] width 15 height 12
radio input "true"
click at [1053, 382] on input "False" at bounding box center [1059, 378] width 15 height 12
radio input "true"
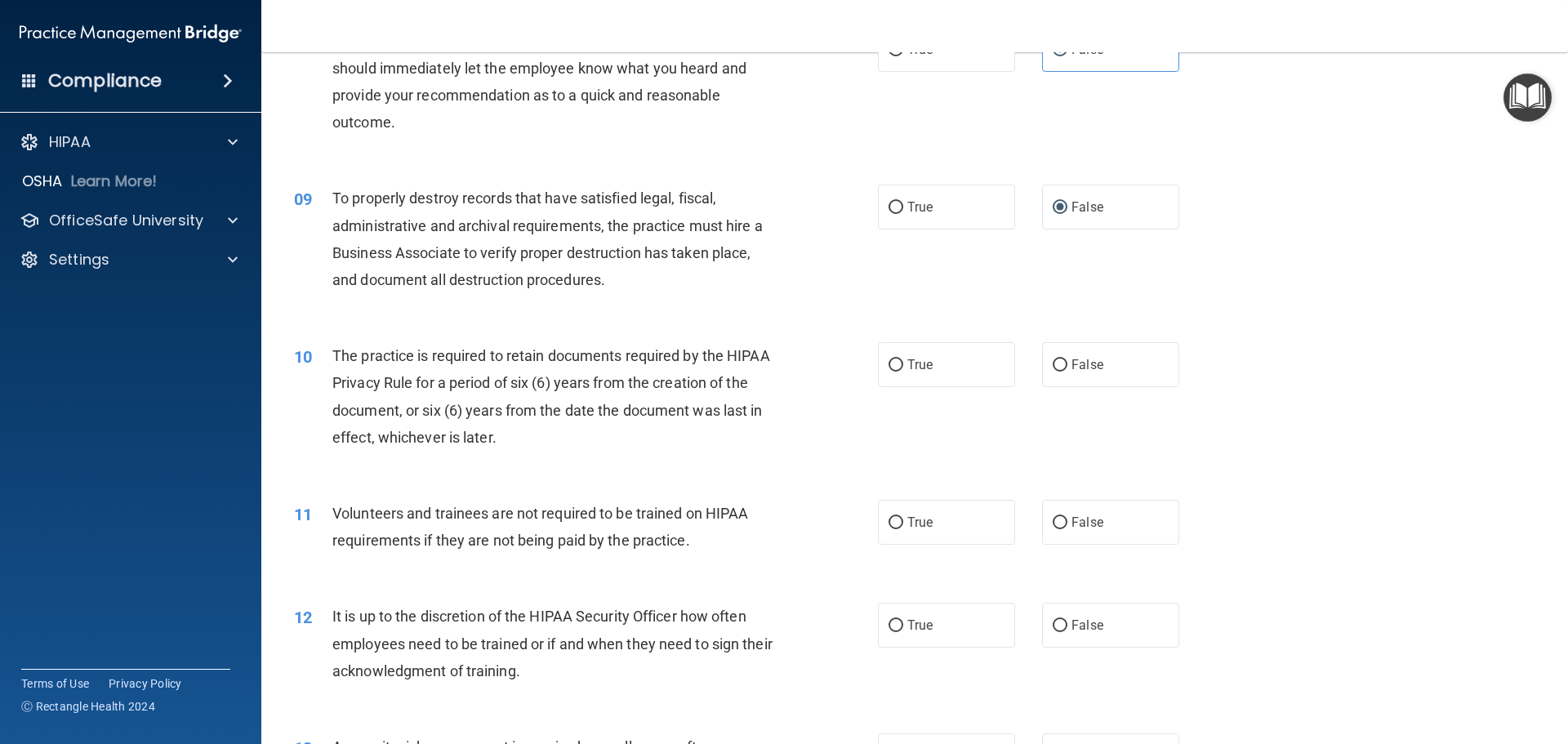
scroll to position [1144, 0]
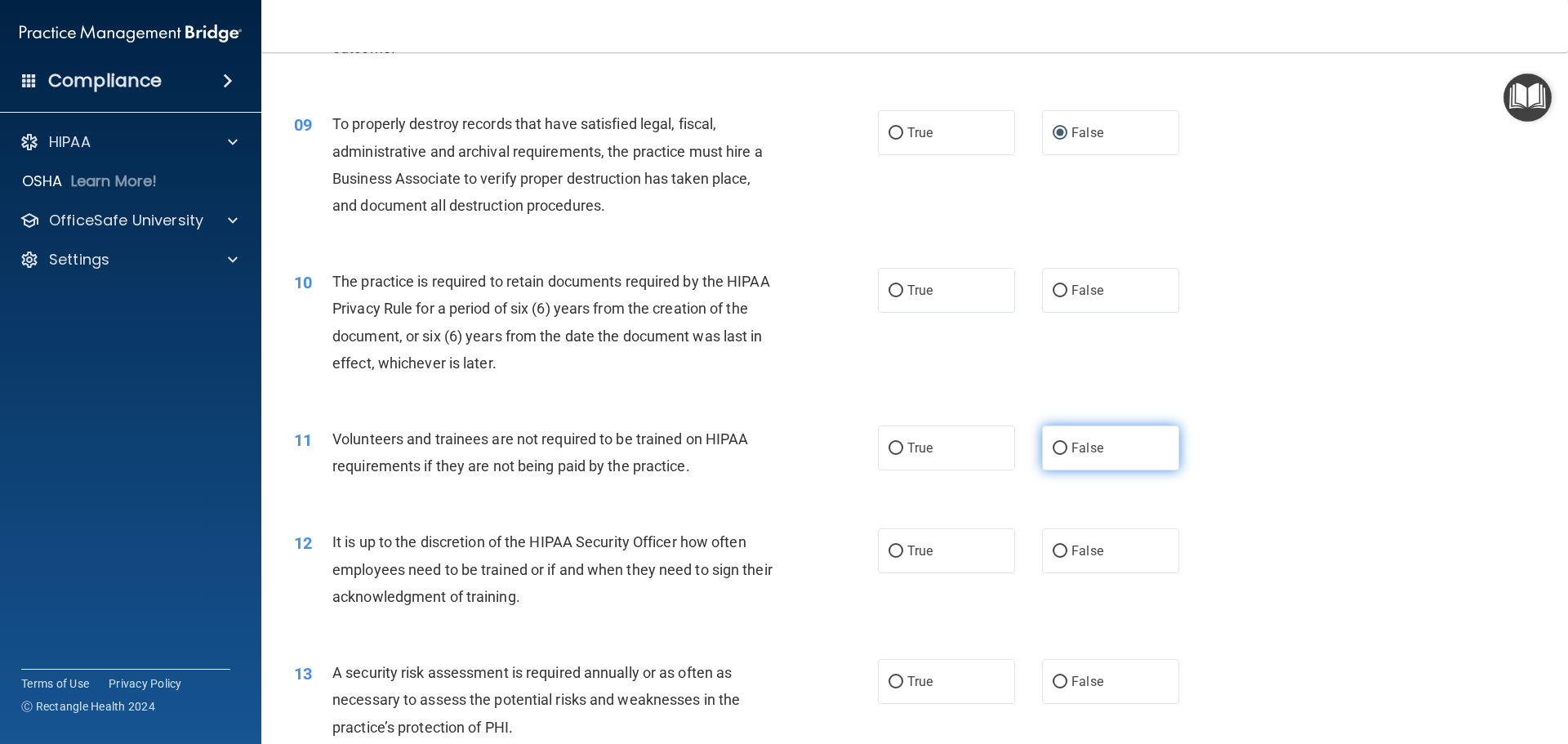
click at [1089, 444] on span "False" at bounding box center [1087, 448] width 32 height 16
click at [1067, 444] on input "False" at bounding box center [1059, 449] width 15 height 12
radio input "true"
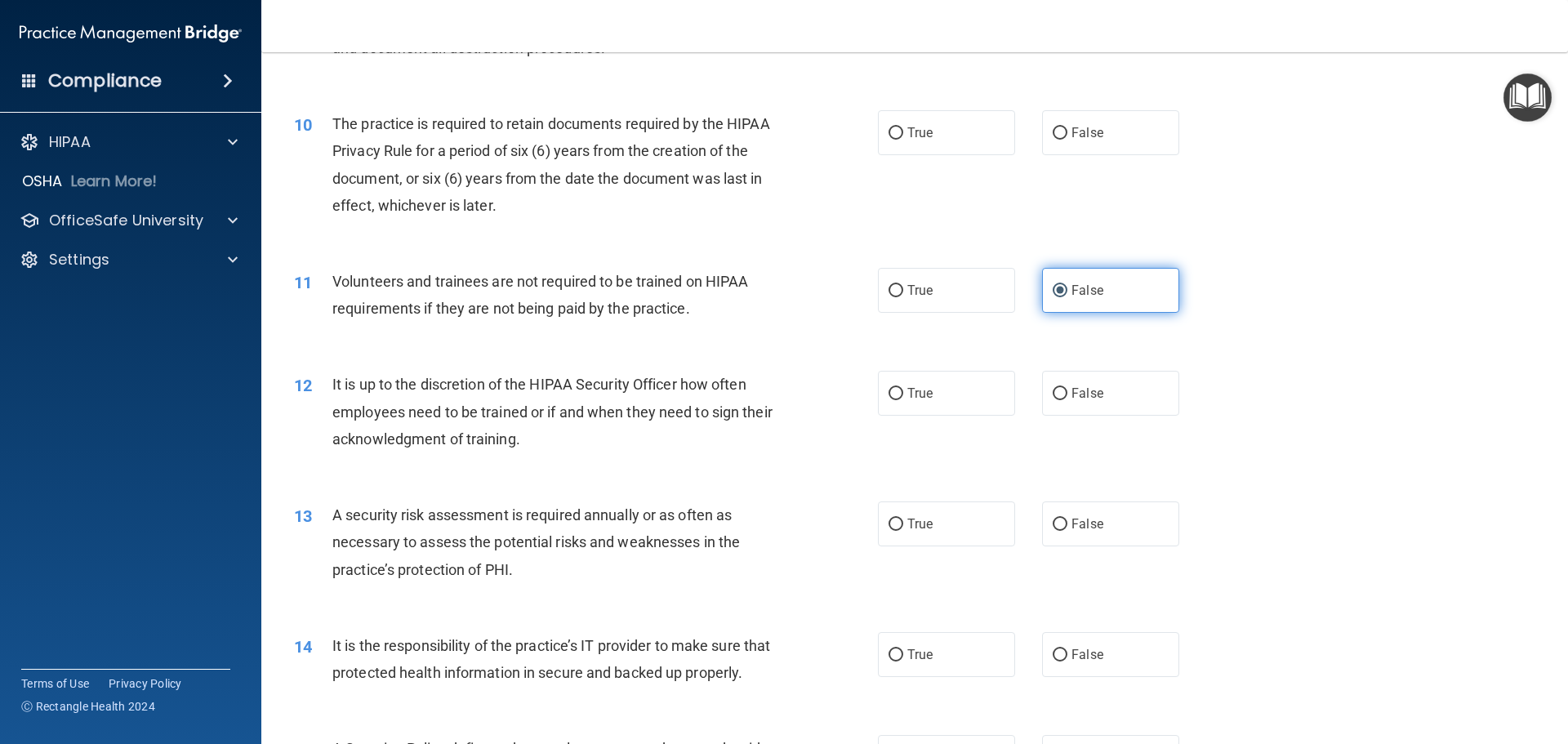
scroll to position [1389, 0]
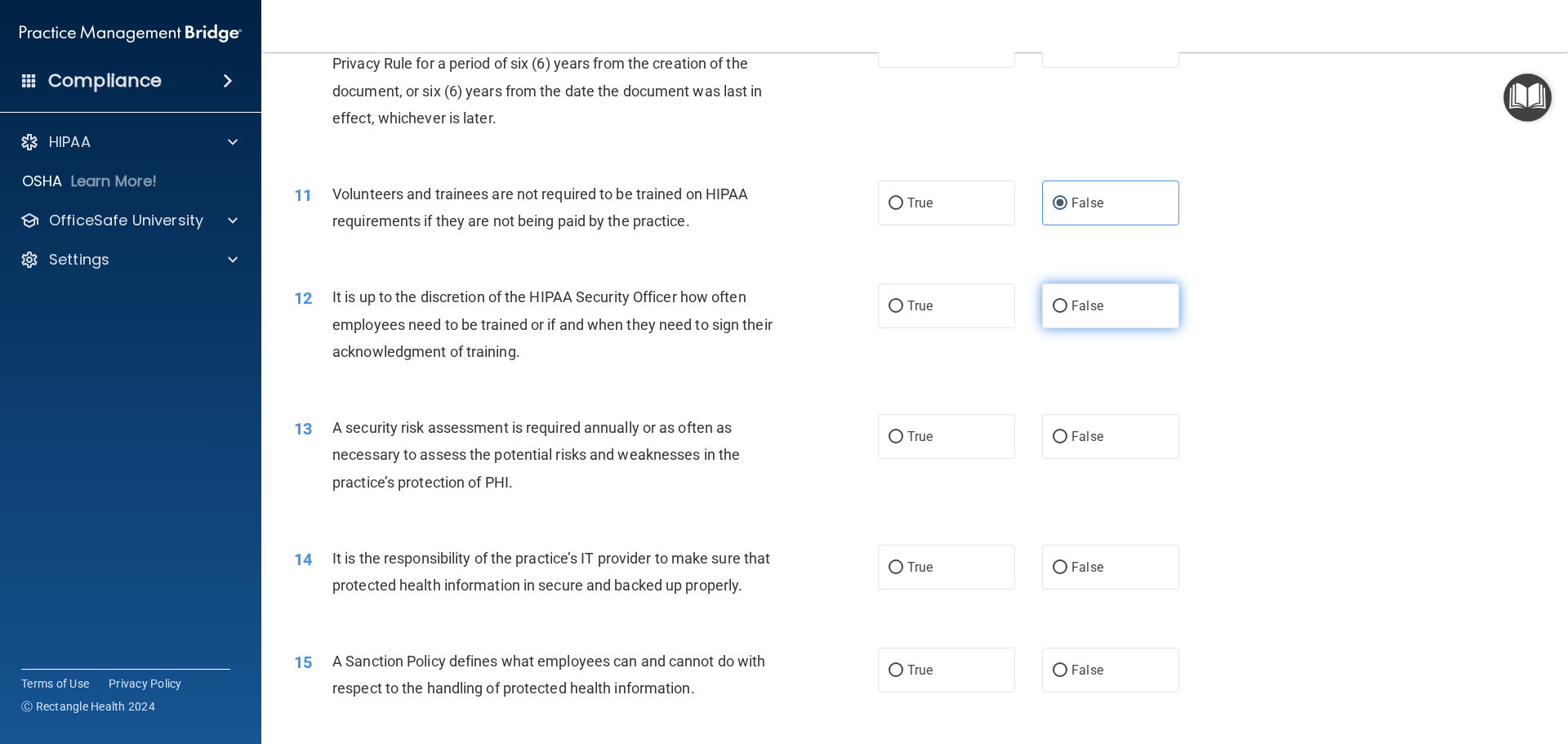
click at [1071, 288] on label "False" at bounding box center [1110, 306] width 137 height 45
click at [1067, 301] on input "False" at bounding box center [1059, 307] width 15 height 12
radio input "true"
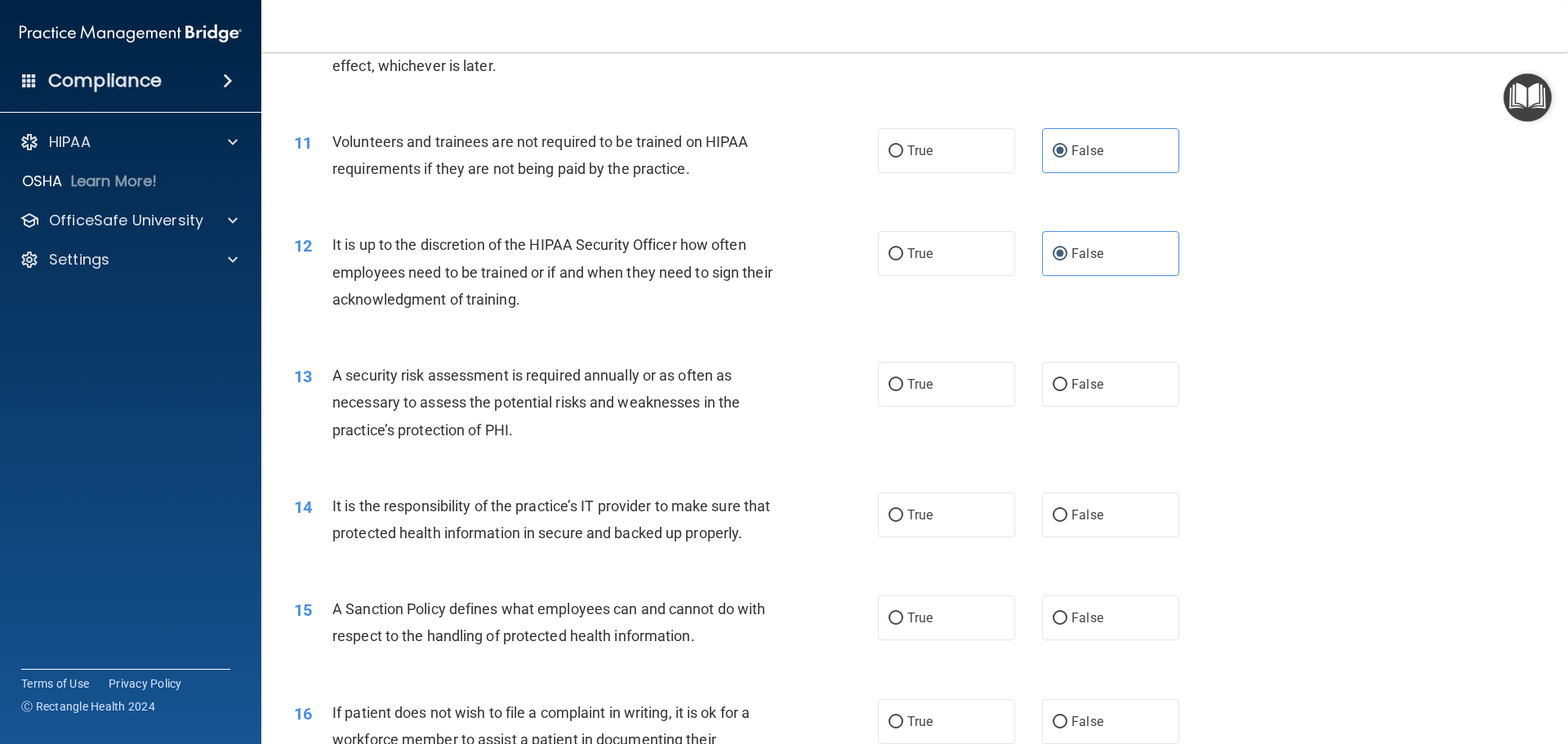
scroll to position [1471, 0]
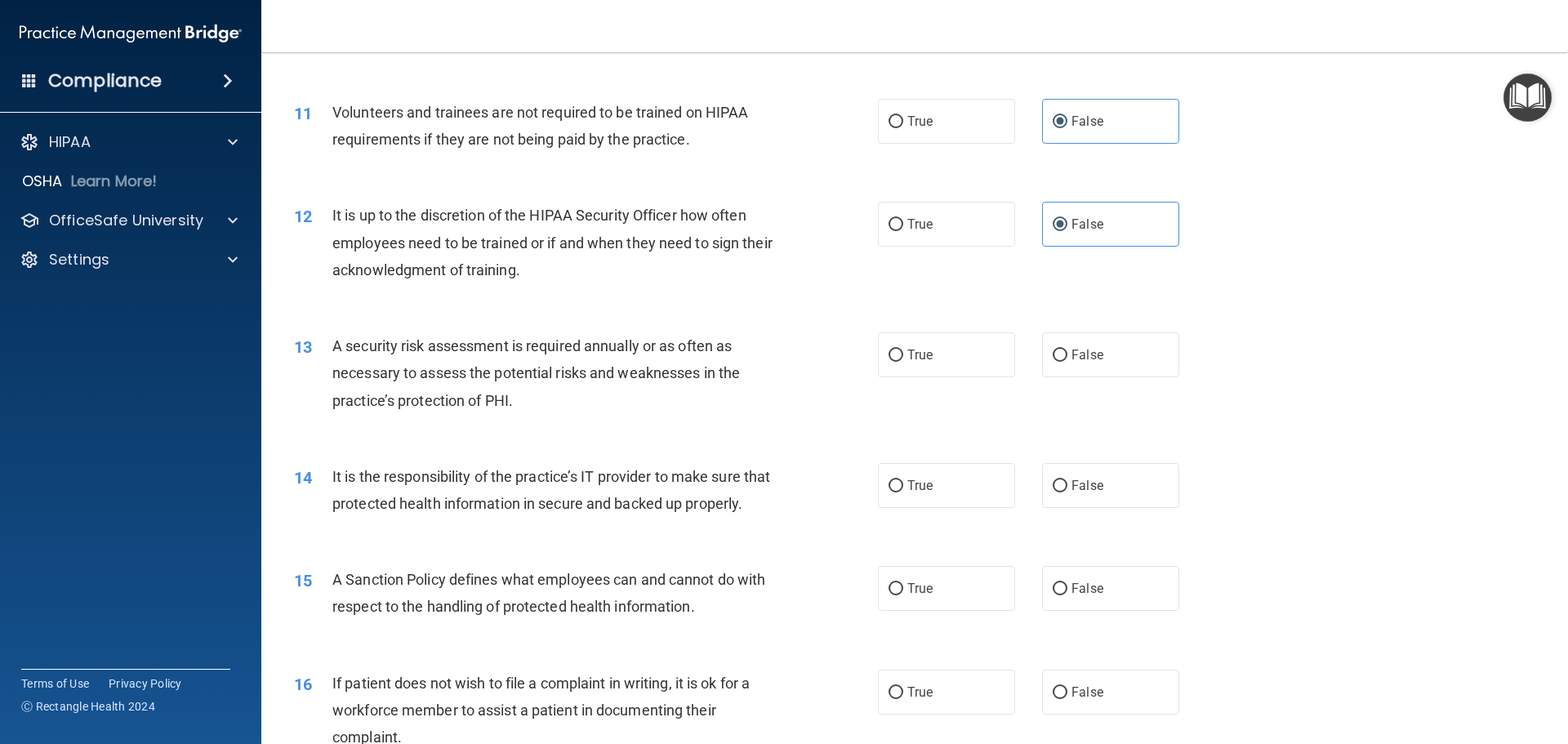
click at [1082, 459] on div "14 It is the responsibility of the practice’s IT provider to make sure that pro…" at bounding box center [915, 494] width 1266 height 103
click at [1085, 484] on span "False" at bounding box center [1087, 485] width 32 height 16
click at [1067, 484] on input "False" at bounding box center [1059, 486] width 15 height 12
radio input "true"
click at [915, 342] on label "True" at bounding box center [946, 355] width 137 height 45
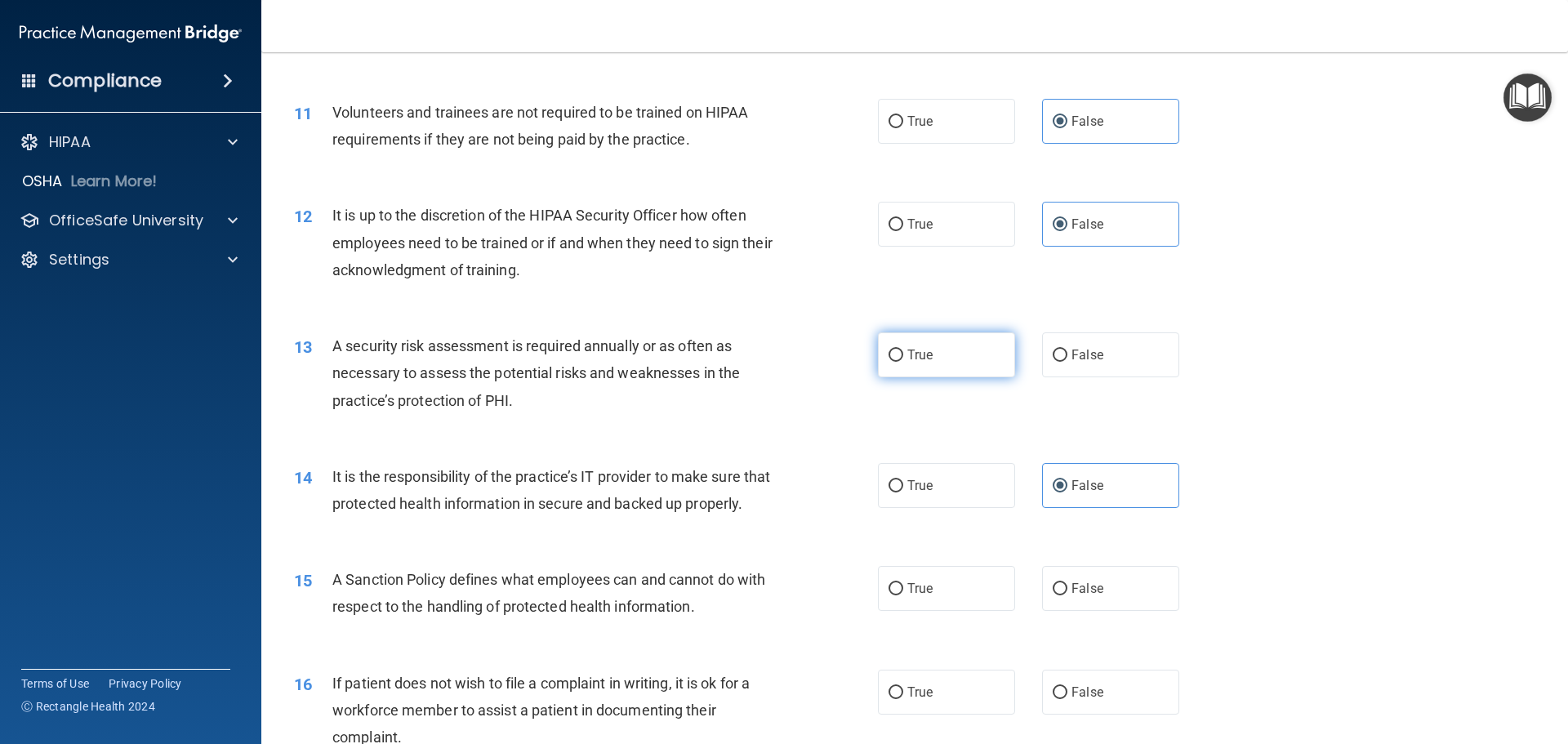
click at [903, 350] on input "True" at bounding box center [896, 356] width 15 height 12
radio input "true"
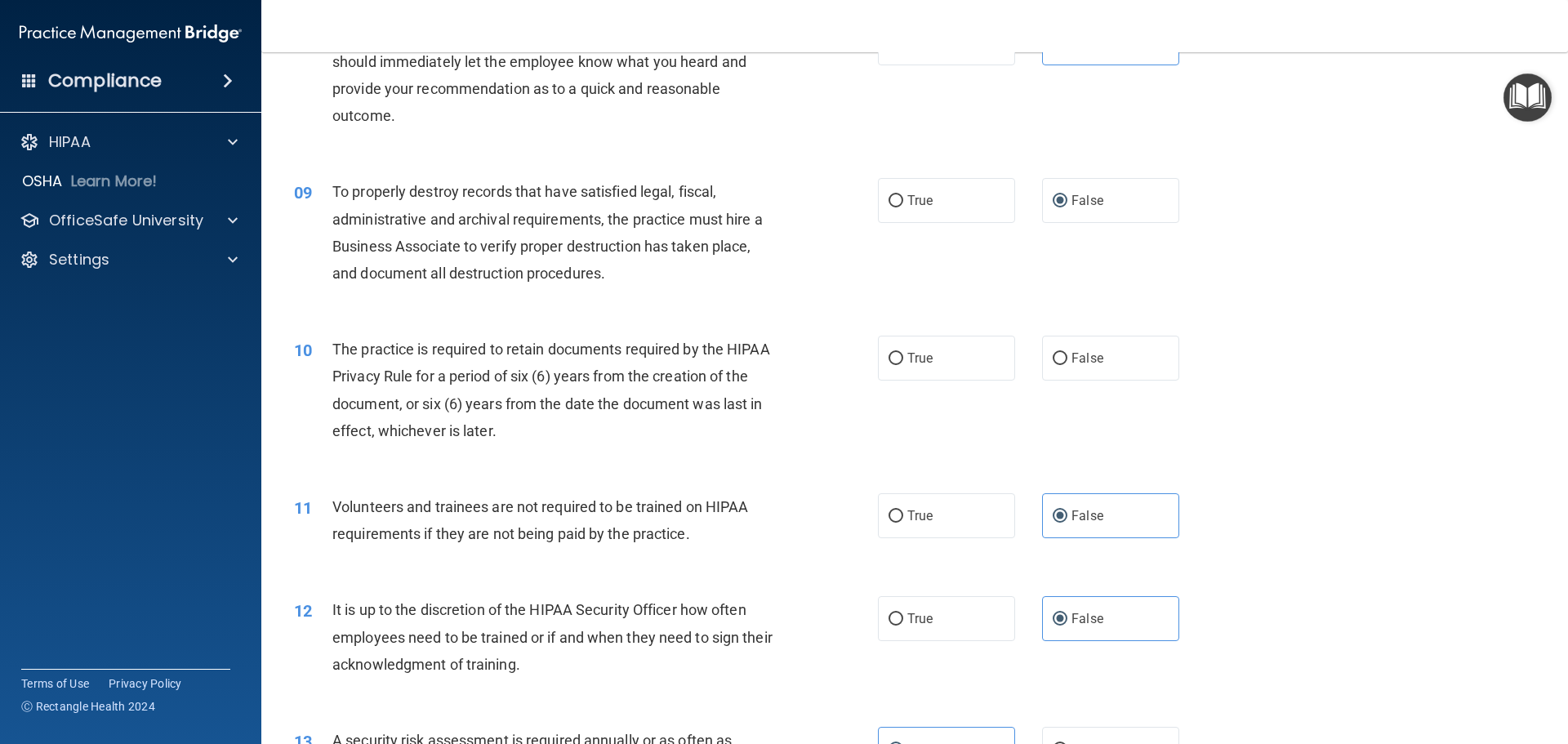
scroll to position [1062, 0]
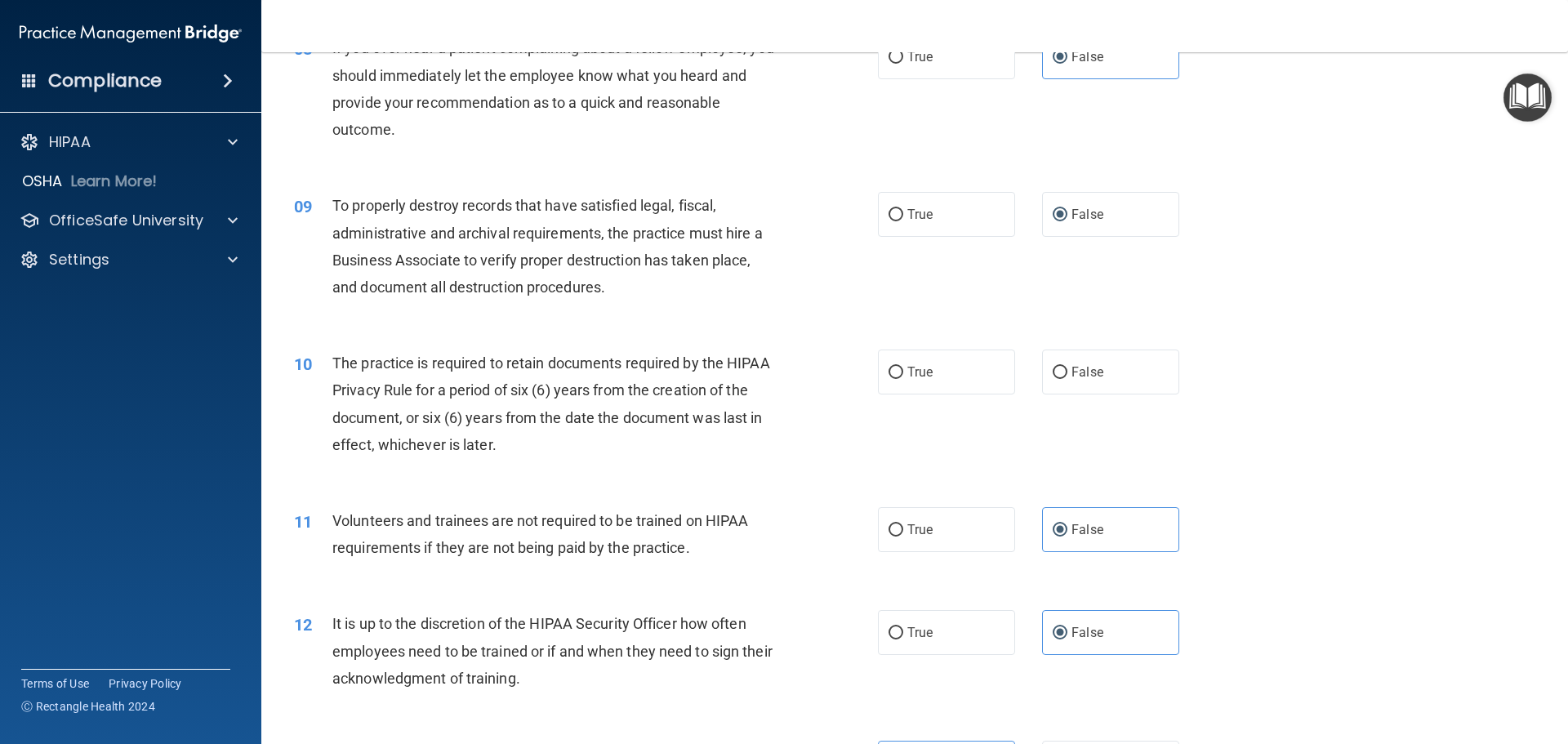
drag, startPoint x: 919, startPoint y: 377, endPoint x: 918, endPoint y: 307, distance: 70.0
click at [920, 372] on span "True" at bounding box center [920, 372] width 25 height 16
click at [903, 372] on input "True" at bounding box center [896, 372] width 15 height 12
radio input "true"
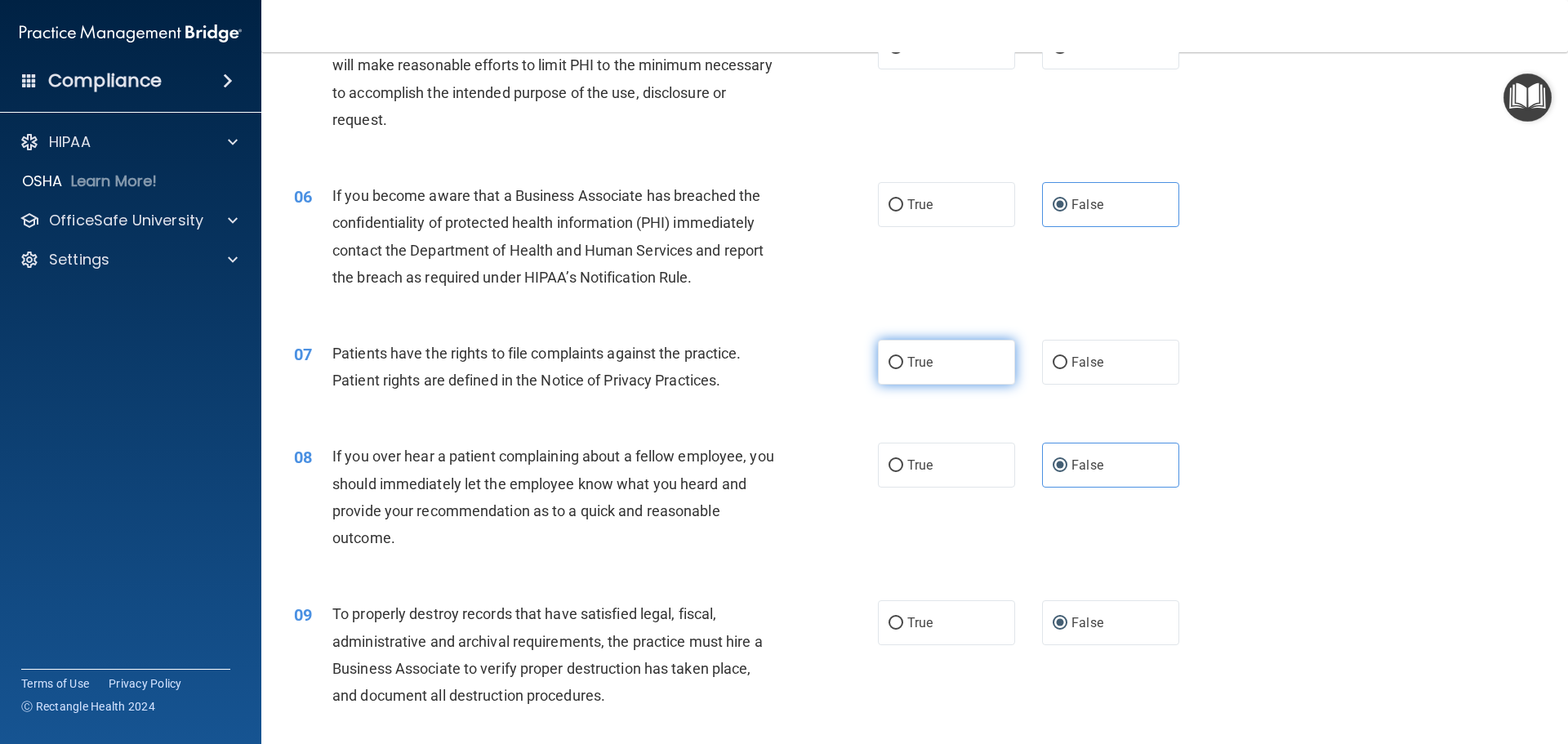
click at [918, 354] on span "True" at bounding box center [920, 362] width 25 height 16
click at [903, 357] on input "True" at bounding box center [896, 363] width 15 height 12
radio input "true"
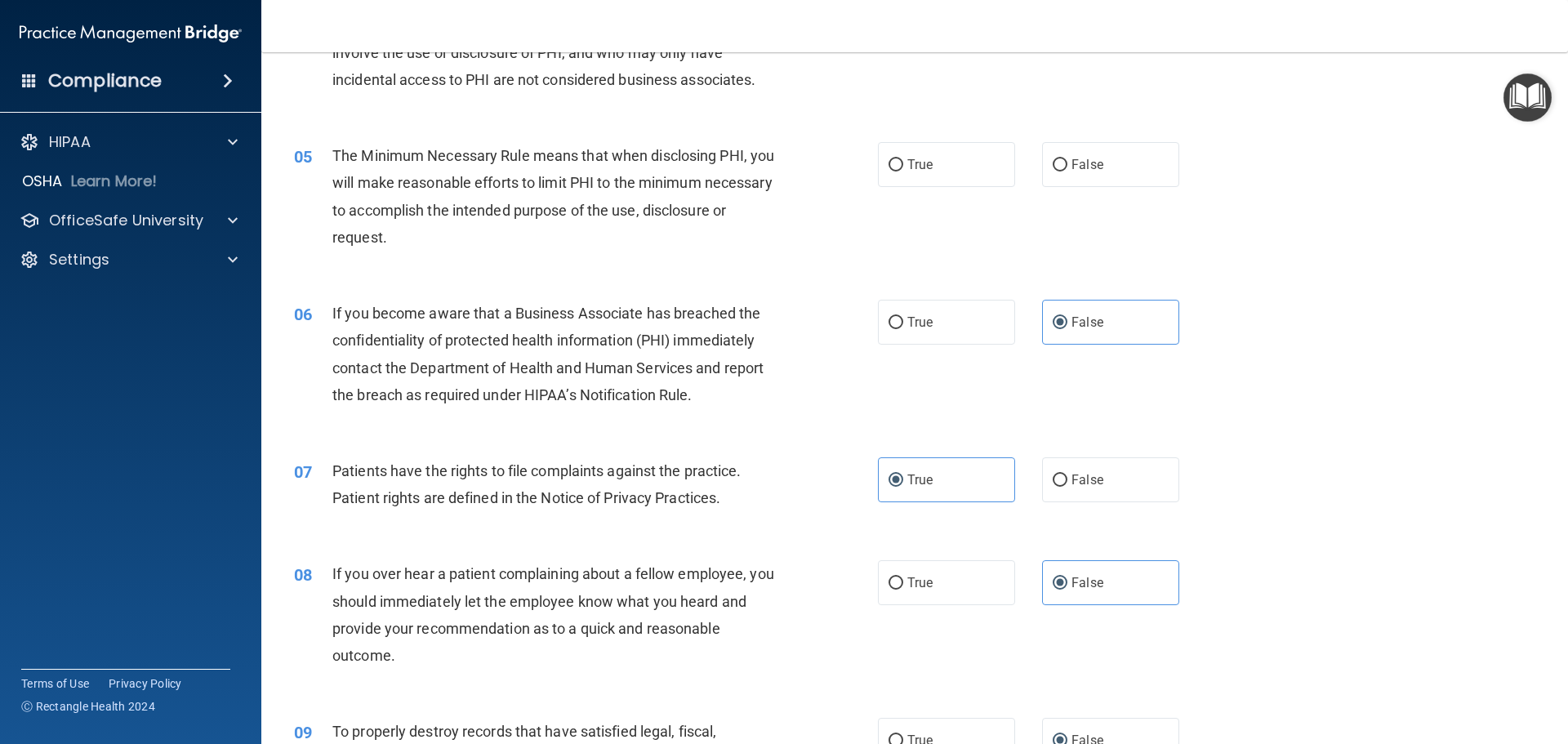
scroll to position [327, 0]
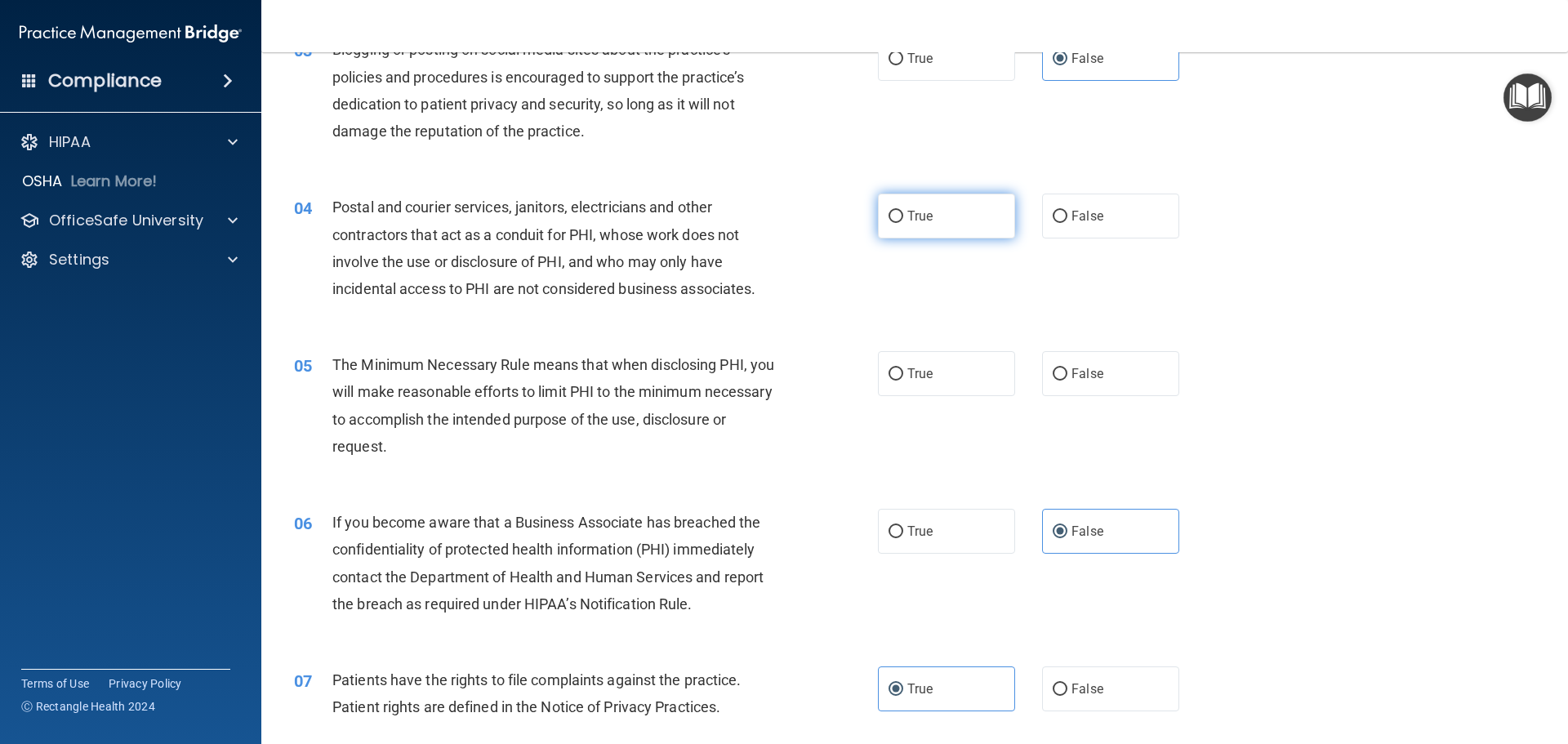
click at [918, 209] on span "True" at bounding box center [920, 216] width 25 height 16
click at [903, 210] on input "True" at bounding box center [896, 216] width 15 height 12
radio input "true"
click at [890, 386] on label "True" at bounding box center [946, 373] width 137 height 45
click at [890, 381] on input "True" at bounding box center [896, 374] width 15 height 12
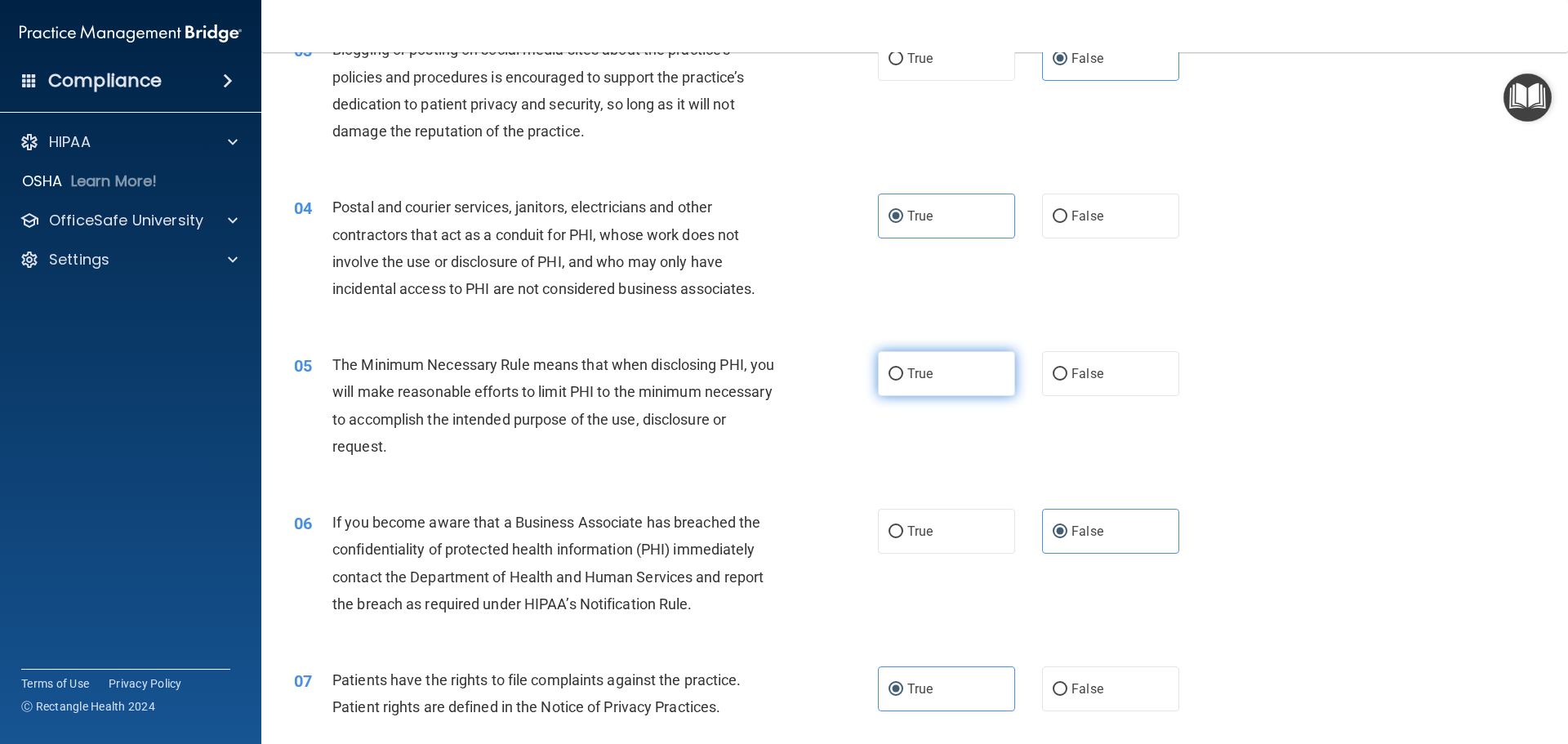
radio input "true"
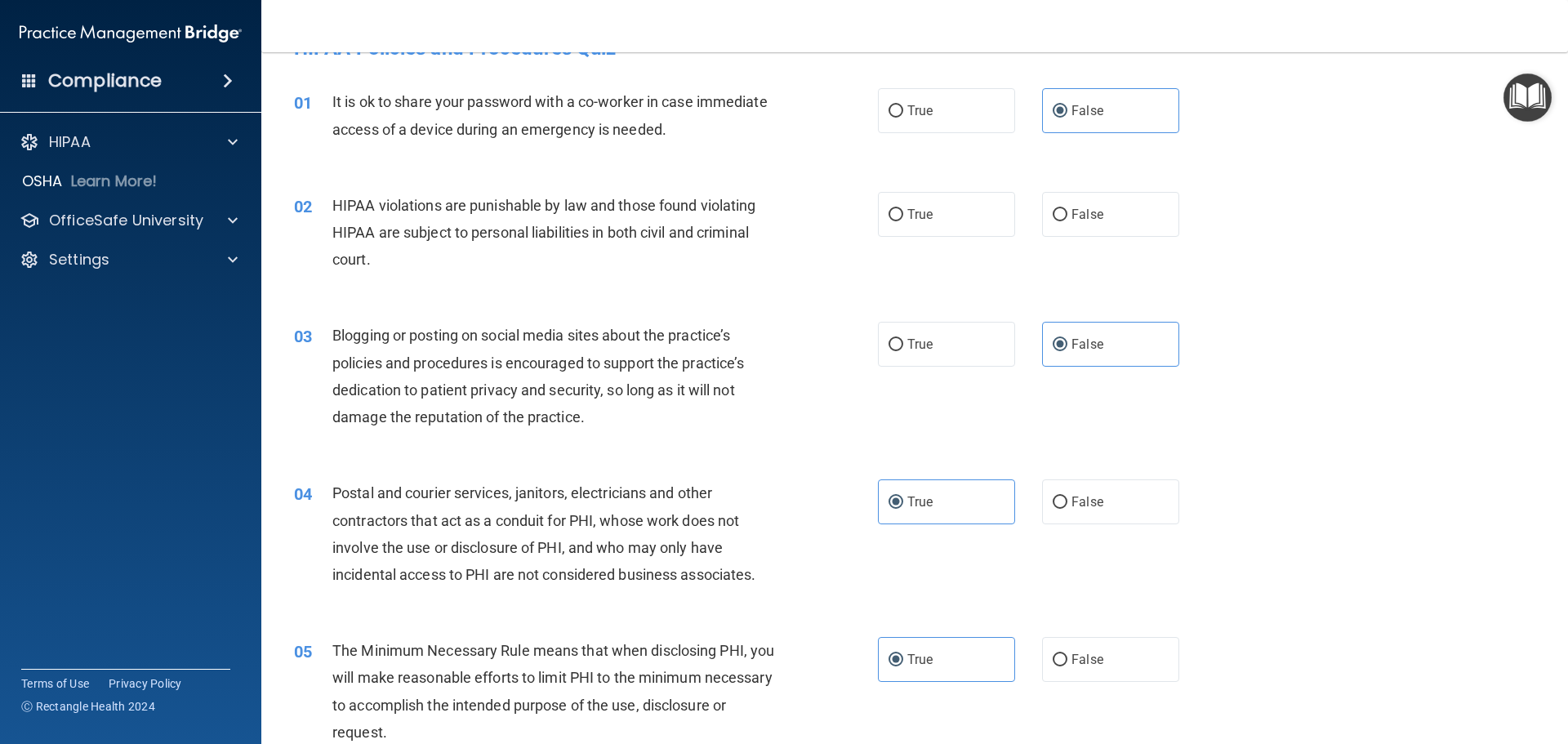
scroll to position [0, 0]
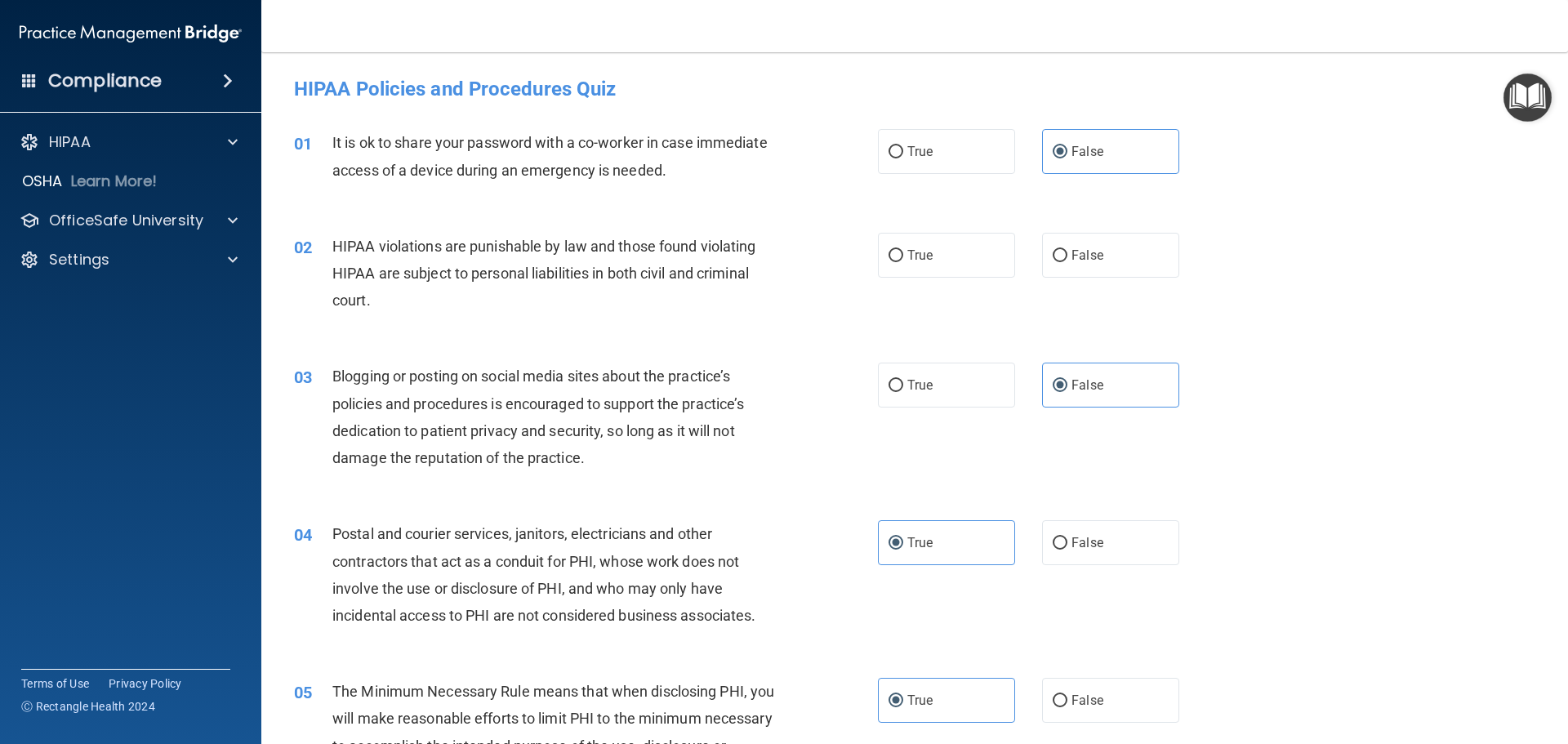
drag, startPoint x: 945, startPoint y: 262, endPoint x: 990, endPoint y: 278, distance: 47.8
click at [946, 262] on label "True" at bounding box center [946, 255] width 137 height 45
click at [903, 262] on input "True" at bounding box center [896, 256] width 15 height 12
radio input "true"
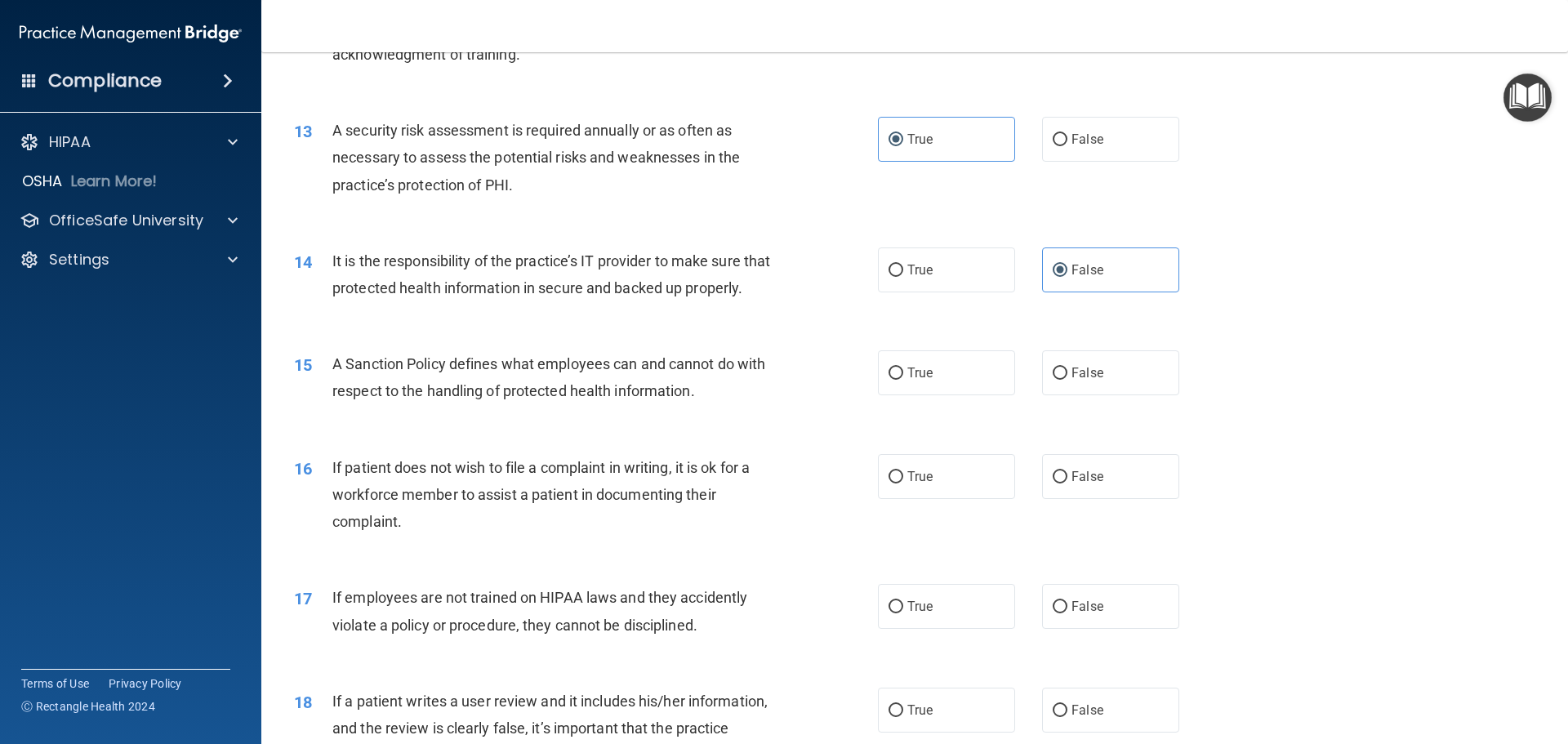
scroll to position [1716, 0]
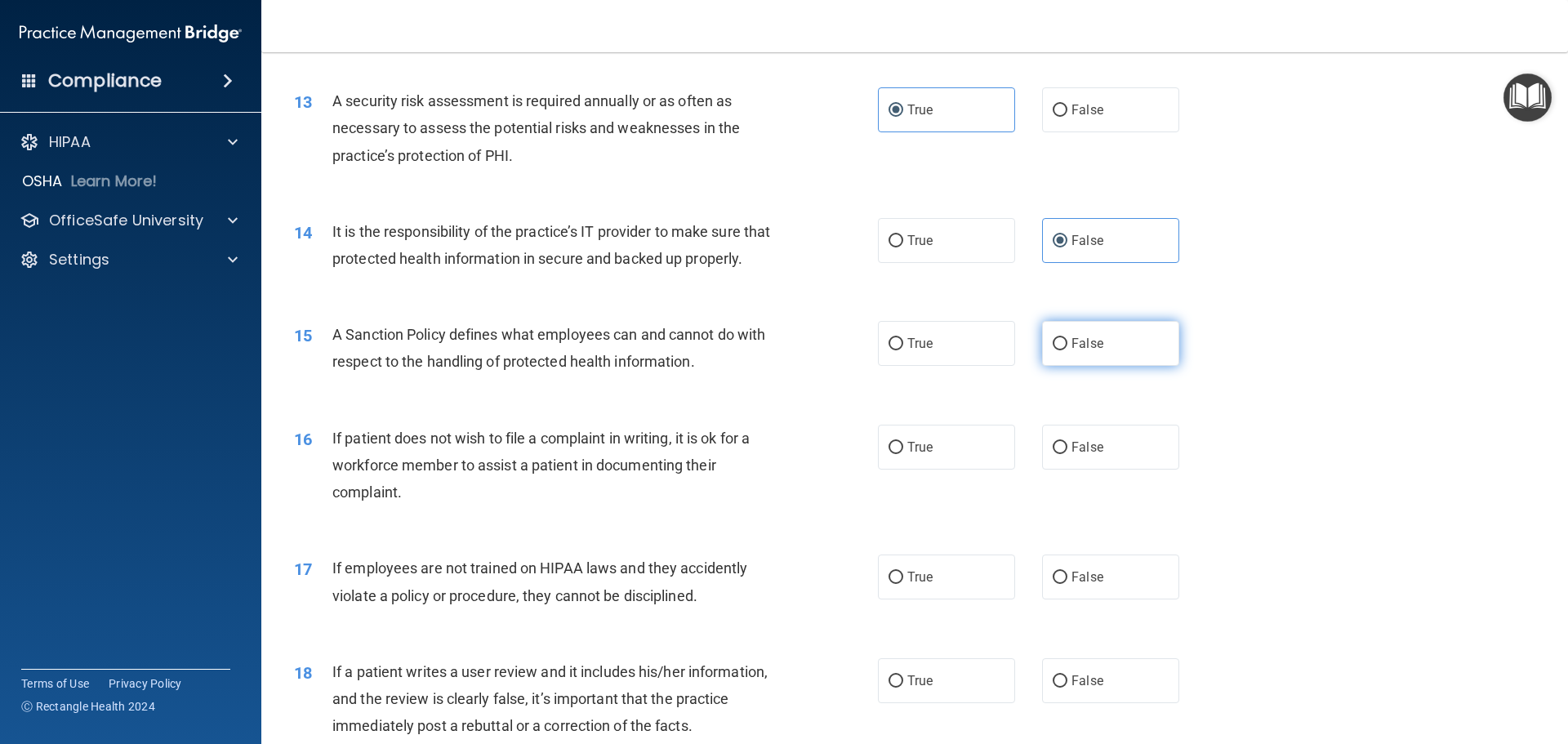
click at [1078, 351] on span "False" at bounding box center [1087, 343] width 32 height 16
click at [1067, 351] on input "False" at bounding box center [1059, 344] width 15 height 12
radio input "true"
click at [1095, 582] on label "False" at bounding box center [1110, 577] width 137 height 45
click at [1067, 582] on input "False" at bounding box center [1059, 578] width 15 height 12
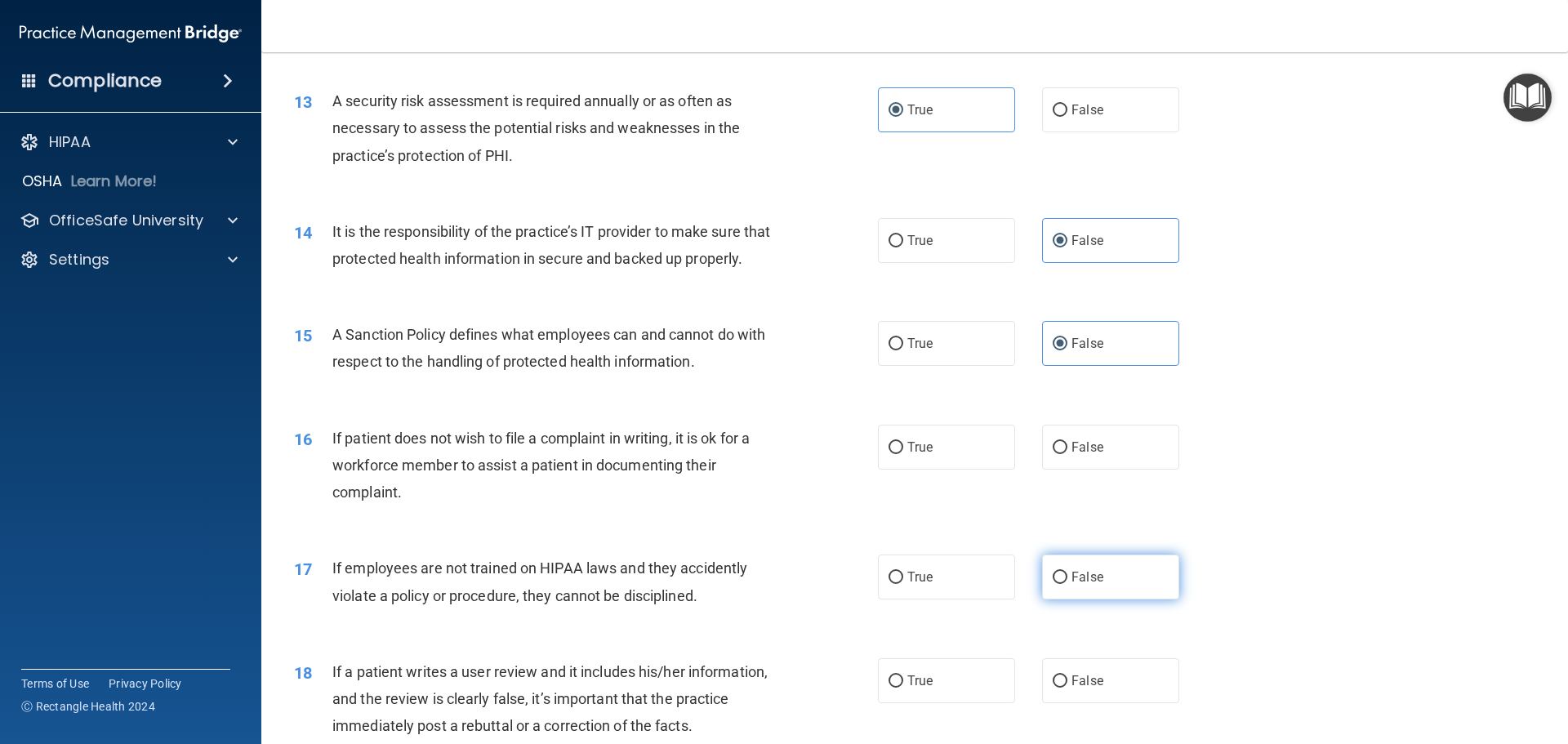
radio input "true"
click at [934, 470] on label "True" at bounding box center [946, 447] width 137 height 45
click at [903, 454] on input "True" at bounding box center [896, 448] width 15 height 12
radio input "true"
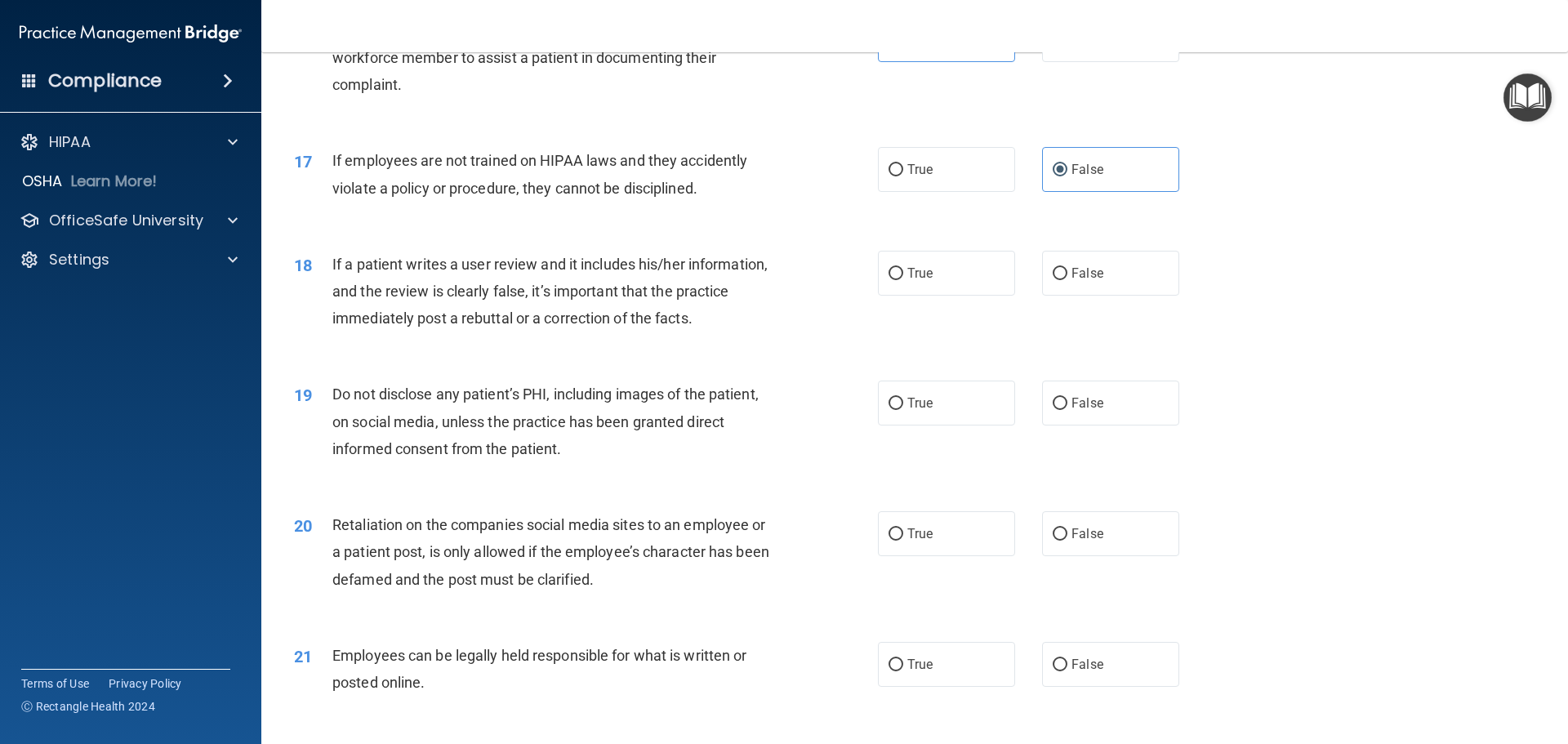
scroll to position [2124, 0]
click at [1061, 288] on label "False" at bounding box center [1110, 272] width 137 height 45
click at [1061, 279] on input "False" at bounding box center [1059, 273] width 15 height 12
radio input "true"
click at [1077, 555] on label "False" at bounding box center [1110, 533] width 137 height 45
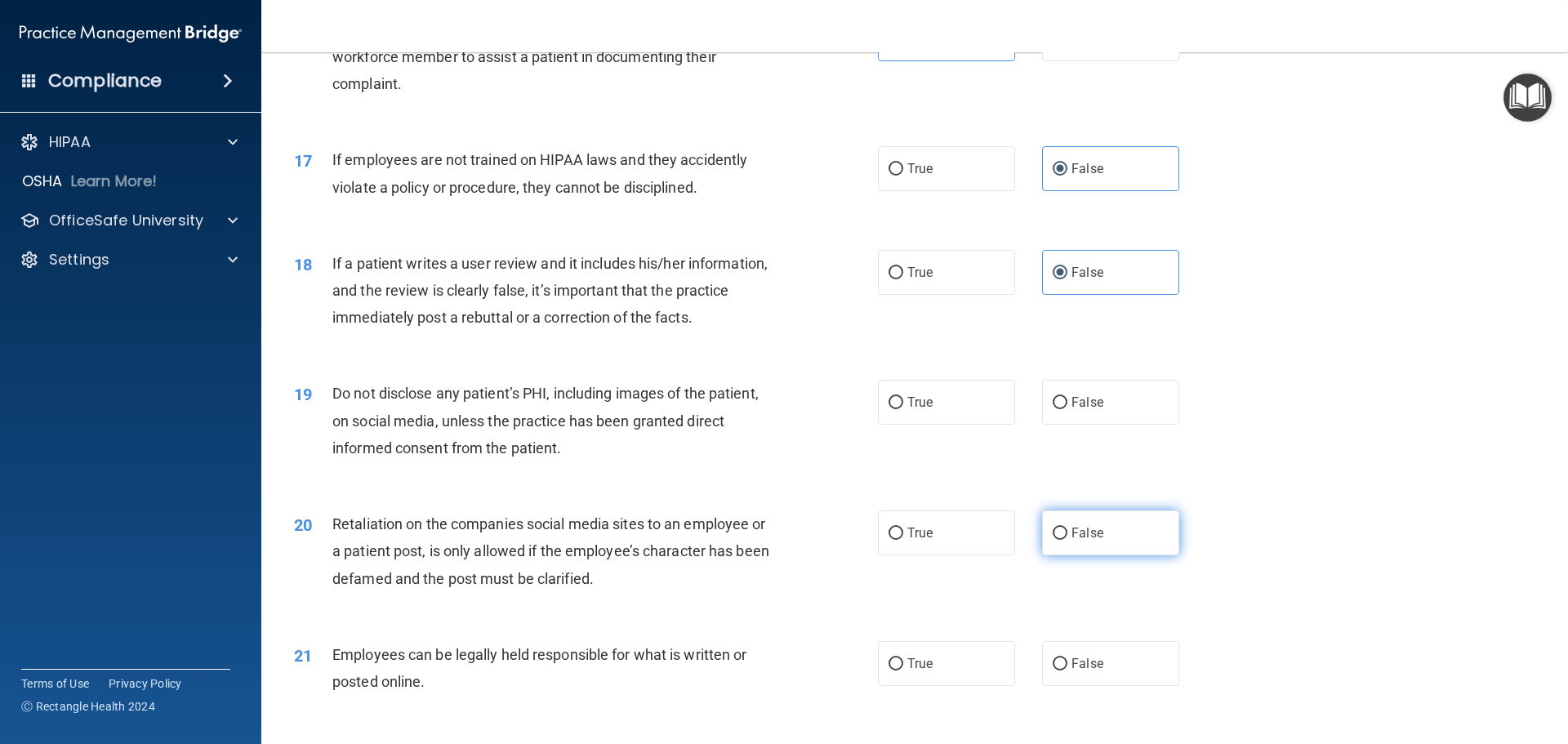
click at [1067, 540] on input "False" at bounding box center [1059, 534] width 15 height 12
radio input "true"
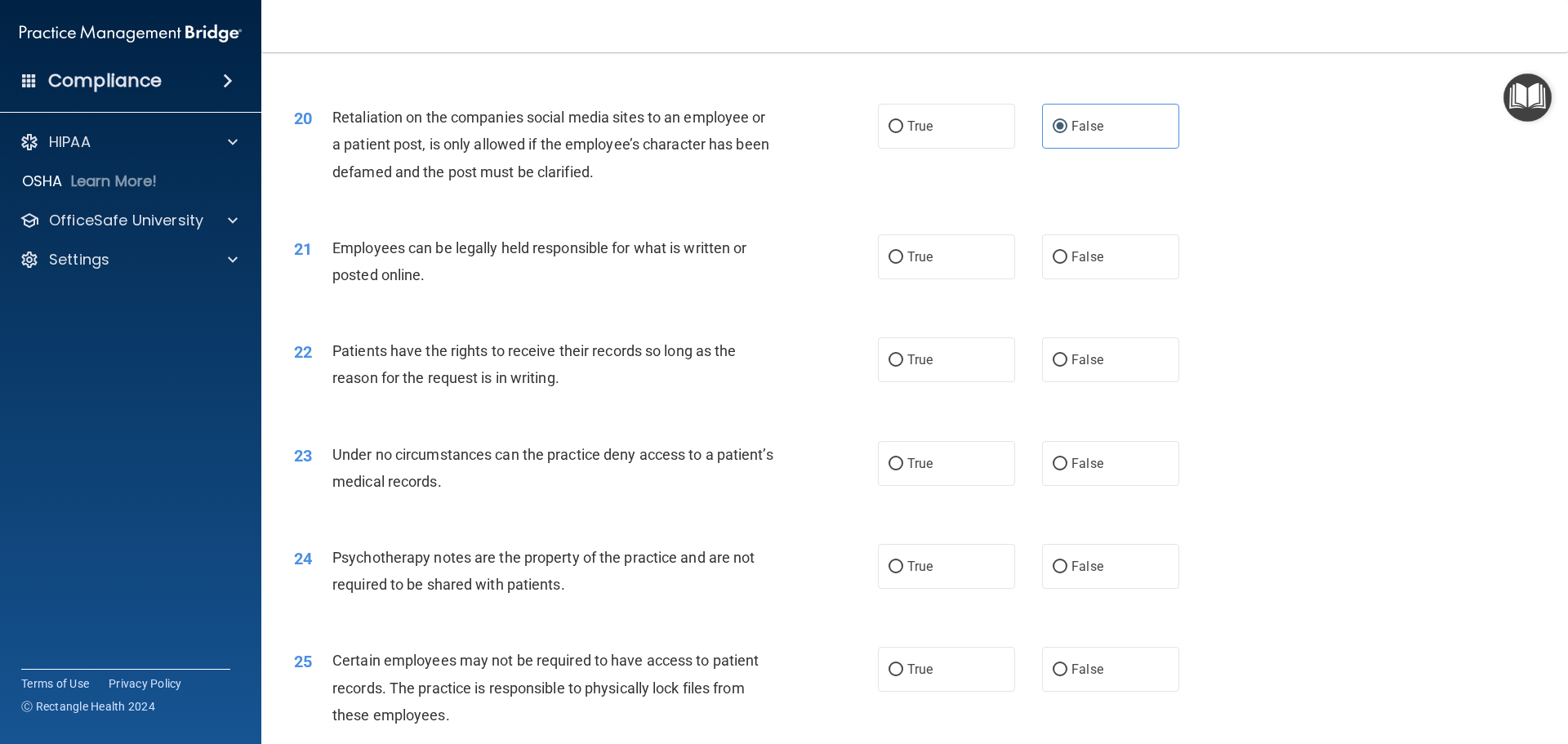
scroll to position [2533, 0]
click at [1114, 370] on label "False" at bounding box center [1110, 358] width 137 height 45
click at [1067, 366] on input "False" at bounding box center [1059, 359] width 15 height 12
radio input "true"
click at [1100, 471] on label "False" at bounding box center [1110, 462] width 137 height 45
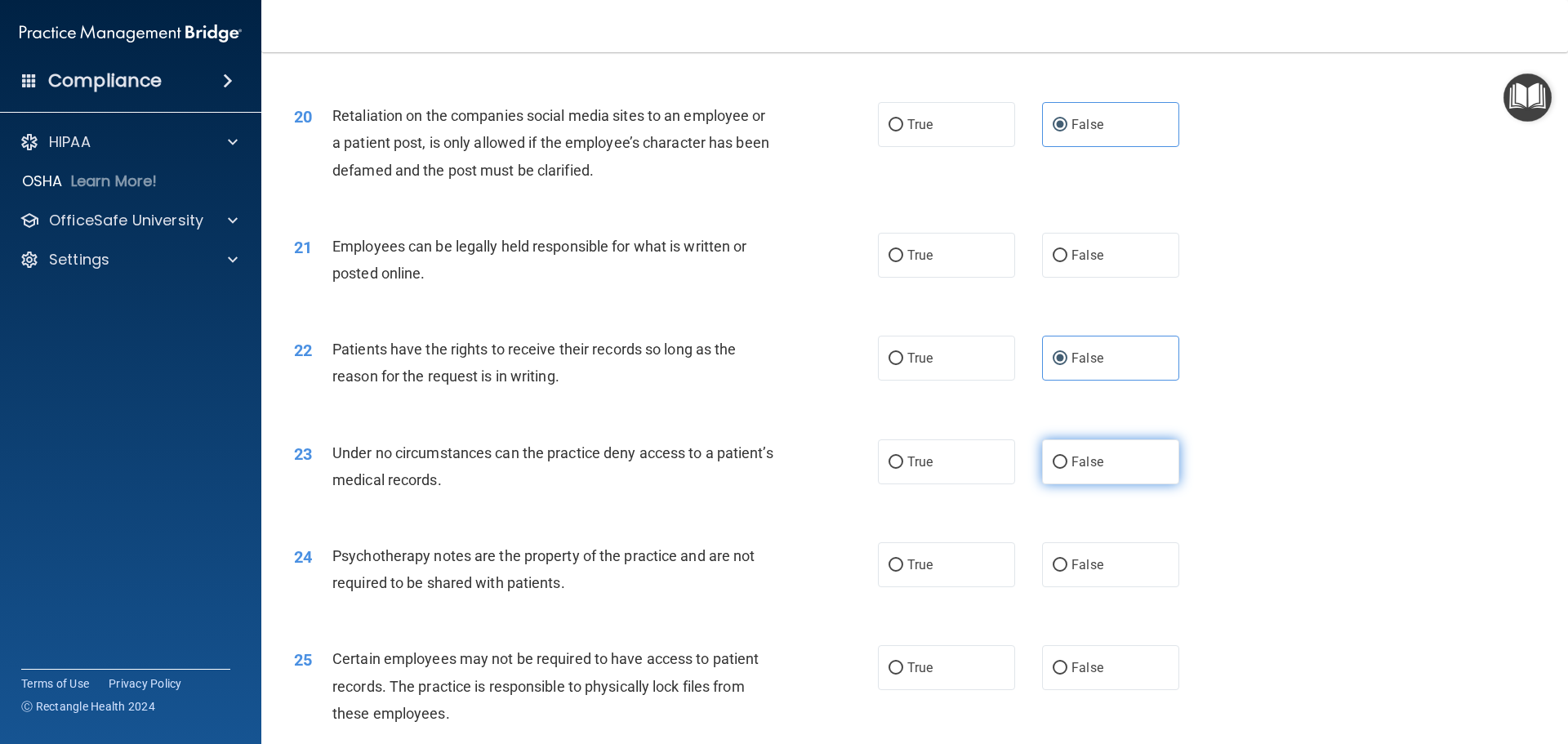
click at [1067, 469] on input "False" at bounding box center [1059, 463] width 15 height 12
radio input "true"
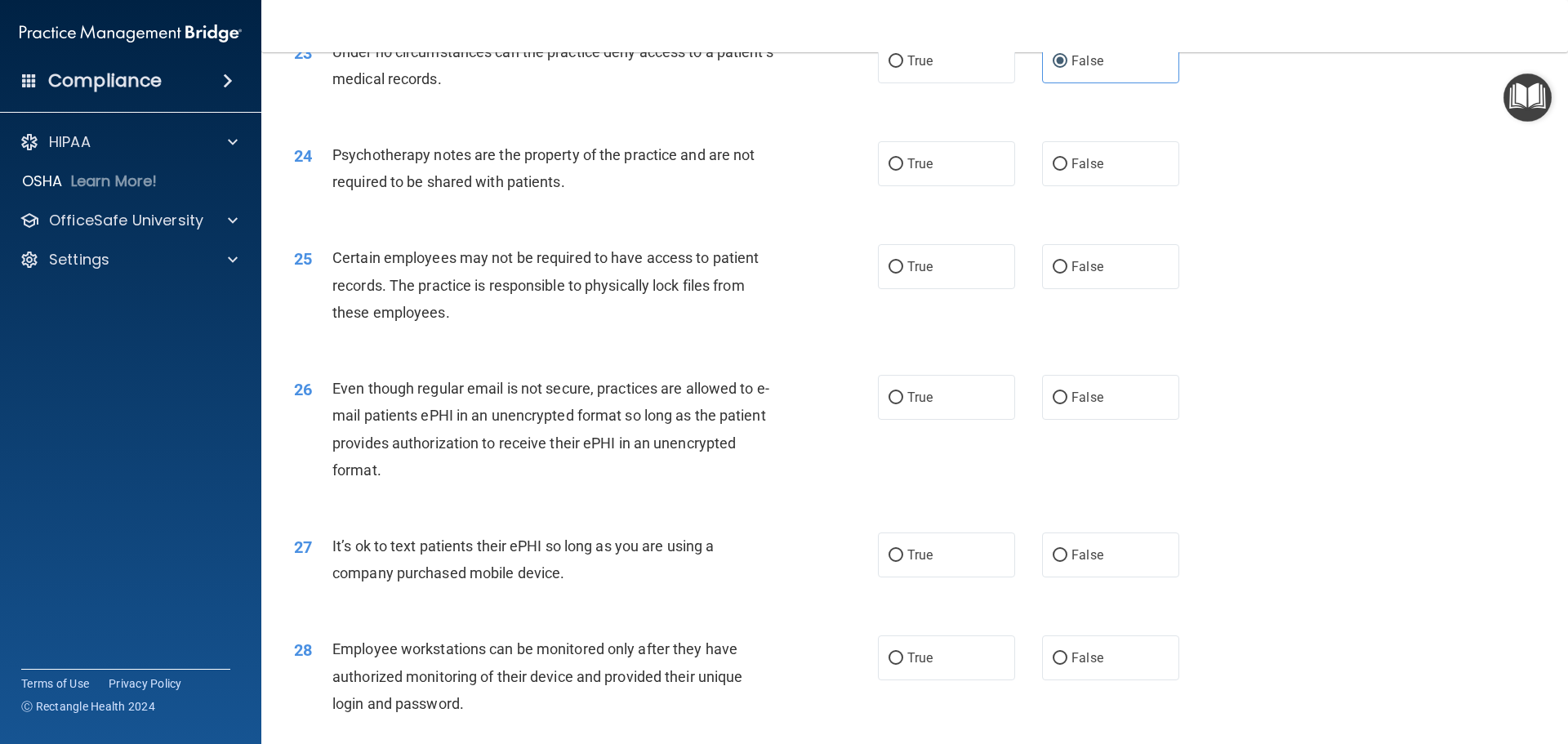
scroll to position [2941, 0]
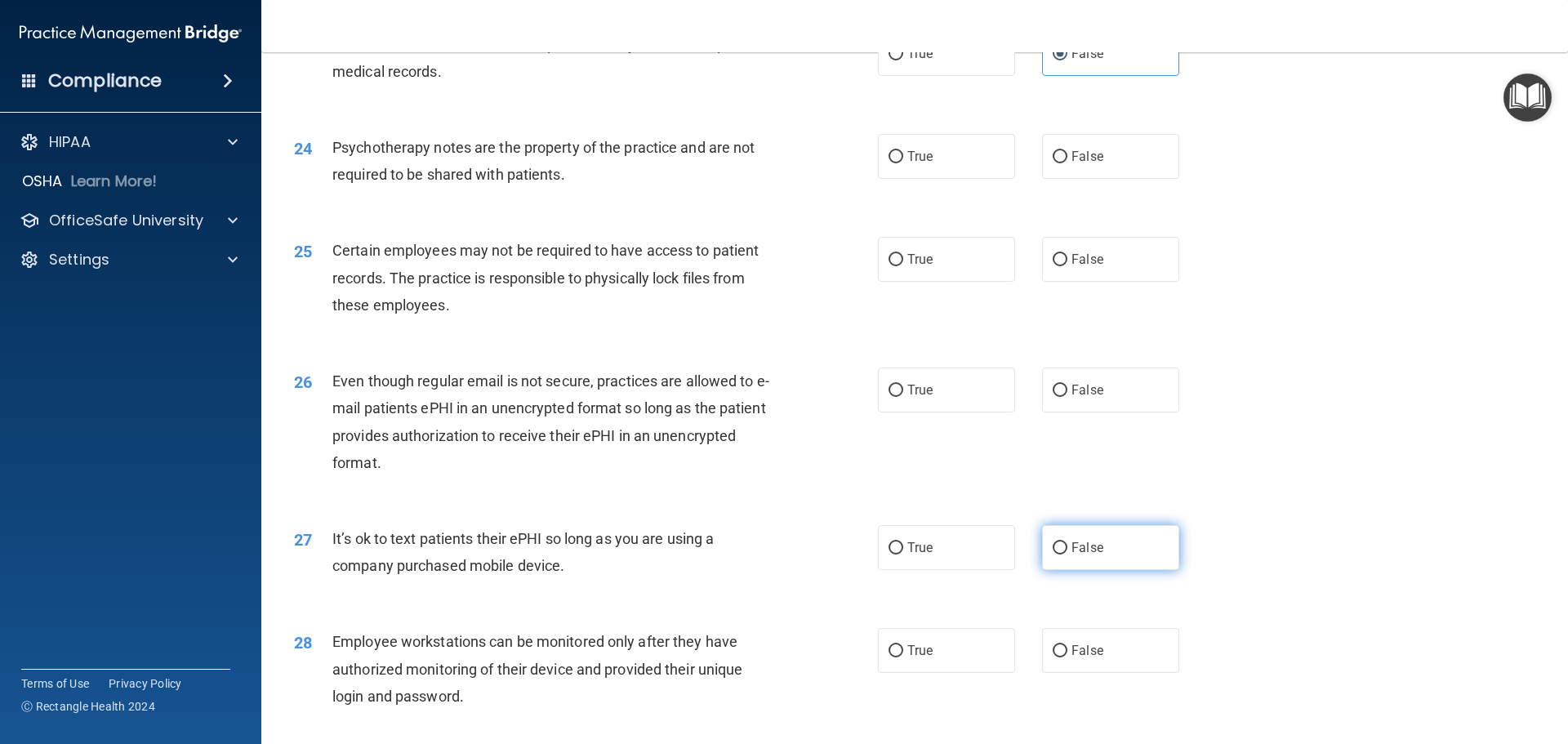
click at [1117, 570] on label "False" at bounding box center [1110, 547] width 137 height 45
click at [1067, 554] on input "False" at bounding box center [1059, 548] width 15 height 12
radio input "true"
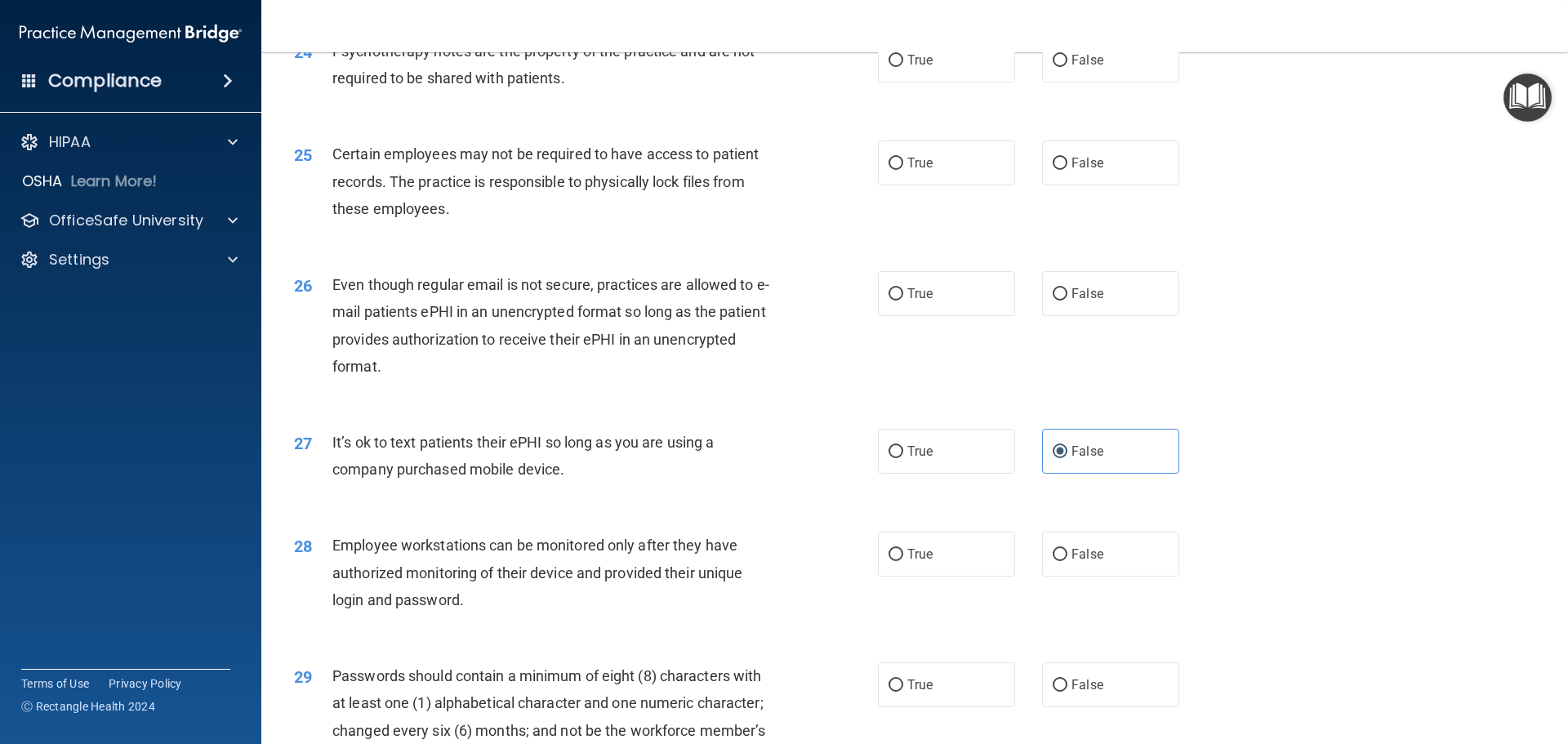
scroll to position [3267, 0]
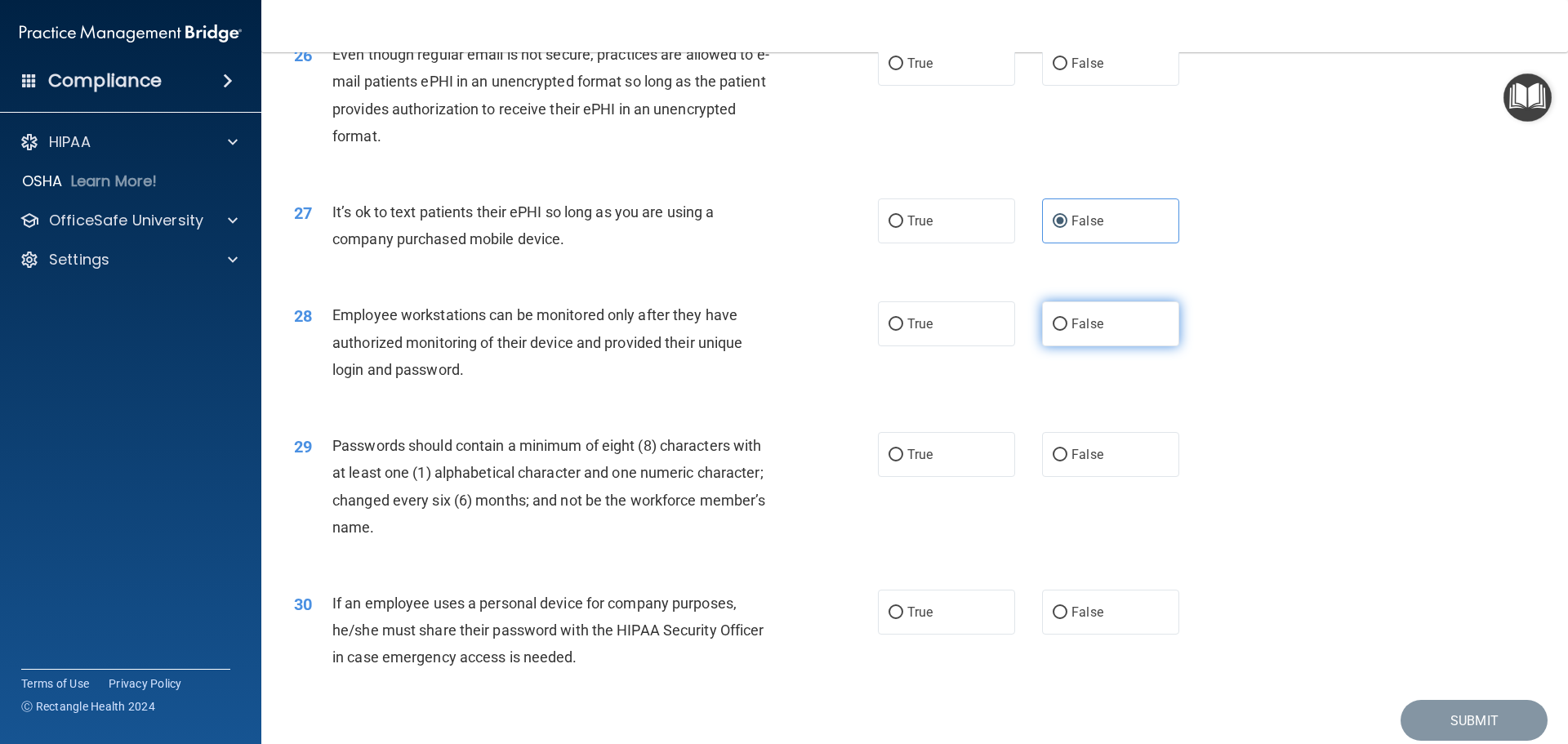
click at [1102, 347] on label "False" at bounding box center [1110, 324] width 137 height 45
click at [1067, 331] on input "False" at bounding box center [1059, 325] width 15 height 12
radio input "true"
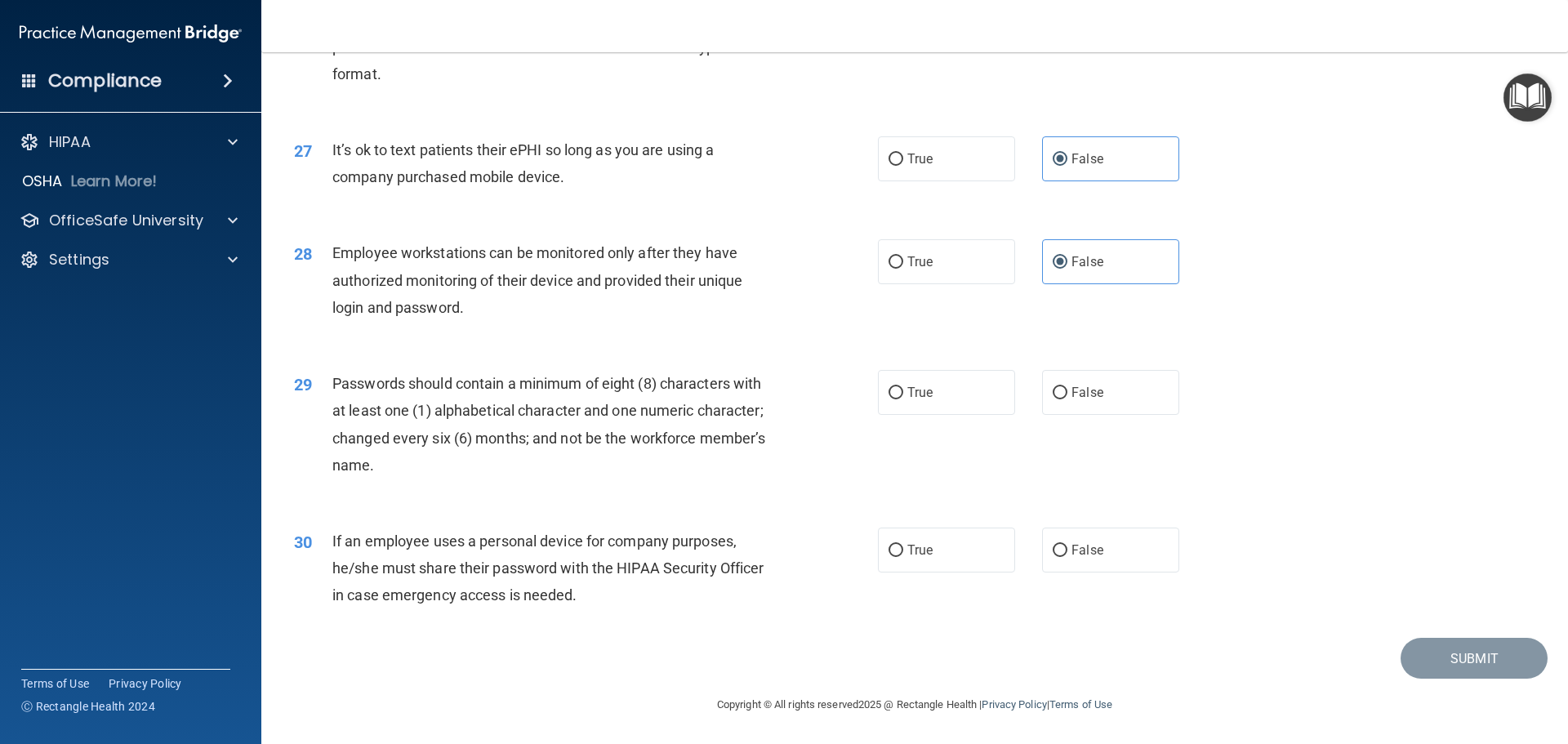
scroll to position [3357, 0]
click at [1078, 553] on span "False" at bounding box center [1087, 550] width 32 height 16
click at [1067, 553] on input "False" at bounding box center [1059, 551] width 15 height 12
radio input "true"
click at [902, 377] on label "True" at bounding box center [946, 392] width 137 height 45
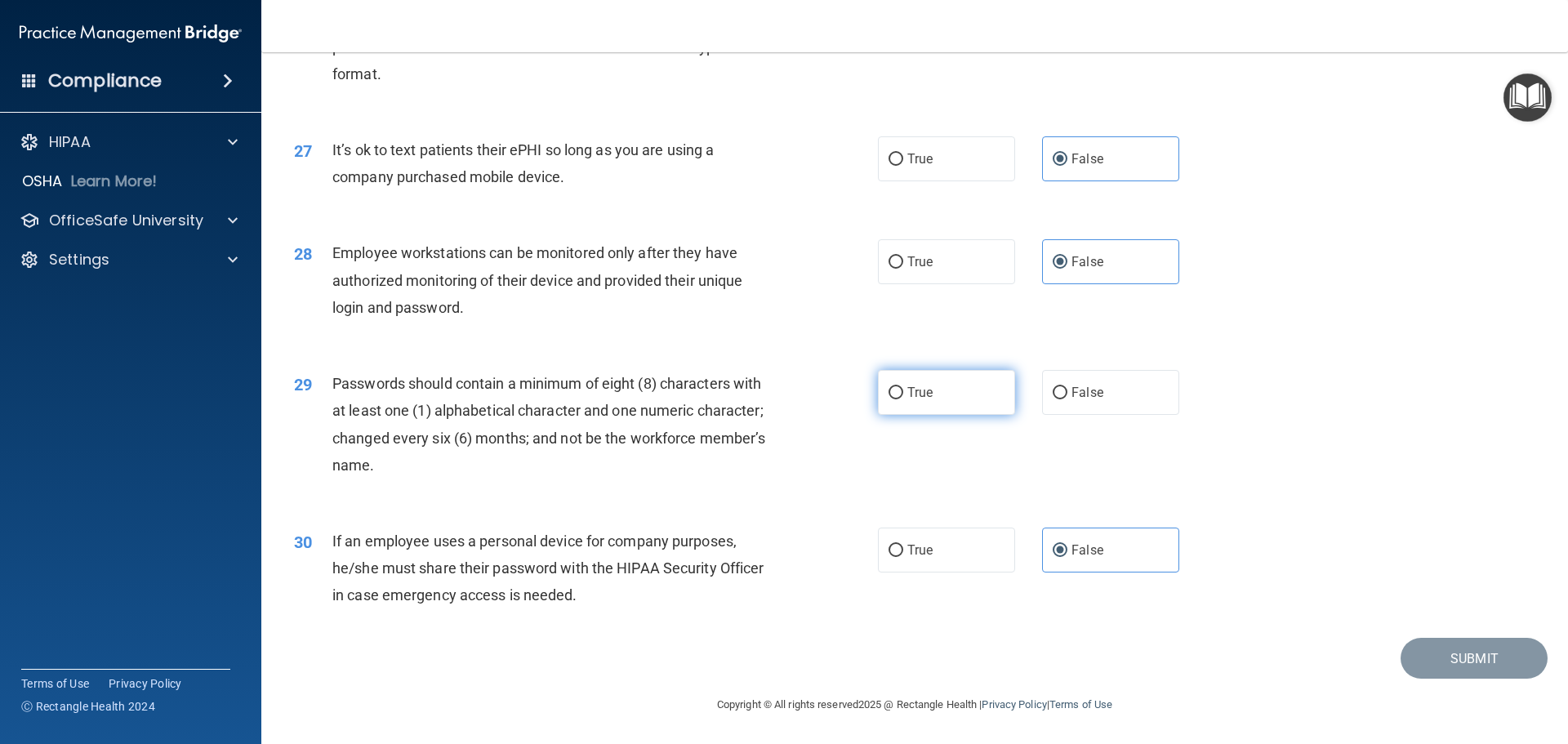
click at [902, 387] on input "True" at bounding box center [896, 393] width 15 height 12
radio input "true"
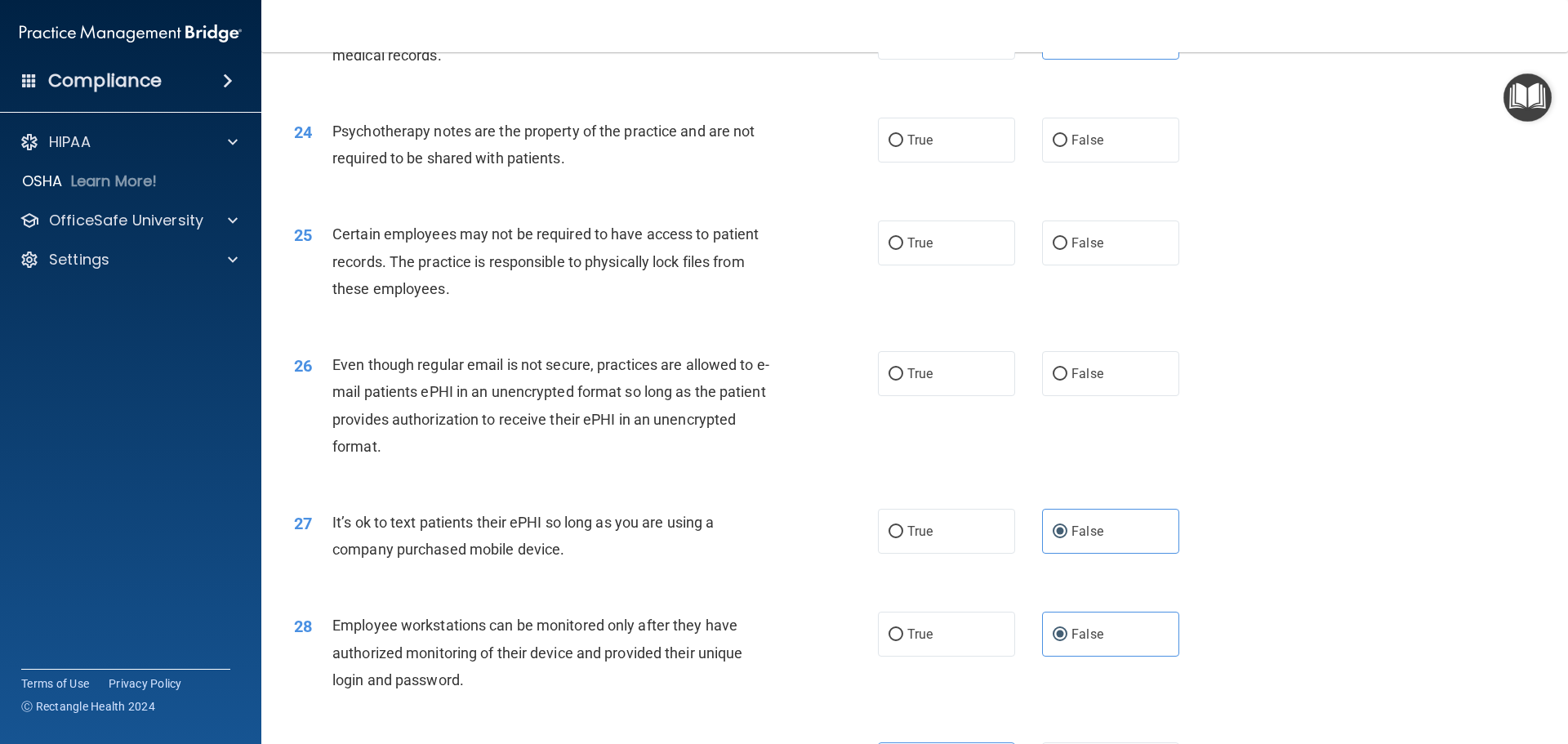
scroll to position [2948, 0]
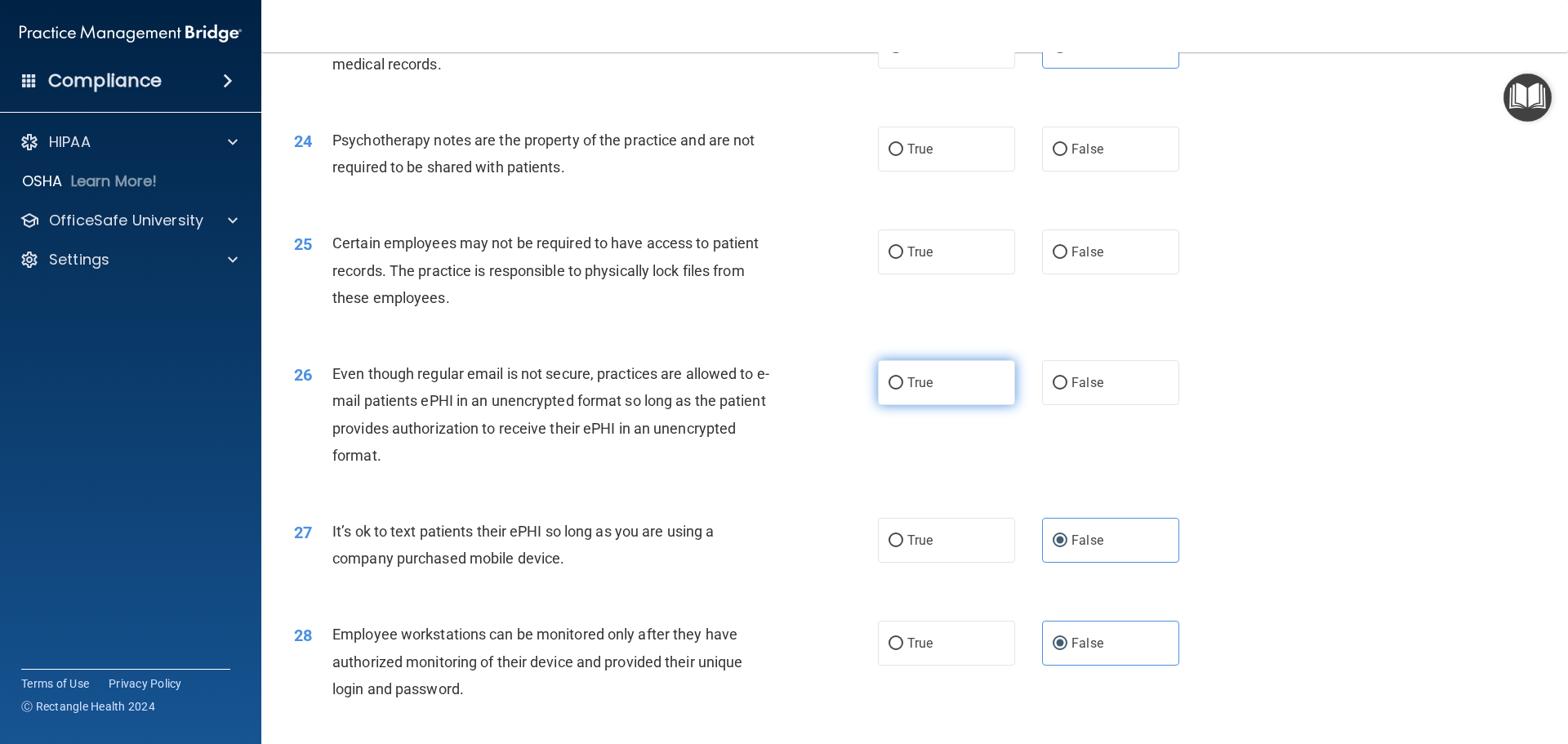
click at [917, 391] on span "True" at bounding box center [920, 383] width 25 height 16
click at [903, 390] on input "True" at bounding box center [896, 384] width 15 height 12
radio input "true"
drag, startPoint x: 911, startPoint y: 309, endPoint x: 917, endPoint y: 268, distance: 41.4
click at [911, 306] on div "25 Certain employees may not be required to have access to patient records. The…" at bounding box center [915, 275] width 1266 height 131
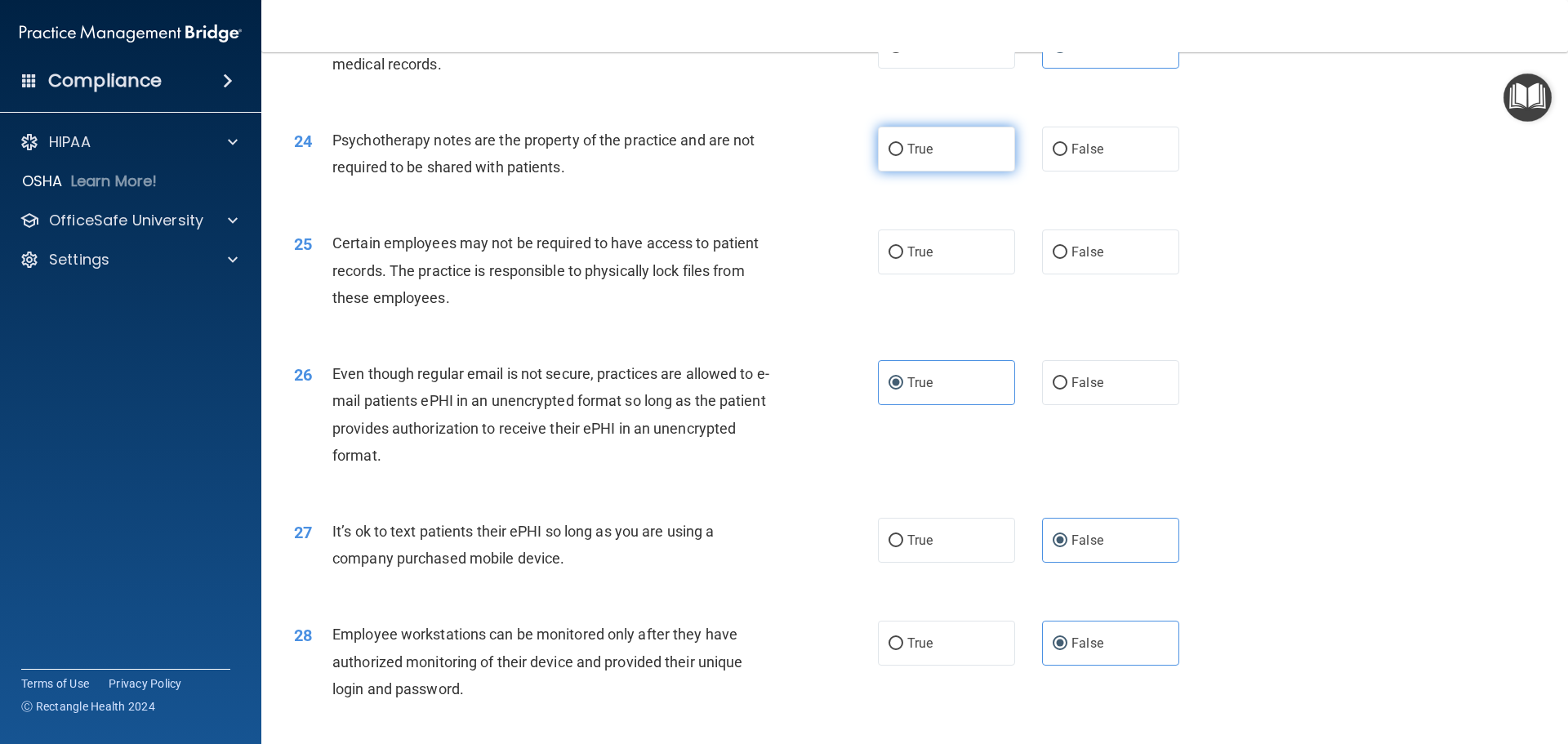
click at [935, 156] on label "True" at bounding box center [946, 149] width 137 height 45
click at [903, 156] on input "True" at bounding box center [896, 150] width 15 height 12
radio input "true"
click at [924, 259] on span "True" at bounding box center [920, 252] width 25 height 16
click at [903, 259] on input "True" at bounding box center [896, 253] width 15 height 12
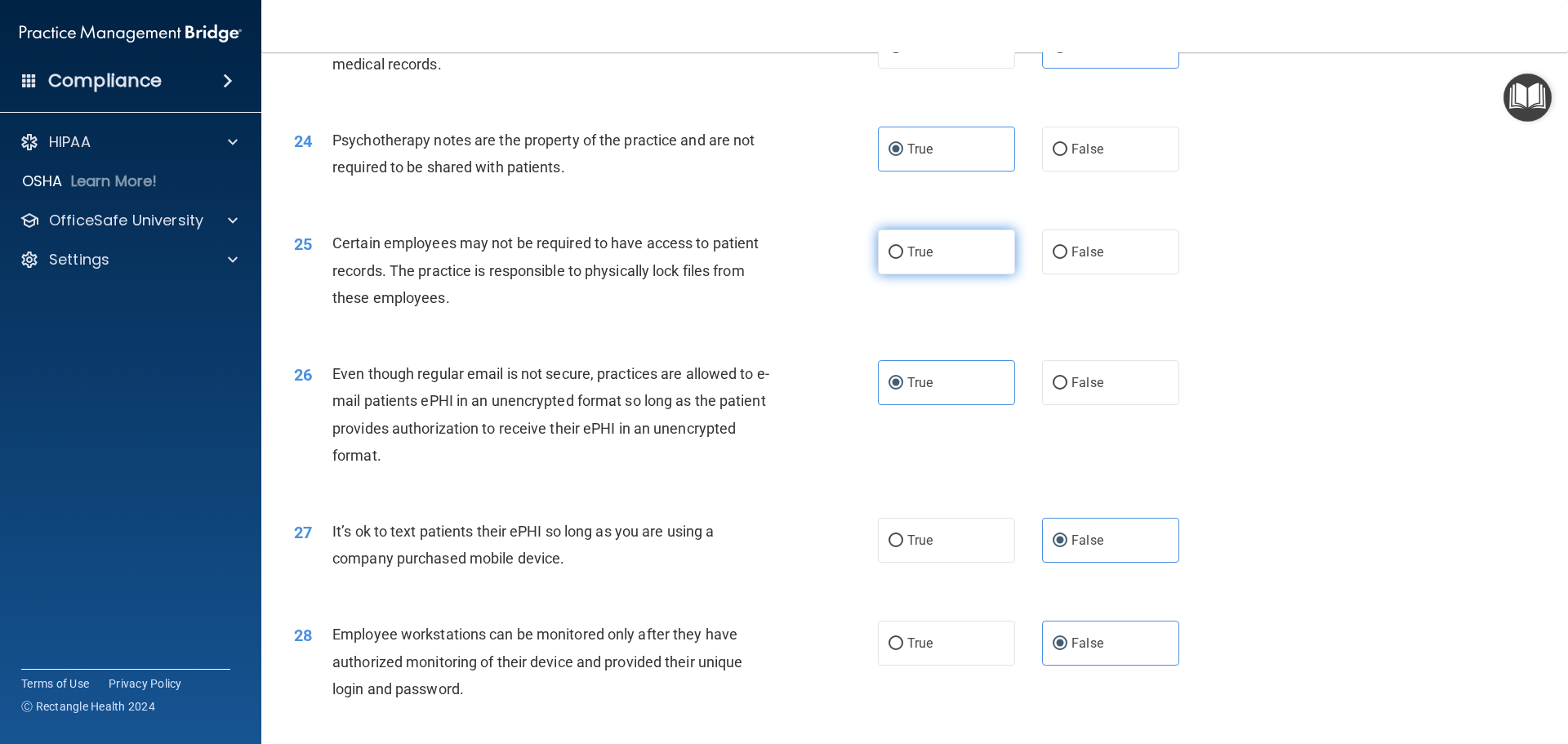
radio input "true"
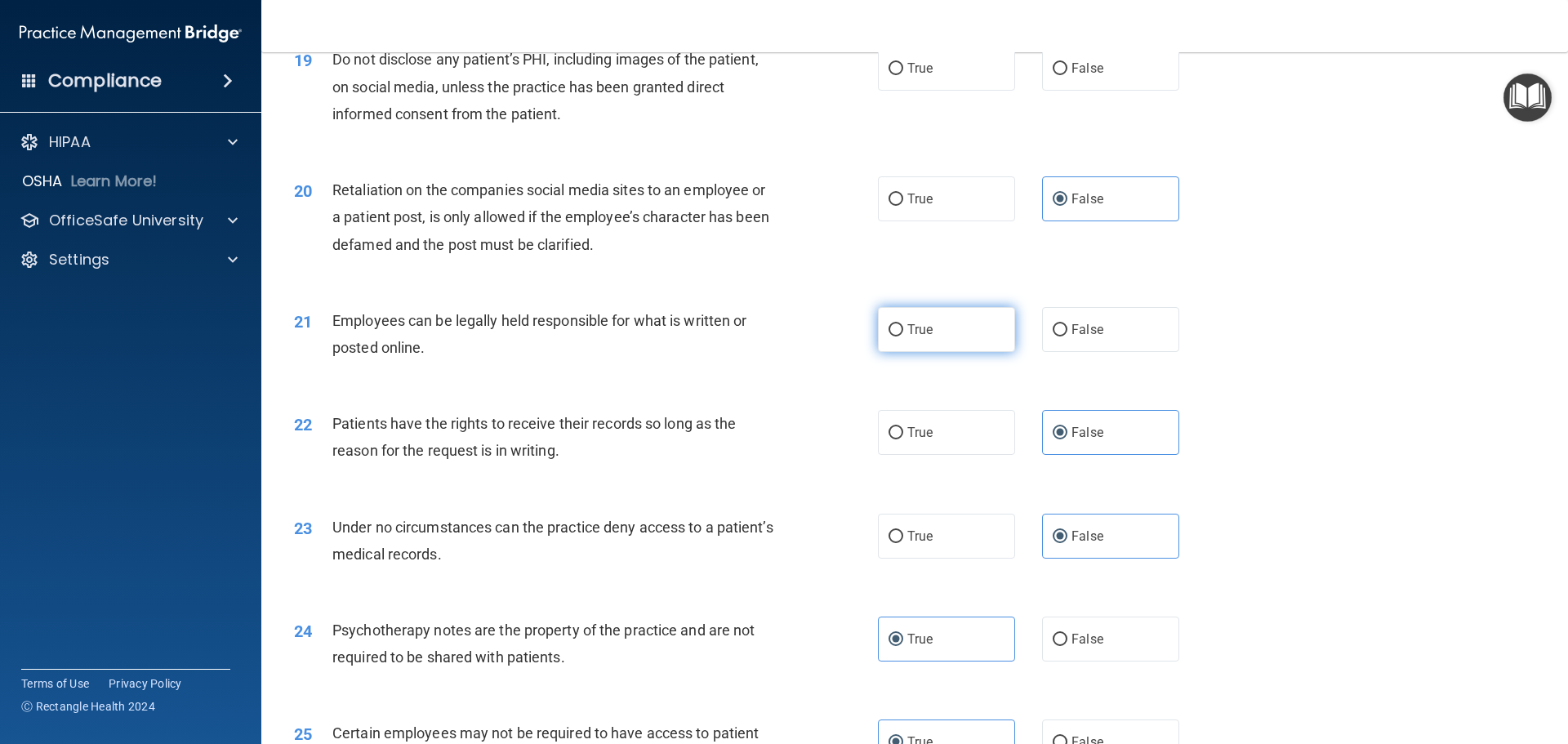
drag, startPoint x: 924, startPoint y: 341, endPoint x: 923, endPoint y: 312, distance: 29.0
click at [923, 341] on label "True" at bounding box center [946, 329] width 137 height 45
click at [903, 336] on input "True" at bounding box center [896, 330] width 15 height 12
radio input "true"
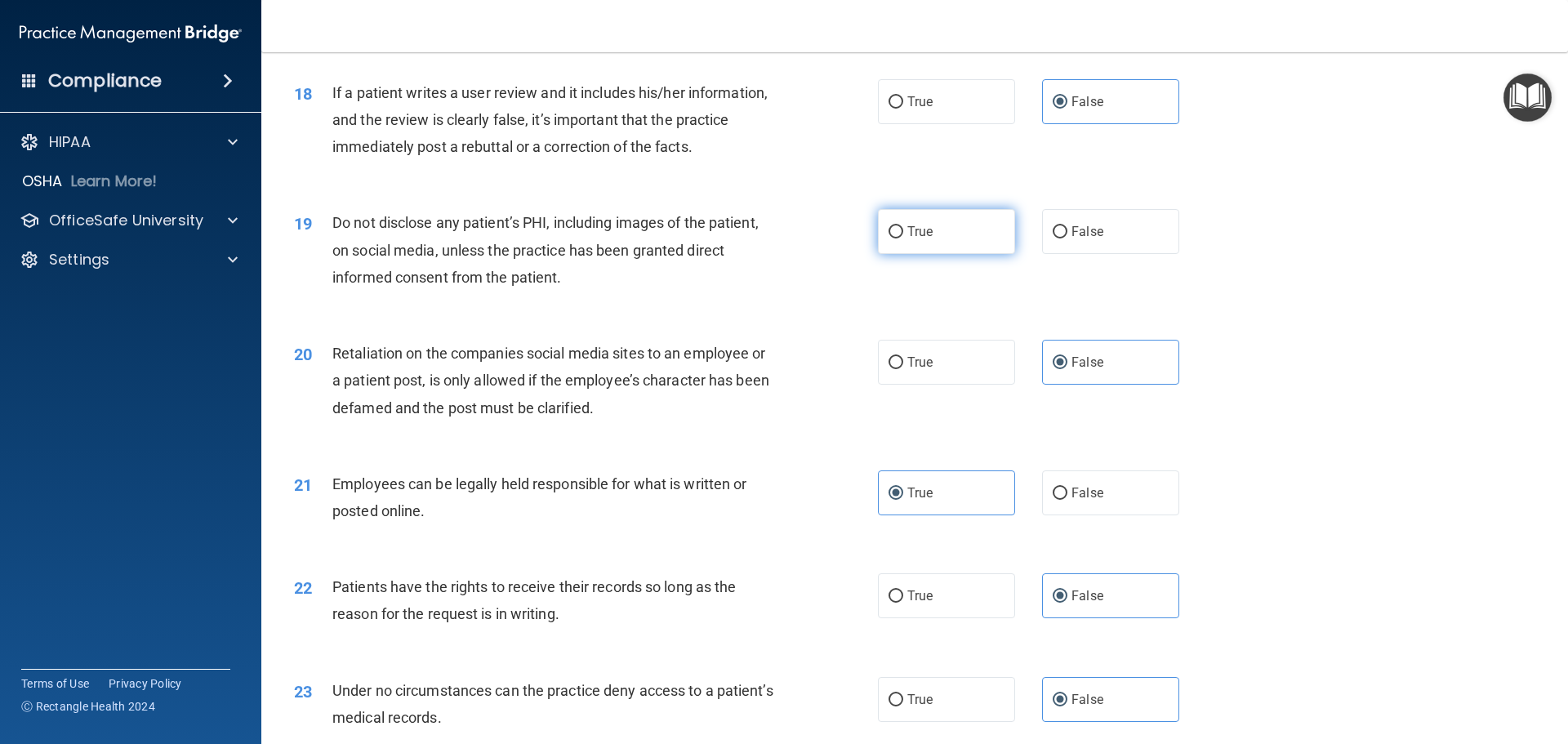
click at [932, 254] on label "True" at bounding box center [946, 232] width 137 height 45
click at [903, 239] on input "True" at bounding box center [896, 232] width 15 height 12
radio input "true"
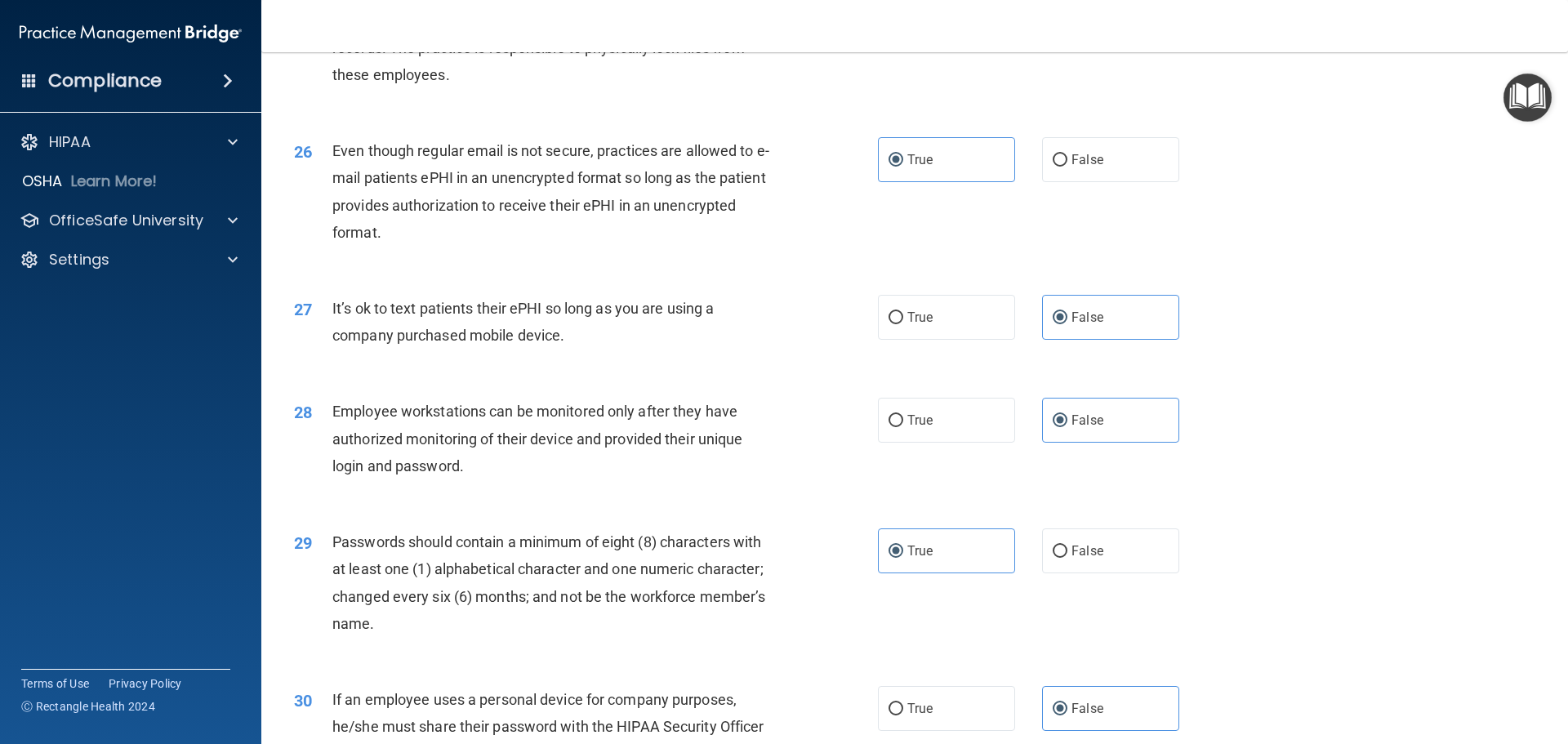
scroll to position [3357, 0]
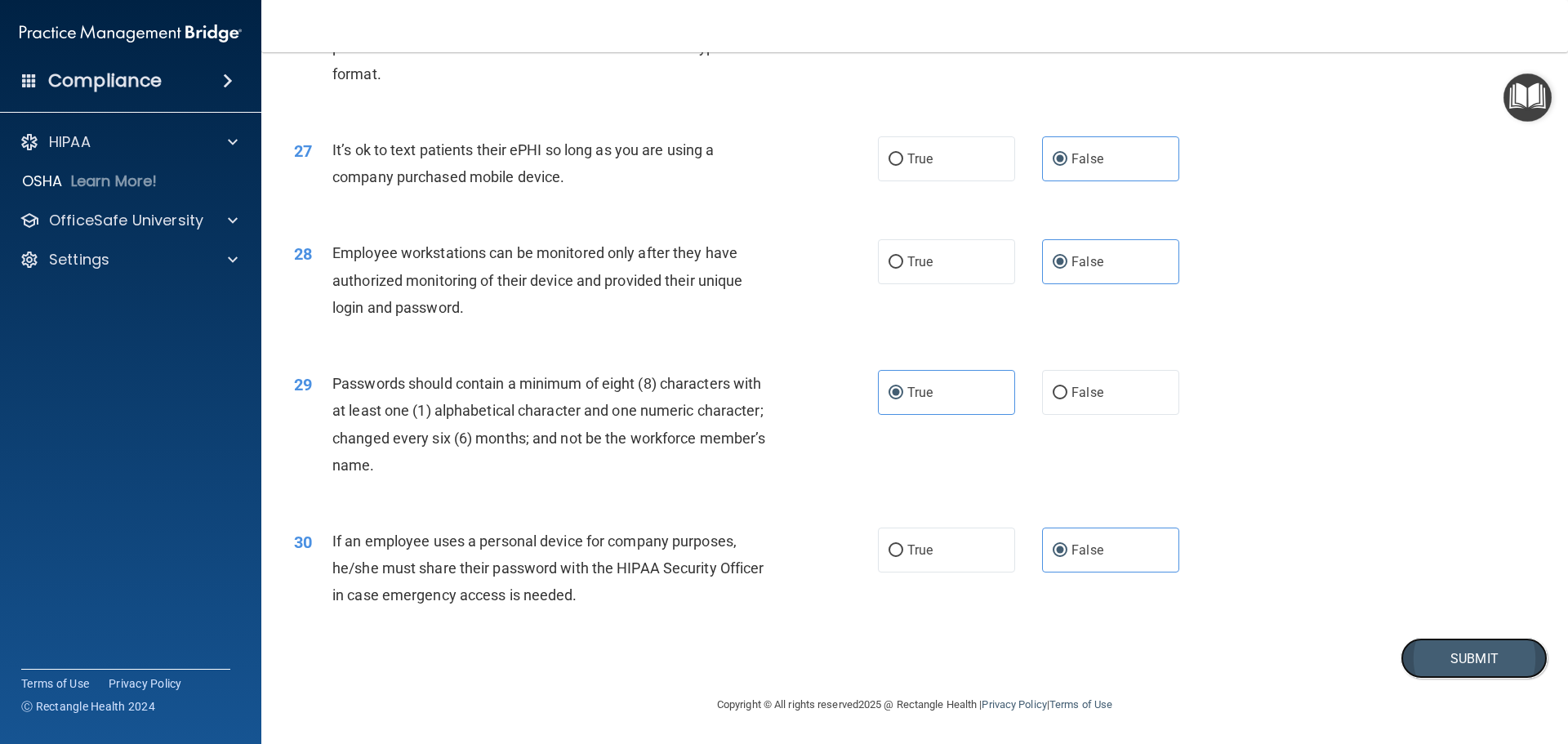
click at [1441, 647] on button "Submit" at bounding box center [1474, 659] width 147 height 41
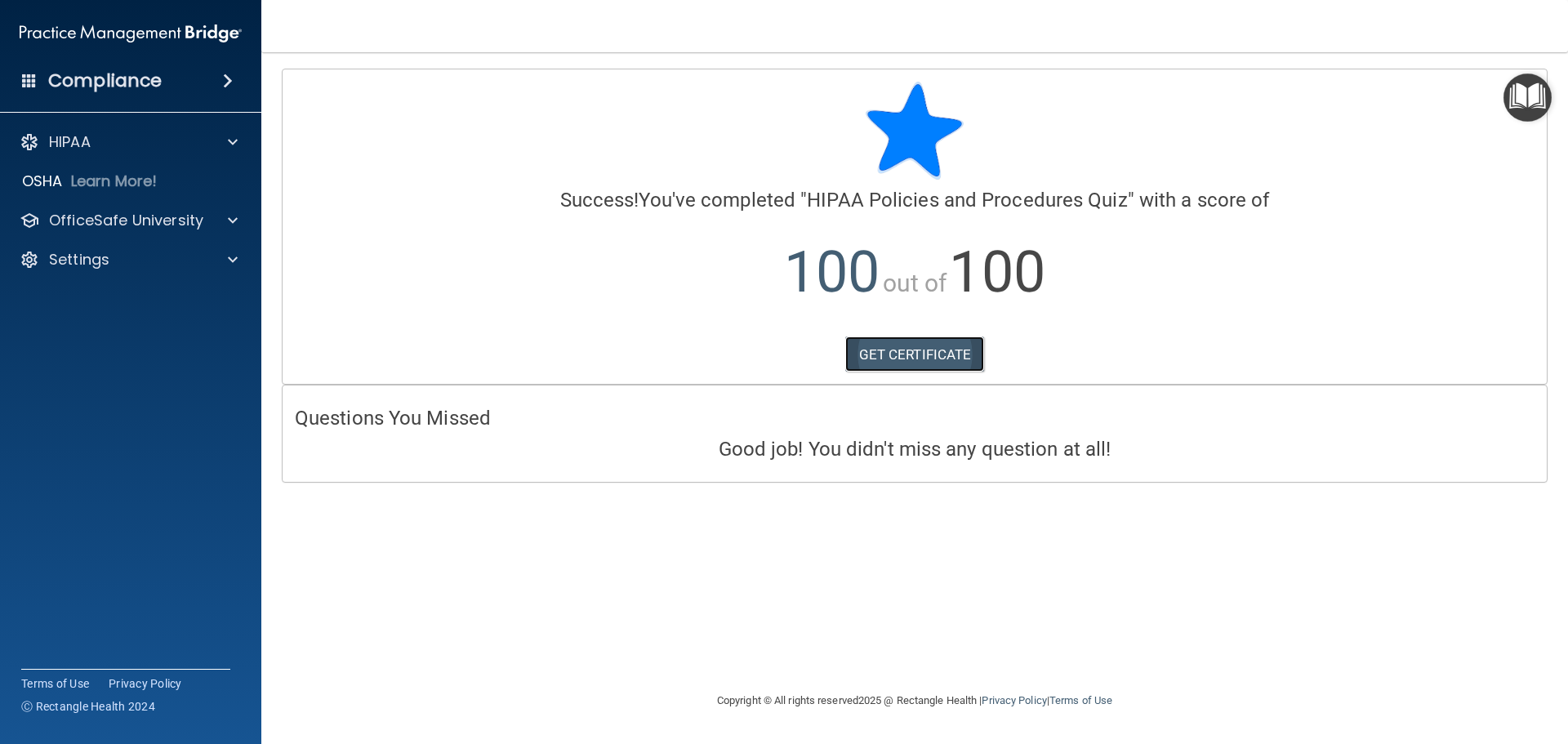
click at [984, 351] on link "GET CERTIFICATE" at bounding box center [915, 354] width 140 height 36
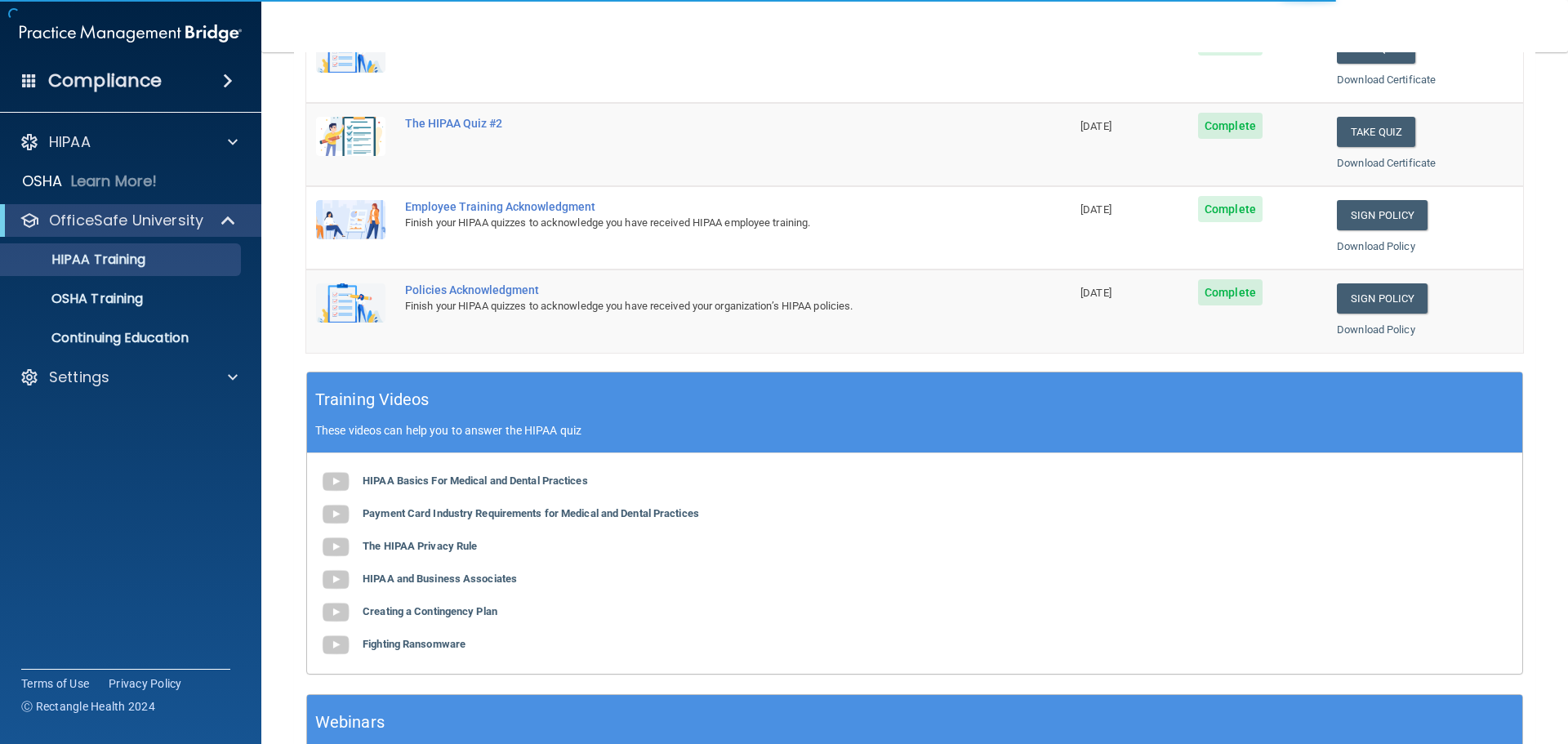
scroll to position [486, 0]
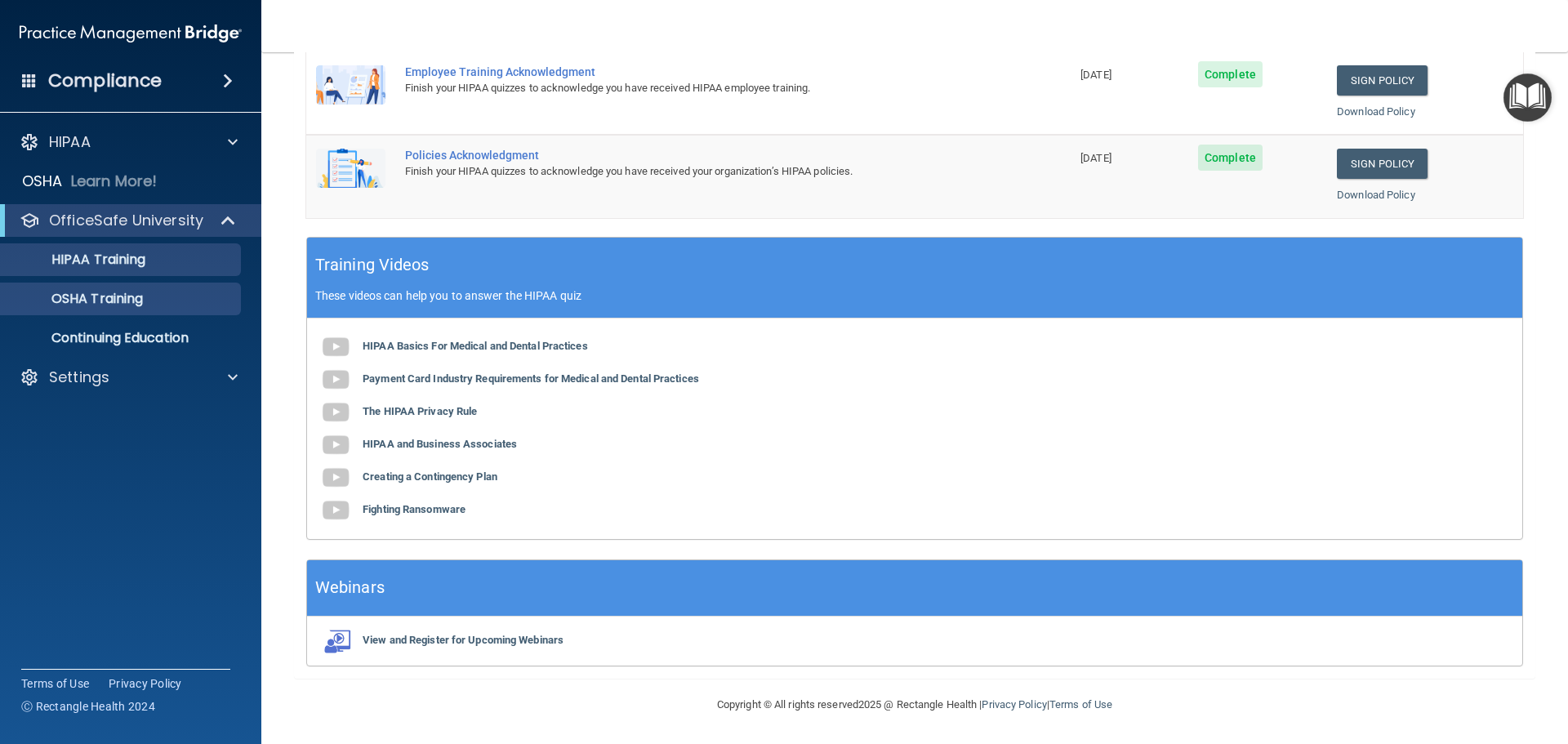
click at [145, 315] on ul "HIPAA Training OSHA Training Continuing Education" at bounding box center [131, 296] width 296 height 117
click at [147, 310] on link "OSHA Training" at bounding box center [112, 299] width 257 height 33
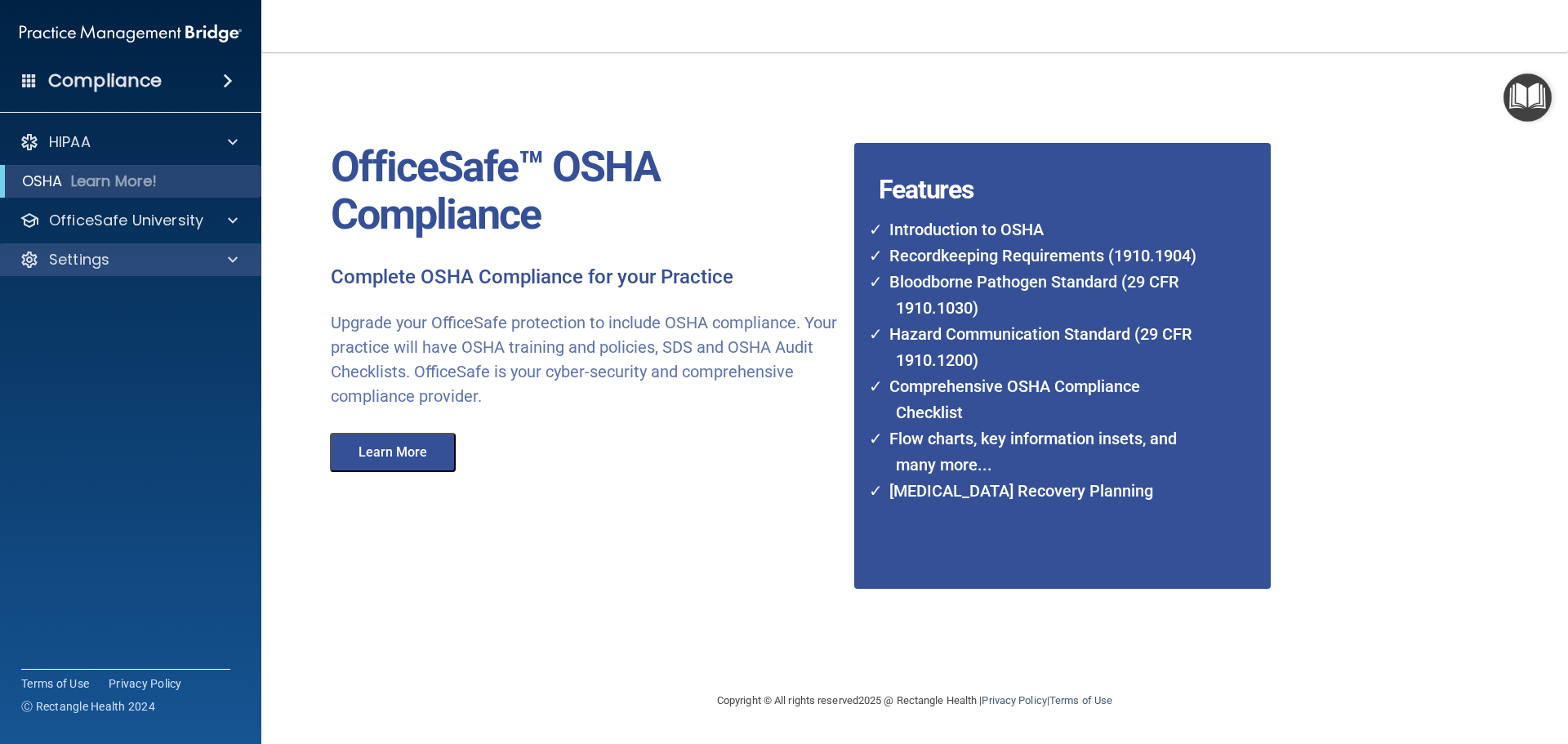
drag, startPoint x: 121, startPoint y: 279, endPoint x: 128, endPoint y: 258, distance: 22.1
click at [121, 277] on div "HIPAA Documents and Policies Report an Incident Business Associates Emergency P…" at bounding box center [131, 203] width 262 height 170
click at [128, 258] on div "Settings" at bounding box center [109, 259] width 203 height 20
click at [109, 340] on p "Sign Out" at bounding box center [122, 338] width 223 height 16
